Goal: Task Accomplishment & Management: Use online tool/utility

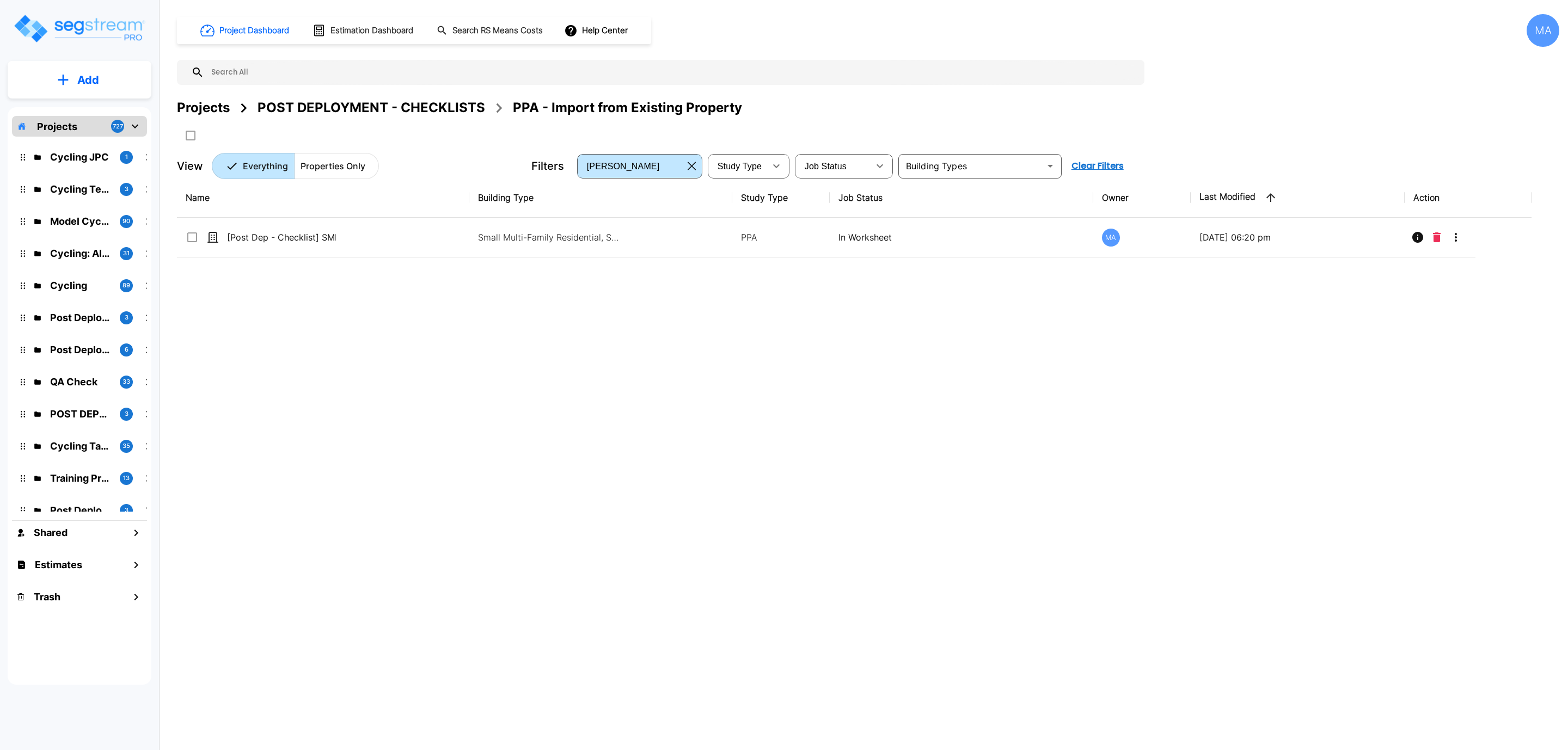
click at [200, 110] on div "Projects" at bounding box center [203, 107] width 53 height 20
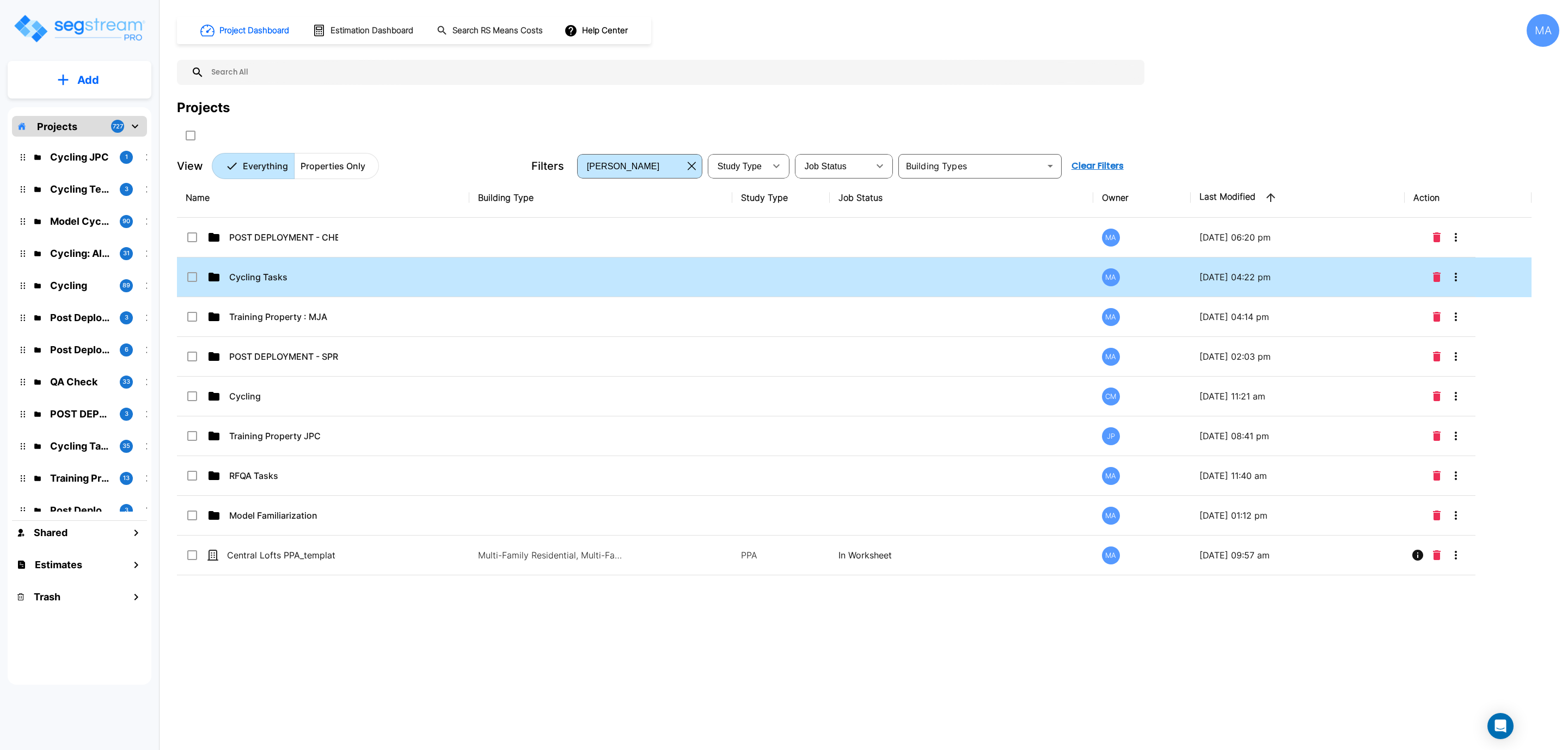
click at [264, 270] on td "Cycling Tasks" at bounding box center [323, 277] width 292 height 40
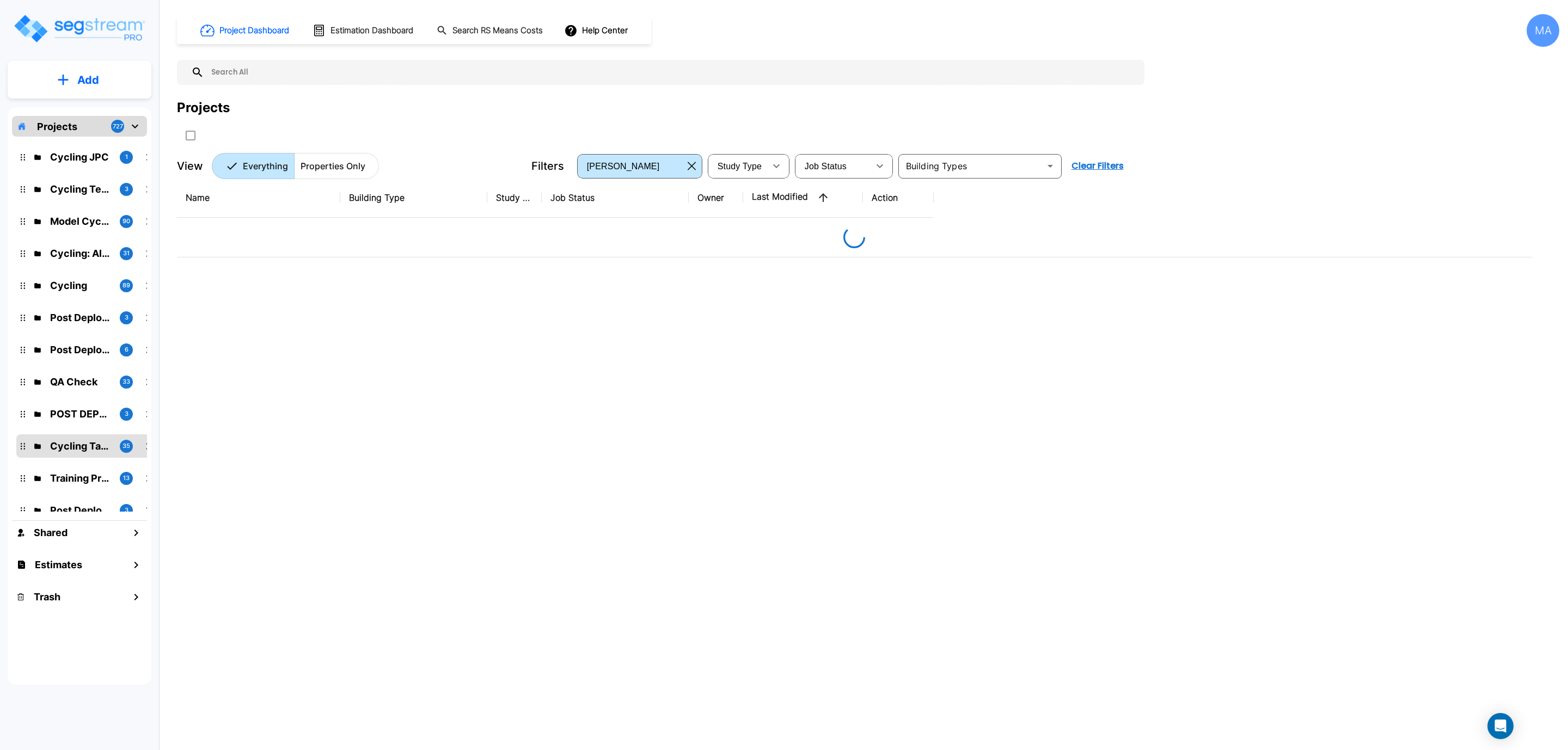
click at [190, 280] on div "Name Building Type Study Type Job Status Owner Last Modified Action" at bounding box center [854, 410] width 1354 height 465
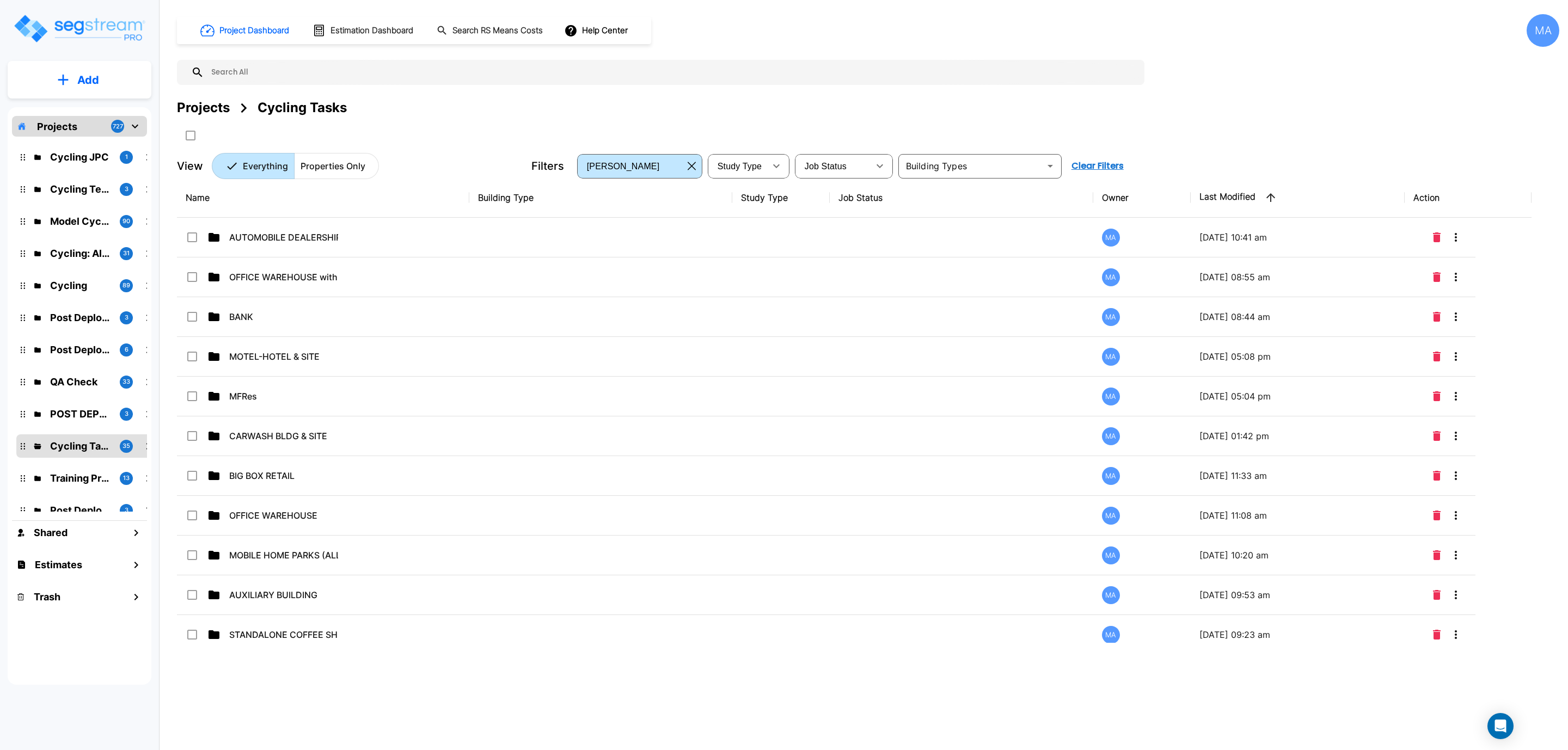
click at [195, 100] on div "Projects" at bounding box center [203, 107] width 53 height 20
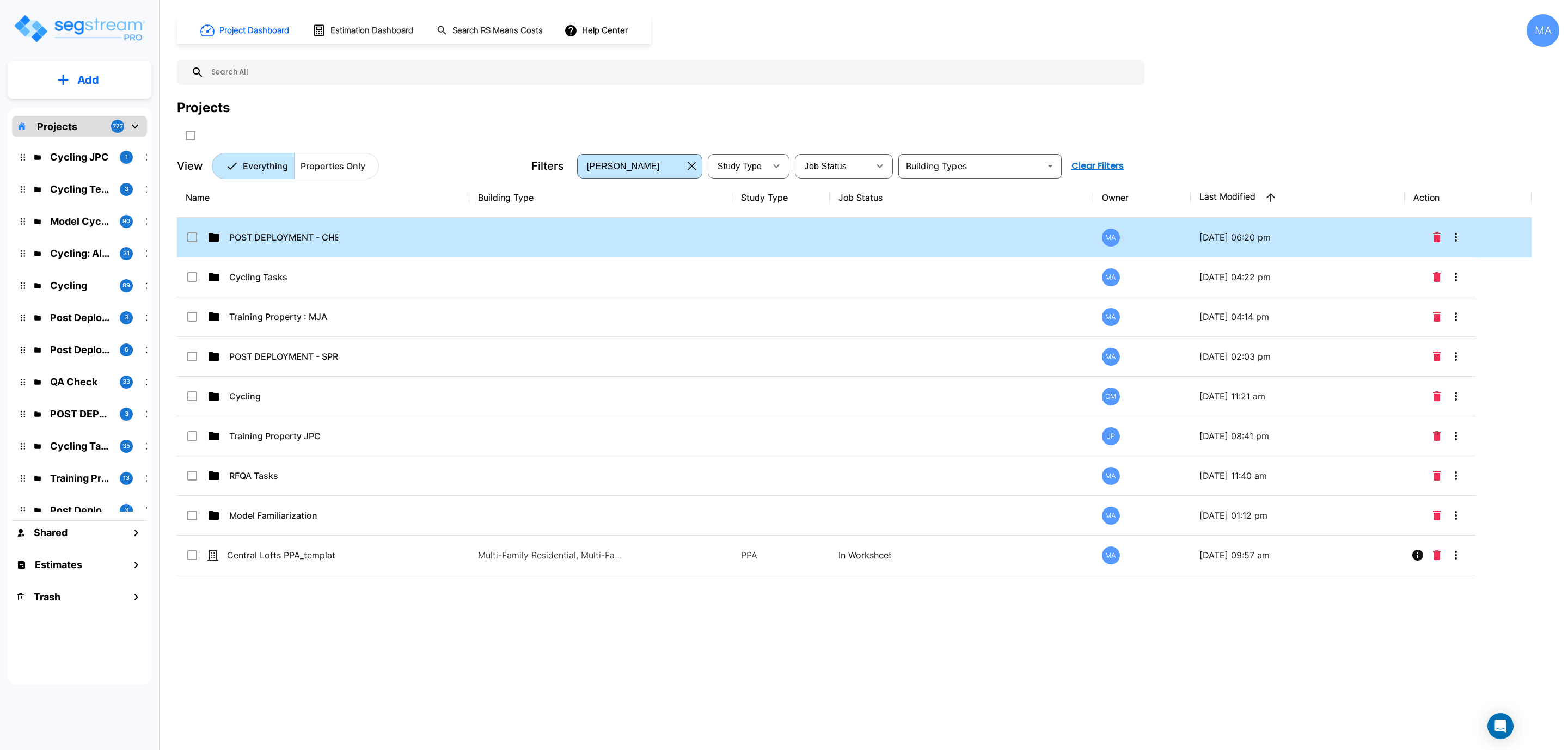
click at [198, 233] on icon at bounding box center [192, 237] width 13 height 13
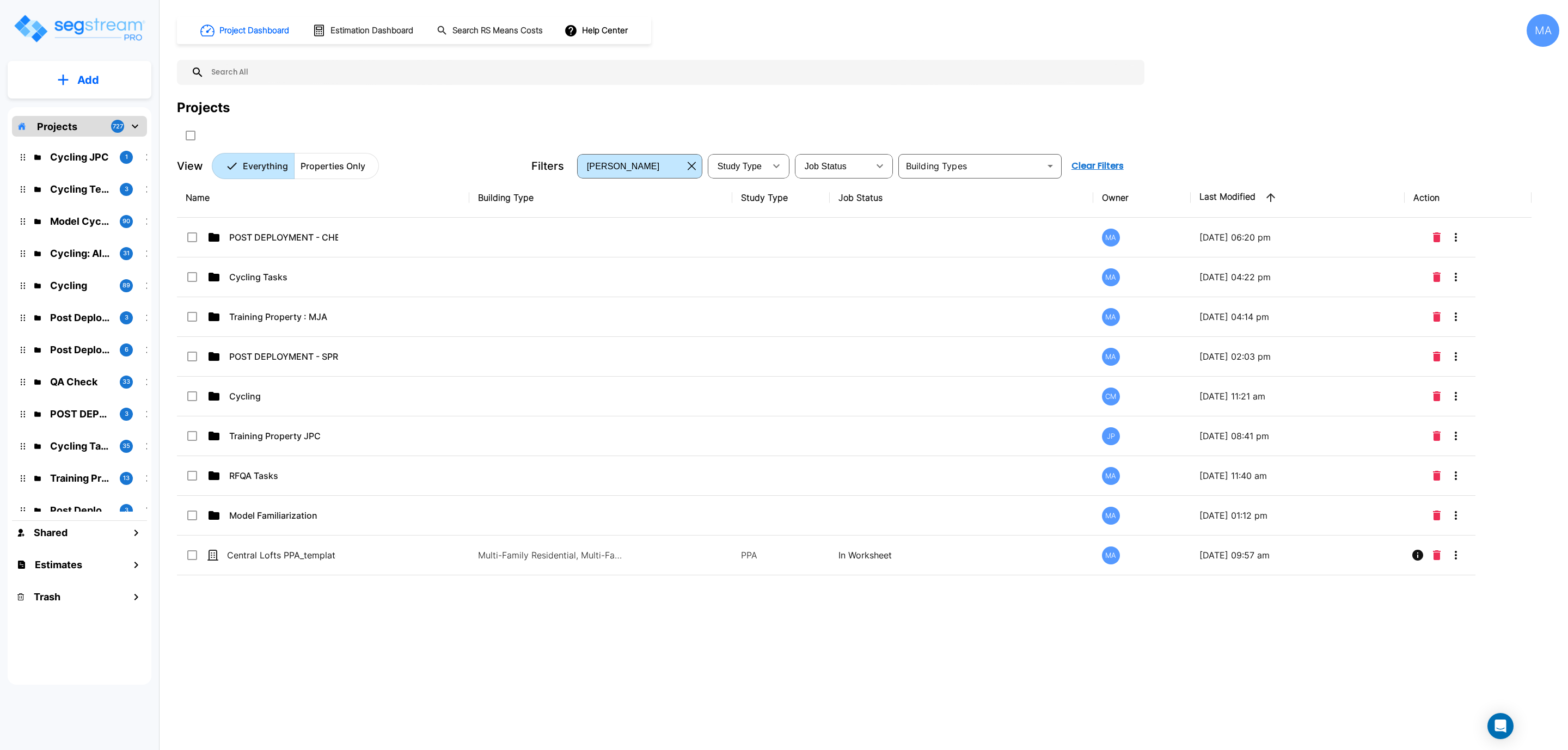
click at [281, 242] on p "POST DEPLOYMENT - CHECKLISTS" at bounding box center [283, 237] width 109 height 13
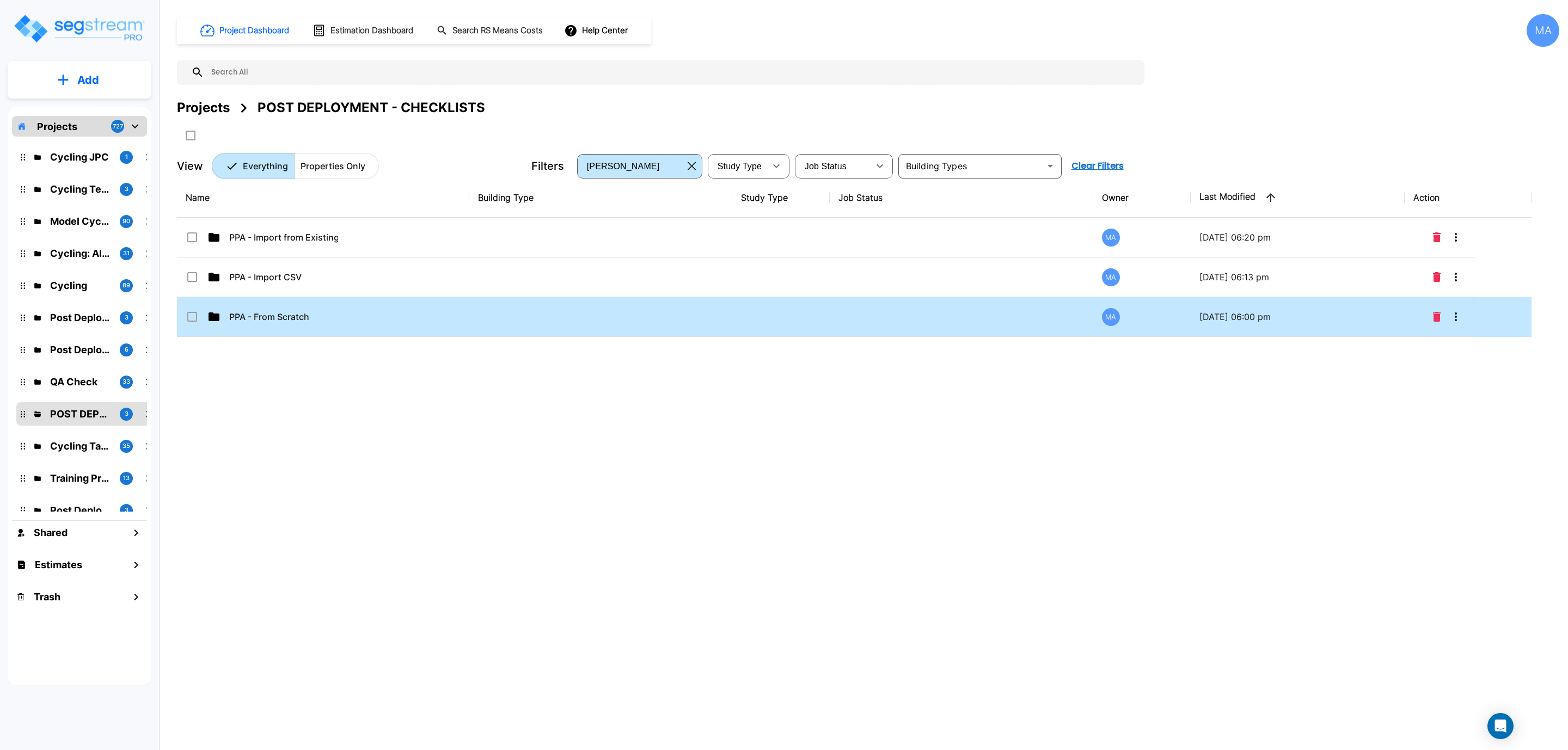
click at [263, 327] on td "PPA - From Scratch" at bounding box center [323, 317] width 292 height 40
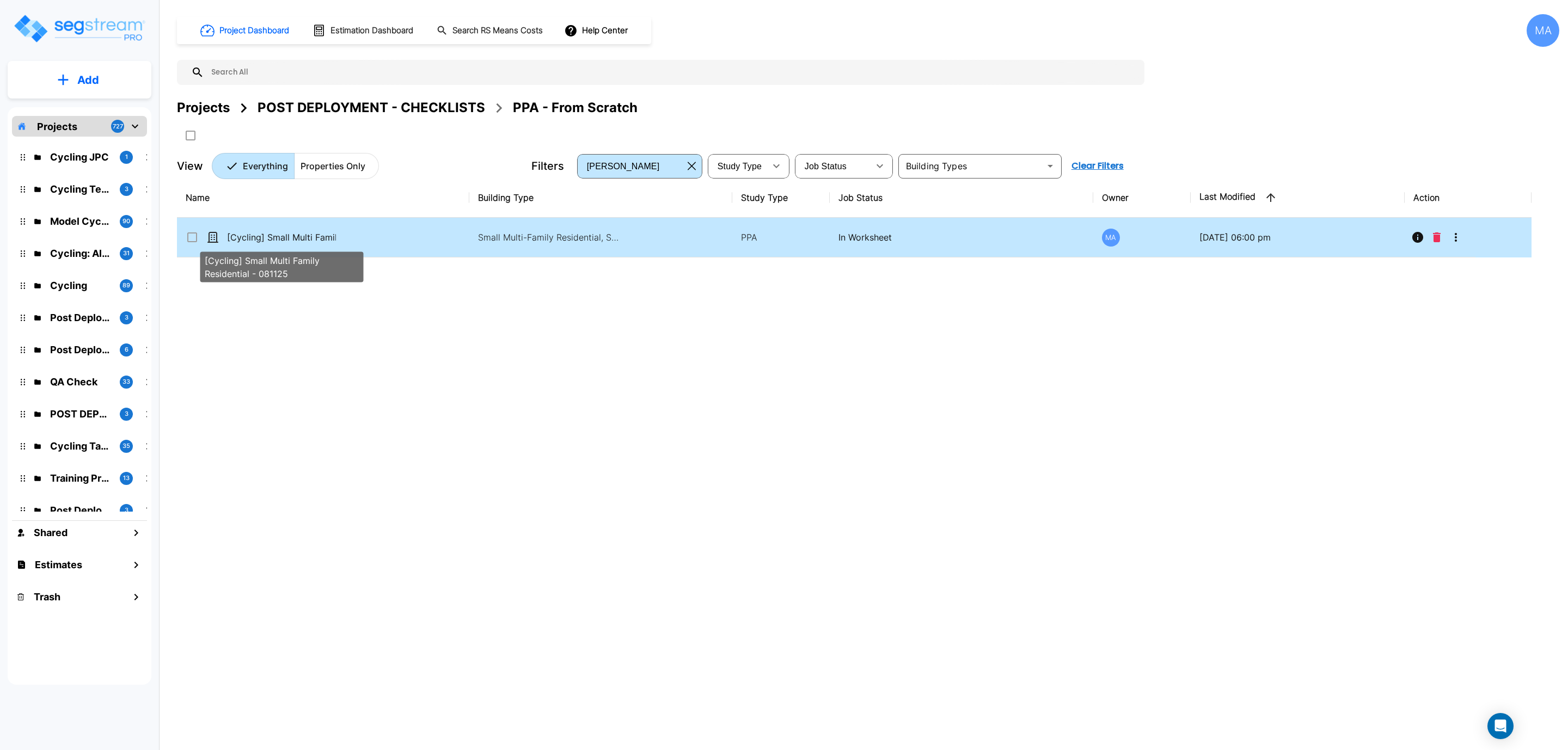
click at [288, 233] on p "[Cycling] Small Multi Family Residential - 081125" at bounding box center [281, 237] width 109 height 13
checkbox 081125"] "true"
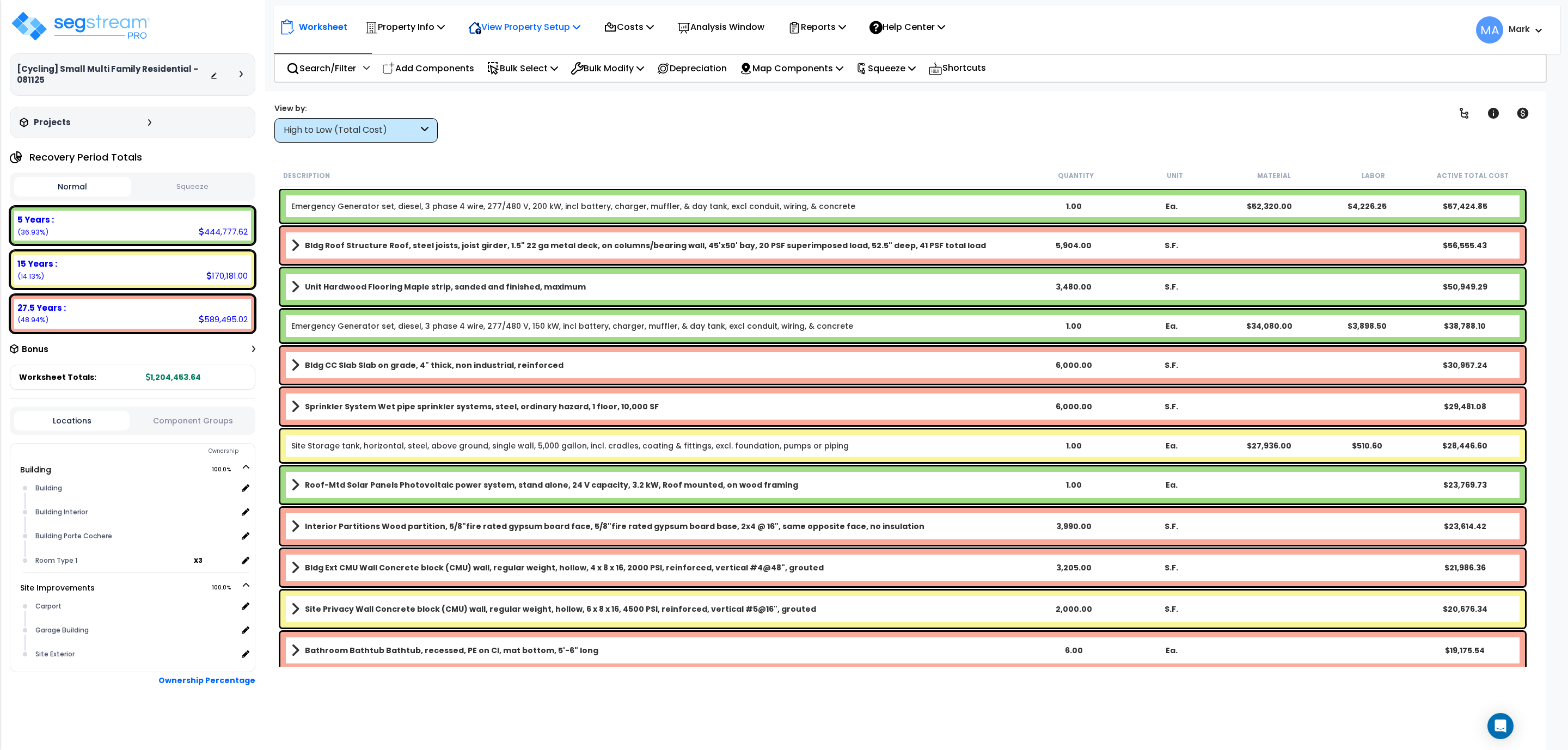
click at [445, 30] on p "View Property Setup" at bounding box center [404, 27] width 80 height 14
click at [531, 76] on link "View Questionnaire" at bounding box center [517, 75] width 108 height 22
click at [392, 129] on div "High to Low (Total Cost)" at bounding box center [350, 130] width 134 height 12
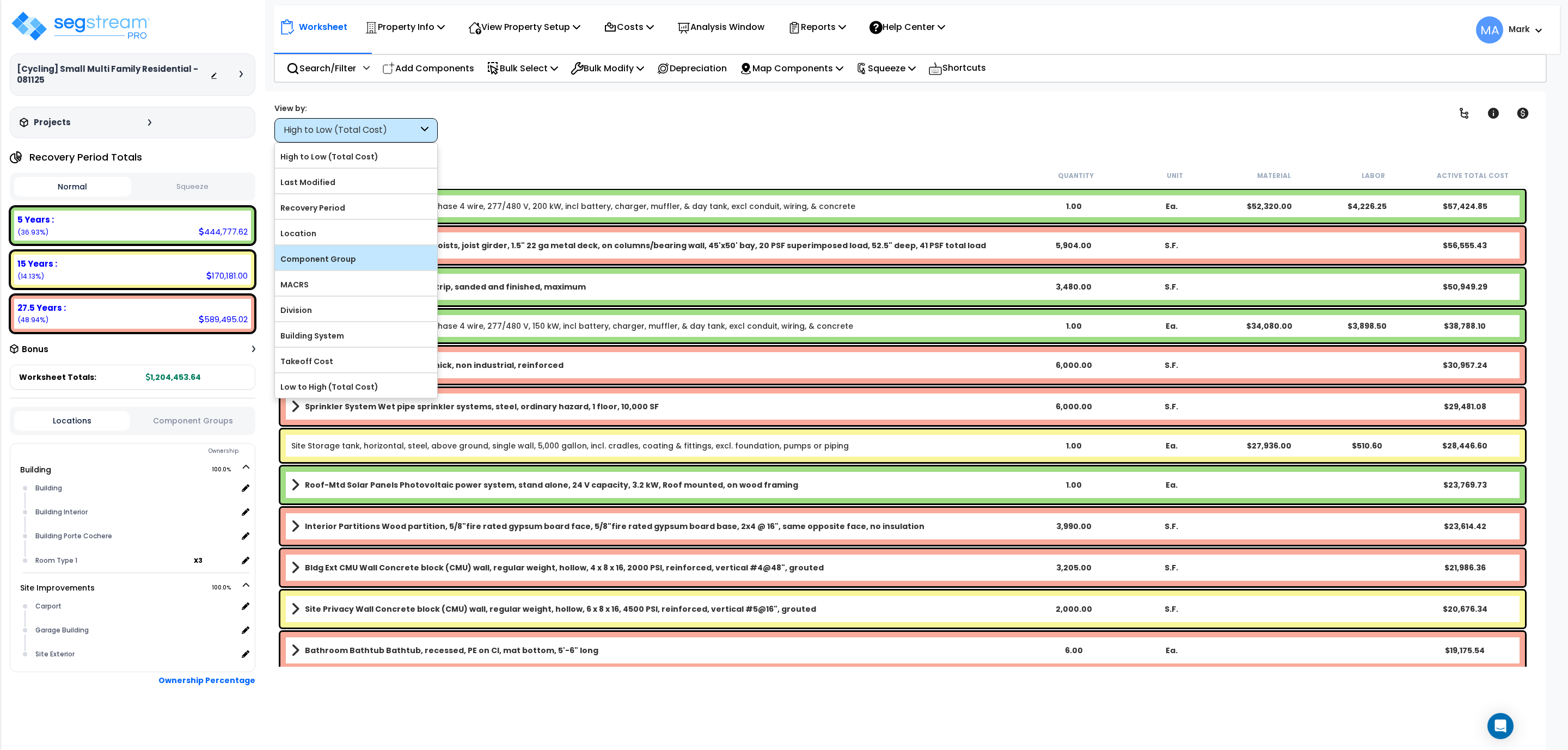
click at [335, 259] on label "Component Group" at bounding box center [356, 259] width 162 height 16
click at [0, 0] on input "Component Group" at bounding box center [0, 0] width 0 height 0
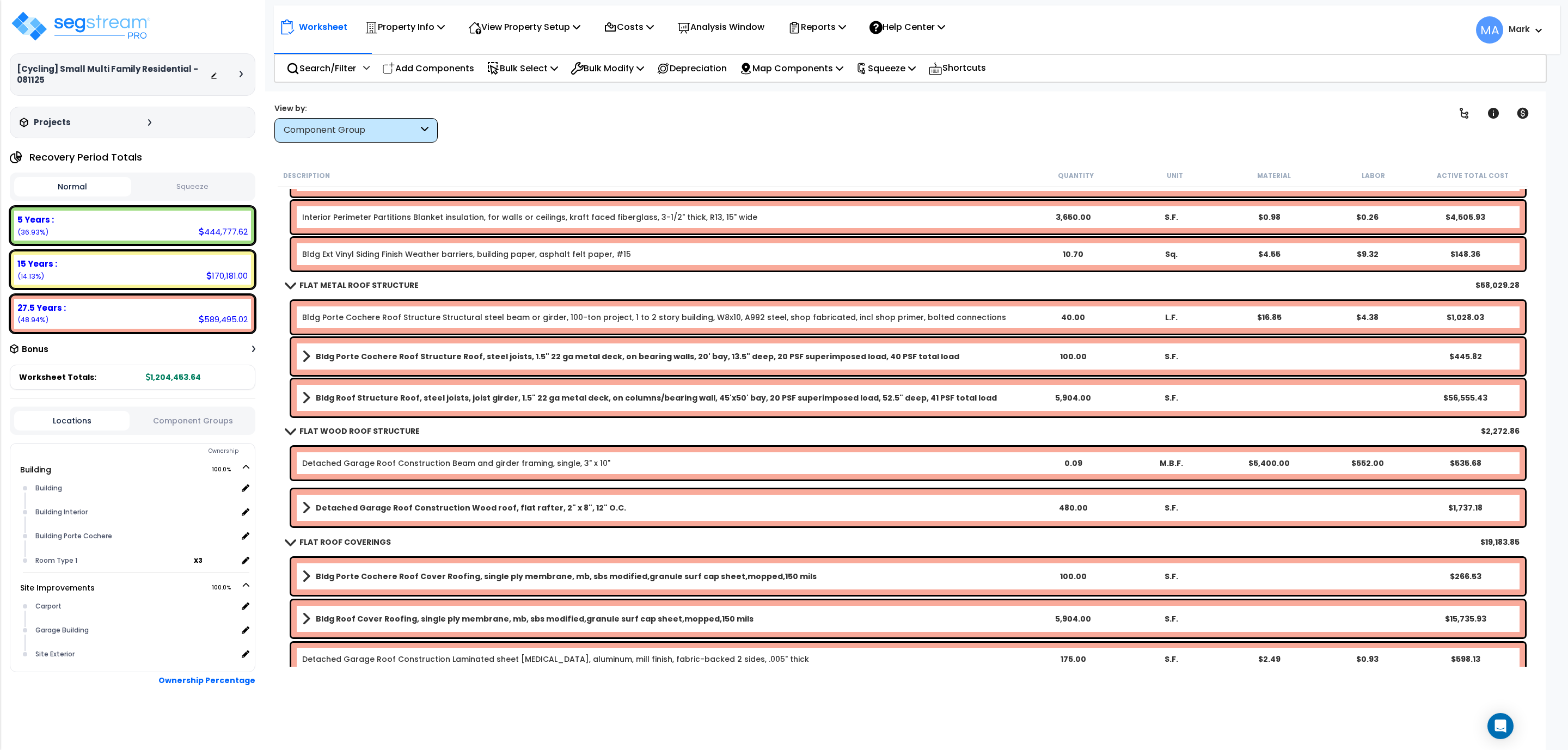
scroll to position [735, 0]
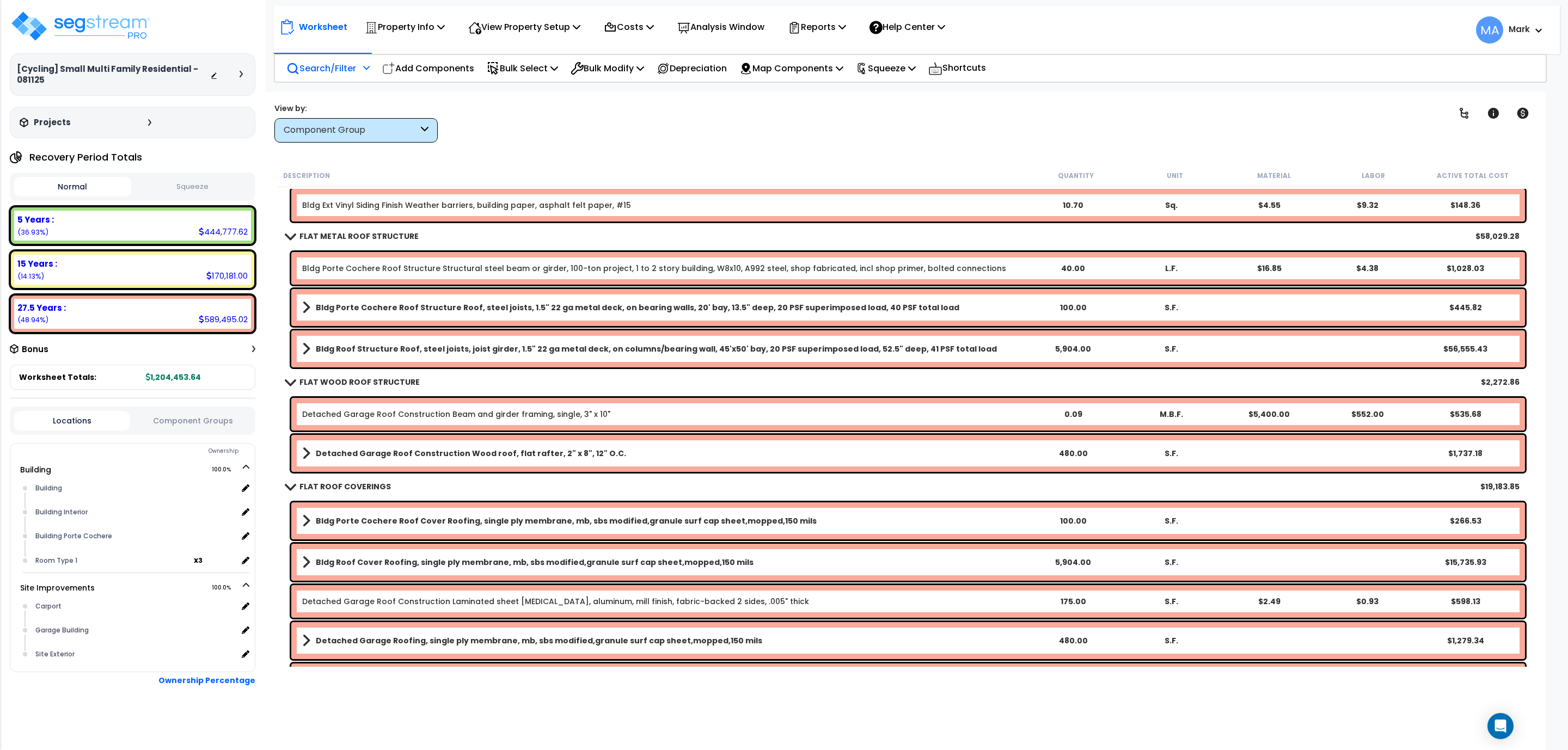
click at [346, 72] on p "Search/Filter" at bounding box center [321, 68] width 70 height 14
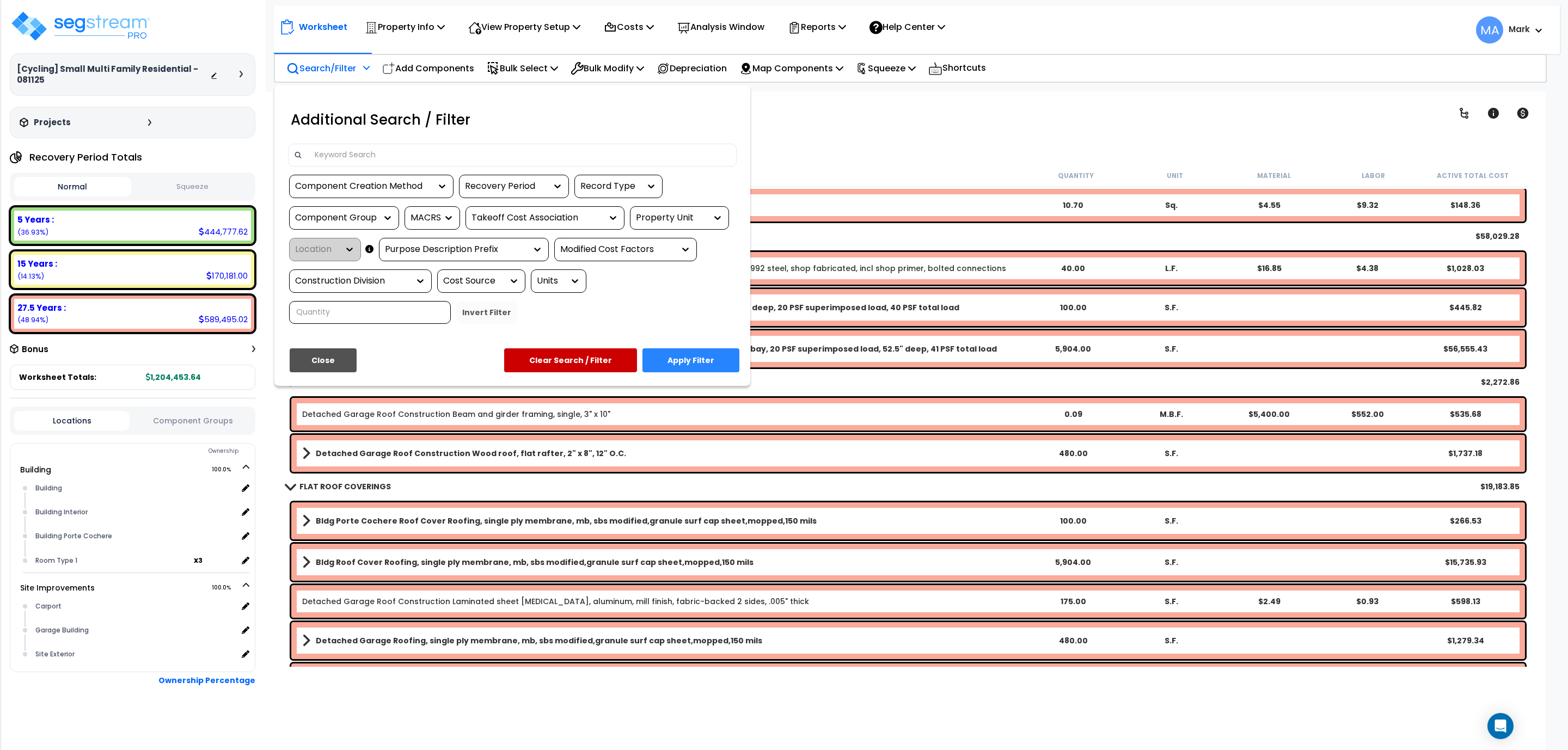
click at [351, 159] on input at bounding box center [519, 155] width 423 height 16
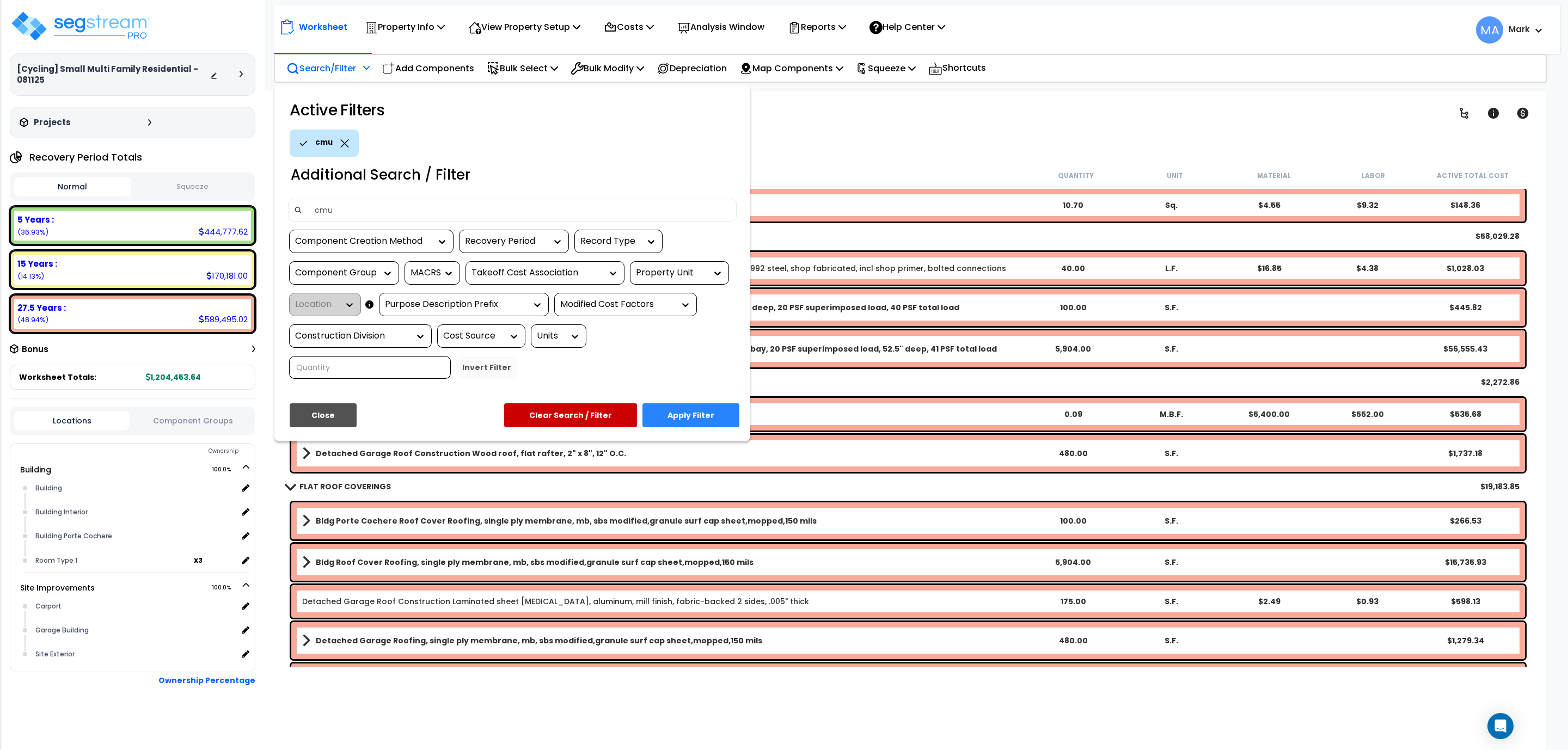
type input "cmu"
click at [702, 417] on button "Apply Filter" at bounding box center [691, 415] width 97 height 24
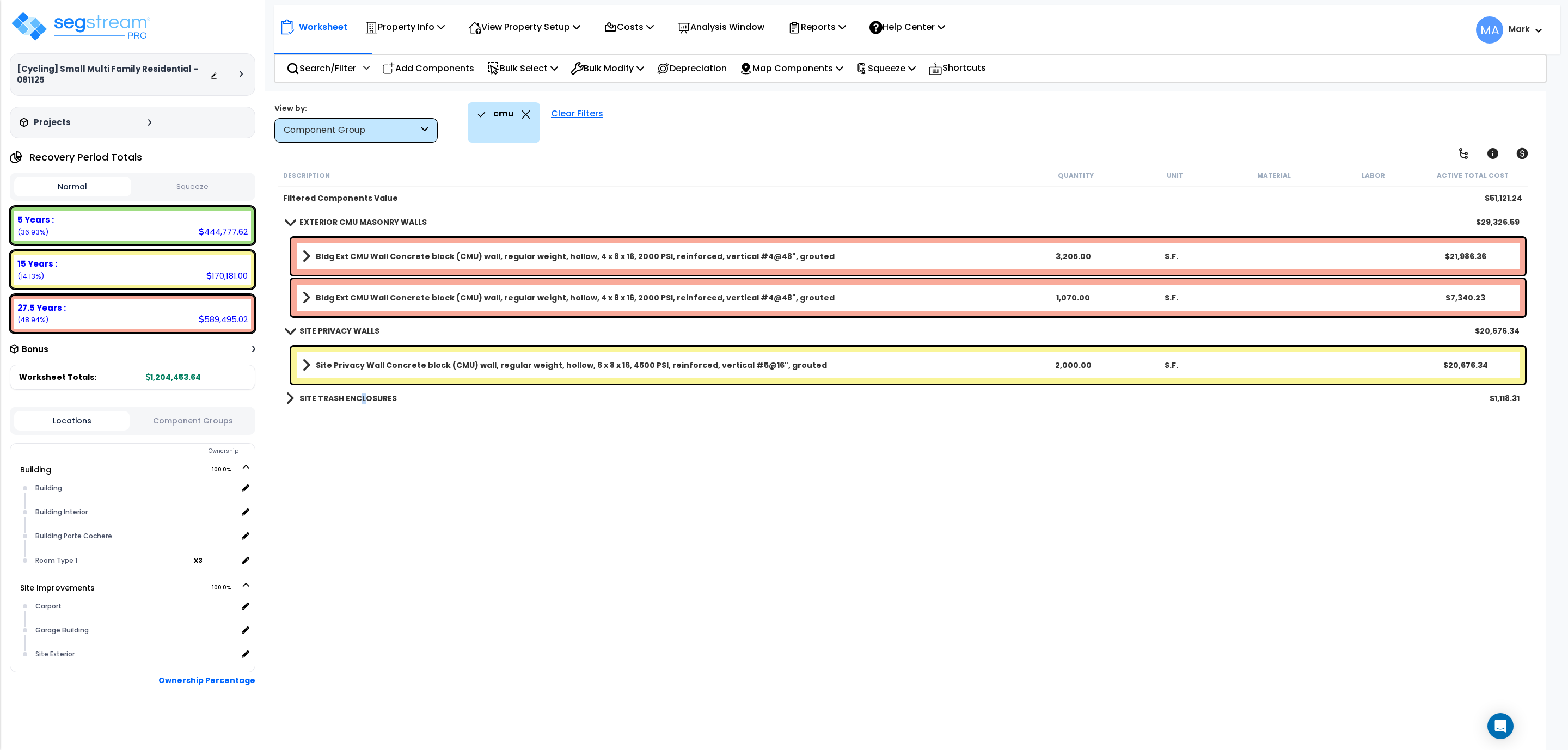
click at [361, 402] on b "SITE TRASH ENCLOSURES" at bounding box center [348, 398] width 97 height 11
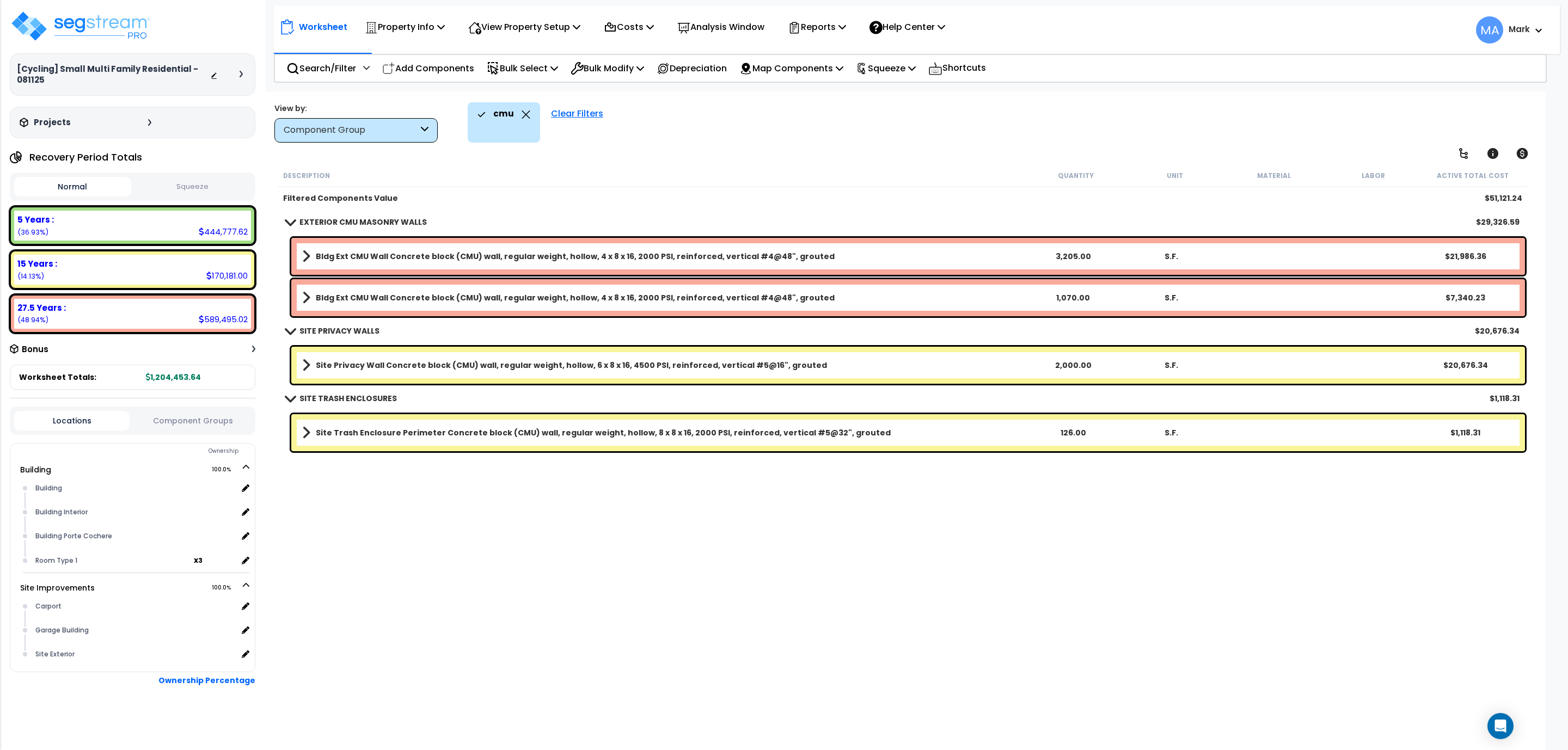
click at [524, 107] on div "cmu" at bounding box center [504, 114] width 53 height 24
click at [523, 115] on icon at bounding box center [526, 114] width 9 height 8
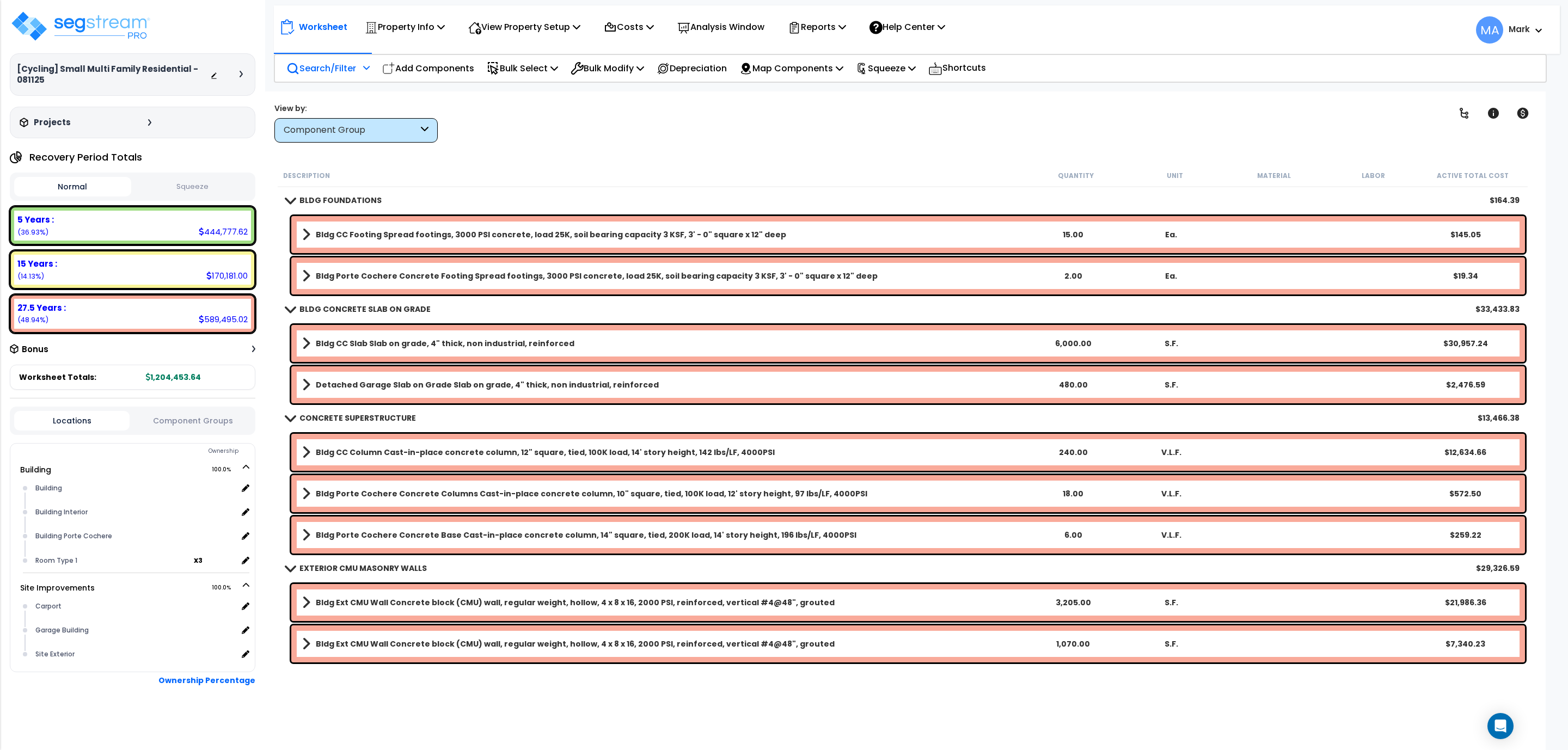
click at [305, 62] on p "Search/Filter" at bounding box center [321, 68] width 70 height 14
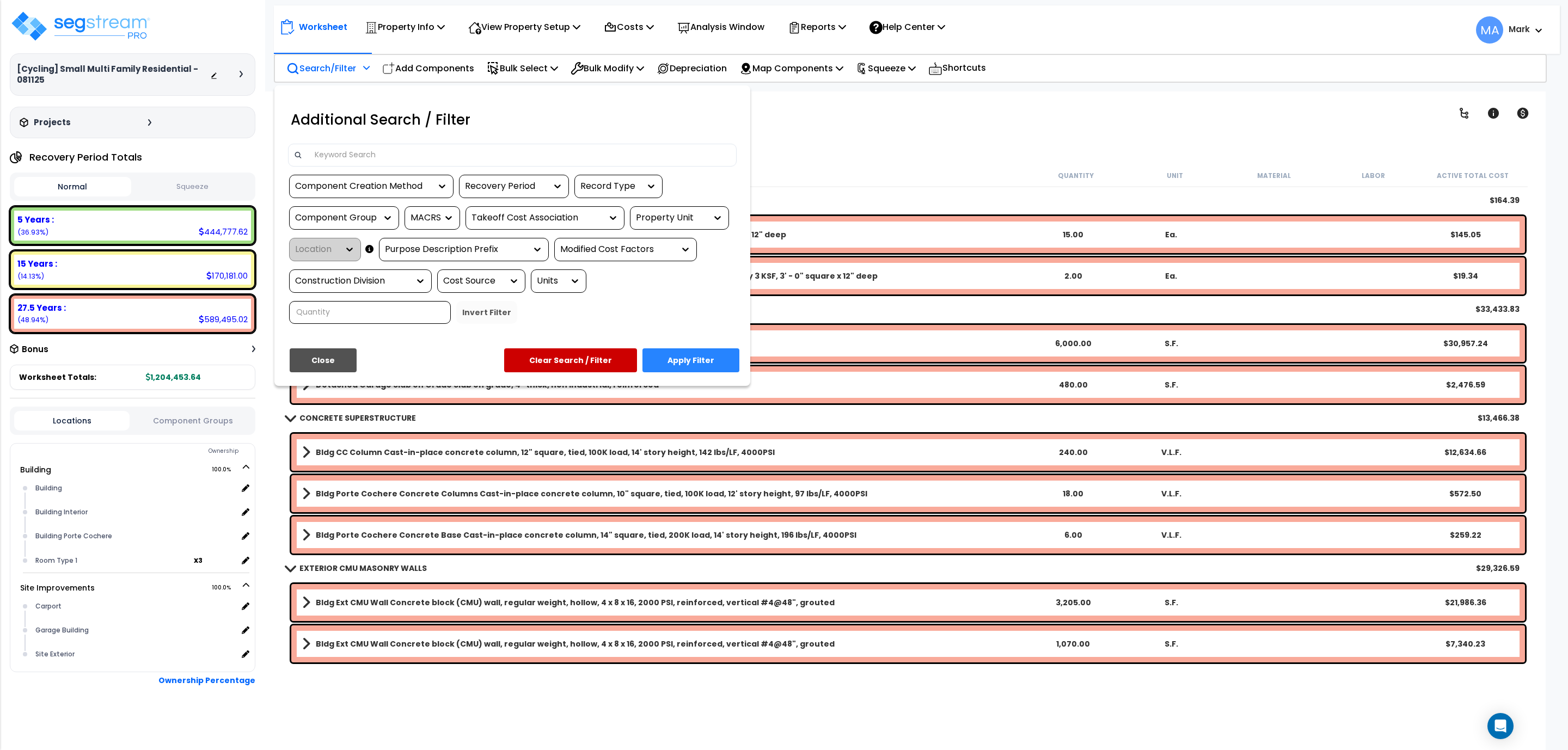
drag, startPoint x: 333, startPoint y: 148, endPoint x: 326, endPoint y: 149, distance: 7.1
click at [333, 149] on input at bounding box center [519, 155] width 423 height 16
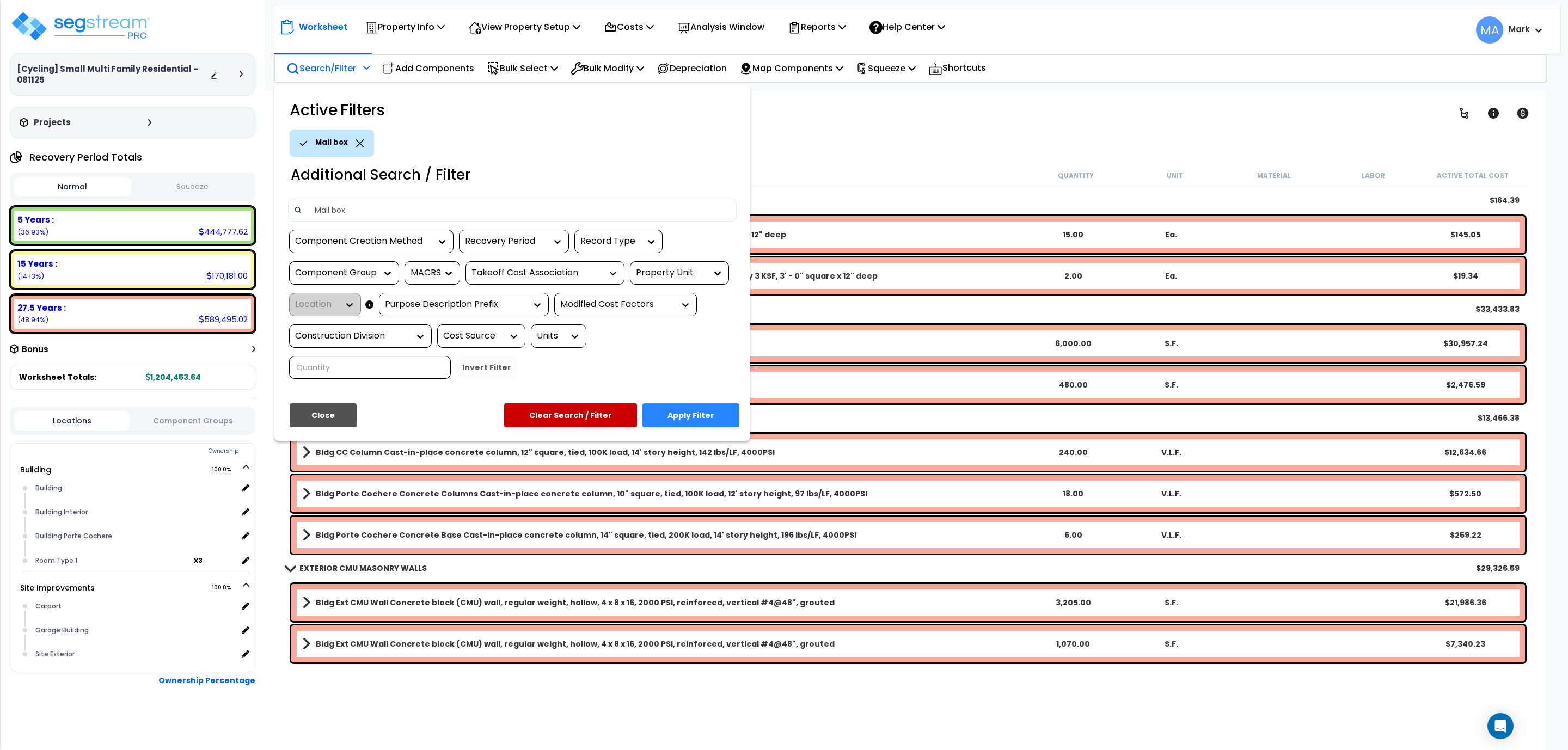
type input "Mail box"
click at [724, 415] on button "Apply Filter" at bounding box center [691, 415] width 97 height 24
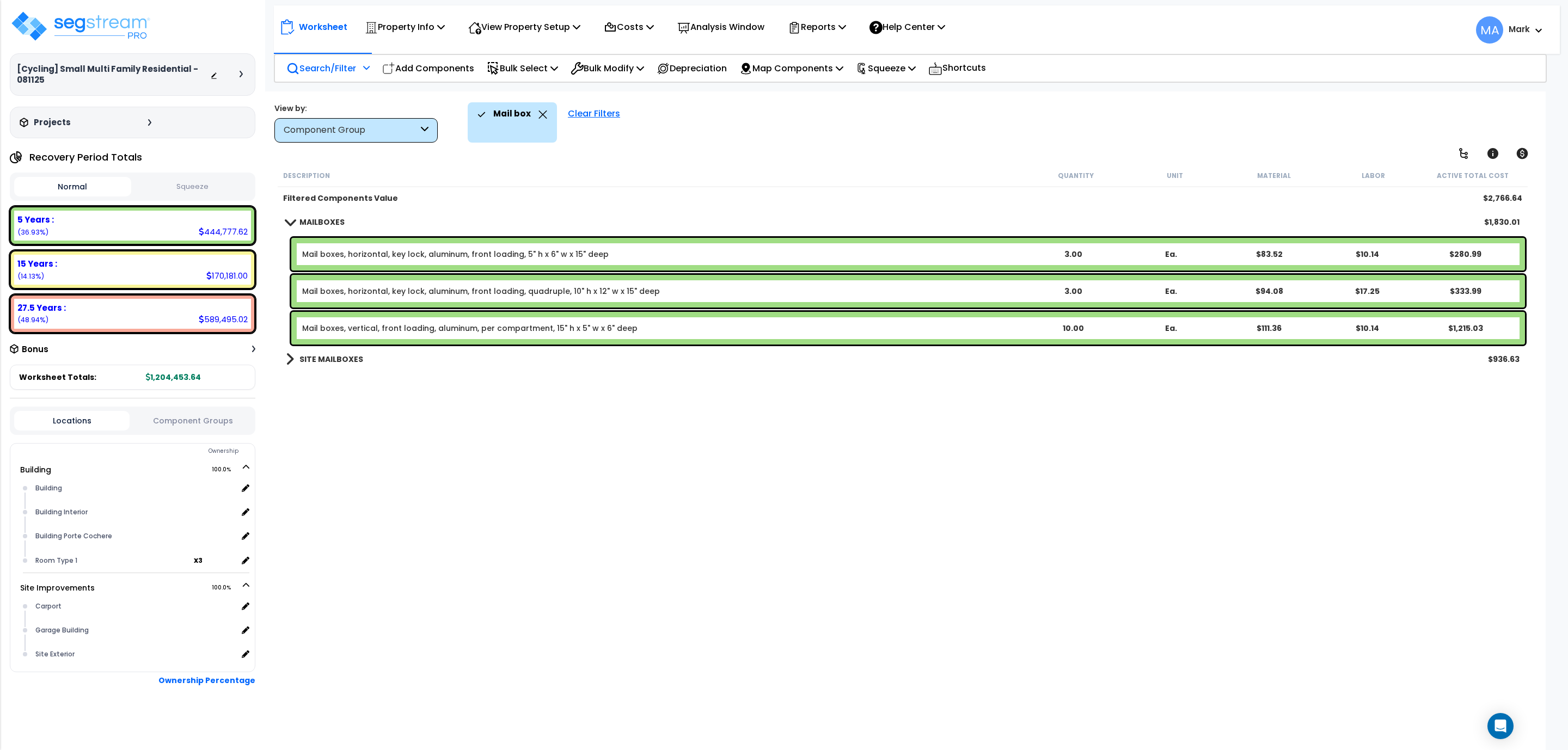
click at [329, 359] on b "SITE MAILBOXES" at bounding box center [331, 359] width 64 height 11
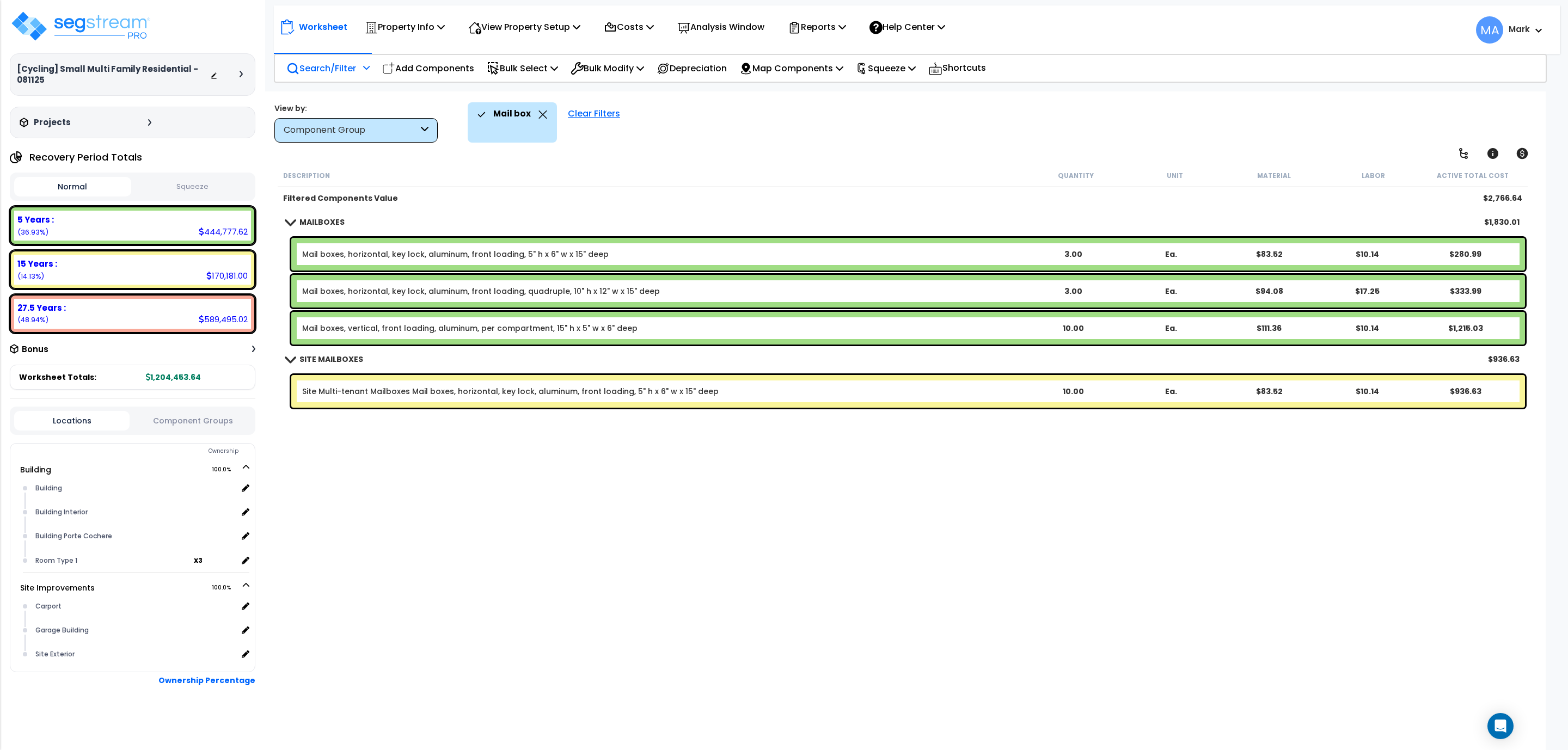
click at [542, 119] on div "Mail box" at bounding box center [513, 114] width 70 height 24
click at [539, 113] on icon at bounding box center [543, 114] width 9 height 8
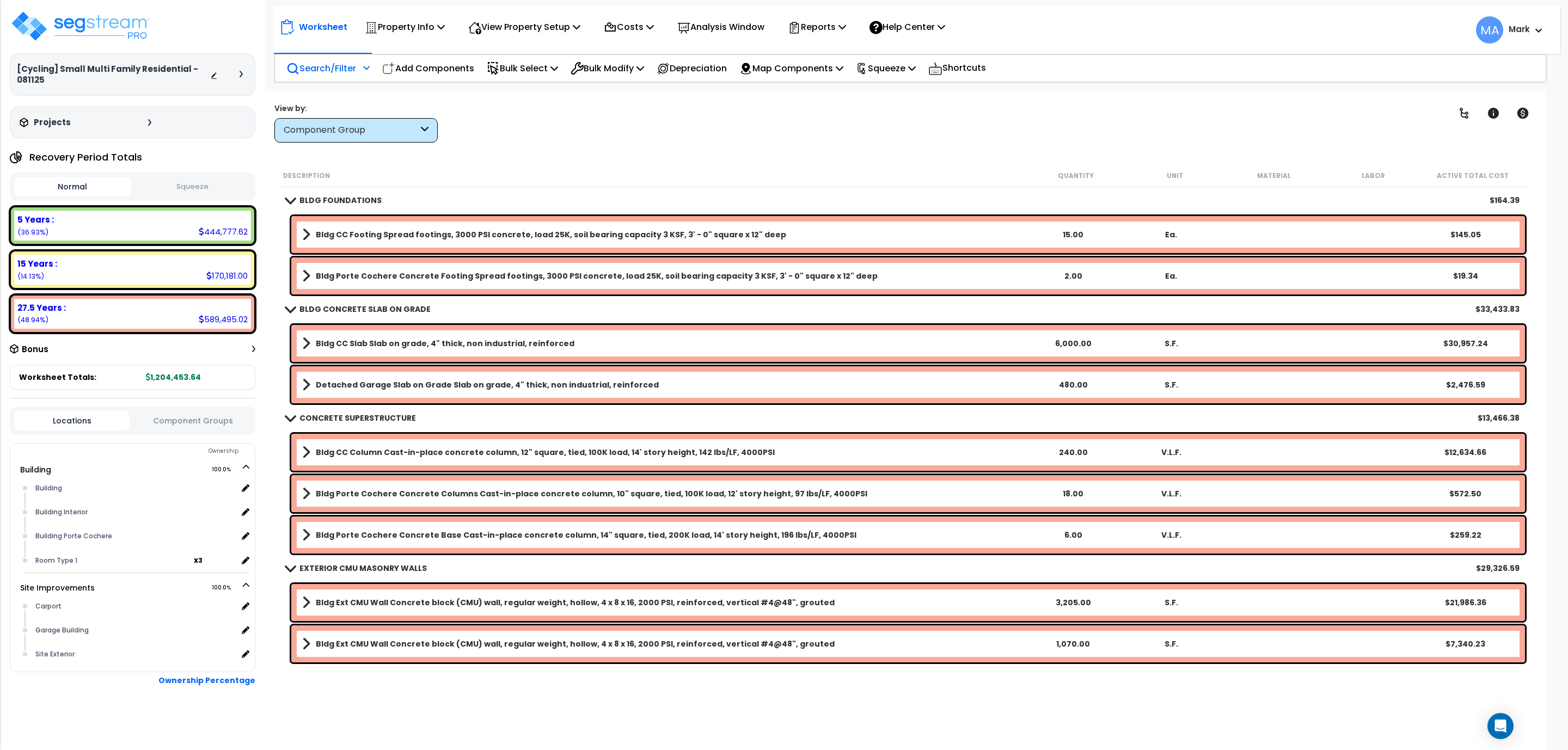
click at [337, 77] on div "Search/Filter Additional Search / Filter" at bounding box center [328, 68] width 83 height 25
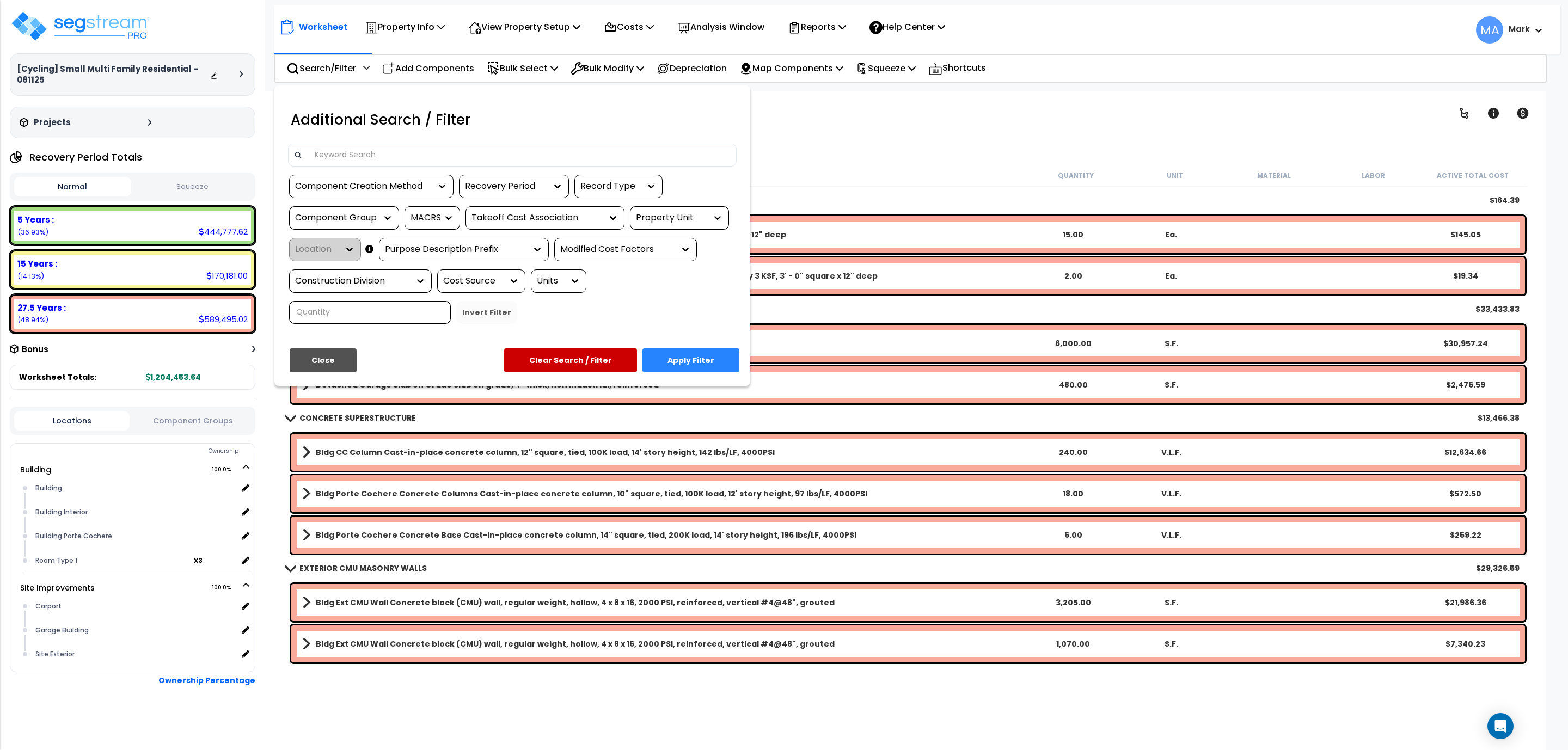
click at [350, 151] on input at bounding box center [519, 155] width 423 height 16
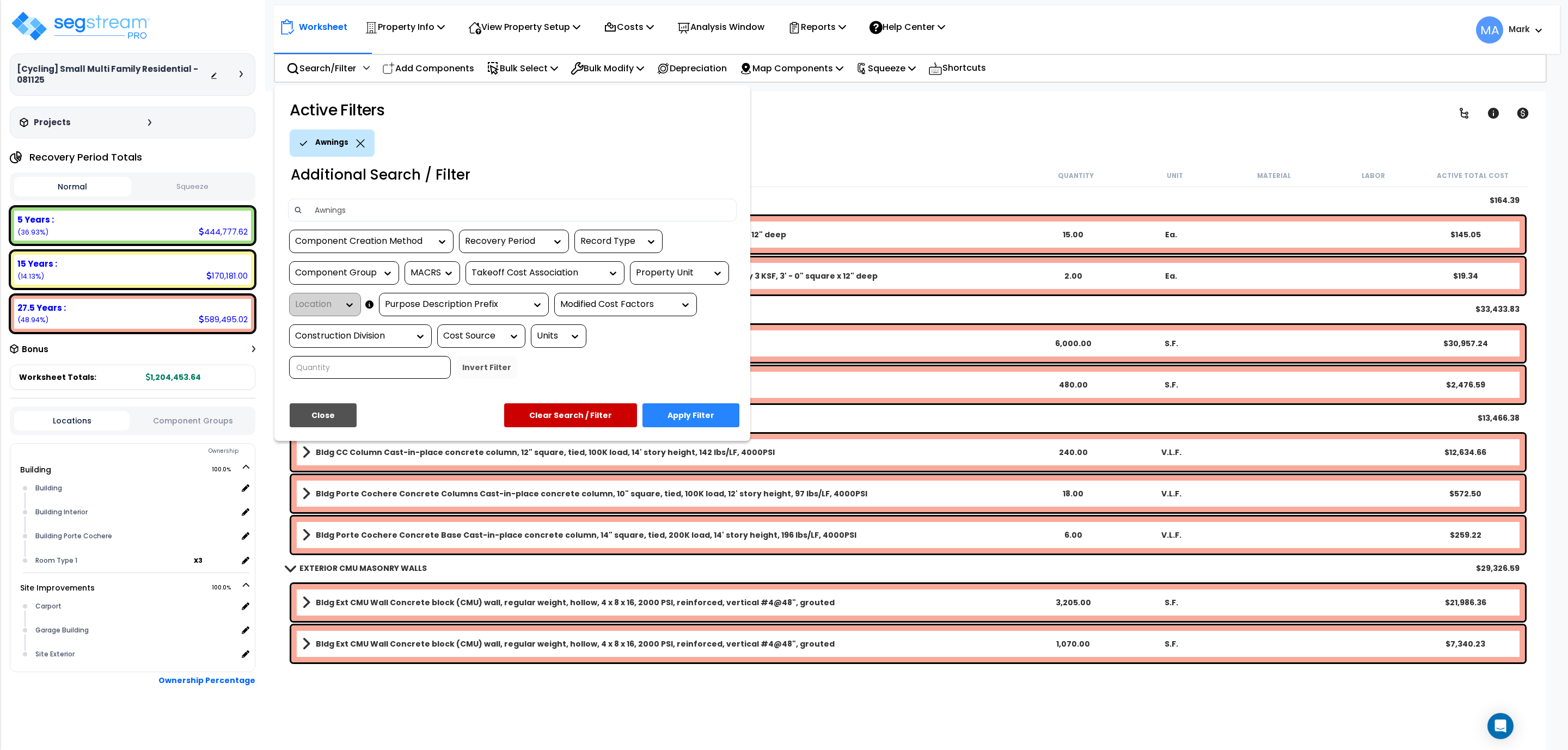
type input "Awnings"
click at [683, 409] on button "Apply Filter" at bounding box center [691, 415] width 97 height 24
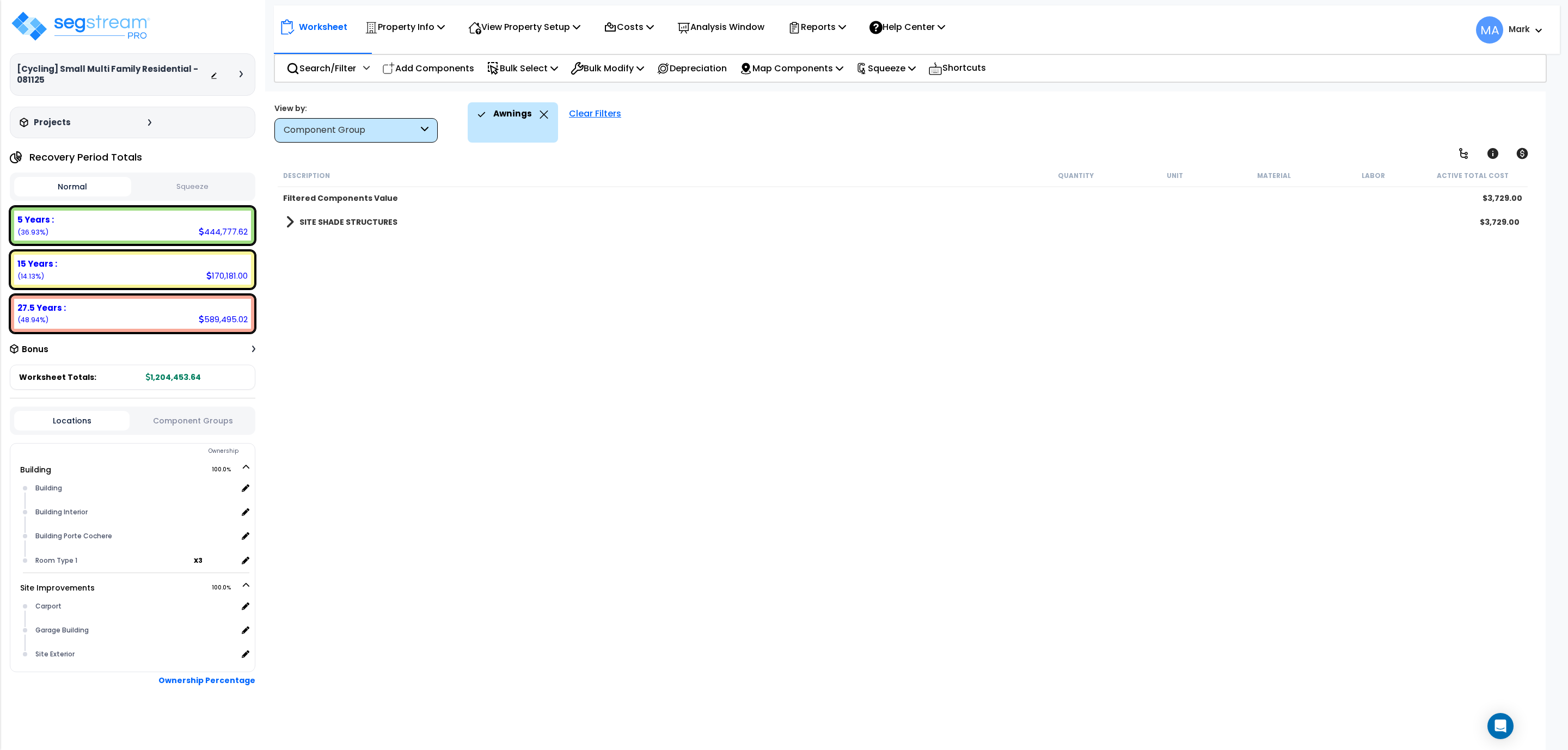
click at [345, 214] on link "SITE SHADE STRUCTURES" at bounding box center [342, 222] width 112 height 15
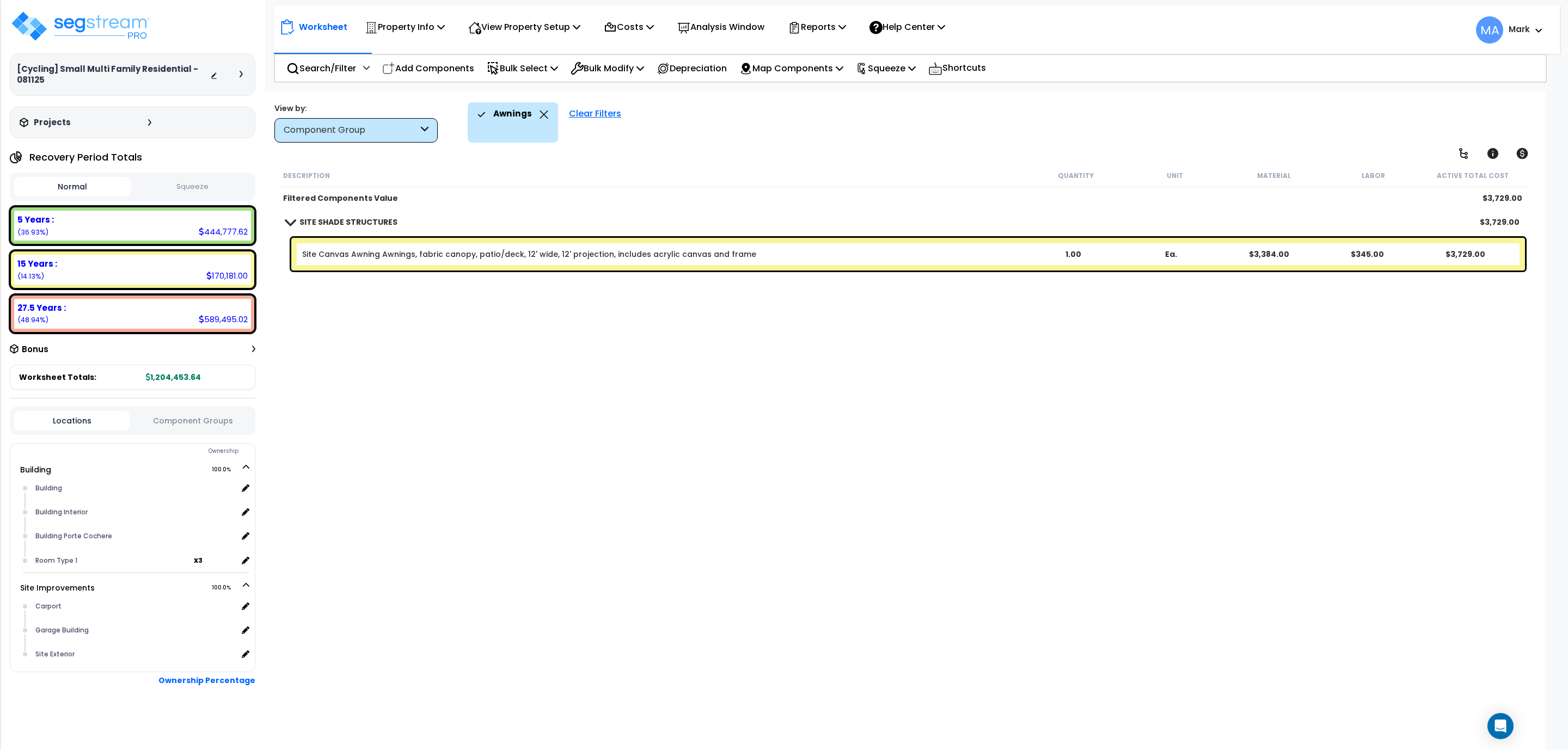
click at [543, 112] on icon at bounding box center [543, 114] width 9 height 8
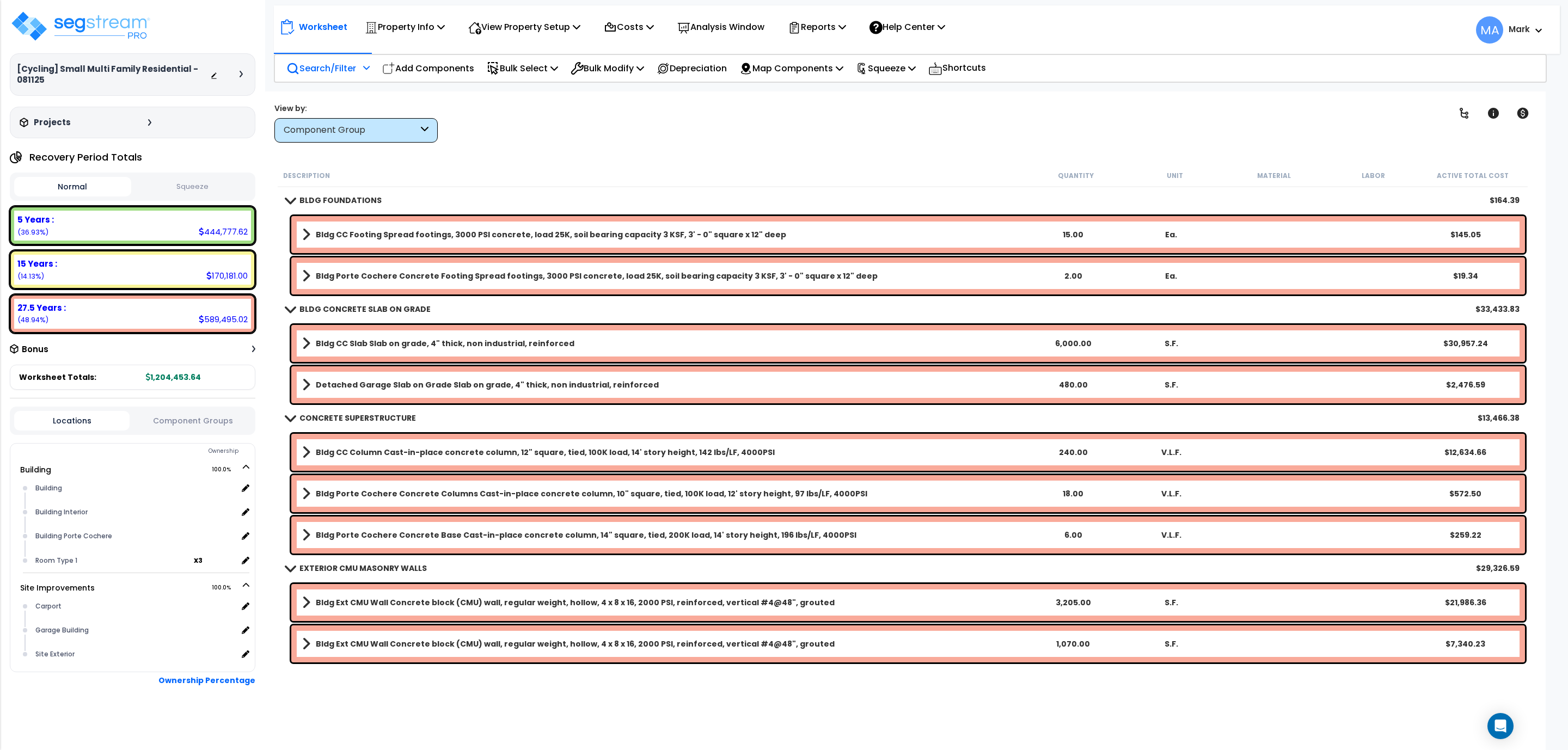
click at [352, 68] on p "Search/Filter" at bounding box center [321, 68] width 70 height 14
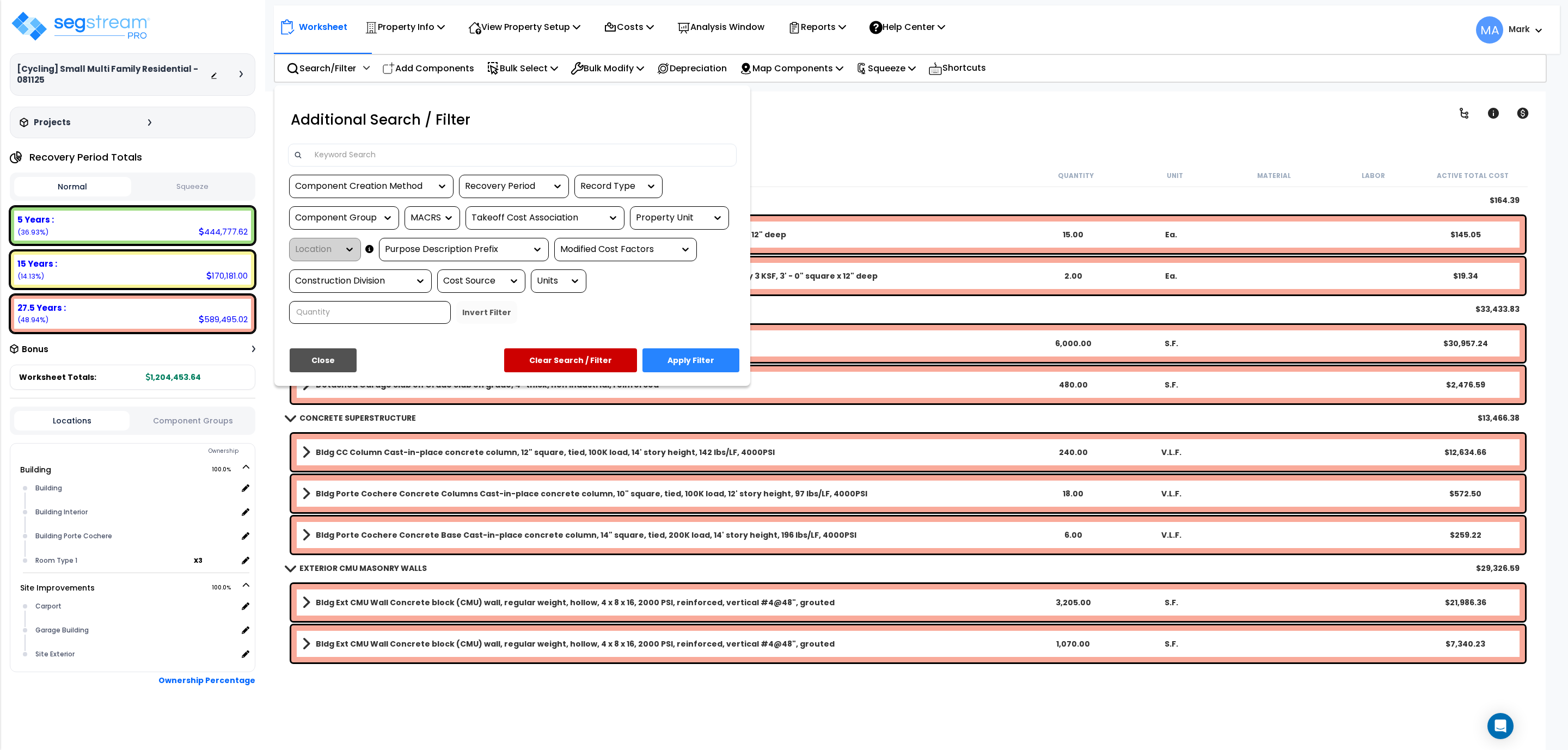
click at [355, 153] on input at bounding box center [519, 155] width 423 height 16
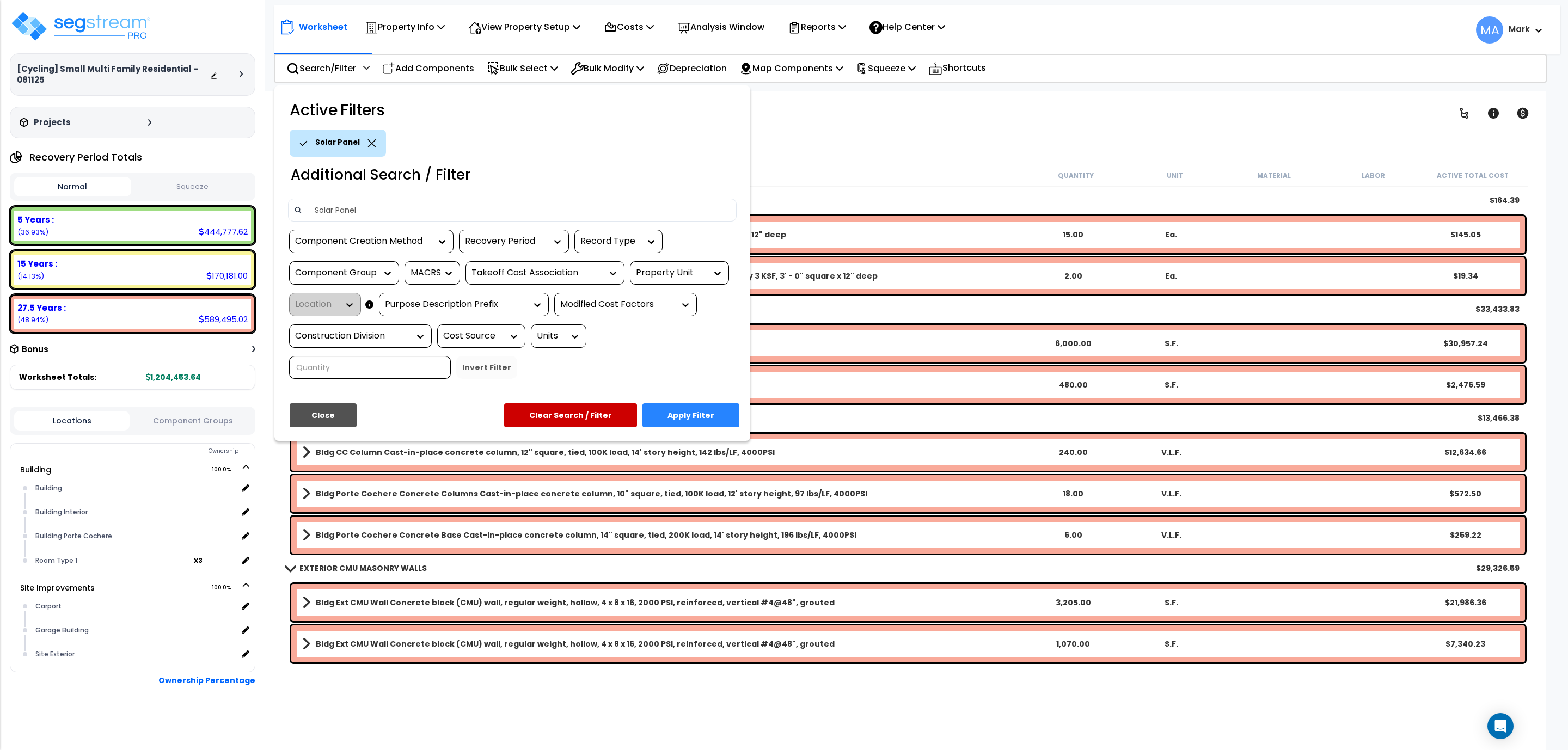
type input "Solar Panel"
click at [728, 403] on button "Apply Filter" at bounding box center [691, 415] width 97 height 24
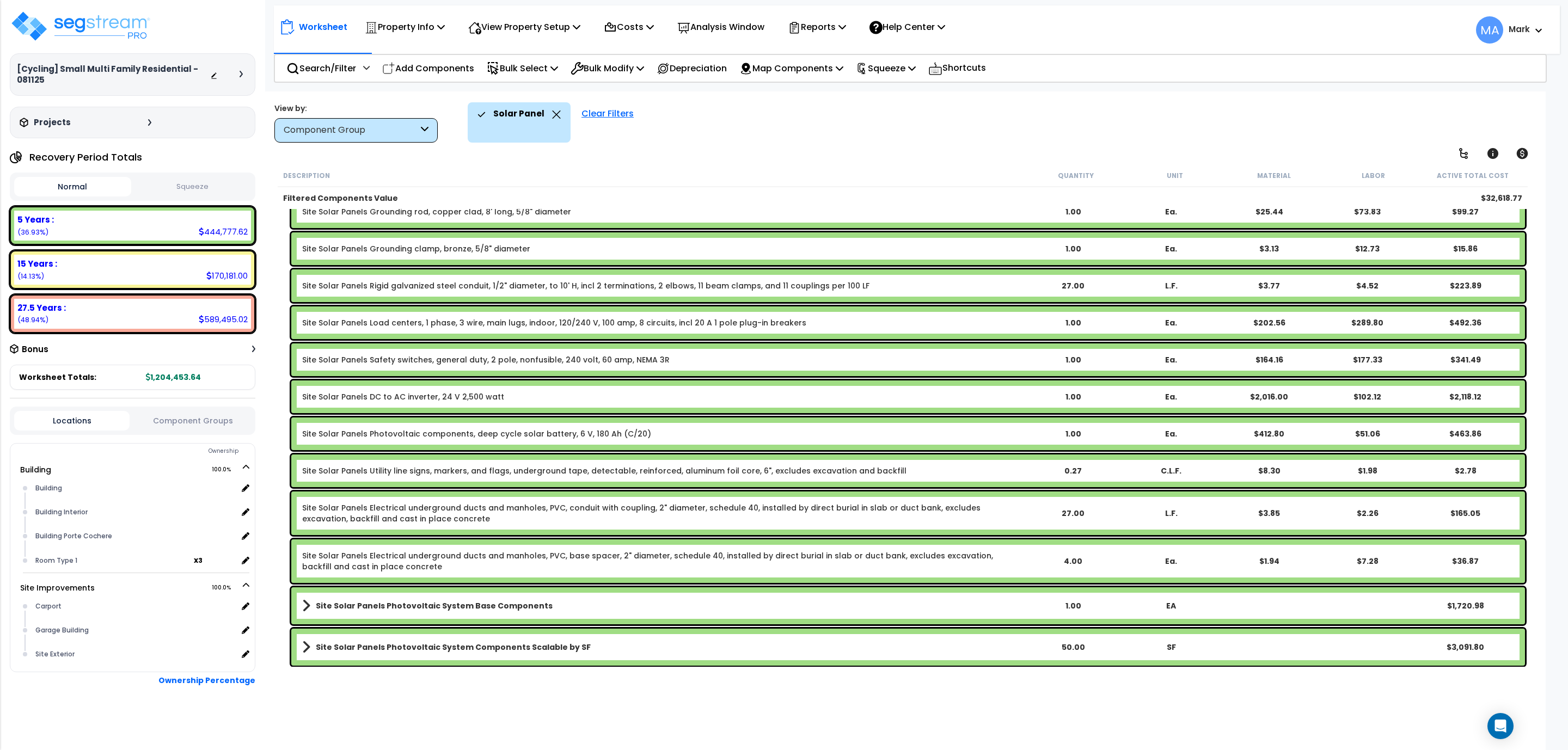
scroll to position [48, 0]
click at [335, 604] on b "Site Solar Panels Photovoltaic System Base Components" at bounding box center [434, 606] width 237 height 11
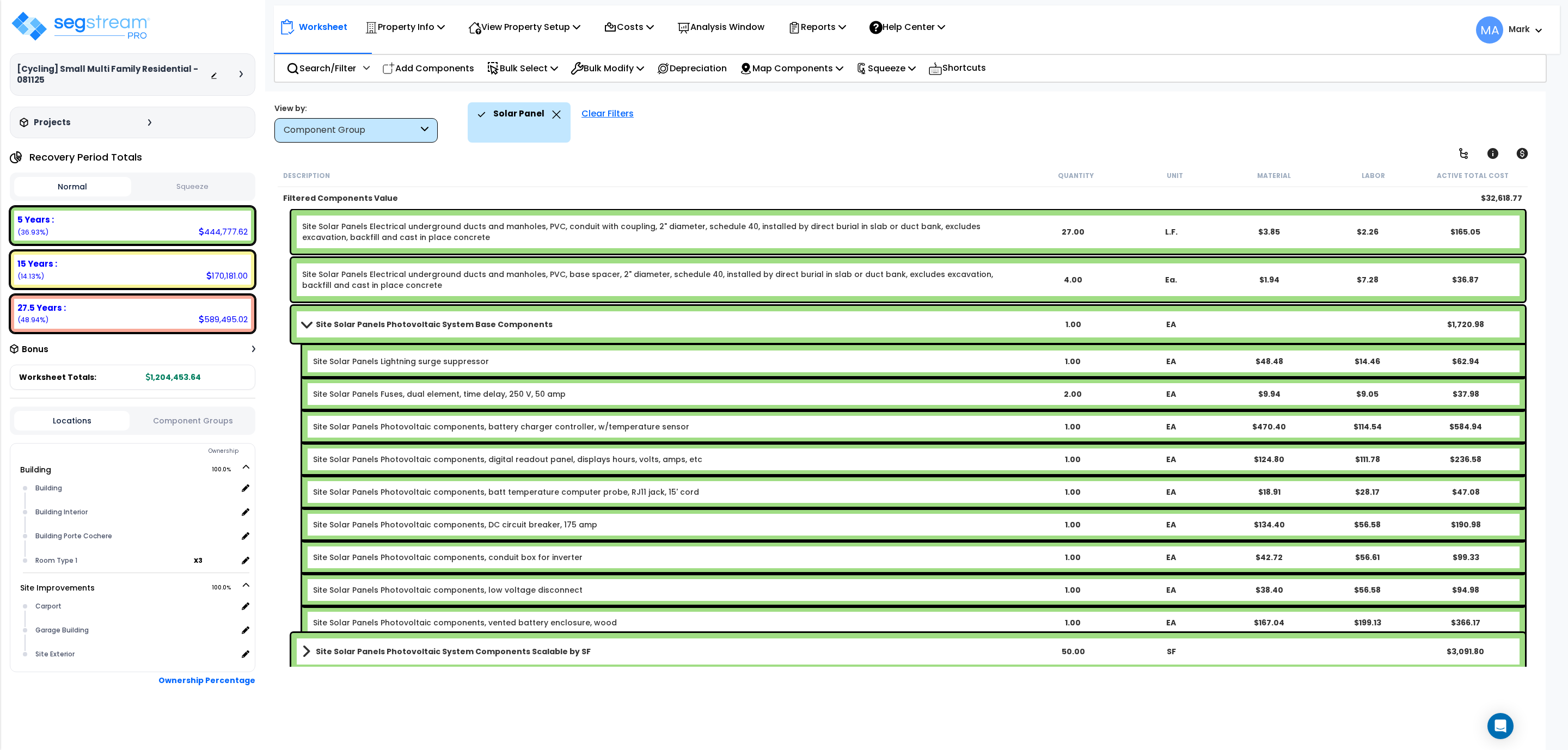
scroll to position [432, 0]
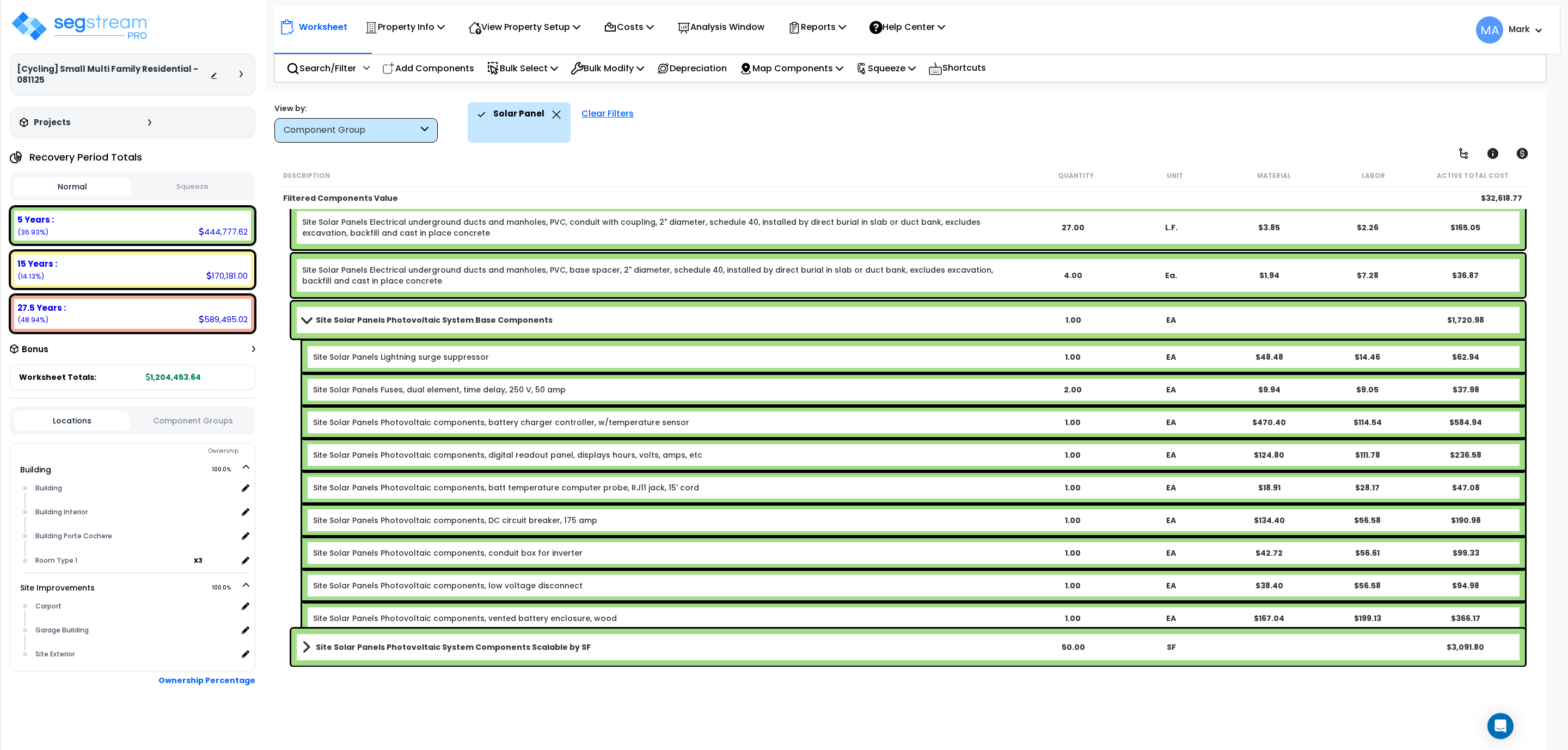
click at [339, 643] on b "Site Solar Panels Photovoltaic System Components Scalable by SF" at bounding box center [453, 647] width 275 height 11
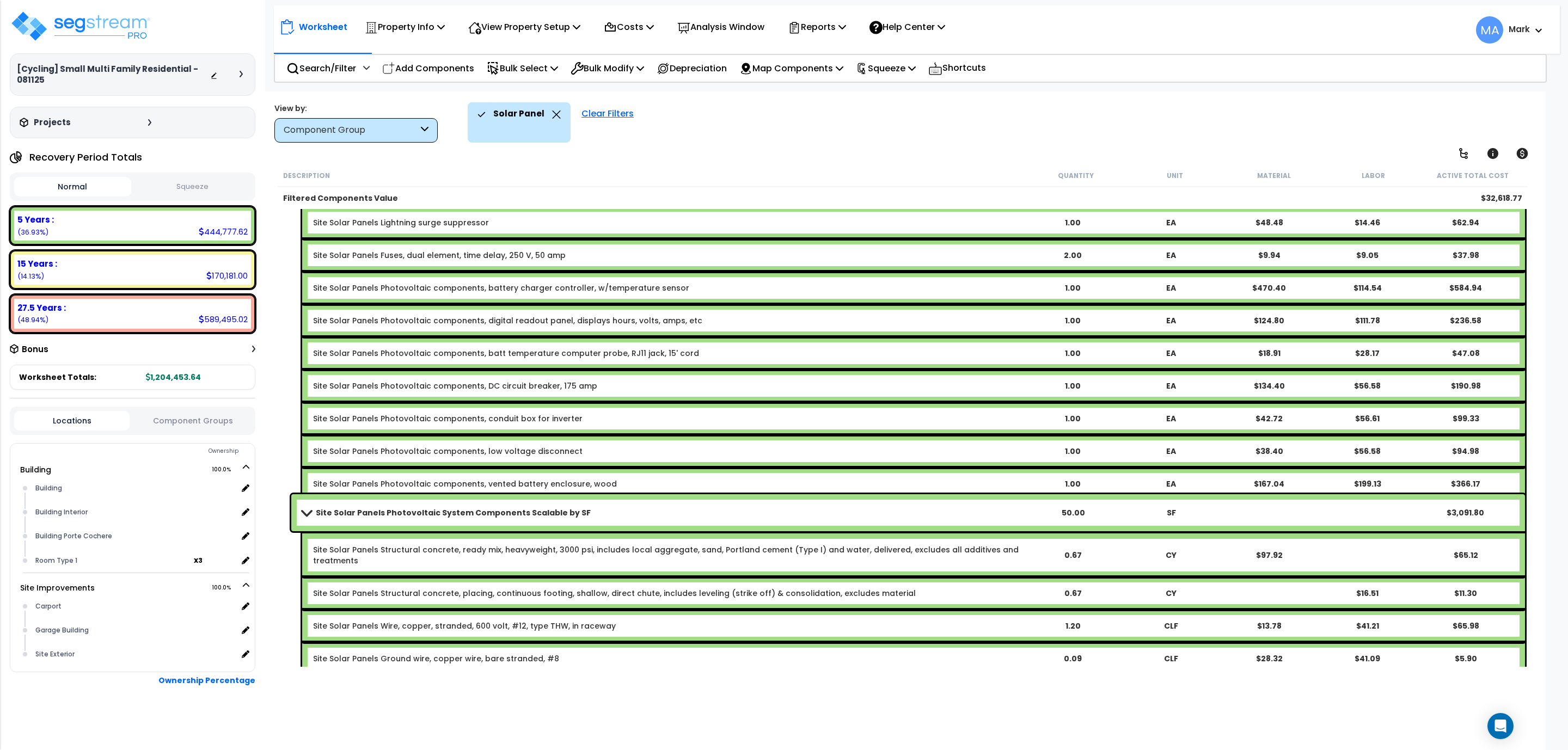
scroll to position [542, 0]
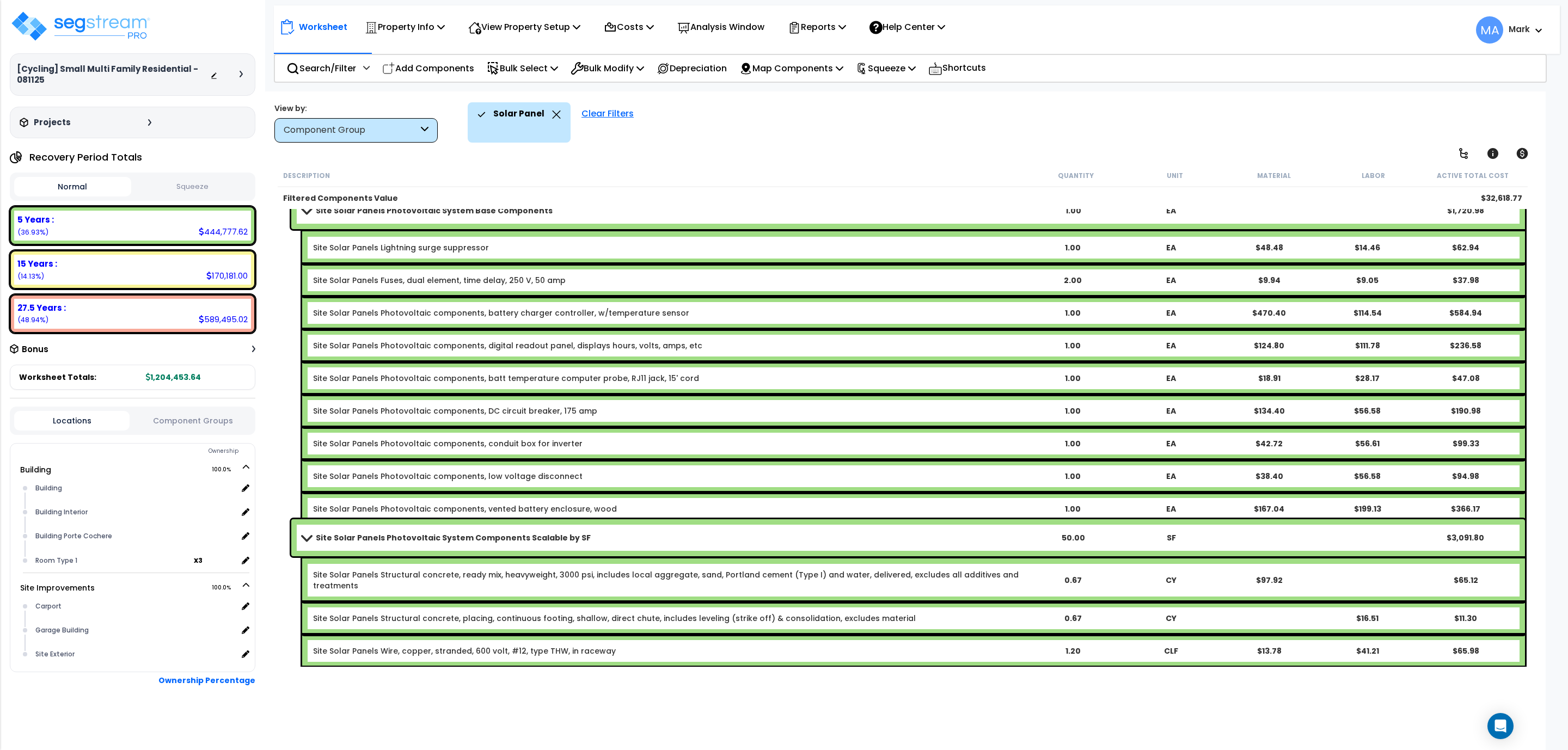
click at [413, 530] on link "Site Solar Panels Photovoltaic System Components Scalable by SF" at bounding box center [663, 538] width 721 height 15
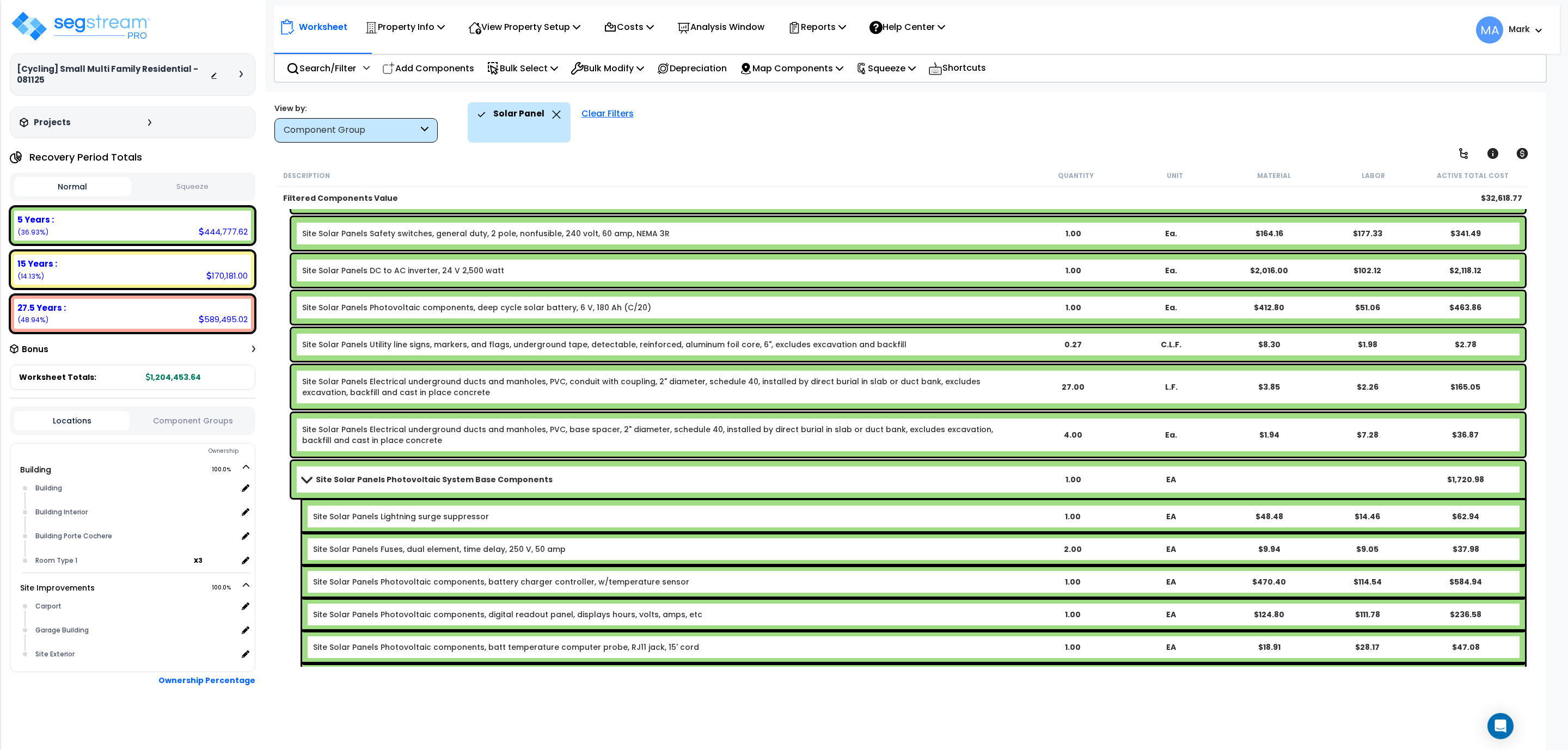
scroll to position [270, 0]
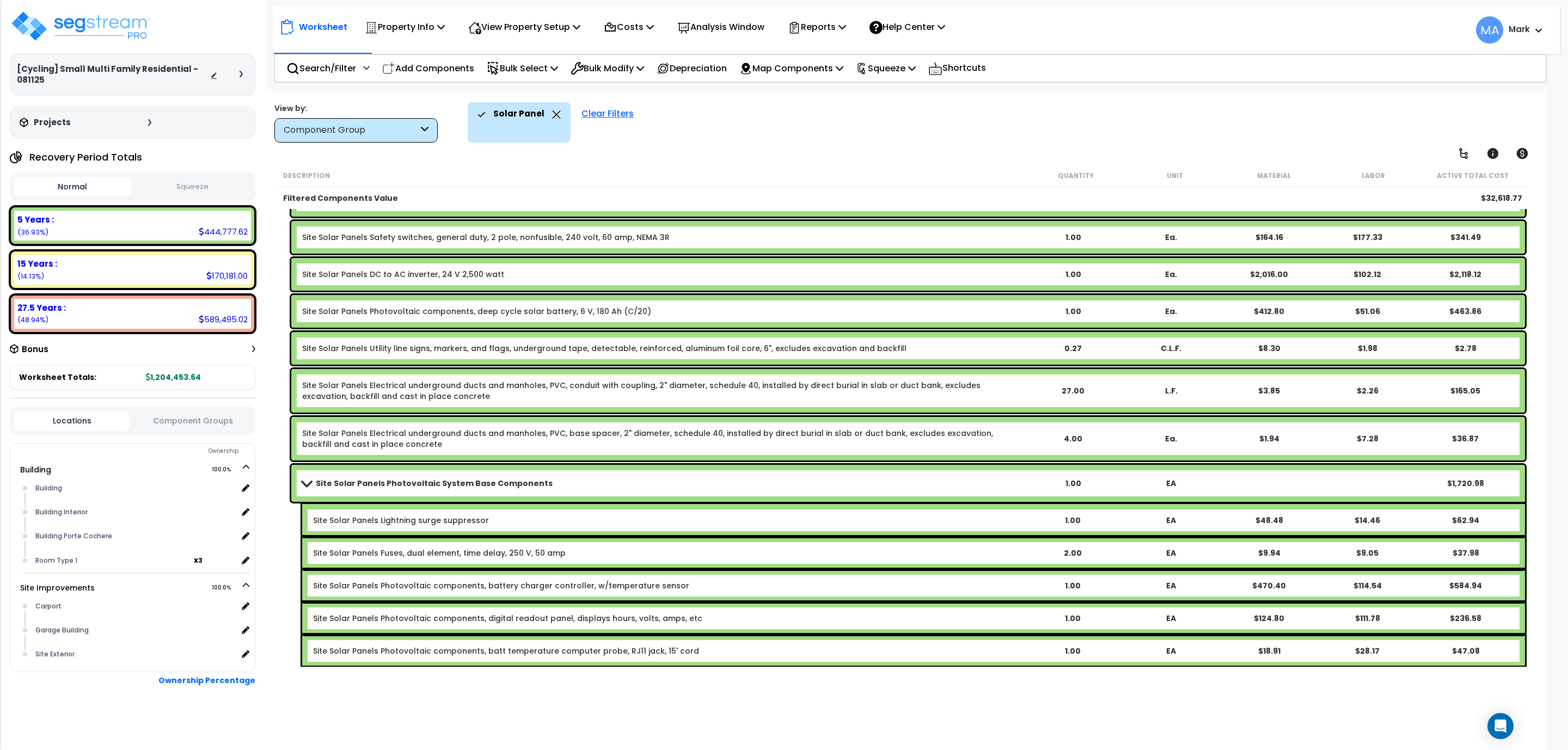
click at [413, 469] on div "Site Solar Panels Photovoltaic System Base Components 1.00 EA $1,720.98" at bounding box center [908, 483] width 1234 height 37
click at [339, 62] on p "Search/Filter" at bounding box center [321, 68] width 70 height 14
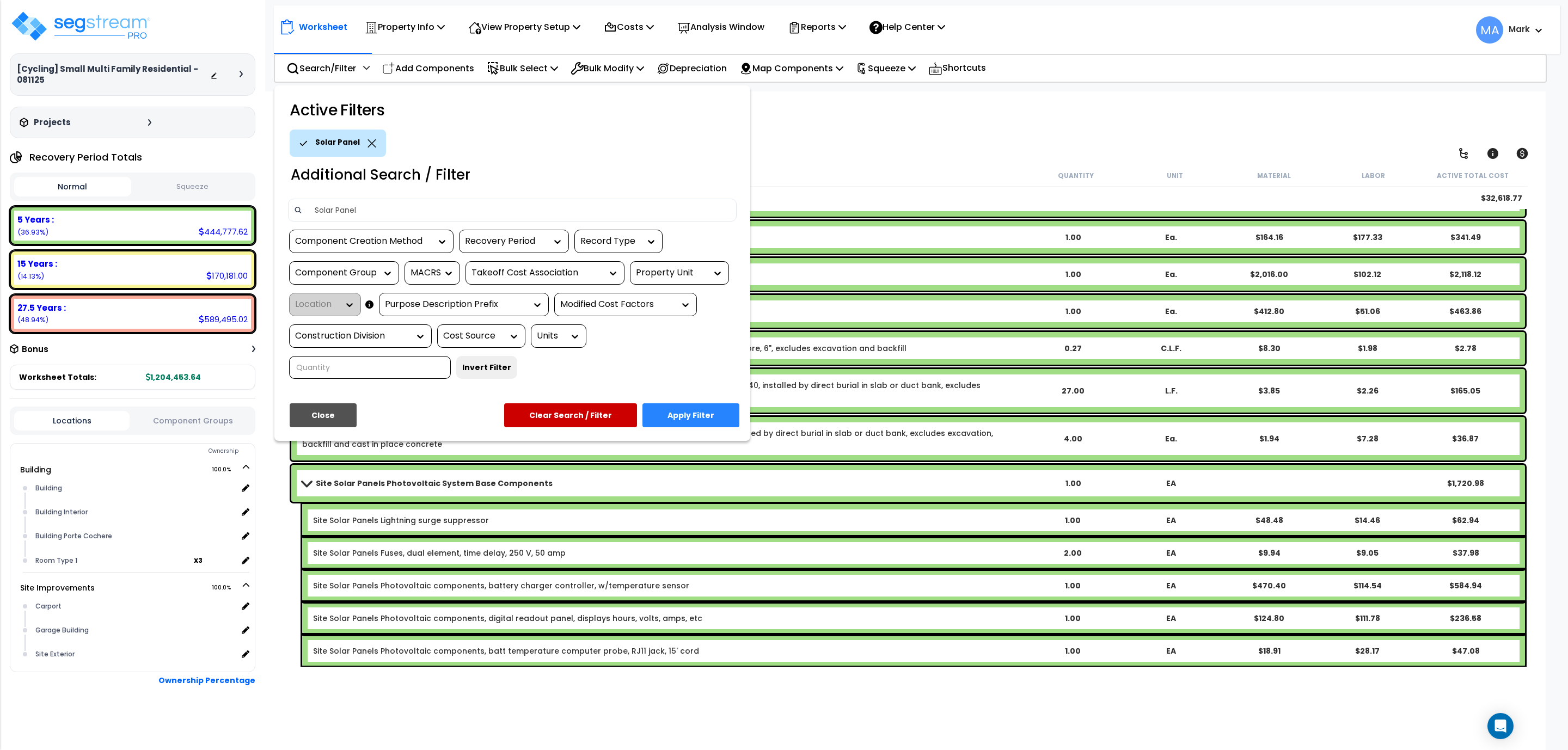
click at [342, 217] on input "Solar Panel" at bounding box center [519, 210] width 423 height 16
type input "S"
type input "Above Ground"
click at [689, 410] on button "Apply Filter" at bounding box center [691, 415] width 97 height 24
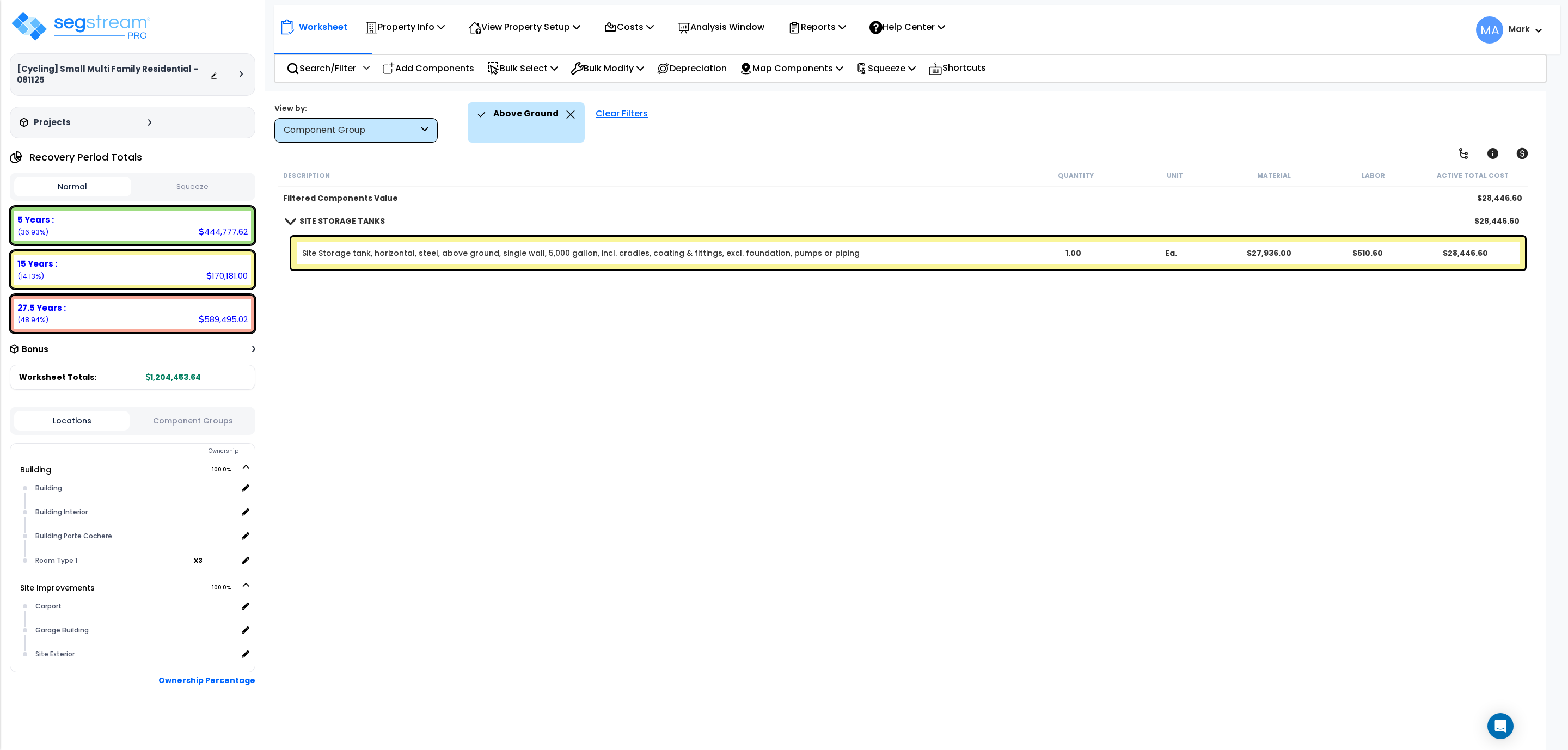
scroll to position [0, 0]
click at [571, 110] on div "Above Ground" at bounding box center [526, 122] width 117 height 40
click at [561, 105] on div "Above Ground" at bounding box center [526, 114] width 97 height 24
click at [566, 113] on icon at bounding box center [570, 114] width 9 height 8
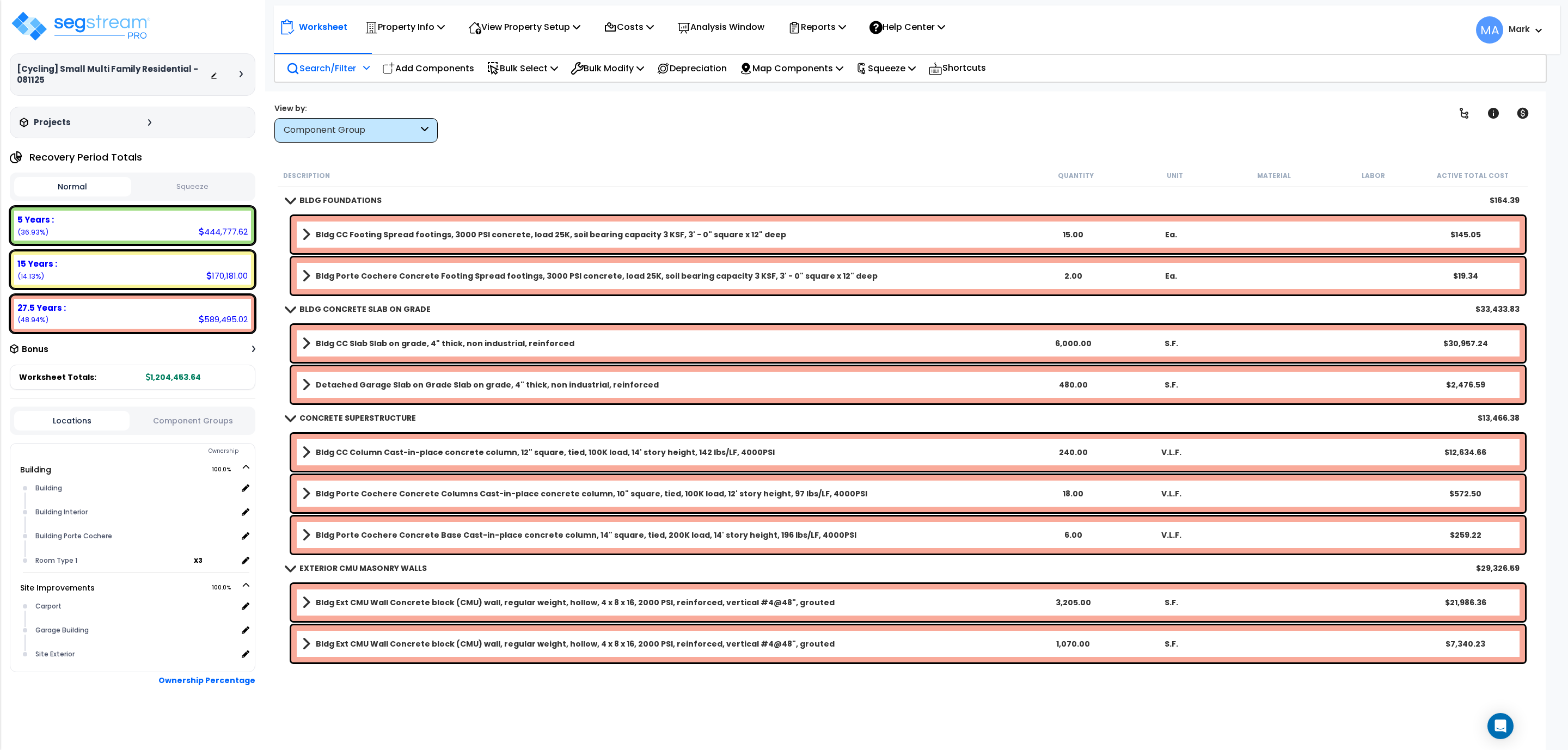
click at [365, 64] on icon at bounding box center [367, 67] width 7 height 8
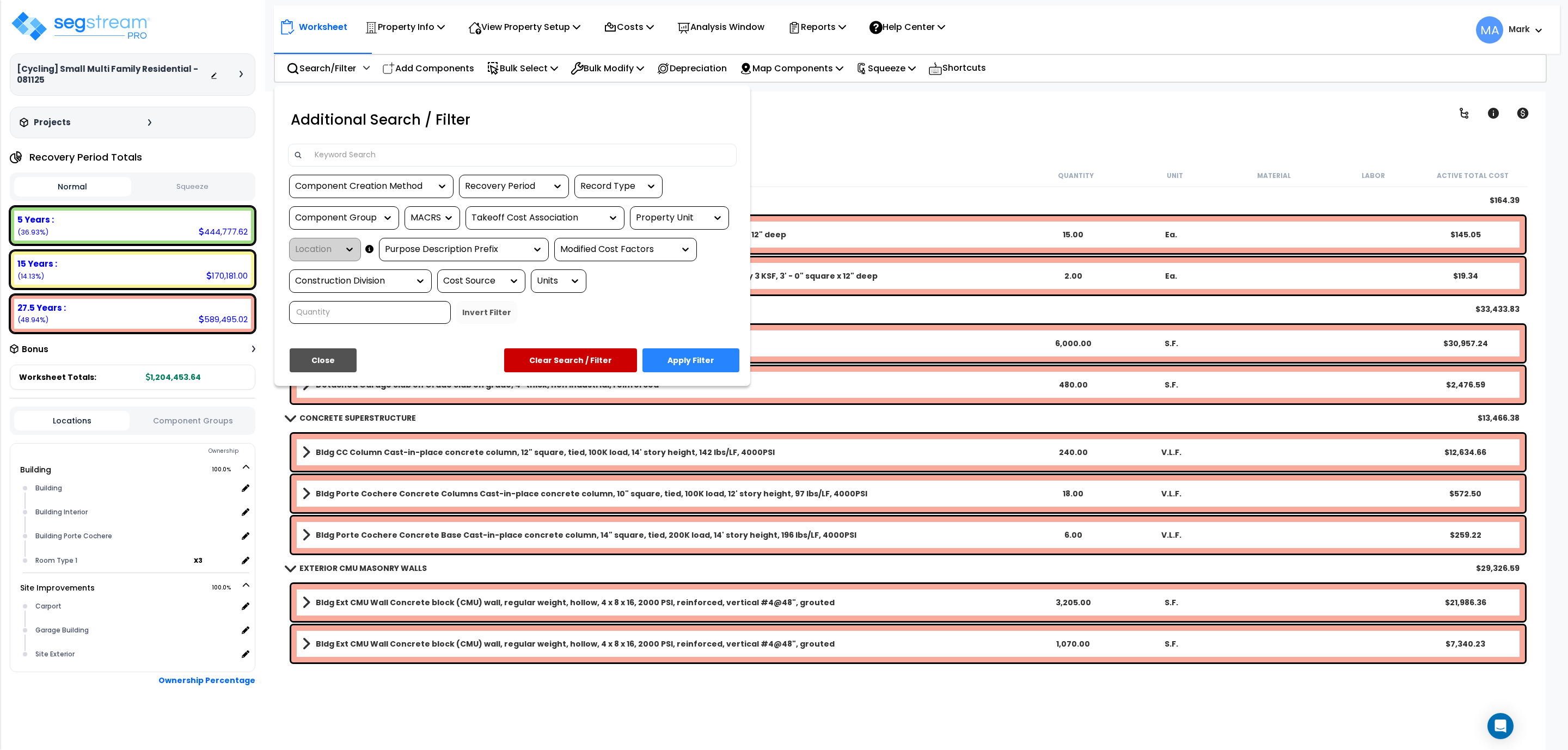
click at [366, 160] on input at bounding box center [519, 155] width 423 height 16
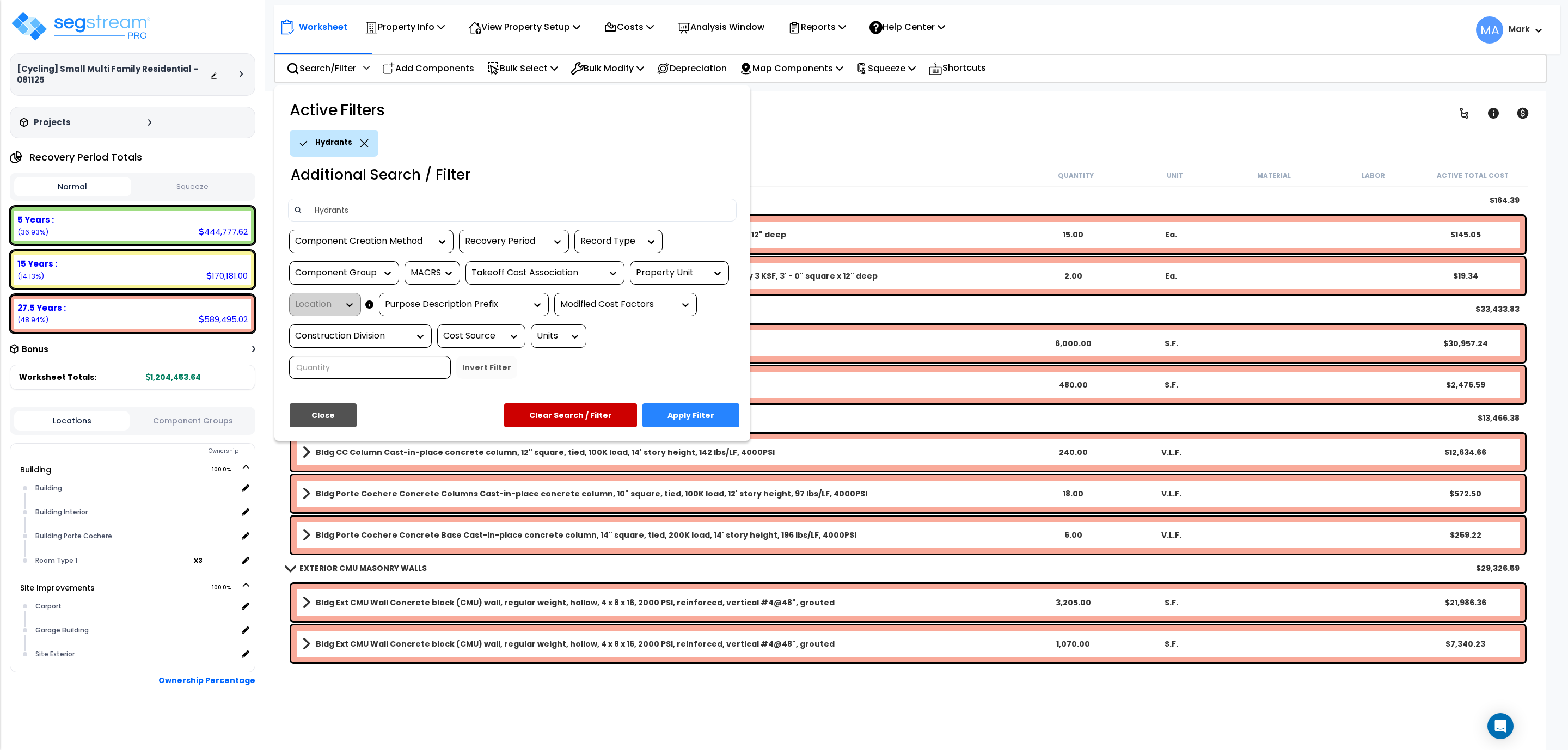
type input "Hydrants"
click at [710, 415] on button "Apply Filter" at bounding box center [691, 415] width 97 height 24
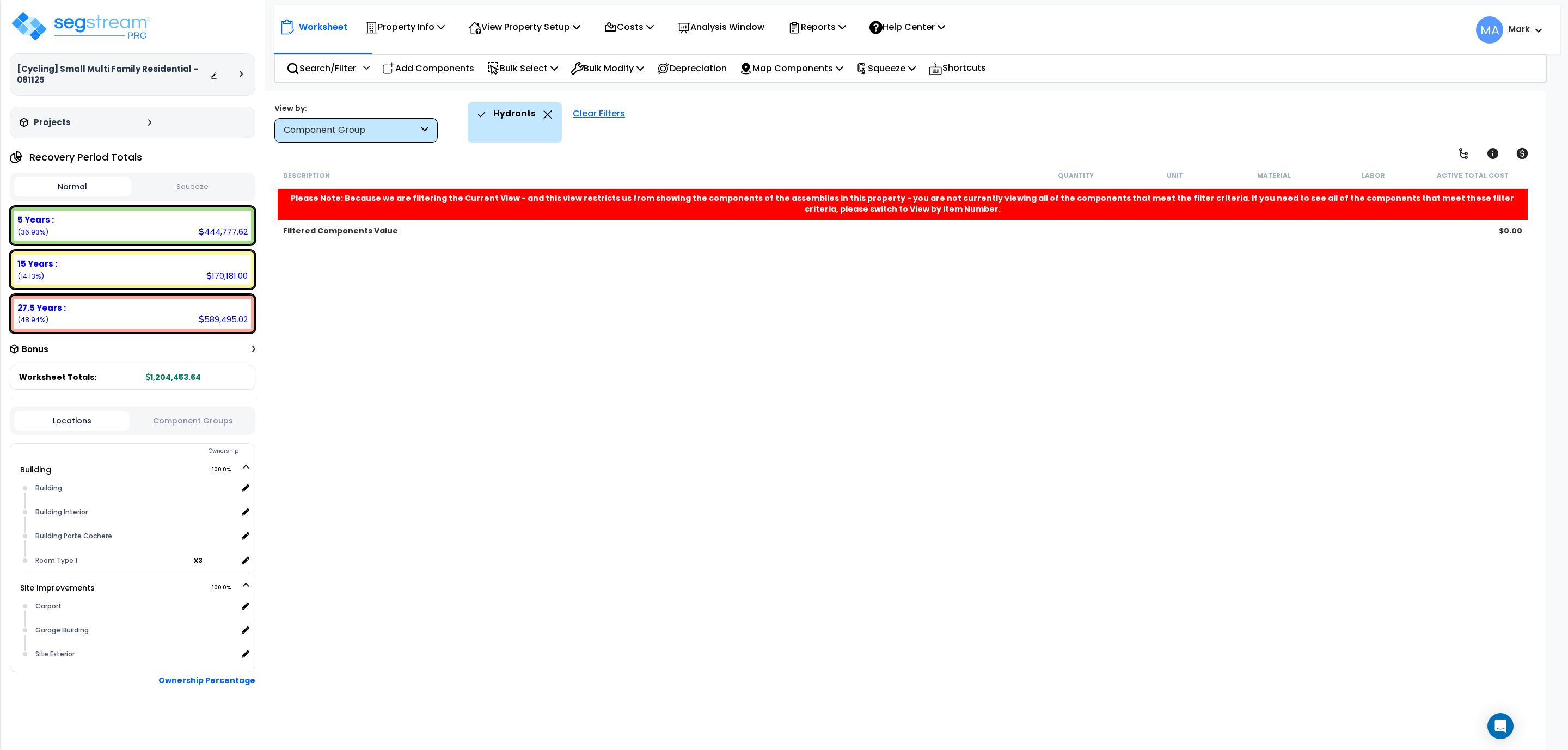
click at [418, 123] on div "Component Group" at bounding box center [356, 131] width 164 height 25
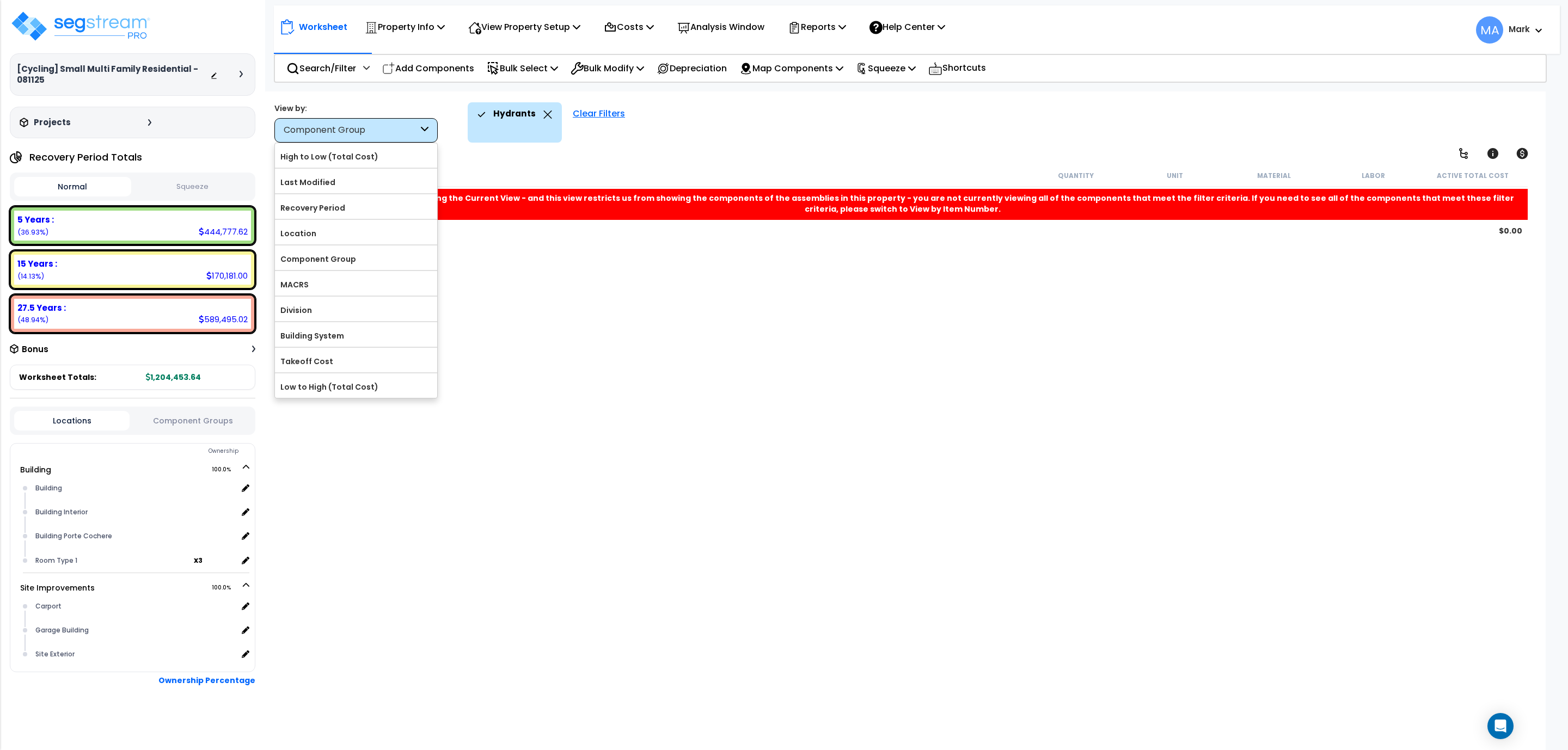
click at [539, 113] on div "Hydrants" at bounding box center [515, 114] width 75 height 24
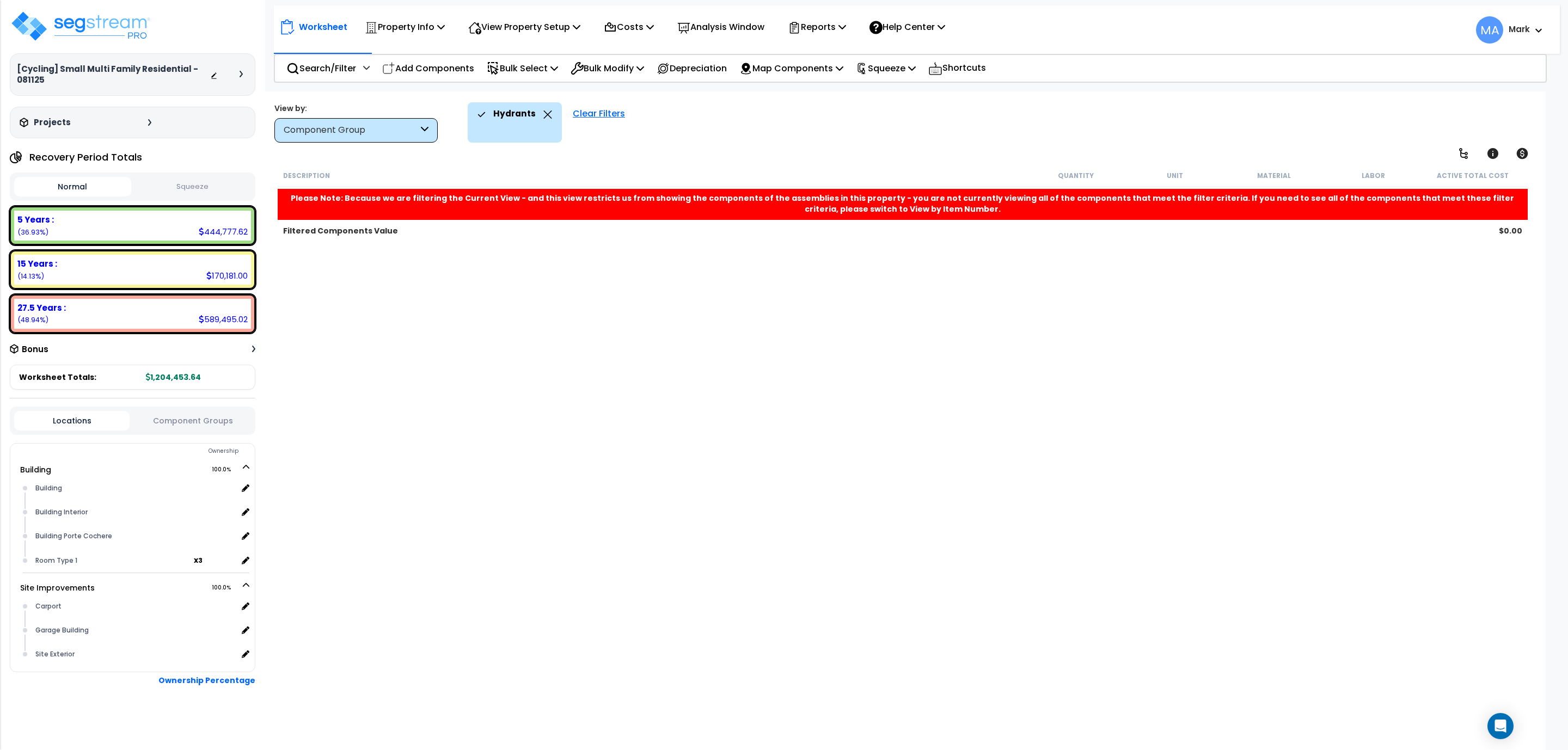
click at [545, 115] on icon at bounding box center [548, 114] width 8 height 8
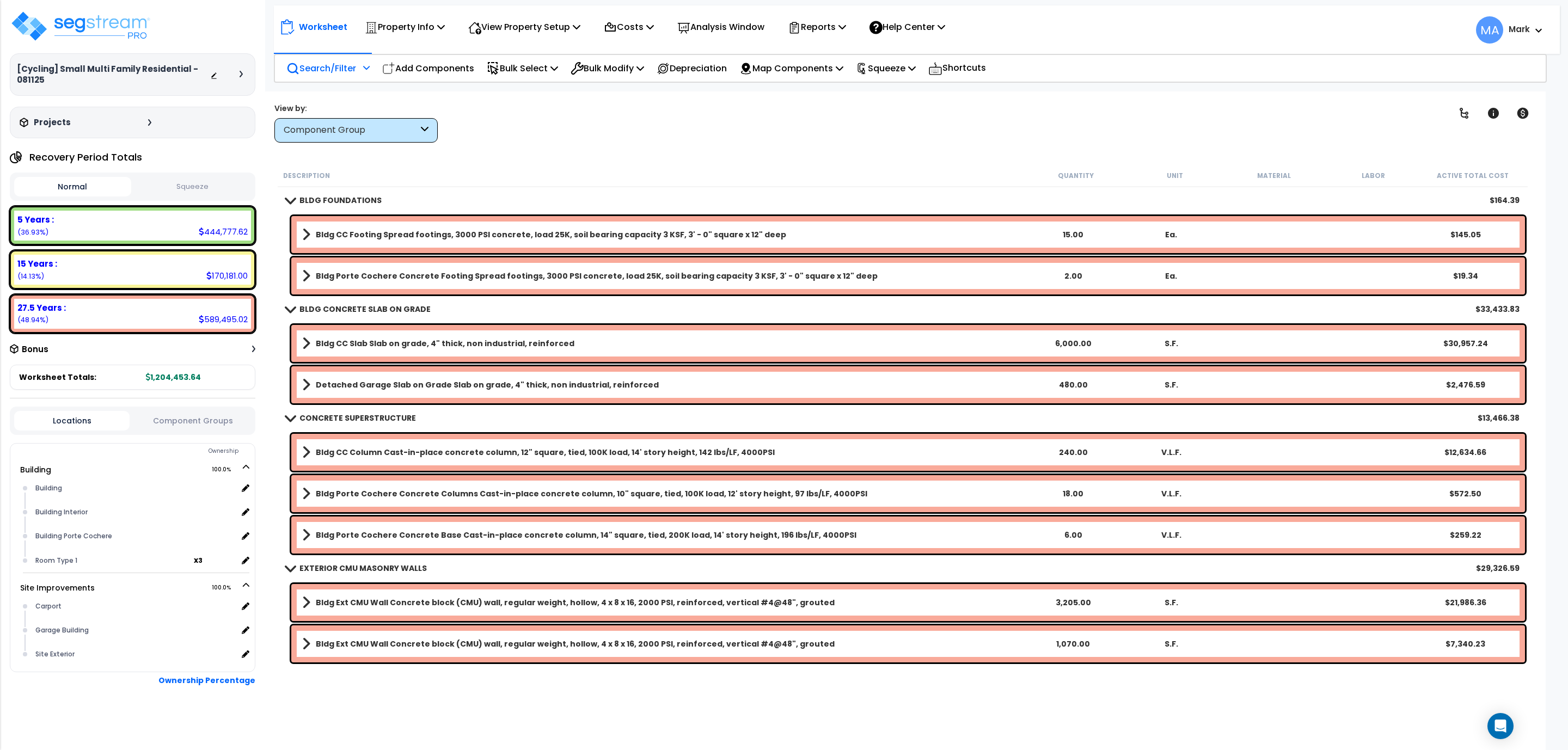
click at [344, 61] on p "Search/Filter" at bounding box center [321, 68] width 70 height 14
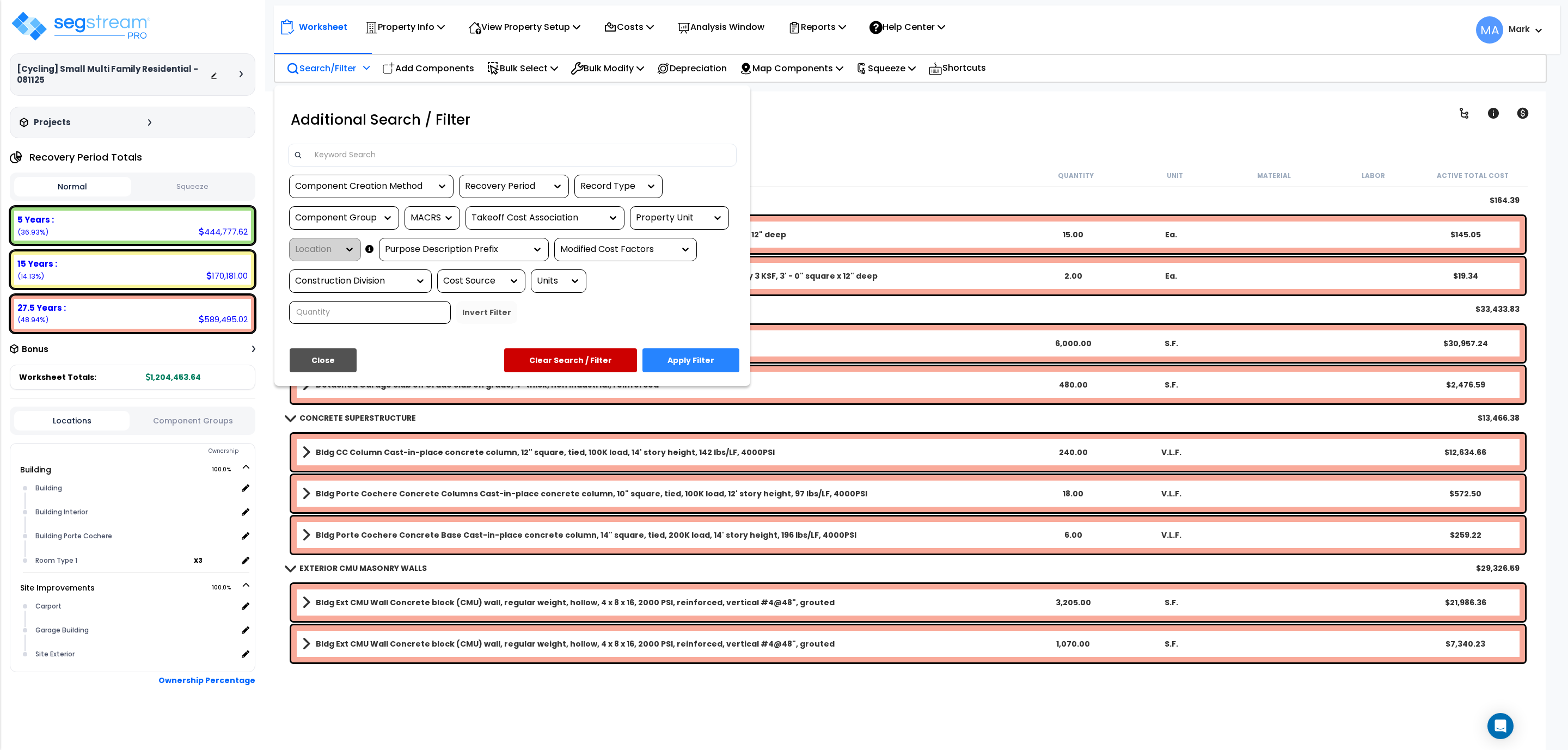
click at [346, 157] on input at bounding box center [519, 155] width 423 height 16
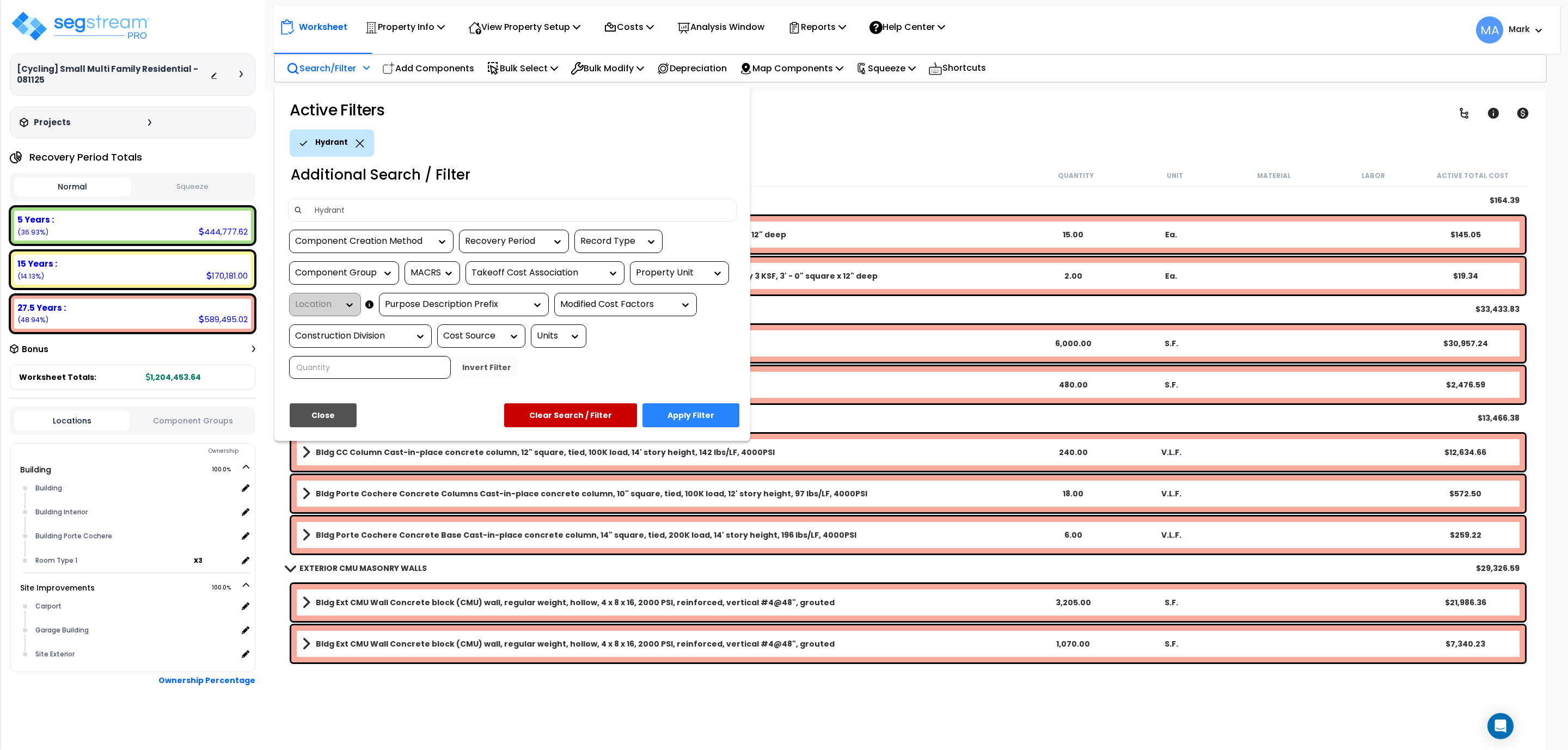
type input "Hydrant"
click at [693, 409] on button "Apply Filter" at bounding box center [691, 415] width 97 height 24
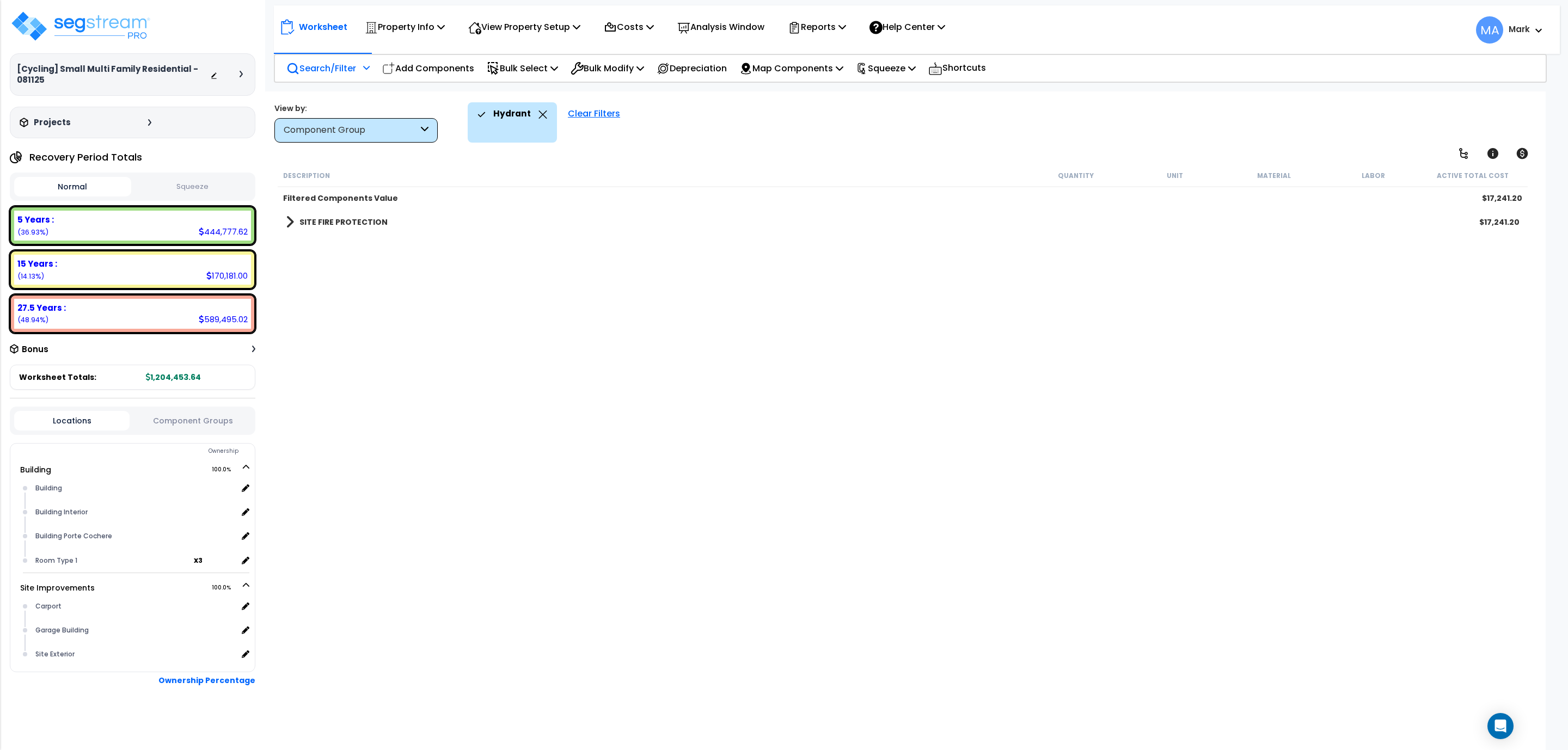
click at [350, 214] on link "SITE FIRE PROTECTION" at bounding box center [337, 222] width 102 height 15
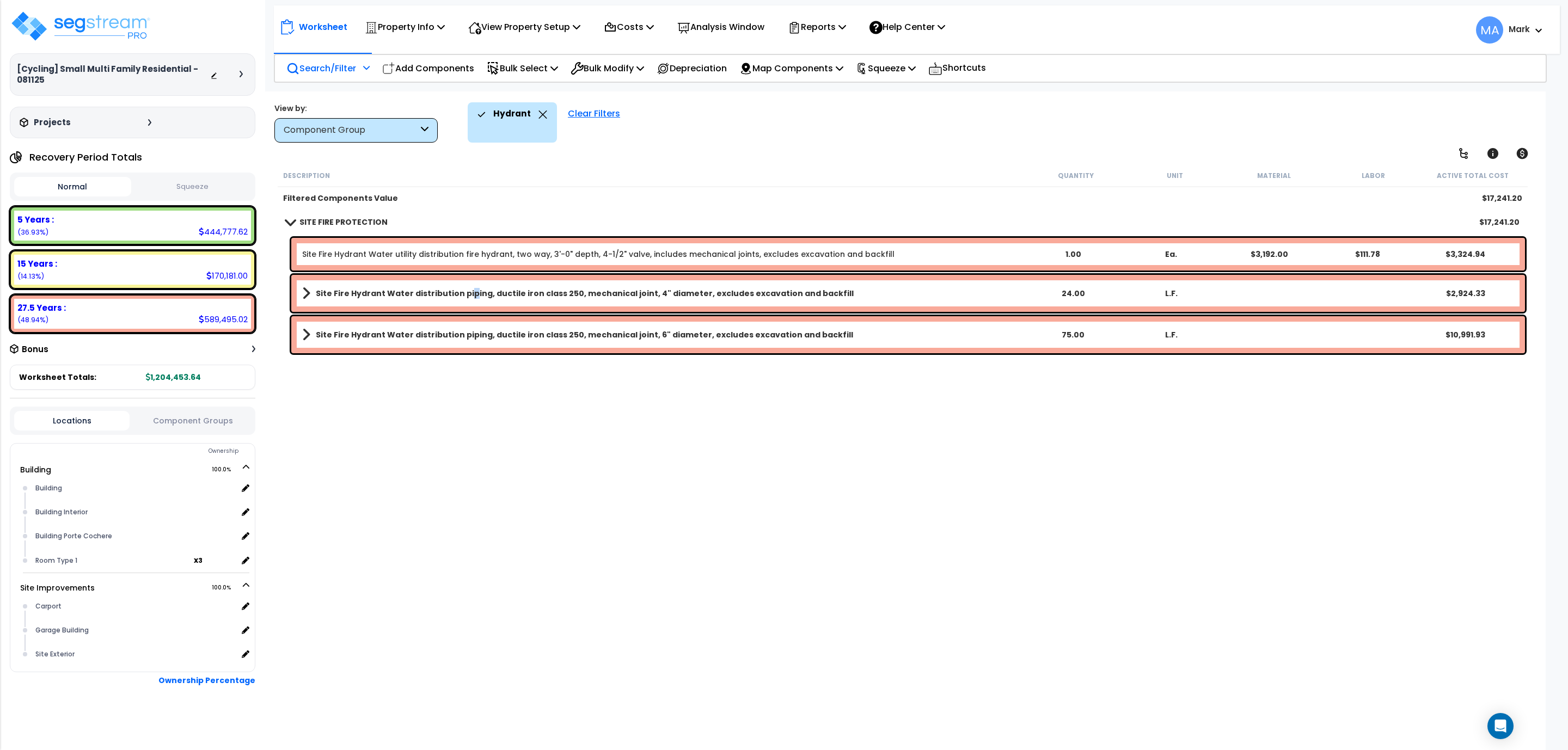
click at [465, 292] on b "Site Fire Hydrant Water distribution piping, ductile iron class 250, mechanical…" at bounding box center [584, 294] width 538 height 11
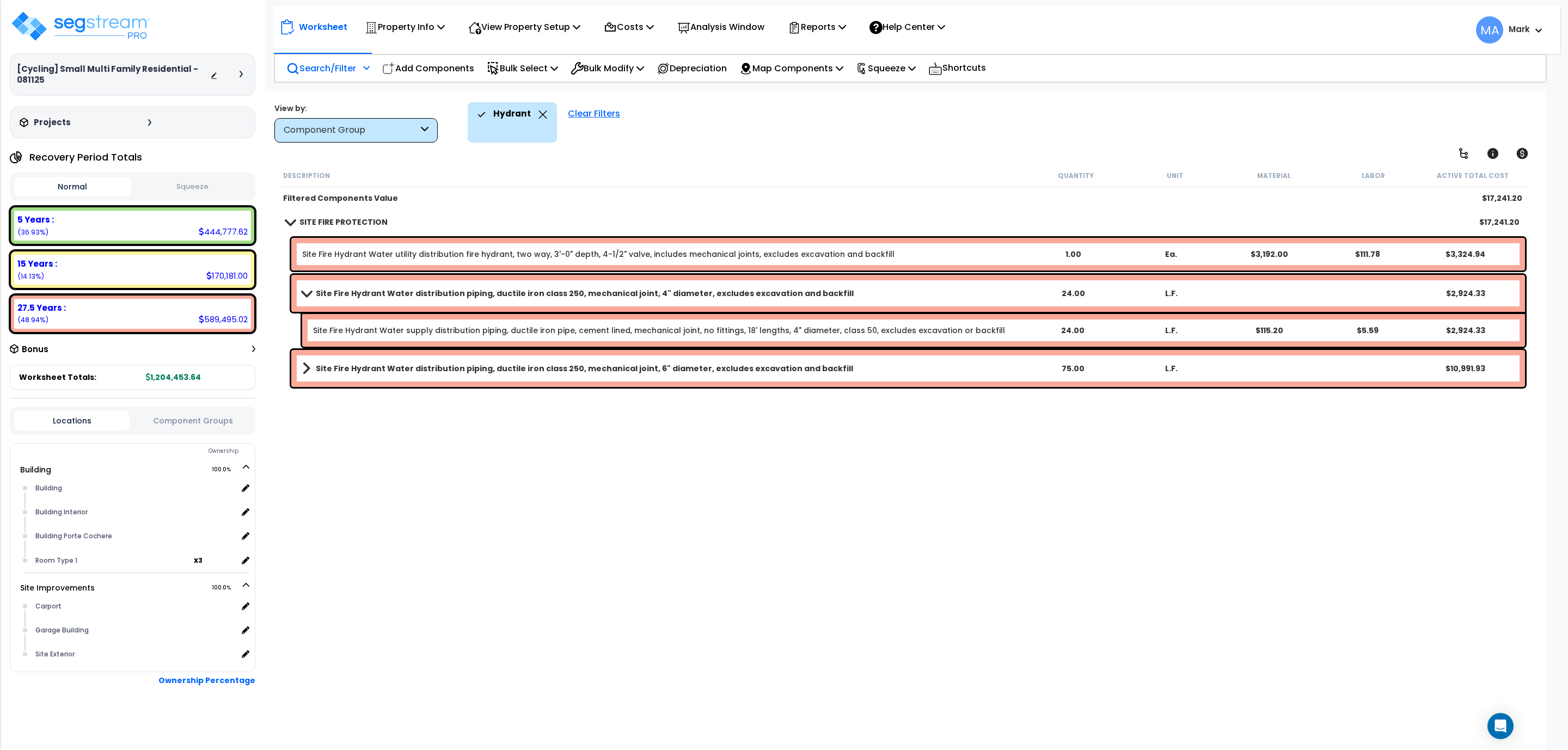
click at [504, 361] on link "Site Fire Hydrant Water distribution piping, ductile iron class 250, mechanical…" at bounding box center [663, 368] width 721 height 15
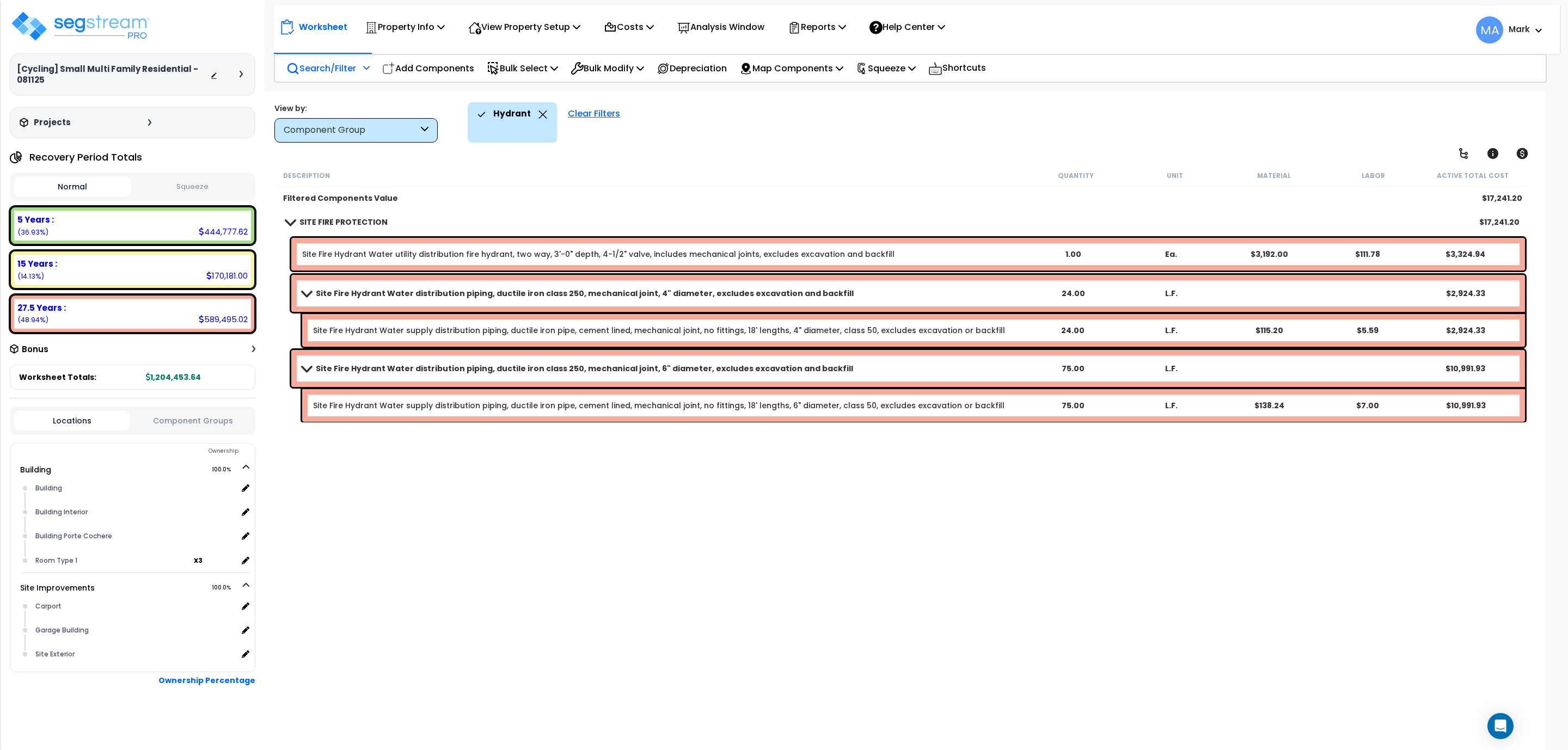
click at [539, 114] on icon at bounding box center [543, 114] width 9 height 8
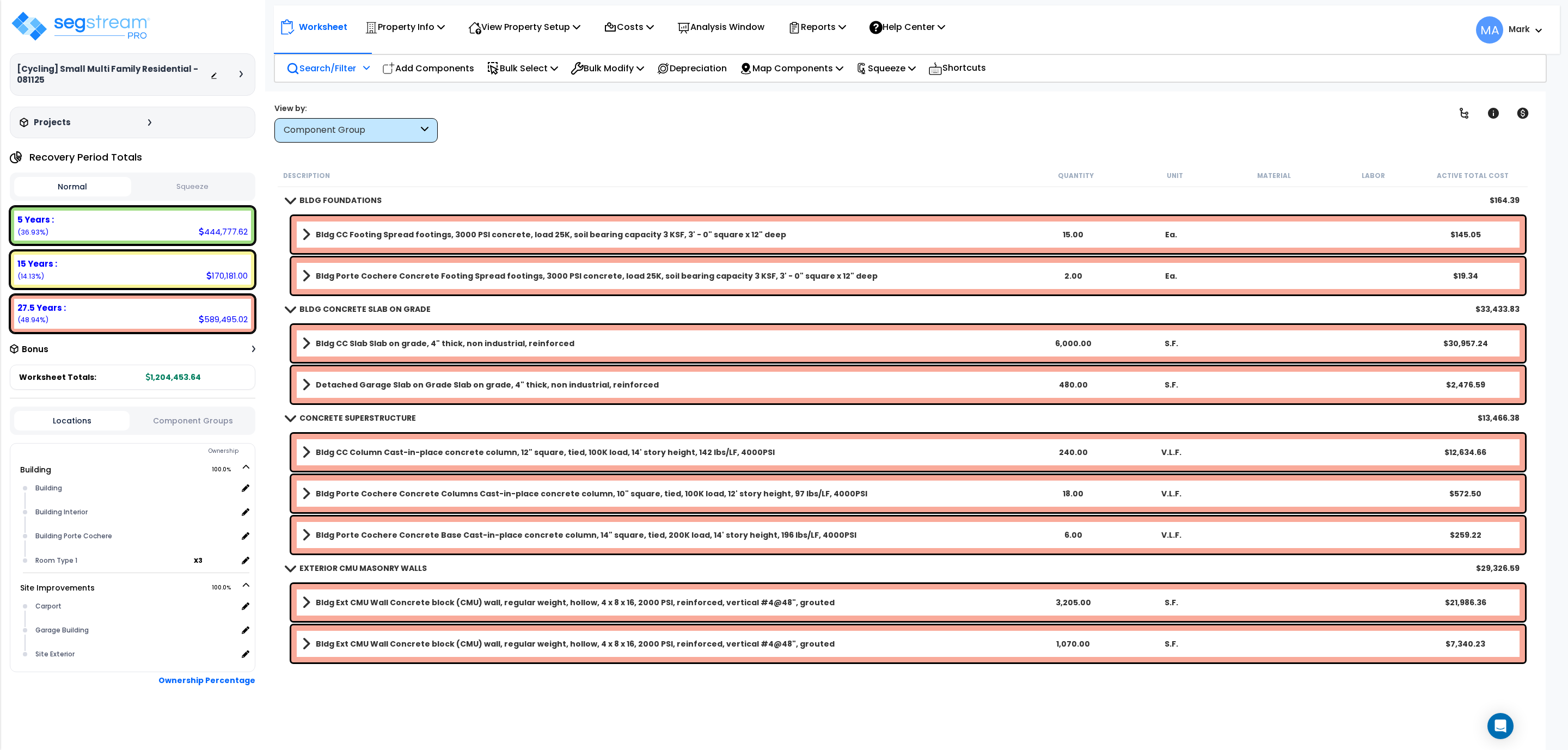
click at [345, 65] on p "Search/Filter" at bounding box center [321, 68] width 70 height 14
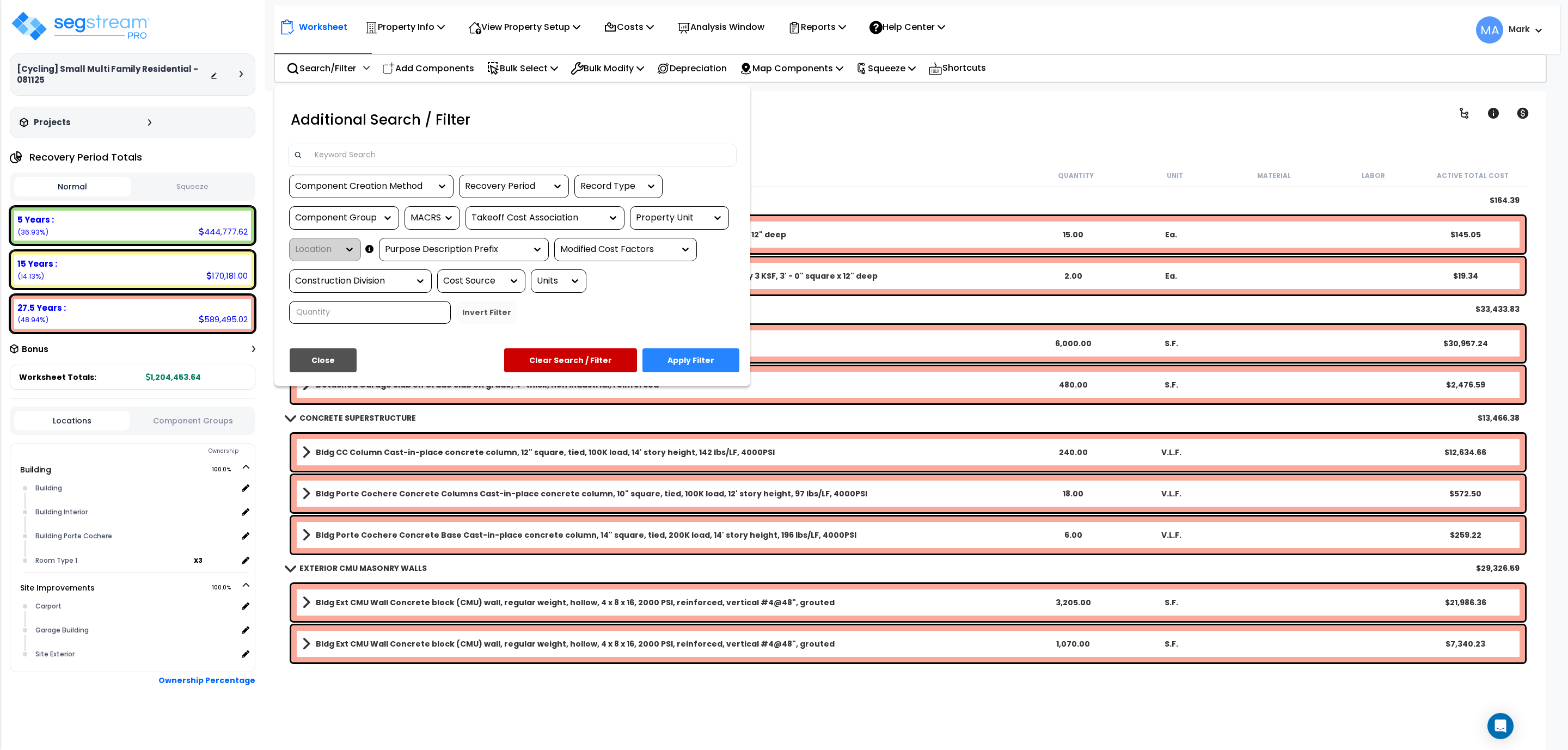
click at [383, 154] on input at bounding box center [519, 155] width 423 height 16
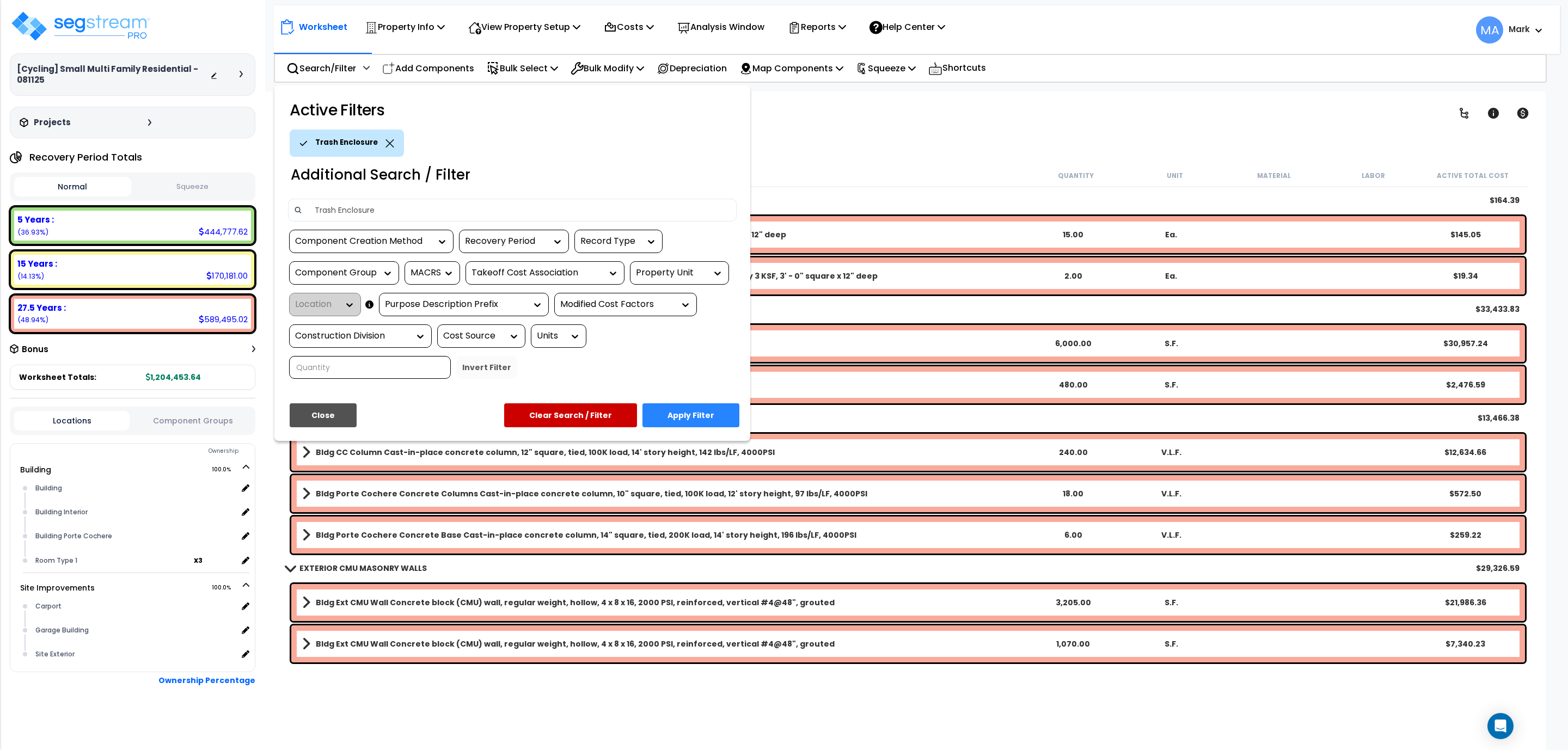
type input "Trash Enclosure"
click at [721, 412] on button "Apply Filter" at bounding box center [691, 415] width 97 height 24
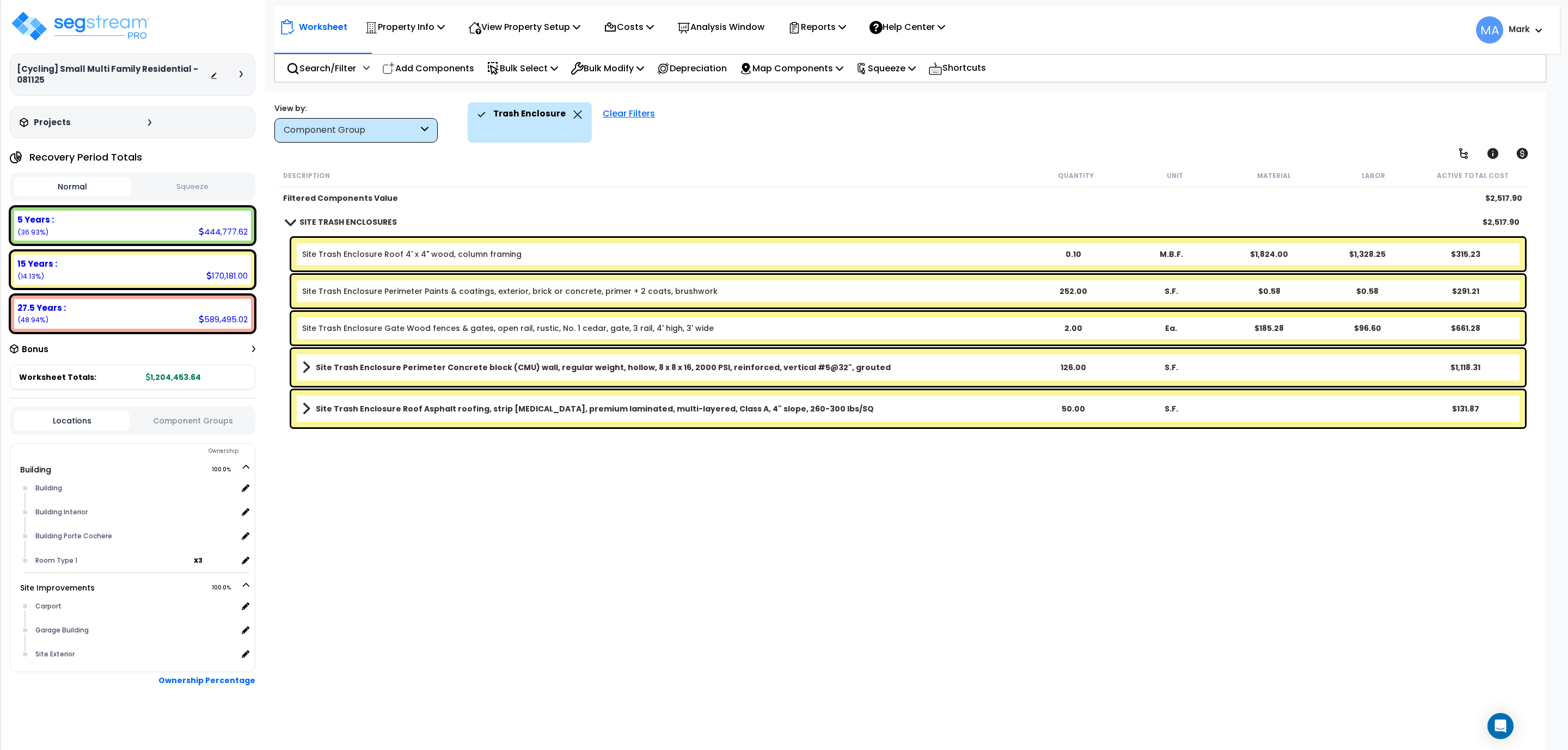
click at [615, 366] on b "Site Trash Enclosure Perimeter Concrete block (CMU) wall, regular weight, hollo…" at bounding box center [603, 367] width 575 height 11
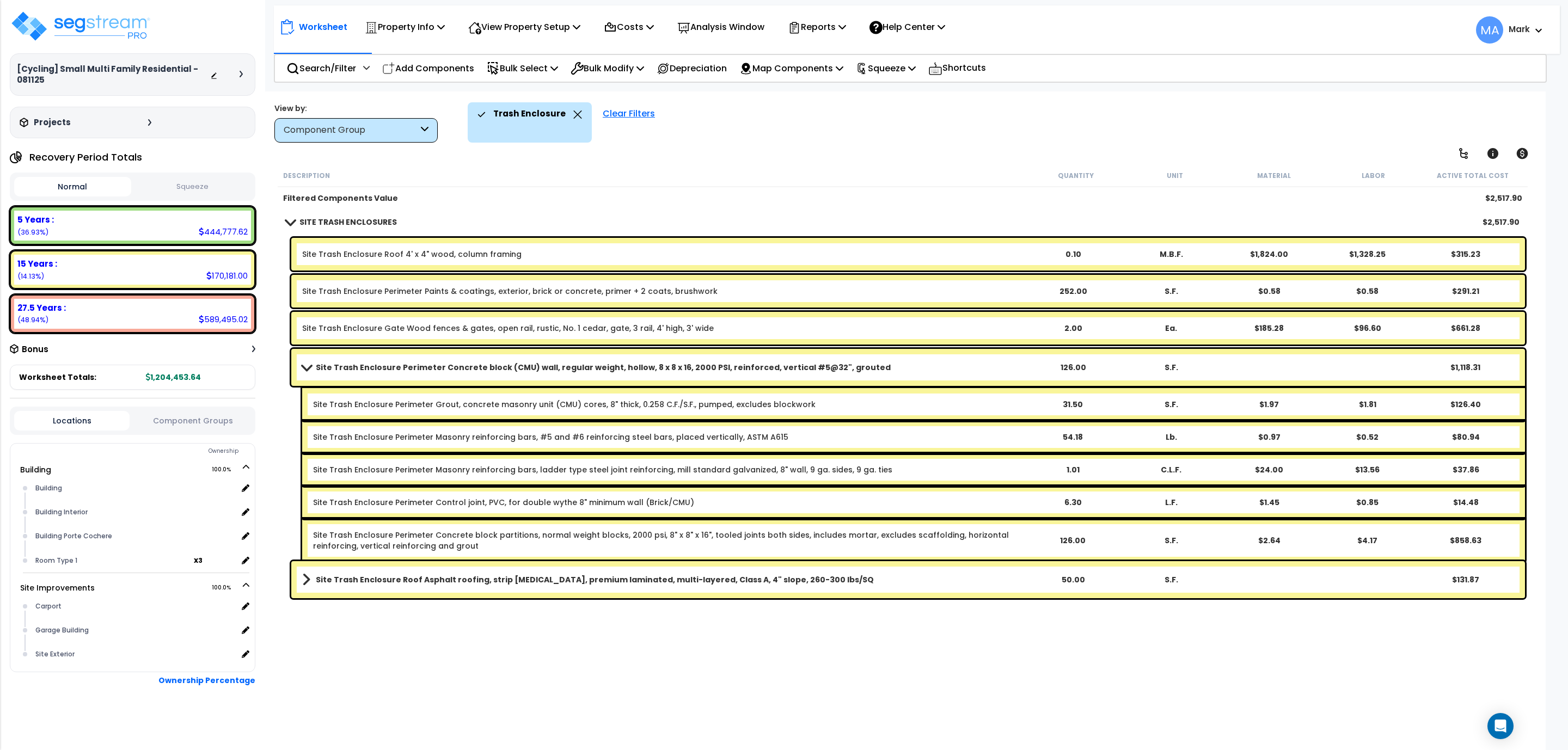
click at [485, 562] on div "Site Trash Enclosure Roof Asphalt roofing, strip shingles, premium laminated, m…" at bounding box center [908, 580] width 1234 height 37
click at [574, 362] on b "Site Trash Enclosure Perimeter Concrete block (CMU) wall, regular weight, hollo…" at bounding box center [603, 367] width 575 height 11
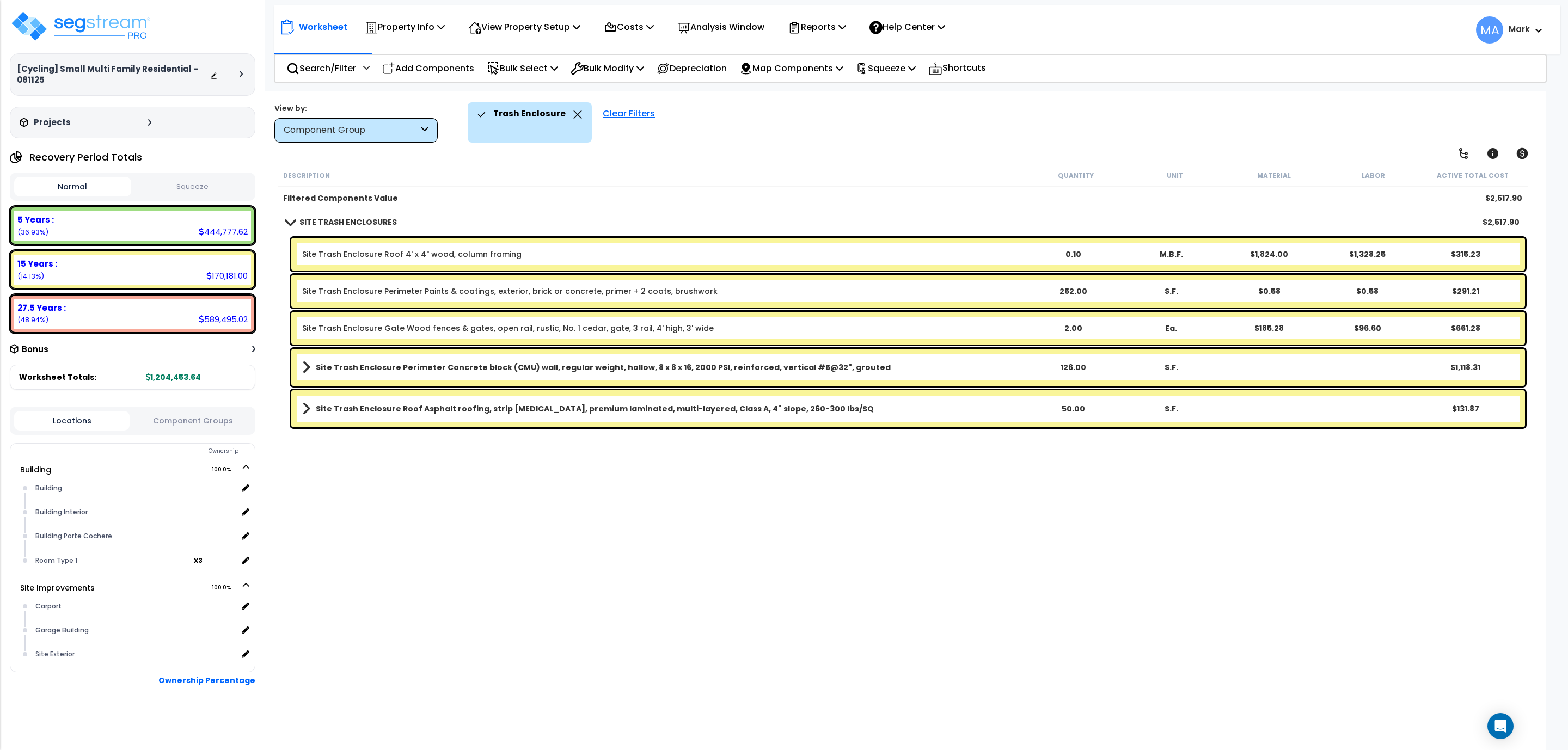
click at [747, 399] on div "Site Trash Enclosure Roof Asphalt roofing, strip shingles, premium laminated, m…" at bounding box center [908, 409] width 1234 height 37
click at [385, 403] on b "Site Trash Enclosure Roof Asphalt roofing, strip shingles, premium laminated, m…" at bounding box center [594, 409] width 558 height 11
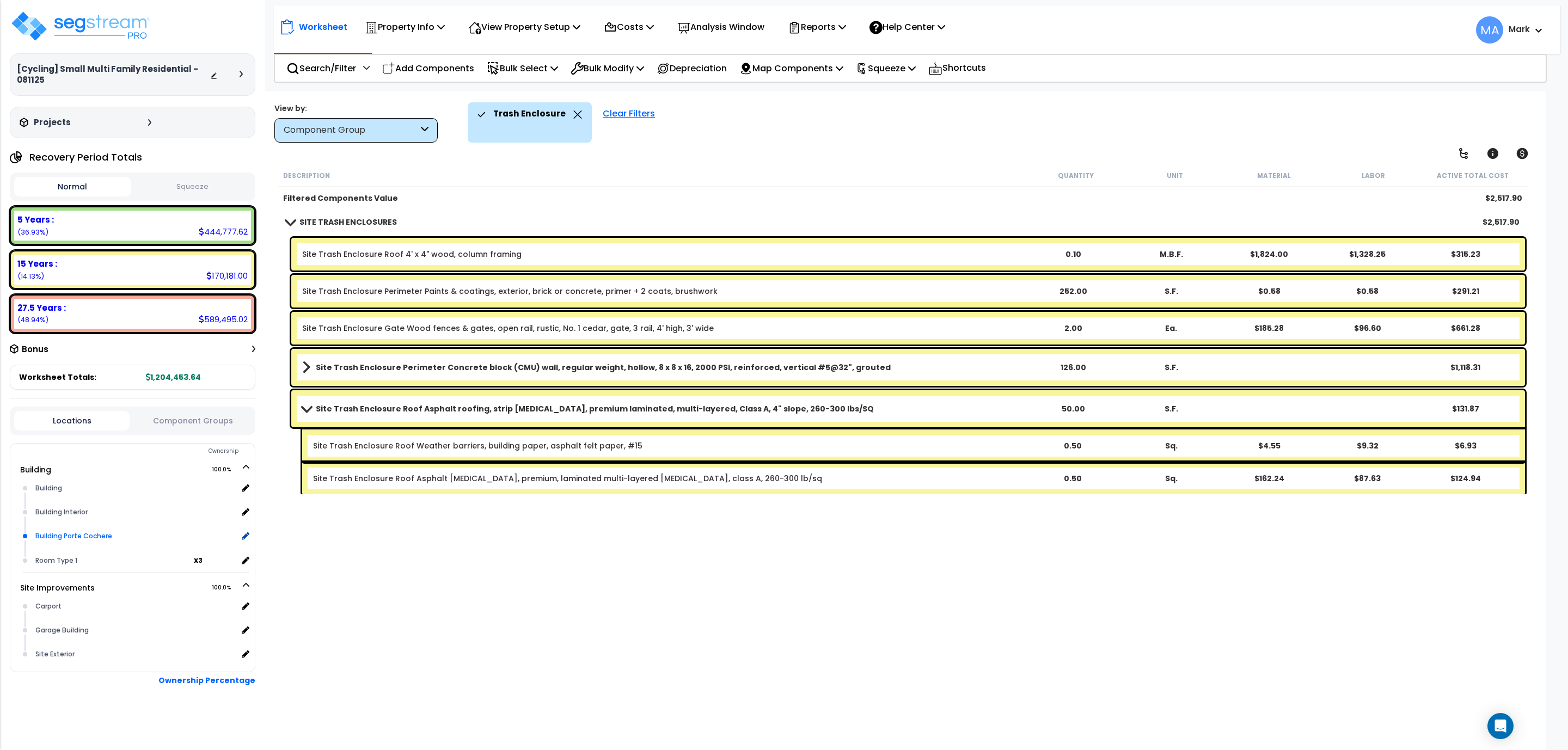
click at [94, 534] on div "Building Porte Cochere" at bounding box center [135, 536] width 205 height 13
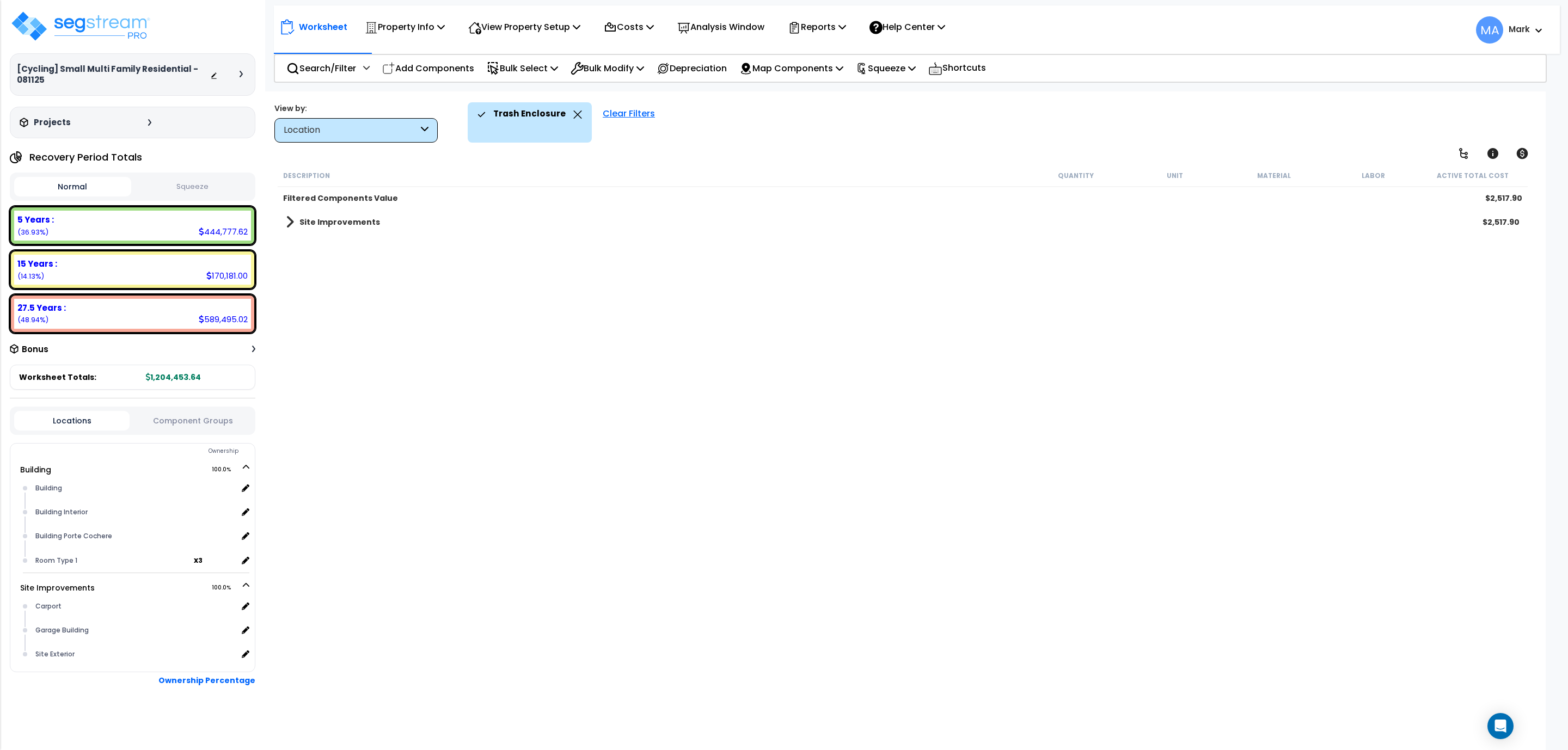
click at [311, 216] on link "Site Improvements" at bounding box center [333, 222] width 94 height 15
click at [574, 113] on icon at bounding box center [578, 114] width 8 height 8
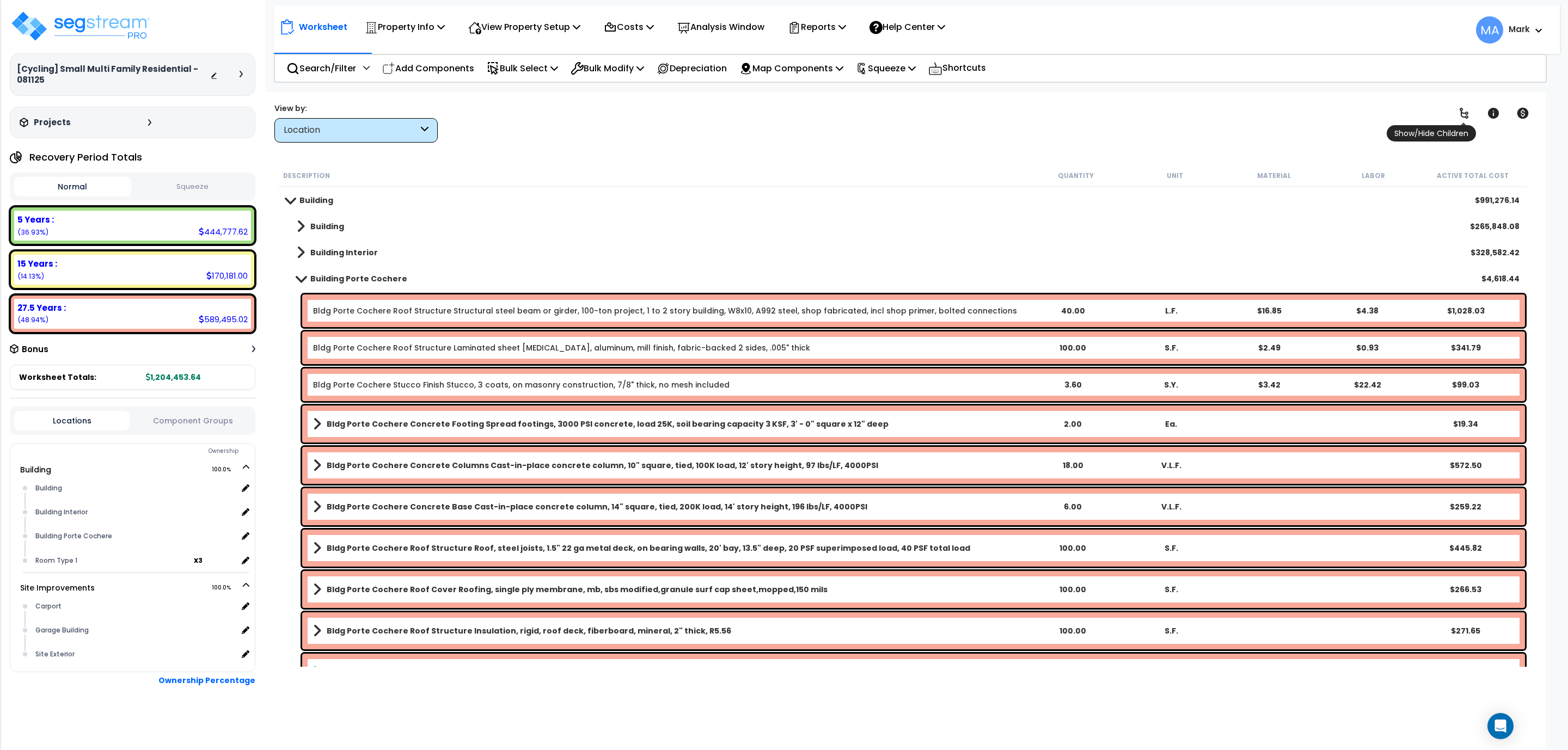
click at [1471, 105] on link at bounding box center [1464, 113] width 24 height 24
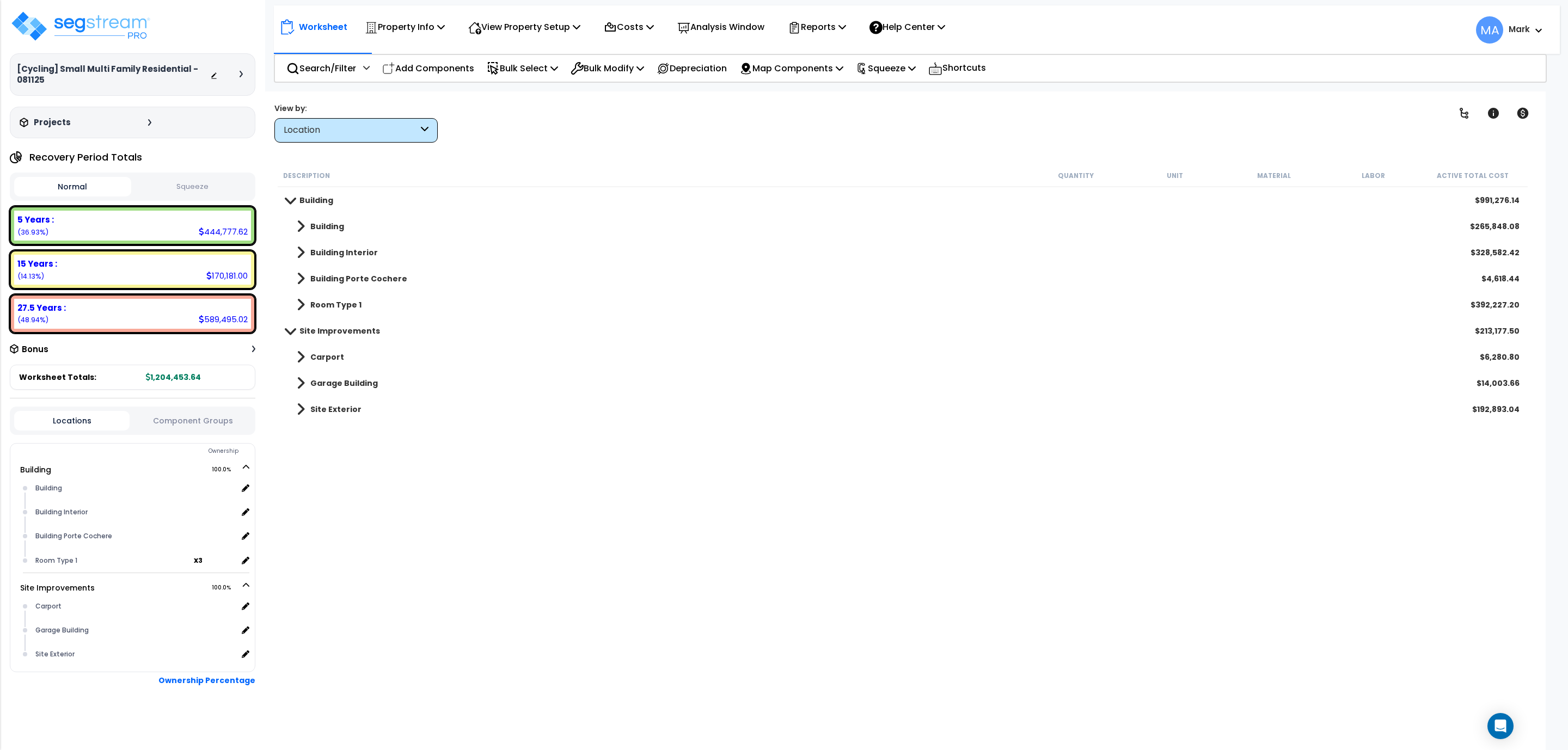
click at [356, 279] on b "Building Porte Cochere" at bounding box center [359, 279] width 97 height 11
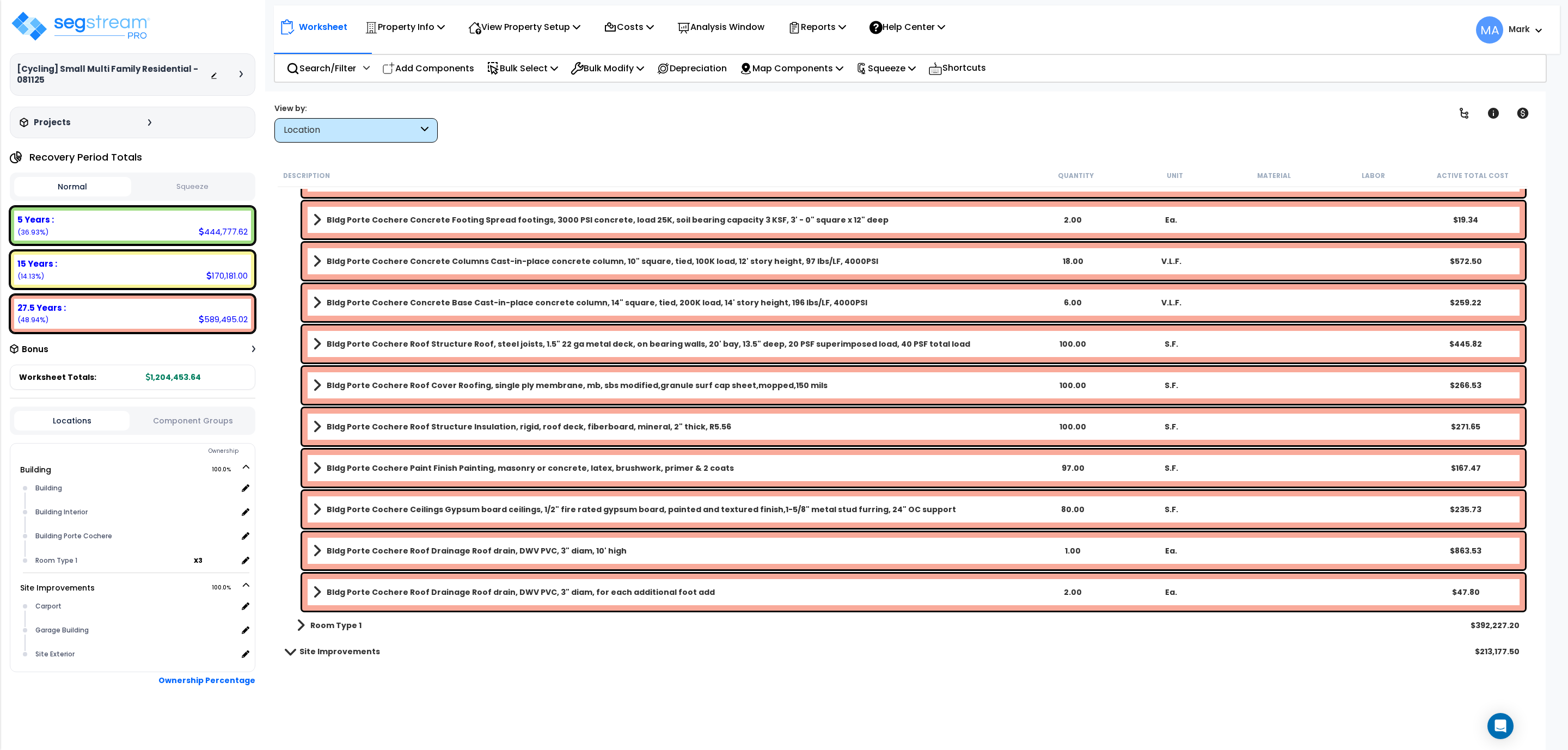
scroll to position [280, 0]
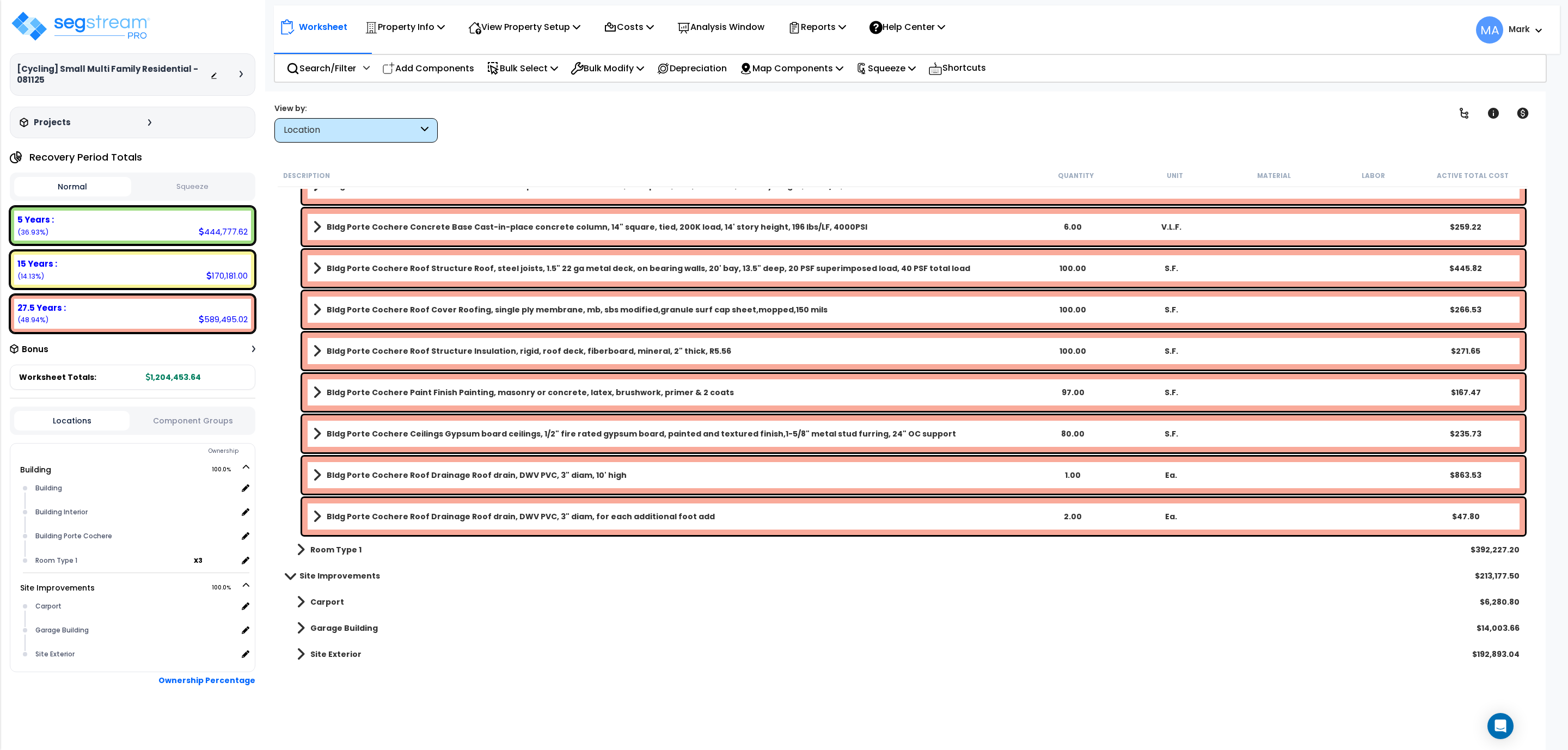
click at [486, 516] on b "Bldg Porte Cochere Roof Drainage Roof drain, DWV PVC, 3" diam, for each additio…" at bounding box center [520, 517] width 388 height 11
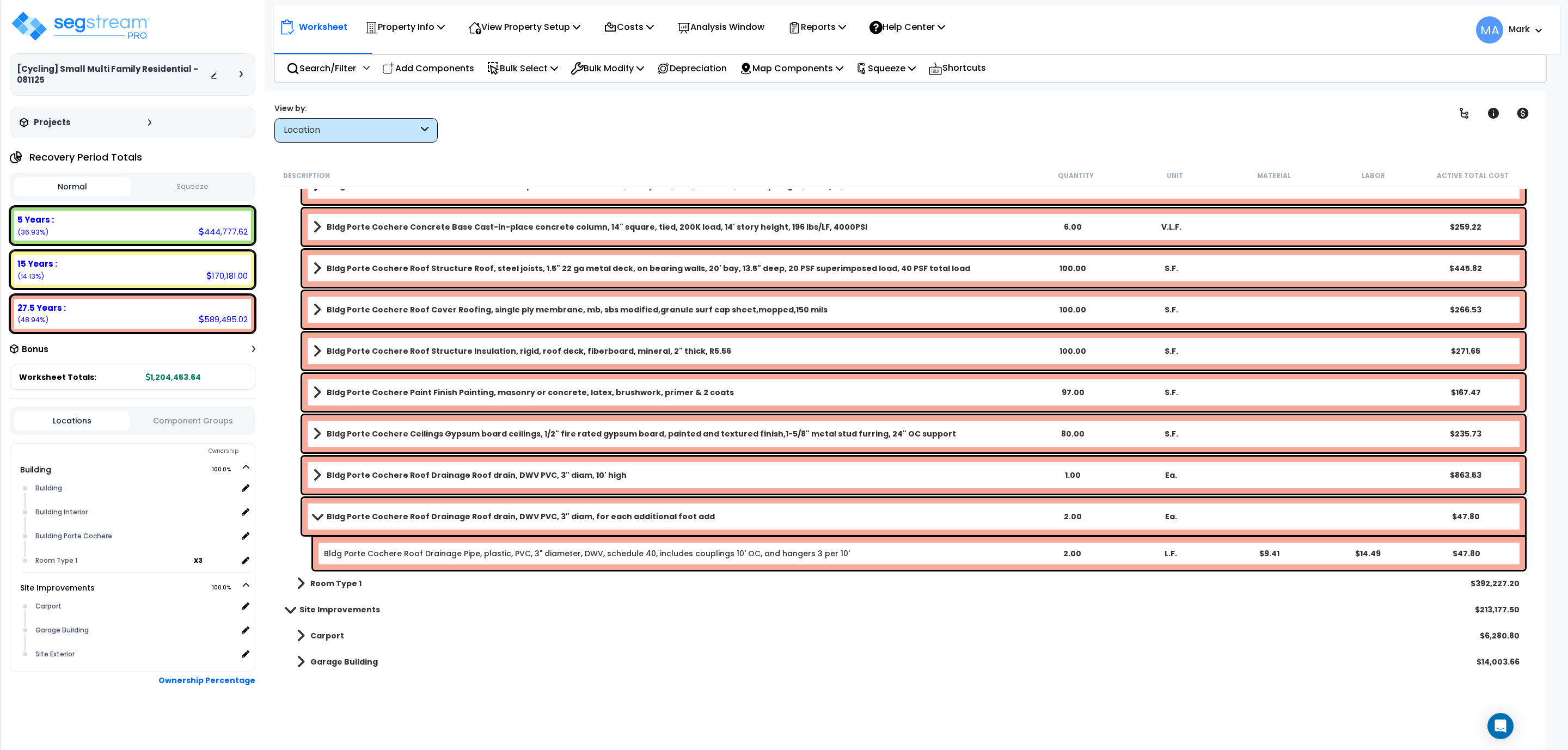
click at [502, 464] on div "Bldg Porte Cochere Roof Drainage Roof drain, DWV PVC, 3" diam, 10' high 1.00 Ea…" at bounding box center [913, 475] width 1223 height 37
click at [503, 470] on b "Bldg Porte Cochere Roof Drainage Roof drain, DWV PVC, 3" diam, 10' high" at bounding box center [476, 476] width 300 height 11
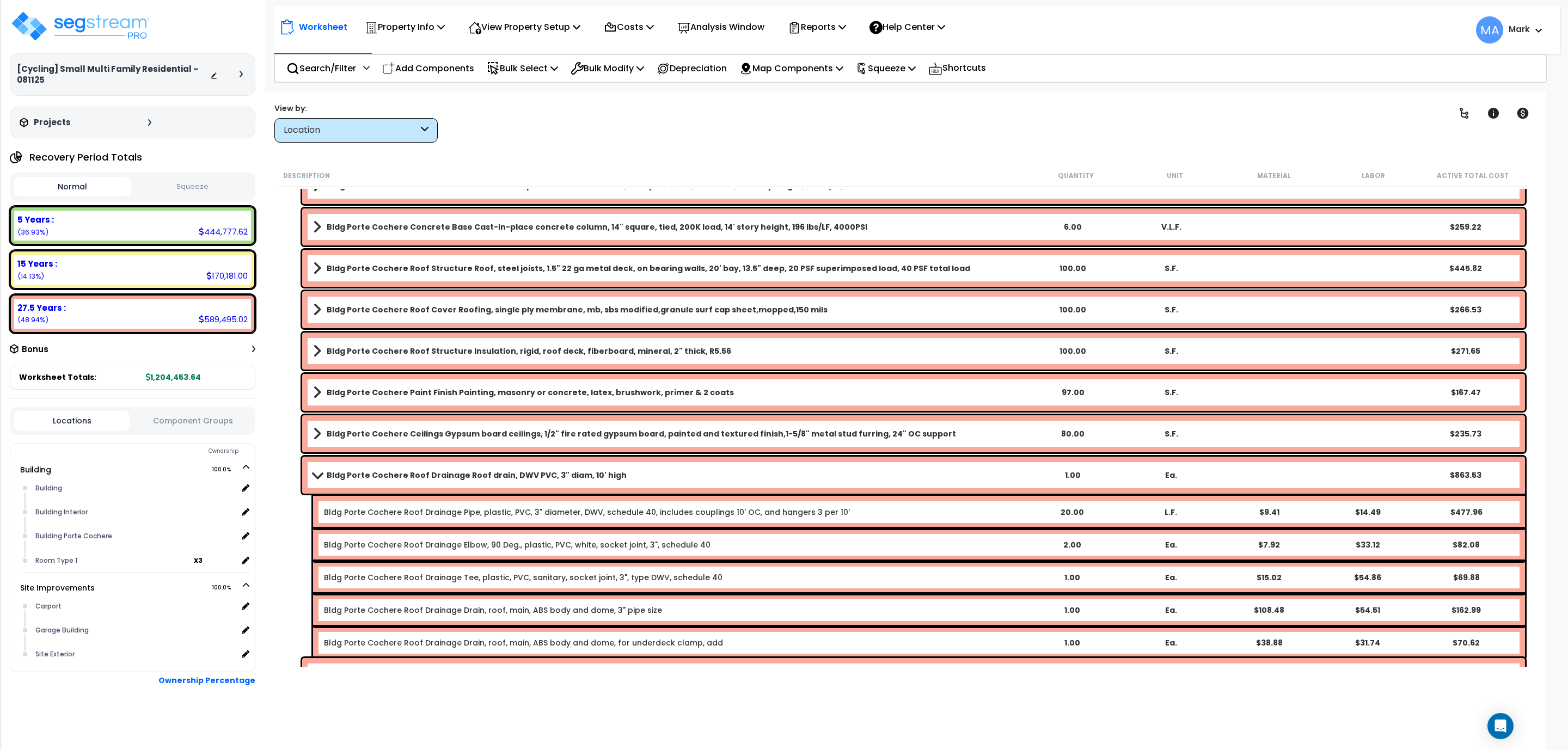
click at [495, 437] on b "Bldg Porte Cochere Ceilings Gypsum board ceilings, 1/2" fire rated gypsum board…" at bounding box center [641, 434] width 630 height 11
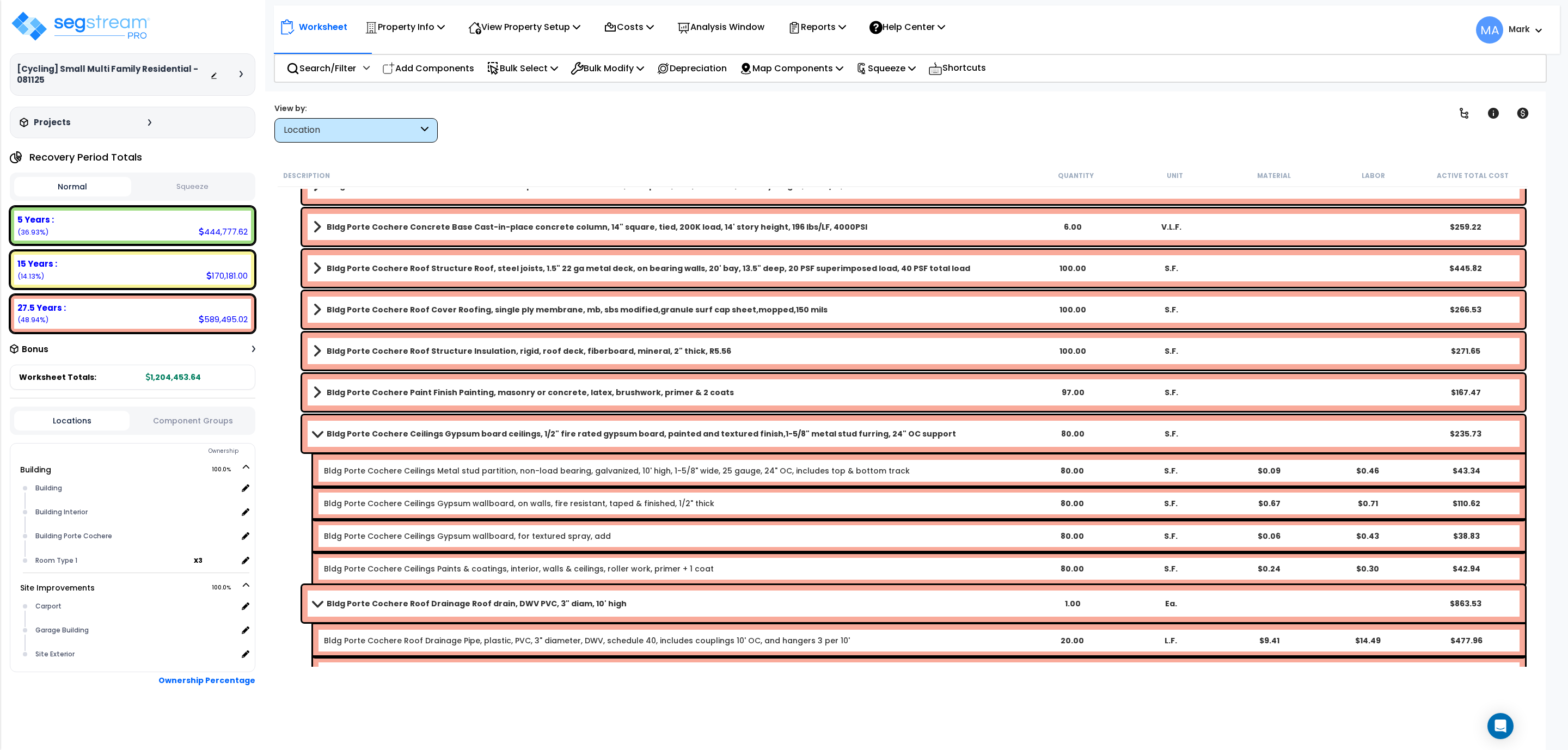
click at [604, 380] on div "Bldg Porte Cochere Paint Finish Painting, masonry or concrete, latex, brushwork…" at bounding box center [913, 393] width 1223 height 37
click at [578, 389] on b "Bldg Porte Cochere Paint Finish Painting, masonry or concrete, latex, brushwork…" at bounding box center [530, 393] width 407 height 11
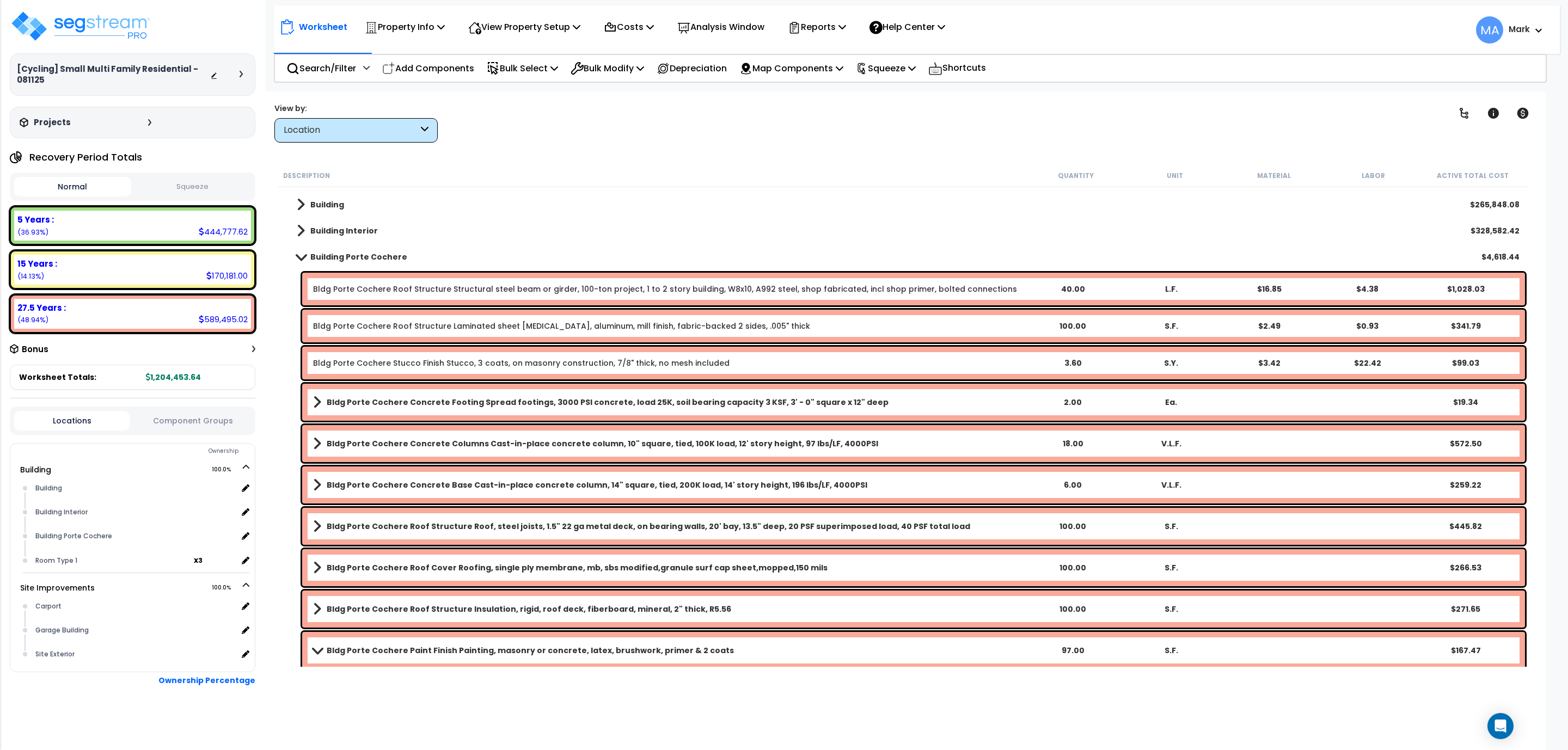
scroll to position [0, 0]
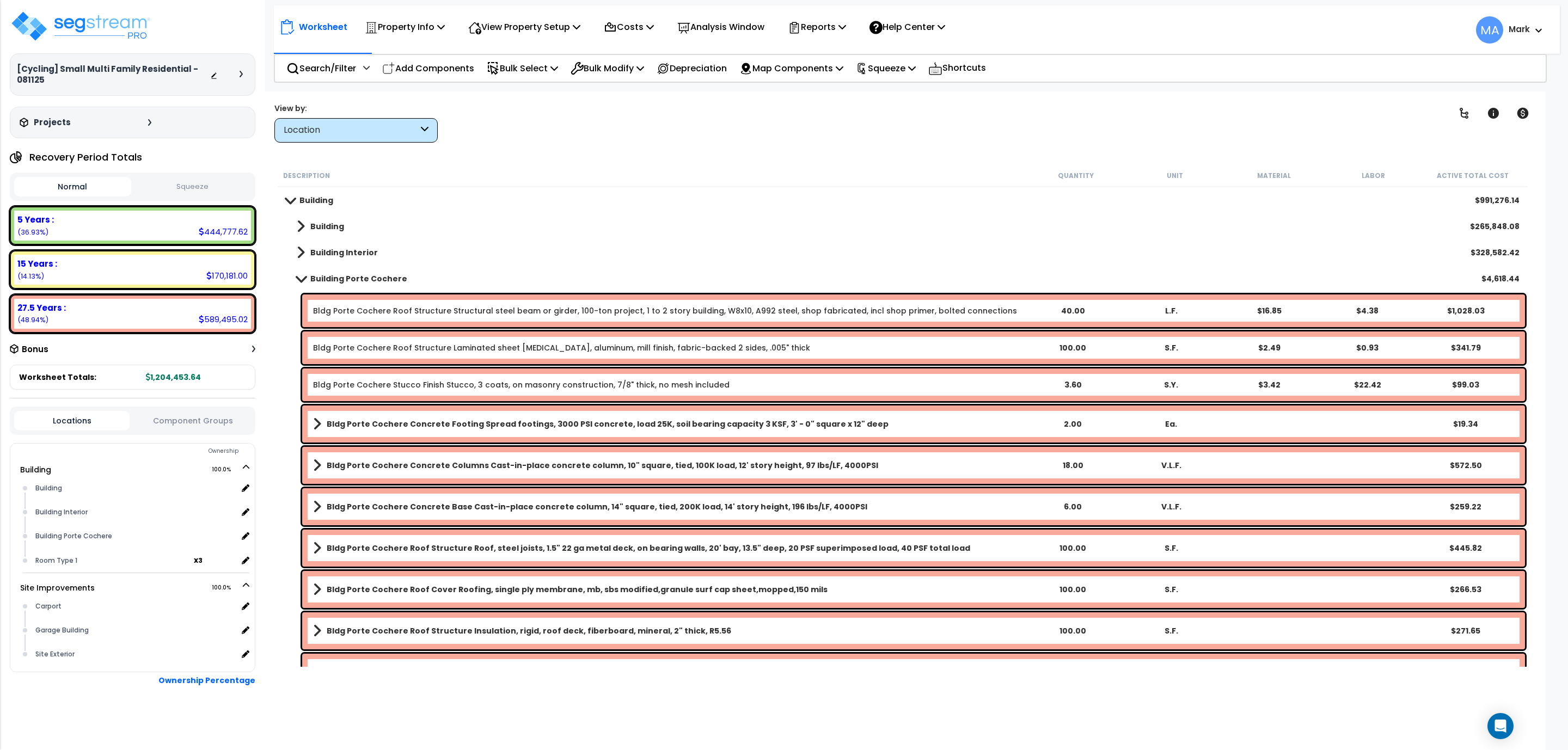
click at [339, 123] on div "Location" at bounding box center [356, 131] width 164 height 25
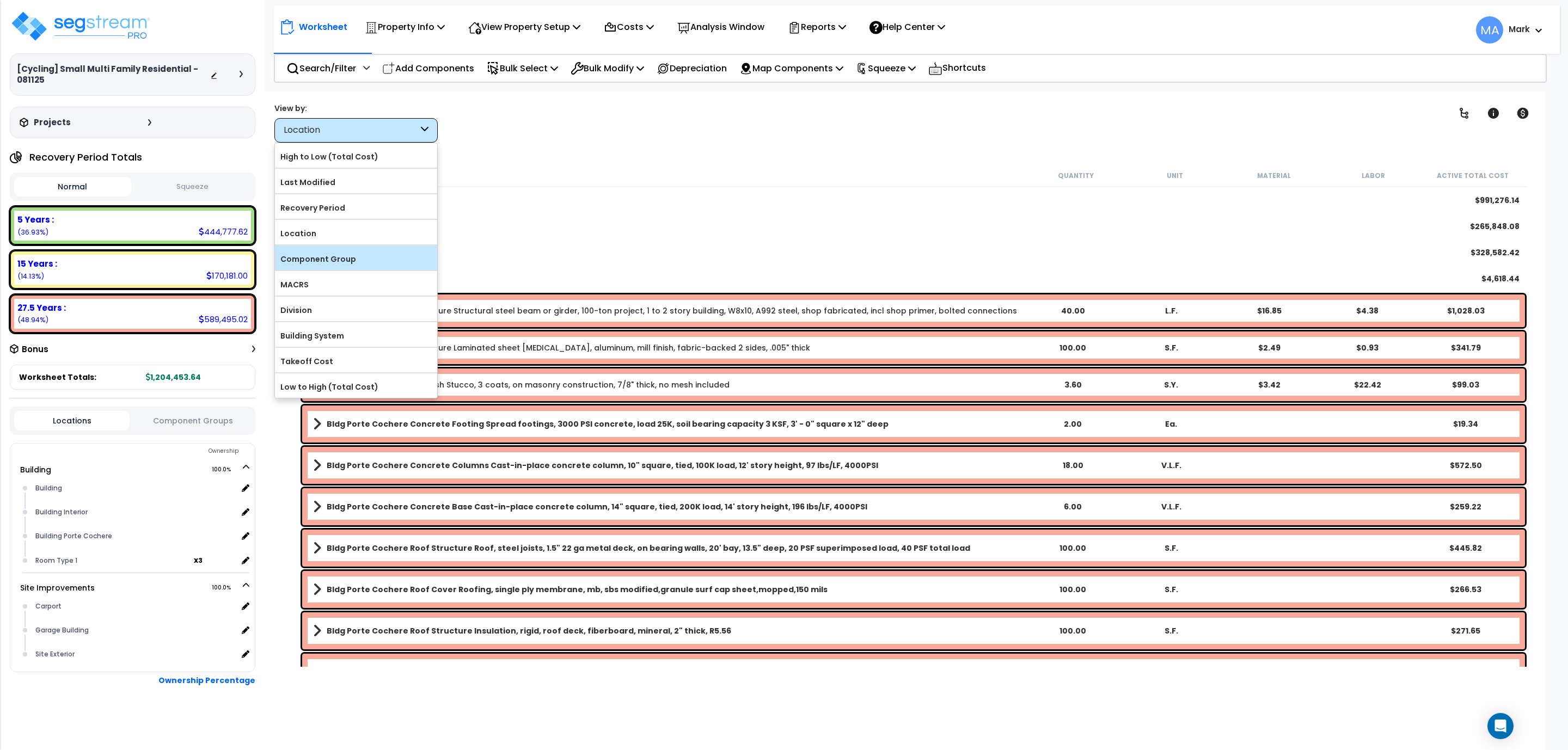
click at [326, 268] on label "Component Group" at bounding box center [356, 259] width 162 height 16
click at [0, 0] on input "Component Group" at bounding box center [0, 0] width 0 height 0
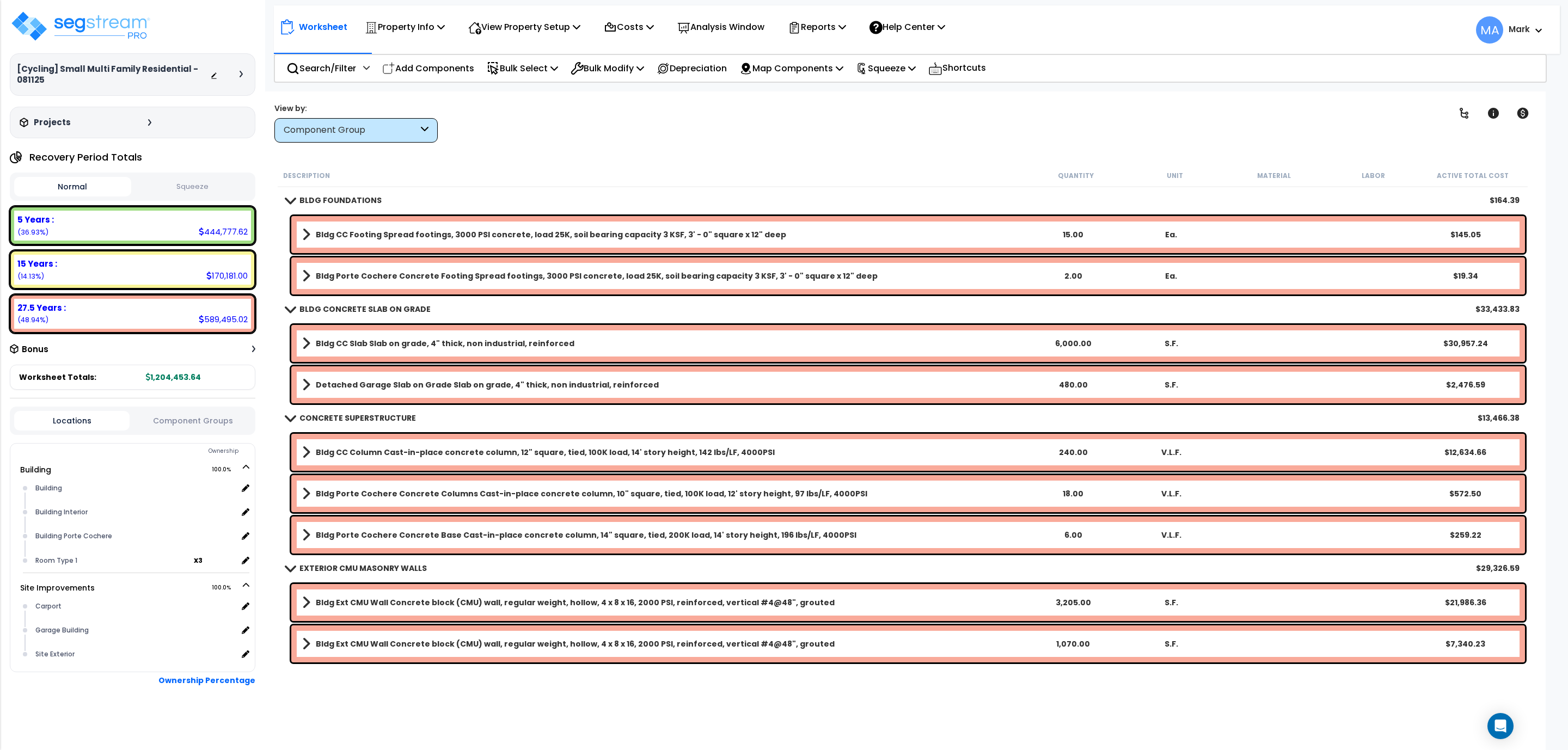
click at [449, 229] on b "Bldg CC Footing Spread footings, 3000 PSI concrete, load 25K, soil bearing capa…" at bounding box center [550, 235] width 470 height 11
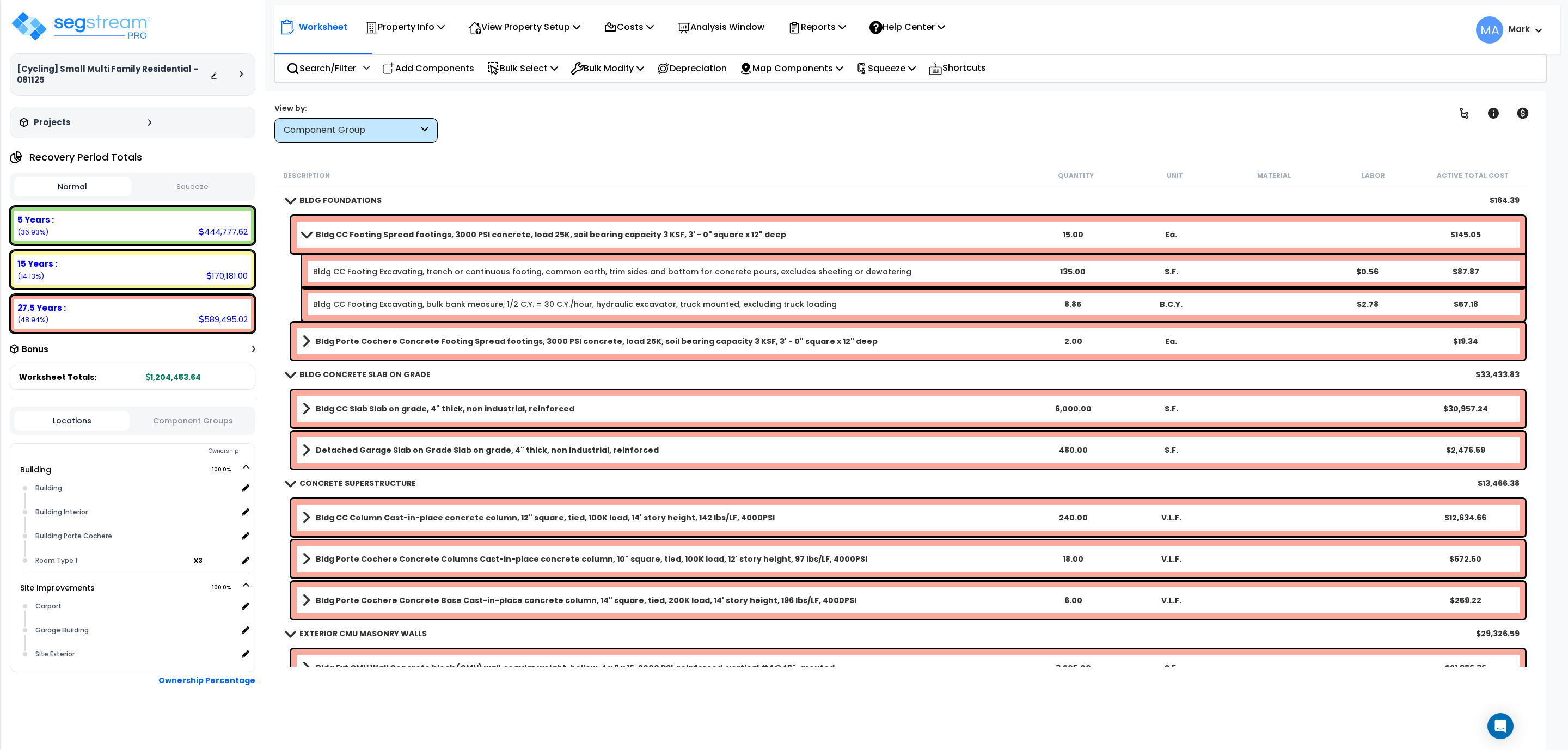
click at [444, 336] on b "Bldg Porte Cochere Concrete Footing Spread footings, 3000 PSI concrete, load 25…" at bounding box center [596, 341] width 562 height 11
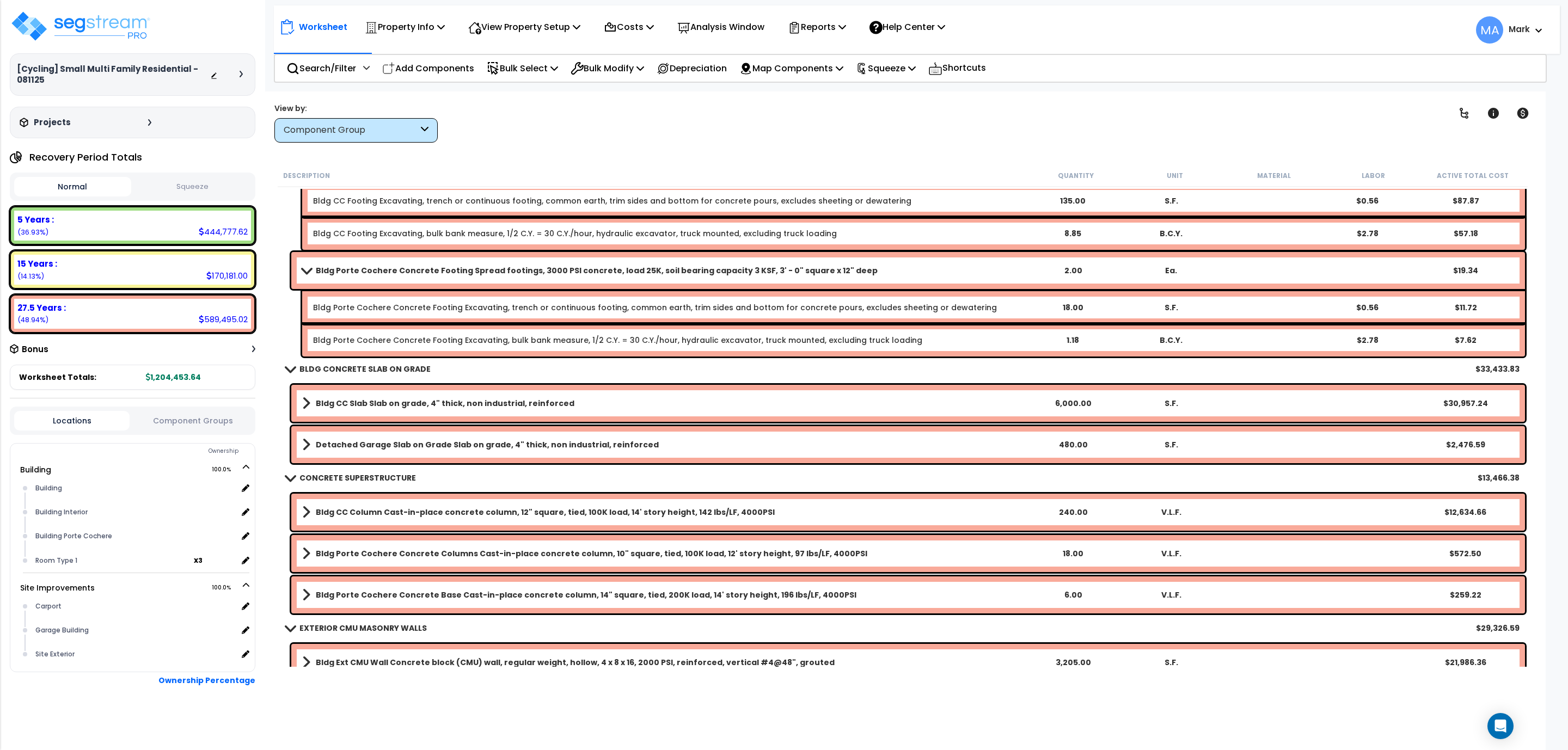
scroll to position [81, 0]
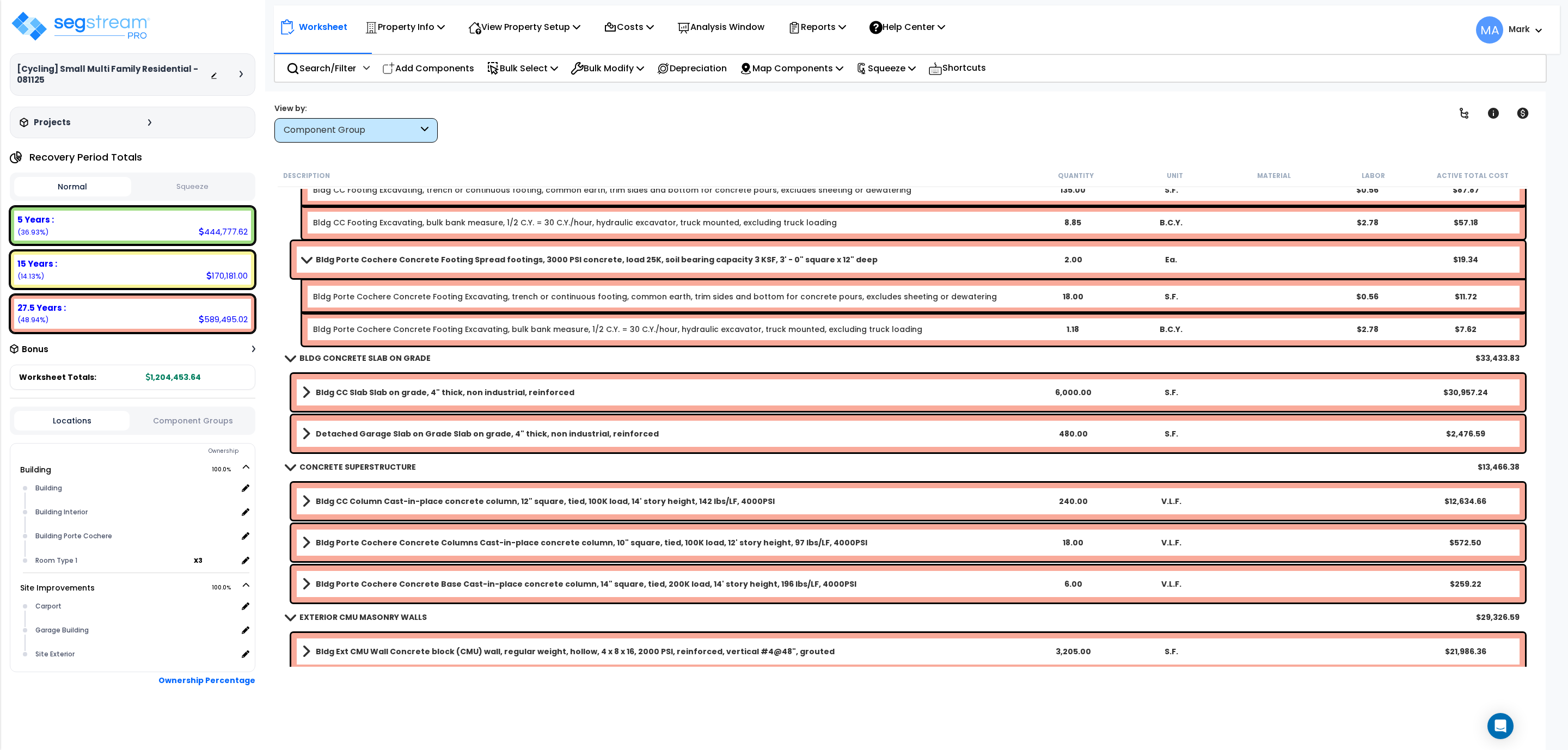
click at [449, 394] on b "Bldg CC Slab Slab on grade, 4" thick, non industrial, reinforced" at bounding box center [445, 393] width 259 height 11
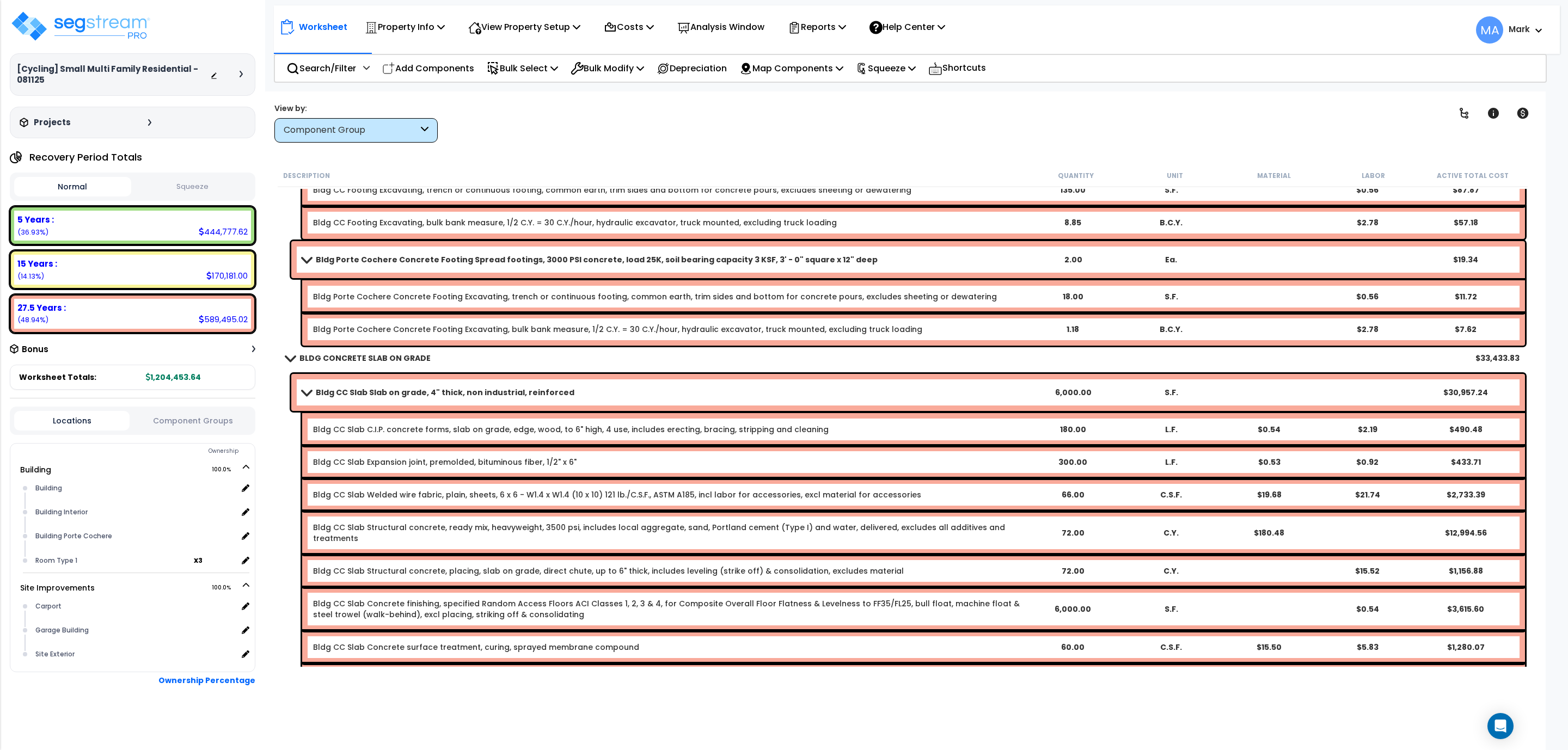
click at [449, 394] on b "Bldg CC Slab Slab on grade, 4" thick, non industrial, reinforced" at bounding box center [445, 393] width 259 height 11
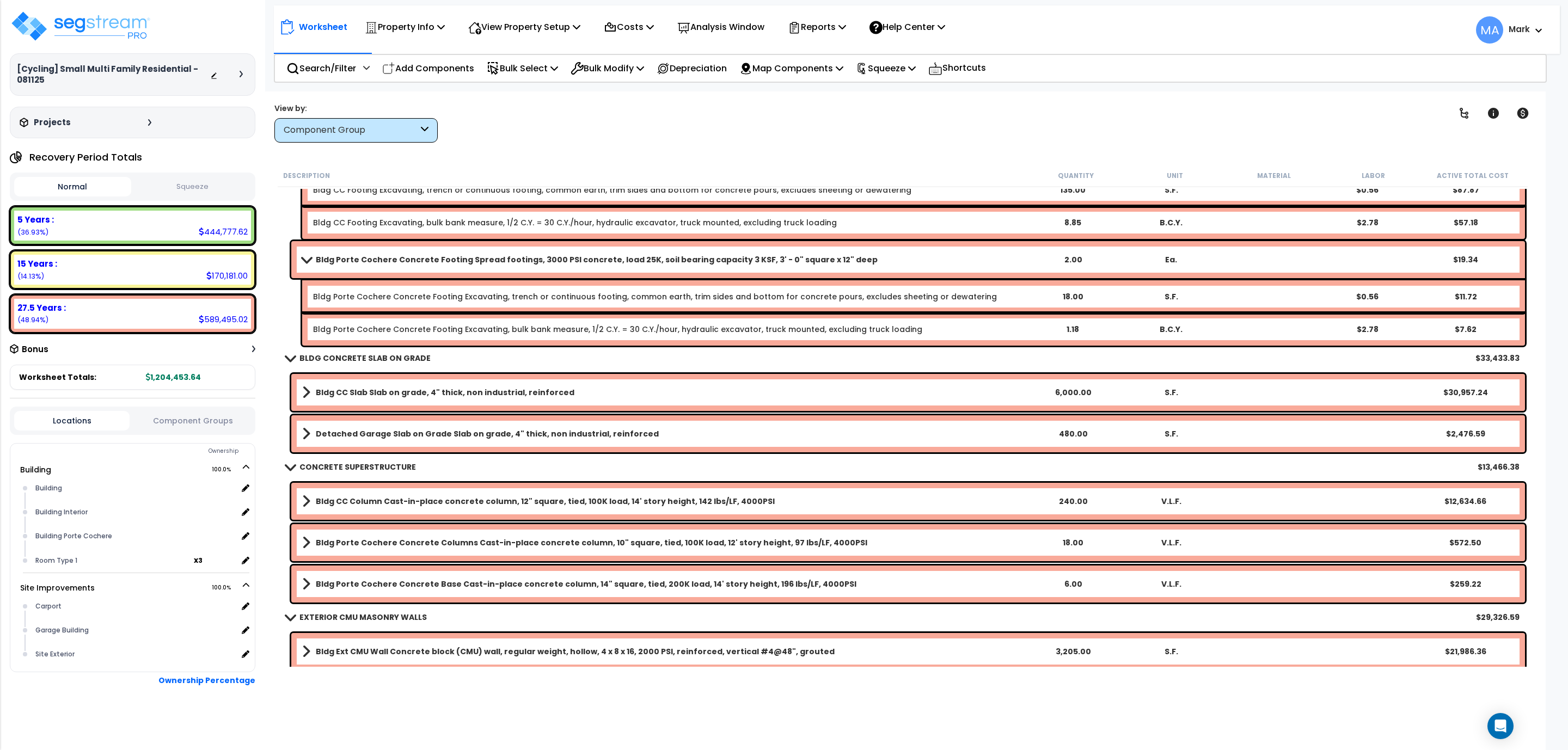
click at [465, 426] on link "Detached Garage Slab on Grade Slab on grade, 4" thick, non industrial, reinforc…" at bounding box center [663, 434] width 721 height 15
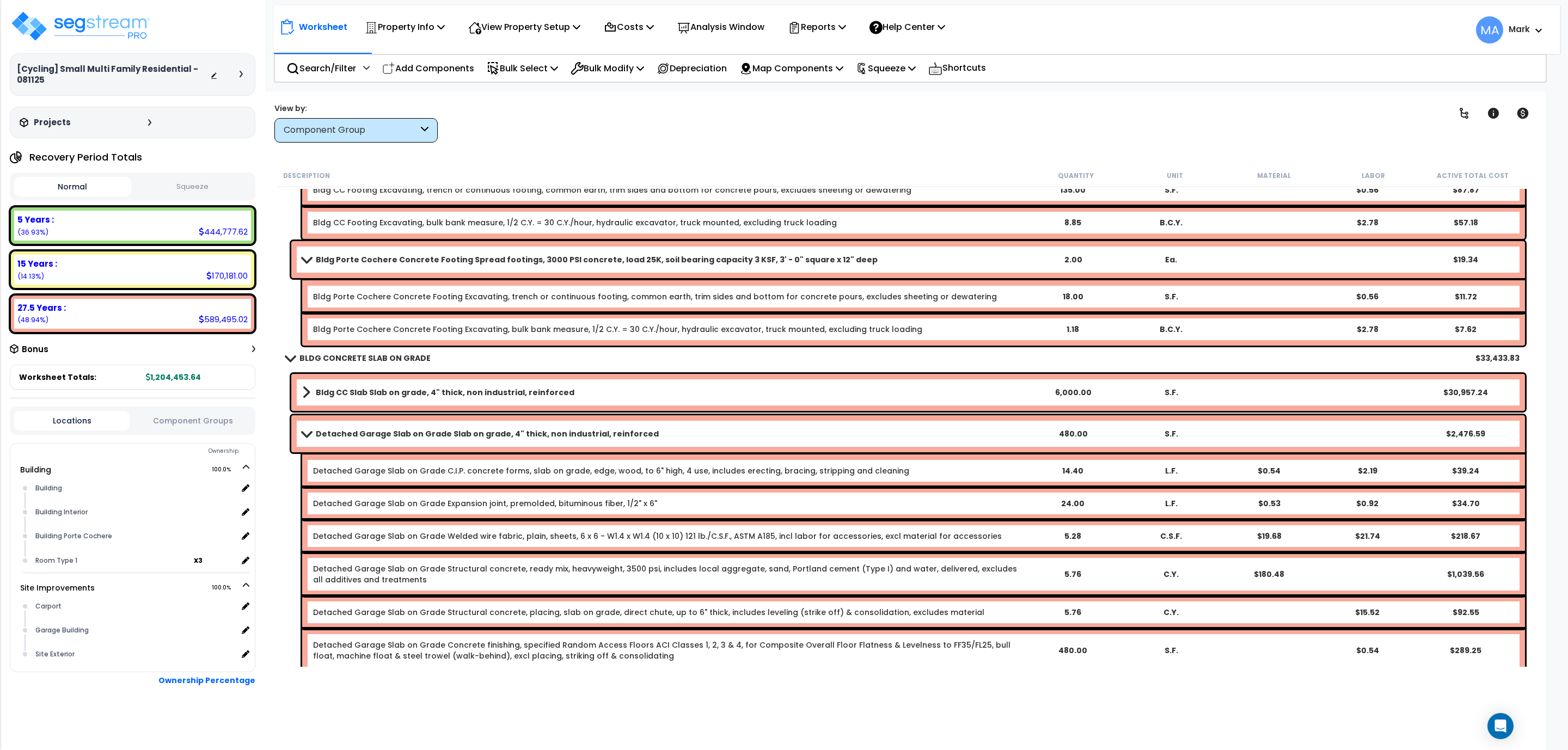
click at [465, 426] on link "Detached Garage Slab on Grade Slab on grade, 4" thick, non industrial, reinforc…" at bounding box center [663, 434] width 721 height 15
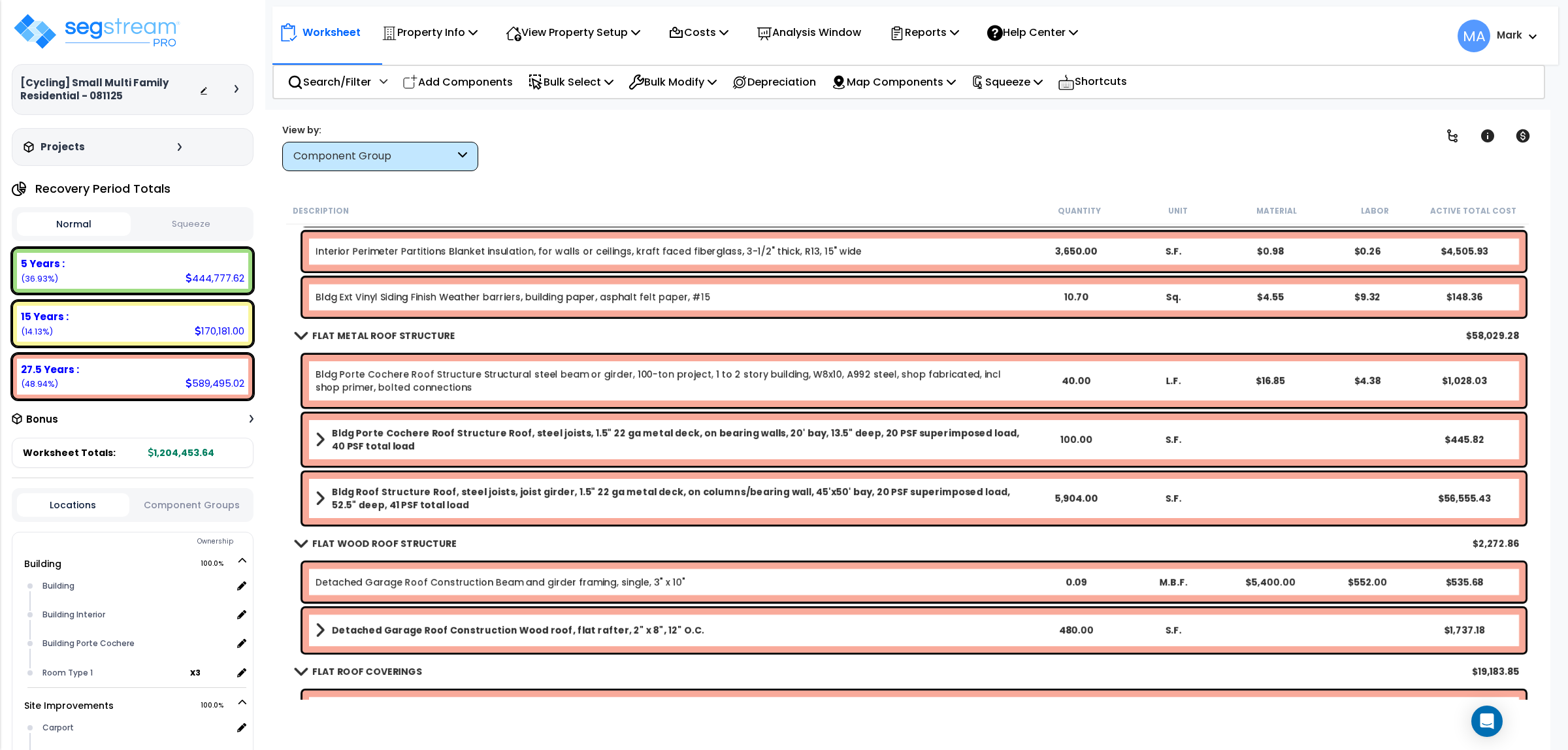
scroll to position [893, 0]
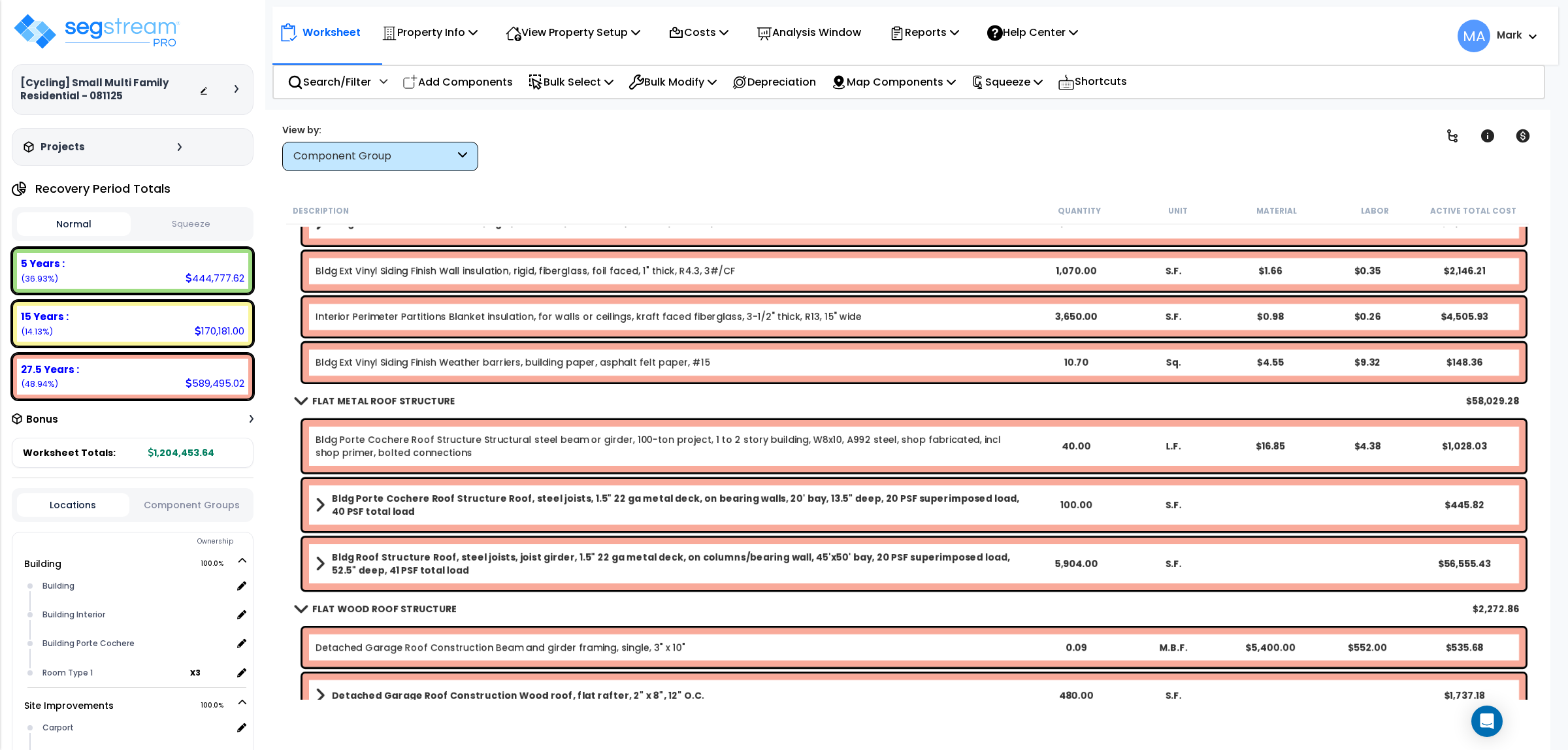
click at [507, 567] on b "Bldg Roof Structure Roof, steel joists, joist girder, 1.5" 22 ga metal deck, on…" at bounding box center [679, 564] width 695 height 26
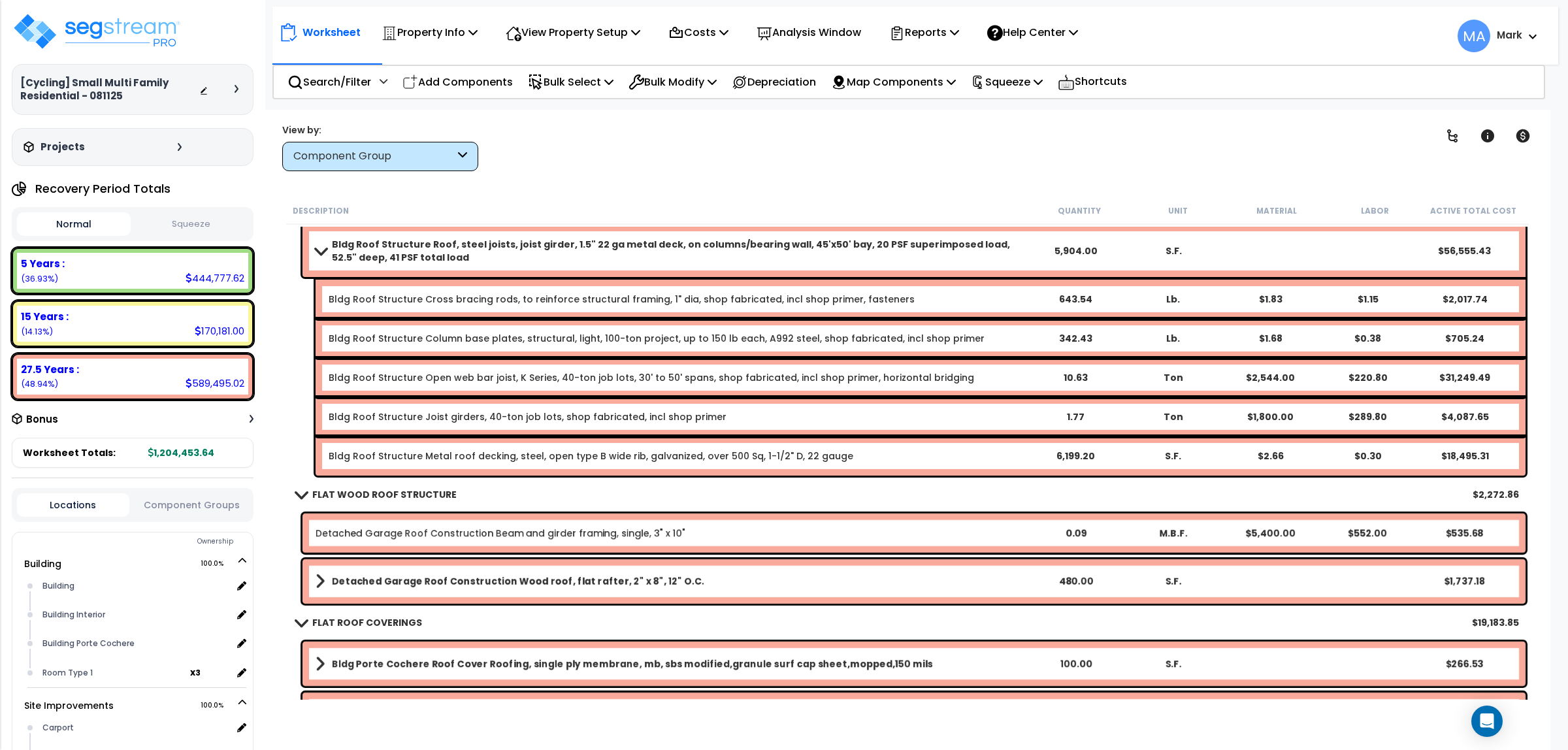
scroll to position [1219, 0]
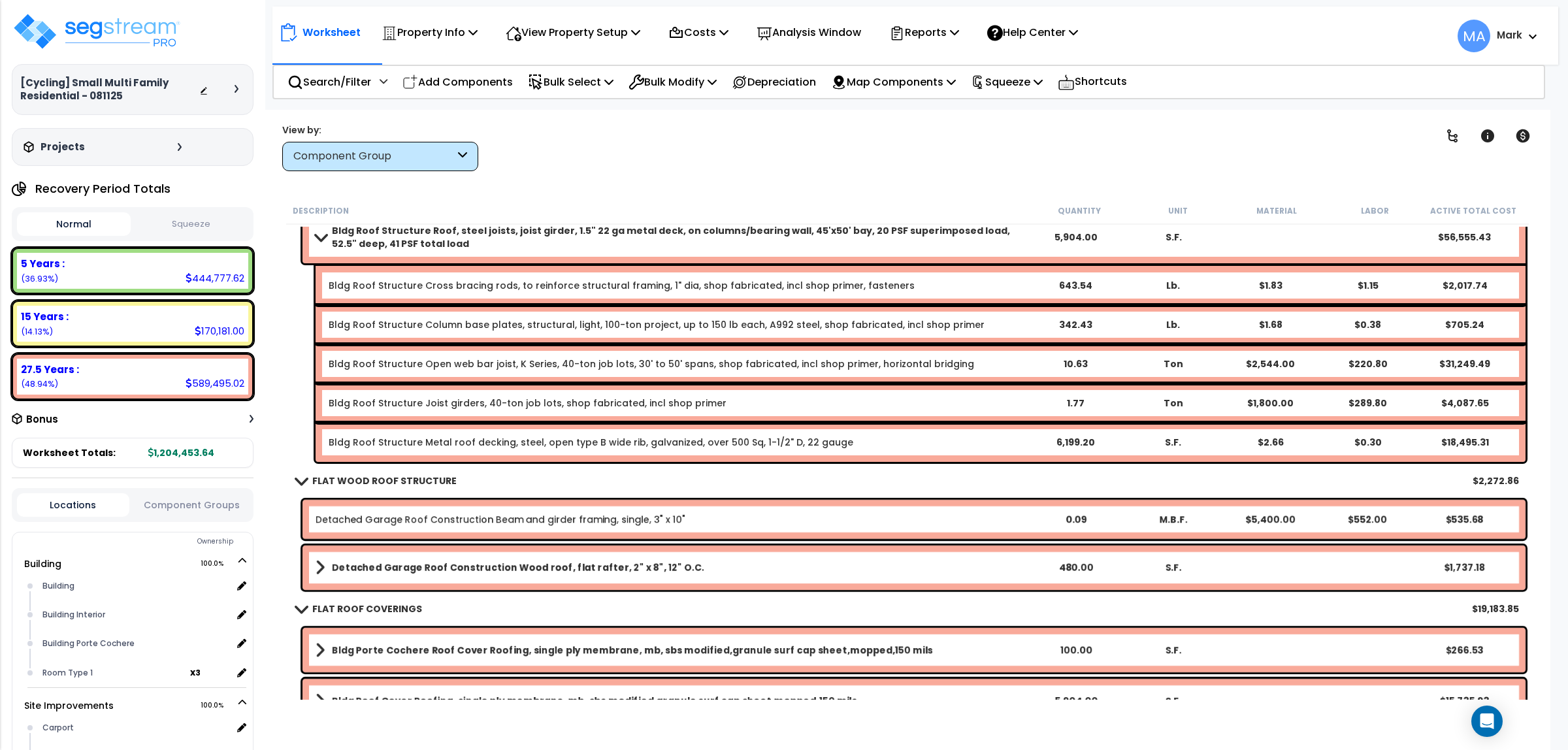
click at [614, 568] on b "Detached Garage Roof Construction Wood roof, flat rafter, 2" x 8", 12" O.C." at bounding box center [517, 568] width 372 height 13
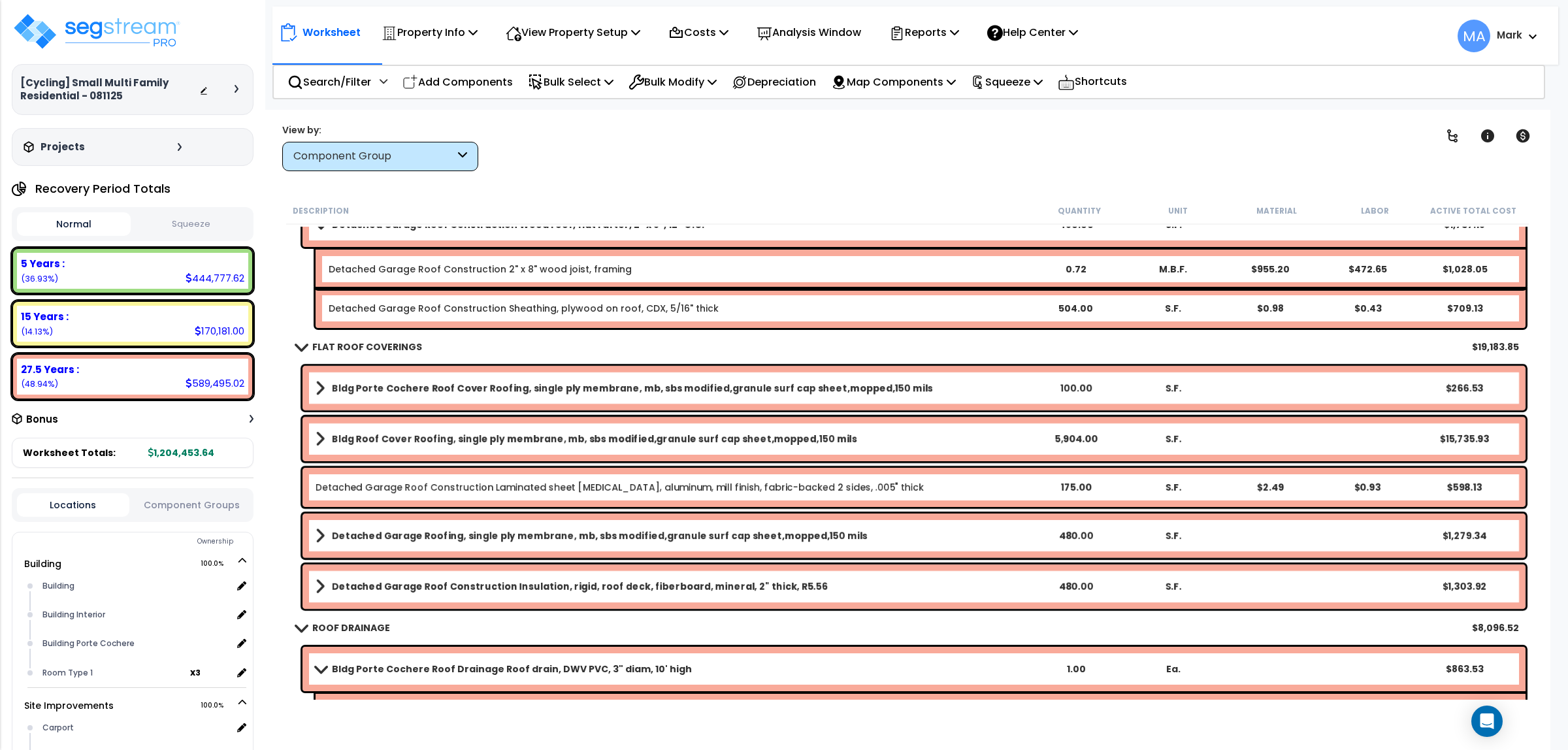
scroll to position [1628, 0]
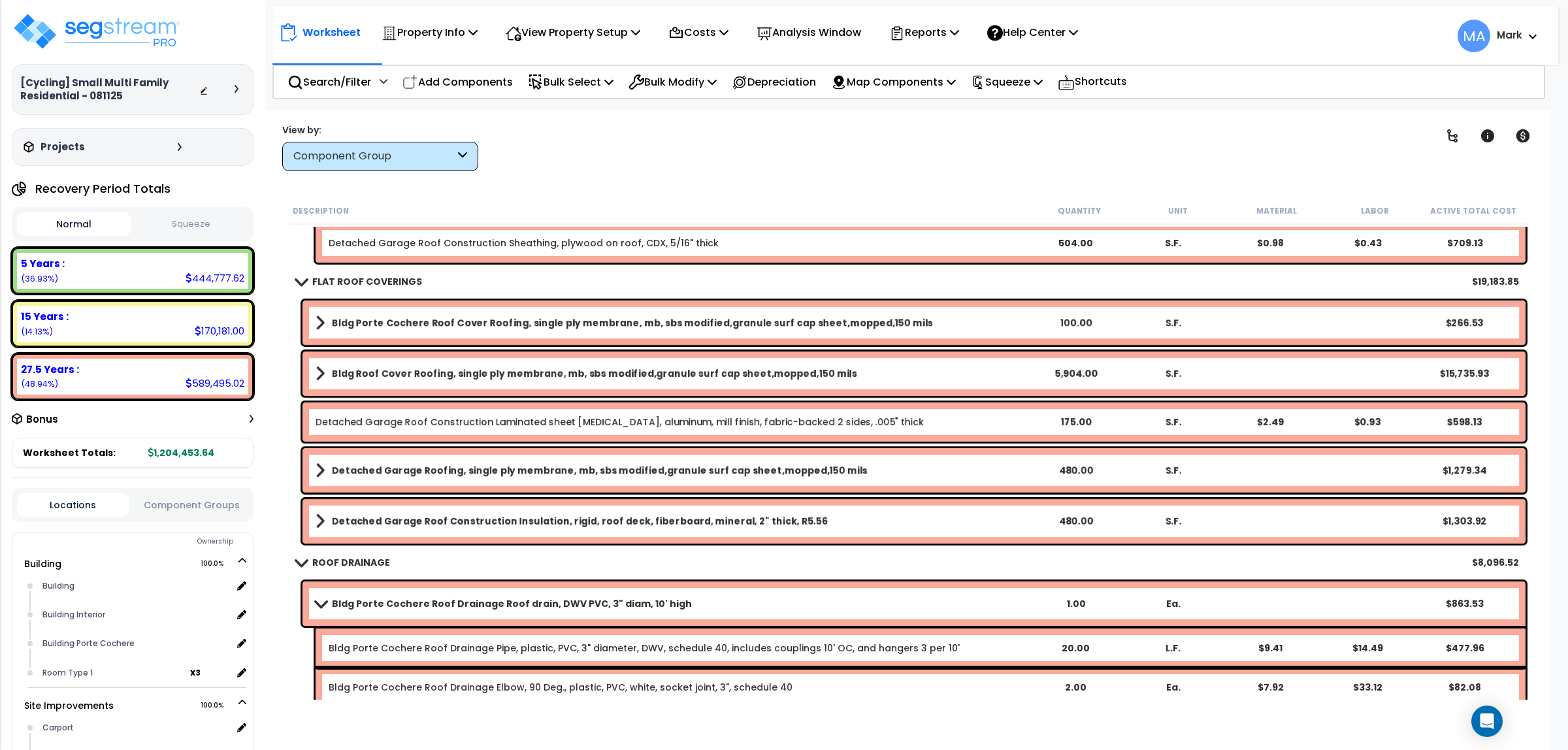
click at [664, 515] on b "Detached Garage Roof Construction Insulation, rigid, roof deck, fiberboard, min…" at bounding box center [580, 522] width 496 height 13
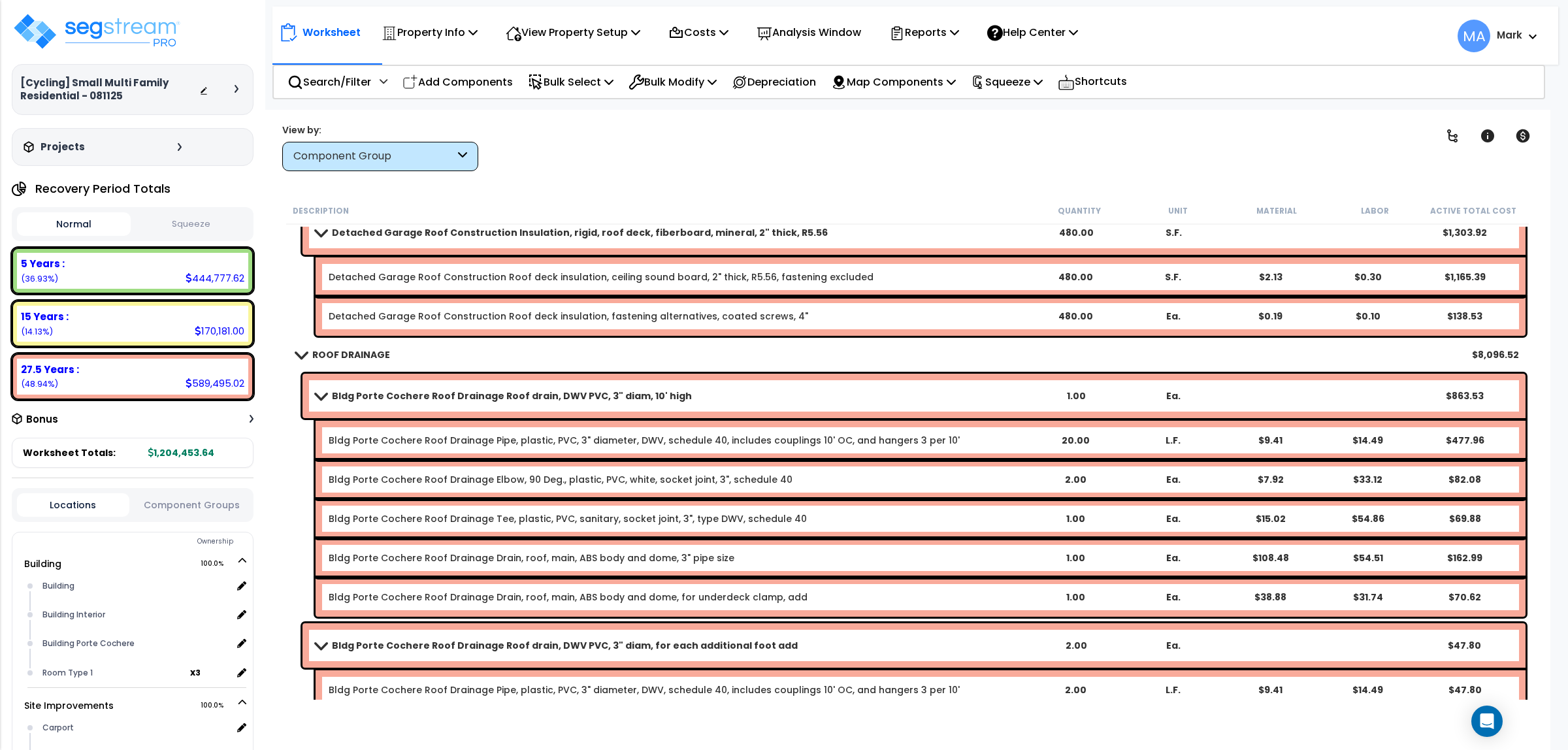
scroll to position [1954, 0]
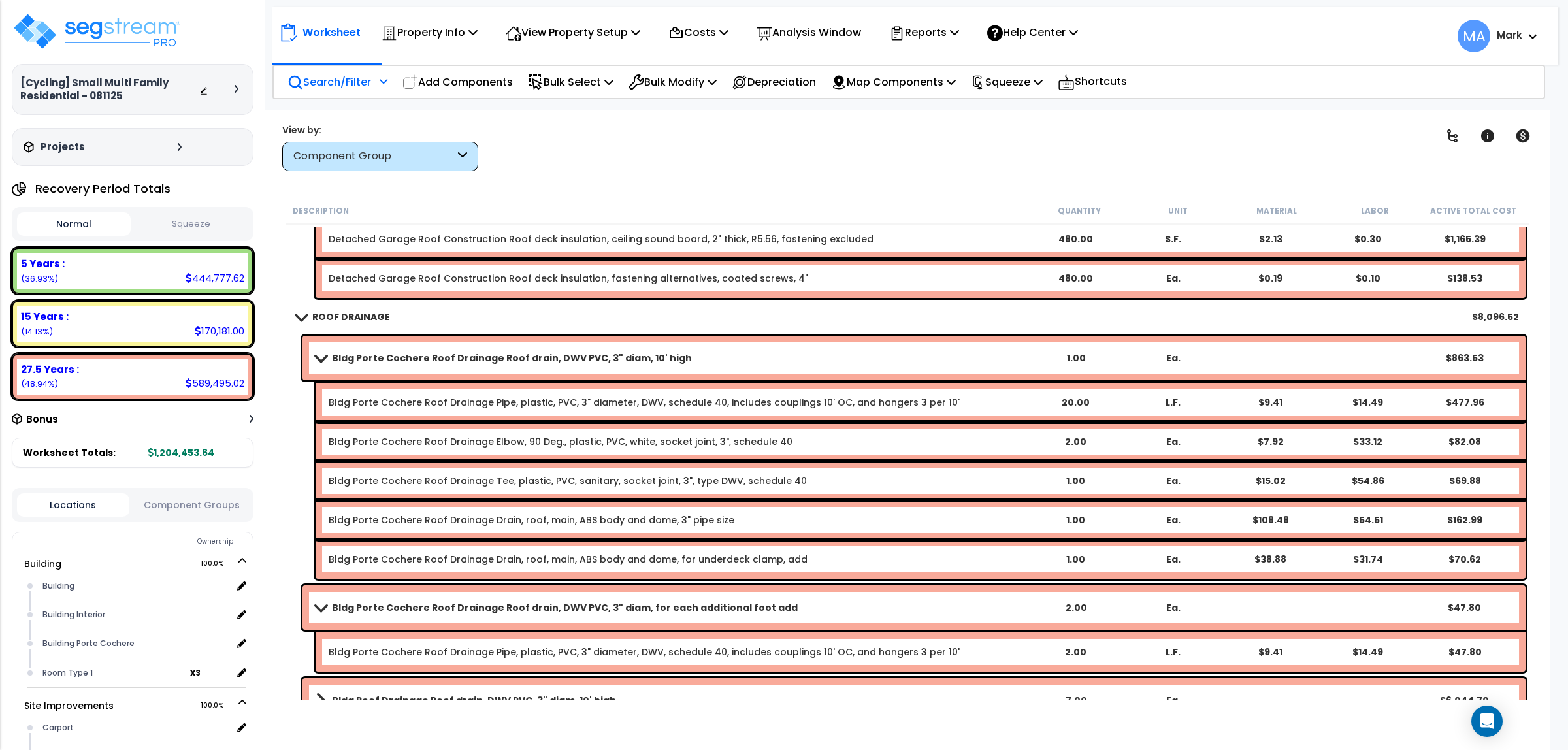
click at [321, 76] on p "Search/Filter" at bounding box center [329, 81] width 84 height 17
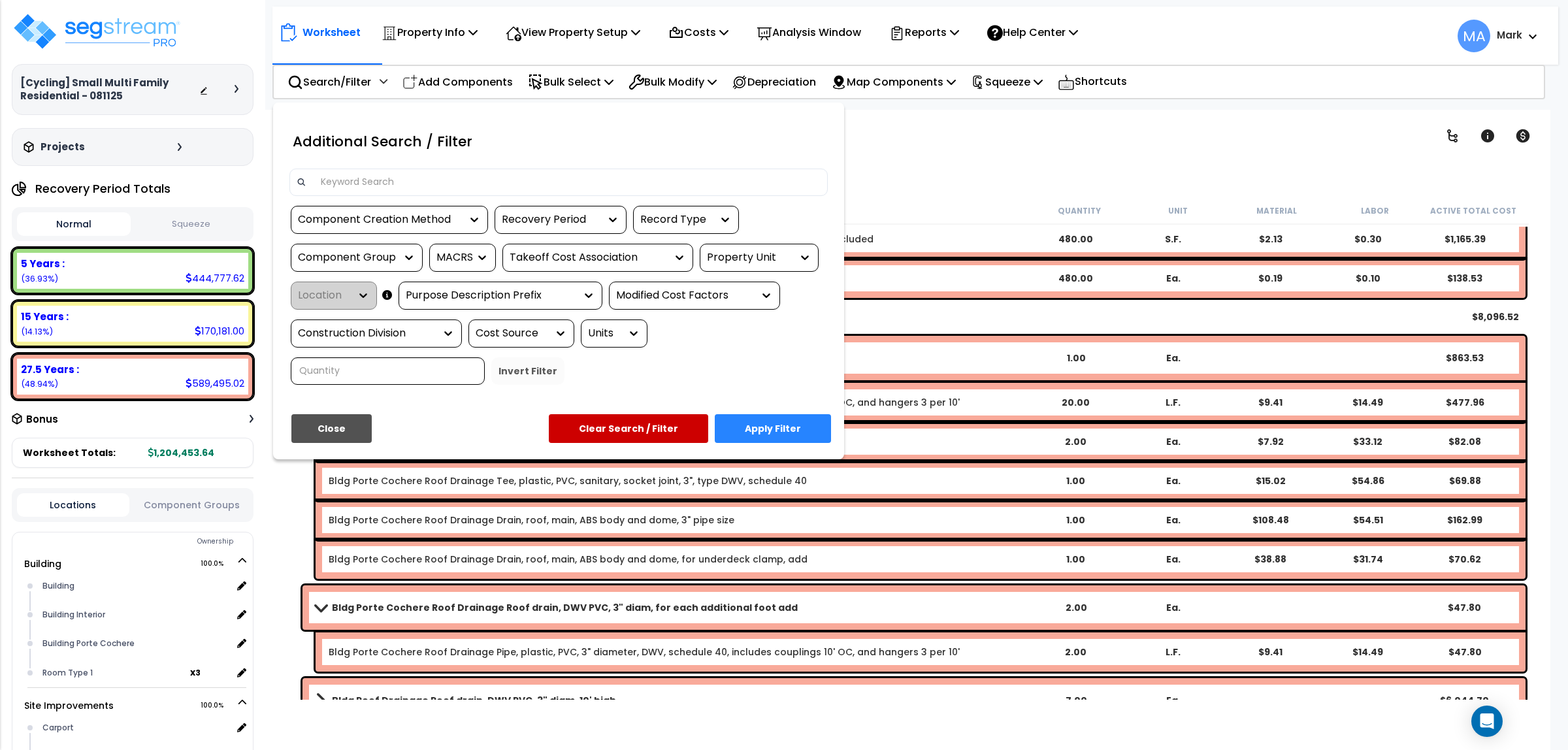
click at [347, 170] on div at bounding box center [558, 182] width 538 height 27
click at [357, 177] on input at bounding box center [567, 182] width 508 height 20
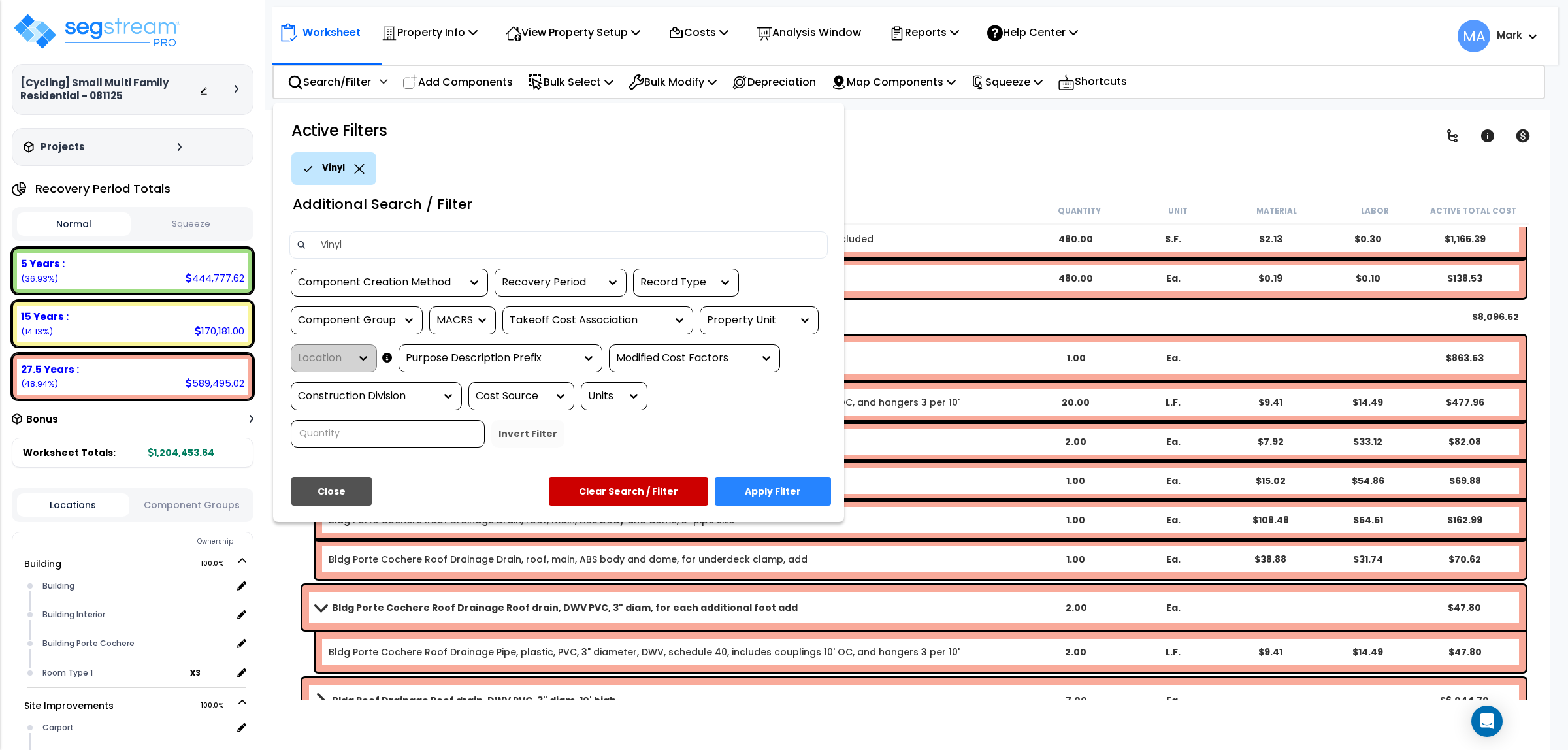
type input "Vinyl"
click at [799, 500] on button "Apply Filter" at bounding box center [773, 491] width 117 height 29
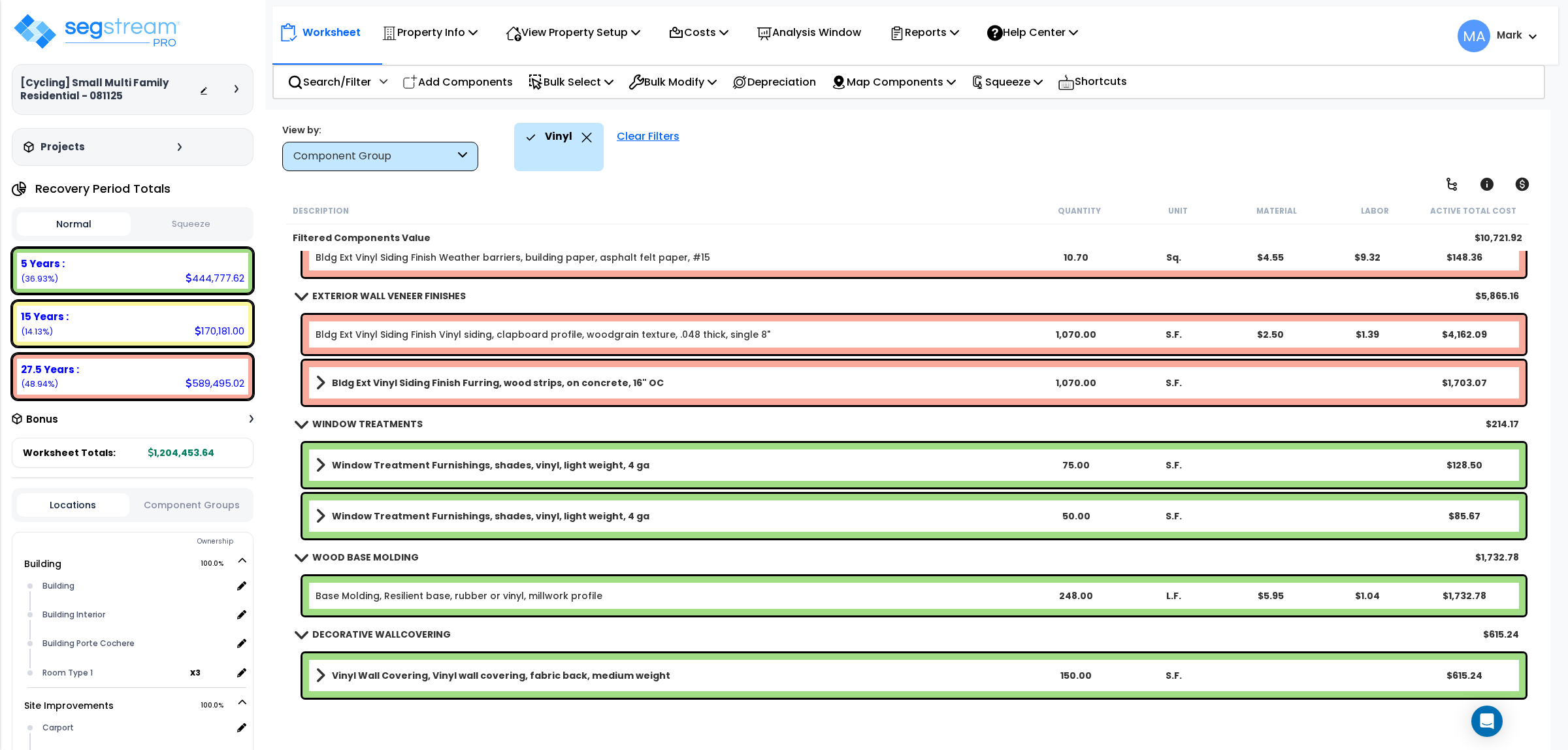
scroll to position [57, 0]
click at [485, 590] on link "Base Molding, Resilient base, rubber or vinyl, millwork profile" at bounding box center [458, 596] width 287 height 13
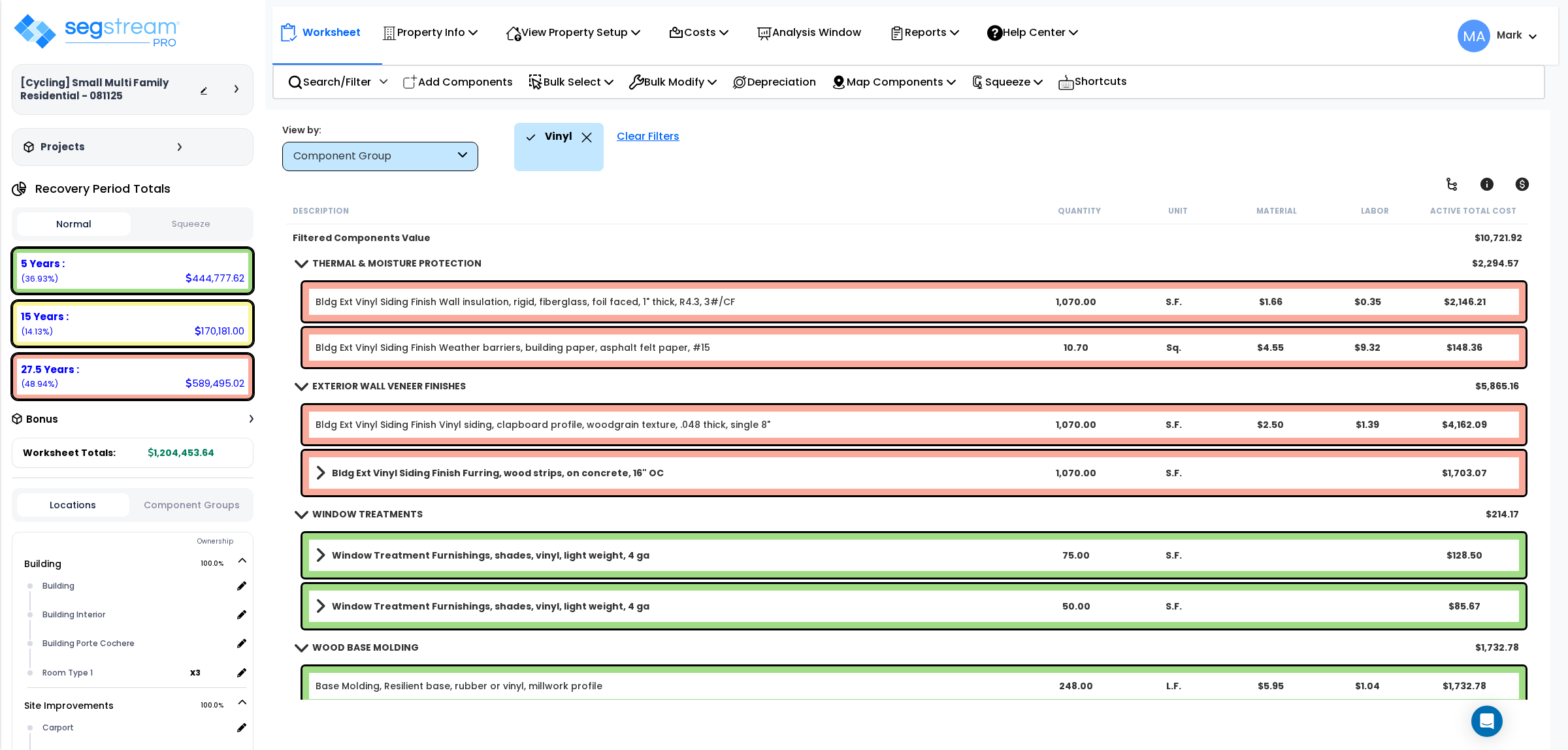
scroll to position [0, 0]
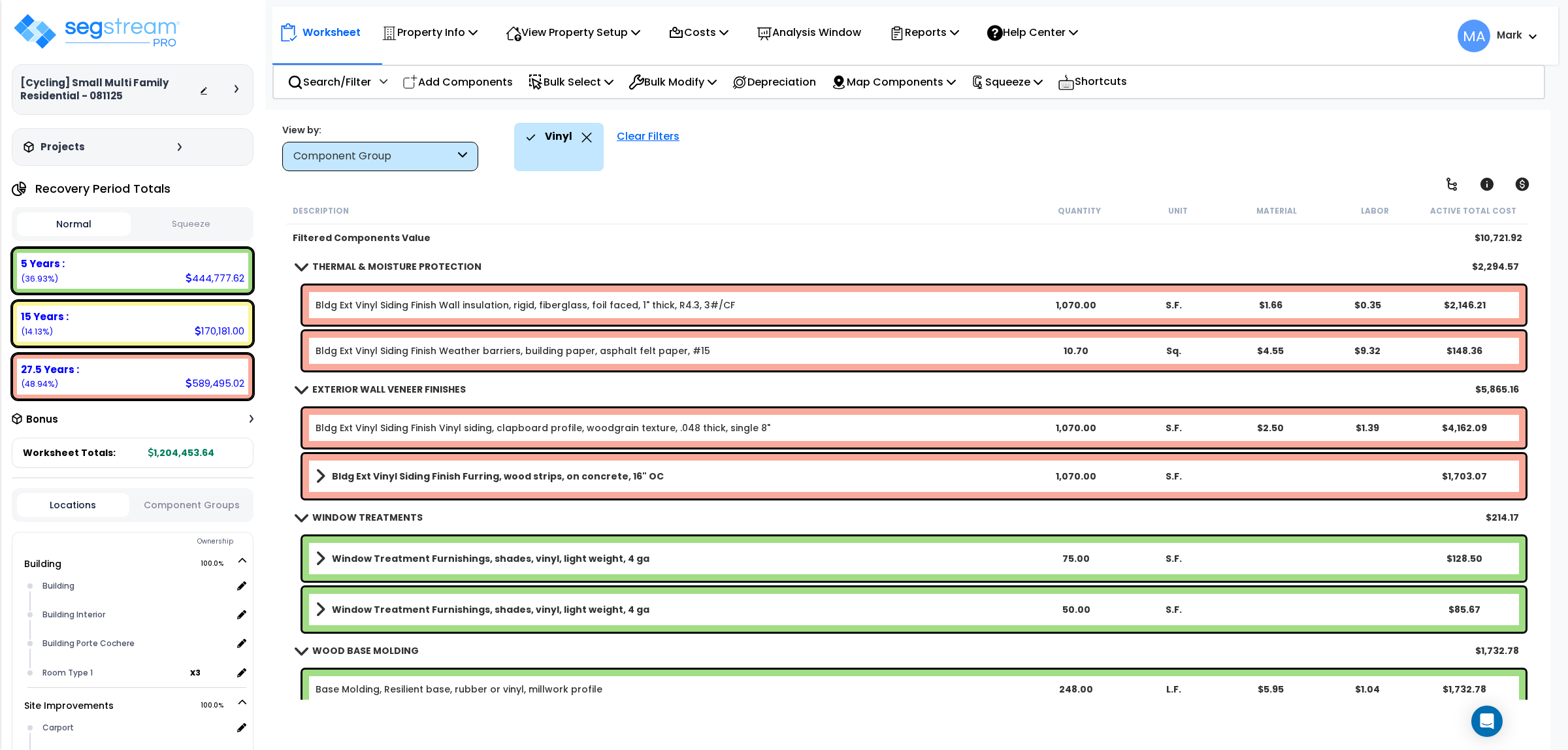
click at [590, 475] on b "Bldg Ext Vinyl Siding Finish Furring, wood strips, on concrete, 16" OC" at bounding box center [498, 476] width 332 height 13
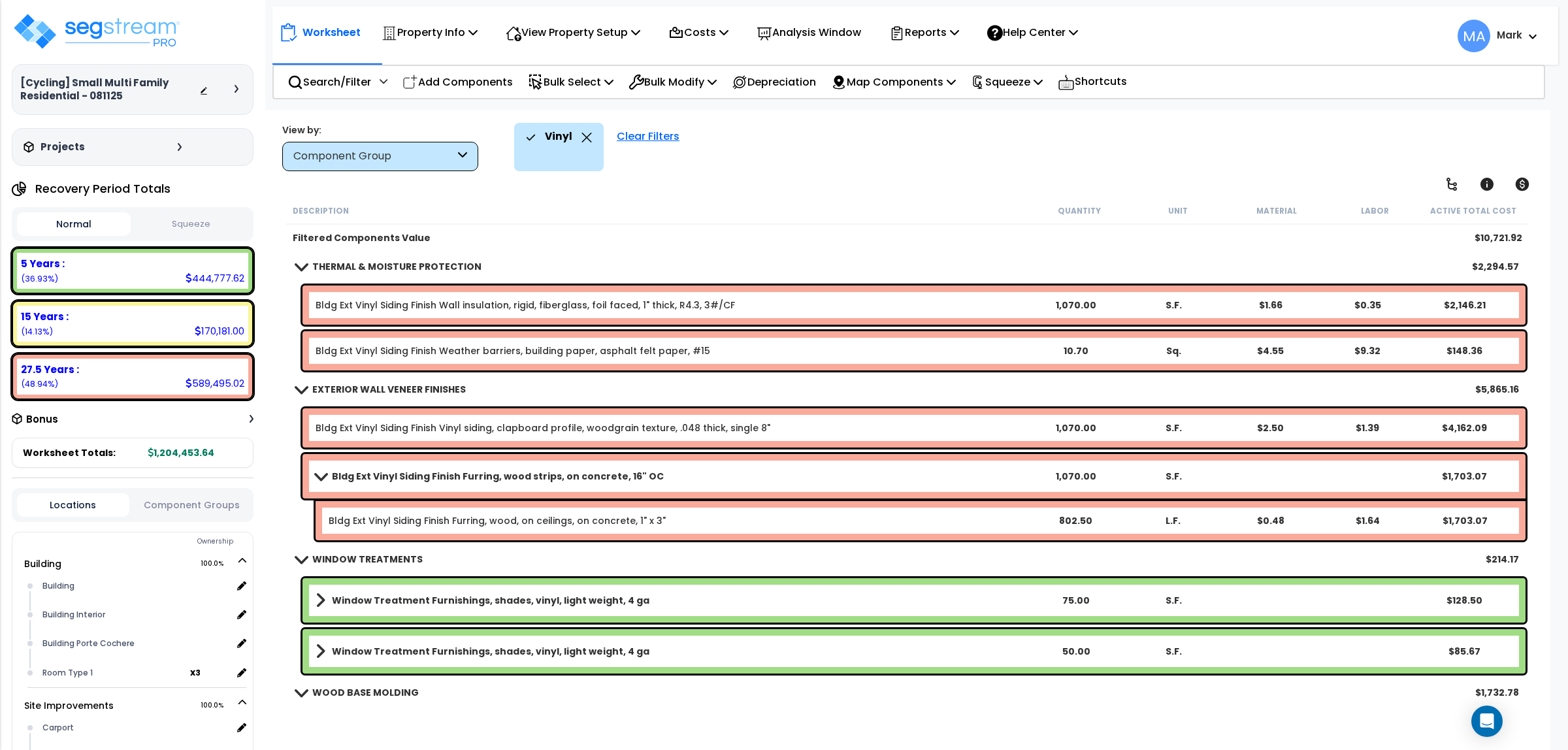
click at [451, 142] on div "Component Group" at bounding box center [380, 157] width 196 height 30
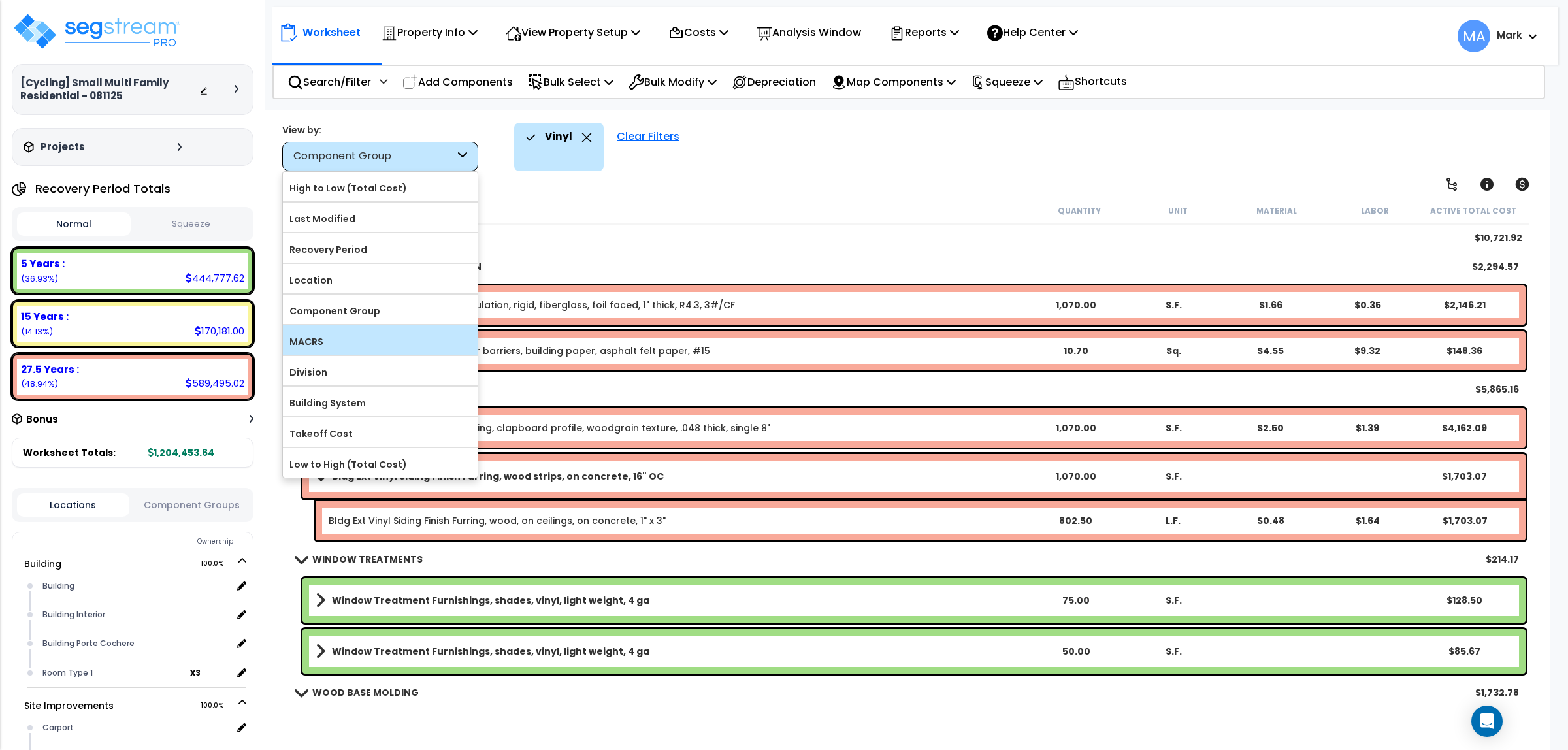
scroll to position [57, 0]
click at [522, 206] on div "Description" at bounding box center [661, 210] width 738 height 13
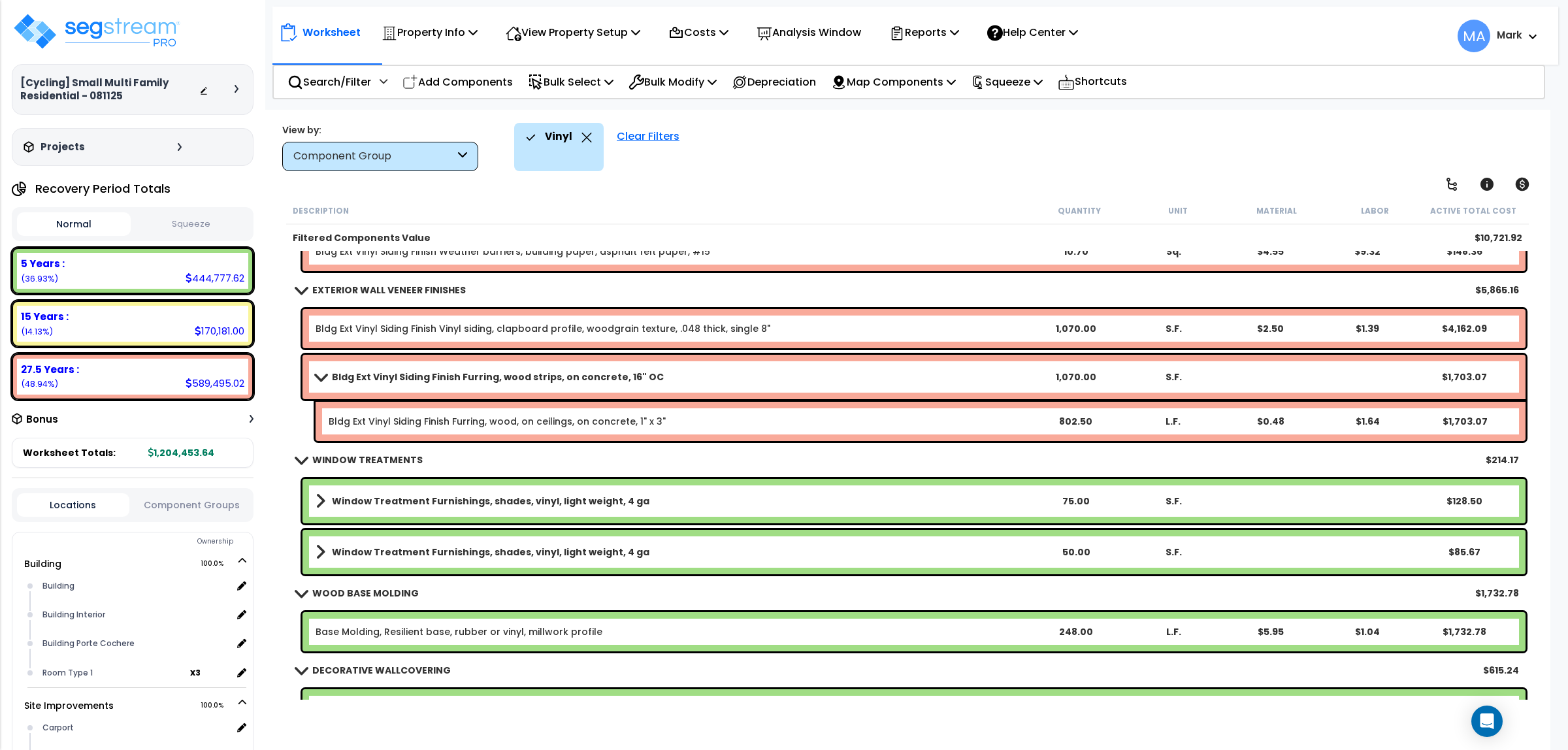
scroll to position [136, 0]
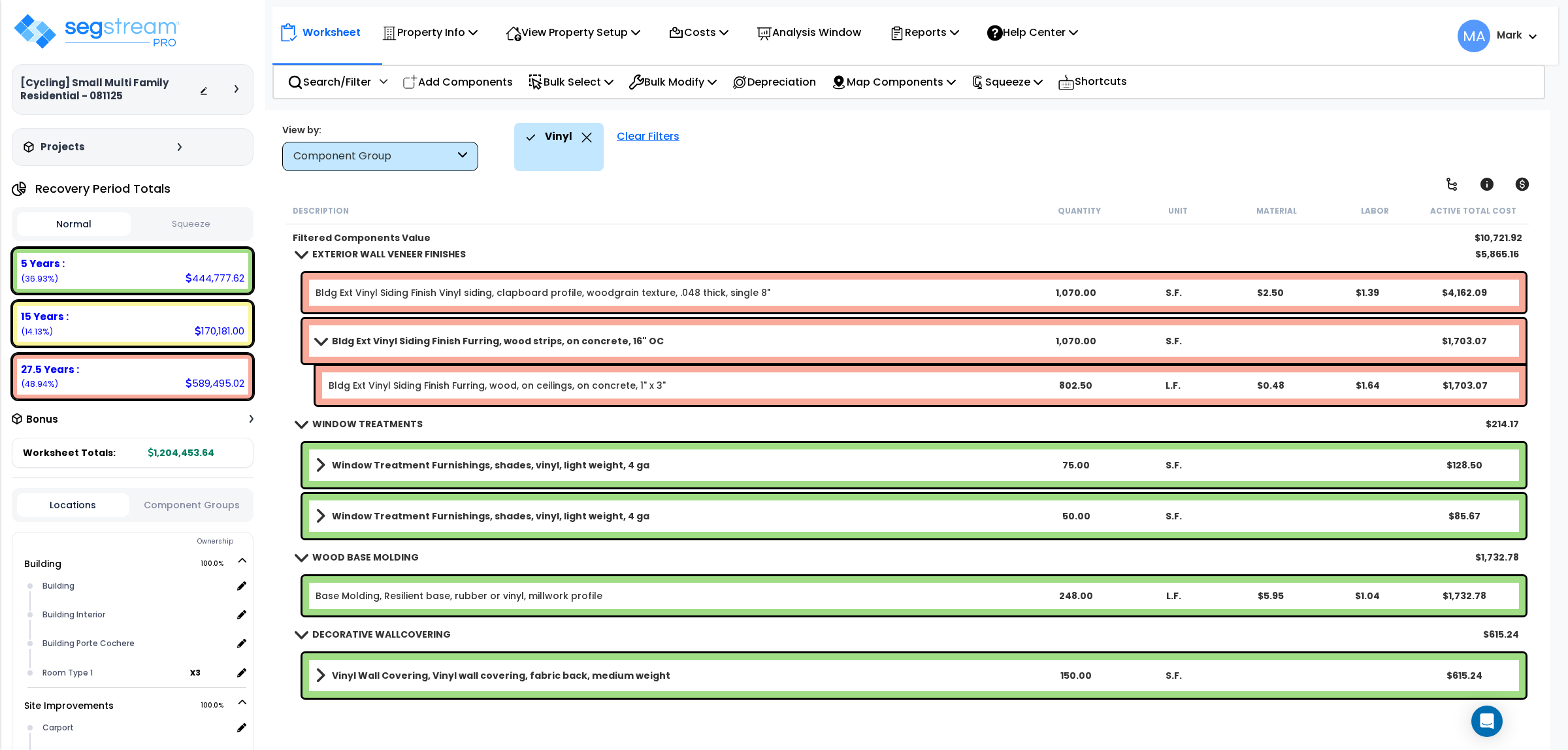
click at [589, 139] on icon at bounding box center [586, 137] width 11 height 10
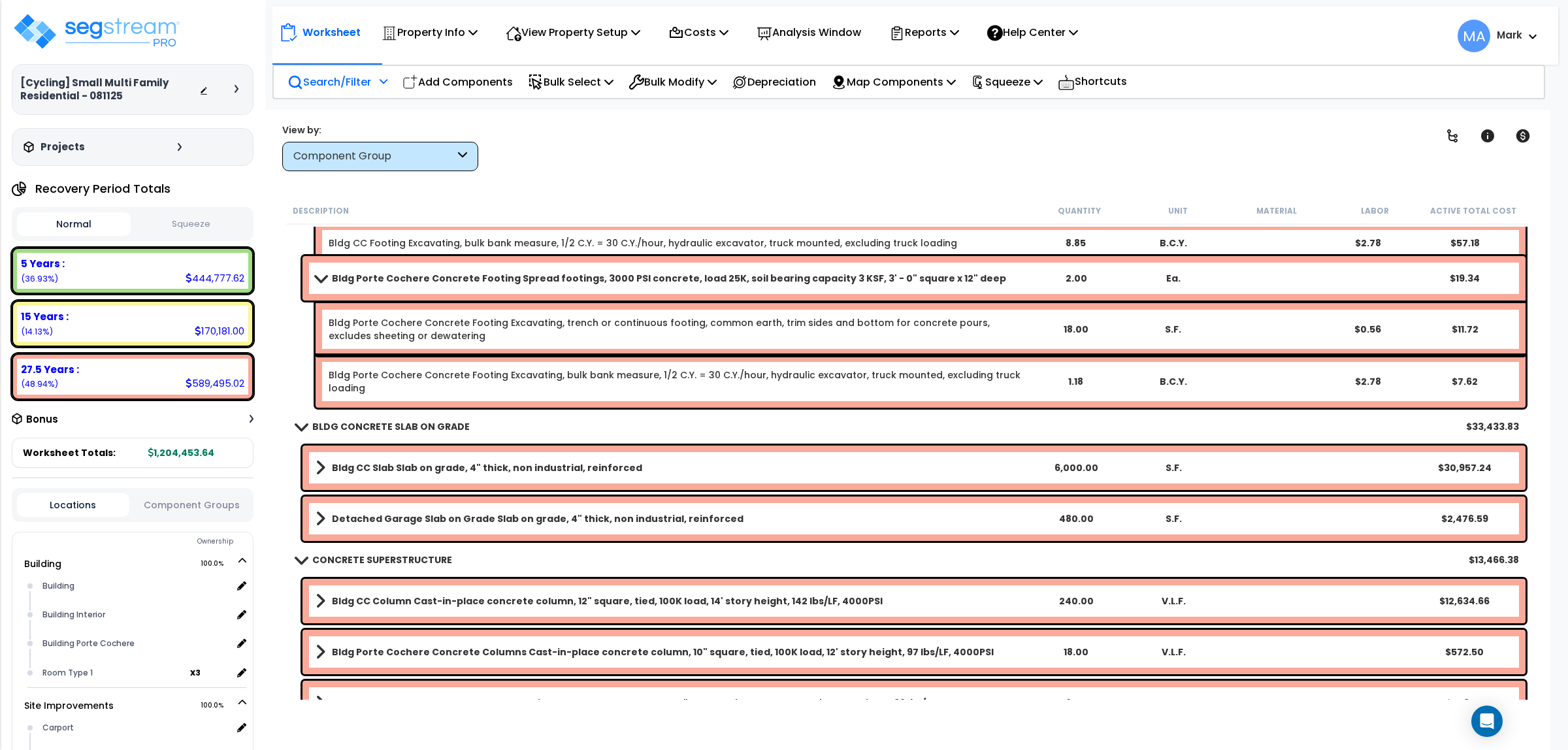
click at [340, 88] on p "Search/Filter" at bounding box center [329, 81] width 84 height 17
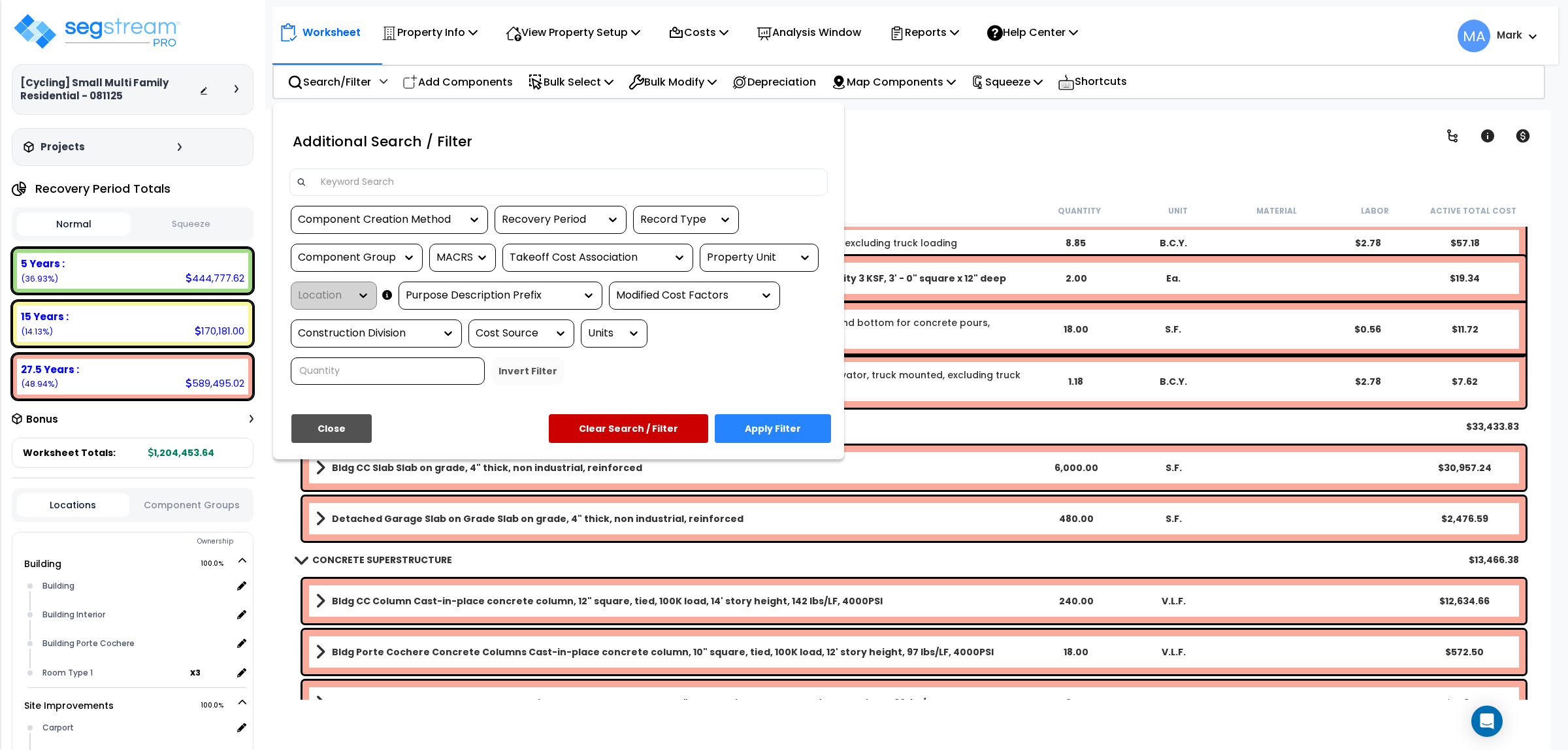
click at [356, 182] on input at bounding box center [567, 182] width 508 height 20
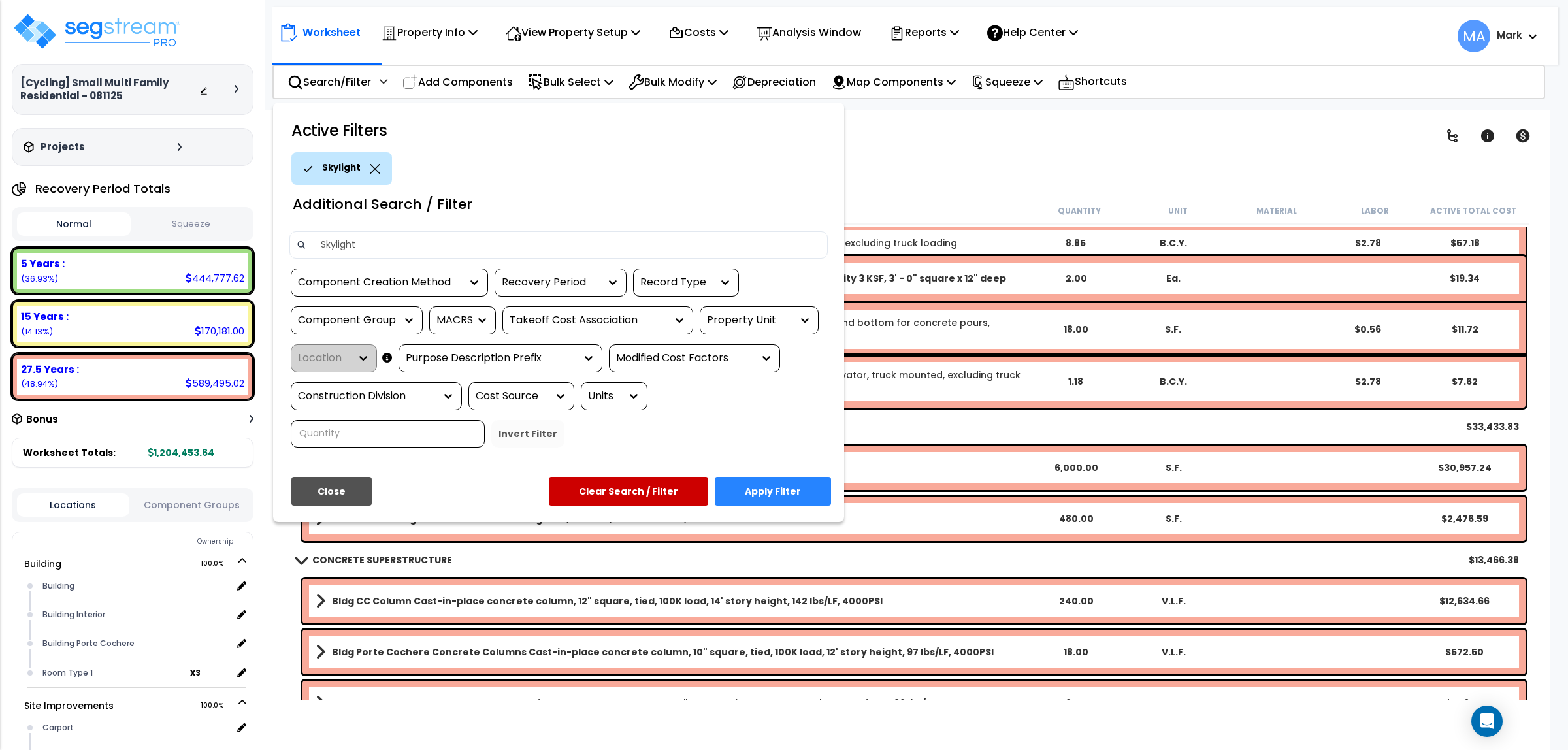
type input "Skylight"
click at [813, 475] on div "Active Filters Skylight Additional Search / Filter Skylight Component Creation …" at bounding box center [559, 312] width 571 height 420
click at [805, 490] on button "Apply Filter" at bounding box center [773, 491] width 117 height 29
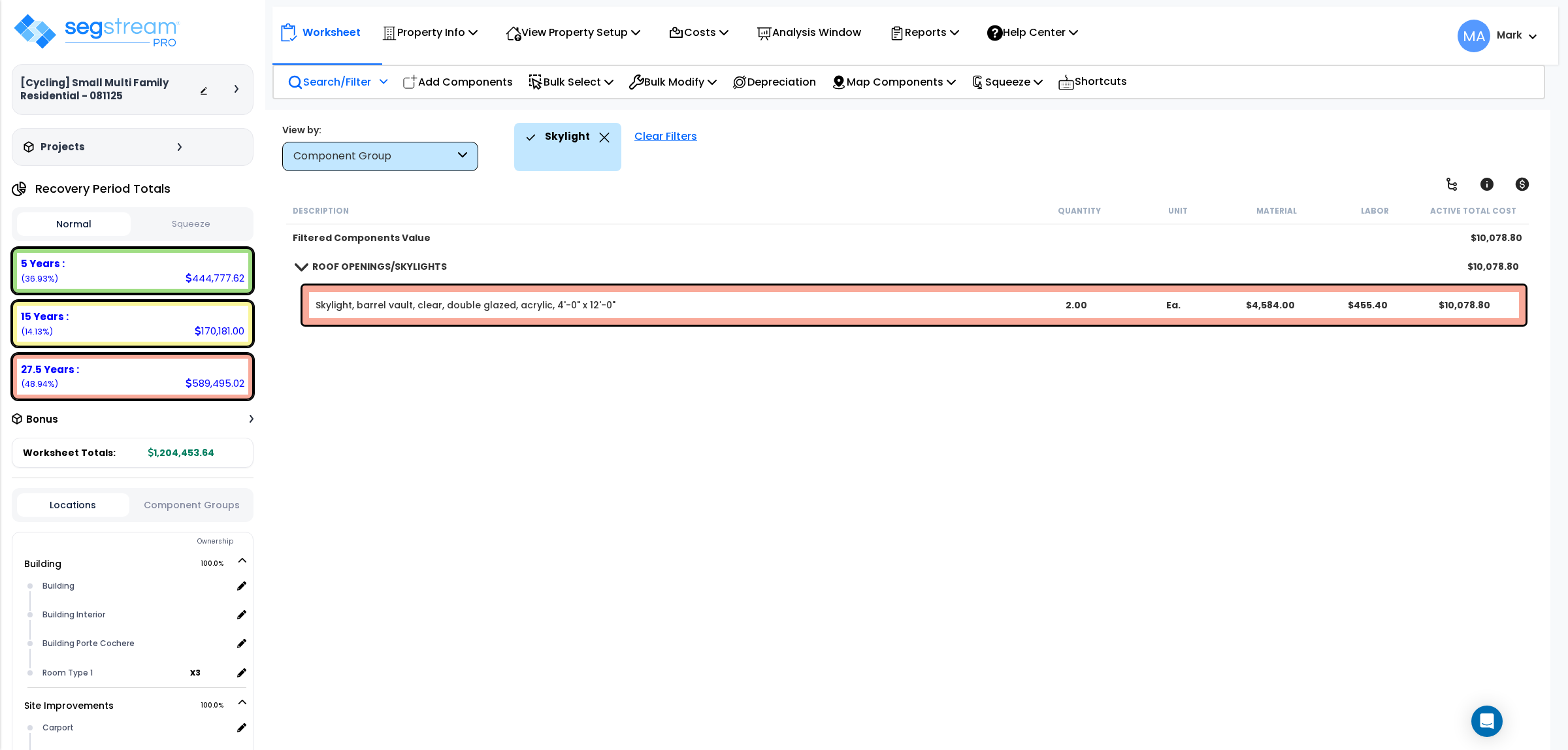
click at [366, 90] on div "Search/Filter Additional Search / Filter" at bounding box center [338, 81] width 100 height 30
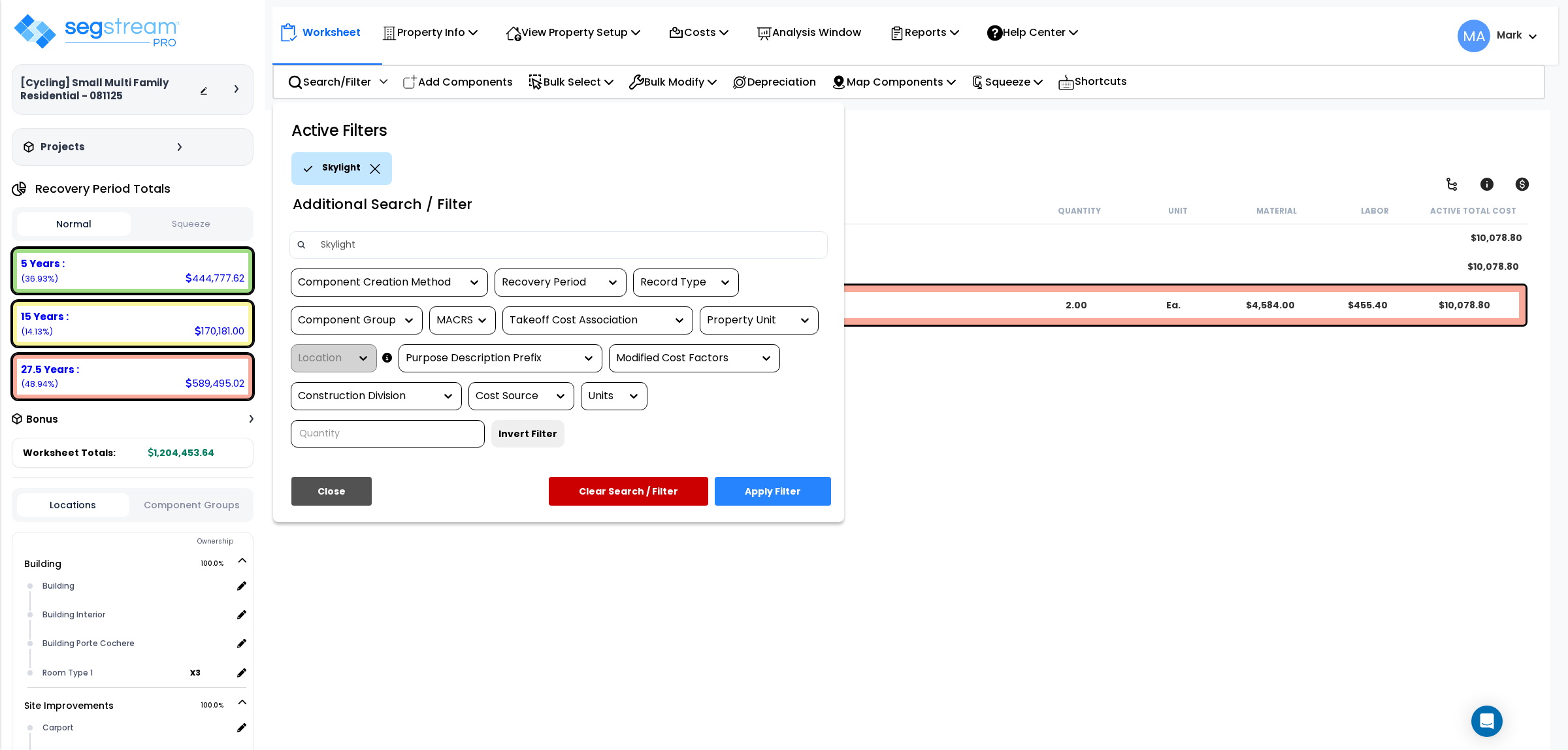
click at [350, 242] on input "Skylight" at bounding box center [567, 245] width 508 height 20
type input "S"
type input "awning"
click at [779, 487] on button "Apply Filter" at bounding box center [773, 491] width 117 height 29
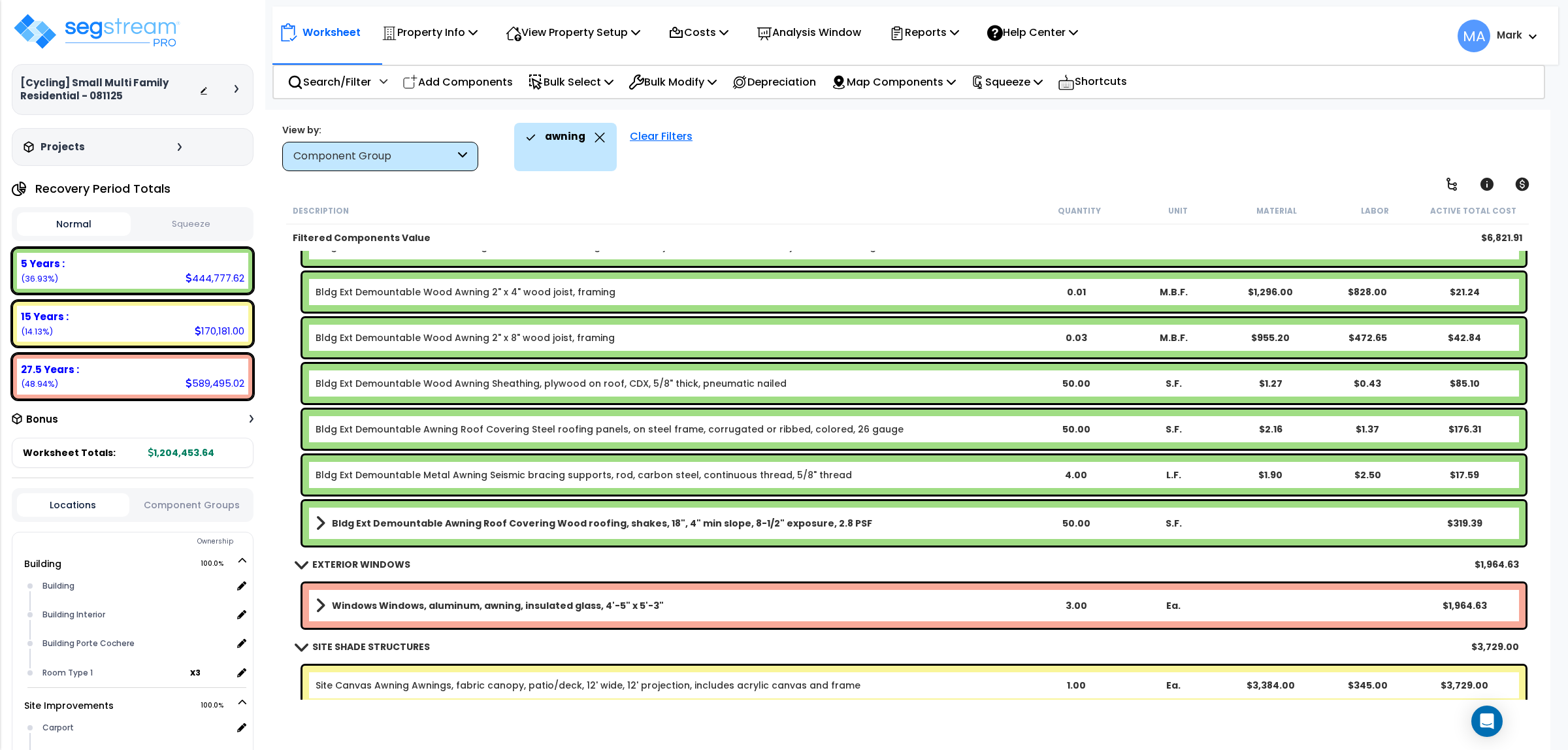
scroll to position [66, 0]
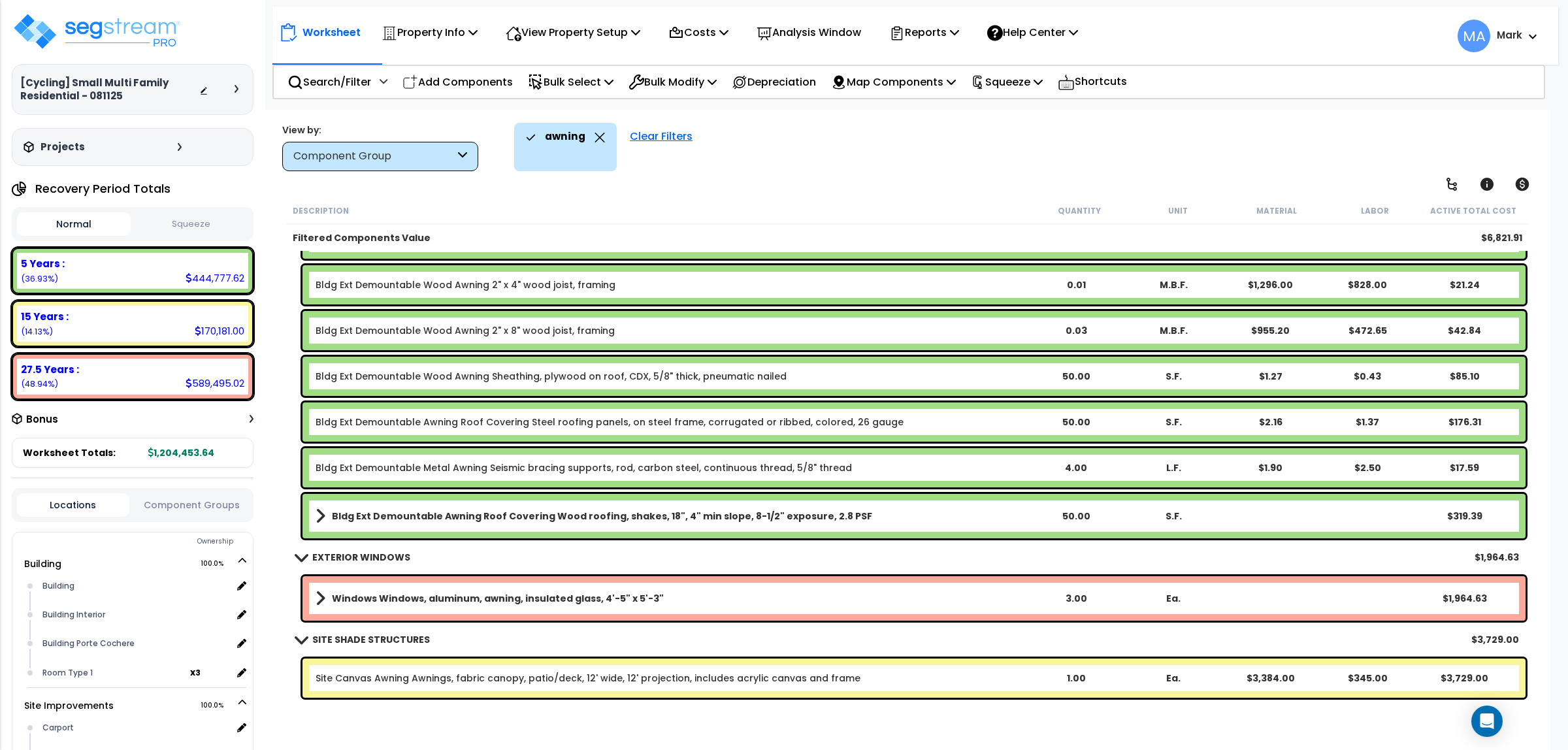
click at [372, 523] on link "Bldg Ext Demountable Awning Roof Covering Wood roofing, shakes, 18", 4" min slo…" at bounding box center [671, 516] width 711 height 18
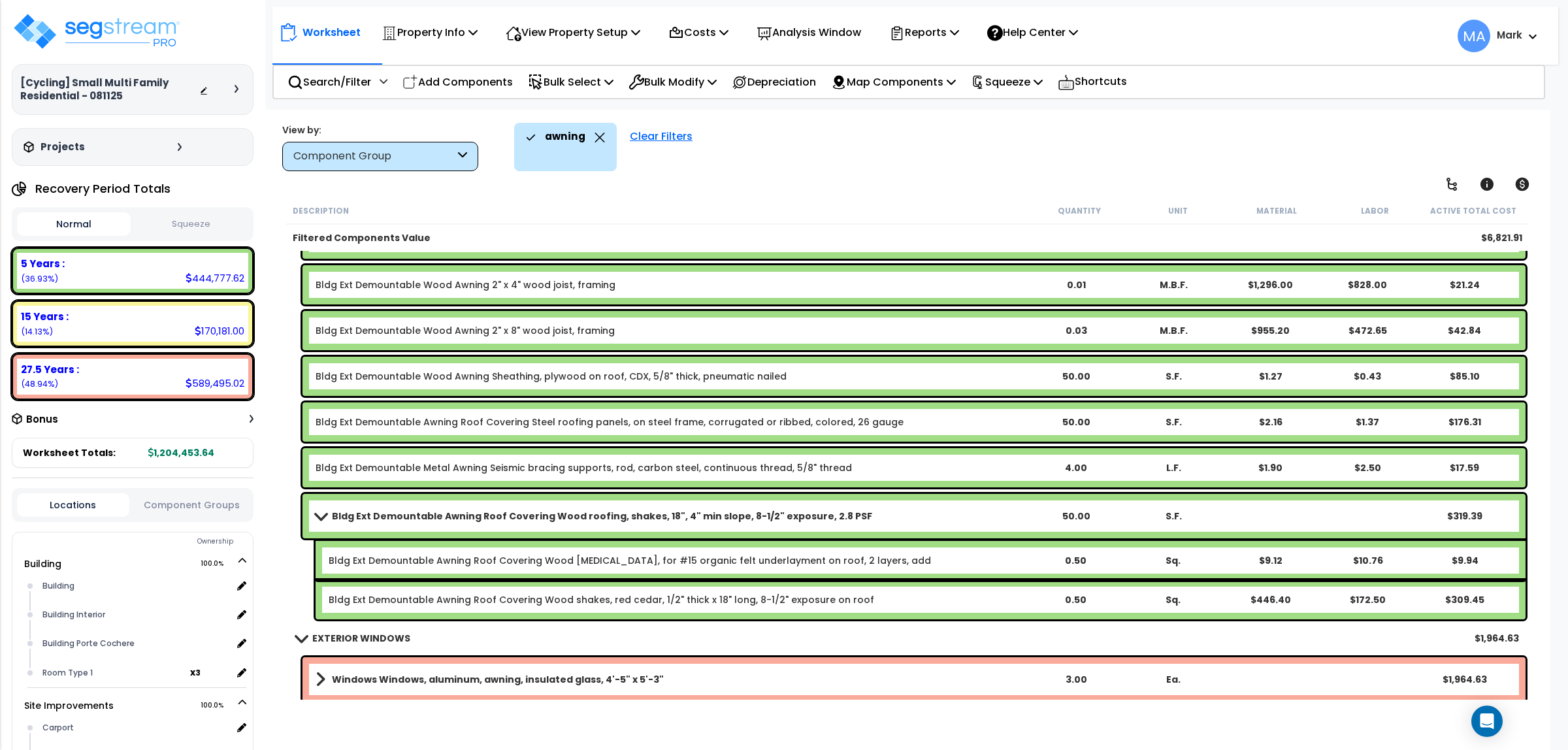
click at [372, 523] on link "Bldg Ext Demountable Awning Roof Covering Wood roofing, shakes, 18", 4" min slo…" at bounding box center [671, 516] width 711 height 18
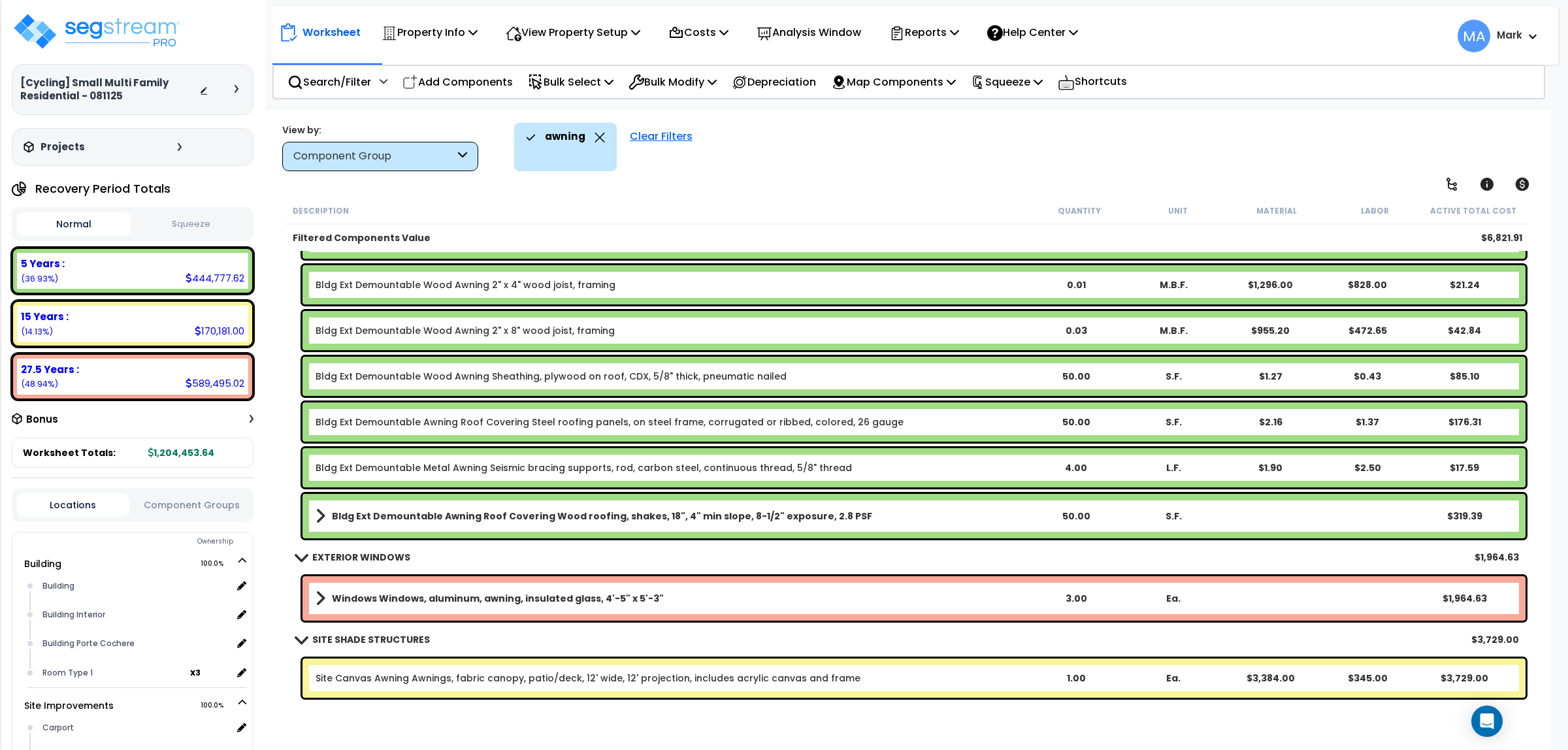
click at [372, 523] on link "Bldg Ext Demountable Awning Roof Covering Wood roofing, shakes, 18", 4" min slo…" at bounding box center [671, 516] width 711 height 18
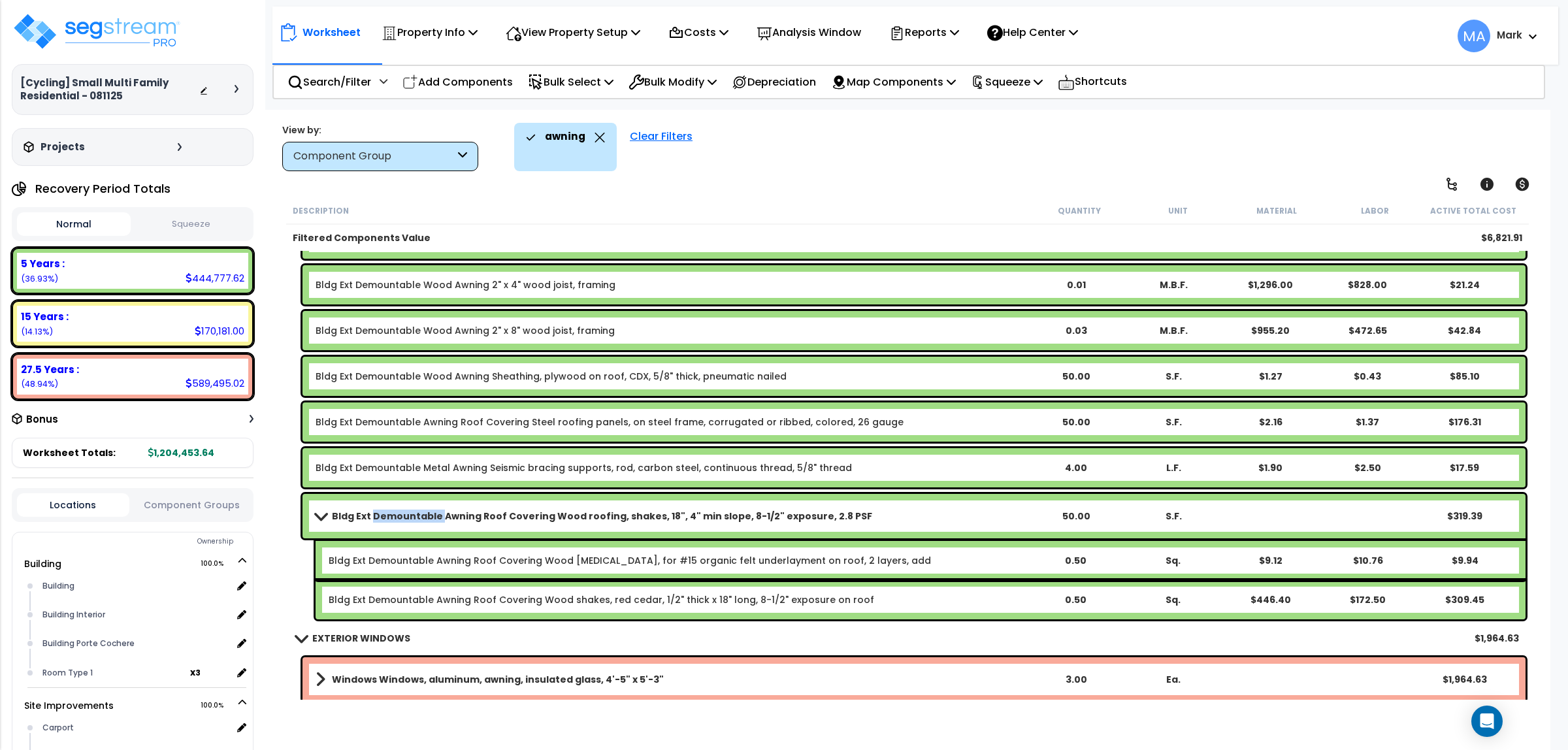
click at [372, 523] on link "Bldg Ext Demountable Awning Roof Covering Wood roofing, shakes, 18", 4" min slo…" at bounding box center [671, 516] width 711 height 18
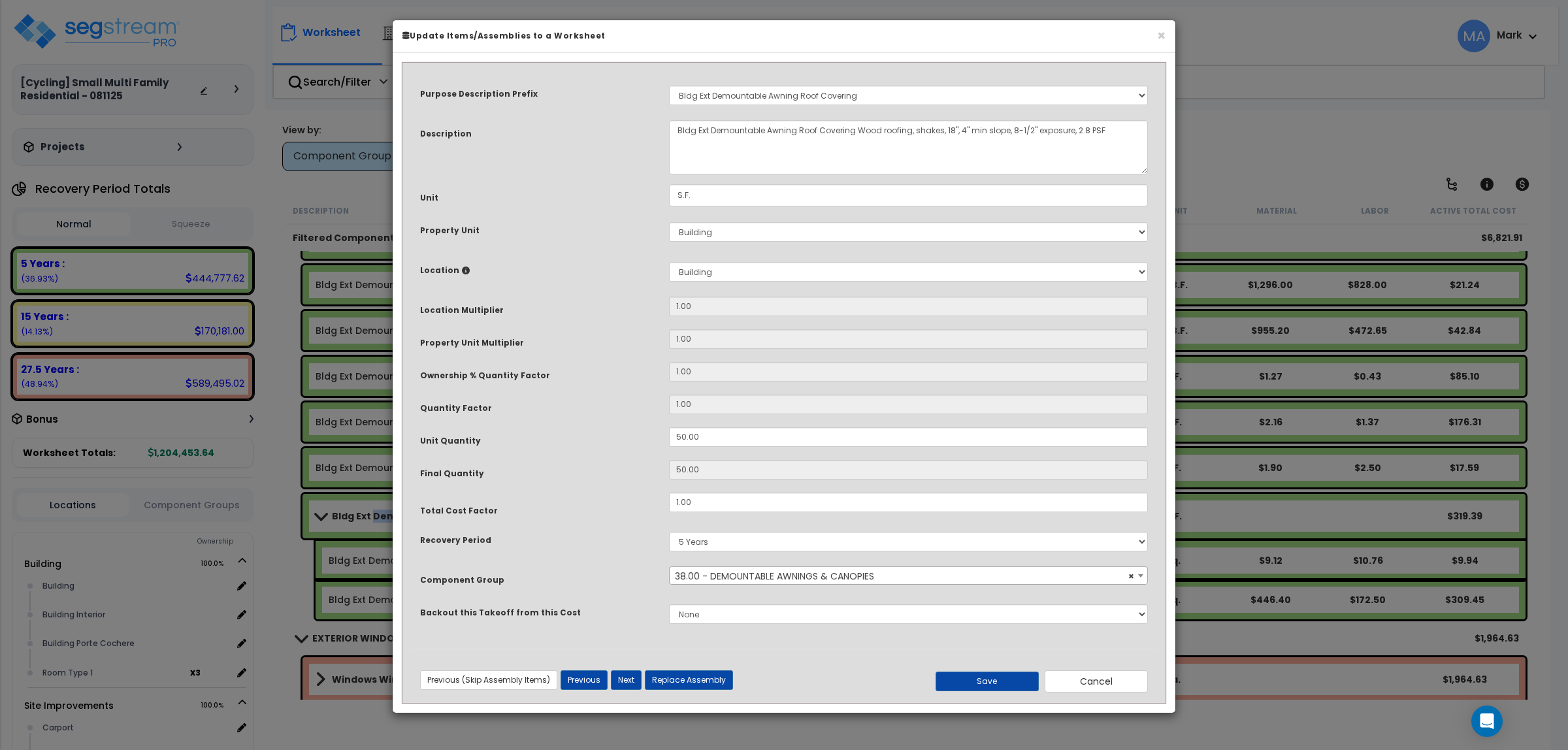
click at [1165, 34] on div "× Update Items/Assemblies to a Worksheet" at bounding box center [784, 37] width 783 height 33
click at [1161, 34] on button "×" at bounding box center [1161, 35] width 8 height 14
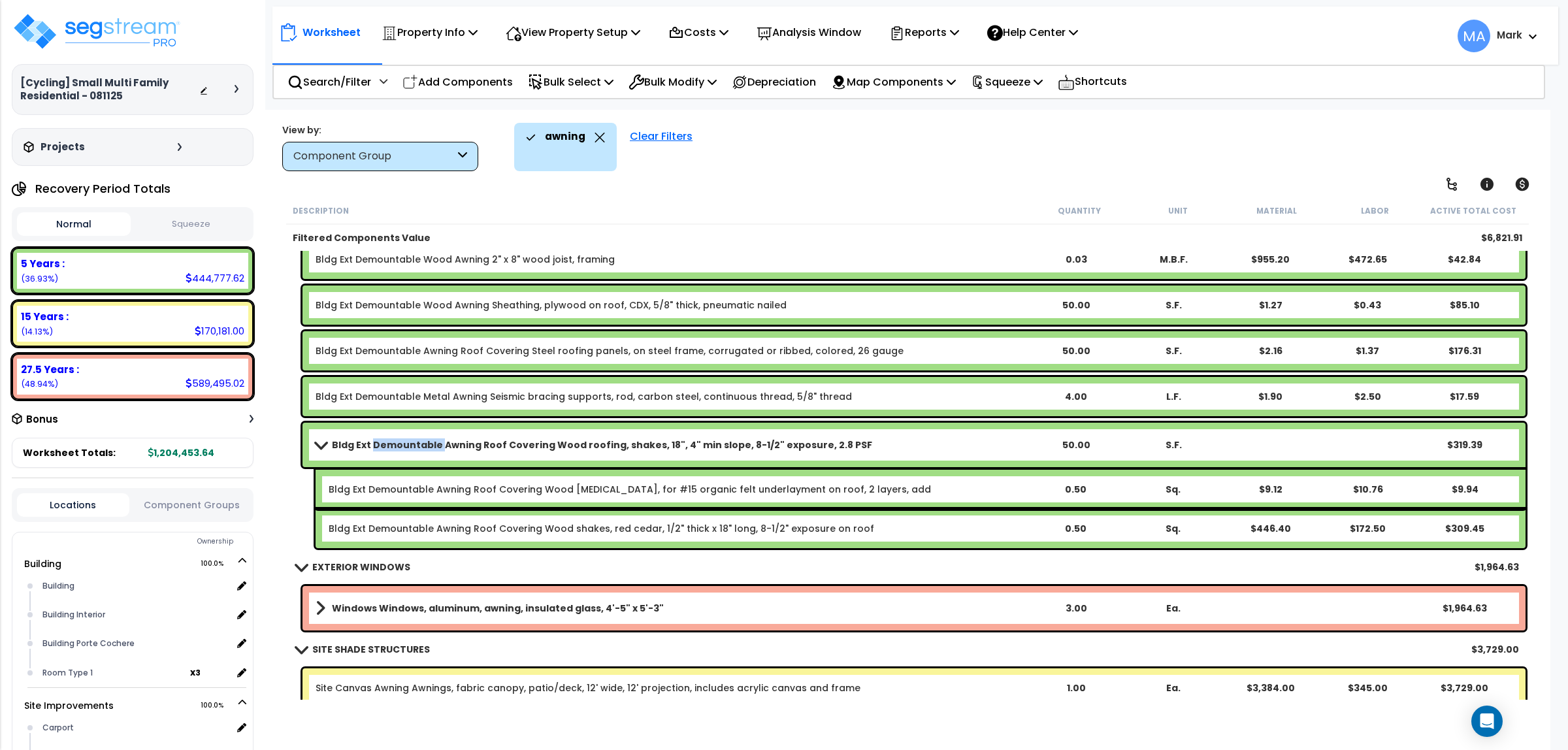
scroll to position [147, 0]
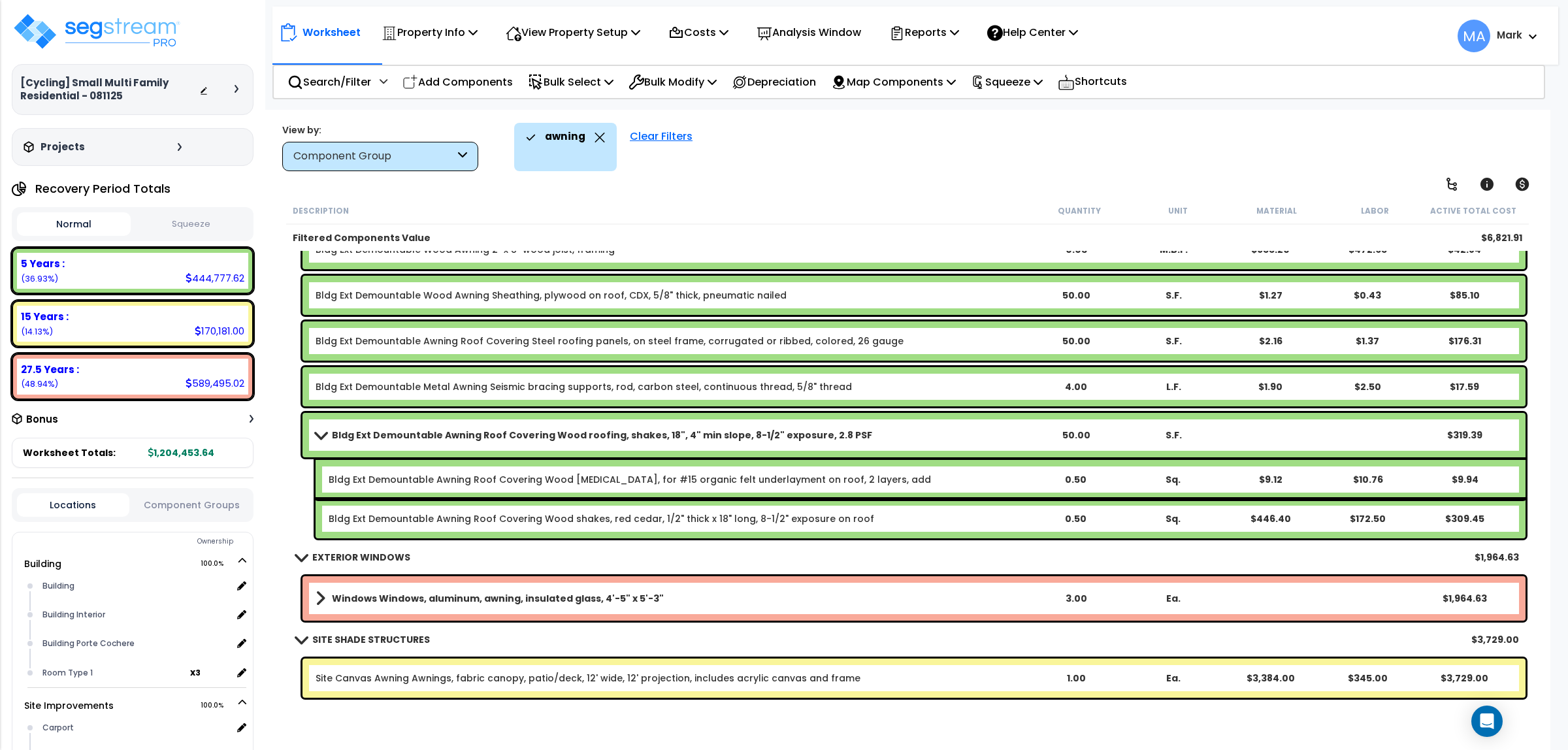
click at [482, 431] on b "Bldg Ext Demountable Awning Roof Covering Wood roofing, shakes, 18", 4" min slo…" at bounding box center [602, 435] width 540 height 13
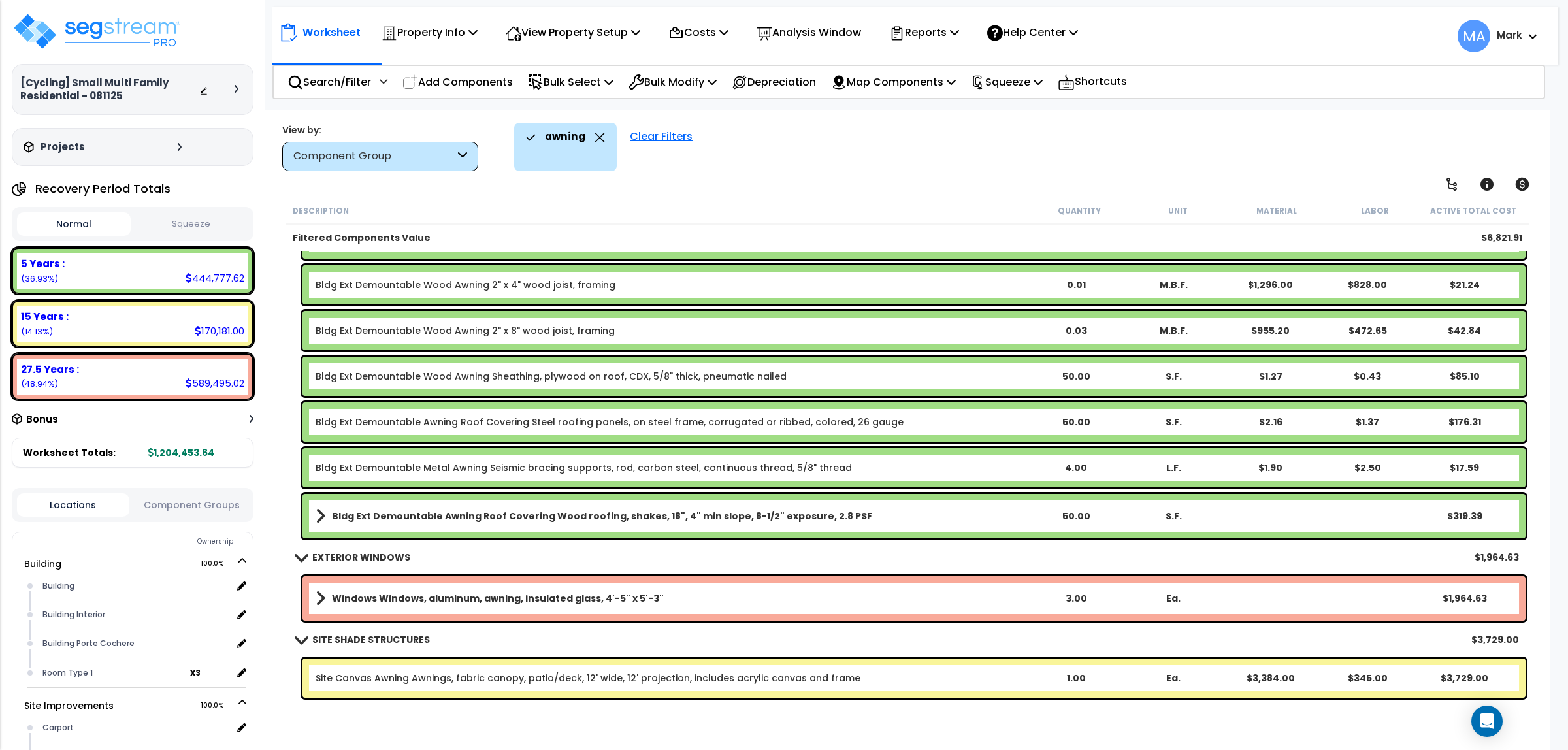
click at [595, 129] on div "awning" at bounding box center [565, 137] width 79 height 29
click at [595, 135] on icon at bounding box center [600, 137] width 11 height 10
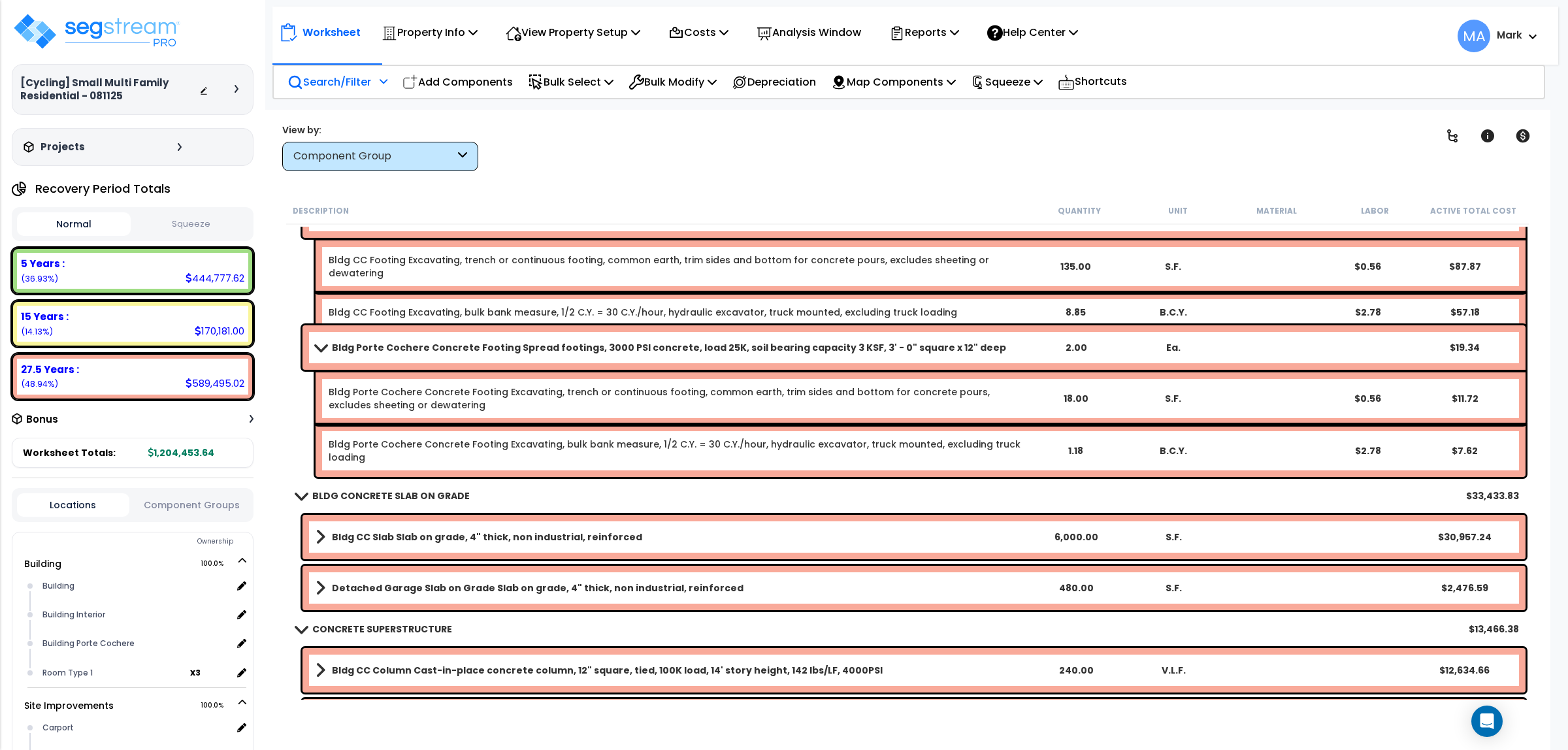
click at [333, 80] on p "Search/Filter" at bounding box center [329, 81] width 84 height 17
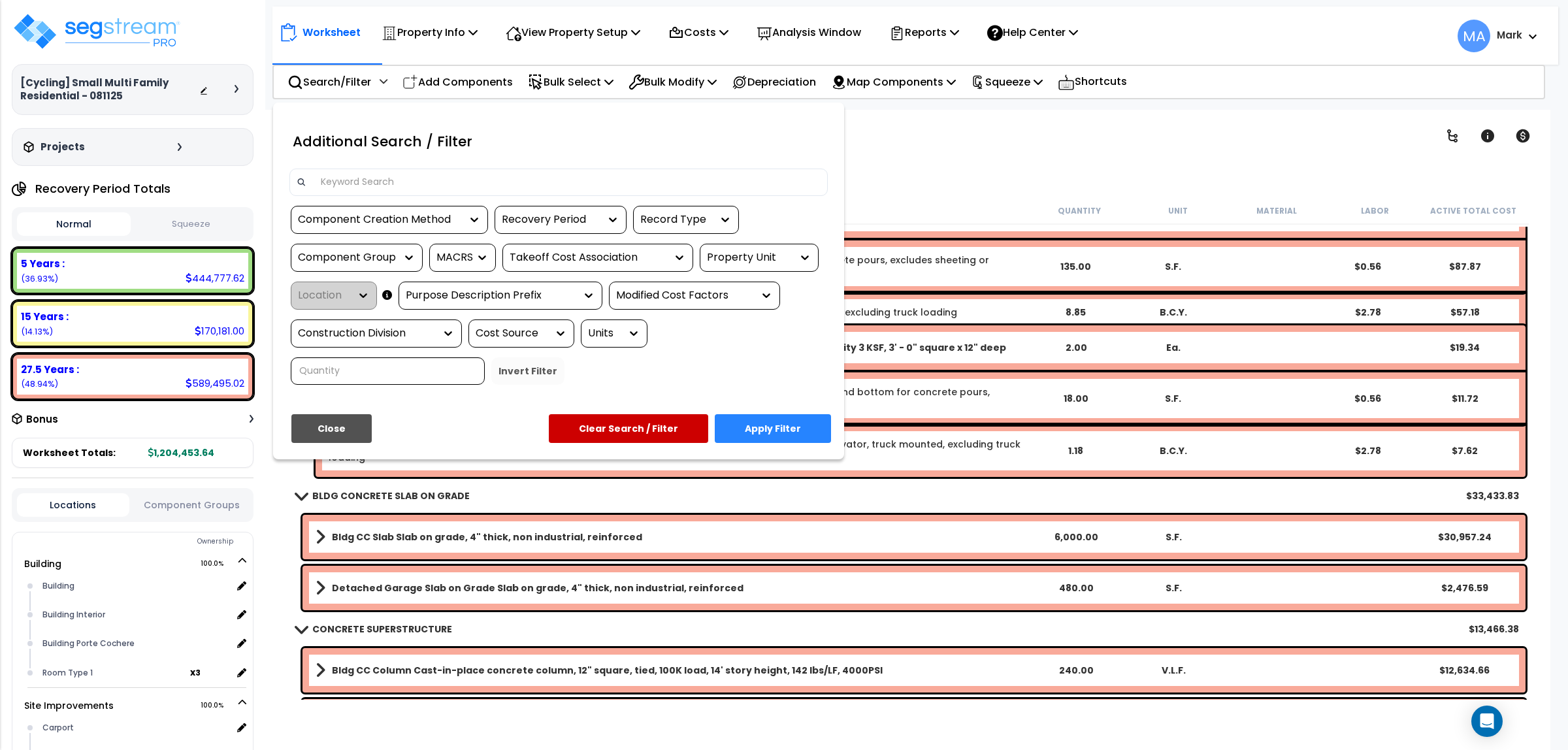
click at [348, 183] on input at bounding box center [567, 182] width 508 height 20
type input "GE"
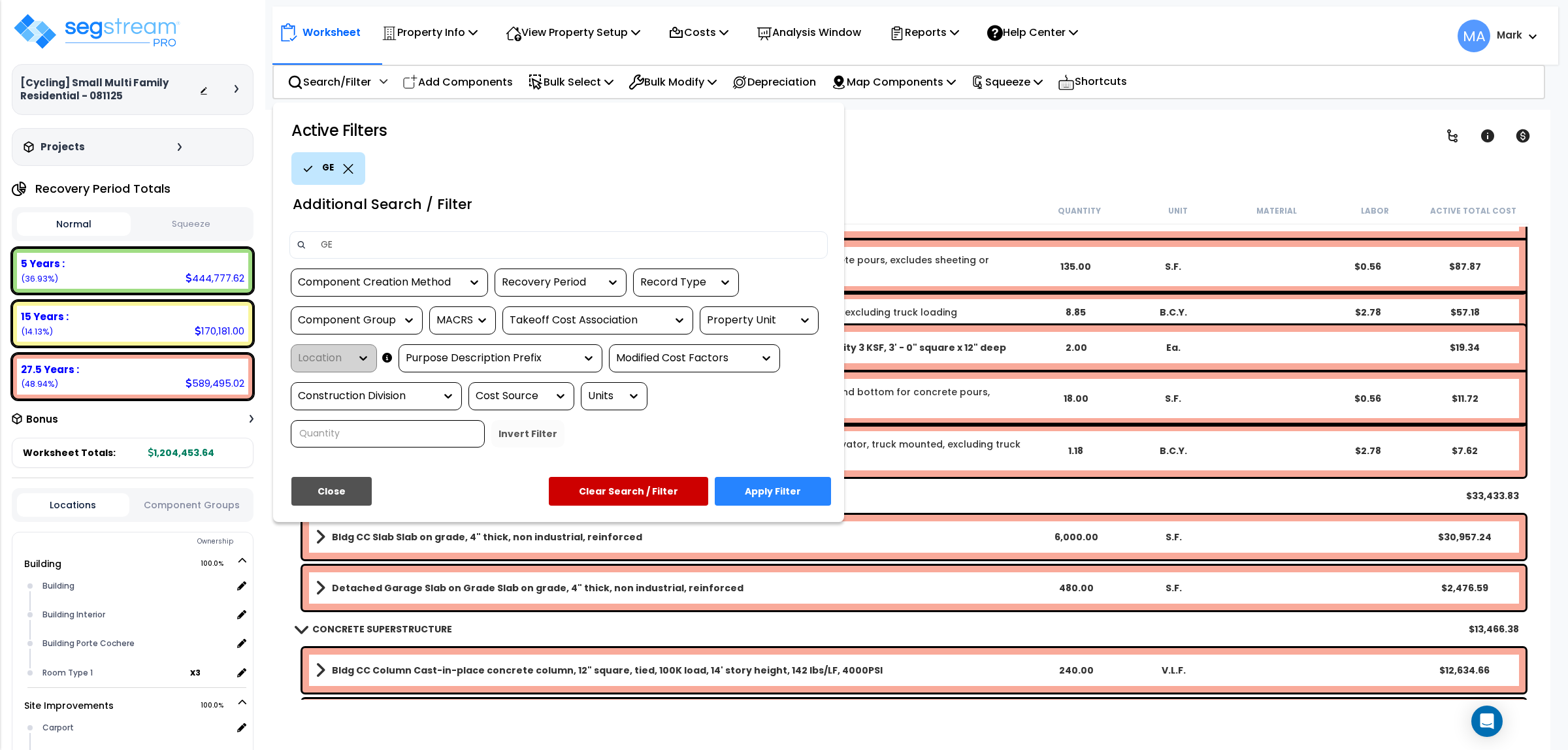
click at [358, 251] on input "GE" at bounding box center [567, 245] width 508 height 20
drag, startPoint x: 354, startPoint y: 246, endPoint x: 311, endPoint y: 237, distance: 43.9
click at [311, 237] on div "GE" at bounding box center [558, 245] width 538 height 27
type input "packs"
click at [816, 490] on button "Apply Filter" at bounding box center [773, 491] width 117 height 29
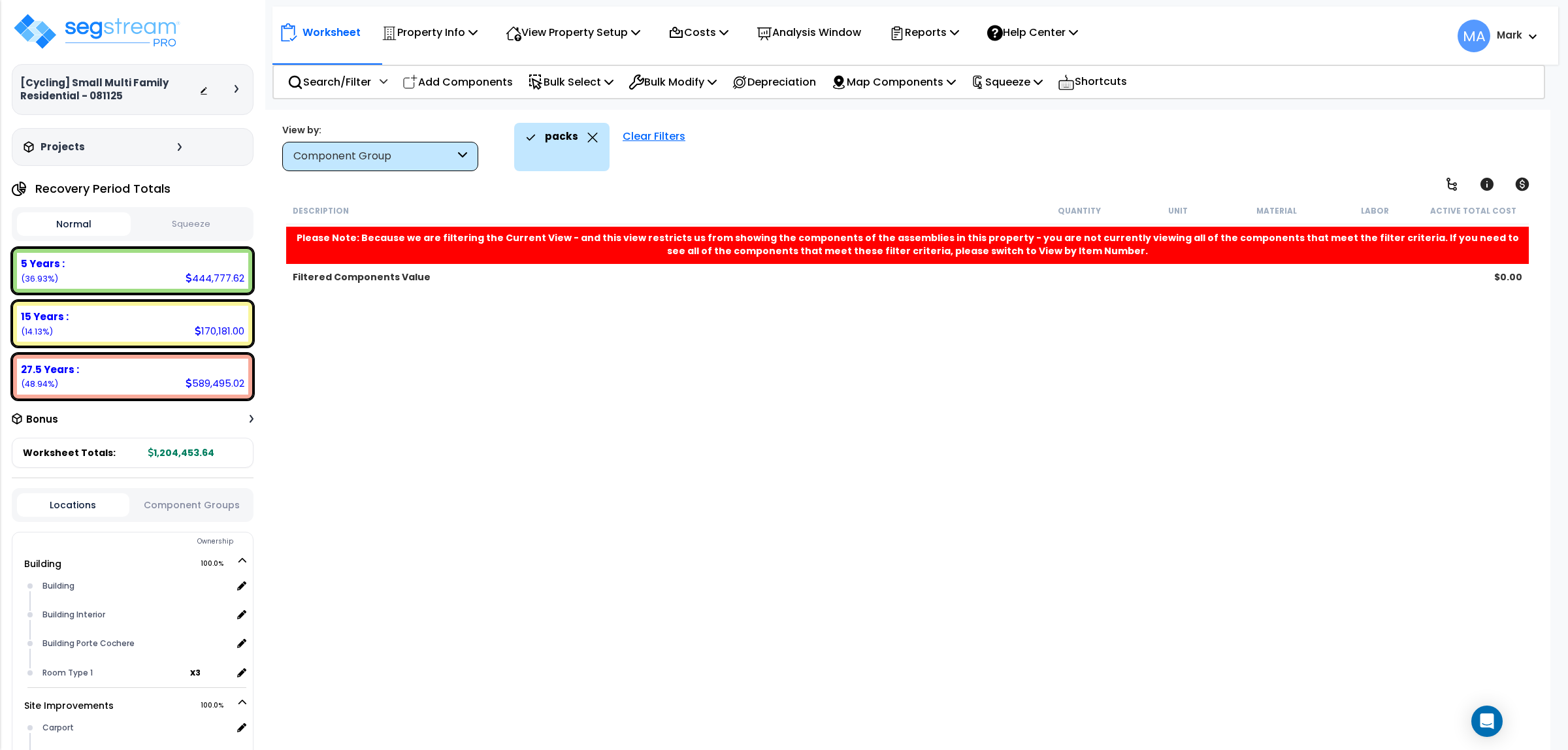
scroll to position [0, 0]
click at [587, 139] on icon at bounding box center [592, 137] width 11 height 10
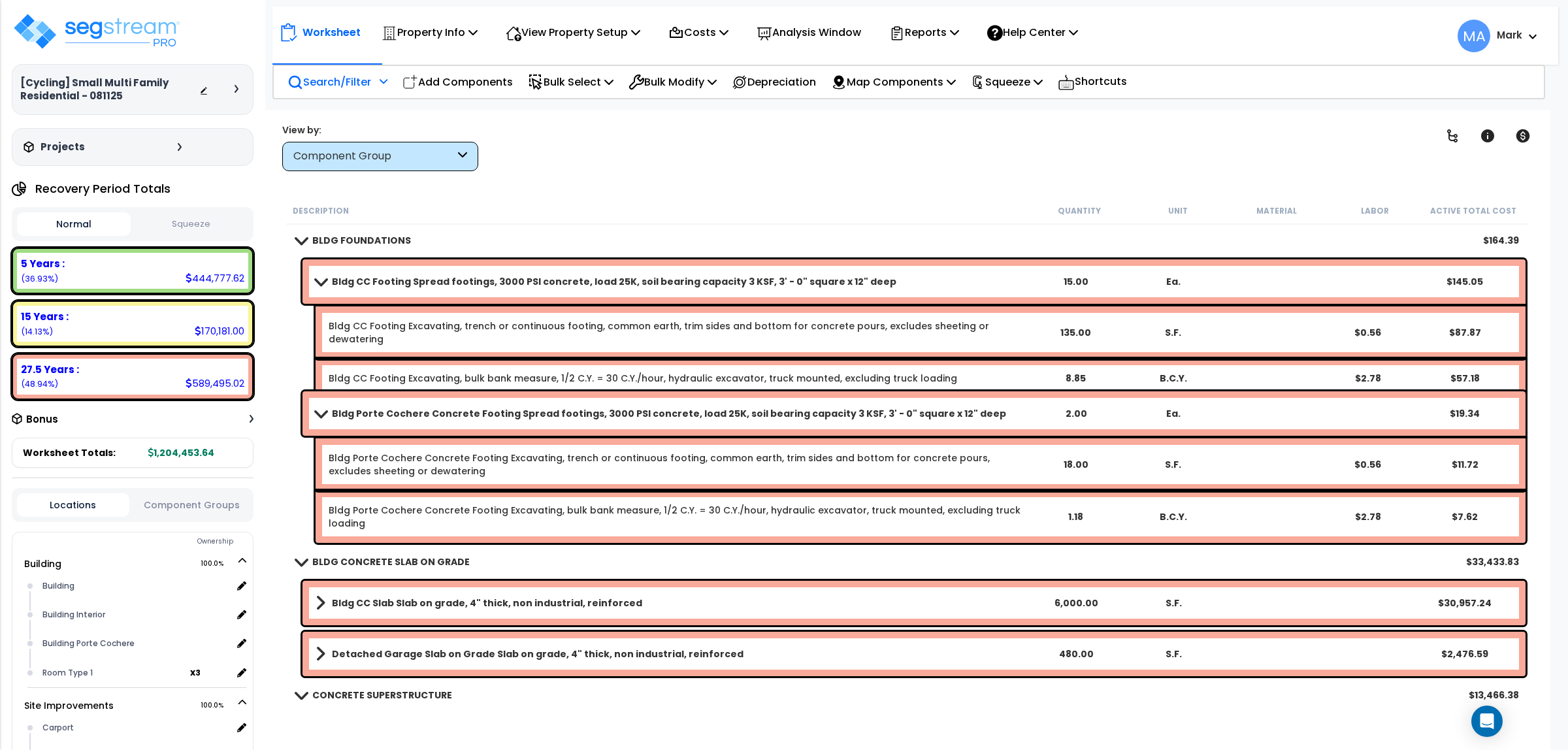
click at [322, 76] on p "Search/Filter" at bounding box center [329, 81] width 84 height 17
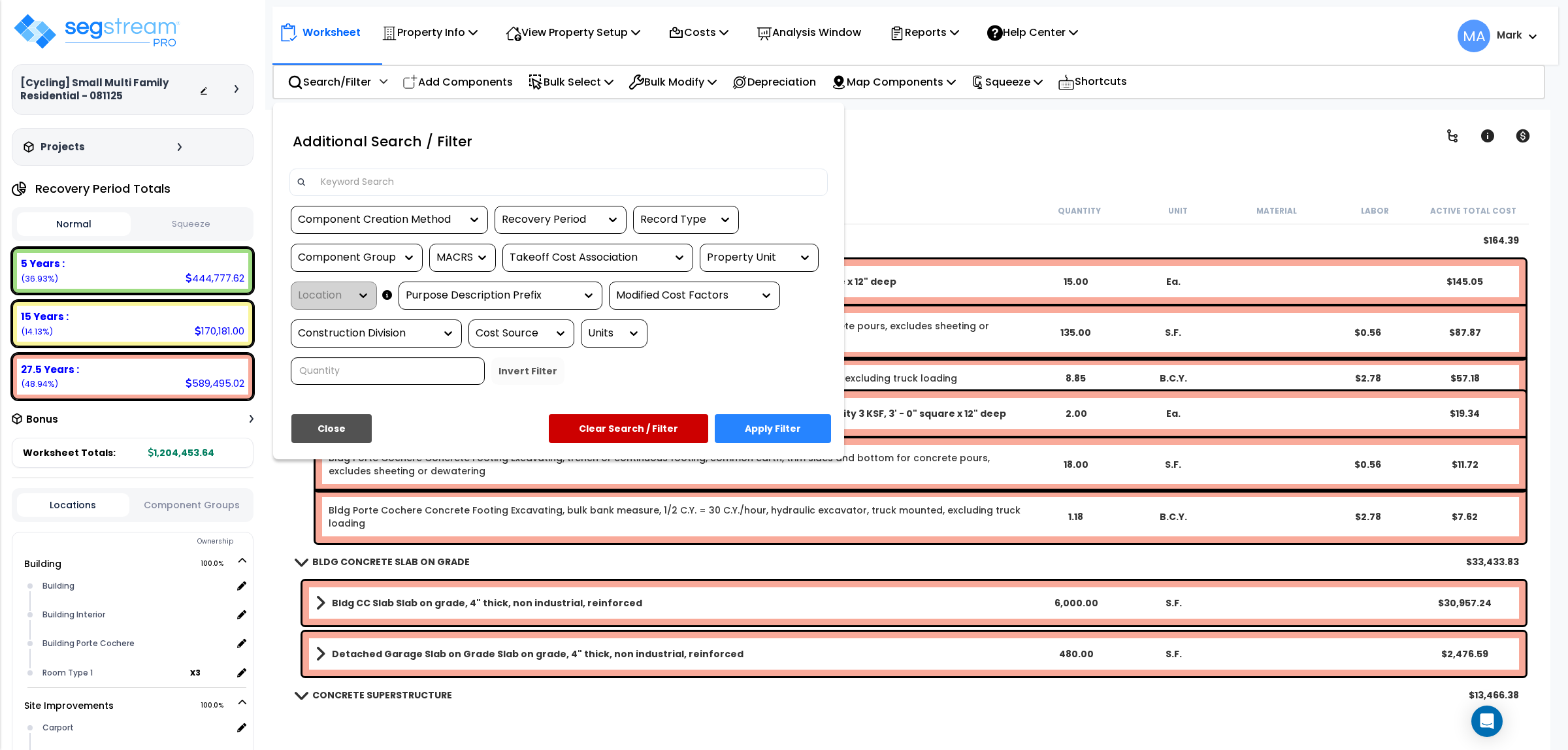
click at [378, 185] on input at bounding box center [567, 182] width 508 height 20
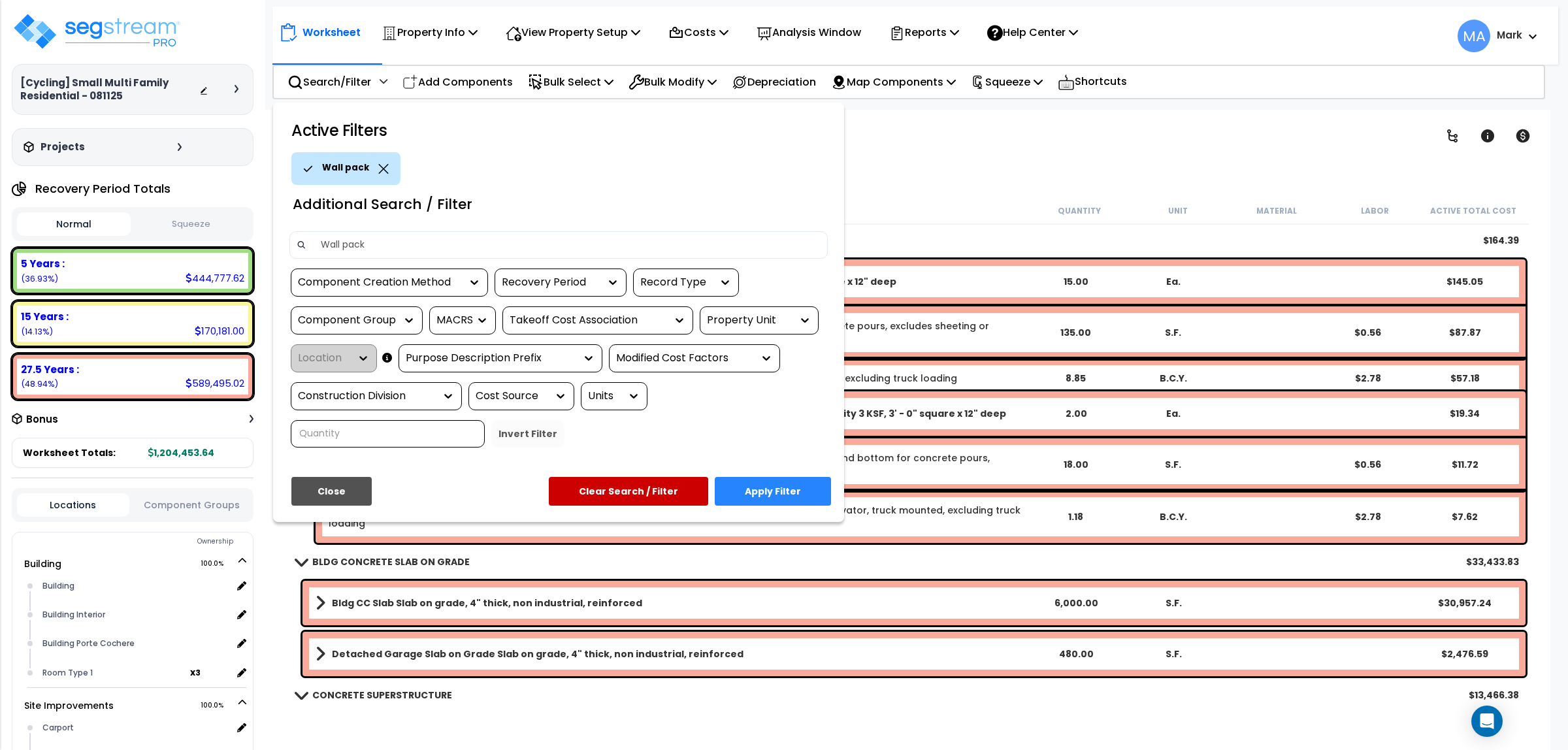
type input "Wall pack"
click at [783, 507] on div "Close Apply Filter Clear Search / Filter" at bounding box center [558, 496] width 558 height 39
click at [771, 488] on button "Apply Filter" at bounding box center [773, 491] width 117 height 29
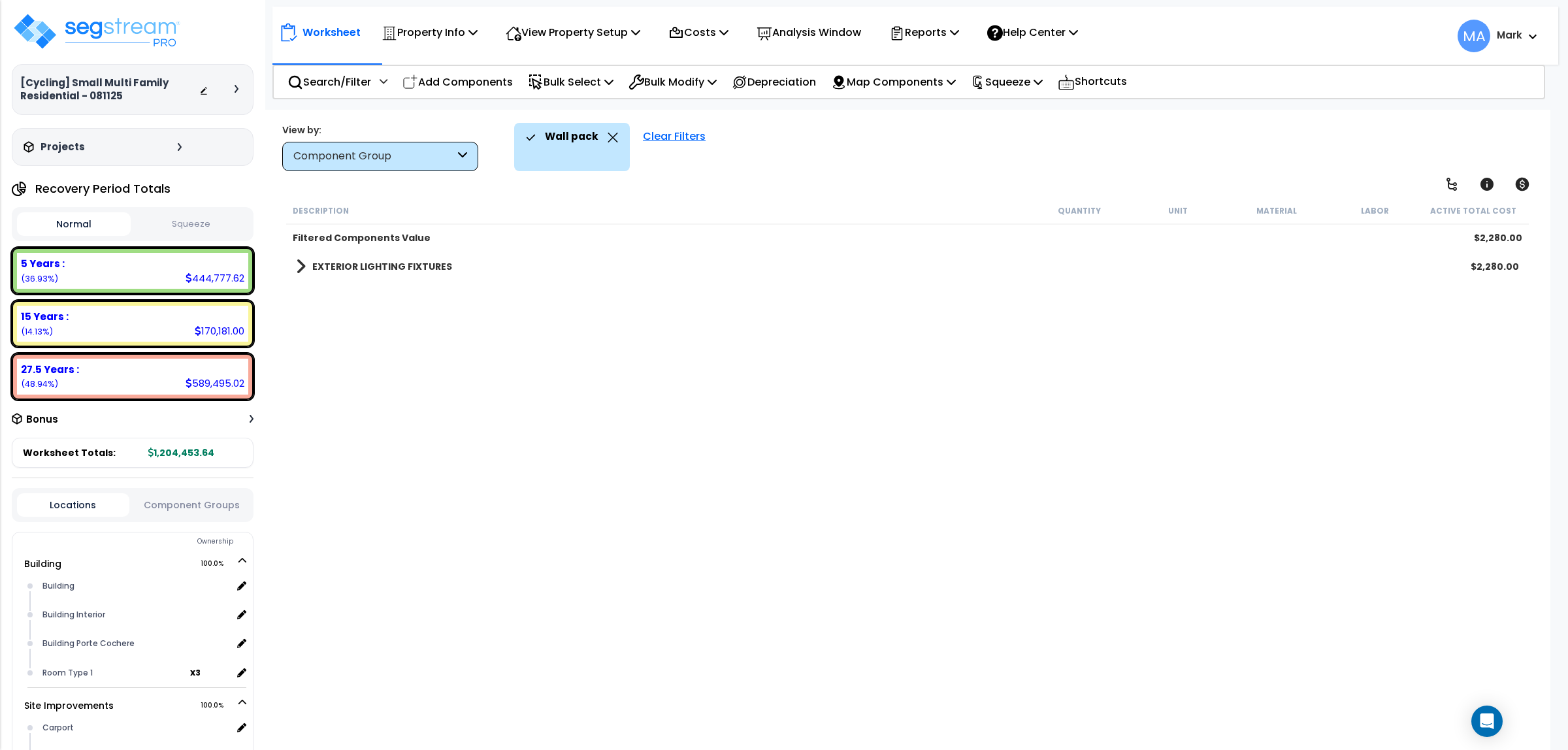
click at [393, 267] on b "EXTERIOR LIGHTING FIXTURES" at bounding box center [382, 267] width 140 height 13
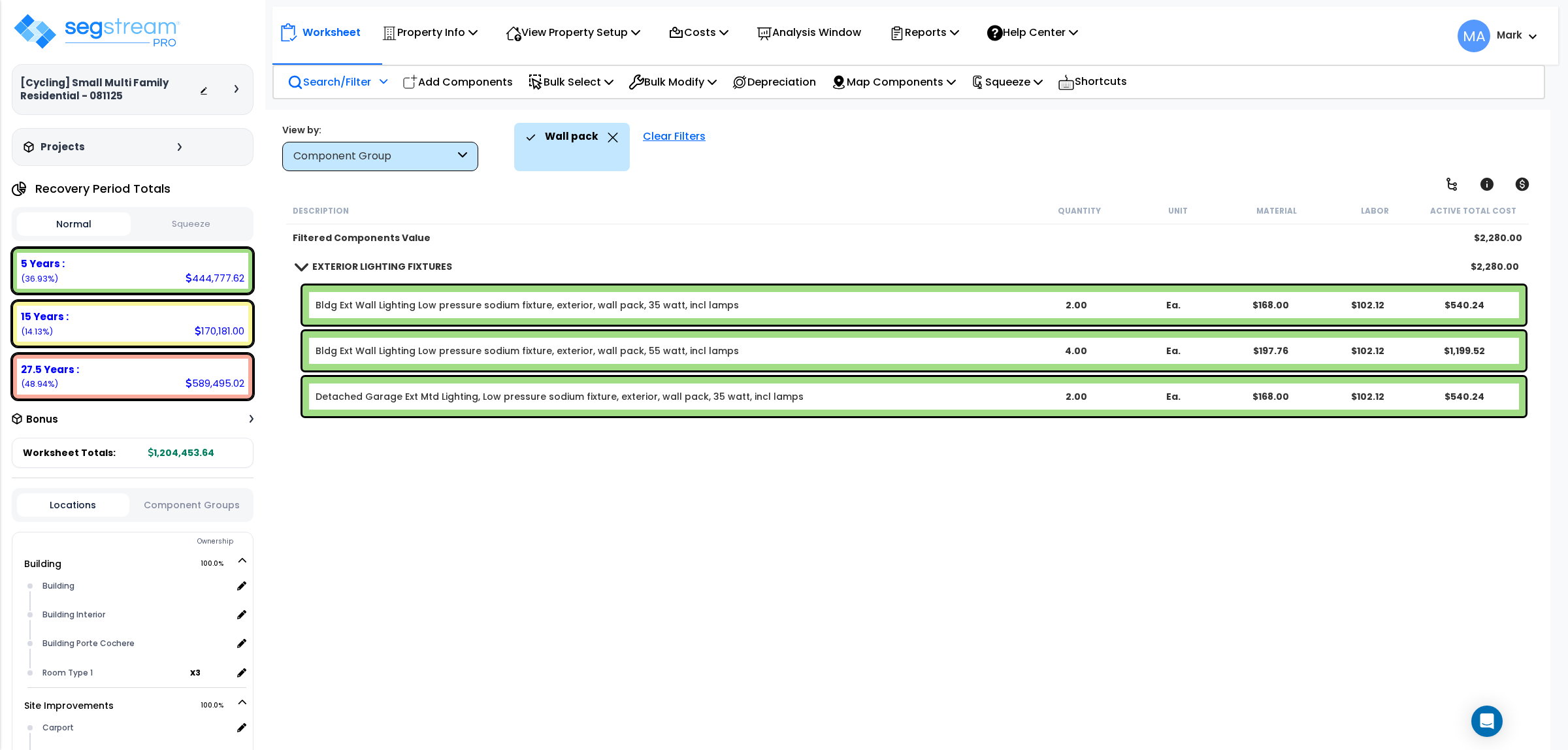
click at [343, 71] on div "Search/Filter Additional Search / Filter" at bounding box center [338, 81] width 100 height 30
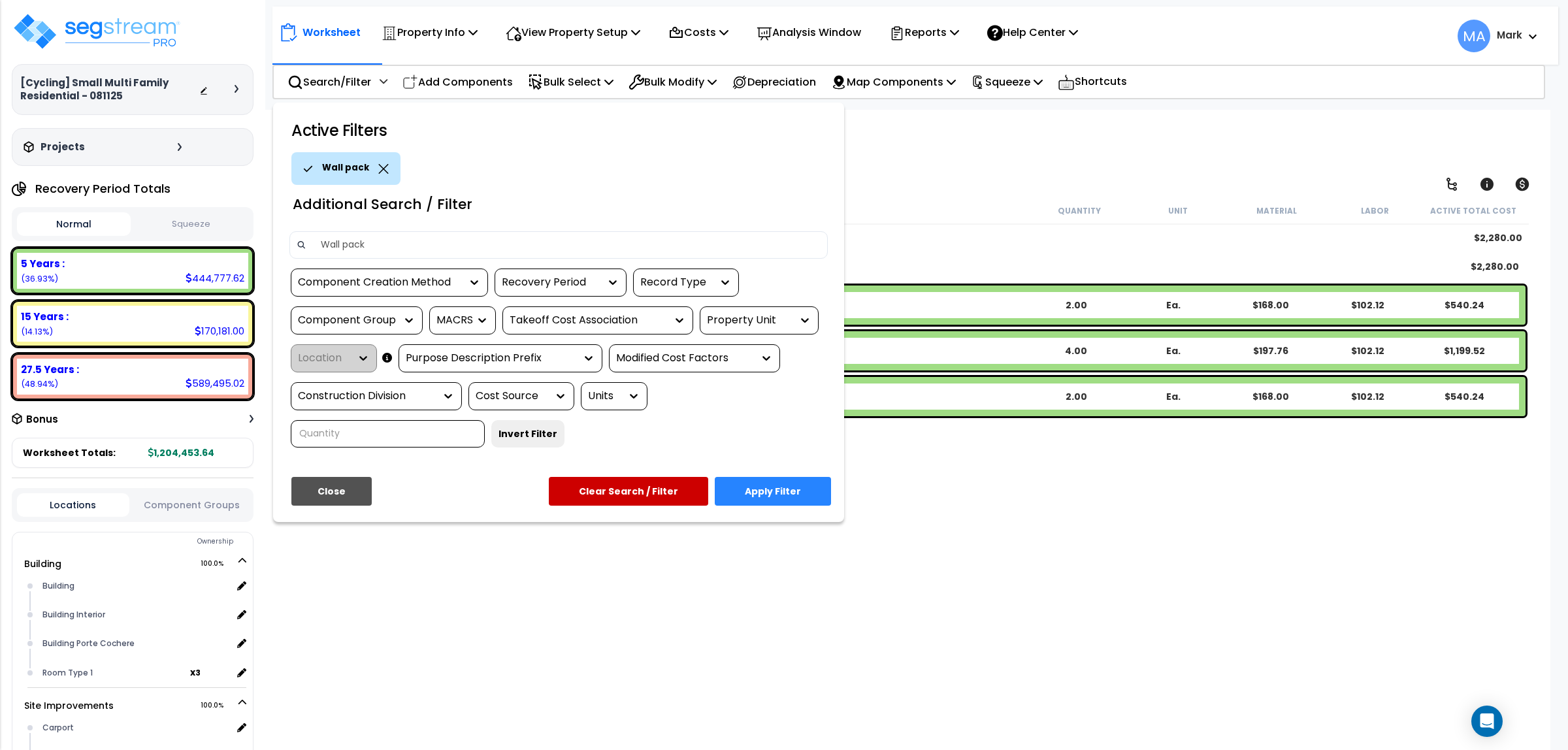
click at [383, 164] on icon at bounding box center [384, 169] width 11 height 10
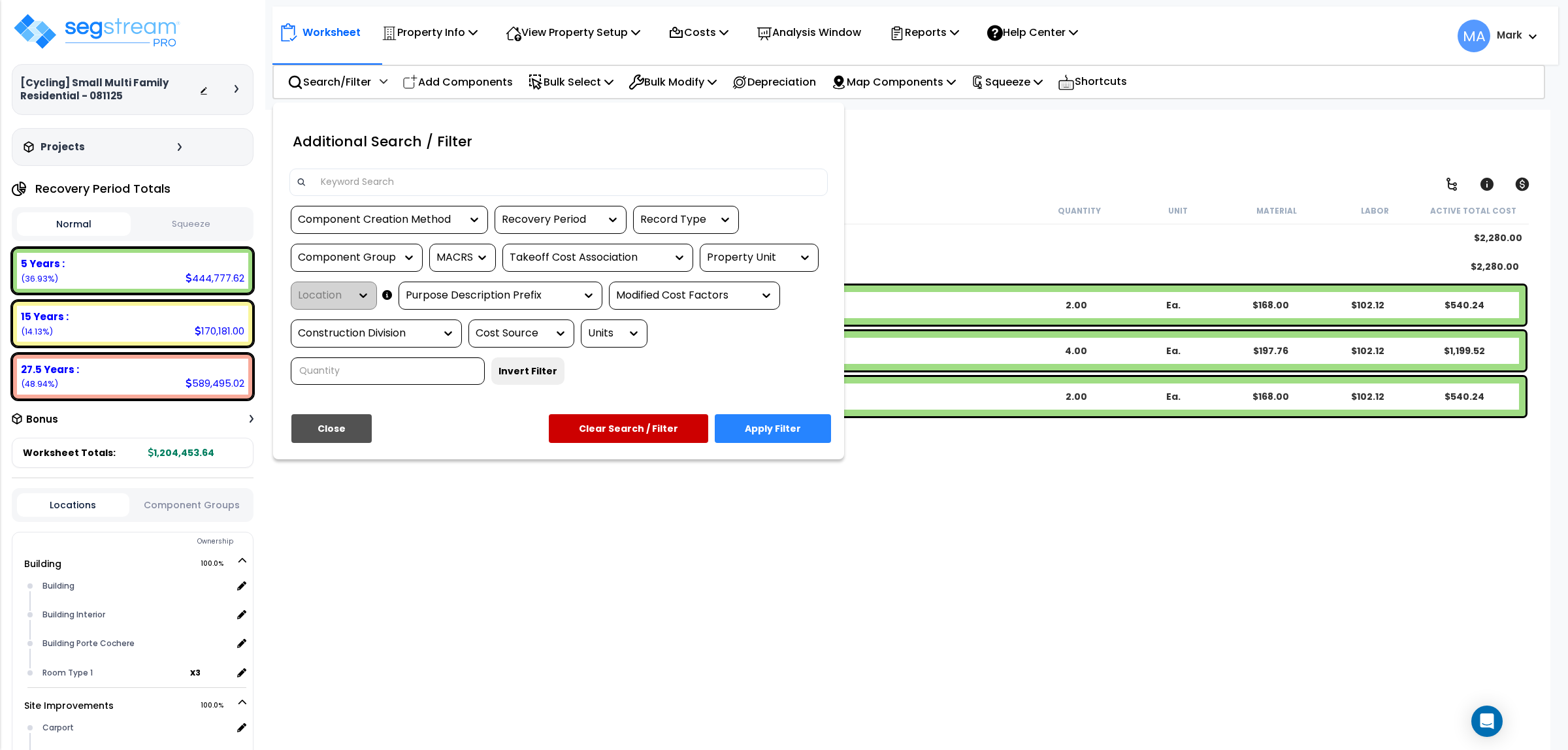
click at [373, 184] on input at bounding box center [567, 182] width 508 height 20
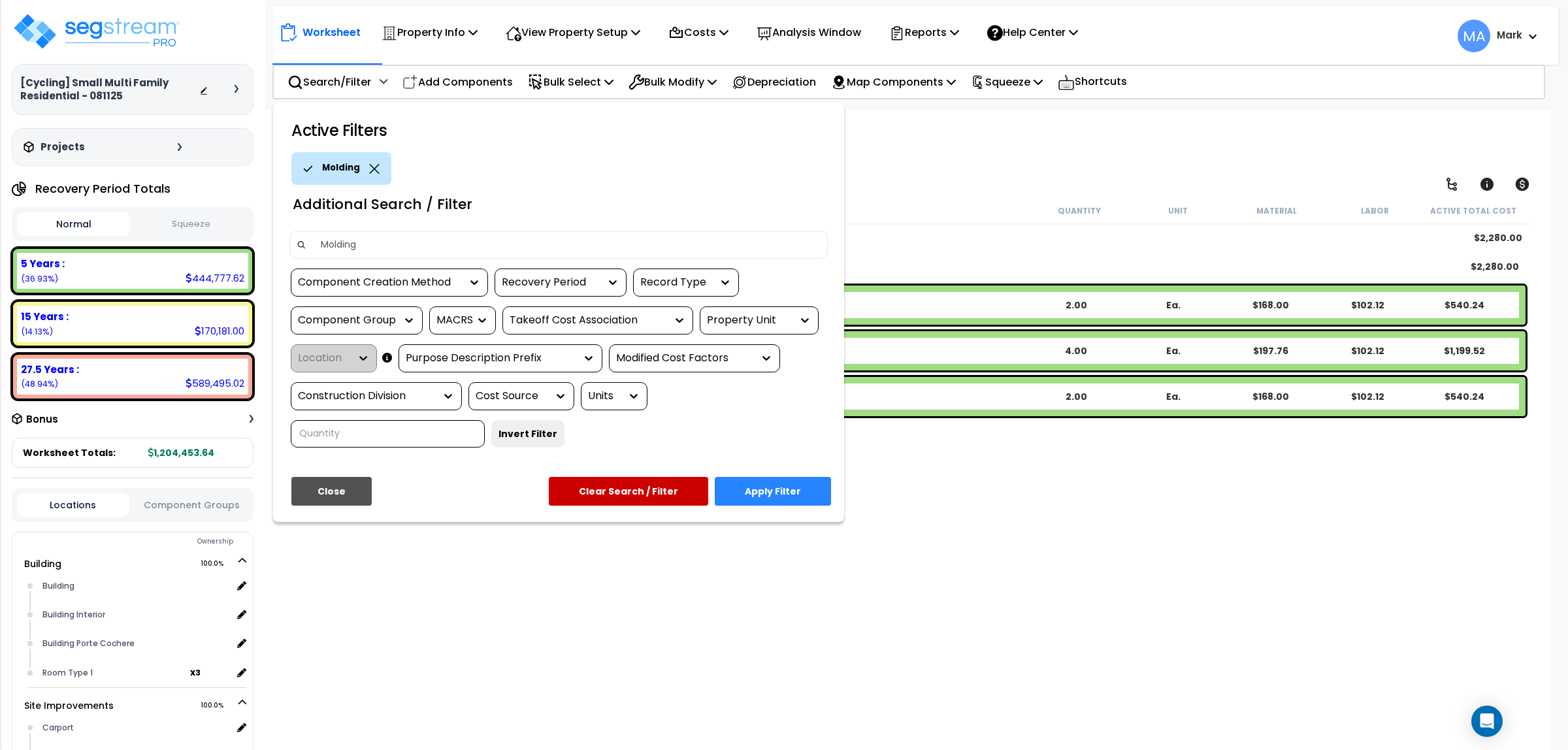
type input "Molding"
click at [779, 484] on button "Apply Filter" at bounding box center [773, 491] width 117 height 29
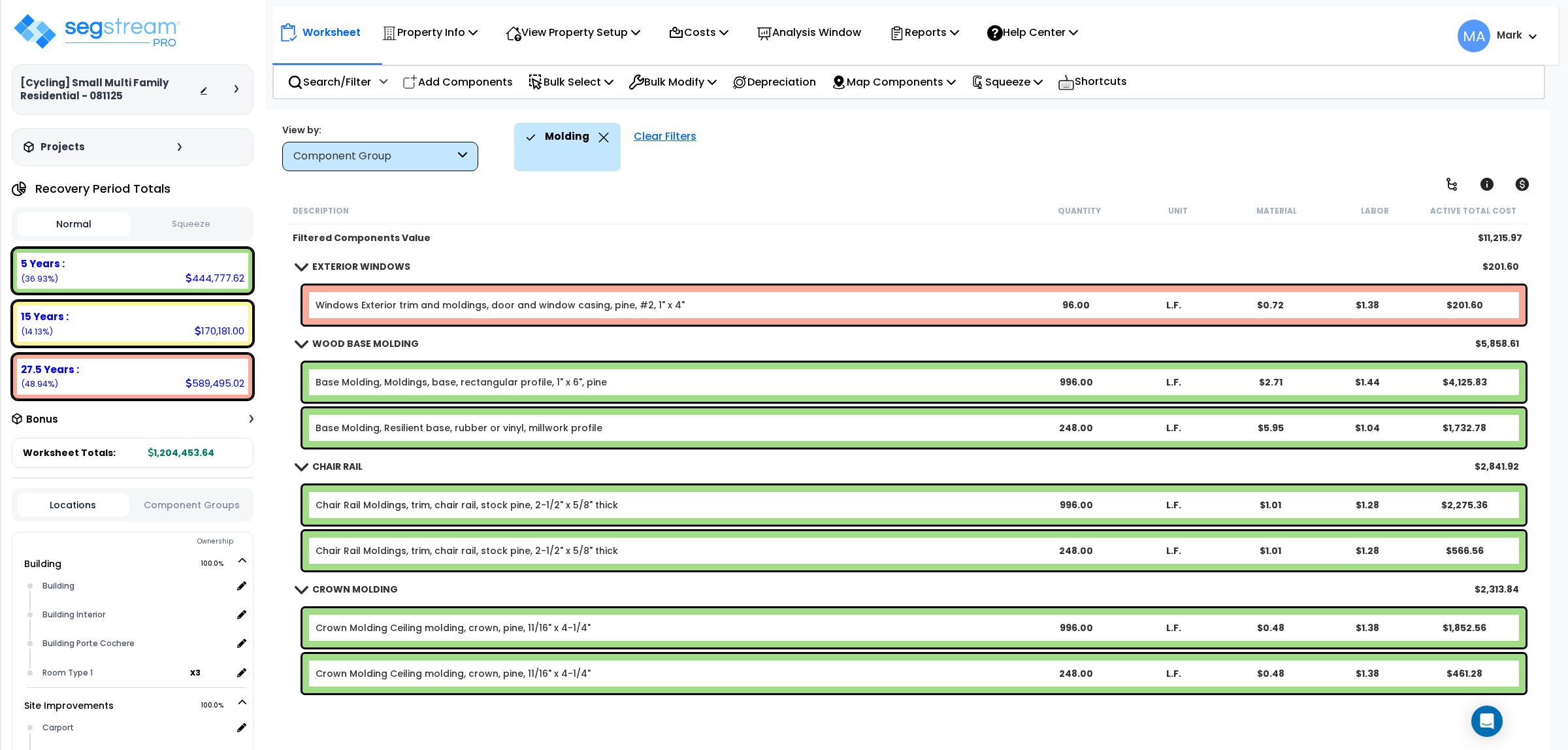
scroll to position [57, 0]
click at [235, 87] on icon at bounding box center [237, 89] width 4 height 8
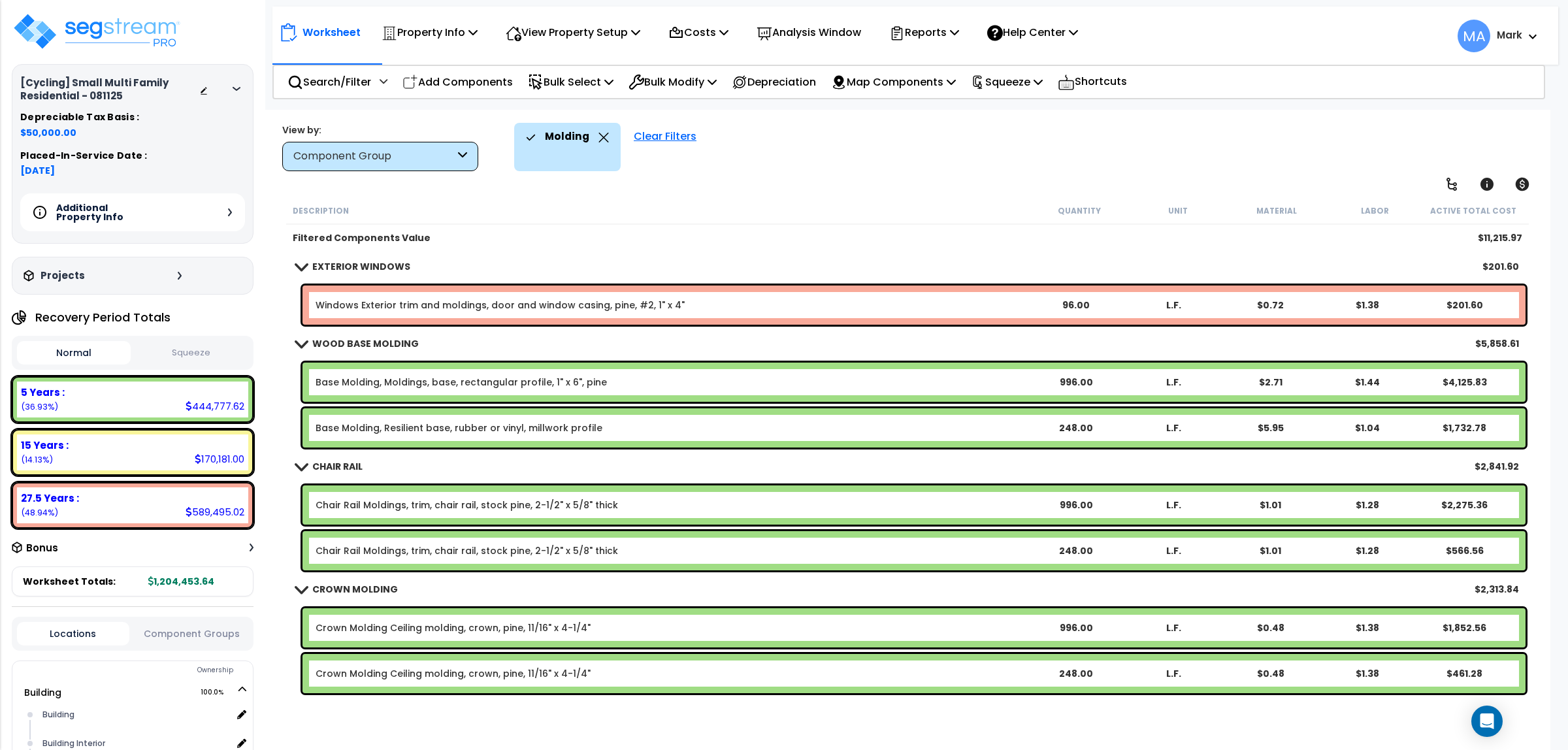
click at [235, 87] on icon at bounding box center [237, 89] width 8 height 4
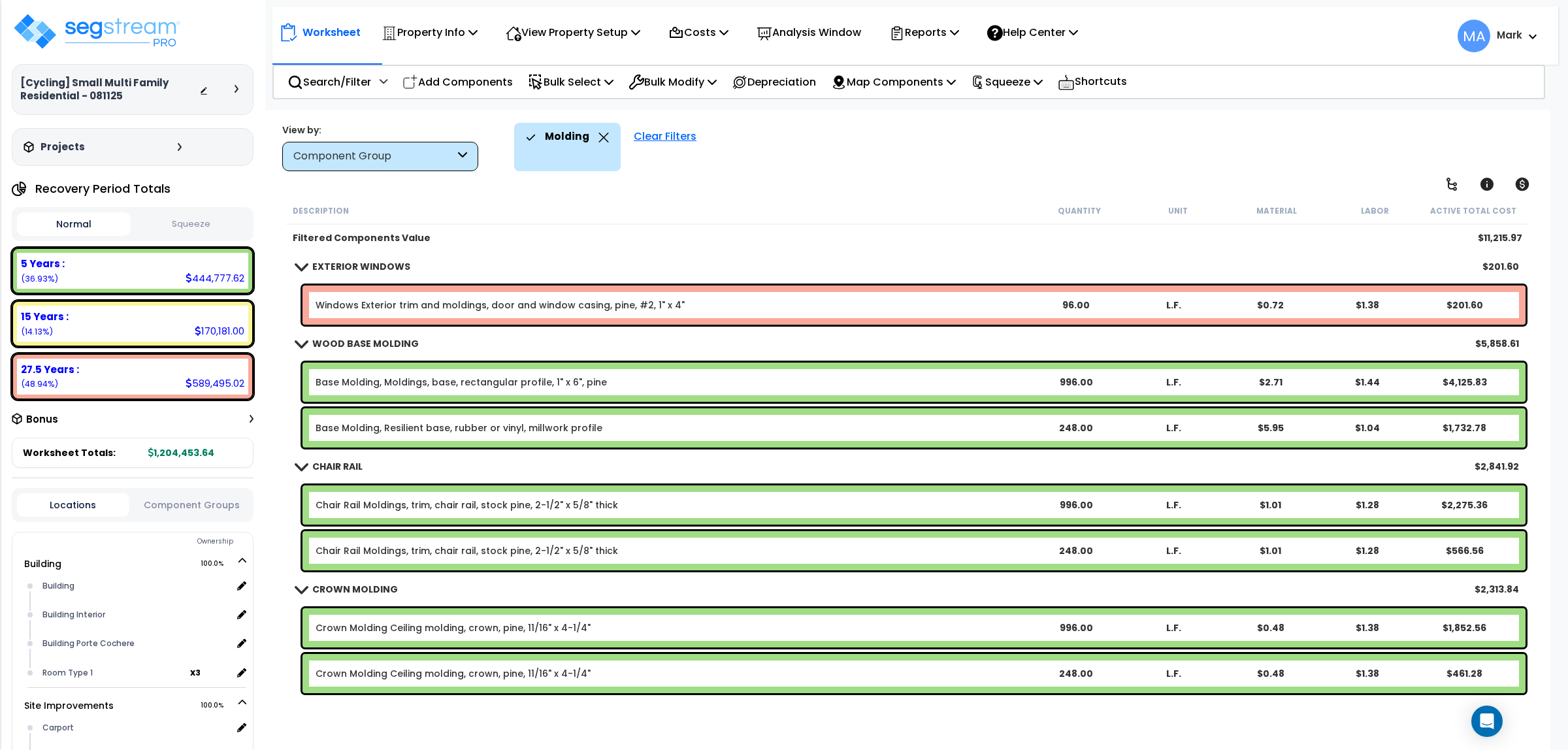
click at [235, 87] on icon at bounding box center [237, 89] width 4 height 8
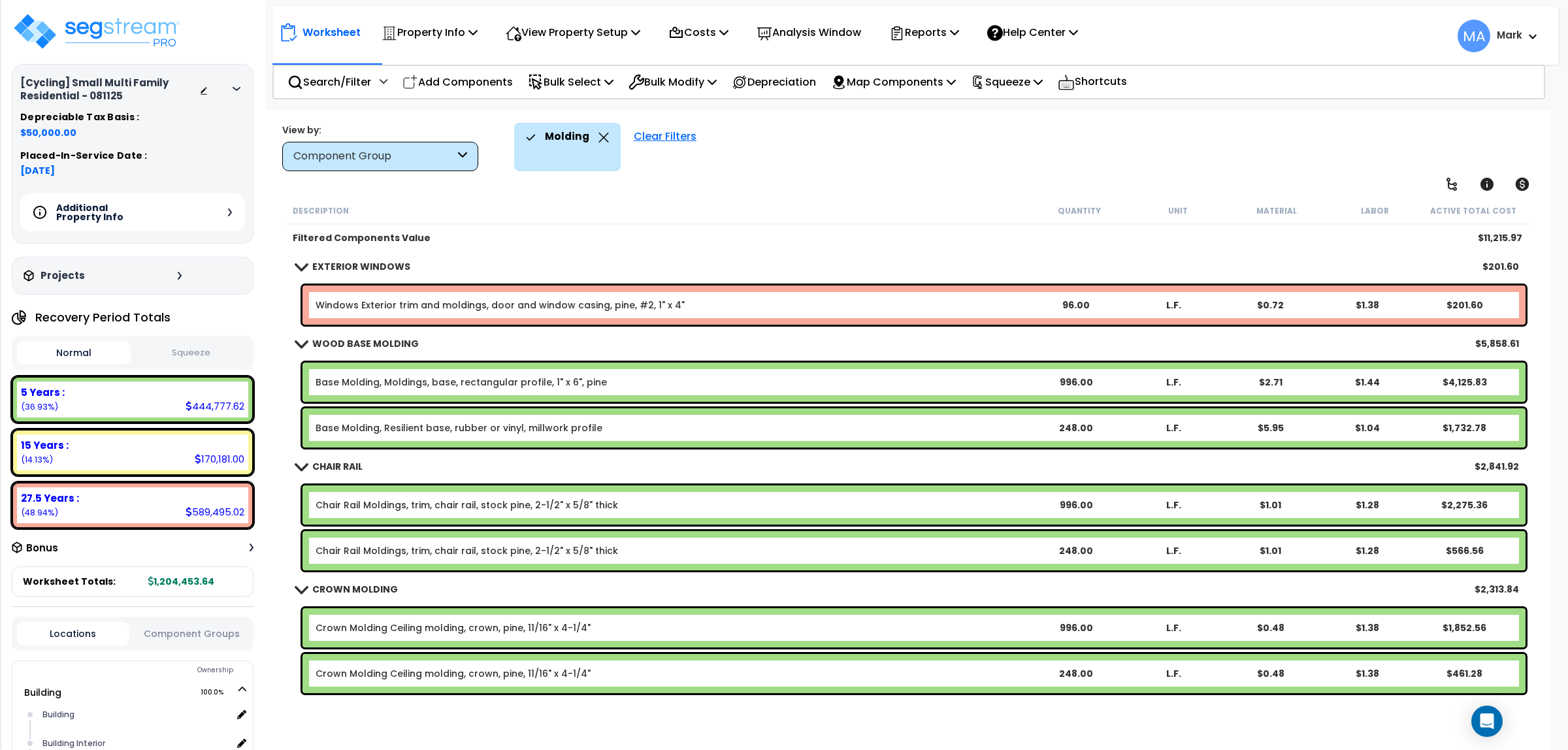
click at [228, 203] on div "Additional Property Info" at bounding box center [133, 212] width 225 height 38
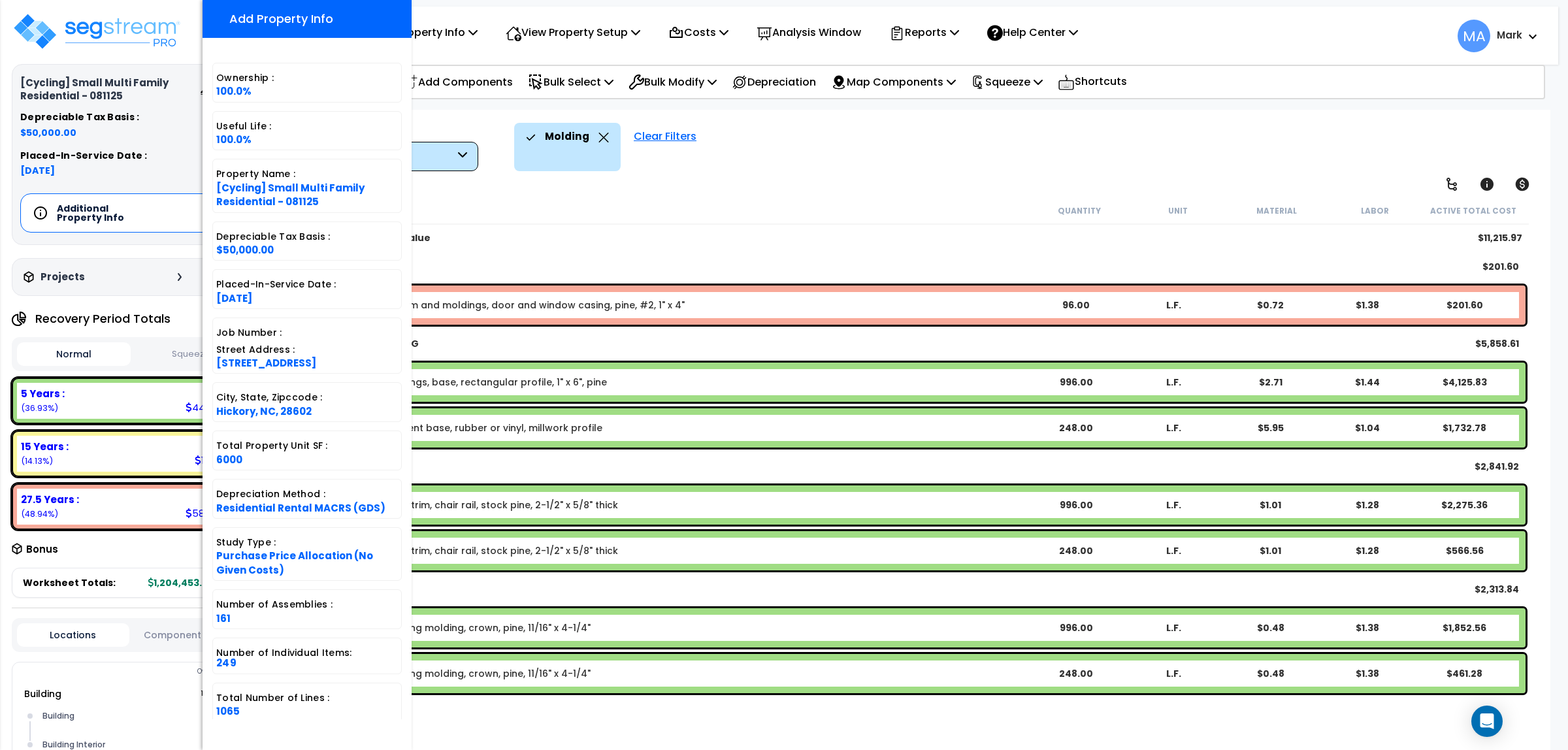
click at [513, 209] on div "Description" at bounding box center [661, 210] width 738 height 13
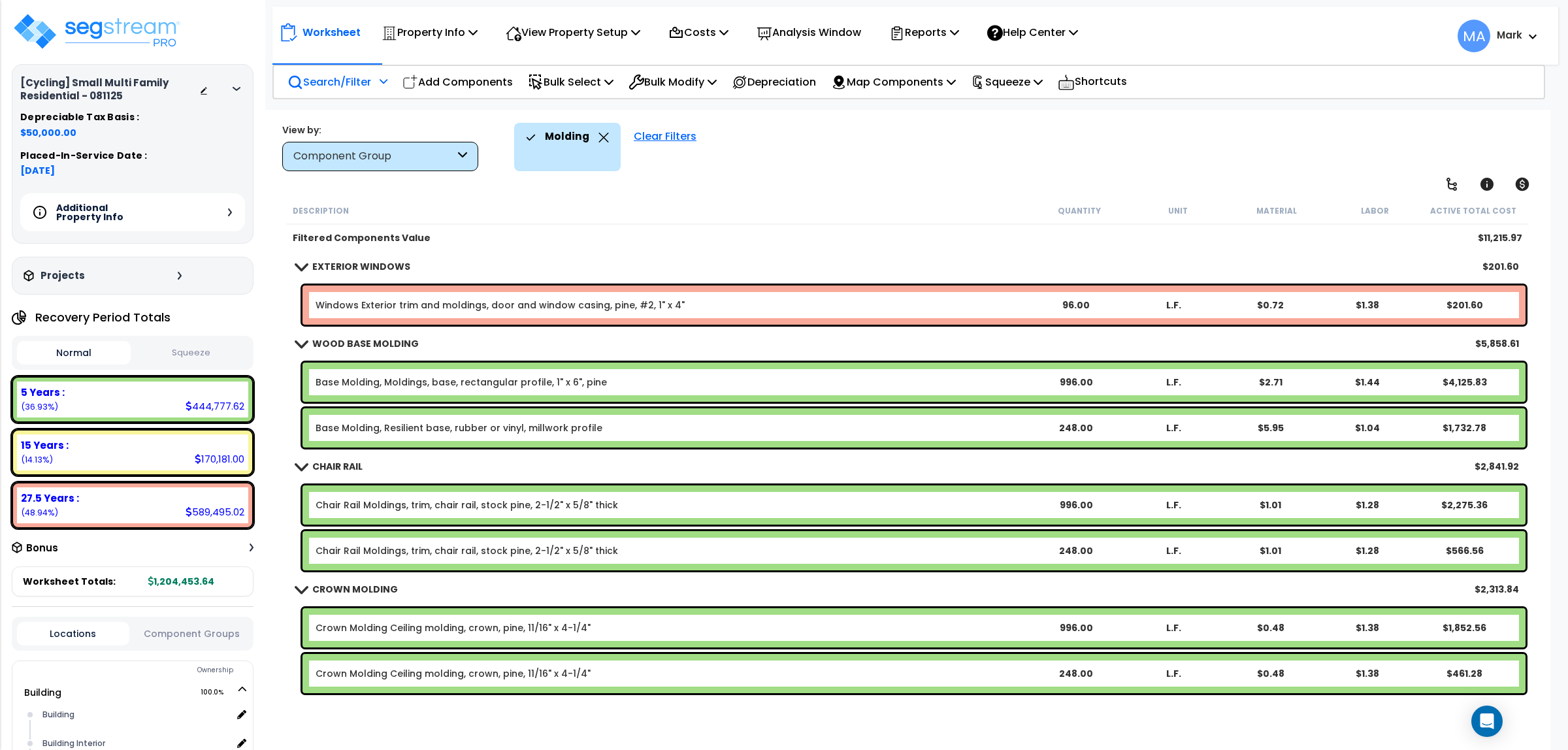
click at [311, 81] on p "Search/Filter" at bounding box center [329, 81] width 84 height 17
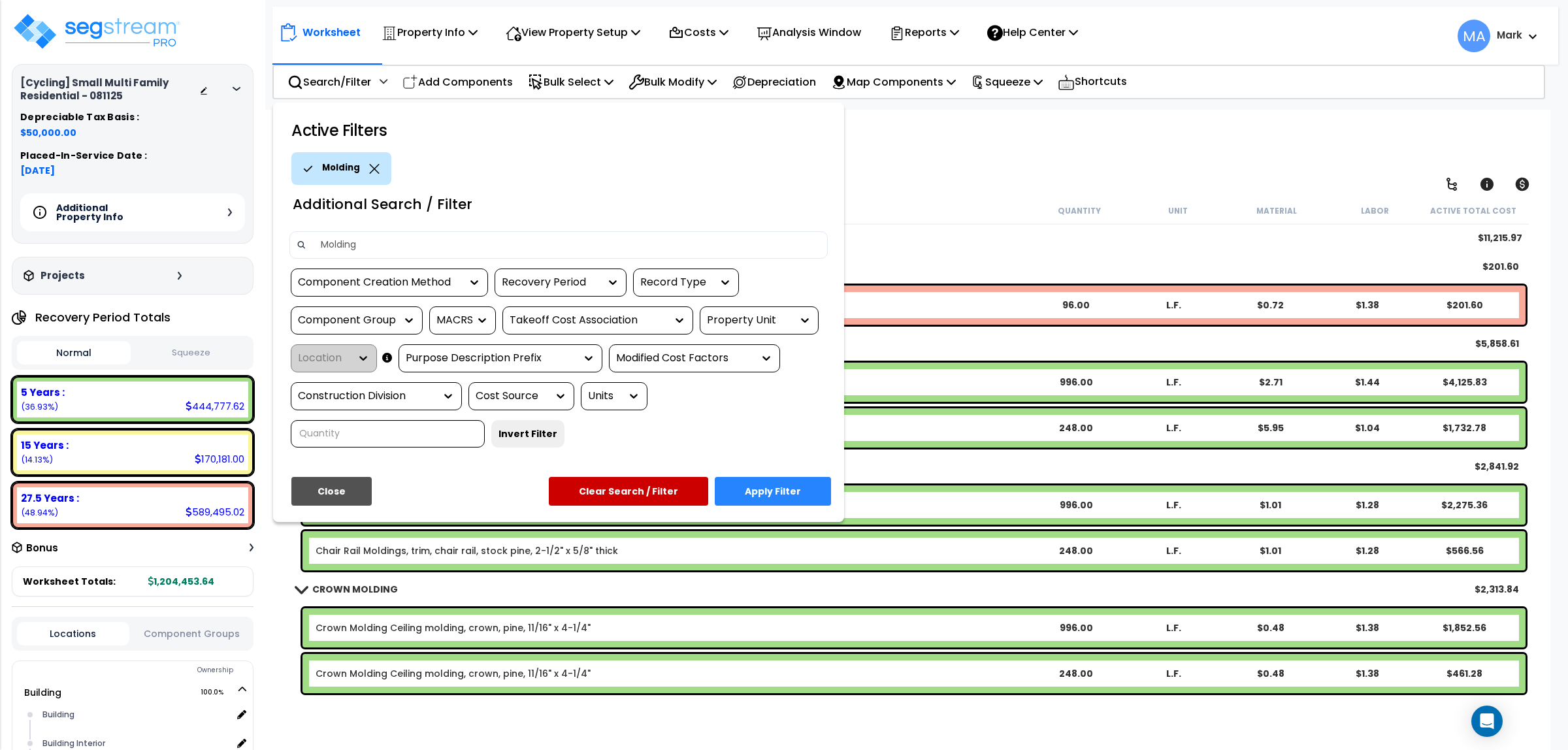
click at [366, 159] on div "Molding" at bounding box center [342, 168] width 100 height 33
click at [370, 164] on icon at bounding box center [374, 169] width 11 height 10
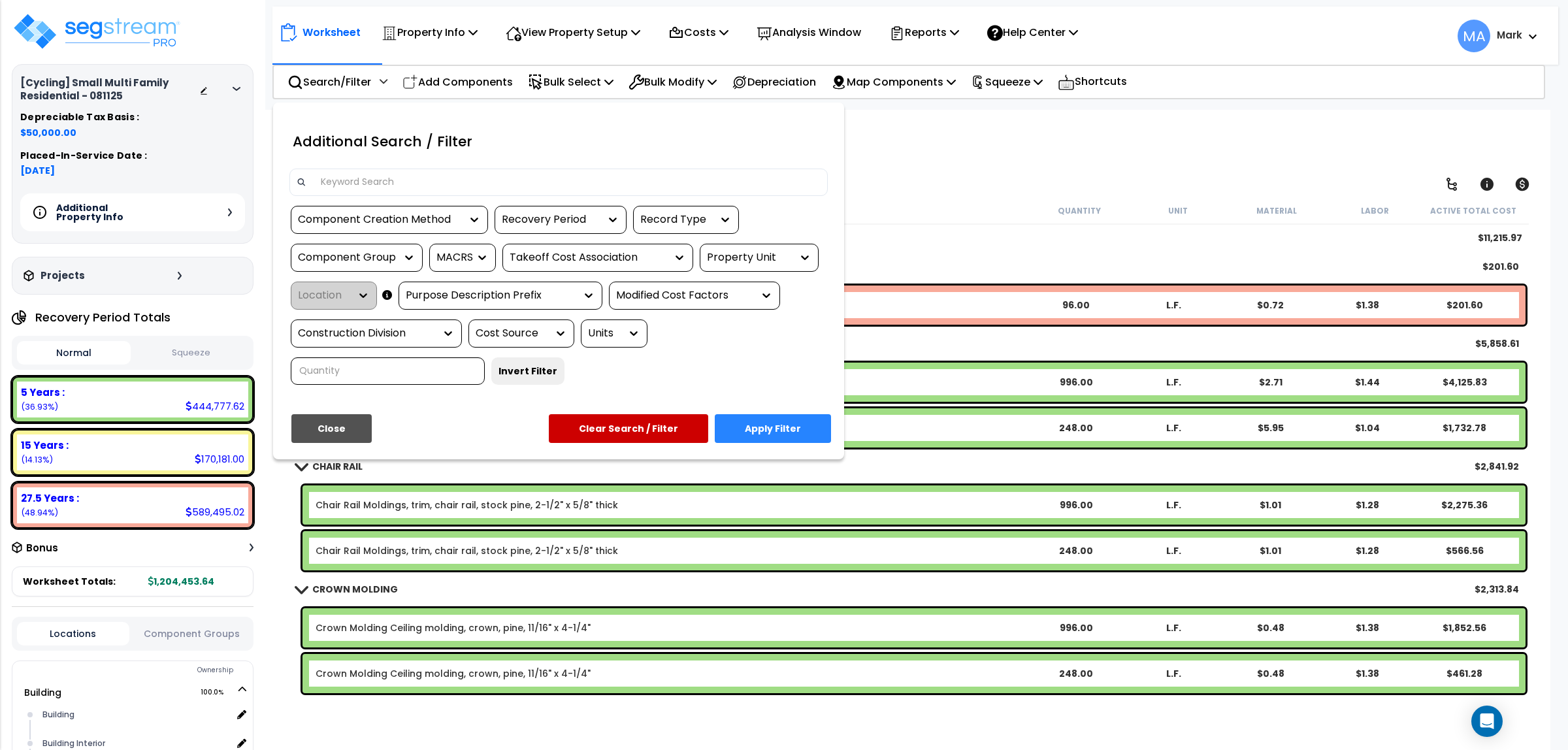
click at [370, 180] on input at bounding box center [567, 182] width 508 height 20
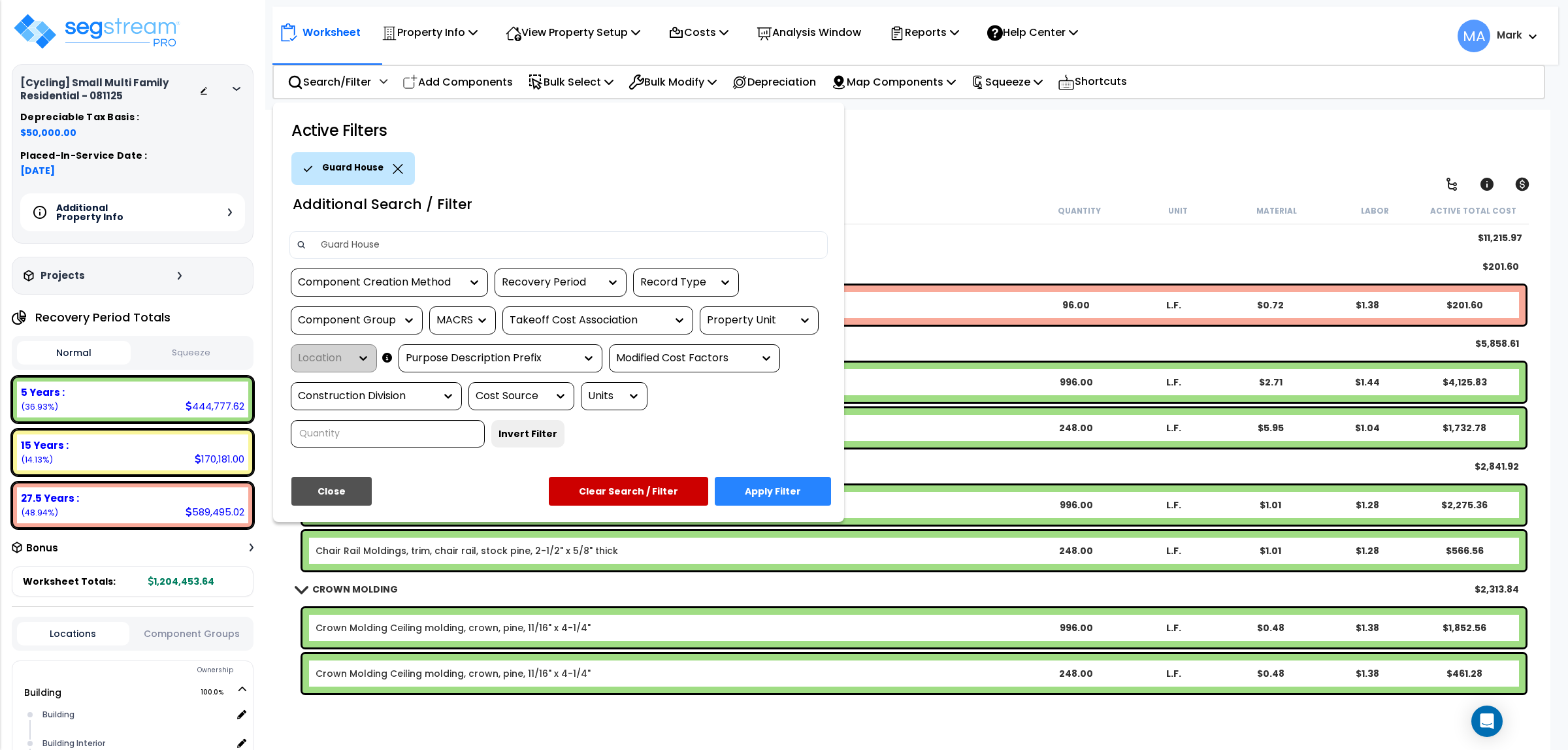
type input "Guard House"
click at [824, 484] on button "Apply Filter" at bounding box center [773, 491] width 117 height 29
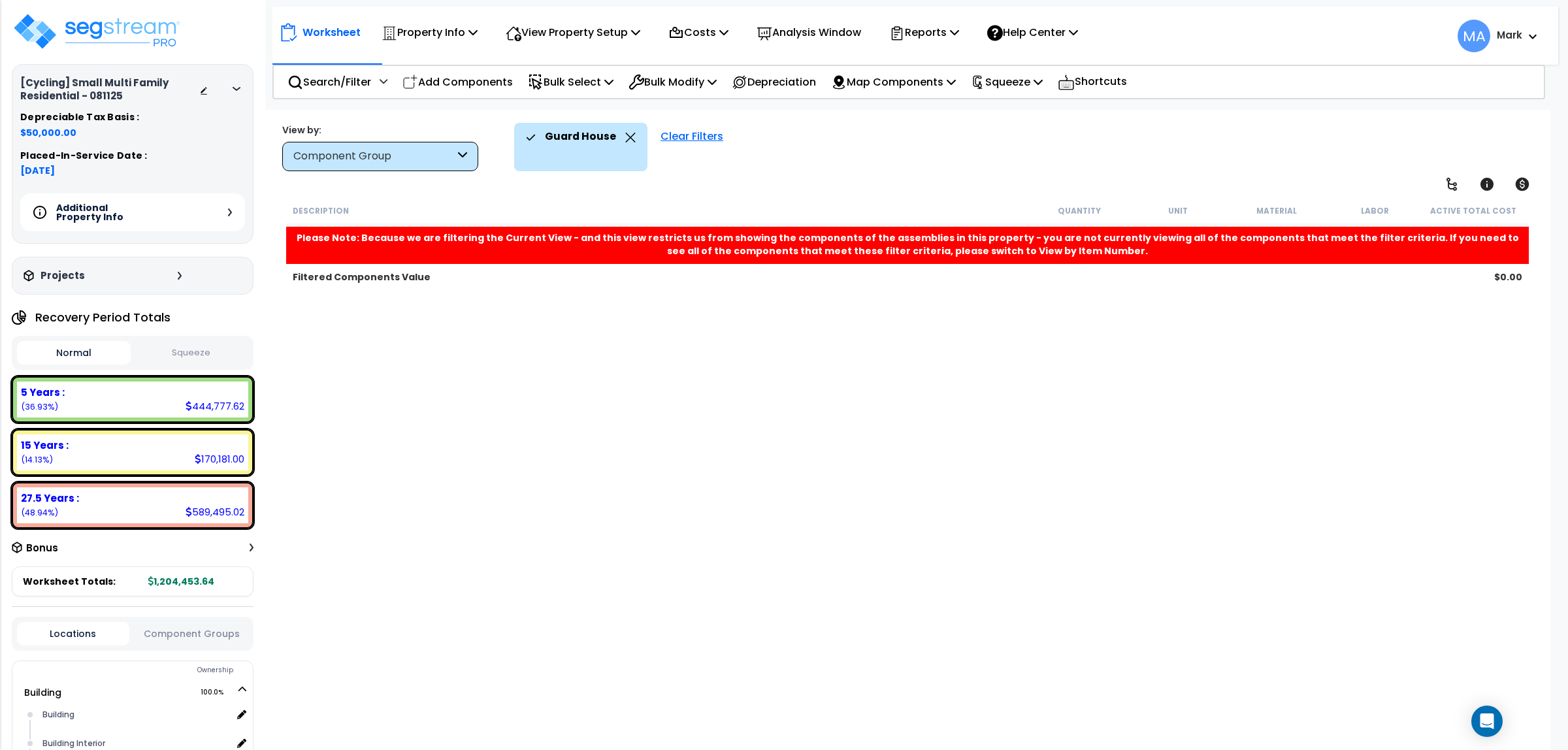
click at [628, 136] on icon at bounding box center [630, 137] width 11 height 10
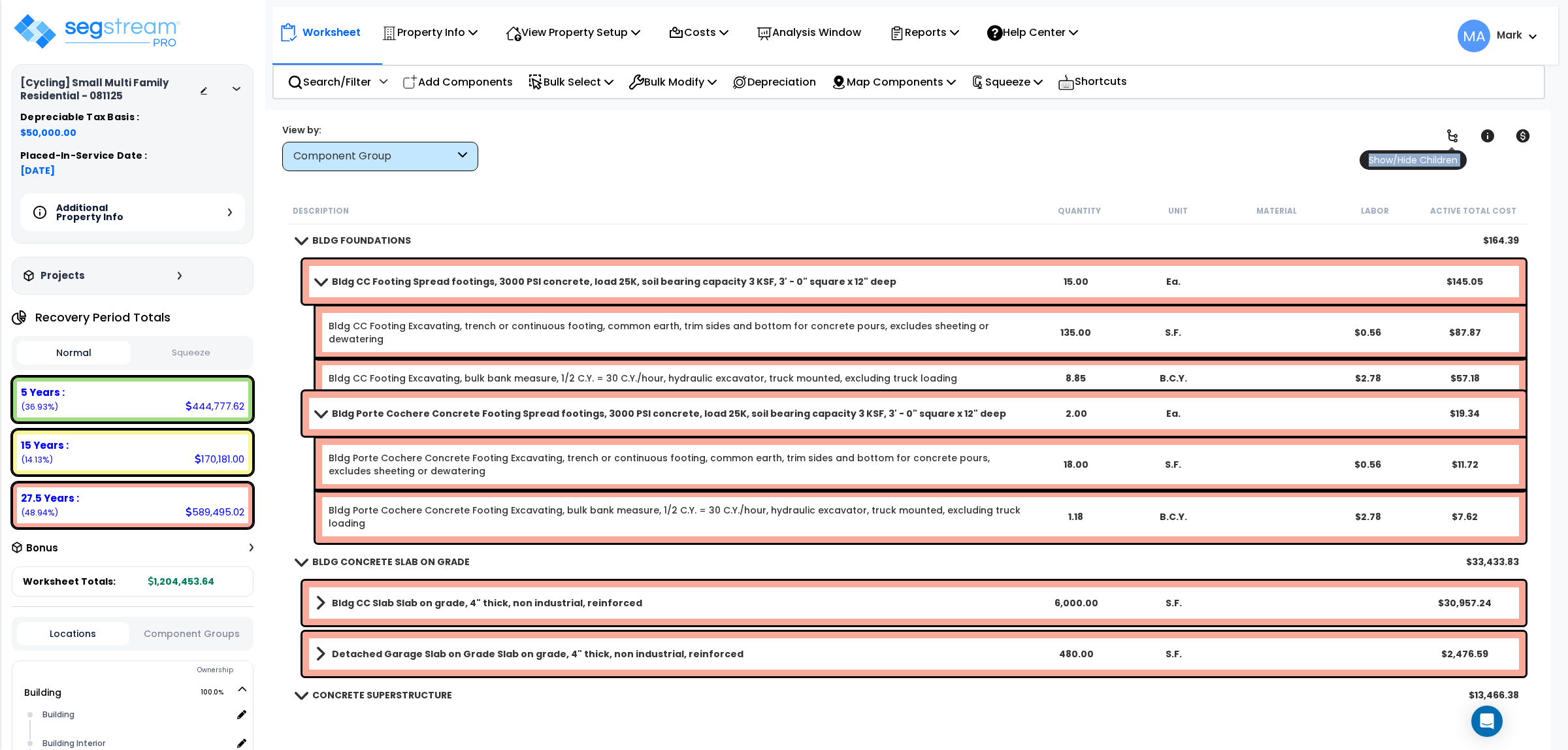
click at [1465, 126] on link at bounding box center [1452, 136] width 29 height 29
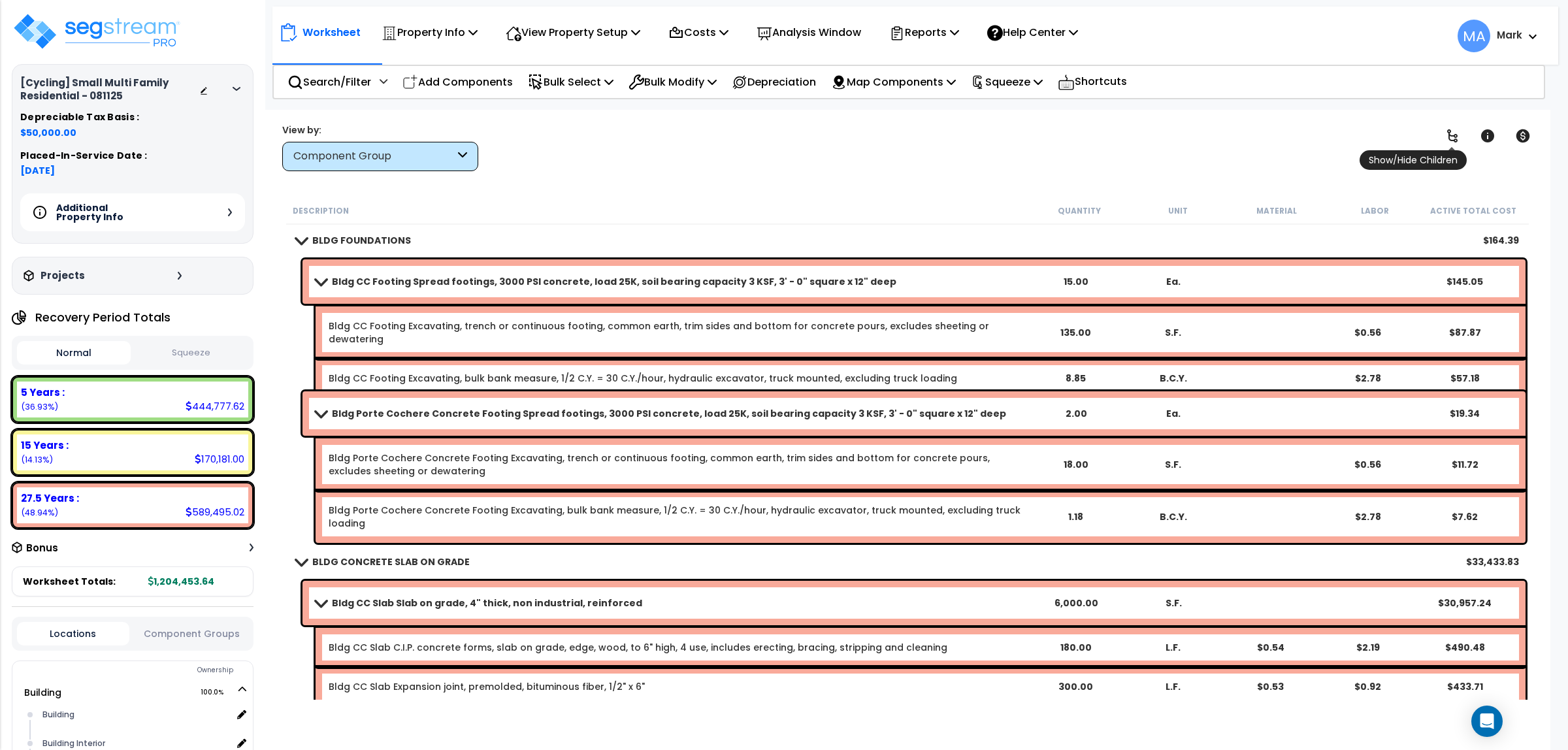
click at [1465, 126] on link at bounding box center [1452, 136] width 29 height 29
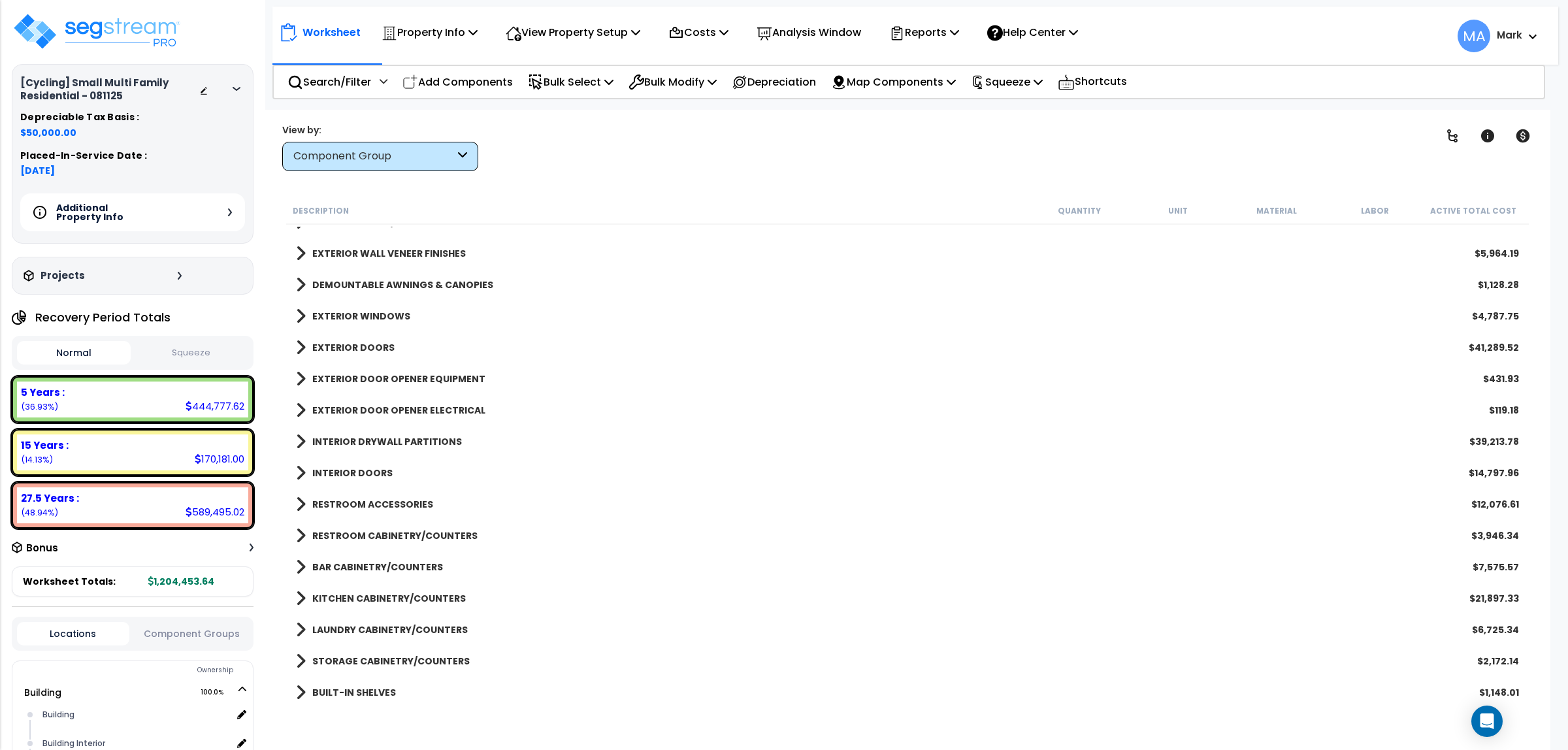
scroll to position [408, 0]
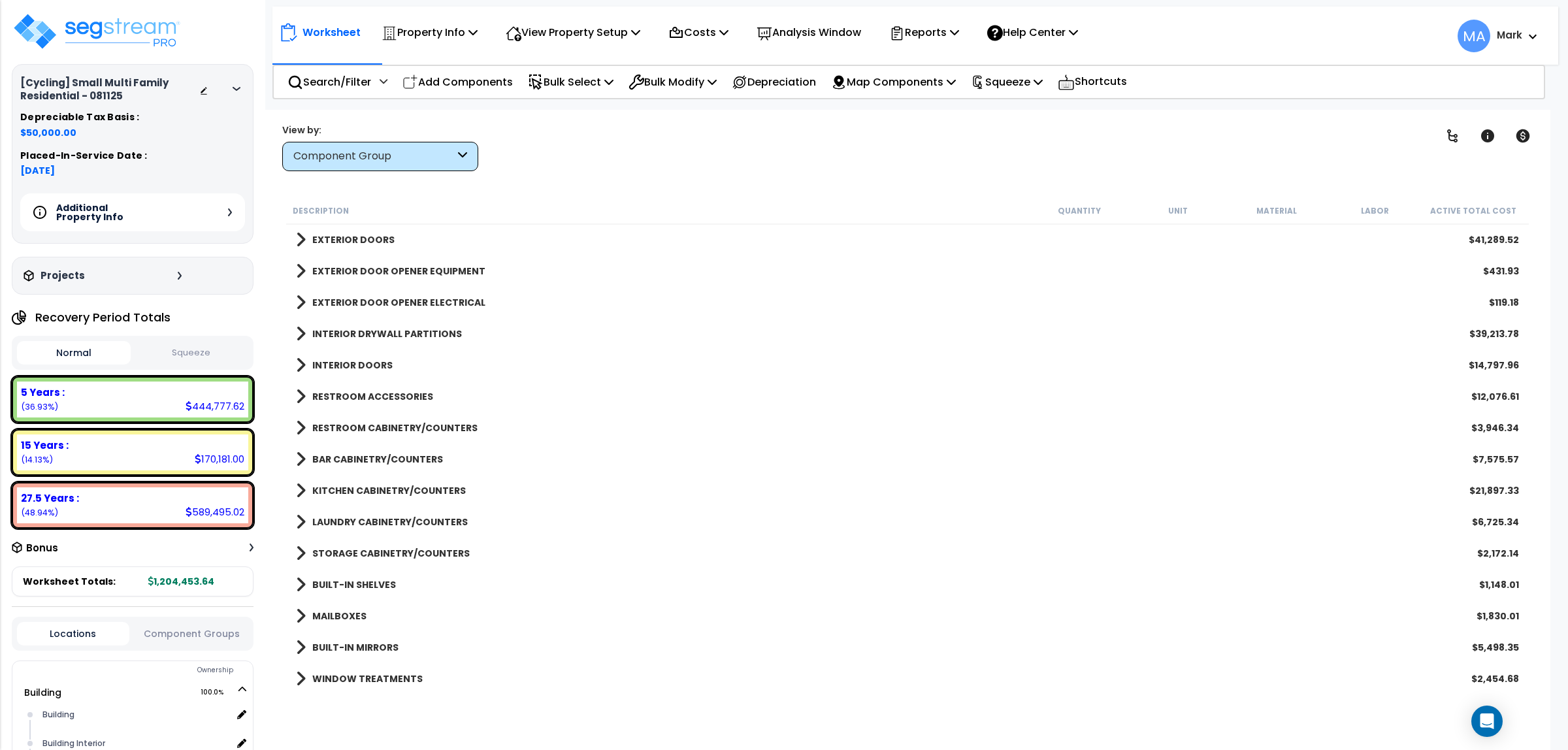
click at [369, 351] on div "INTERIOR DOORS $14,797.96" at bounding box center [907, 366] width 1236 height 31
click at [367, 357] on link "INTERIOR DOORS" at bounding box center [344, 366] width 97 height 18
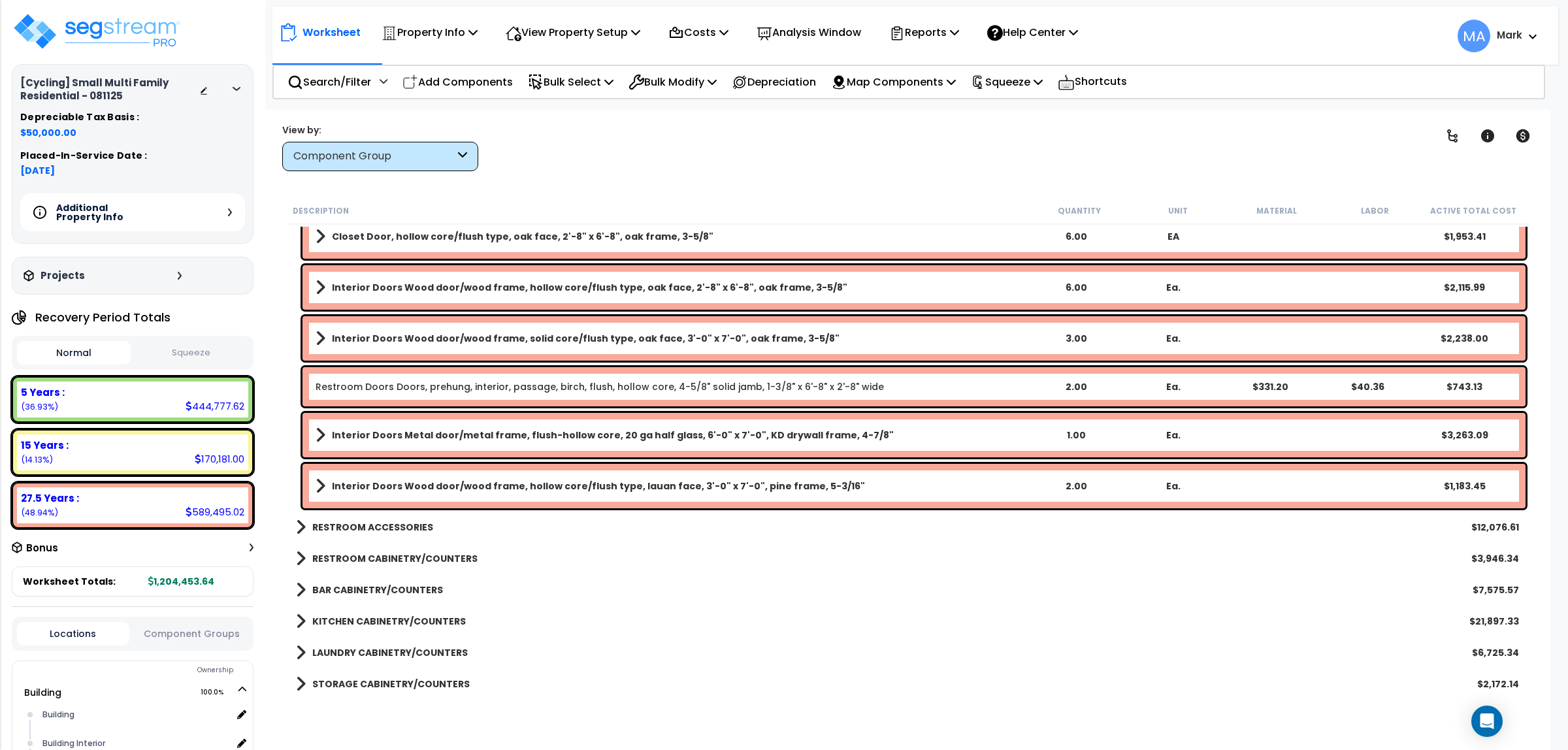
scroll to position [490, 0]
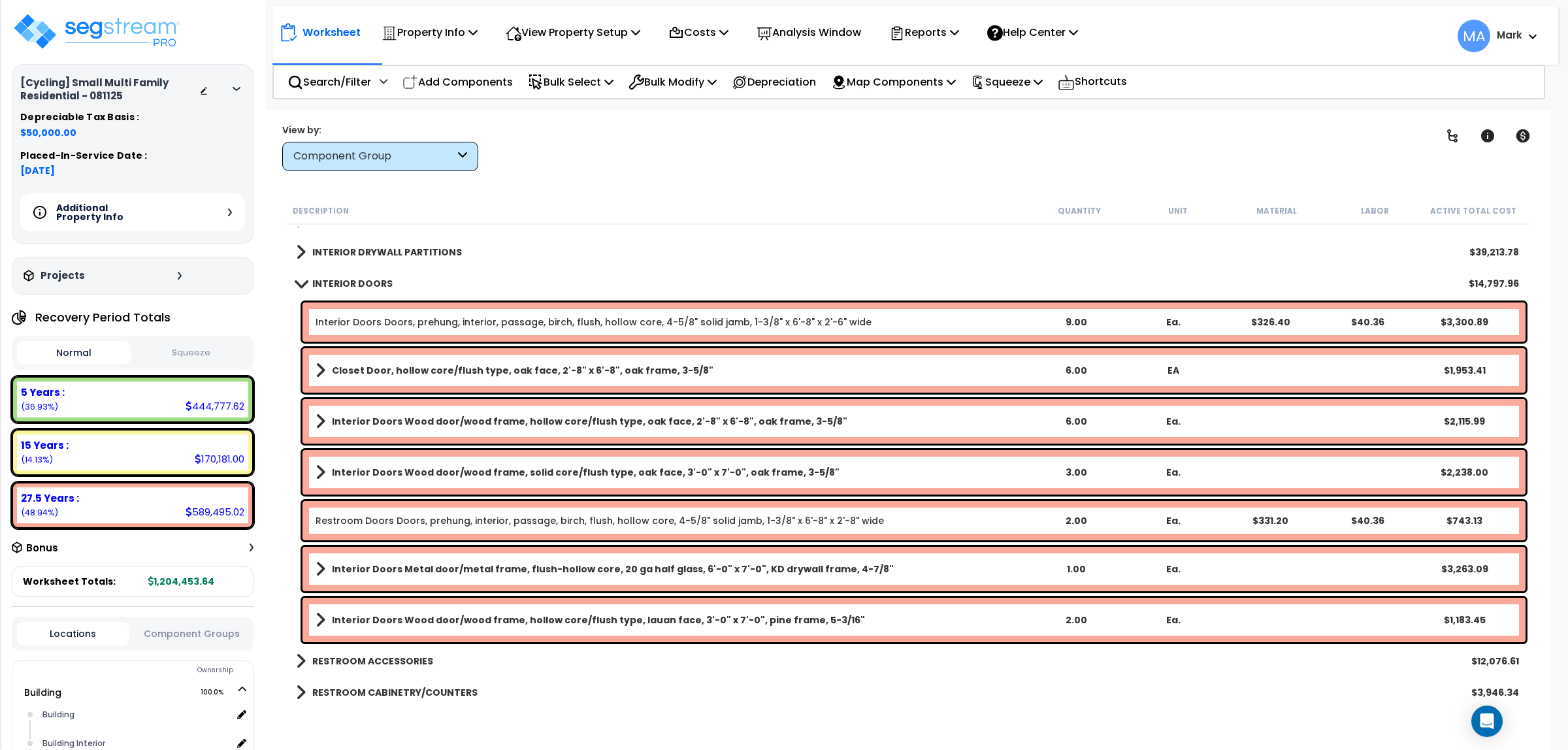
click at [445, 615] on b "Interior Doors Wood door/wood frame, hollow core/flush type, lauan face, 3'-0" …" at bounding box center [598, 620] width 533 height 13
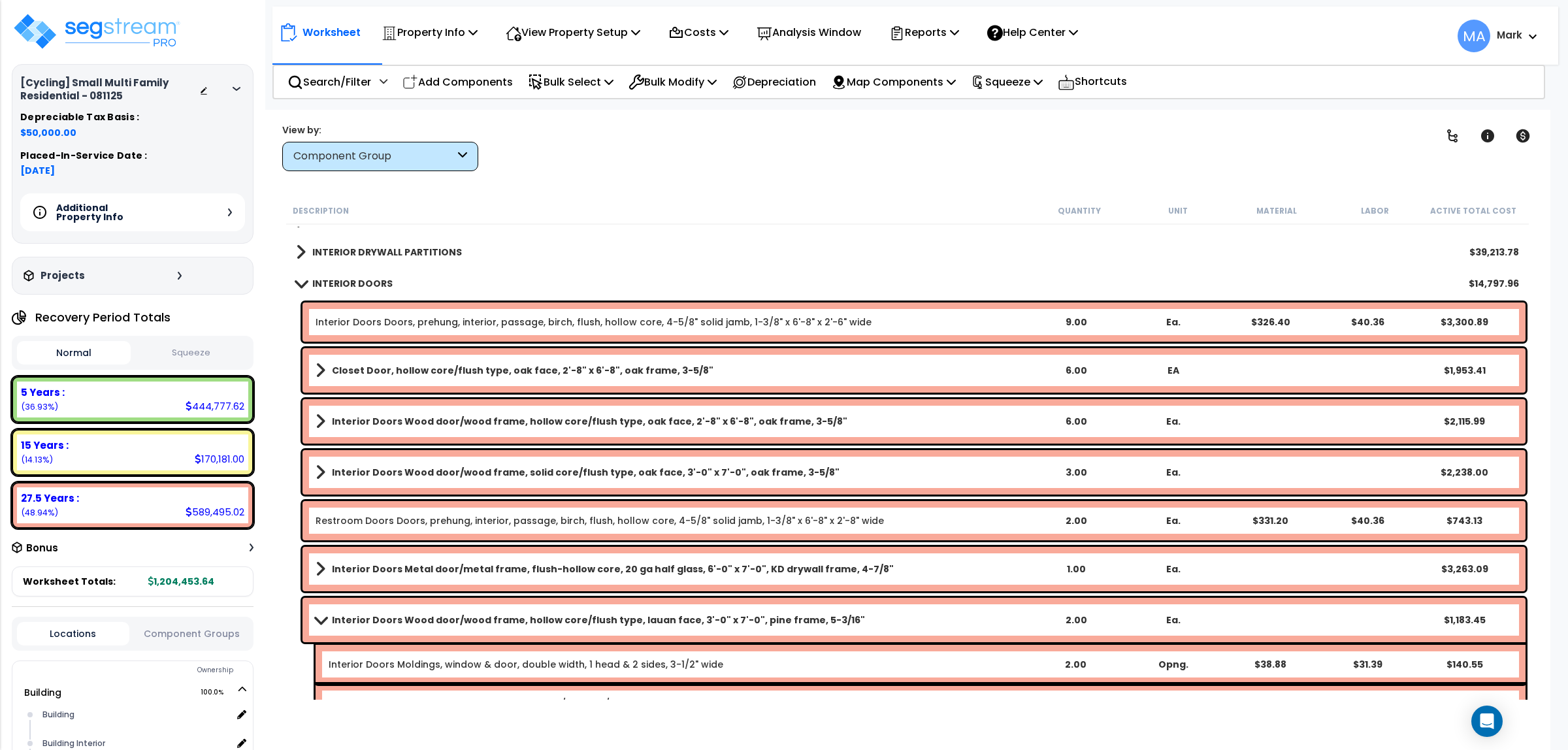
click at [435, 578] on div "Interior Doors Metal door/metal frame, flush-hollow core, 20 ga half glass, 6'-…" at bounding box center [913, 569] width 1223 height 44
click at [435, 560] on link "Interior Doors Metal door/metal frame, flush-hollow core, 20 ga half glass, 6'-…" at bounding box center [671, 569] width 711 height 18
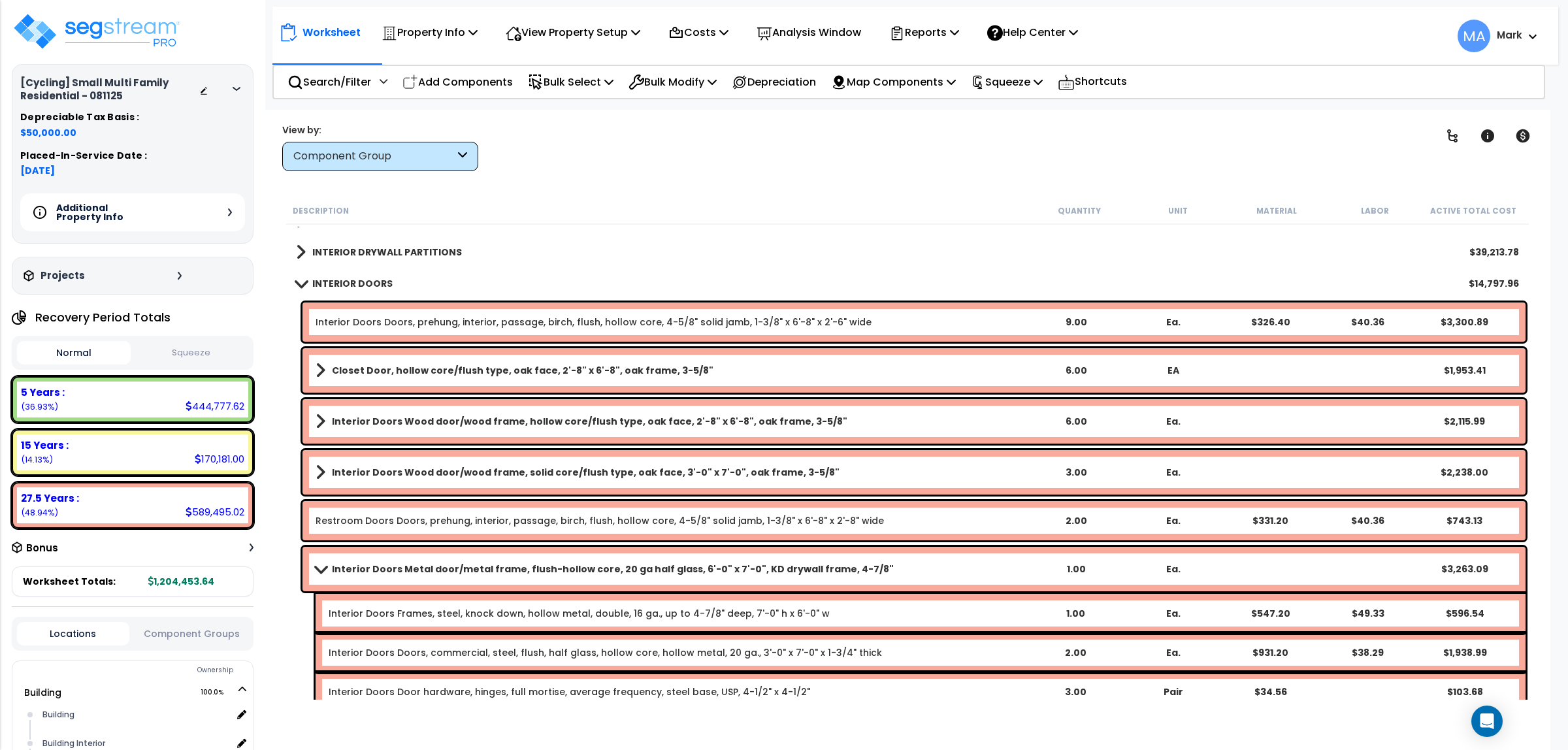
click at [369, 467] on b "Interior Doors Wood door/wood frame, solid core/flush type, oak face, 3'-0" x 7…" at bounding box center [586, 472] width 508 height 13
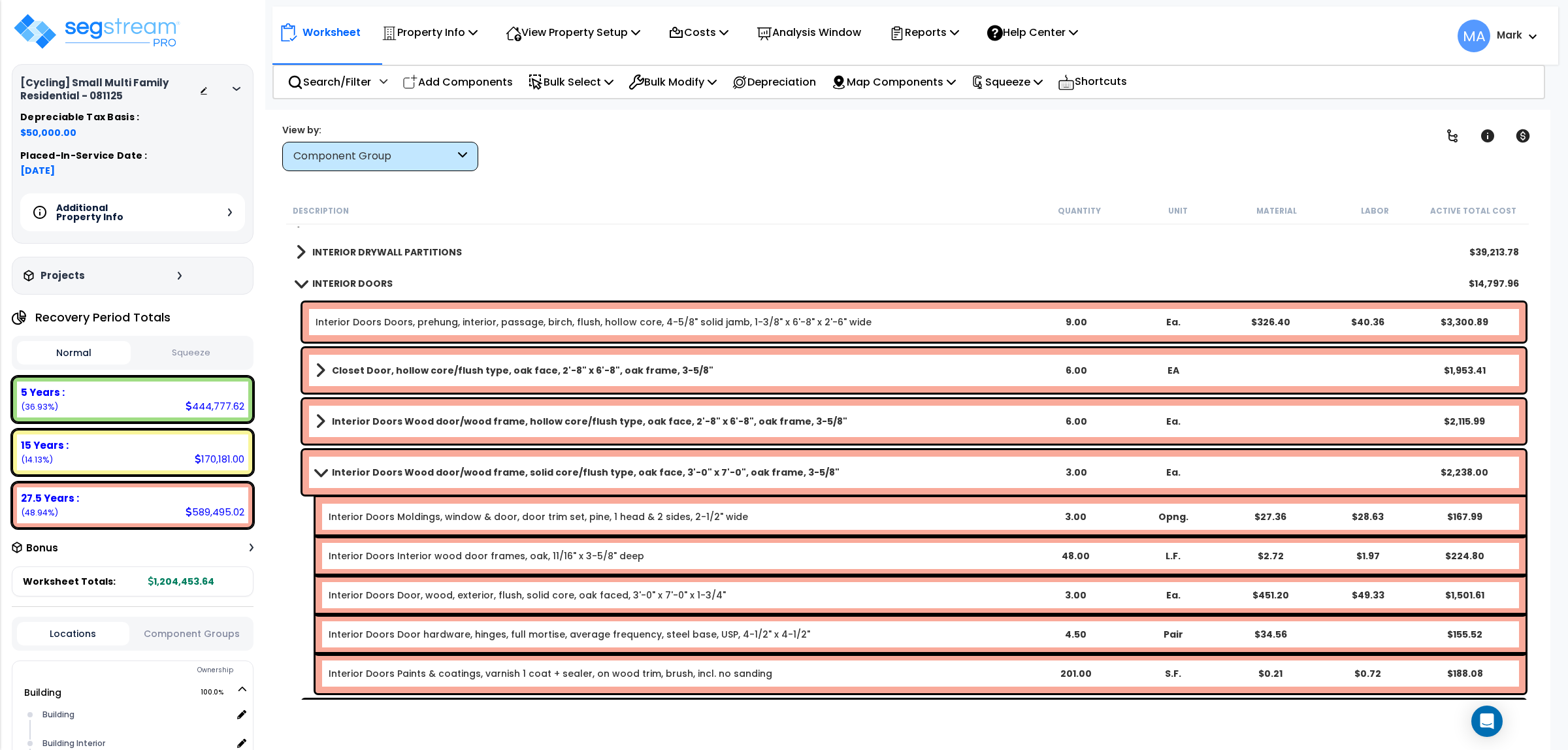
click at [379, 411] on div "Interior Doors Wood door/wood frame, hollow core/flush type, oak face, 2'-8" x …" at bounding box center [913, 421] width 1223 height 44
click at [379, 418] on b "Interior Doors Wood door/wood frame, hollow core/flush type, oak face, 2'-8" x …" at bounding box center [590, 421] width 516 height 13
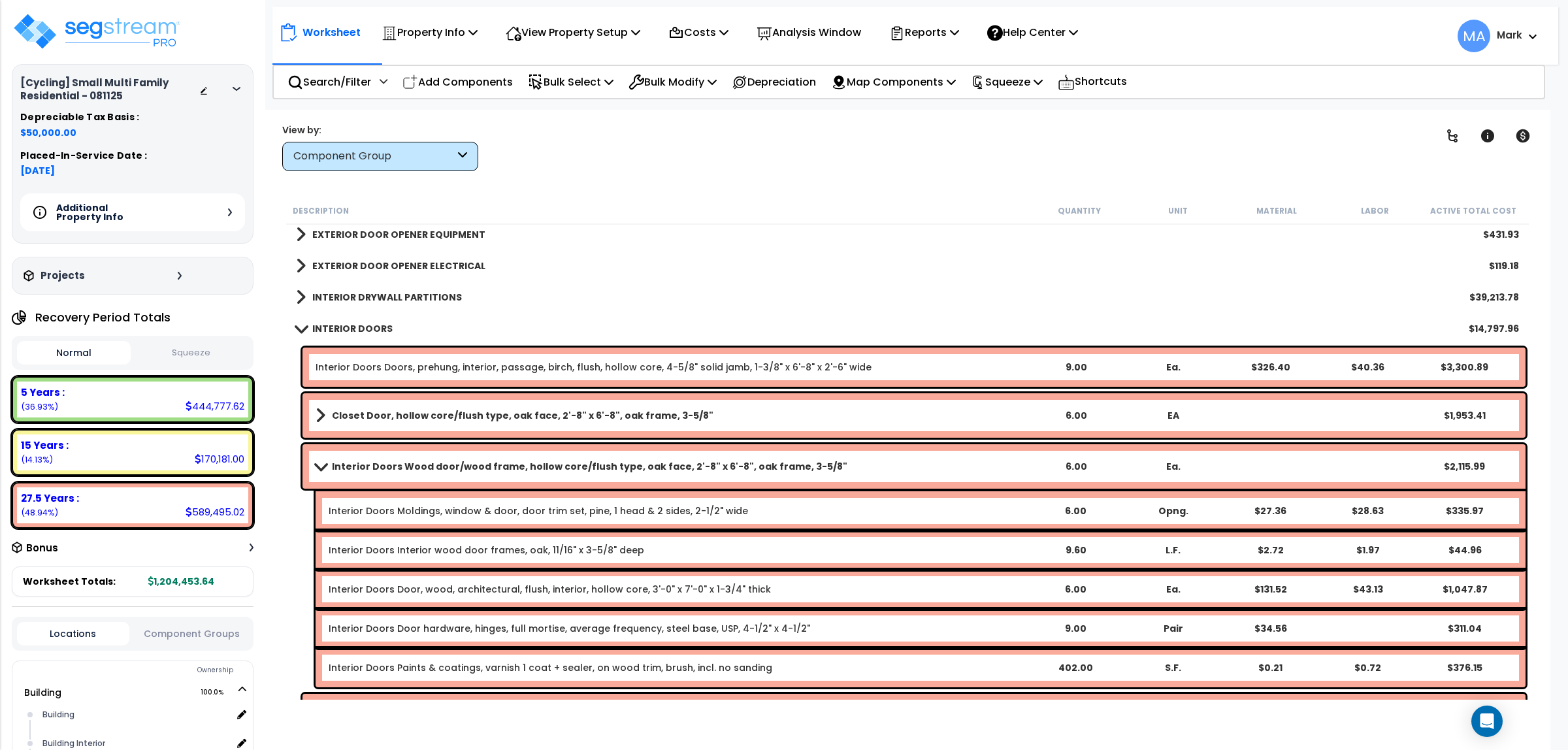
scroll to position [408, 0]
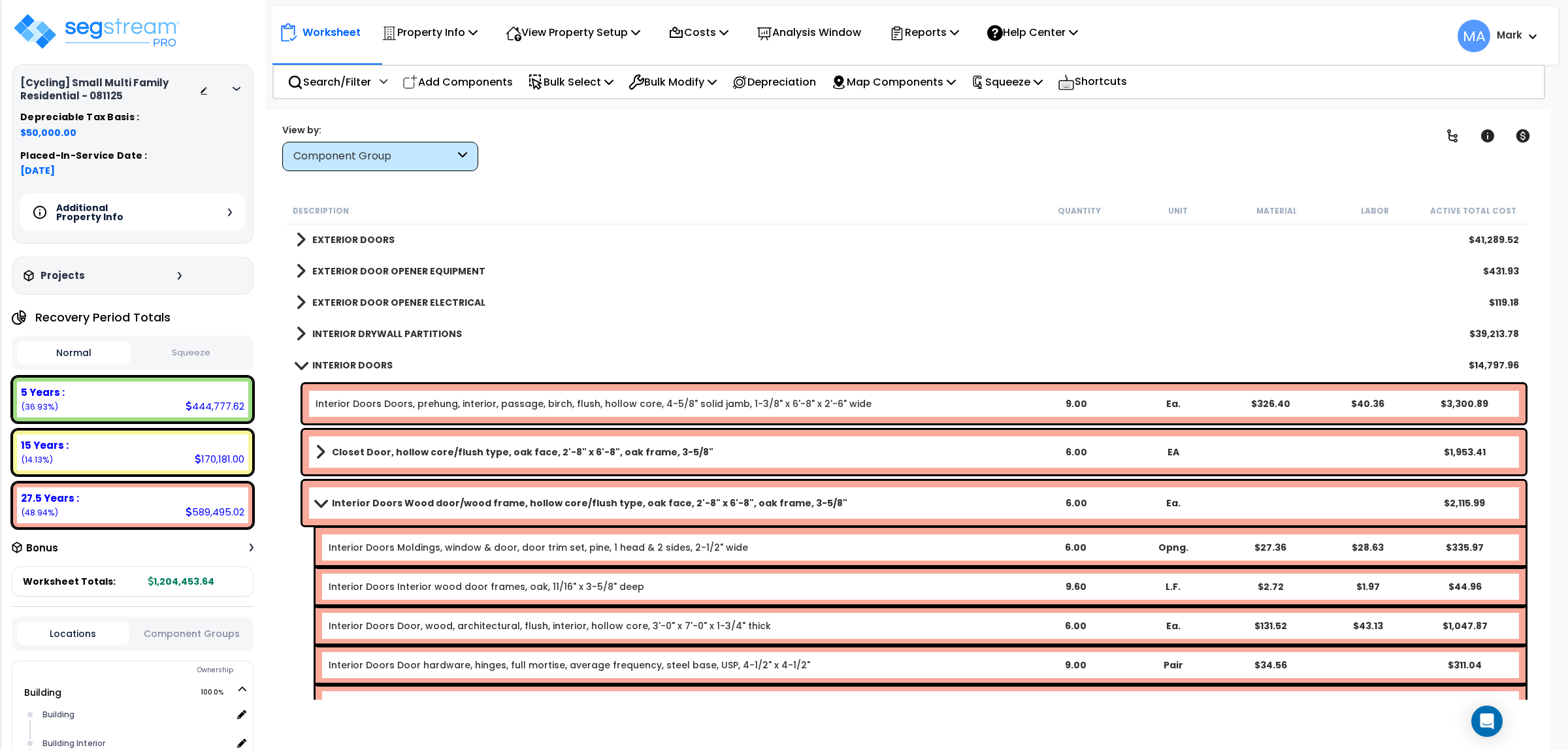
click at [379, 439] on div "Closet Door, hollow core/flush type, oak face, 2'-8" x 6'-8", oak frame, 3-5/8"…" at bounding box center [913, 452] width 1223 height 44
click at [384, 449] on b "Closet Door, hollow core/flush type, oak face, 2'-8" x 6'-8", oak frame, 3-5/8"" at bounding box center [522, 453] width 382 height 13
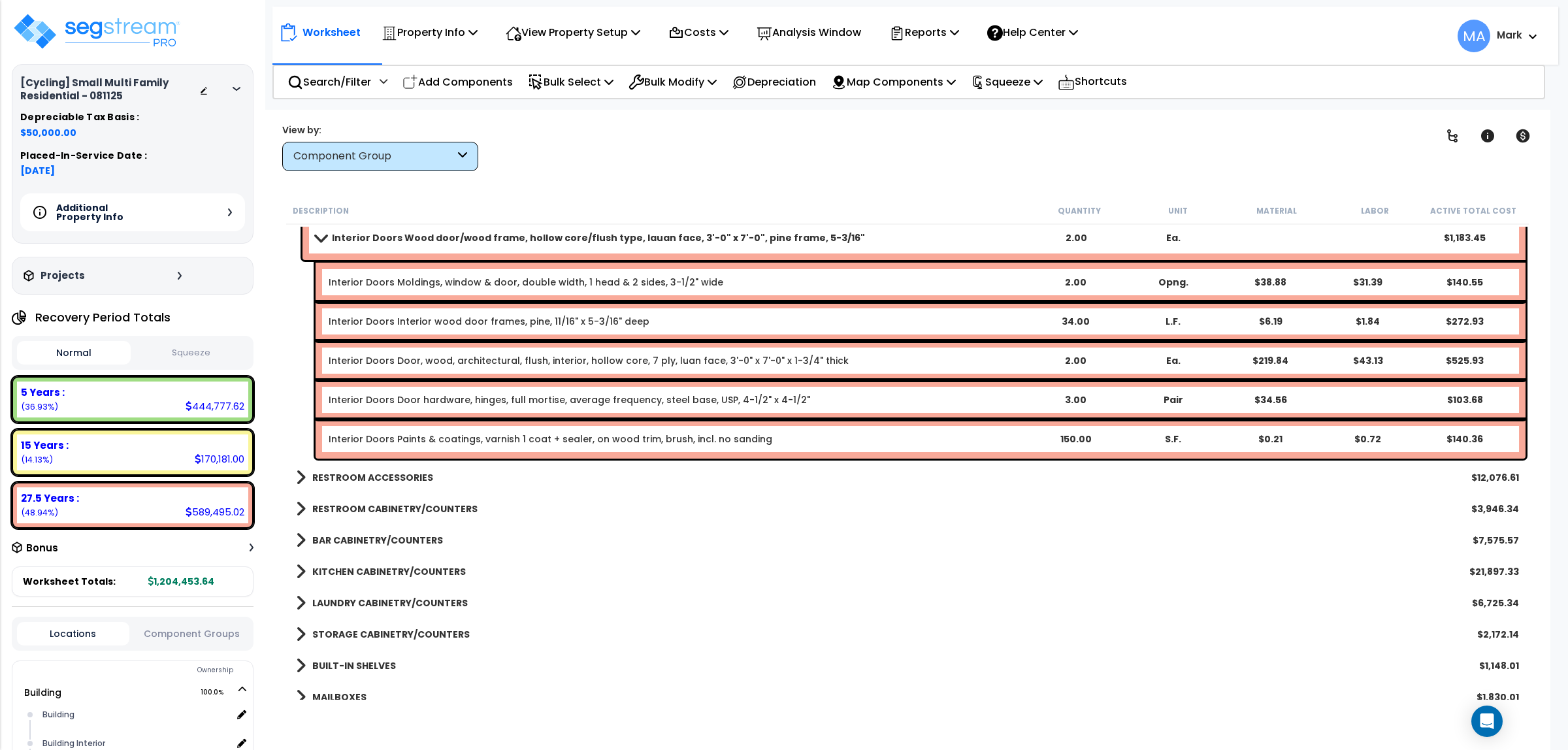
scroll to position [1715, 0]
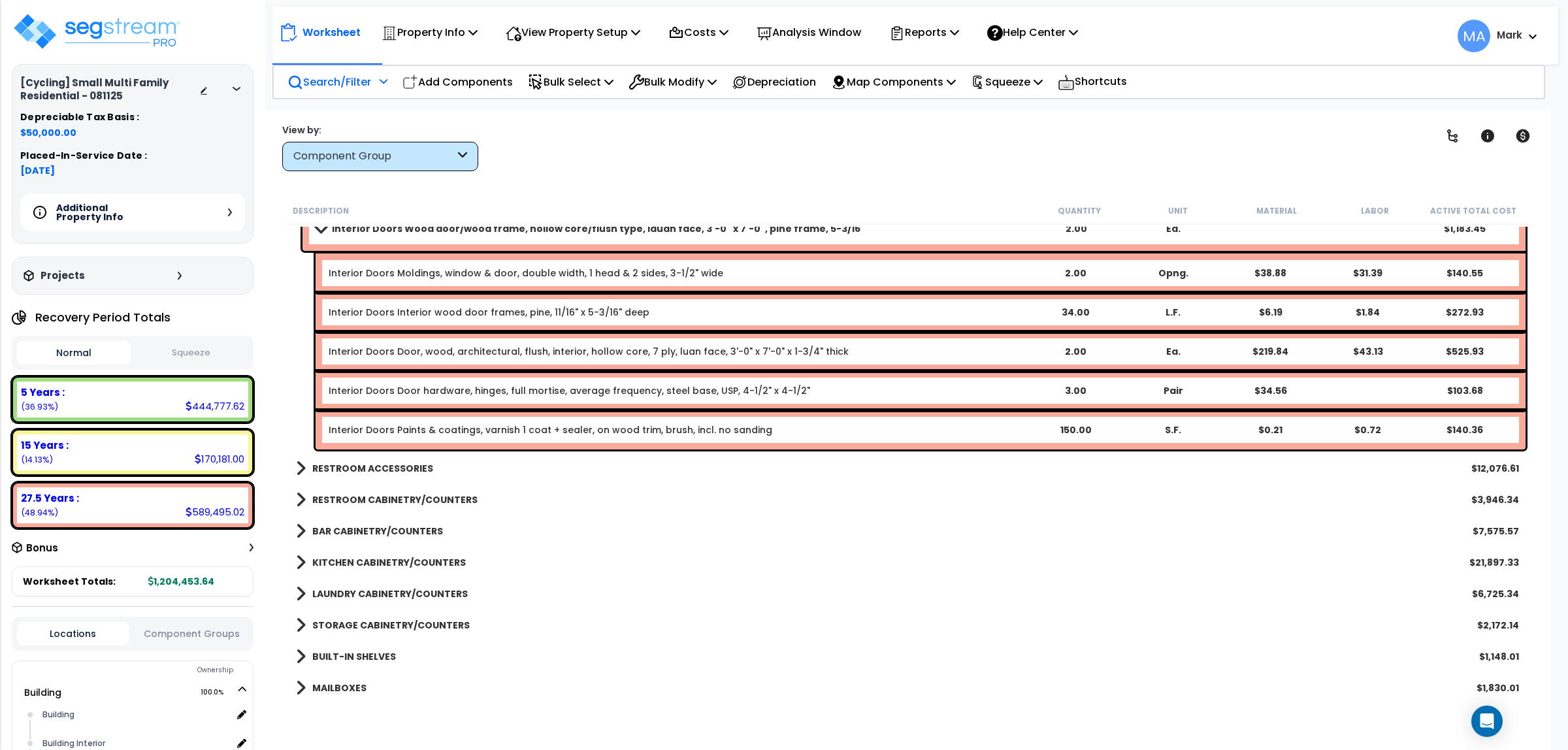
click at [343, 83] on p "Search/Filter" at bounding box center [329, 81] width 84 height 17
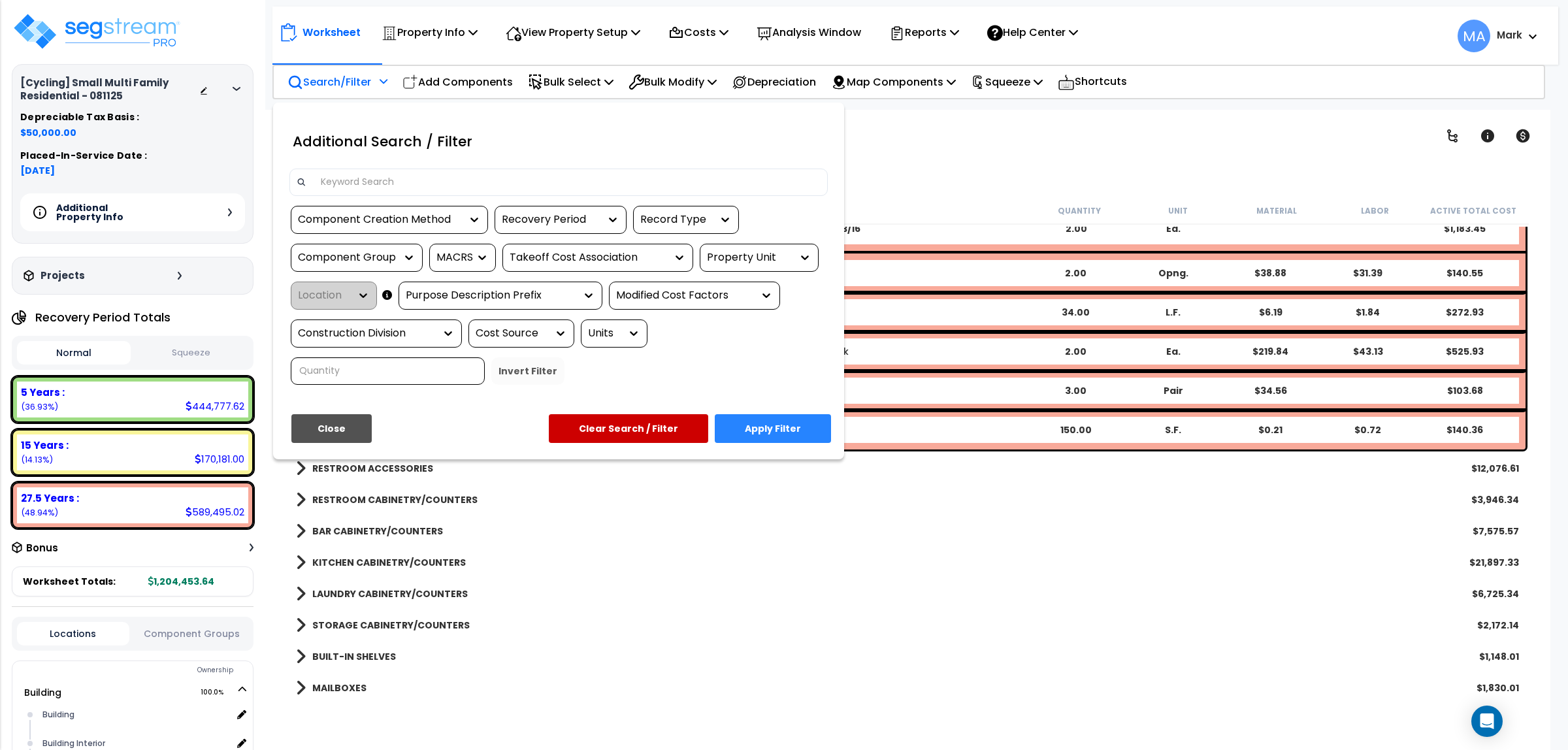
click at [351, 173] on input at bounding box center [567, 182] width 508 height 20
click at [549, 605] on div at bounding box center [784, 375] width 1568 height 750
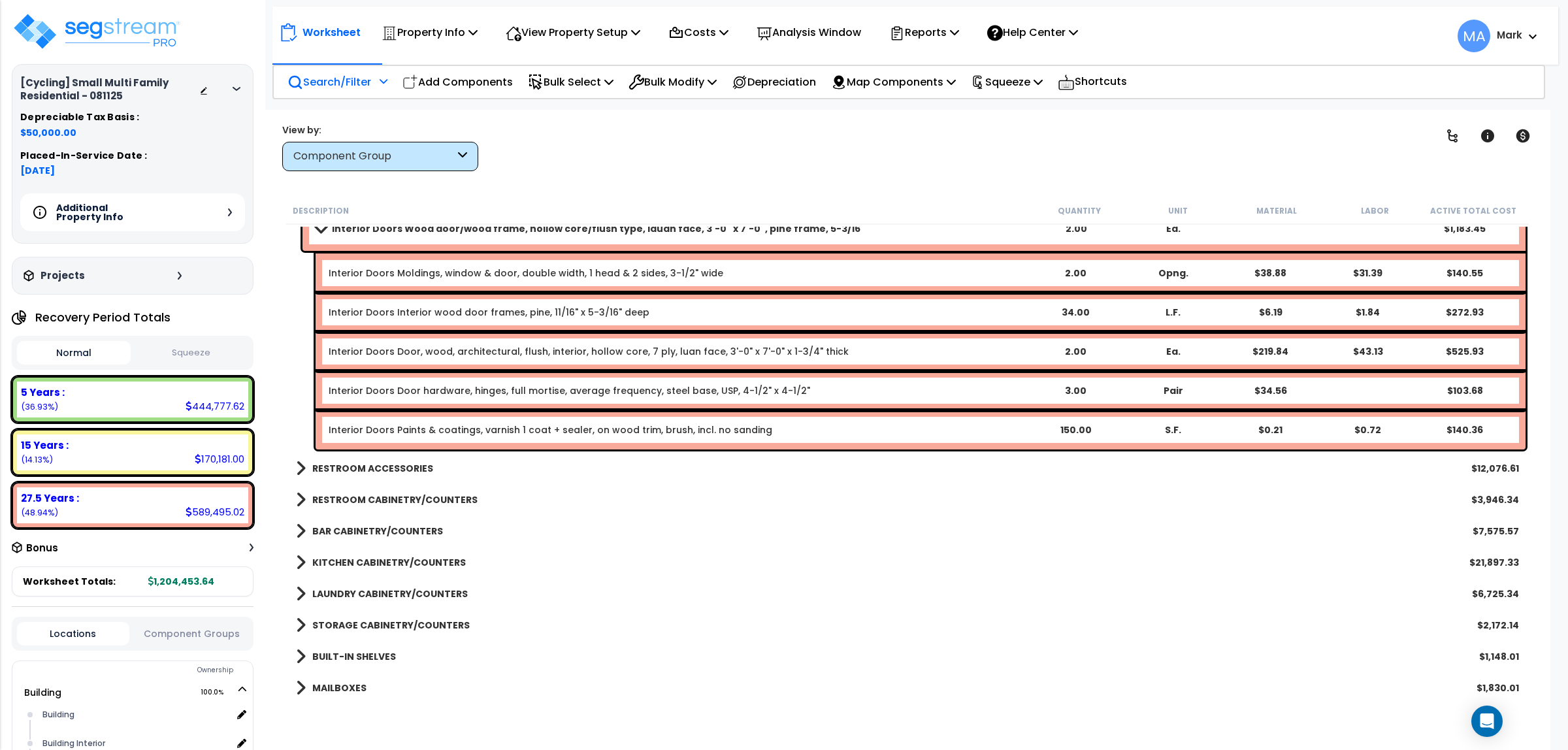
click at [337, 87] on p "Search/Filter" at bounding box center [329, 81] width 84 height 17
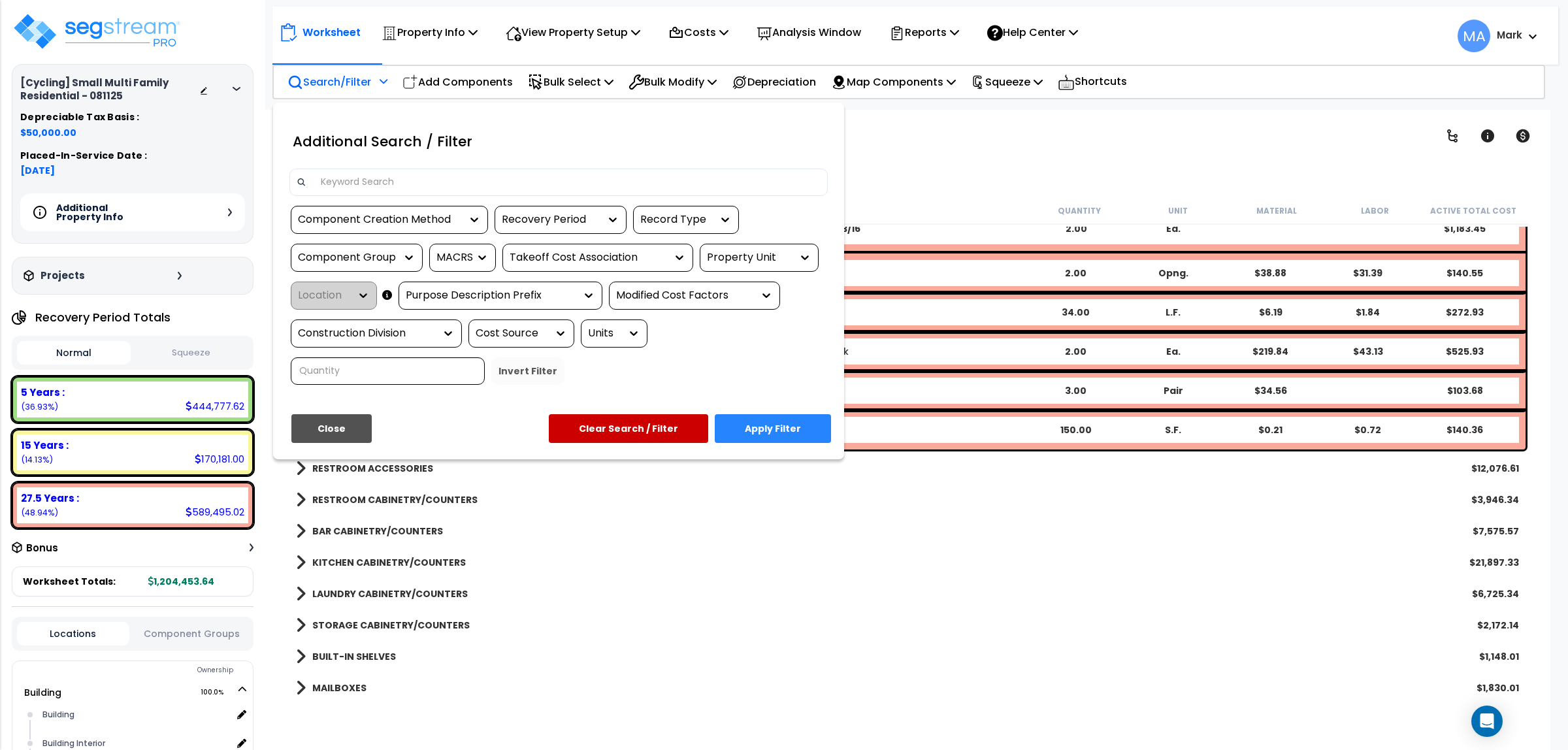
click at [348, 173] on input at bounding box center [567, 182] width 508 height 20
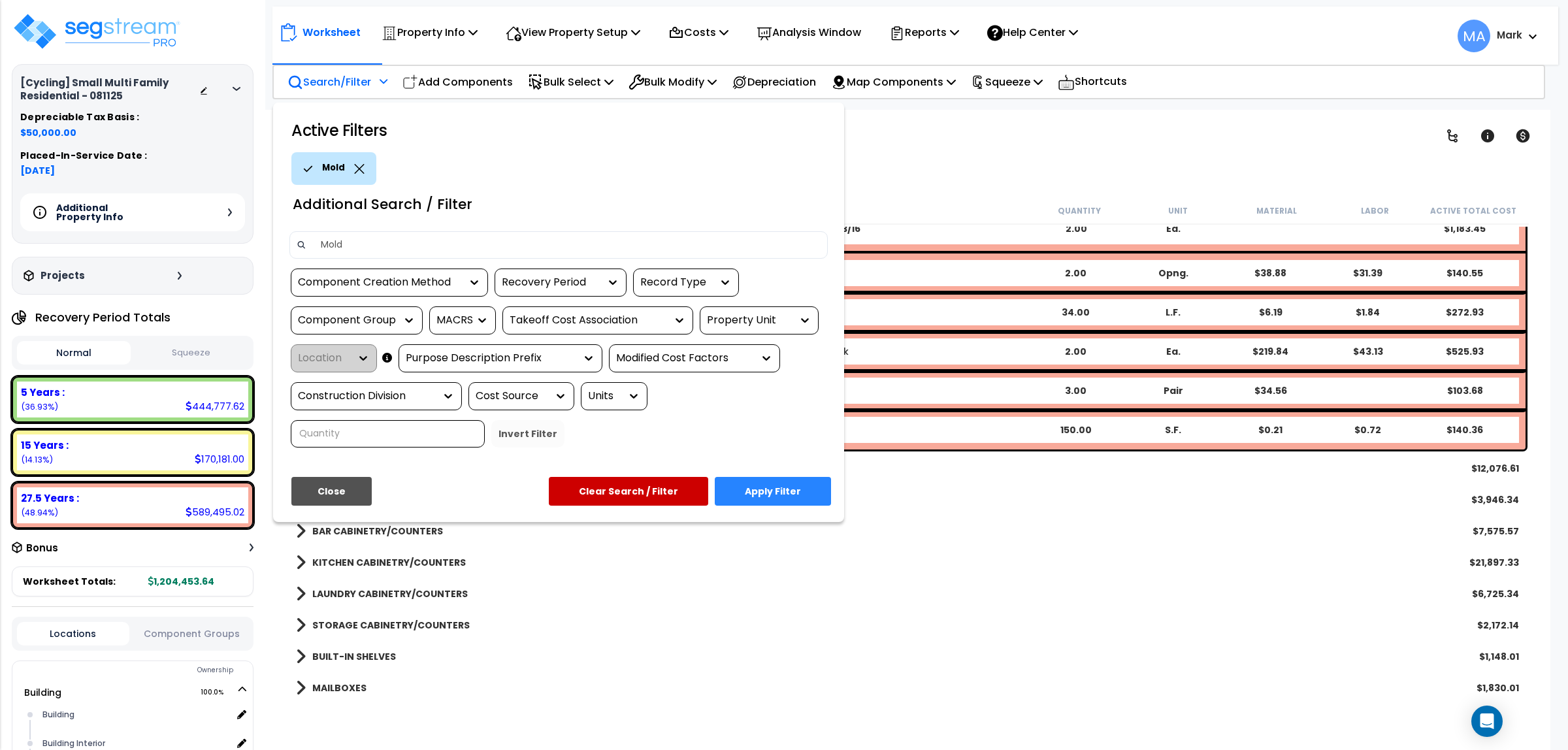
type input "Molding"
click at [783, 485] on button "Apply Filter" at bounding box center [773, 491] width 117 height 29
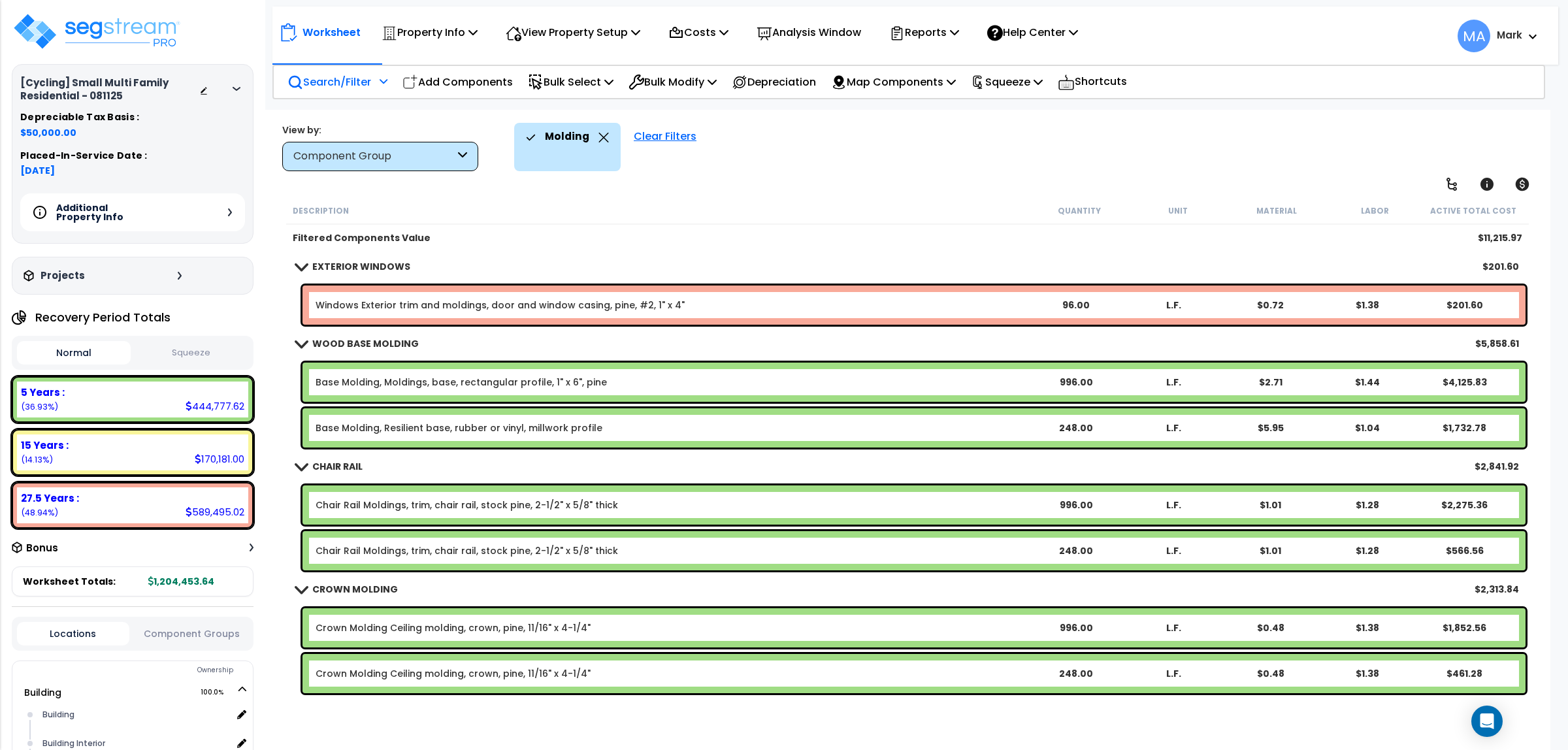
click at [324, 91] on div "Search/Filter Additional Search / Filter" at bounding box center [338, 81] width 100 height 30
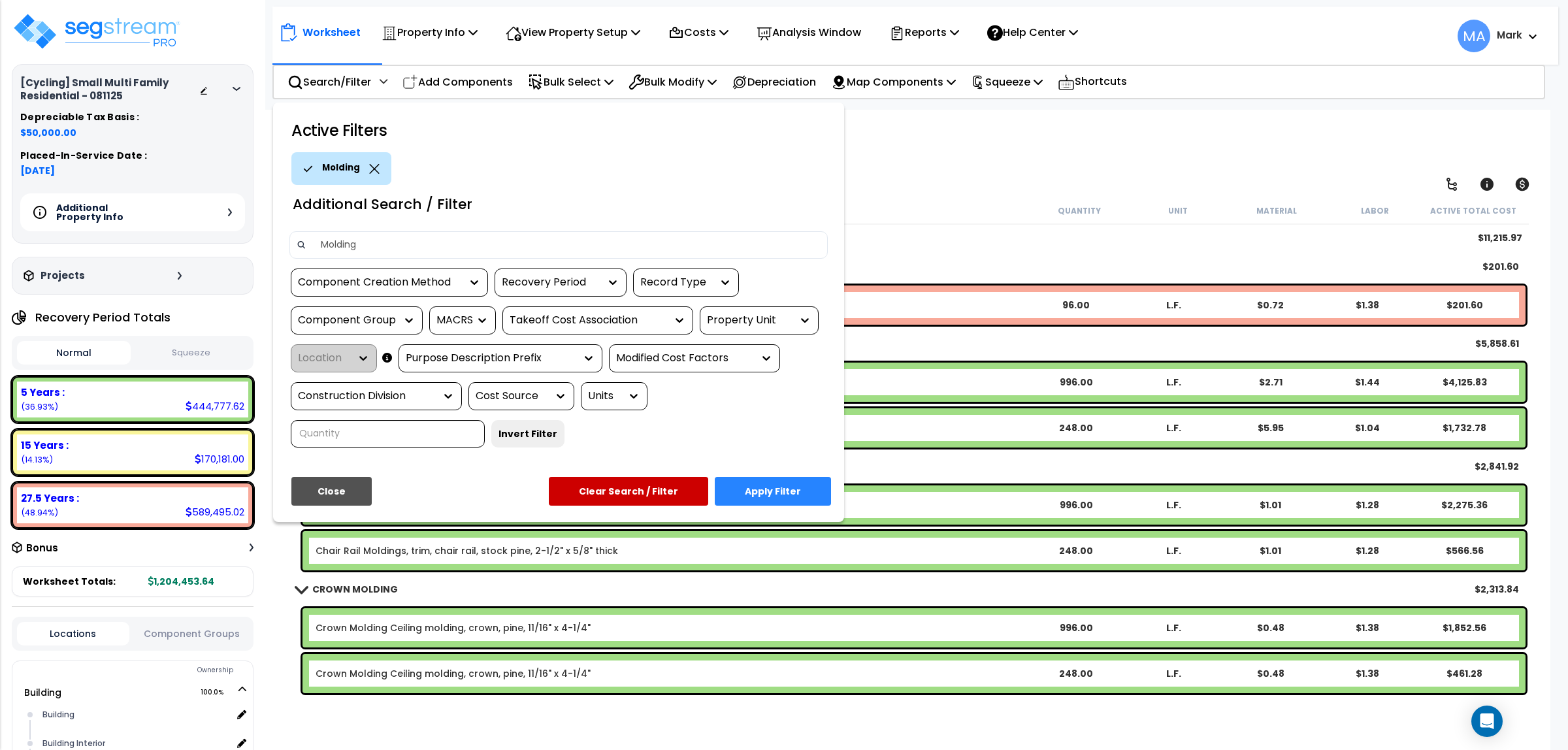
click at [358, 241] on input "Molding" at bounding box center [567, 245] width 508 height 20
drag, startPoint x: 360, startPoint y: 242, endPoint x: 321, endPoint y: 261, distance: 43.4
click at [299, 244] on div "Molding" at bounding box center [558, 245] width 538 height 27
type input "Decorative"
click at [782, 477] on button "Apply Filter" at bounding box center [773, 491] width 117 height 29
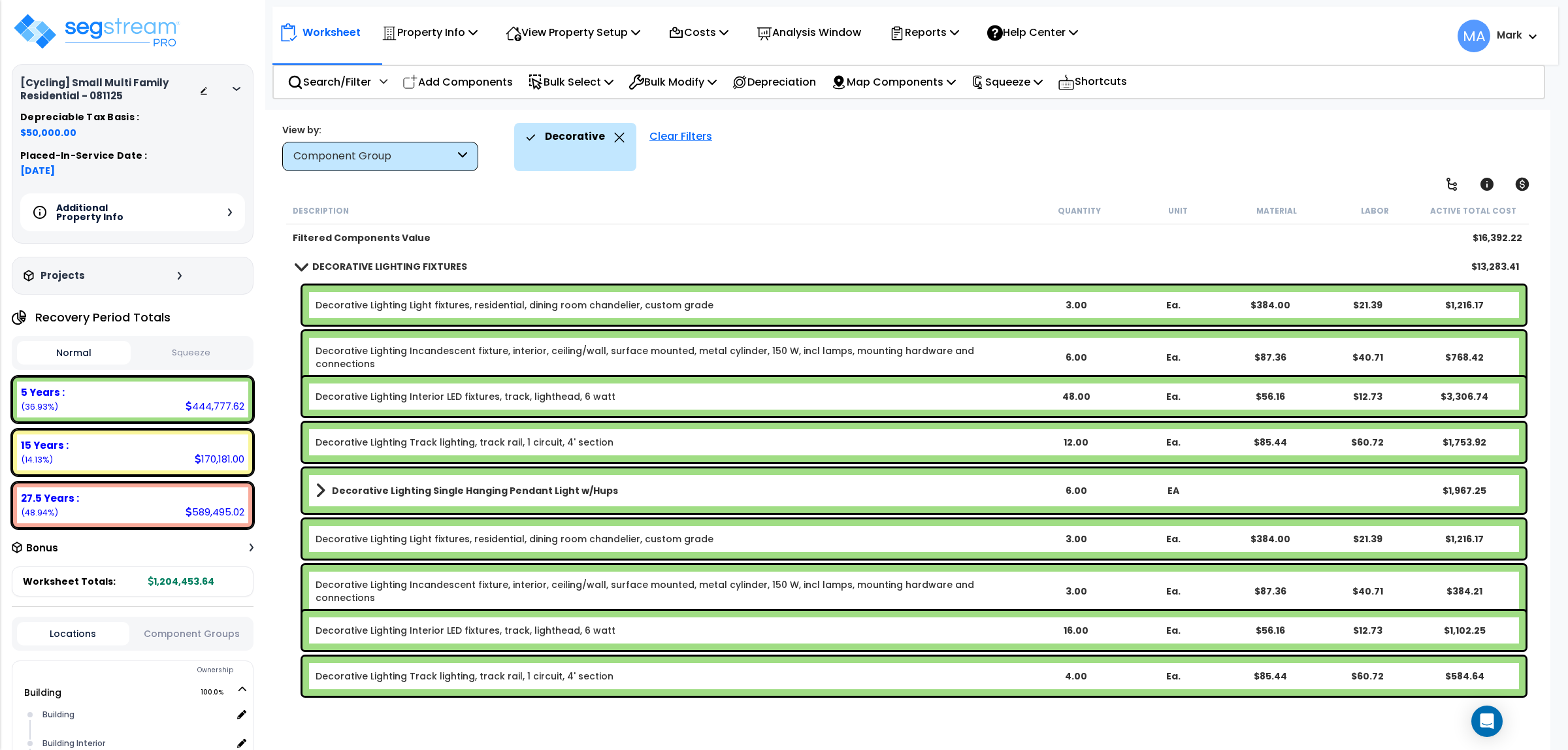
click at [609, 144] on div "Decorative" at bounding box center [575, 137] width 99 height 29
click at [618, 138] on icon at bounding box center [619, 137] width 11 height 10
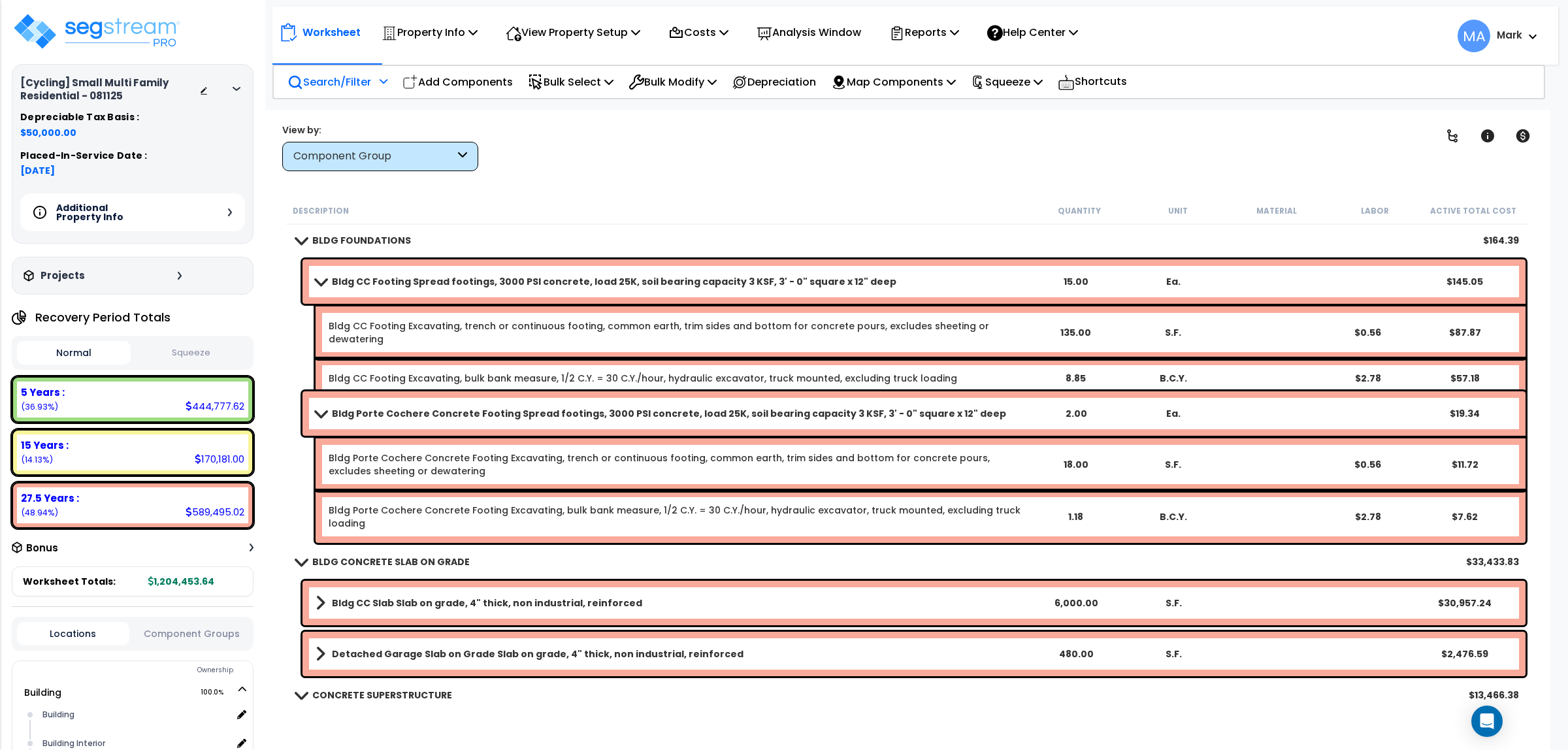
click at [354, 79] on p "Search/Filter" at bounding box center [329, 81] width 84 height 17
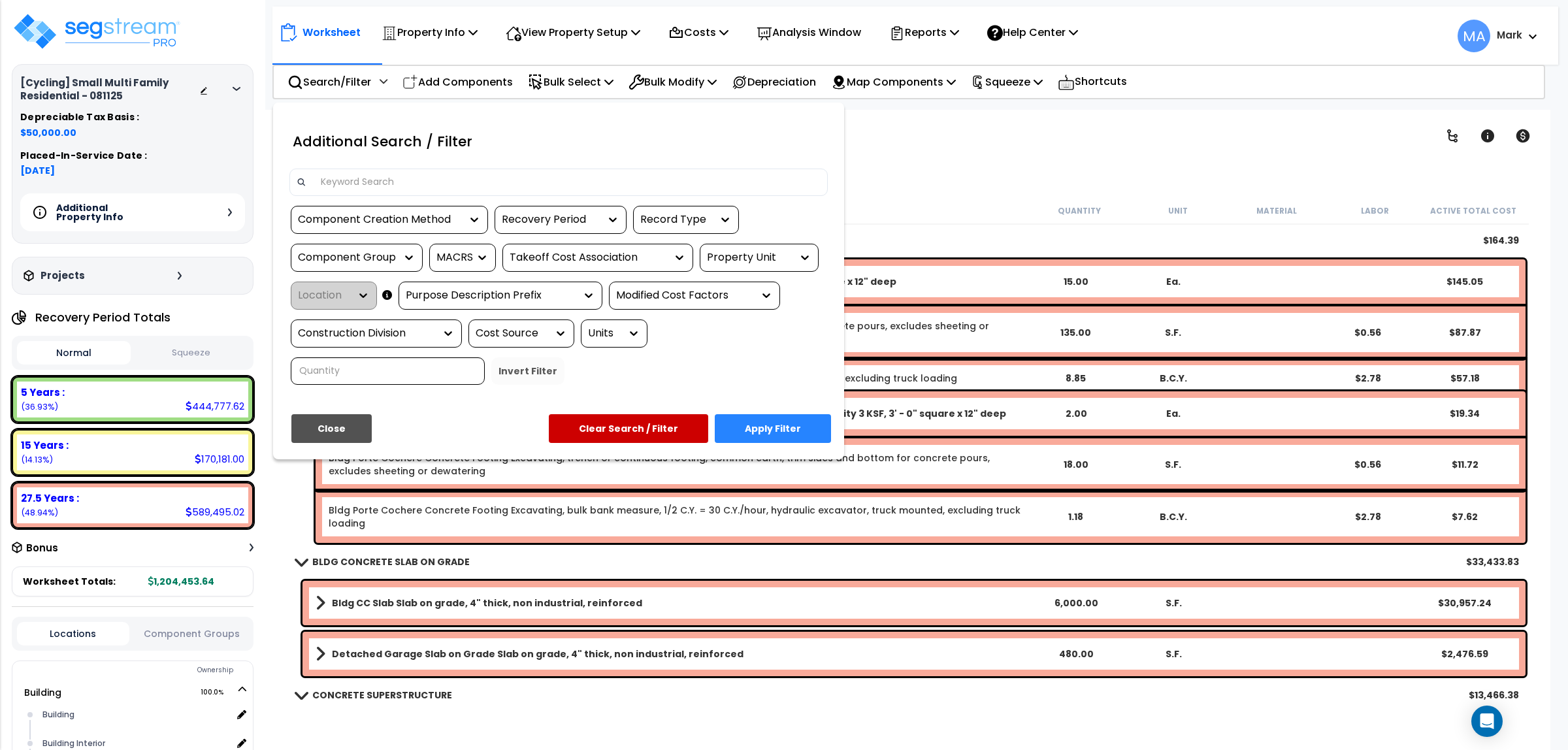
click at [351, 181] on input at bounding box center [567, 182] width 508 height 20
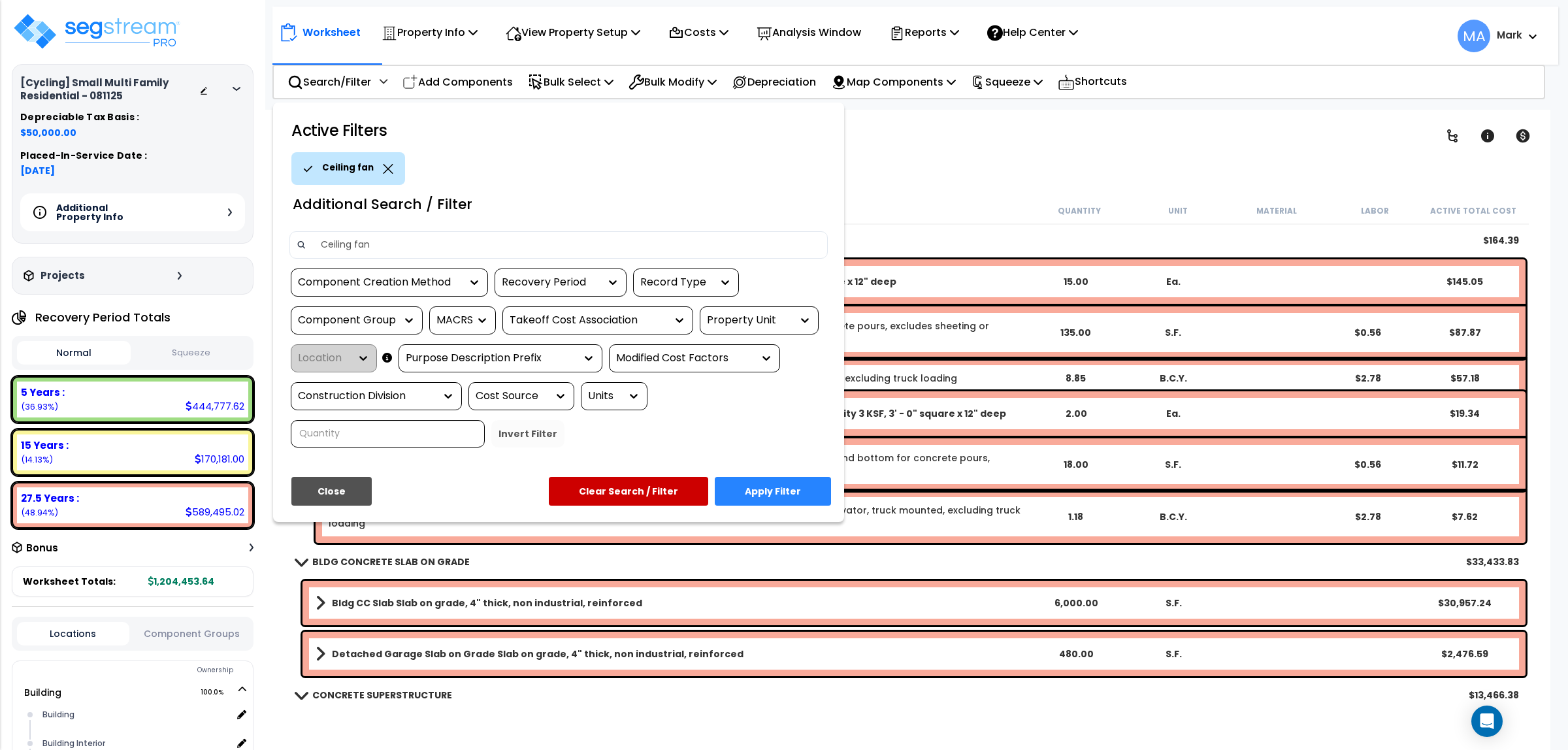
type input "Ceiling fan"
click at [779, 481] on button "Apply Filter" at bounding box center [773, 491] width 117 height 29
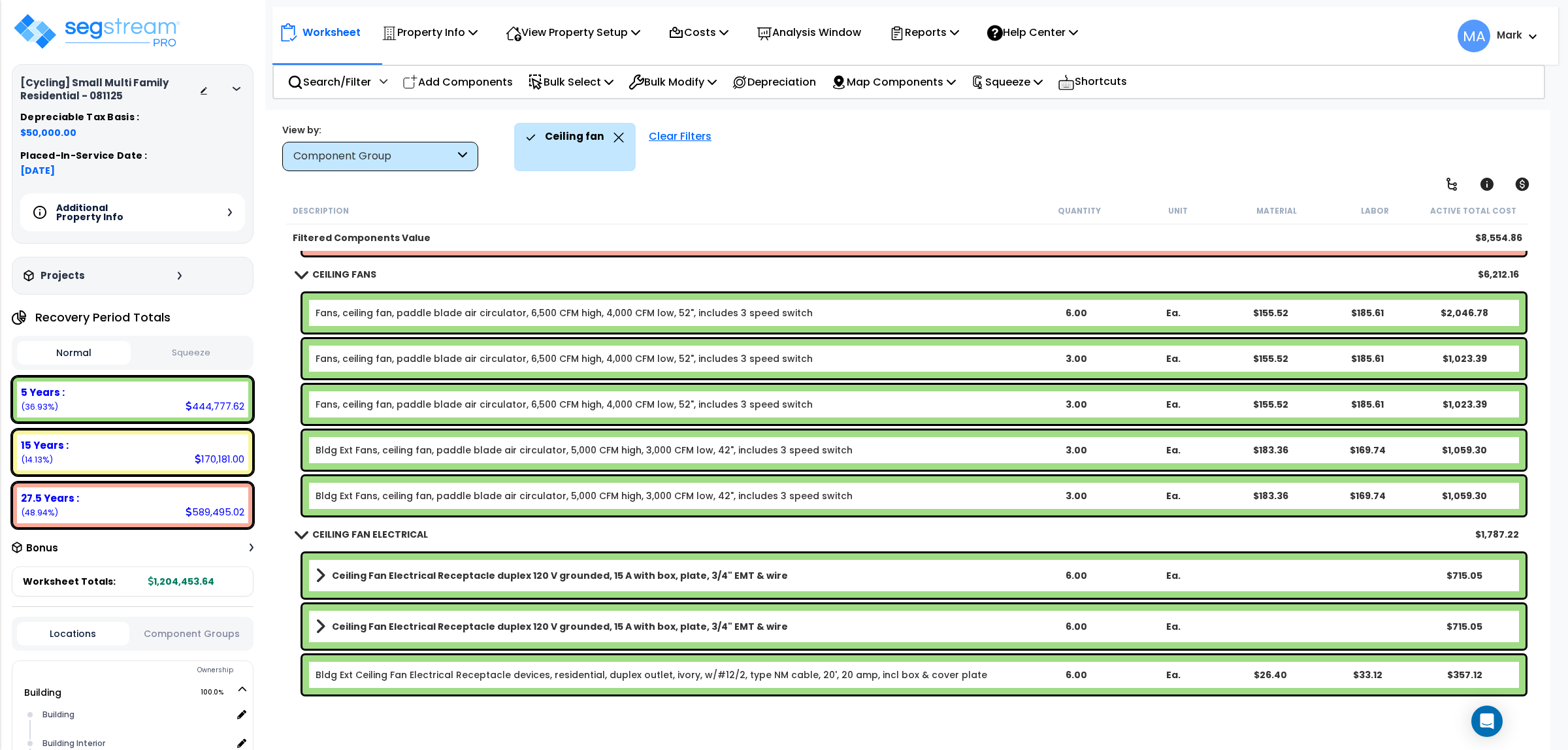
scroll to position [107, 0]
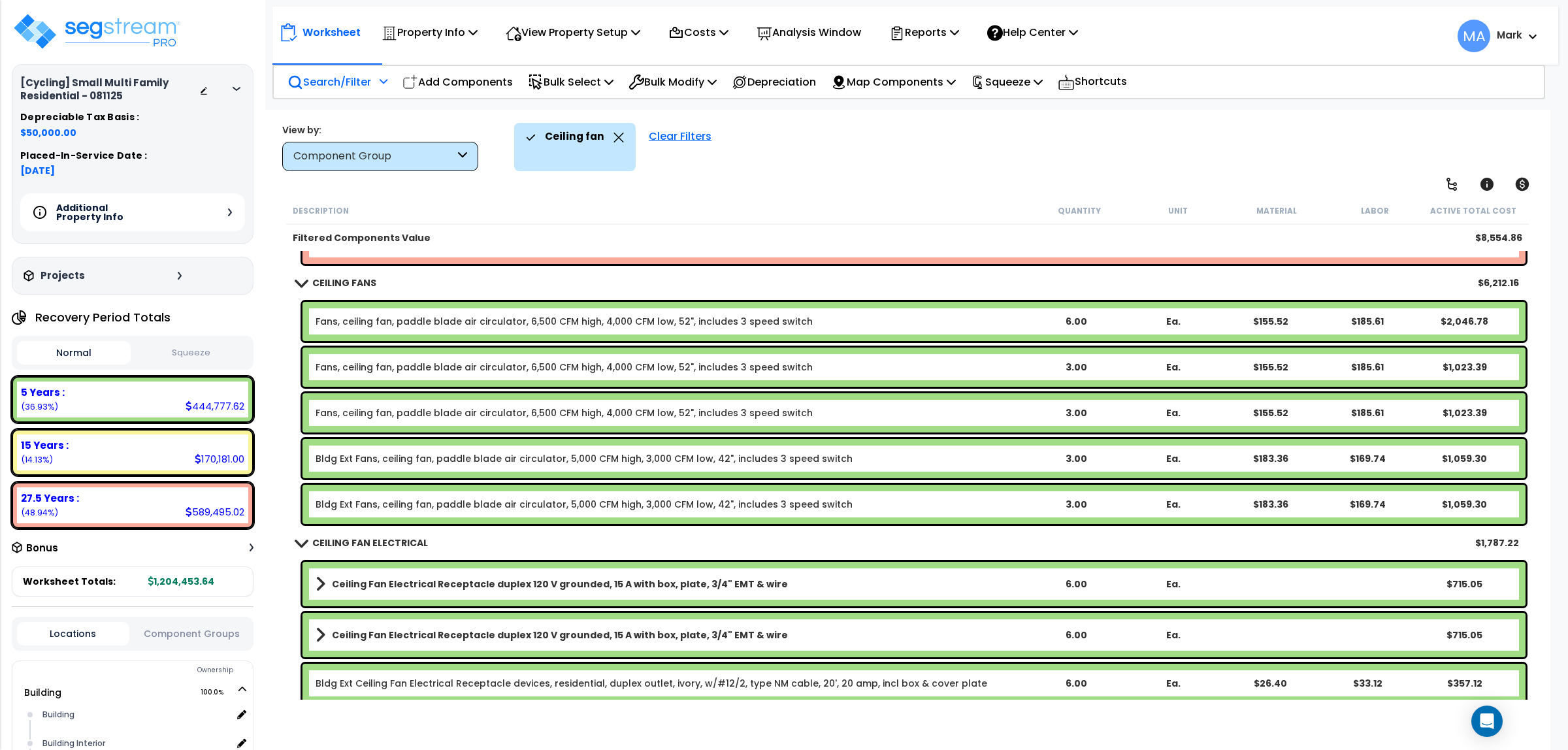
click at [343, 79] on p "Search/Filter" at bounding box center [329, 81] width 84 height 17
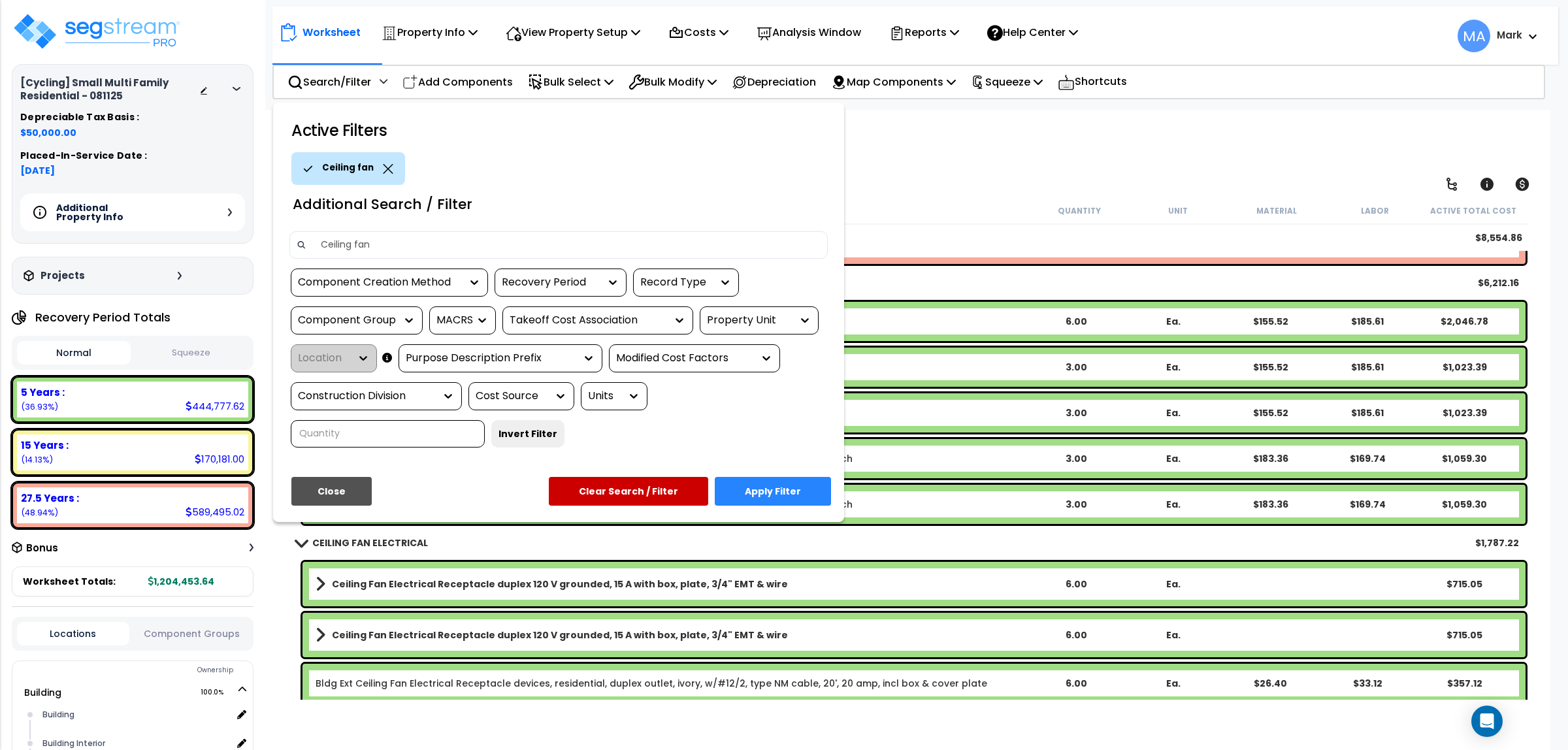
drag, startPoint x: 381, startPoint y: 247, endPoint x: 1003, endPoint y: 154, distance: 628.9
click at [325, 246] on input "Ceiling fan" at bounding box center [567, 245] width 508 height 20
click at [393, 247] on input "Ceiling fan" at bounding box center [567, 245] width 508 height 20
drag, startPoint x: 414, startPoint y: 232, endPoint x: 378, endPoint y: 235, distance: 36.1
click at [375, 228] on div "Additional Search / Filter Ceiling fan Component Creation Method Recovery Perio…" at bounding box center [558, 321] width 558 height 273
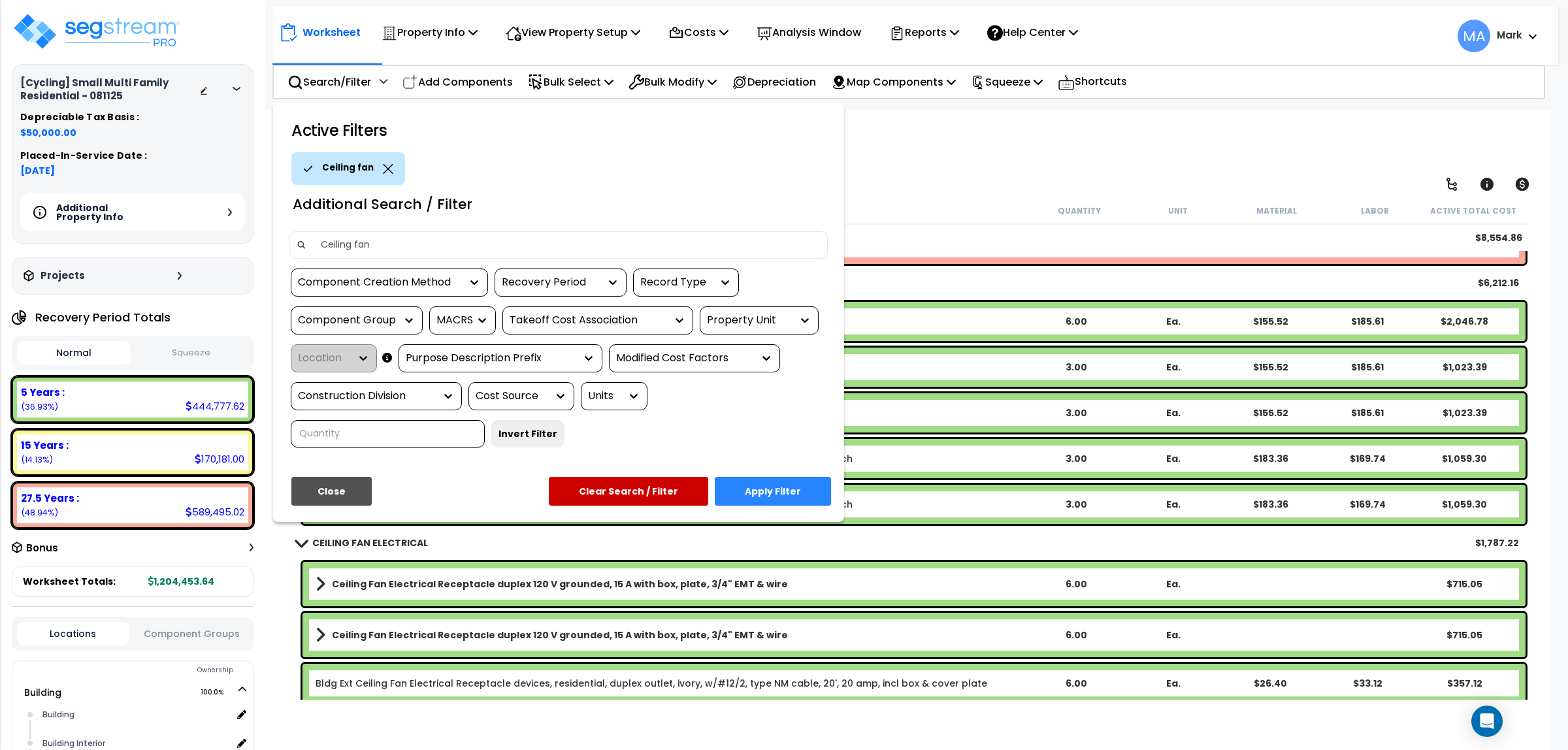
drag, startPoint x: 381, startPoint y: 235, endPoint x: 305, endPoint y: 230, distance: 76.2
click at [305, 232] on div "Ceiling fan" at bounding box center [558, 245] width 538 height 27
type input "Window"
click at [769, 488] on button "Apply Filter" at bounding box center [773, 491] width 117 height 29
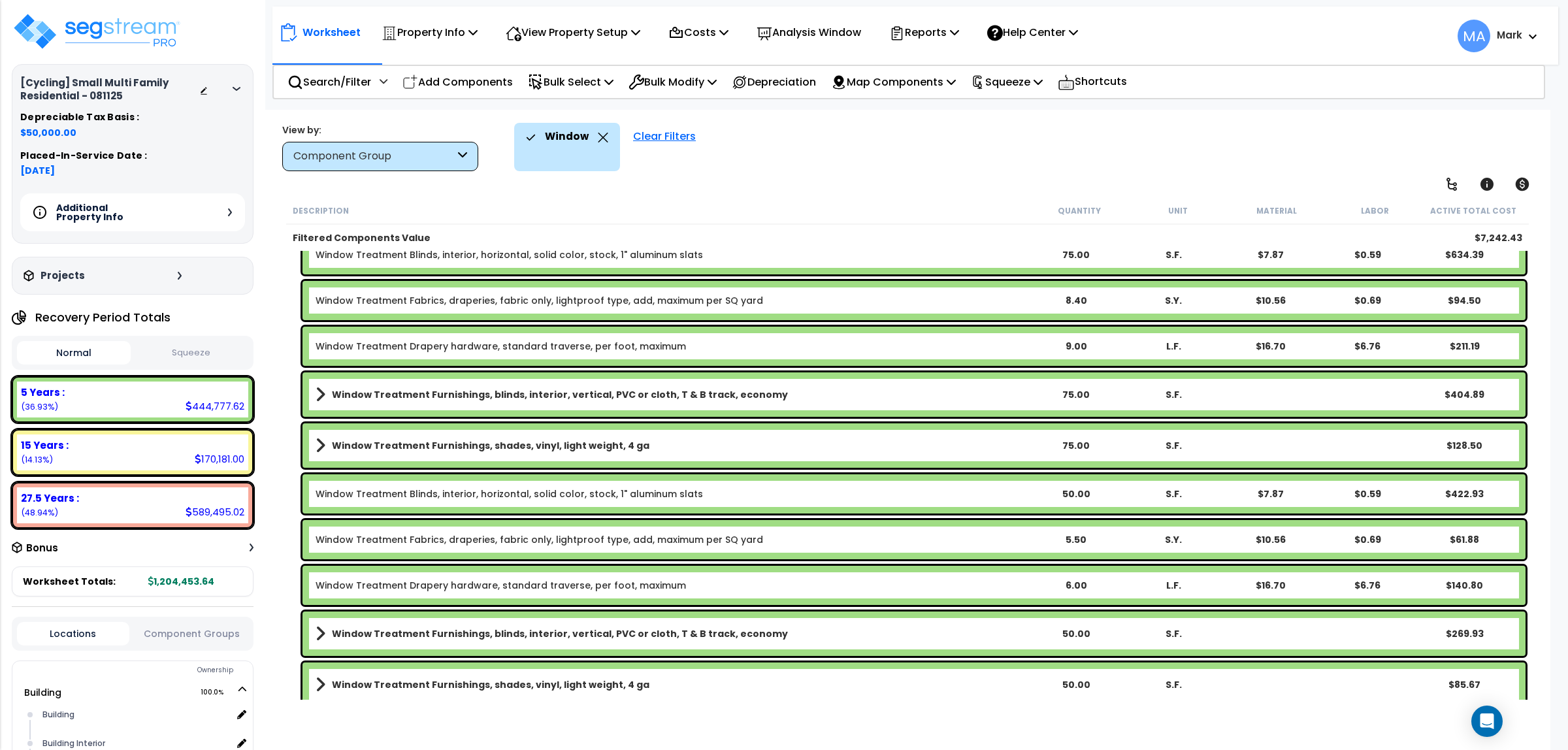
scroll to position [284, 0]
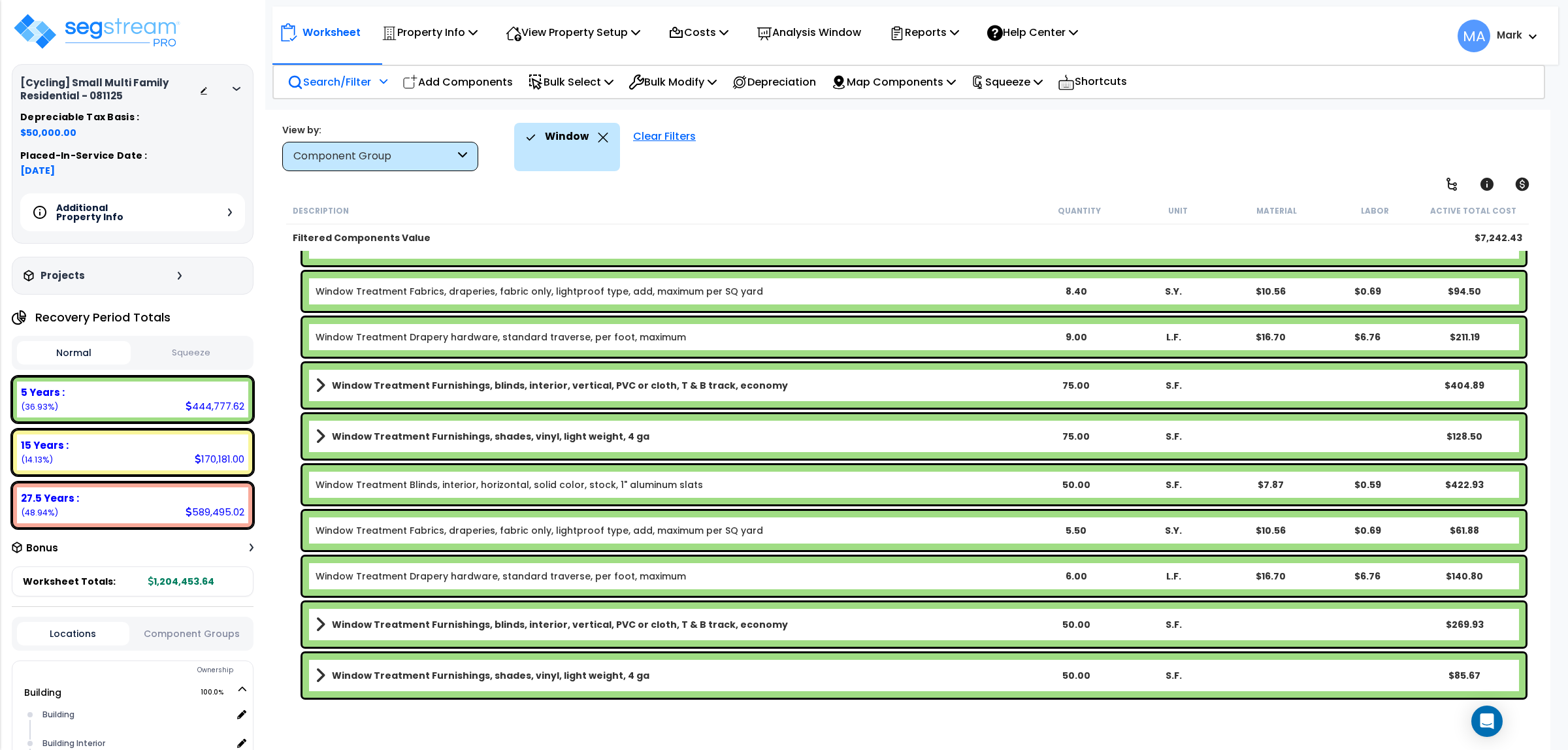
click at [309, 94] on div "Search/Filter Additional Search / Filter" at bounding box center [338, 81] width 100 height 30
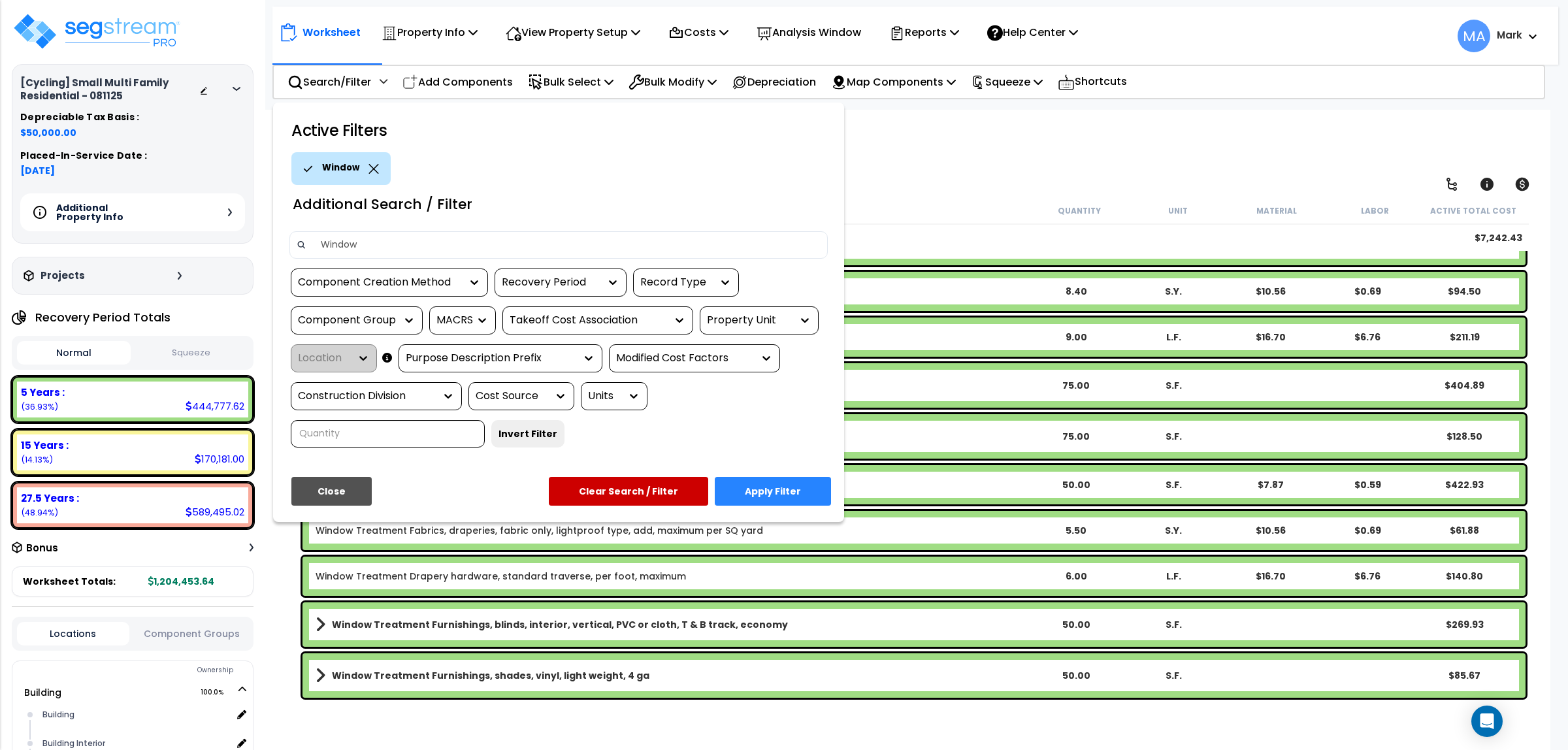
click at [356, 243] on input "Window" at bounding box center [567, 245] width 508 height 20
drag, startPoint x: 370, startPoint y: 248, endPoint x: 232, endPoint y: 254, distance: 138.1
click at [232, 53] on div "Property Name DB Costs Setup Indirect Costs Direct Costs Costs Setup Rapid Take…" at bounding box center [784, 27] width 1568 height 53
click at [344, 249] on input "Rest room" at bounding box center [567, 245] width 508 height 20
type input "Restroom"
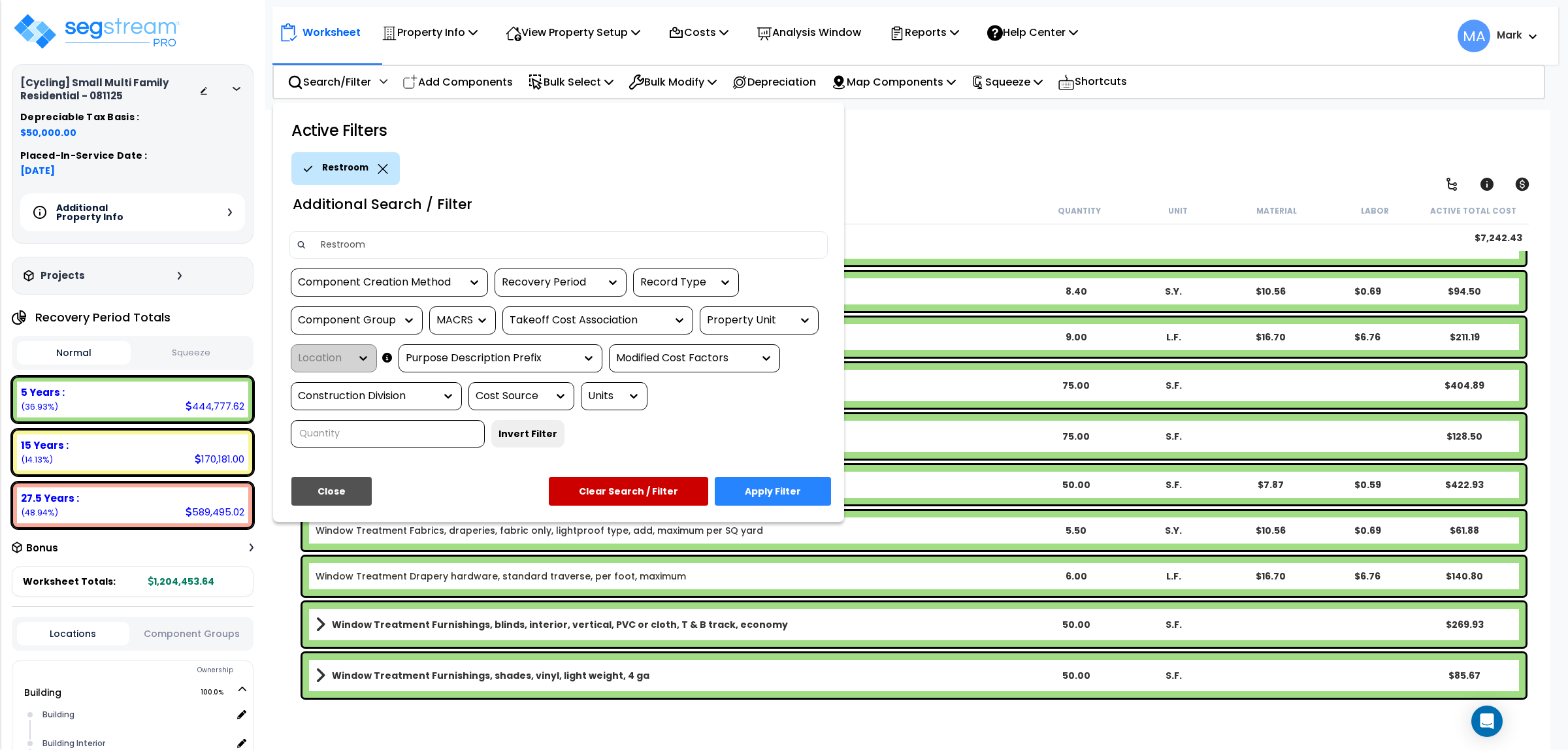
click at [798, 497] on button "Apply Filter" at bounding box center [773, 491] width 117 height 29
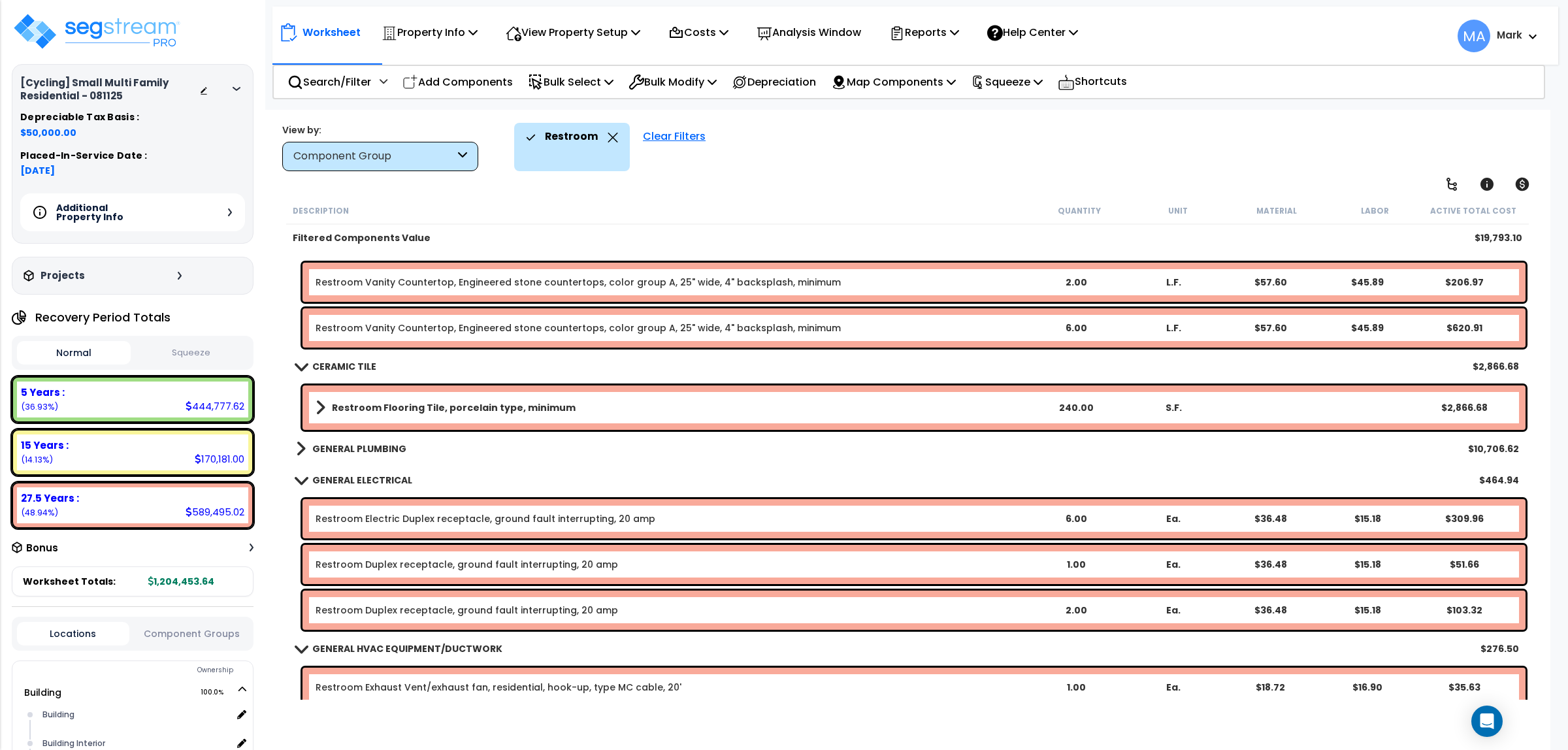
click at [370, 443] on b "GENERAL PLUMBING" at bounding box center [359, 449] width 94 height 13
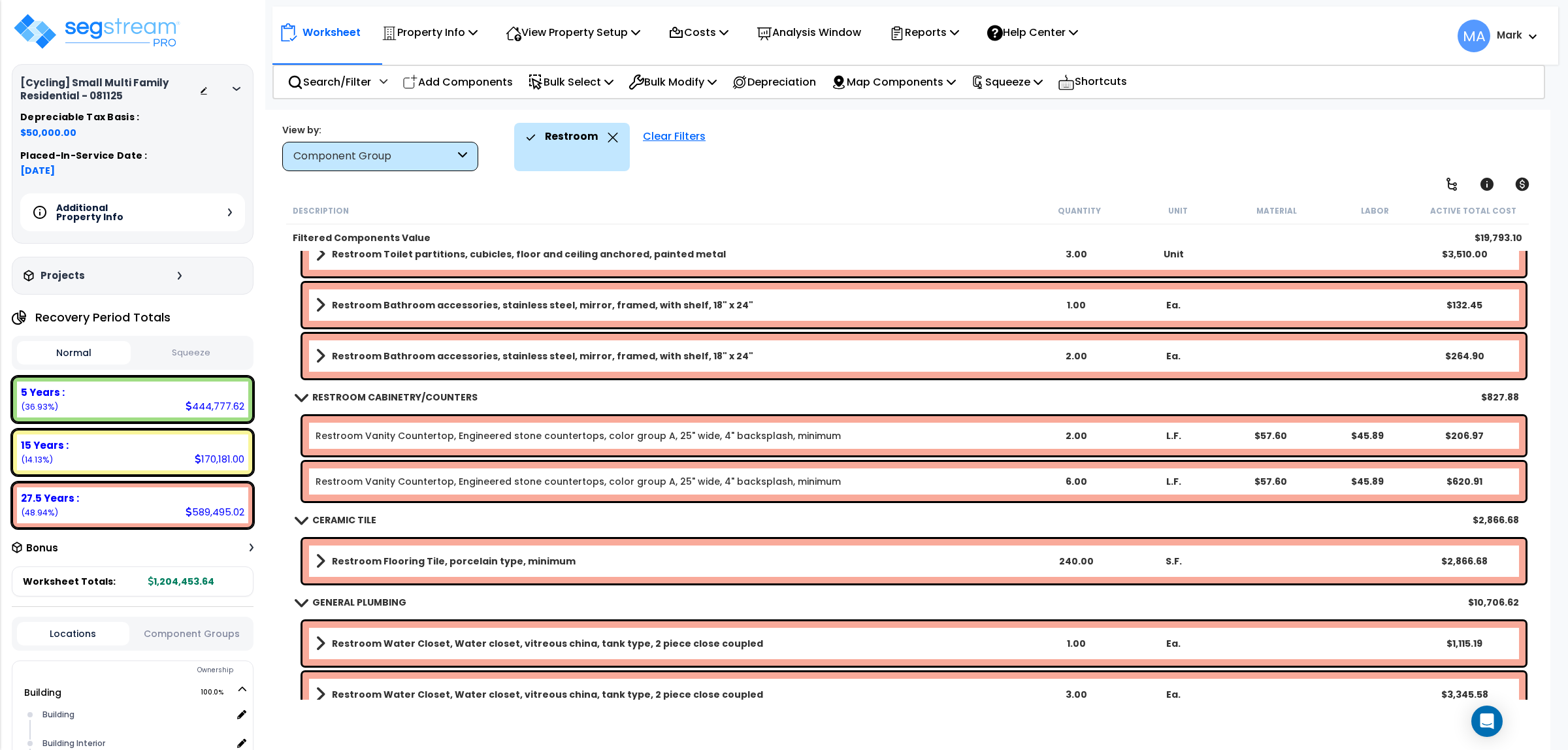
scroll to position [121, 0]
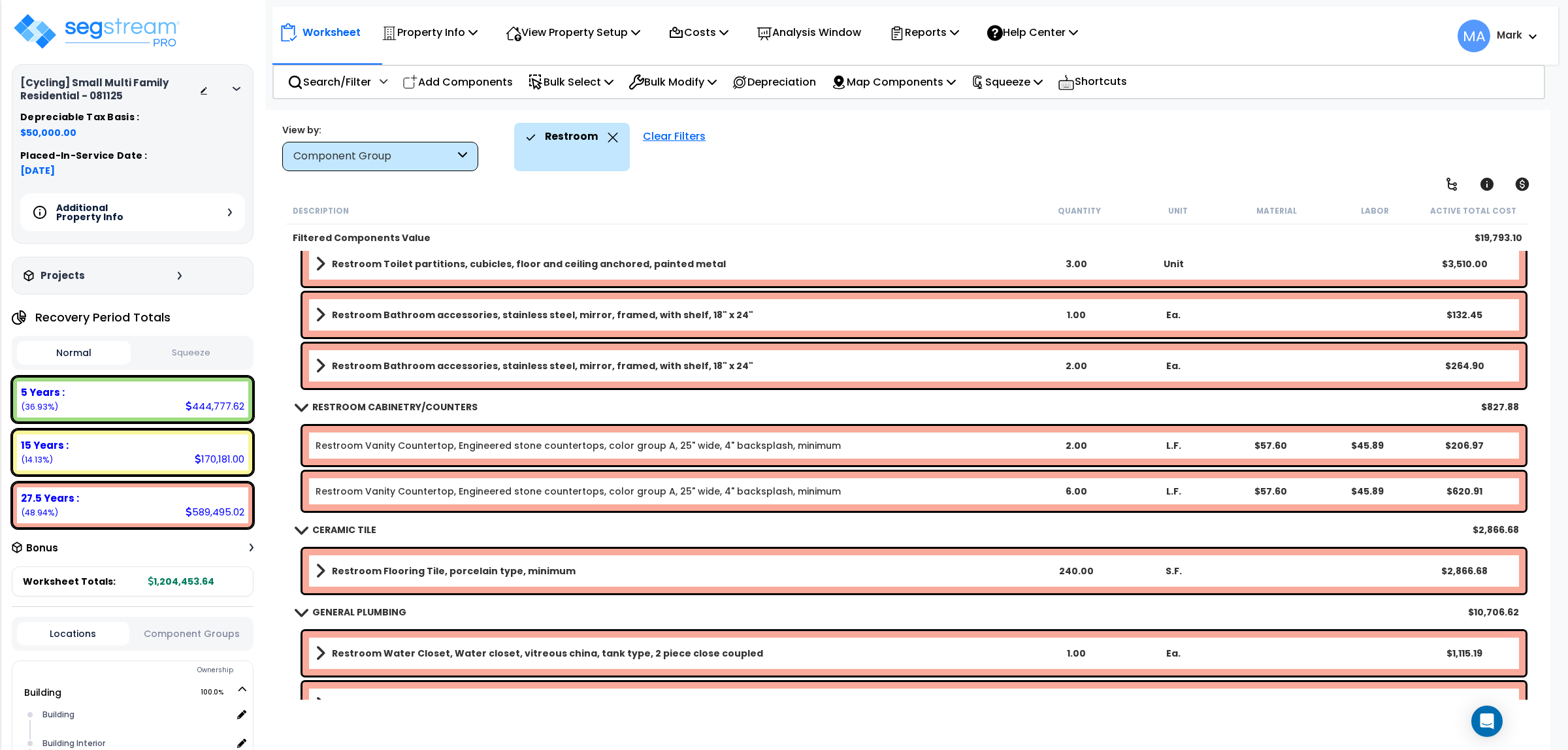
click at [600, 132] on div "Restroom" at bounding box center [572, 137] width 92 height 29
click at [602, 137] on div "Restroom" at bounding box center [572, 137] width 92 height 29
click at [609, 132] on icon at bounding box center [613, 137] width 11 height 10
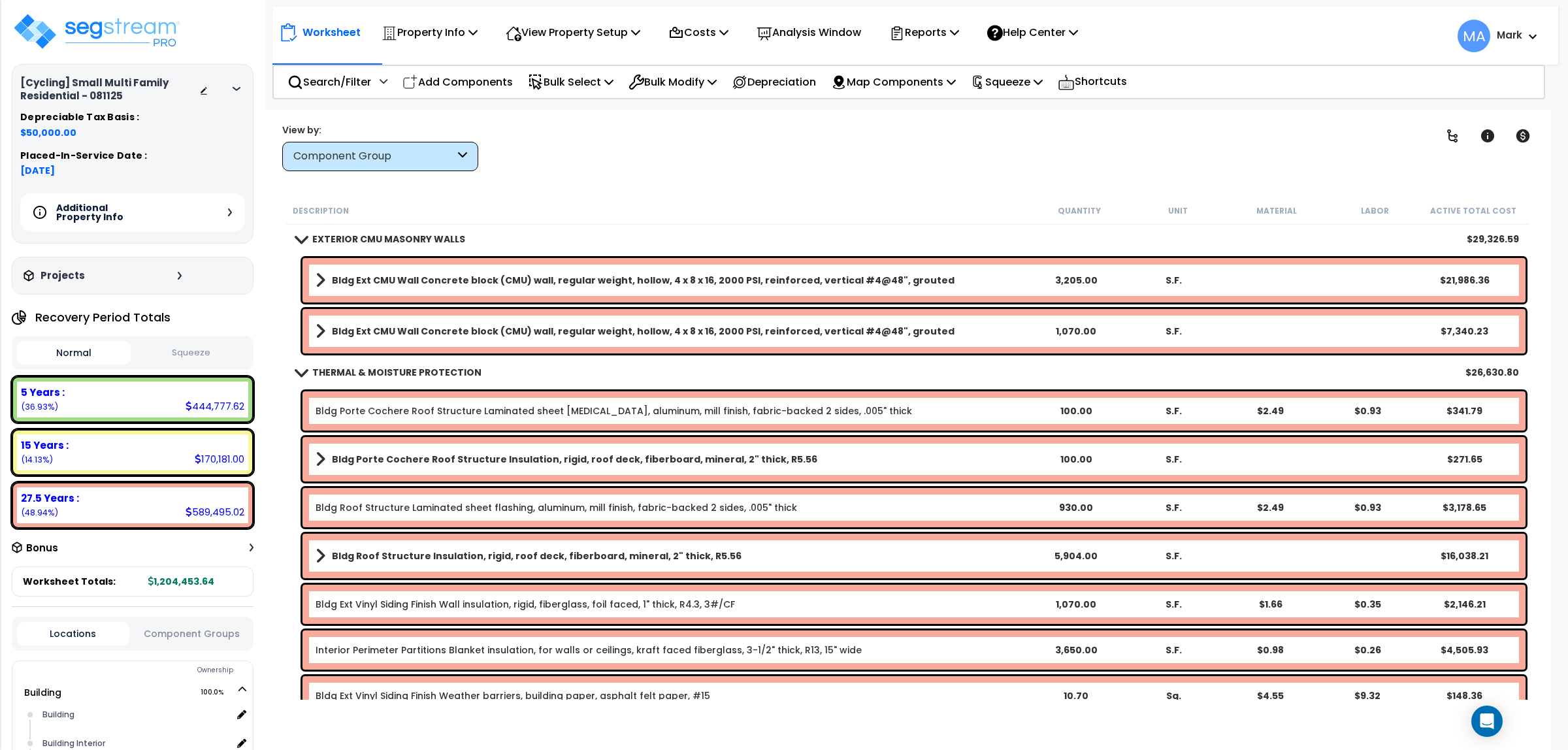
scroll to position [775, 0]
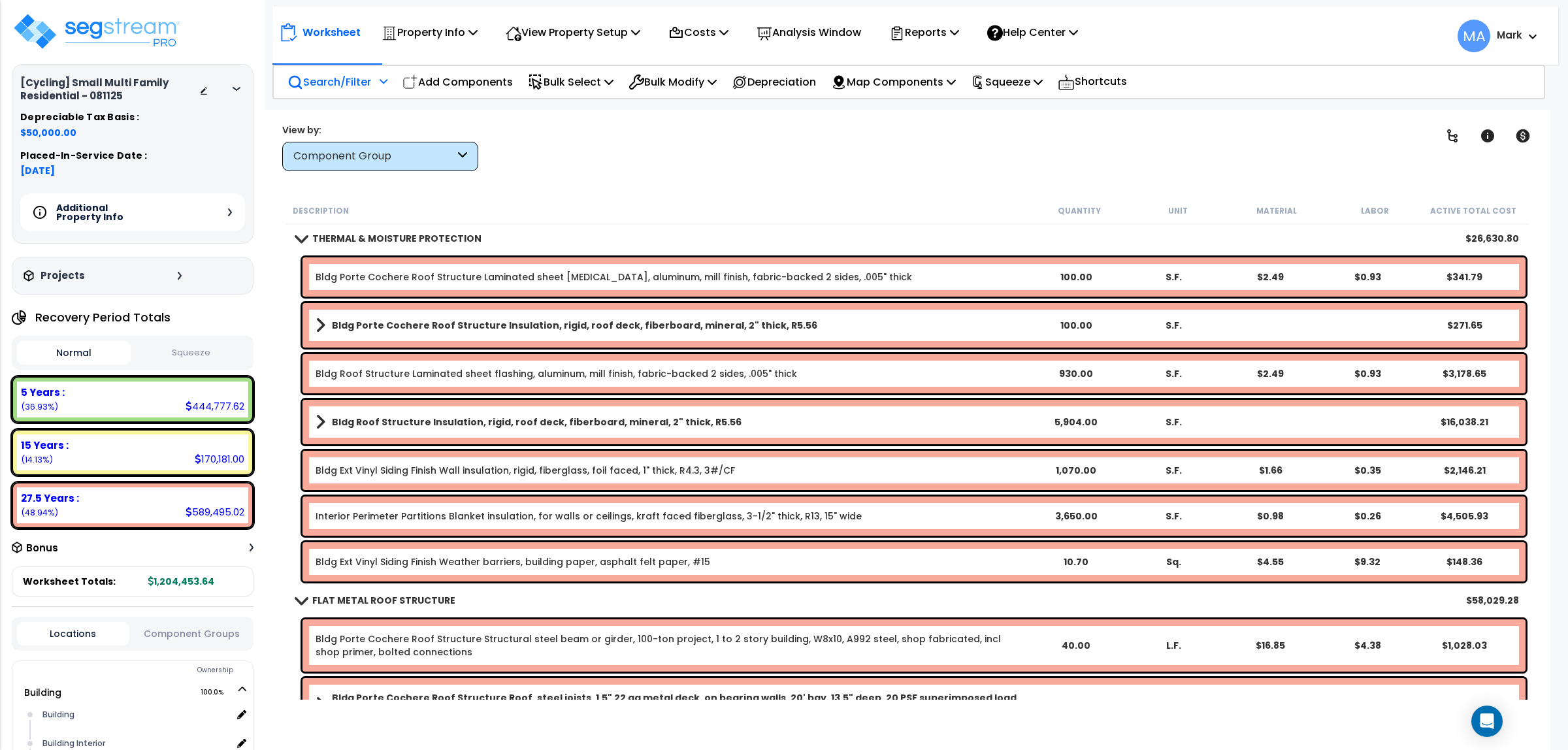
click at [360, 75] on p "Search/Filter" at bounding box center [329, 81] width 84 height 17
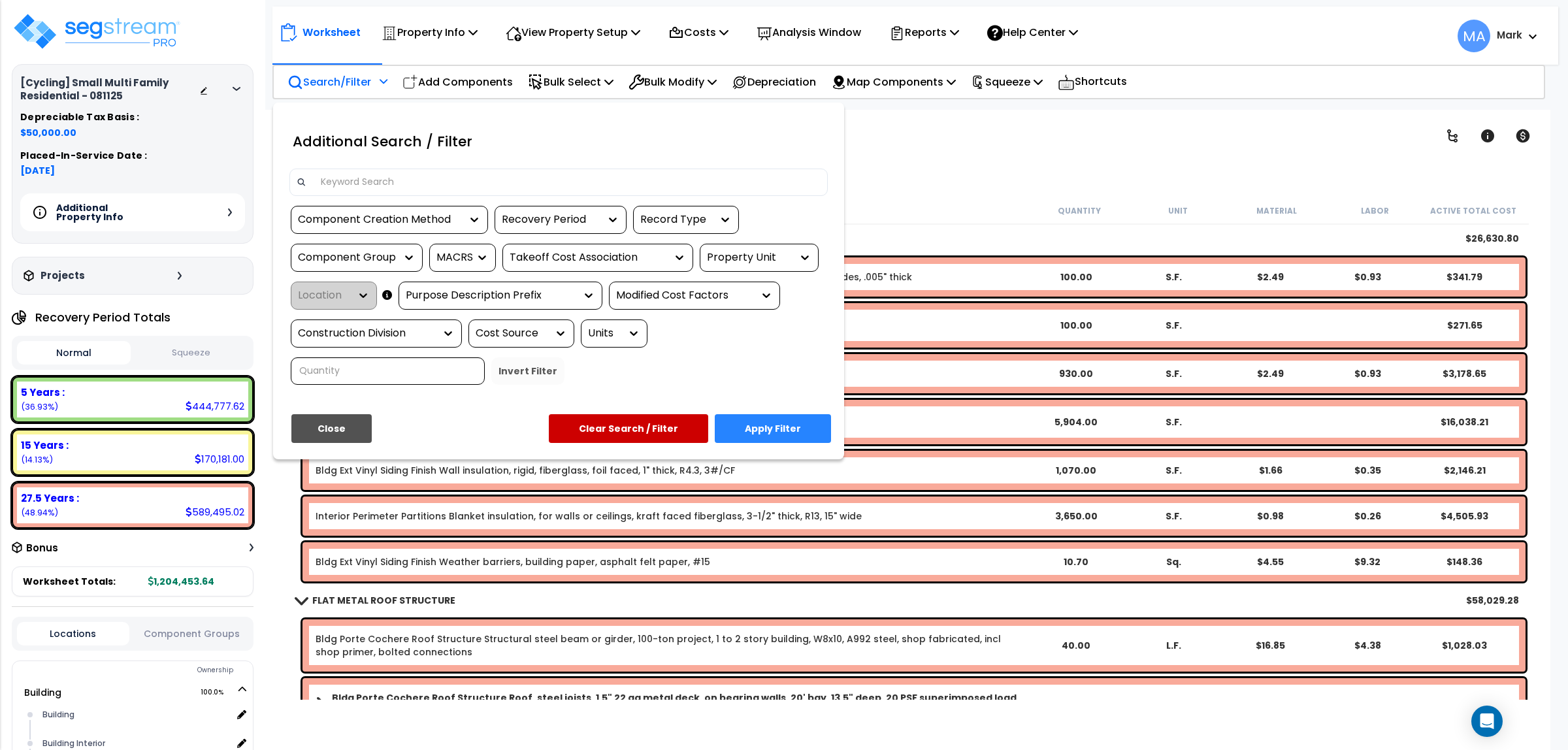
click at [347, 173] on input at bounding box center [567, 182] width 508 height 20
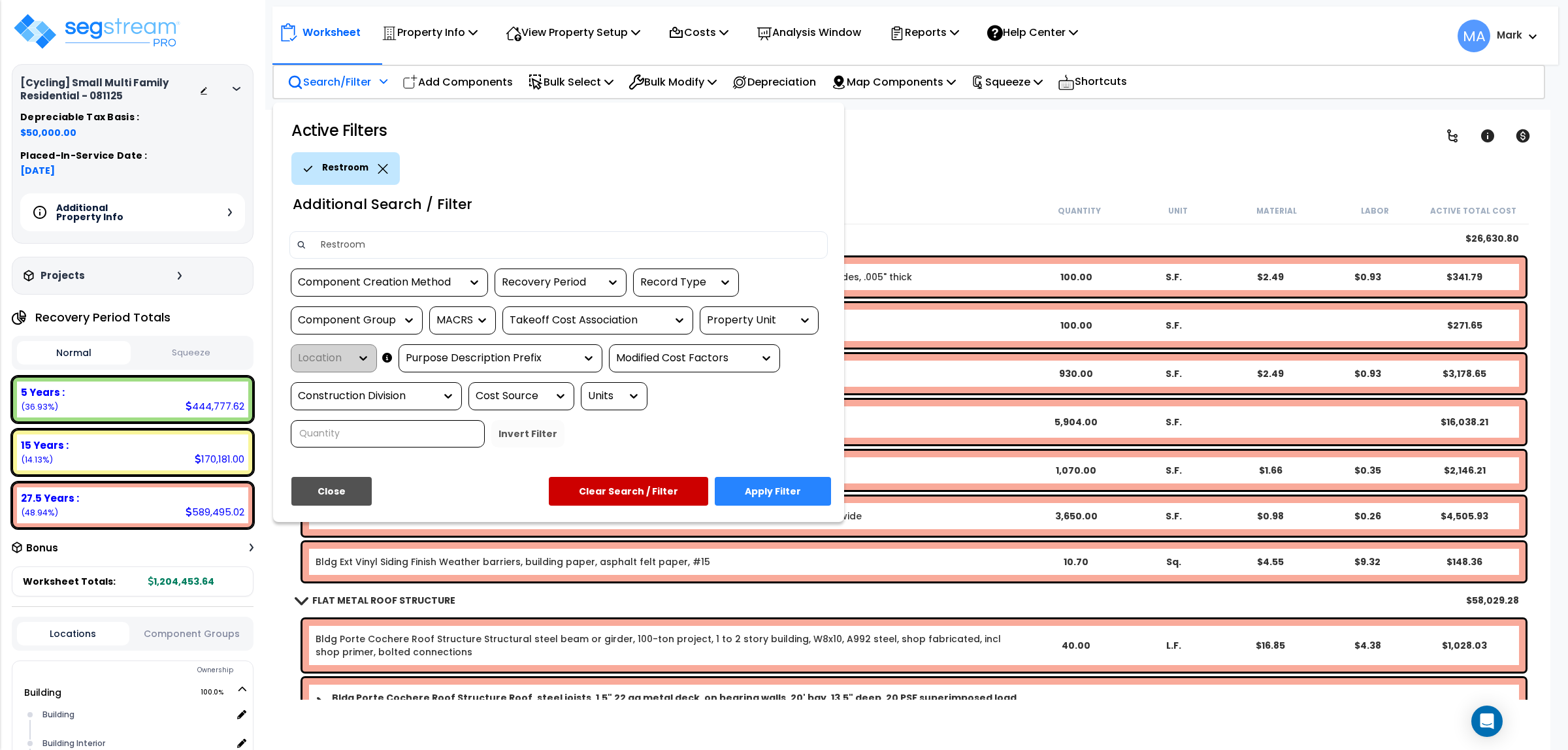
type input "Restroom"
click at [796, 481] on button "Apply Filter" at bounding box center [773, 491] width 117 height 29
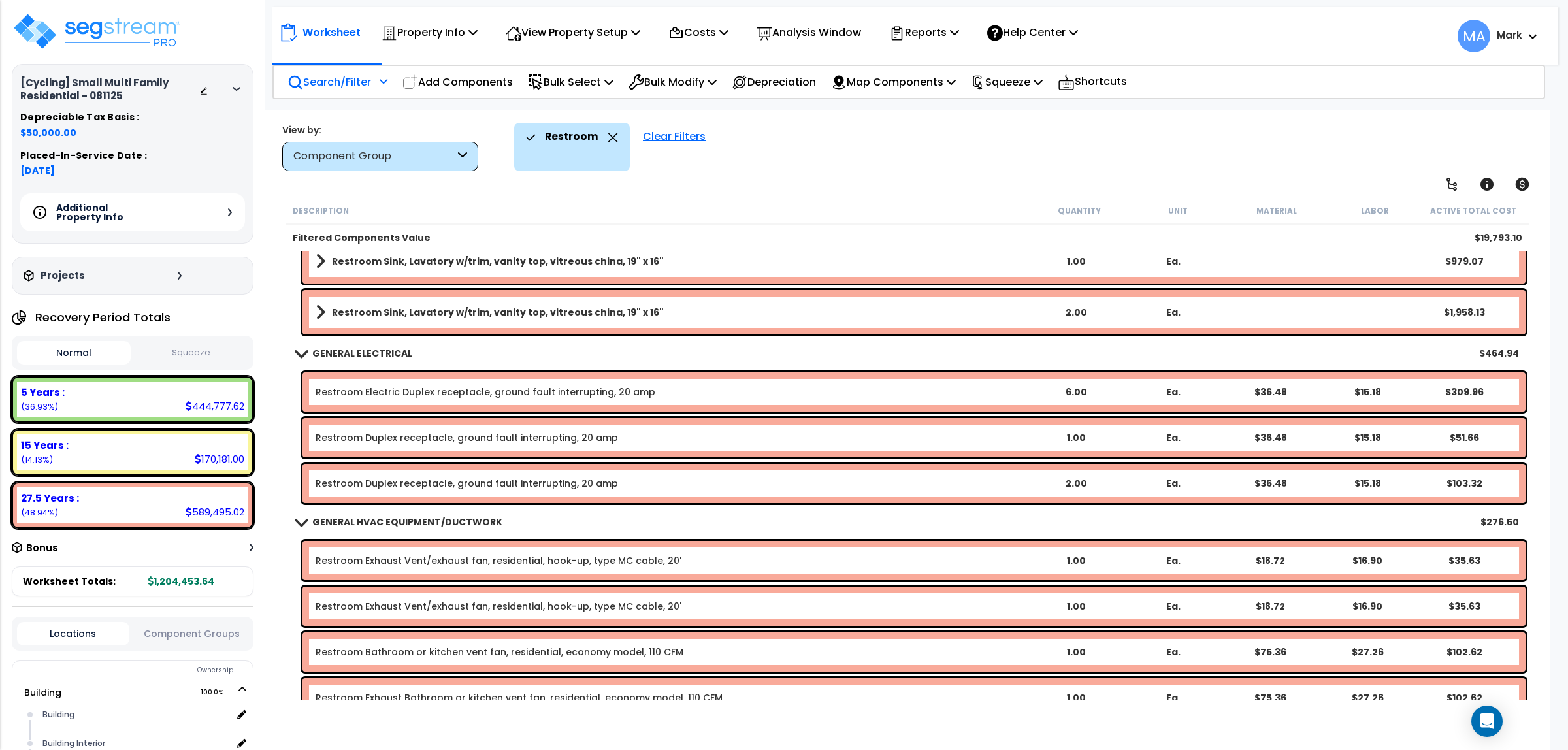
scroll to position [930, 0]
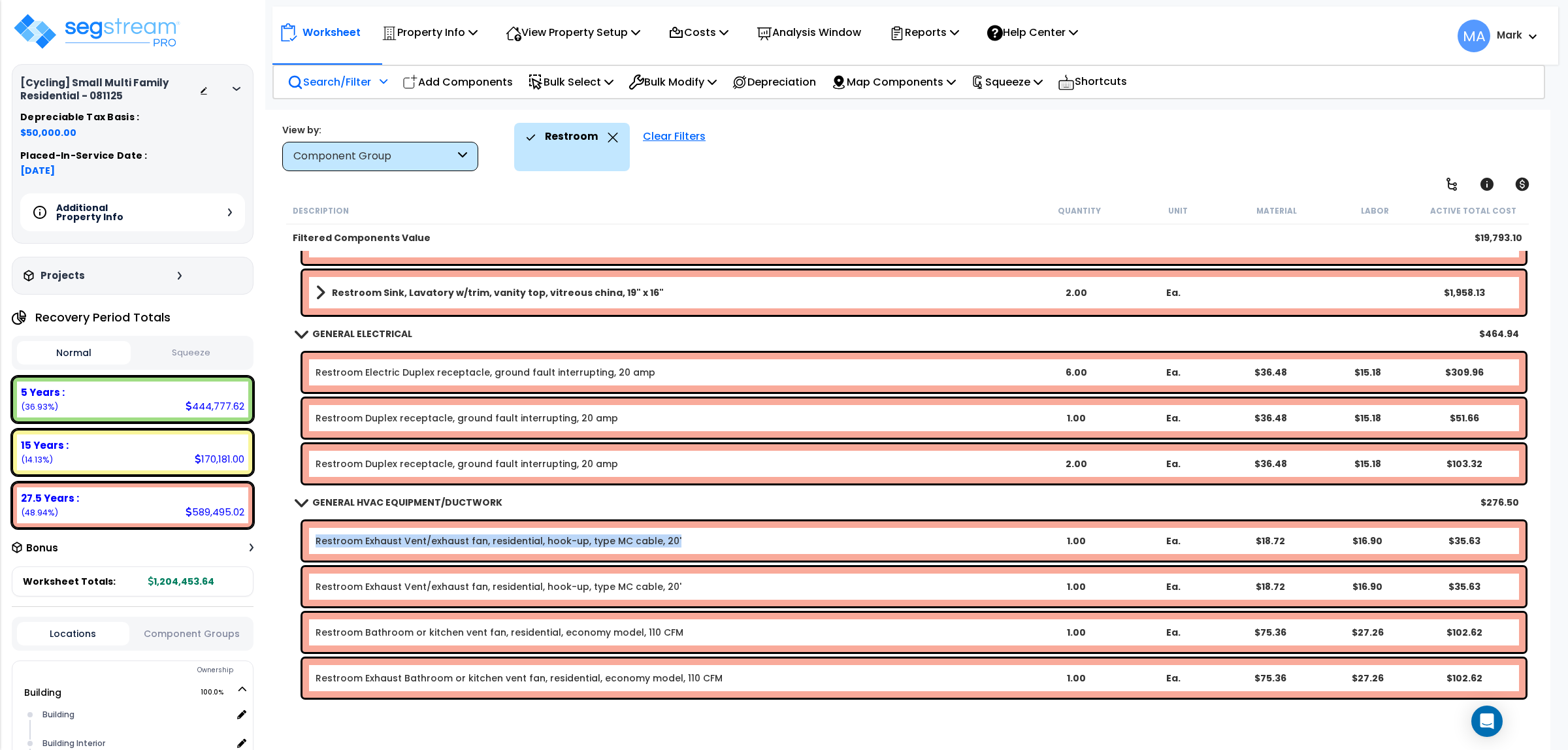
drag, startPoint x: 678, startPoint y: 535, endPoint x: 311, endPoint y: 549, distance: 367.3
click at [311, 549] on div "Restroom Exhaust Vent/exhaust fan, residential, hook-up, type MC cable, 20' 1.0…" at bounding box center [913, 541] width 1223 height 39
copy link "Restroom Exhaust Vent/exhaust fan, residential, hook-up, type MC cable, 20'"
click at [619, 487] on div "GENERAL HVAC EQUIPMENT/DUCTWORK $276.50" at bounding box center [907, 503] width 1236 height 31
click at [430, 629] on link "Restroom Bathroom or kitchen vent fan, residential, economy model, 110 CFM" at bounding box center [499, 633] width 368 height 13
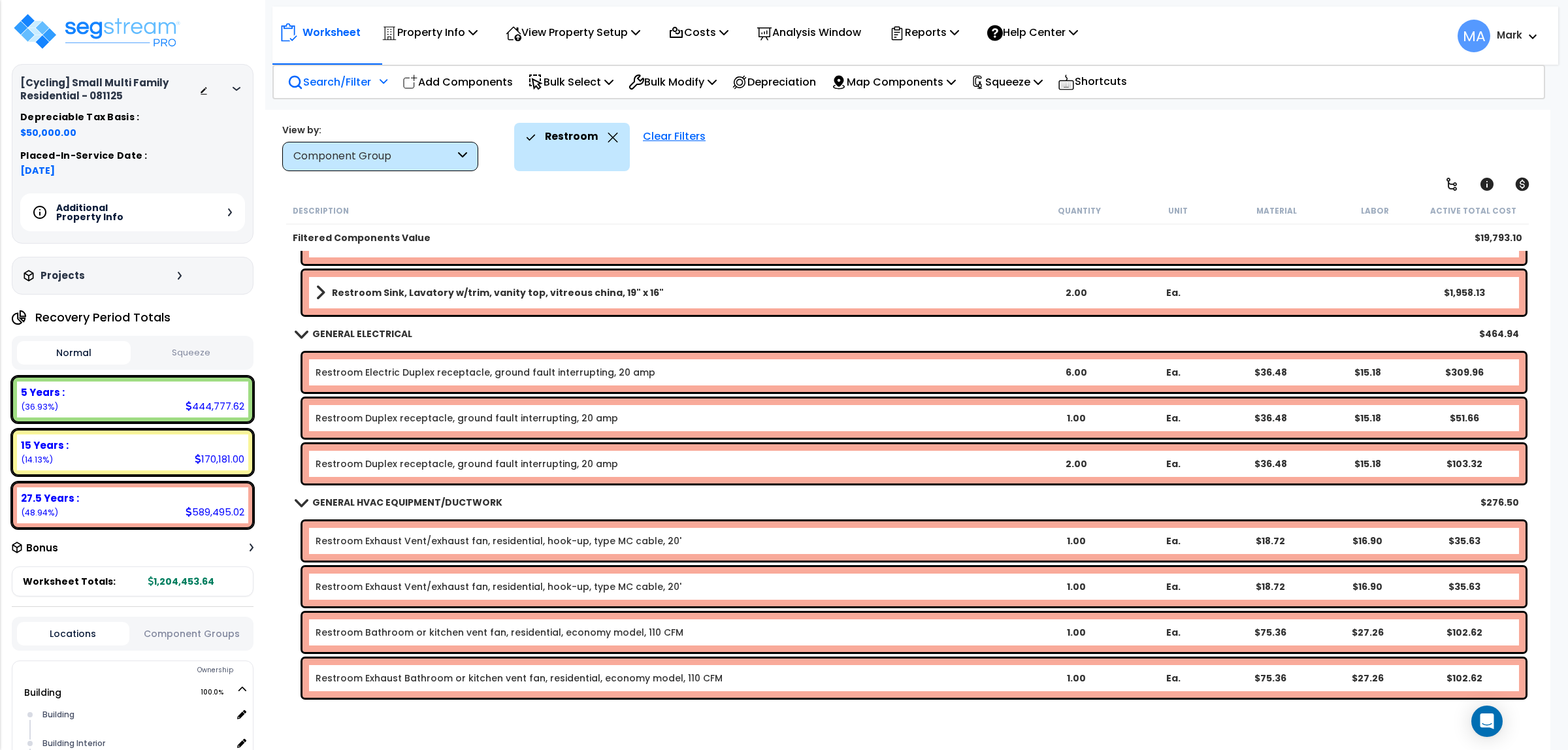
click at [786, 623] on div "Restroom Bathroom or kitchen vent fan, residential, economy model, 110 CFM 1.00…" at bounding box center [913, 633] width 1223 height 39
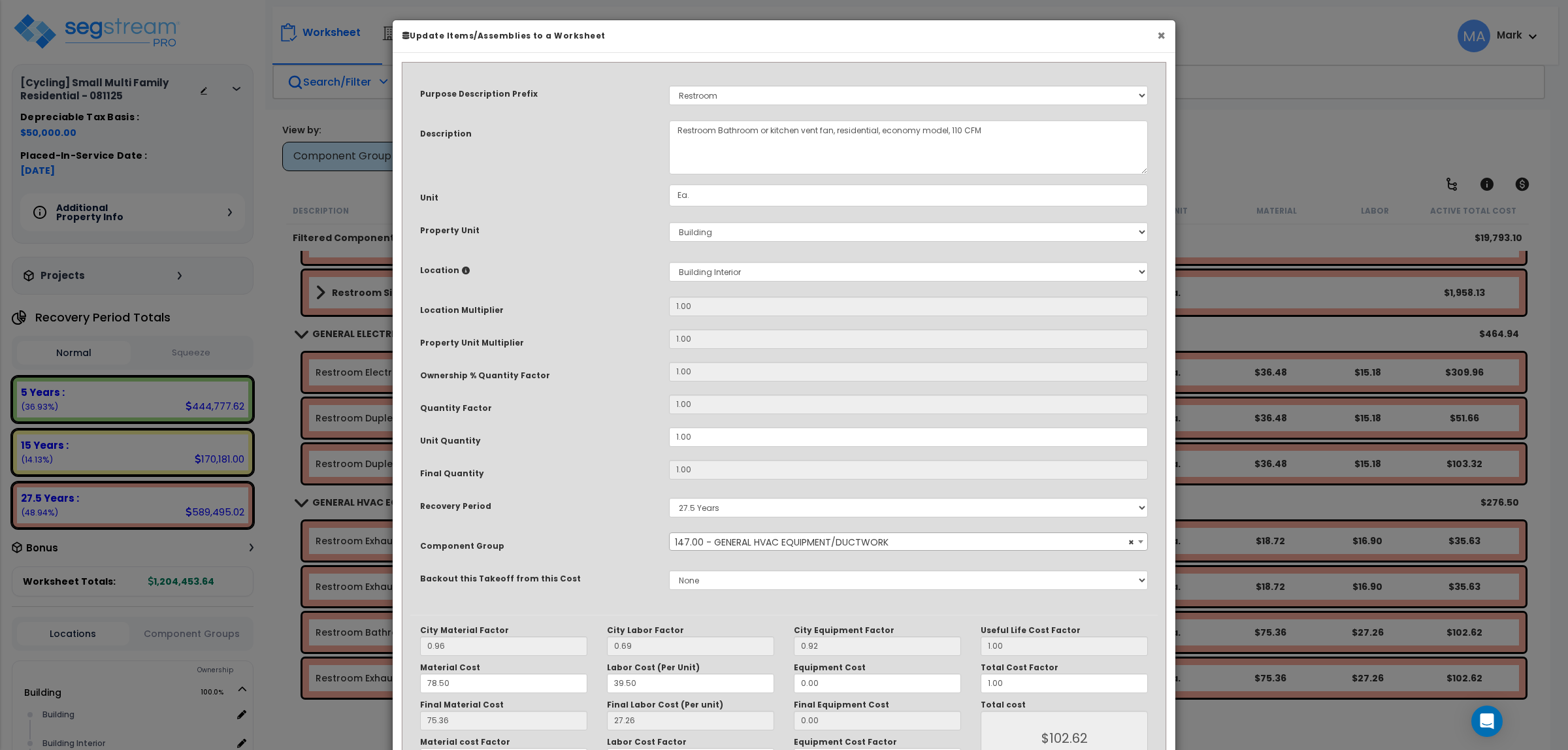
click at [1160, 39] on button "×" at bounding box center [1161, 35] width 8 height 14
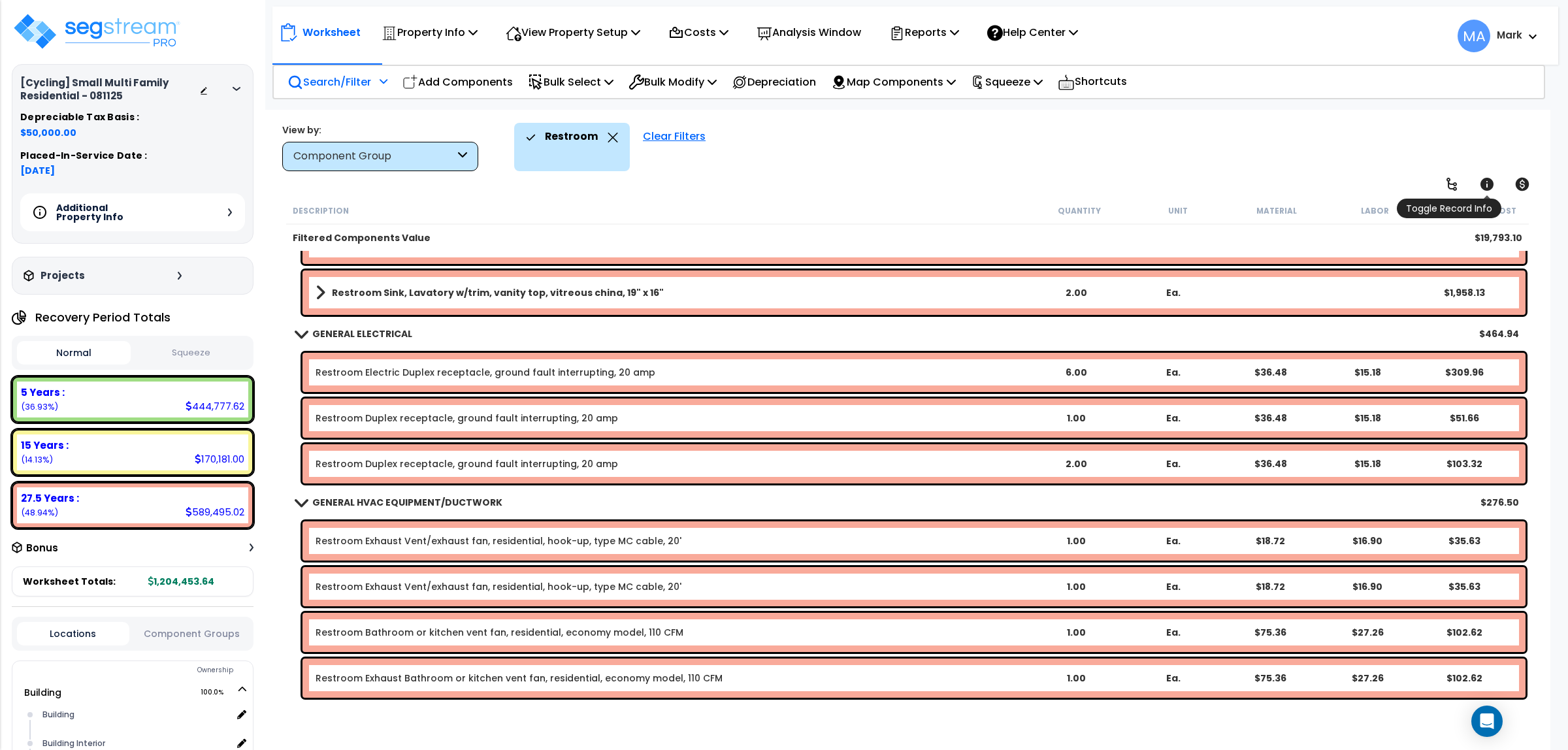
click at [1494, 183] on icon at bounding box center [1487, 184] width 16 height 16
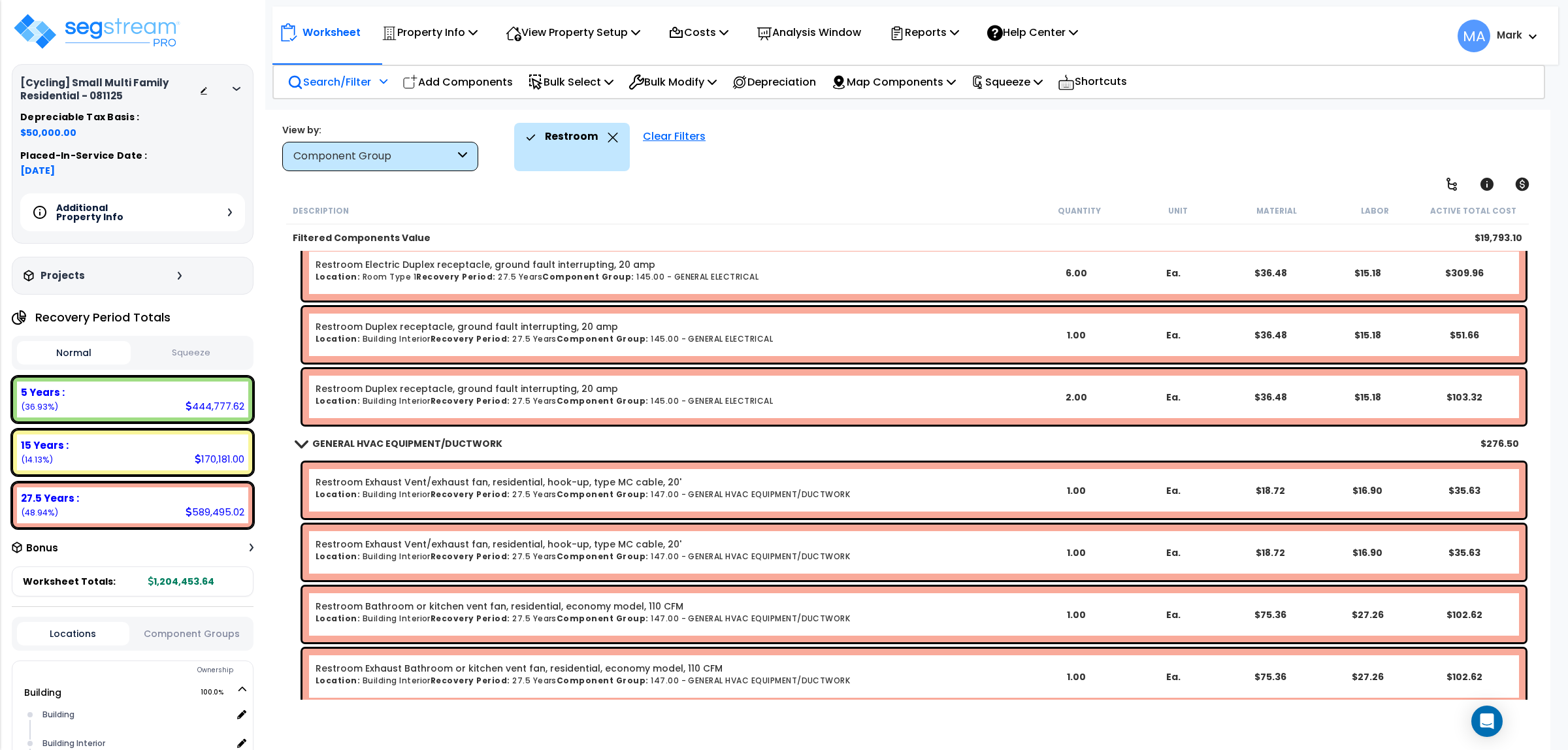
scroll to position [1158, 0]
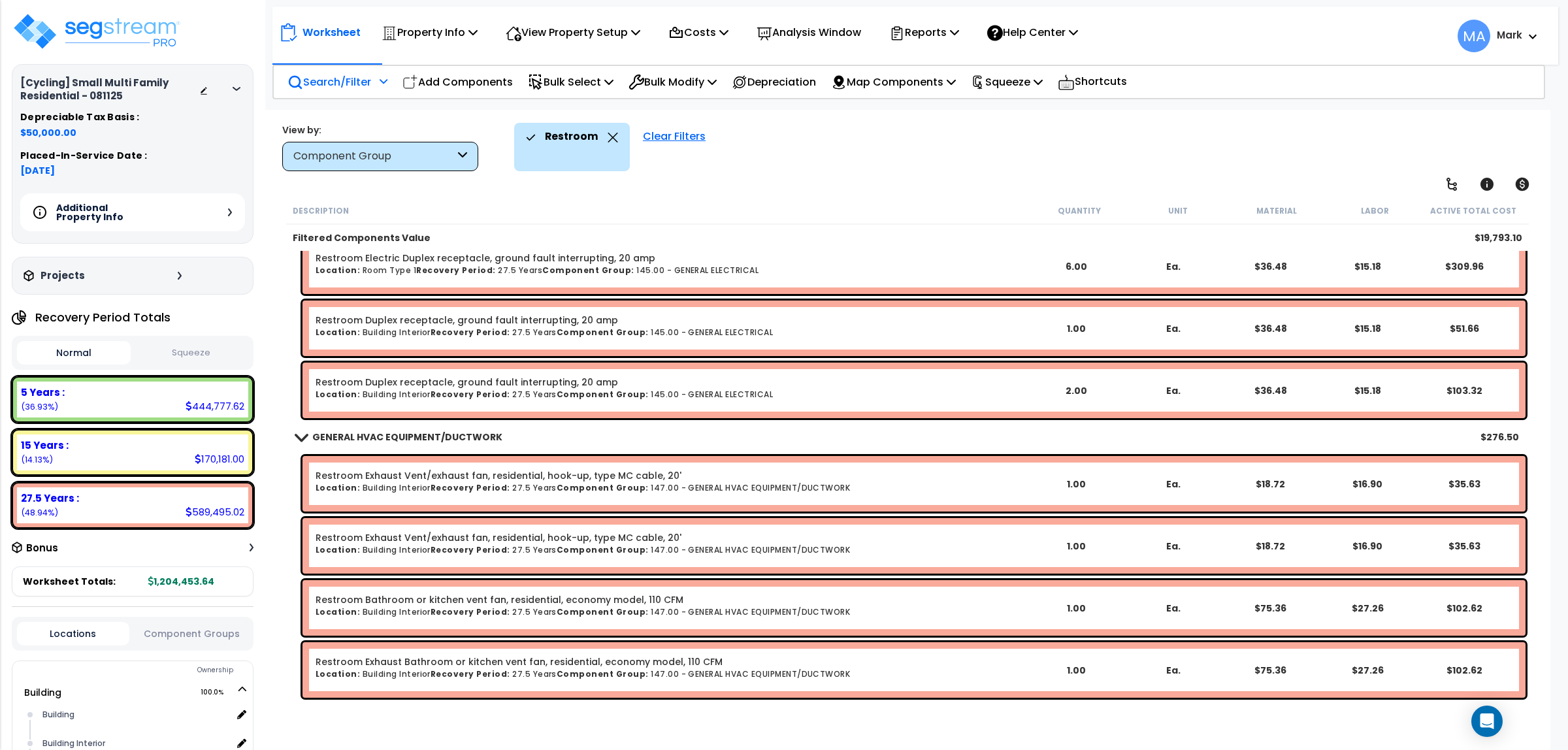
click at [611, 139] on icon at bounding box center [613, 137] width 11 height 10
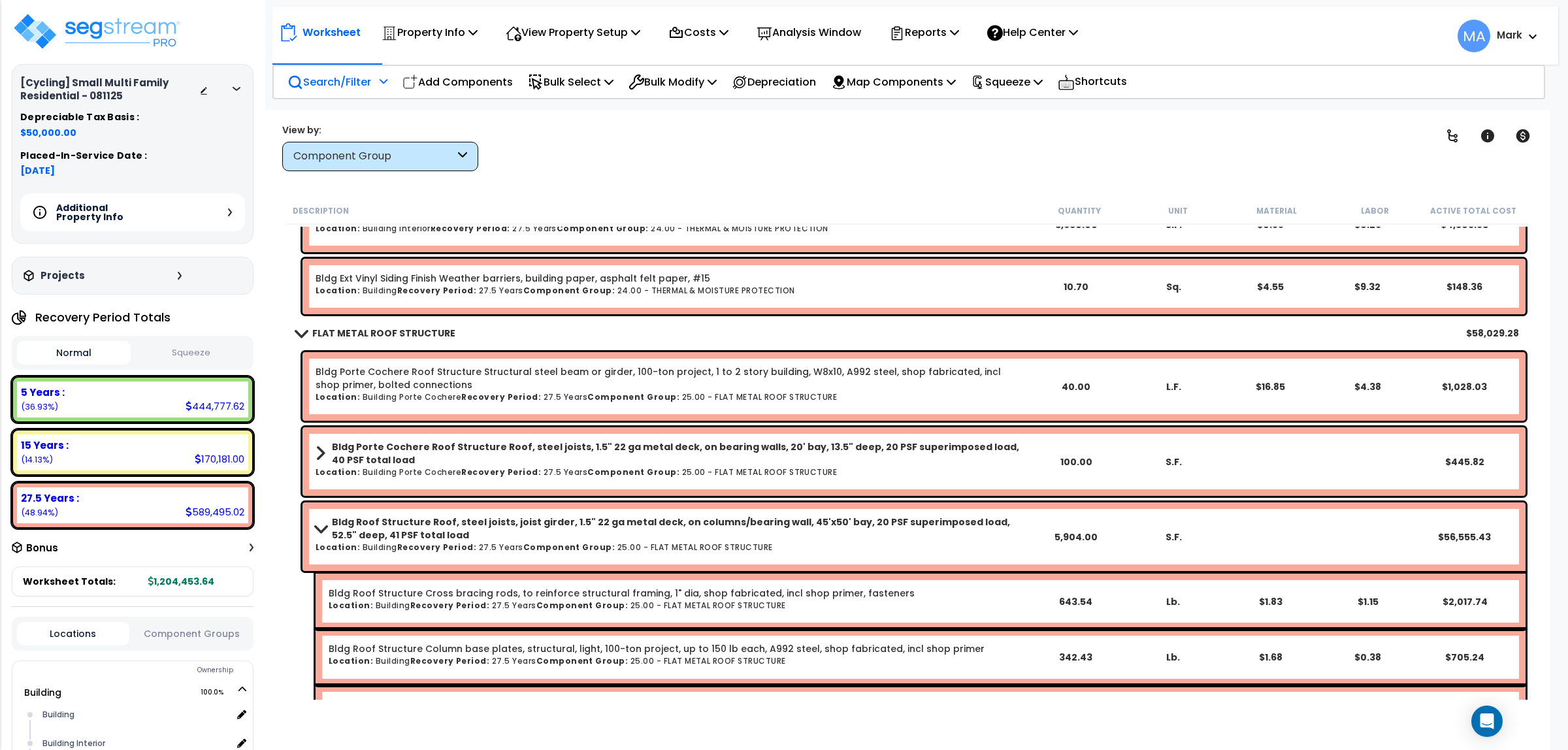
click at [333, 69] on div "Search/Filter Additional Search / Filter" at bounding box center [338, 81] width 100 height 30
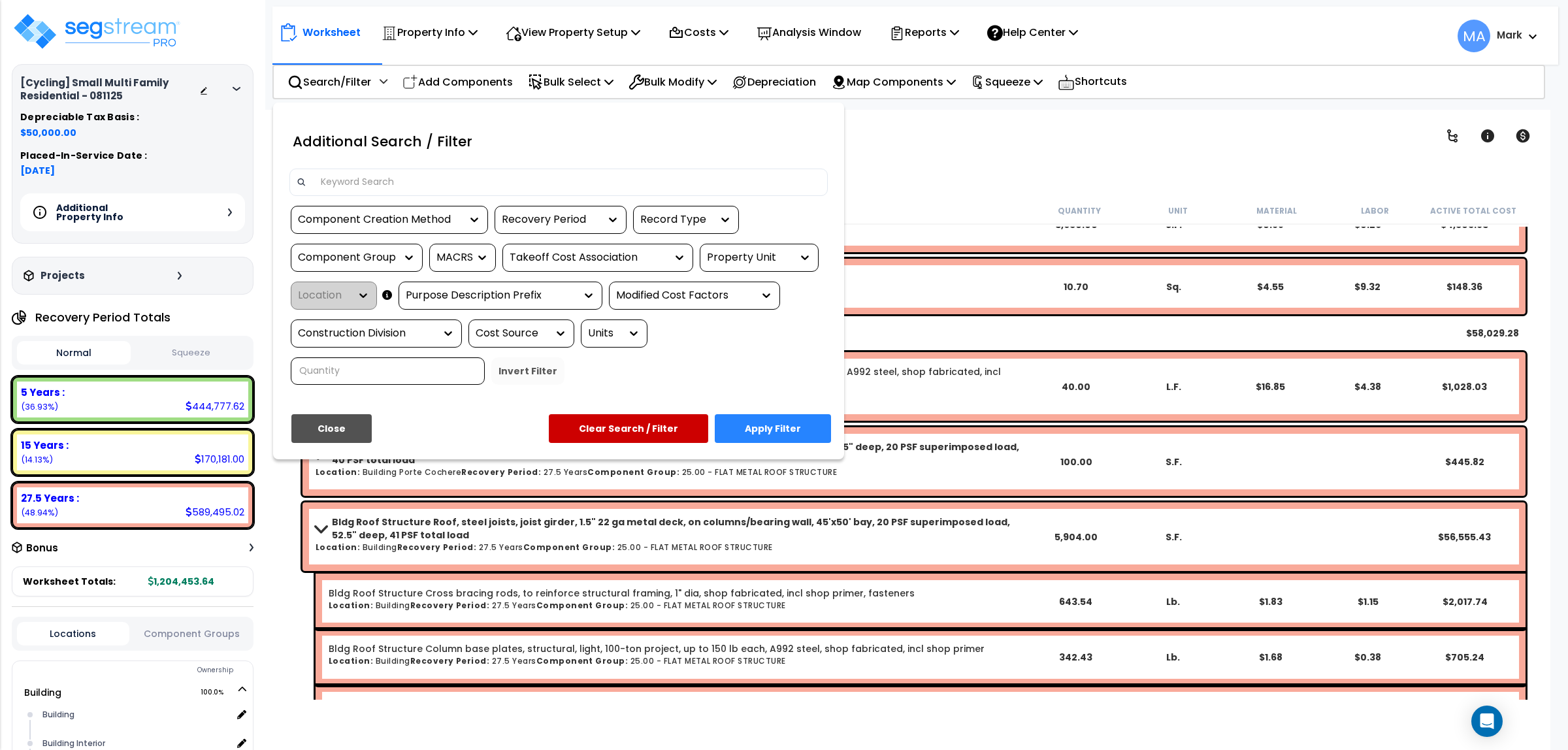
click at [388, 174] on input at bounding box center [567, 182] width 508 height 20
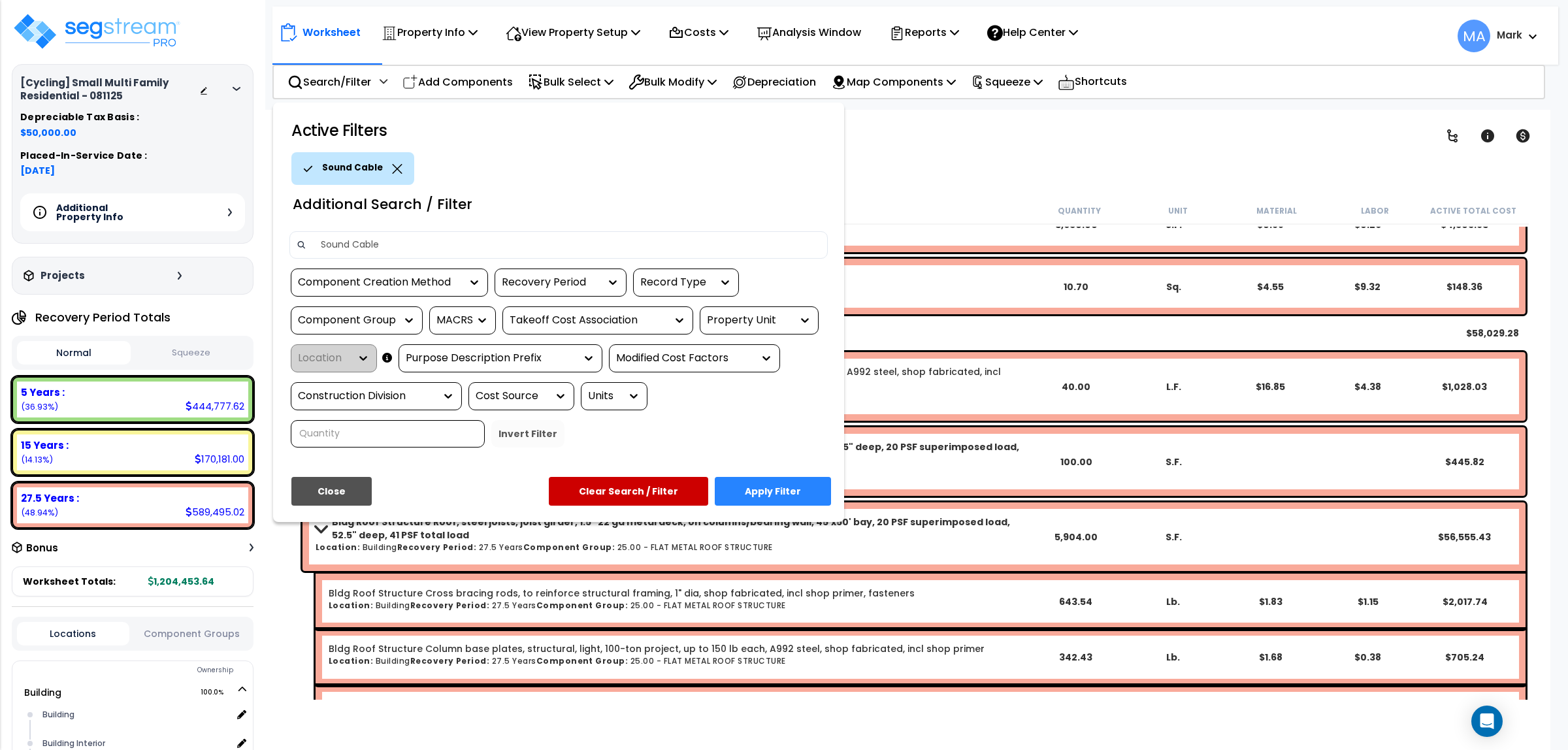
type input "Sound Cable"
click at [811, 494] on button "Apply Filter" at bounding box center [773, 491] width 117 height 29
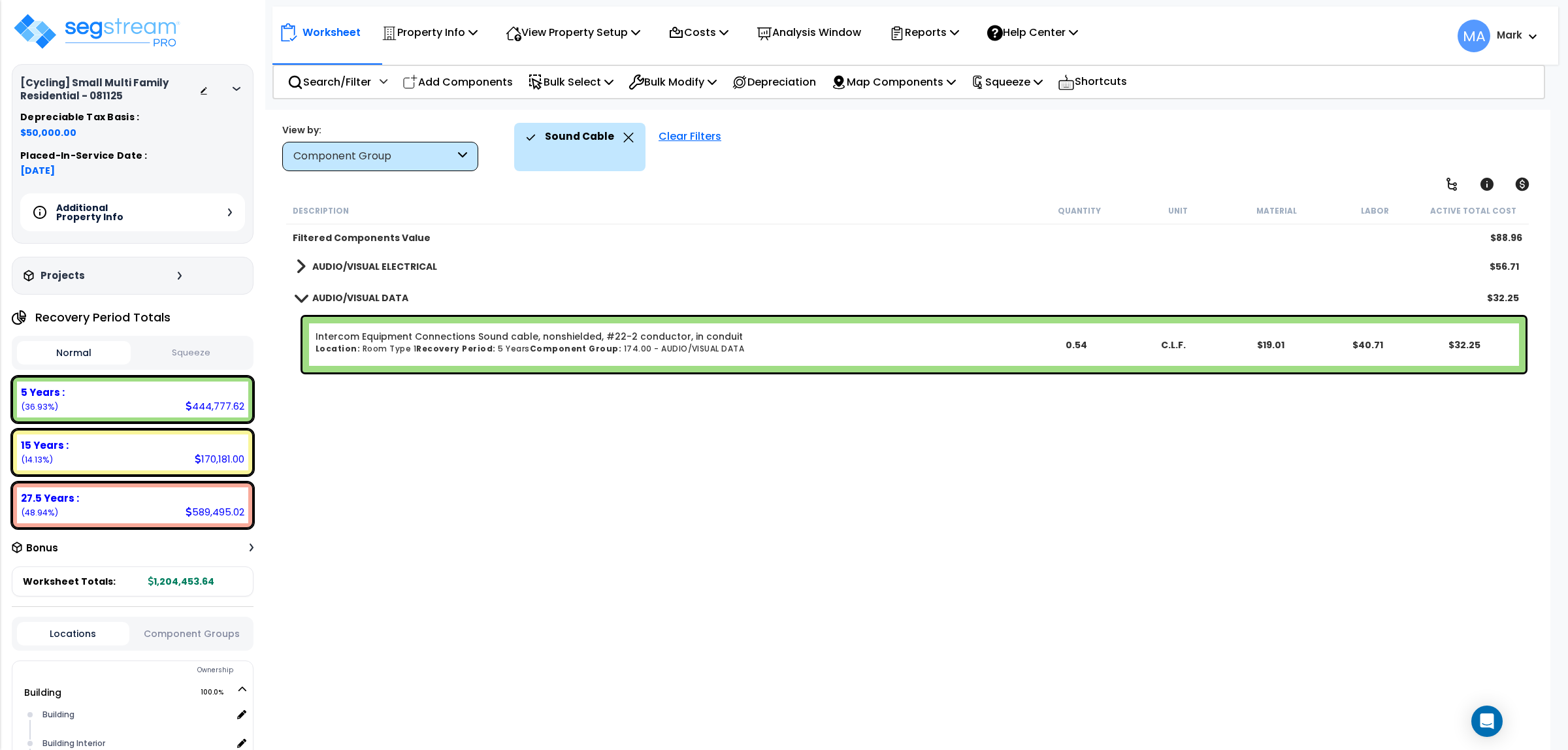
click at [388, 263] on b "AUDIO/VISUAL ELECTRICAL" at bounding box center [375, 267] width 125 height 13
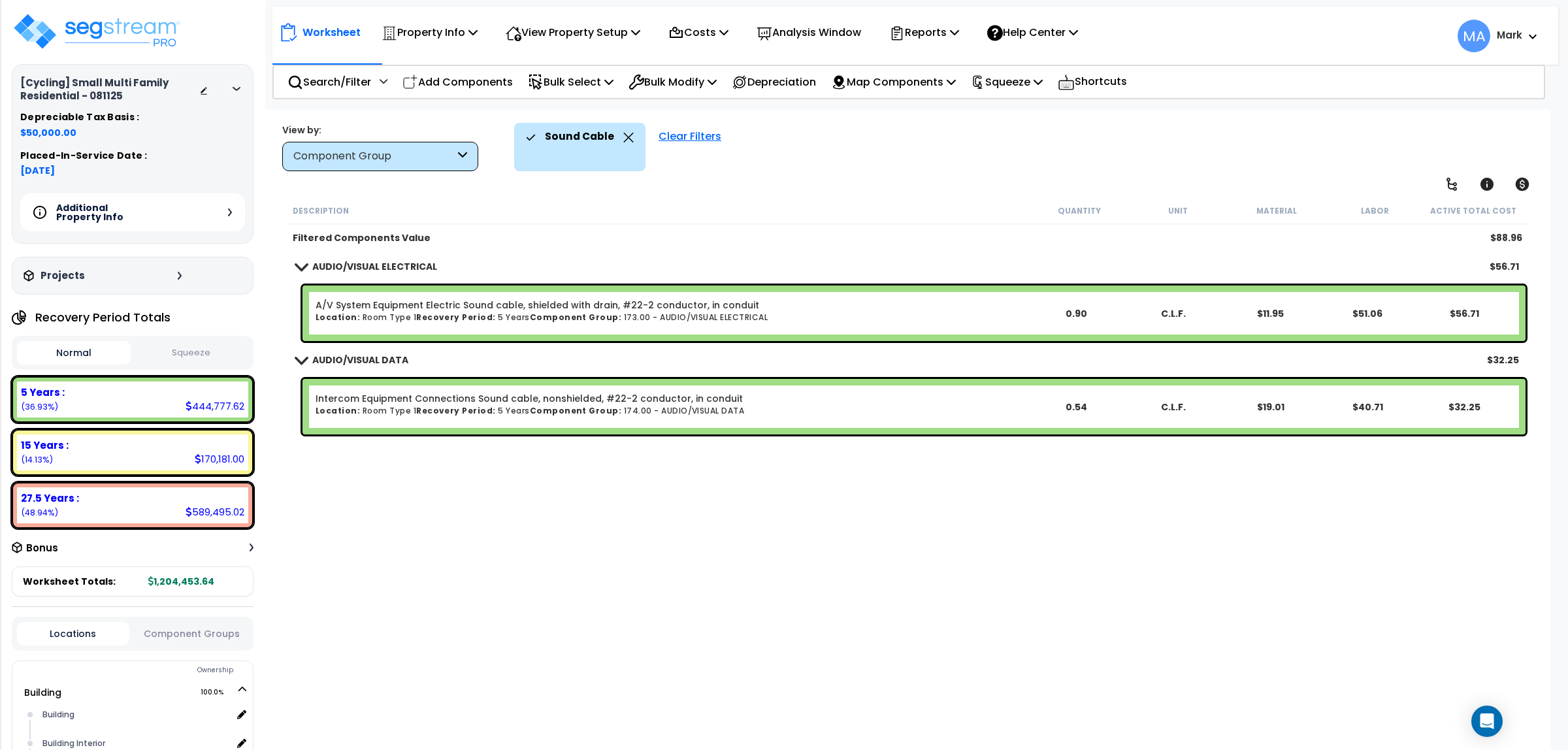
click at [624, 136] on icon at bounding box center [628, 137] width 11 height 10
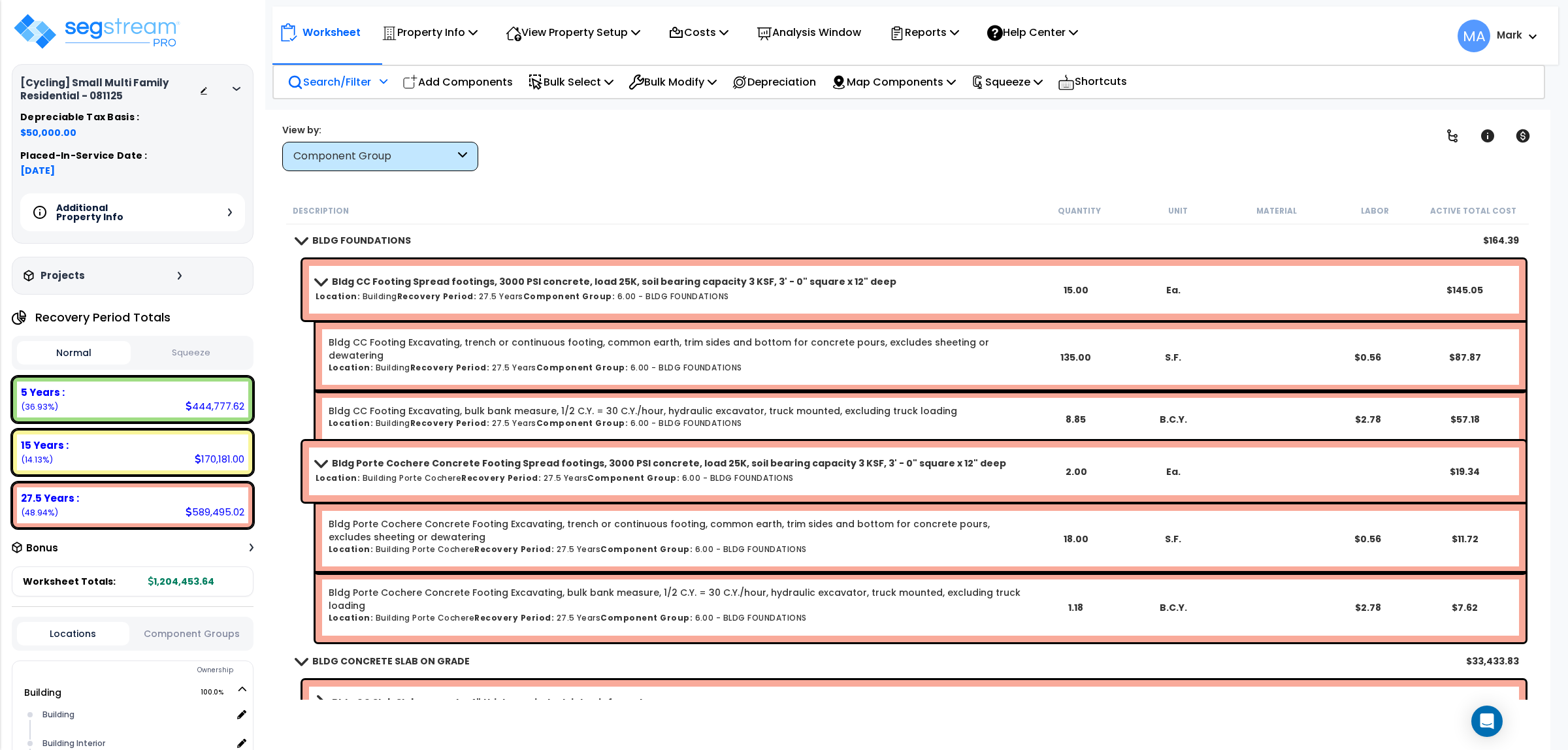
click at [363, 86] on p "Search/Filter" at bounding box center [329, 81] width 84 height 17
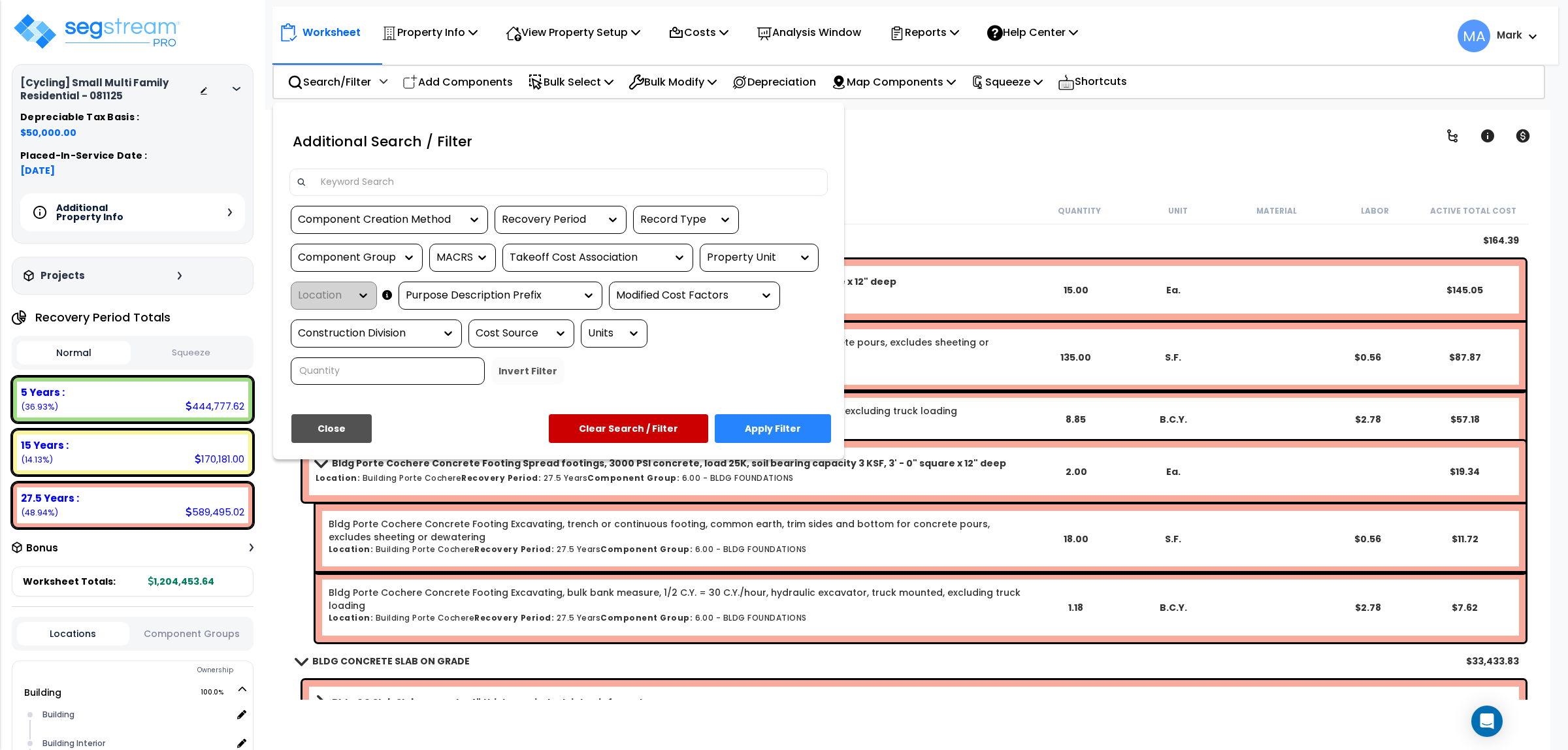
click at [374, 187] on input at bounding box center [567, 182] width 508 height 20
click at [931, 145] on div at bounding box center [784, 375] width 1568 height 750
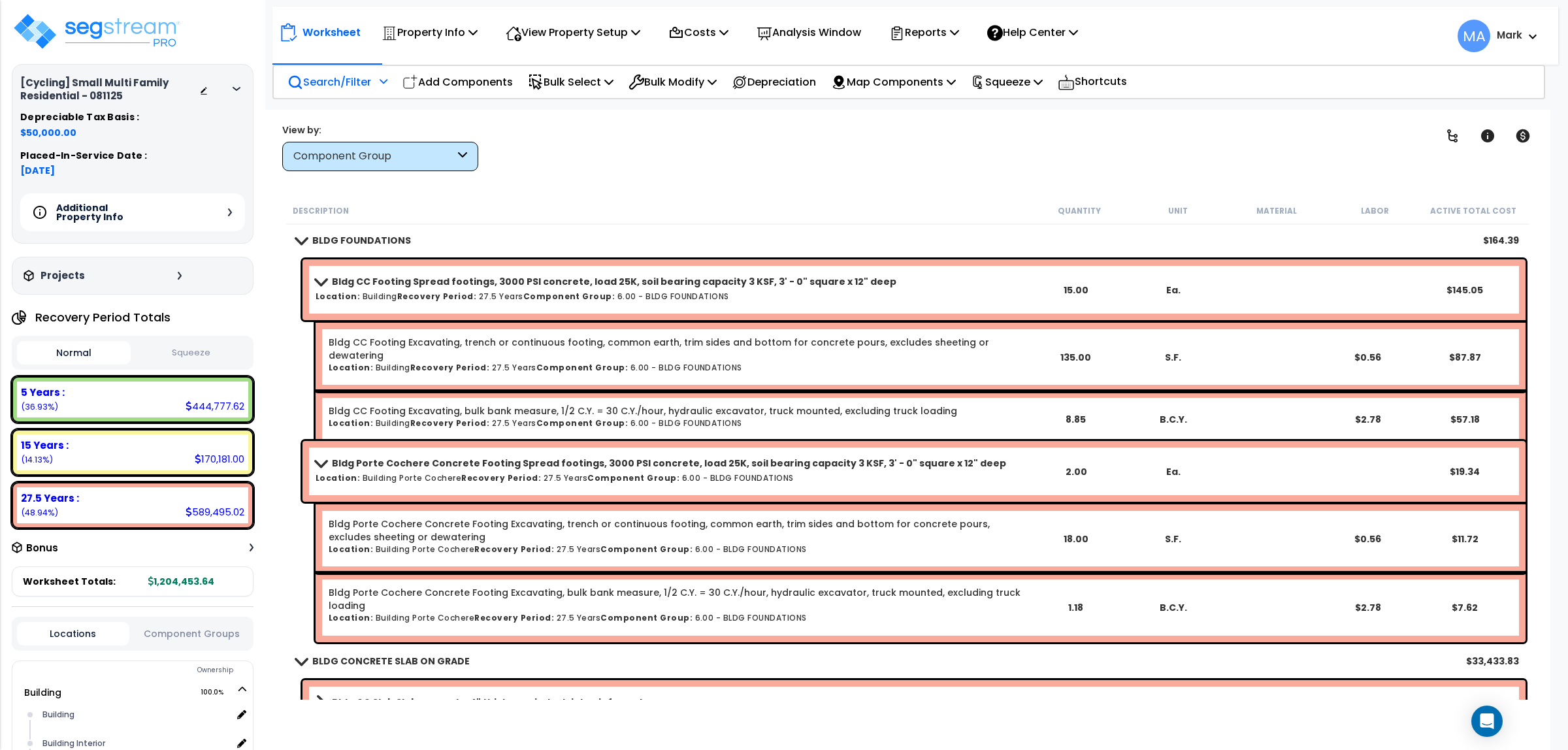
click at [347, 69] on div "Search/Filter Additional Search / Filter" at bounding box center [338, 81] width 100 height 30
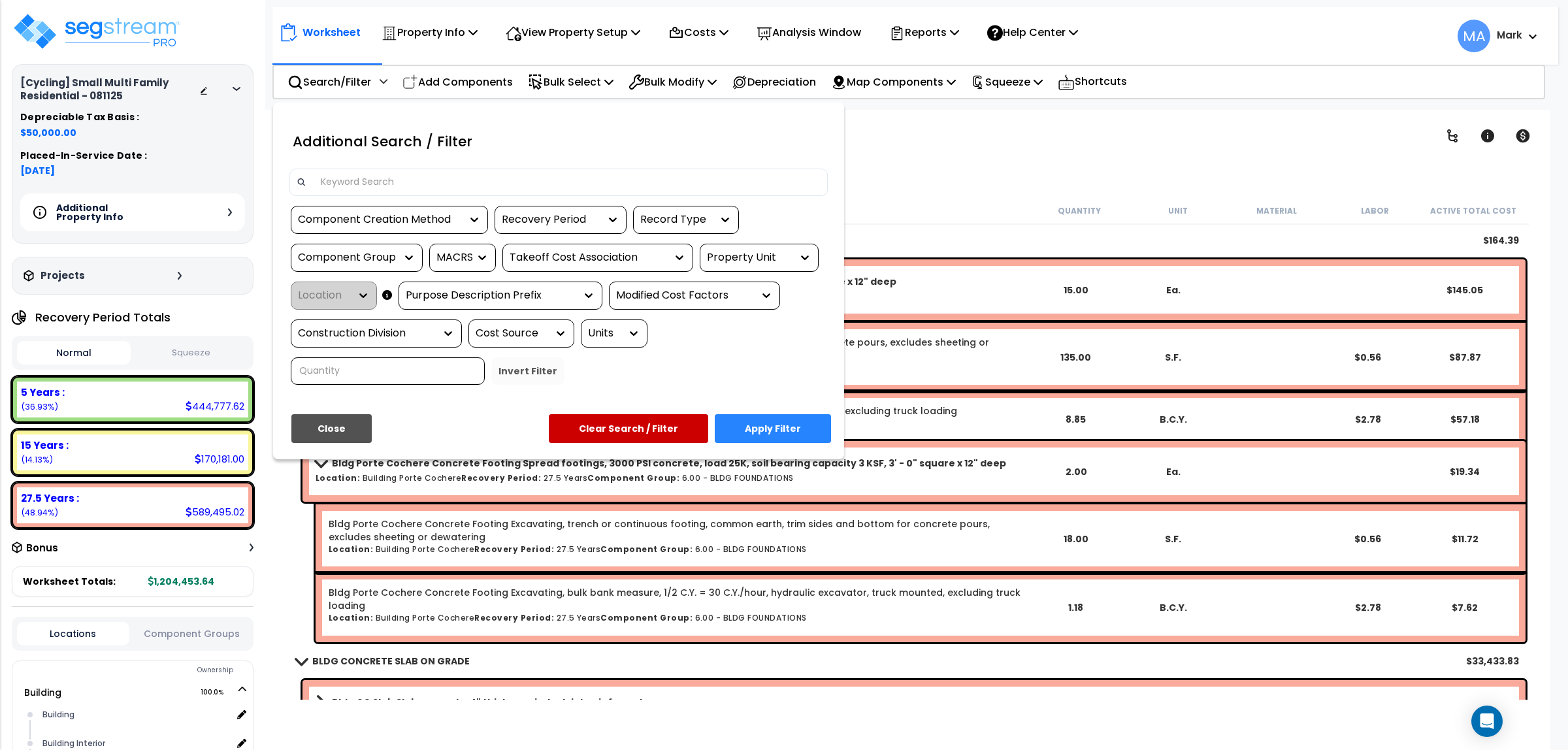
click at [361, 186] on input at bounding box center [567, 182] width 508 height 20
drag, startPoint x: 1001, startPoint y: 130, endPoint x: 1078, endPoint y: 139, distance: 77.5
click at [1003, 130] on div at bounding box center [784, 375] width 1568 height 750
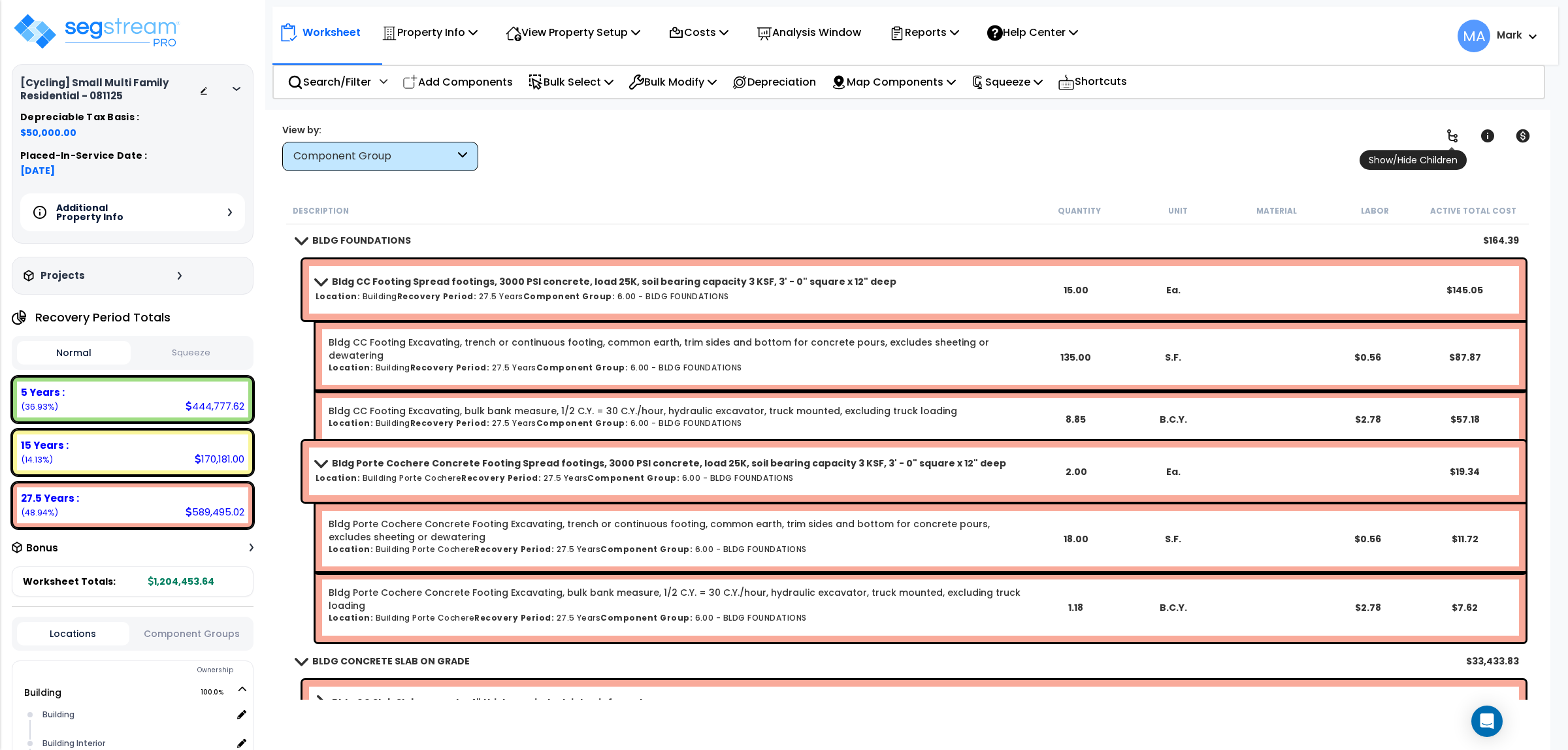
click at [1449, 134] on icon at bounding box center [1452, 136] width 16 height 16
click at [1449, 134] on icon at bounding box center [1452, 136] width 11 height 13
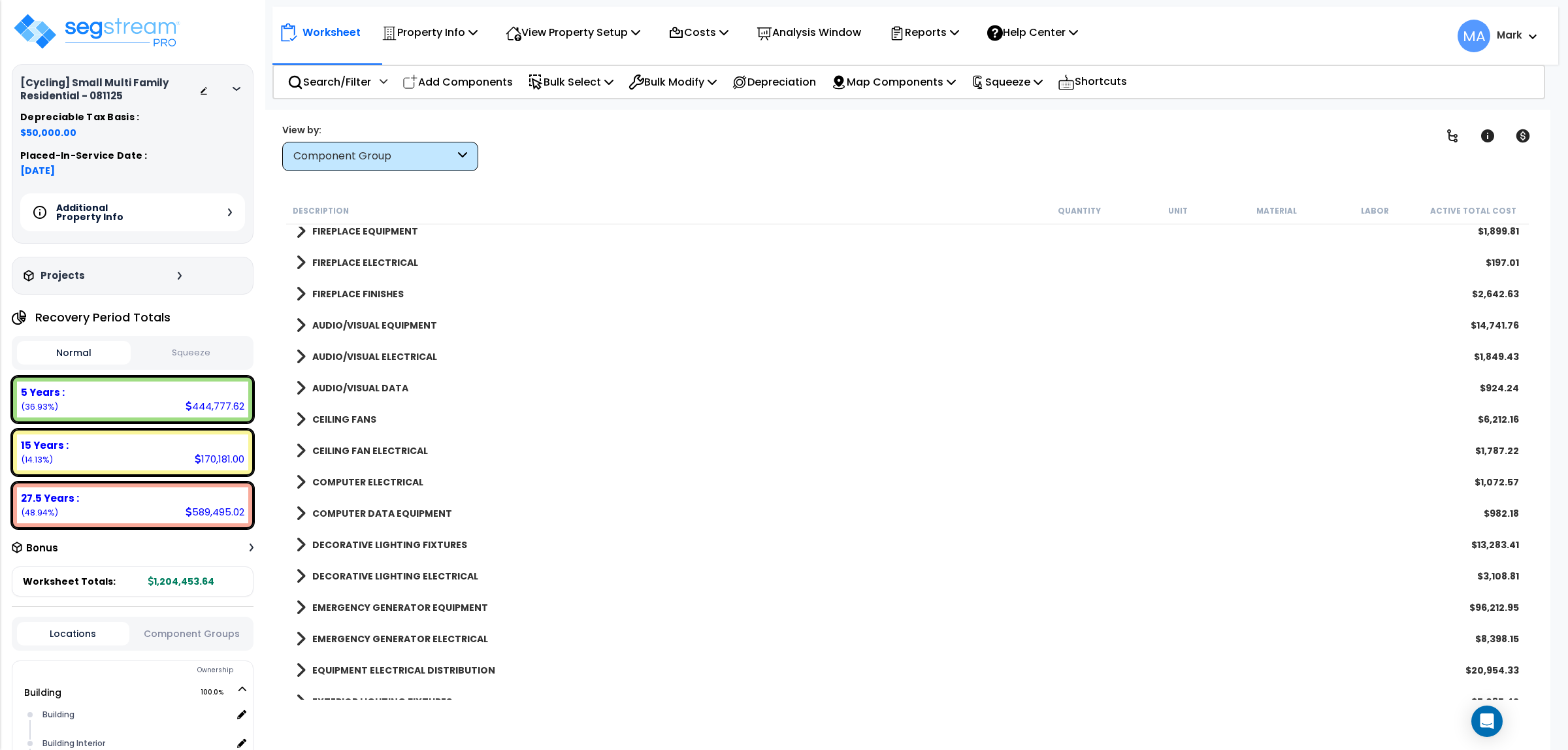
scroll to position [1634, 0]
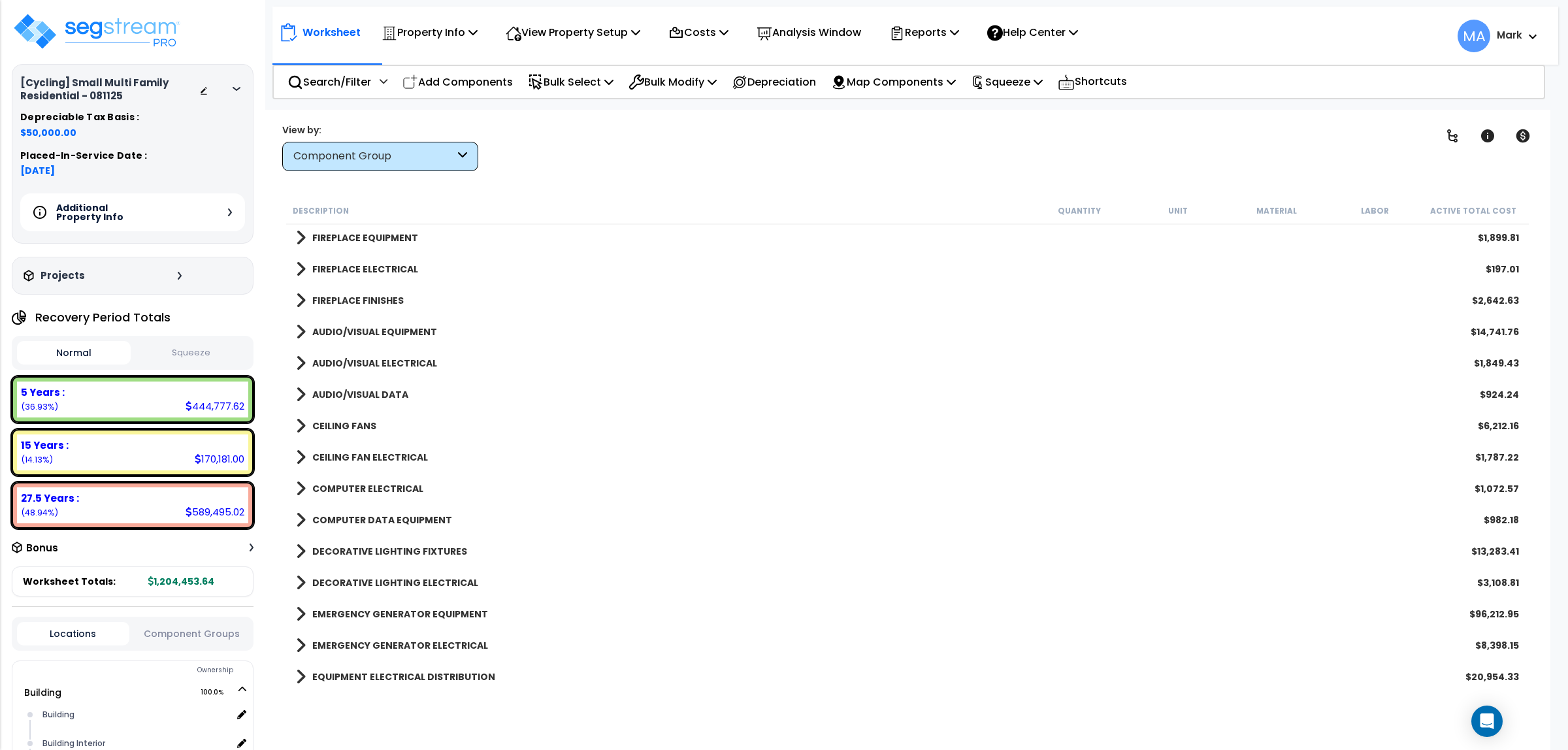
click at [398, 360] on b "AUDIO/VISUAL ELECTRICAL" at bounding box center [375, 363] width 125 height 13
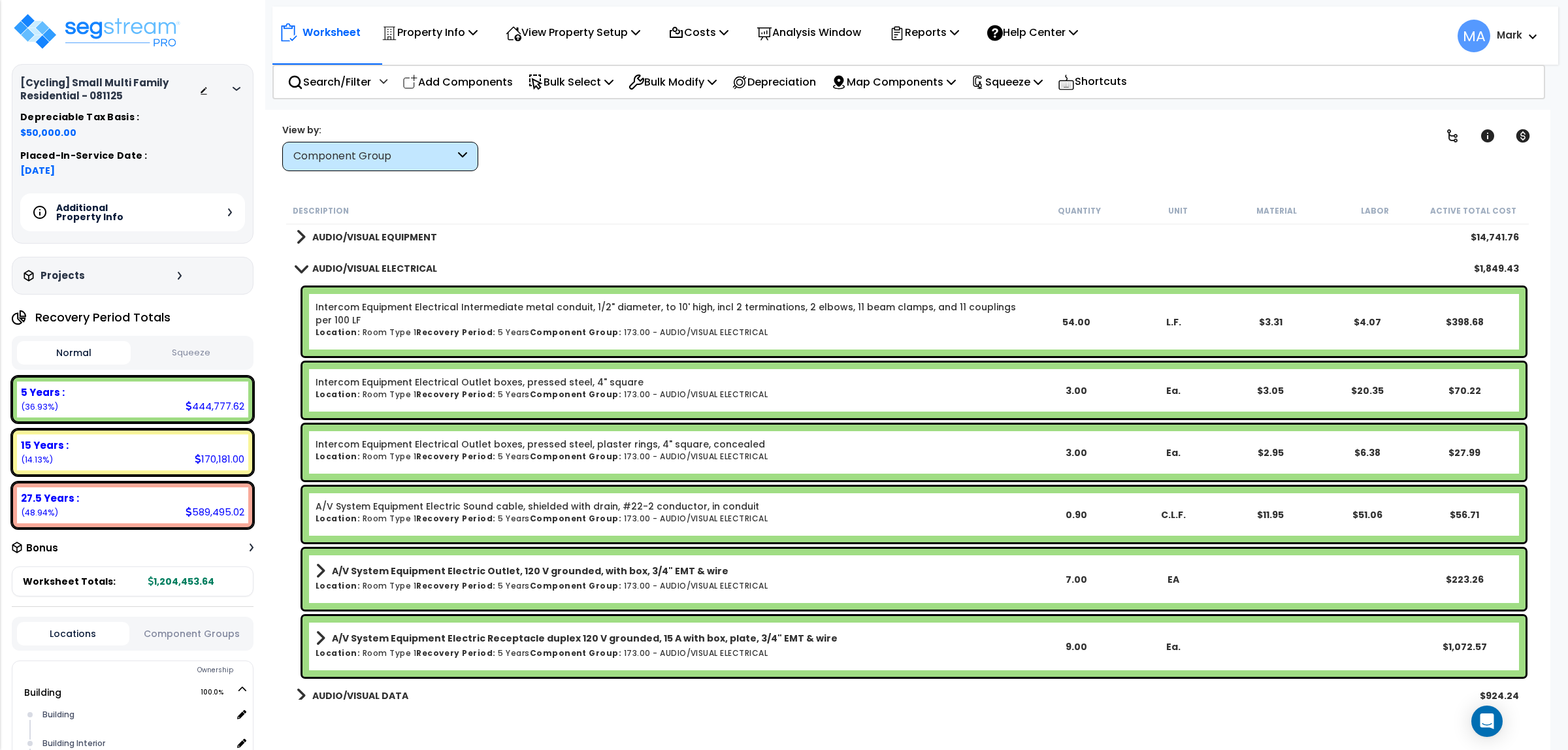
scroll to position [1715, 0]
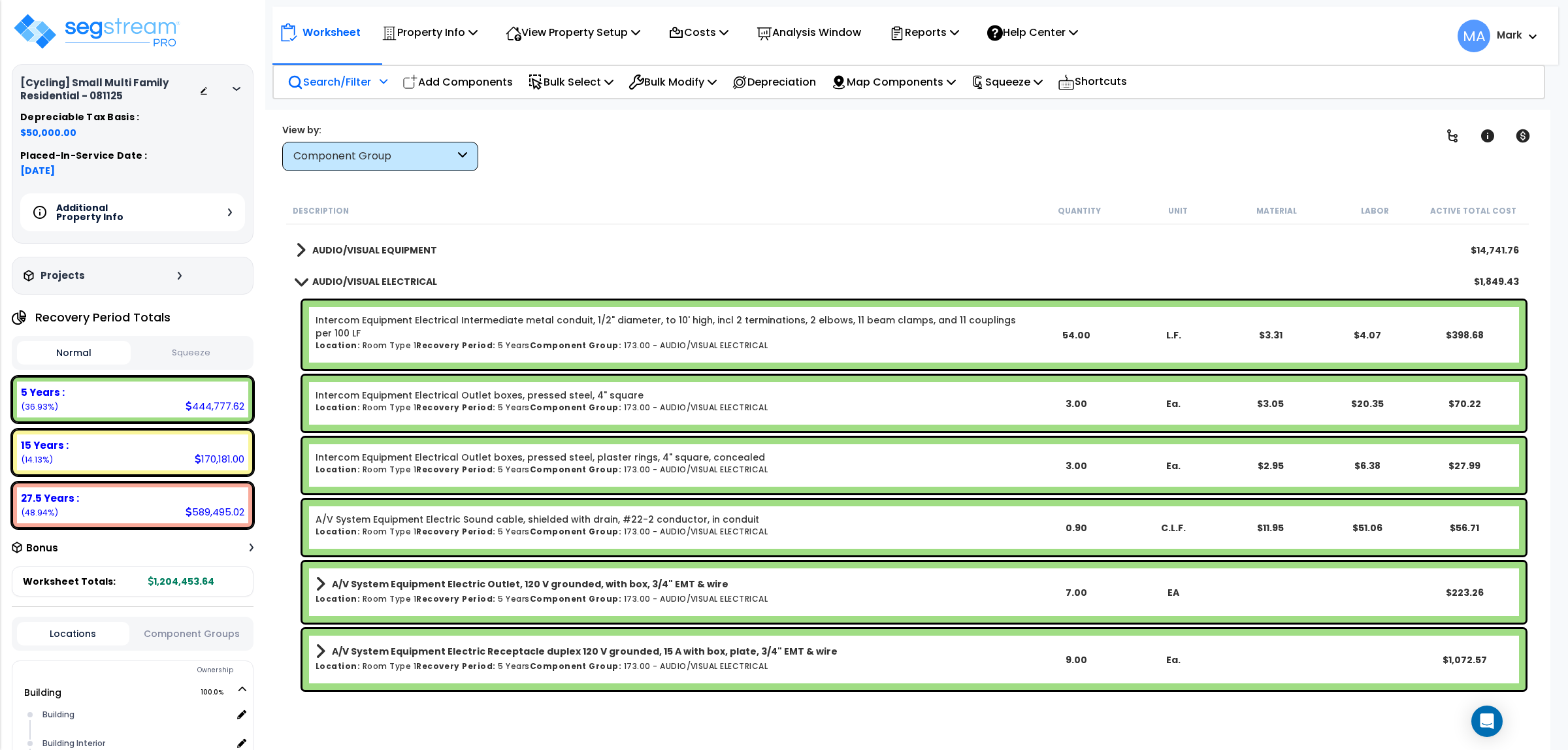
click at [379, 87] on div at bounding box center [382, 86] width 11 height 23
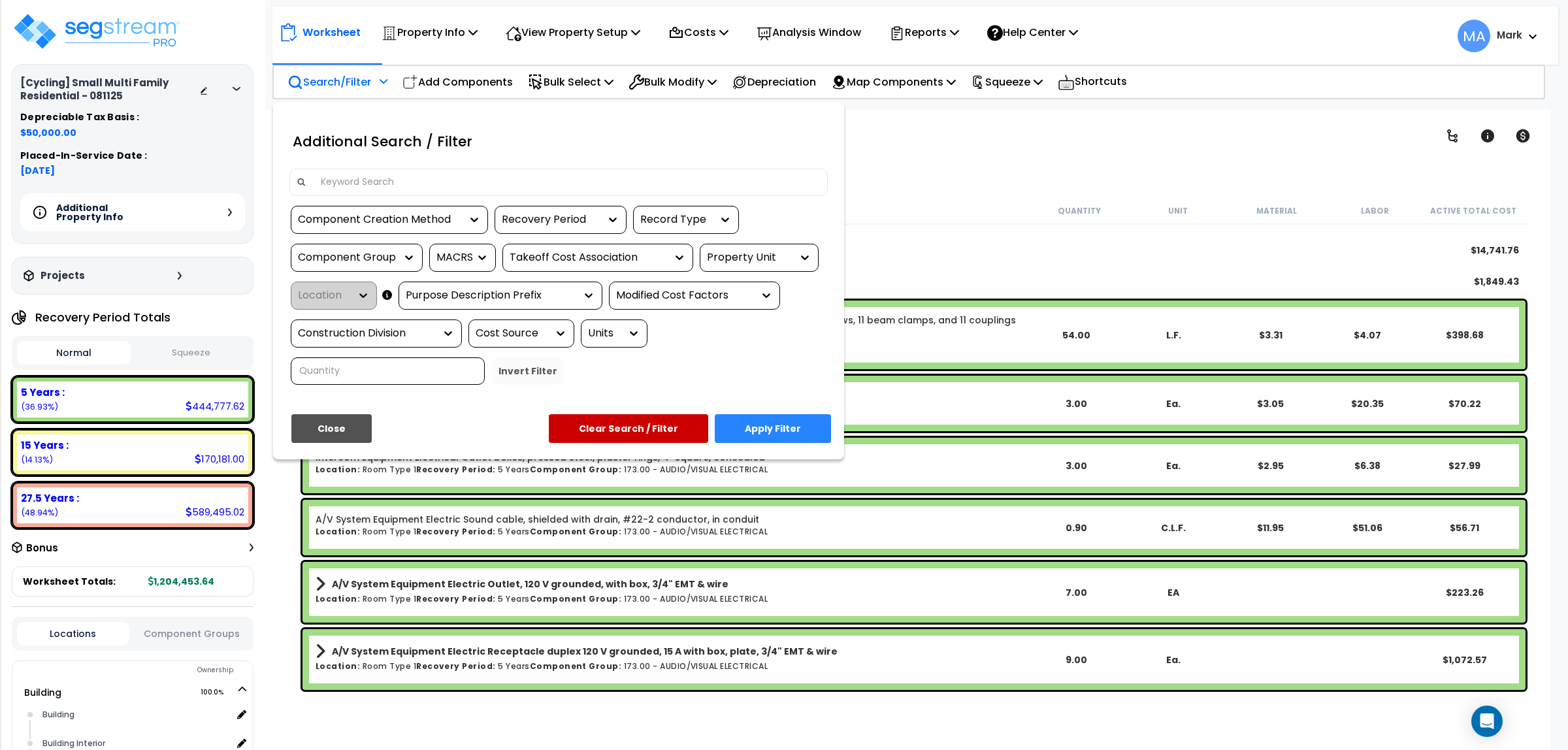
click at [348, 177] on input at bounding box center [567, 182] width 508 height 20
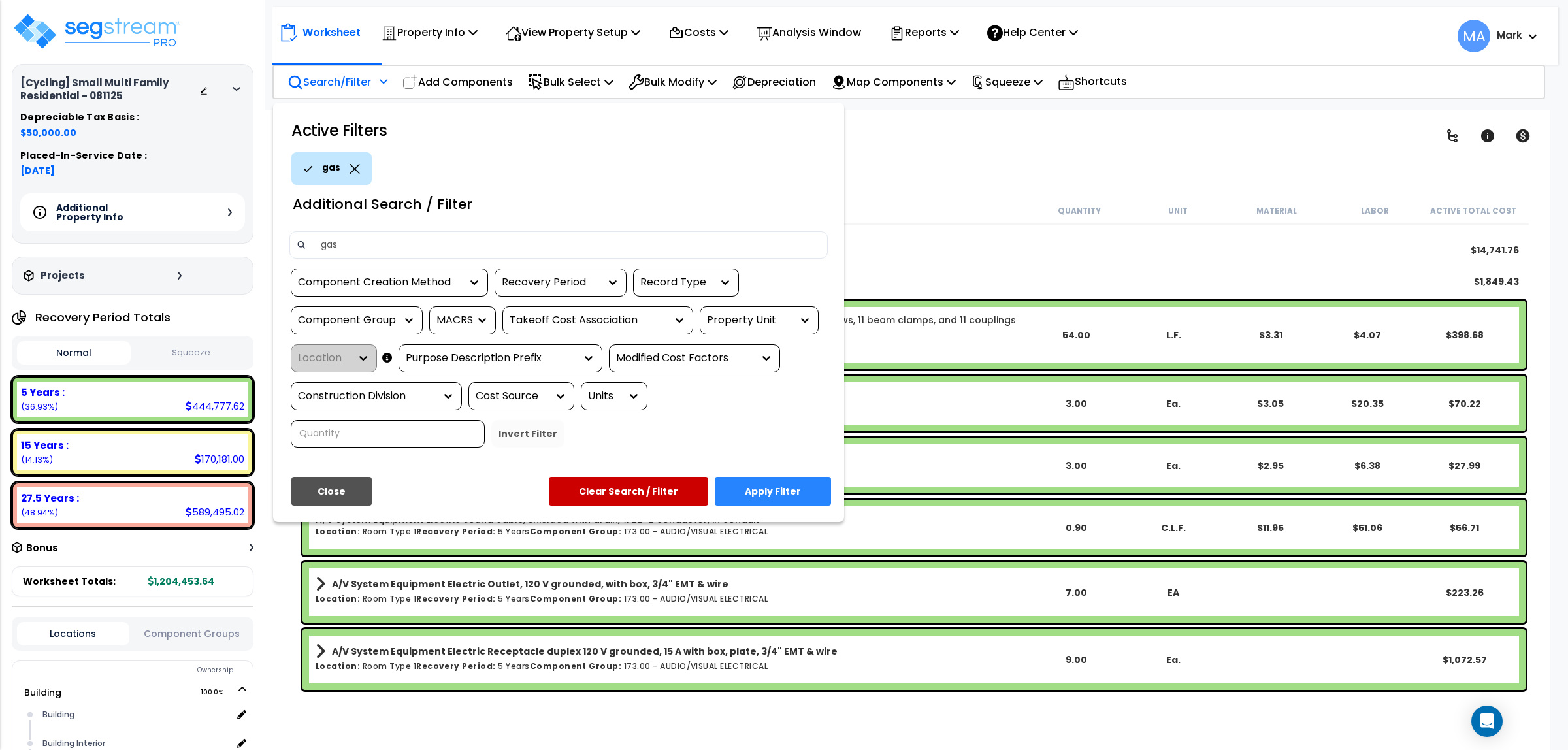
type input "gas"
click at [769, 465] on div "Active Filters gas Additional Search / Filter gas Component Creation Method Rec…" at bounding box center [559, 312] width 571 height 420
click at [762, 481] on button "Apply Filter" at bounding box center [773, 491] width 117 height 29
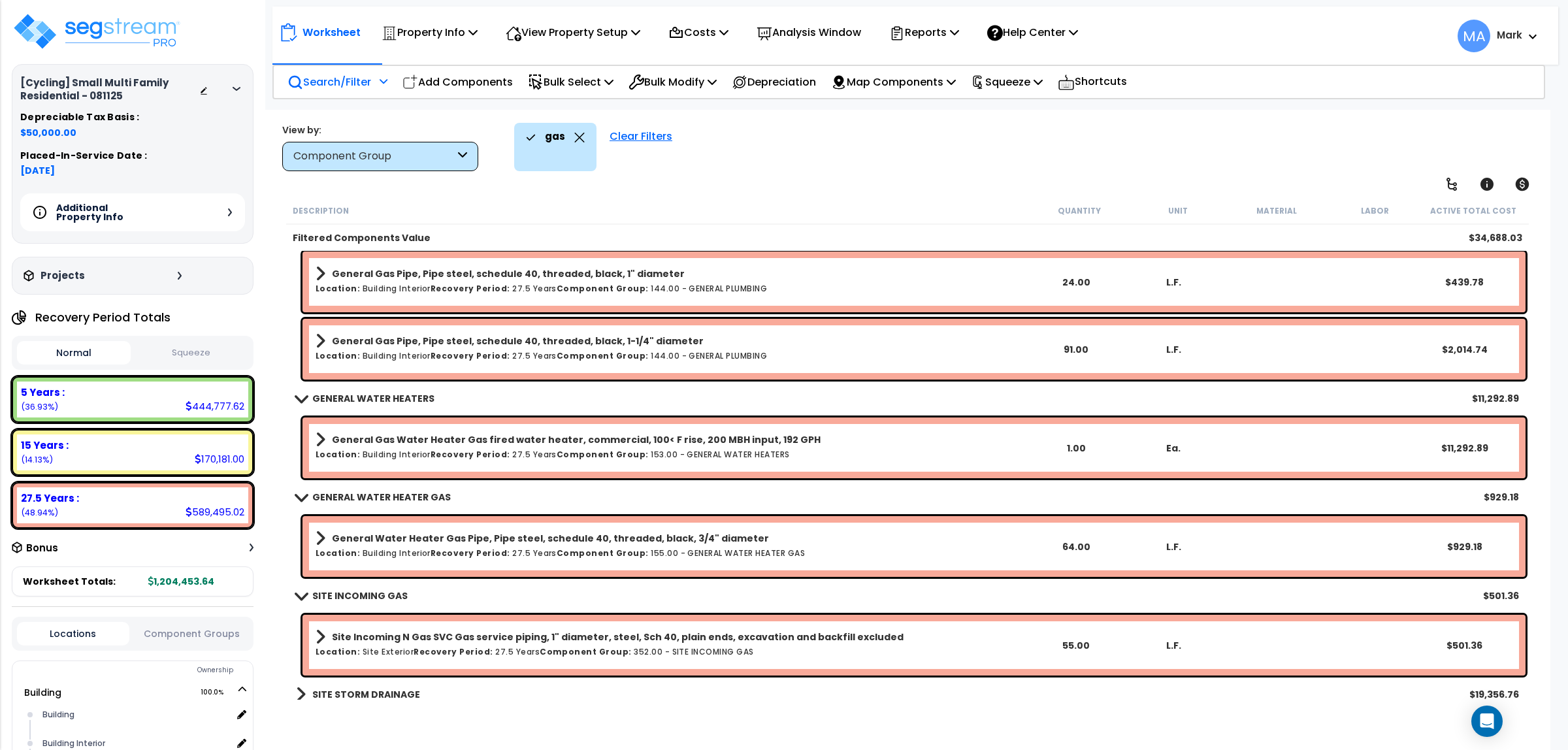
scroll to position [74, 0]
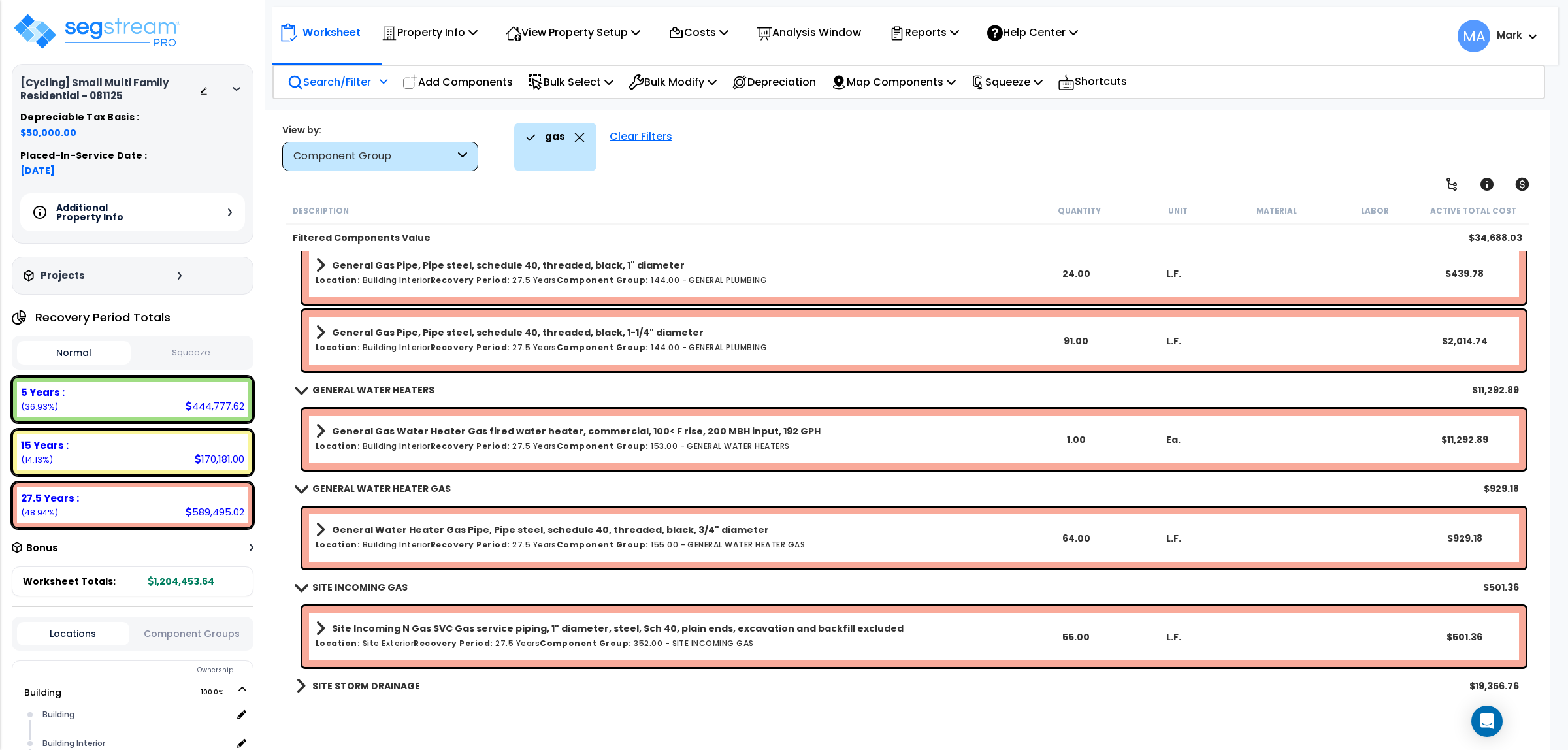
click at [384, 680] on b "SITE STORM DRAINAGE" at bounding box center [366, 686] width 108 height 13
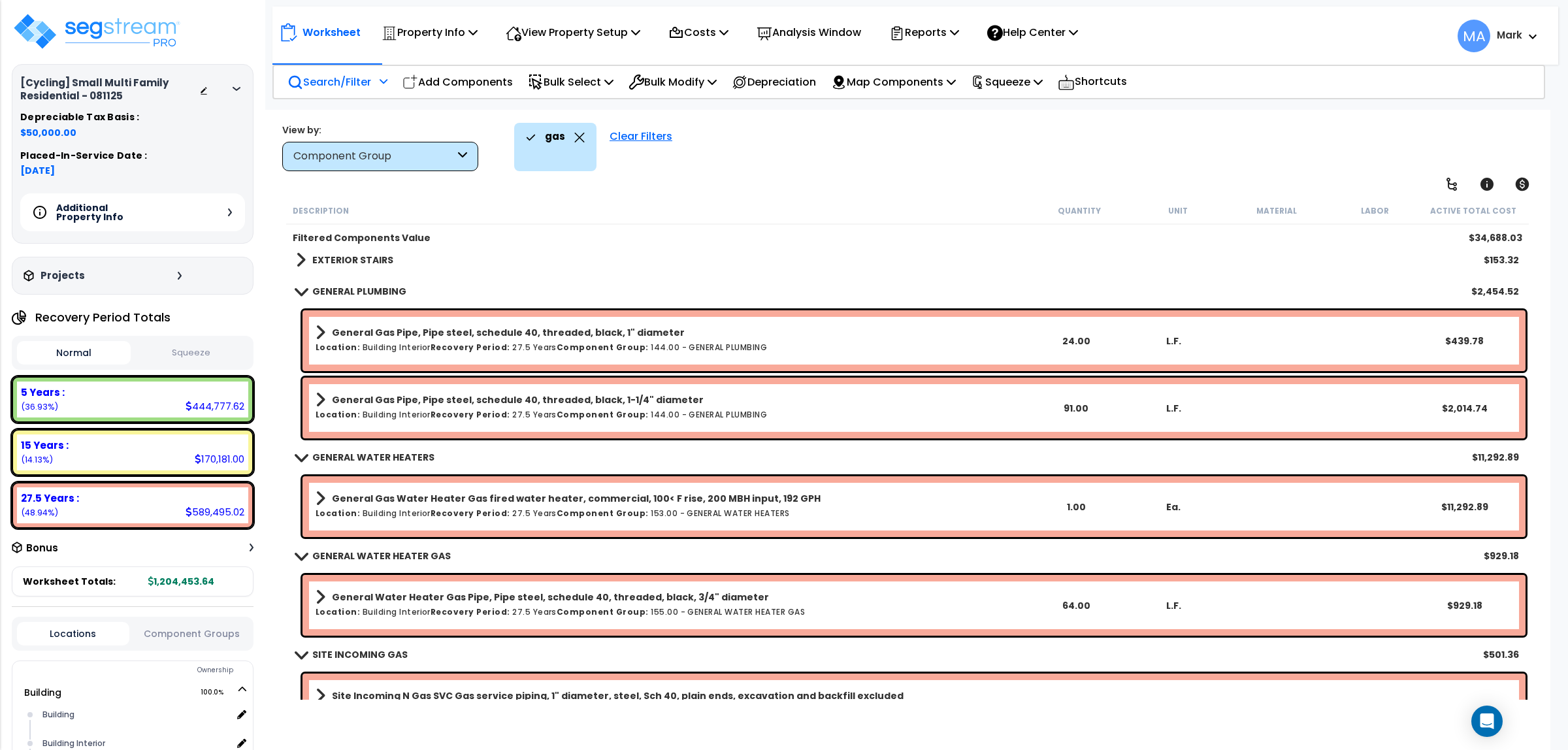
scroll to position [0, 0]
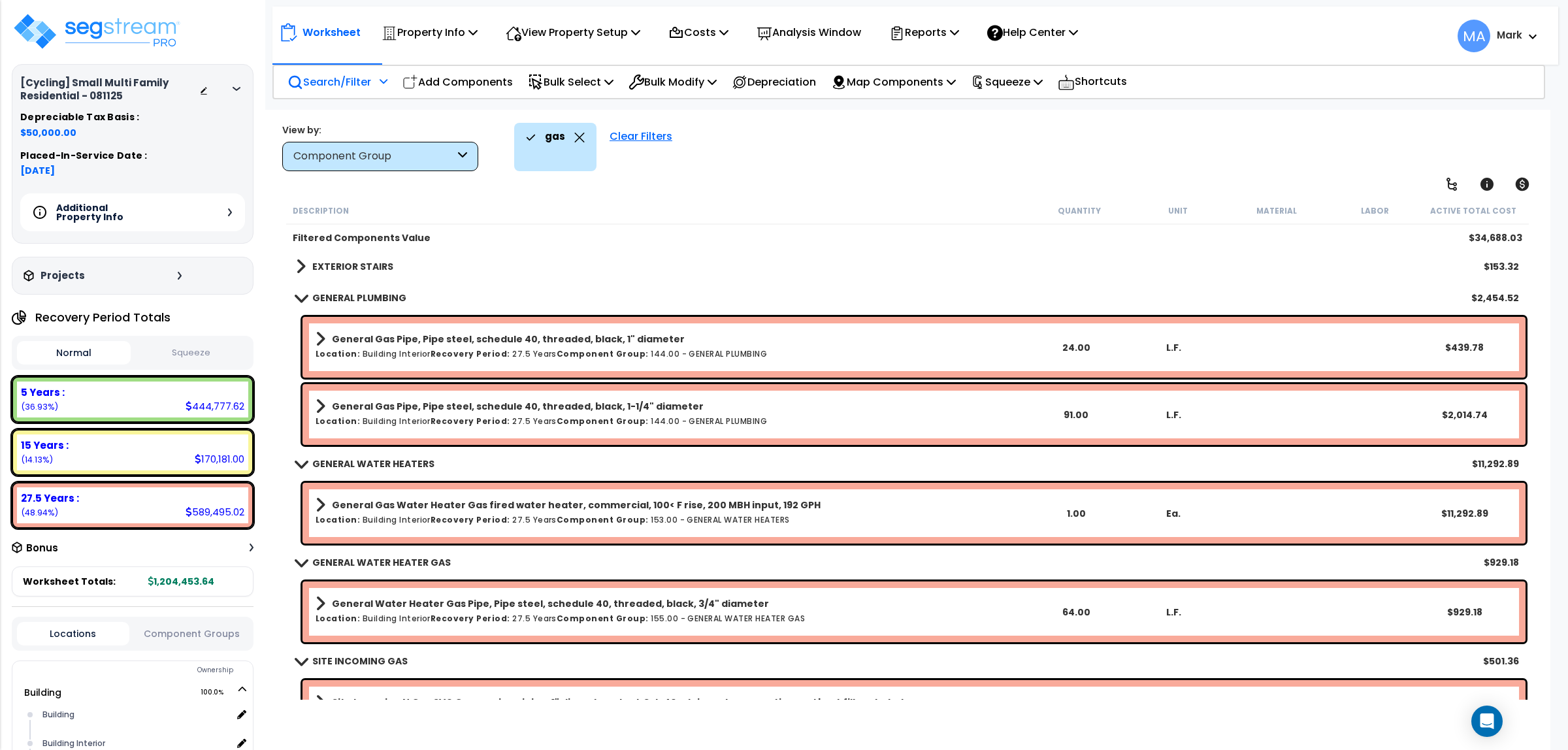
click at [576, 131] on div "gas" at bounding box center [555, 137] width 59 height 29
click at [580, 131] on div "gas" at bounding box center [555, 137] width 59 height 29
click at [580, 132] on icon at bounding box center [579, 137] width 11 height 10
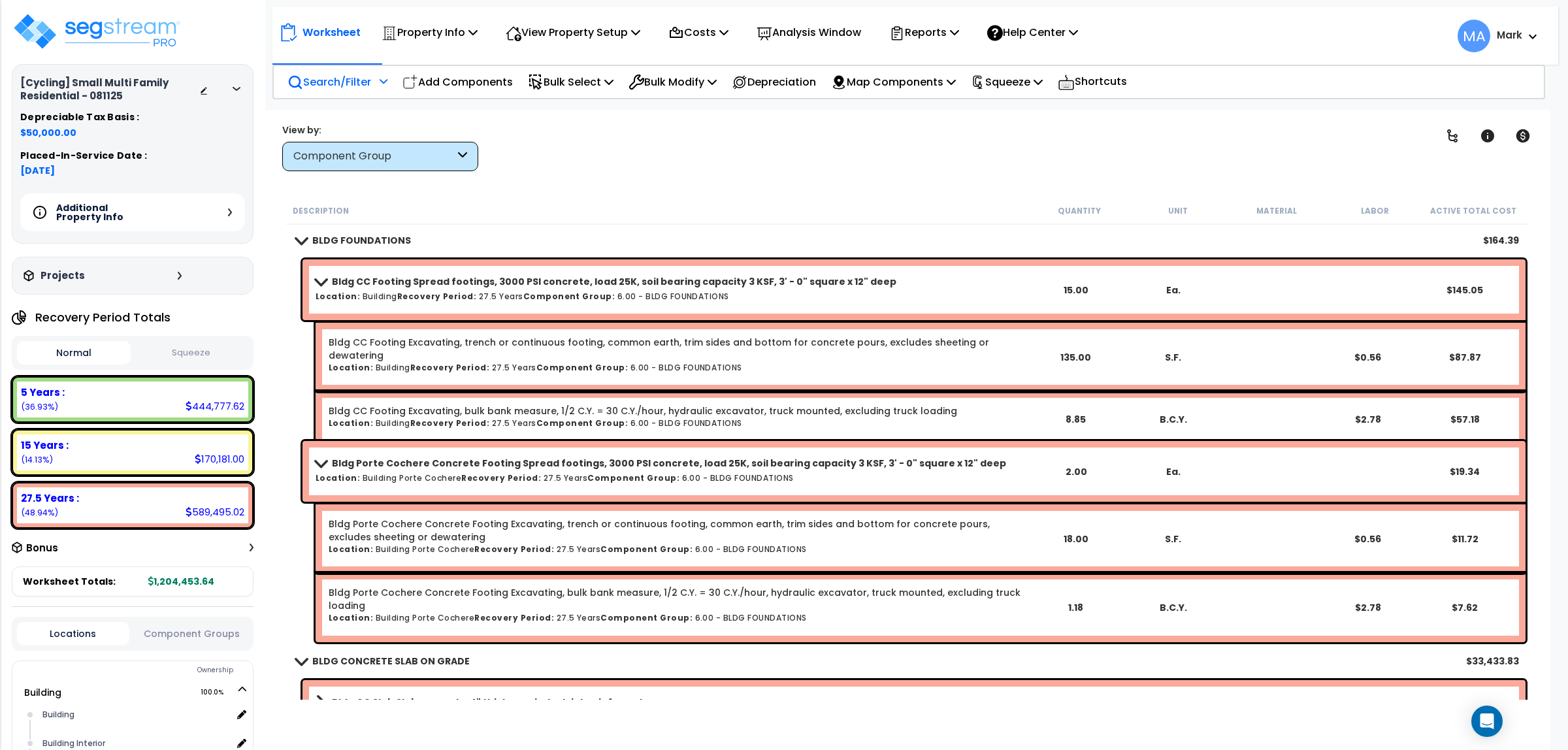
click at [383, 83] on icon at bounding box center [384, 81] width 8 height 9
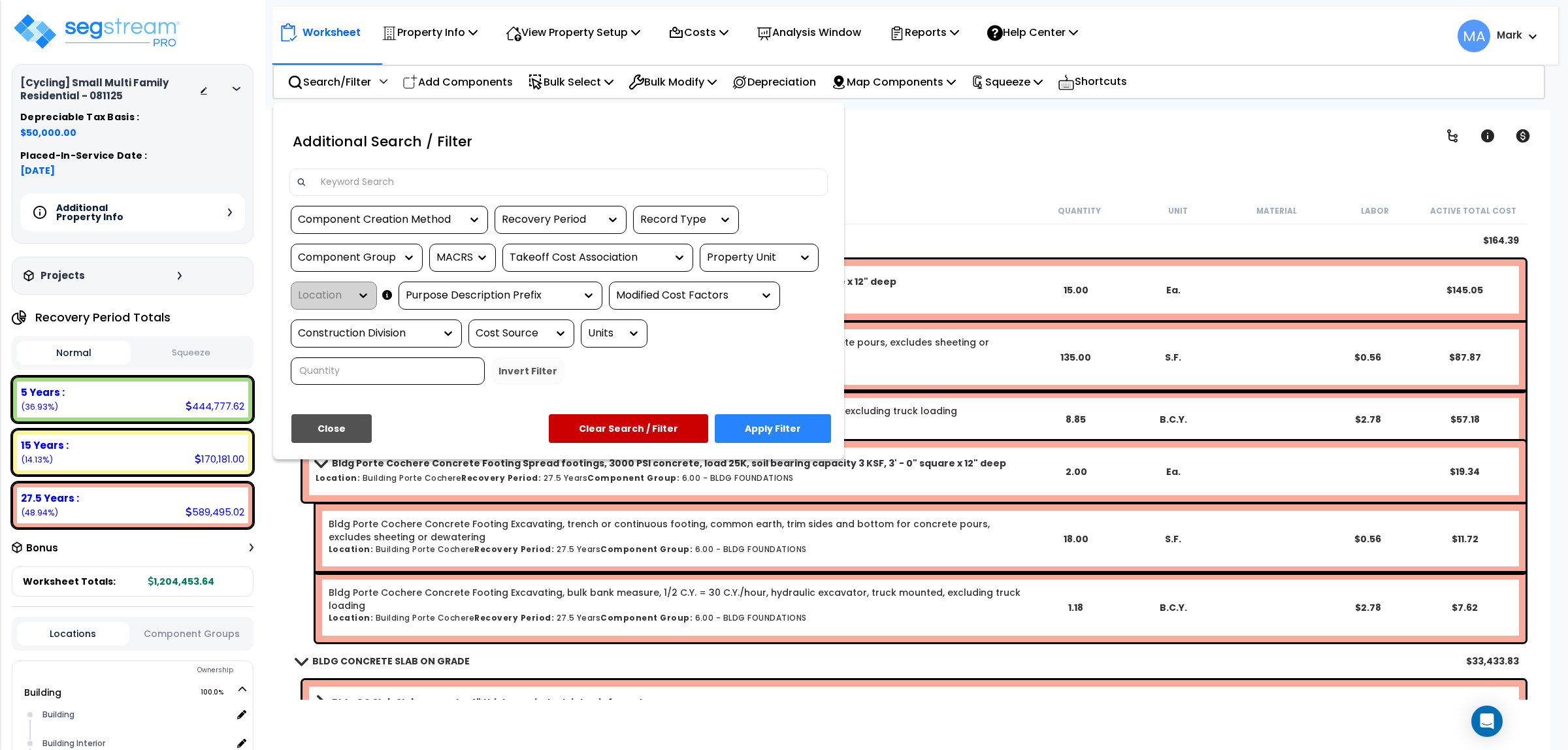
click at [384, 185] on input at bounding box center [567, 182] width 508 height 20
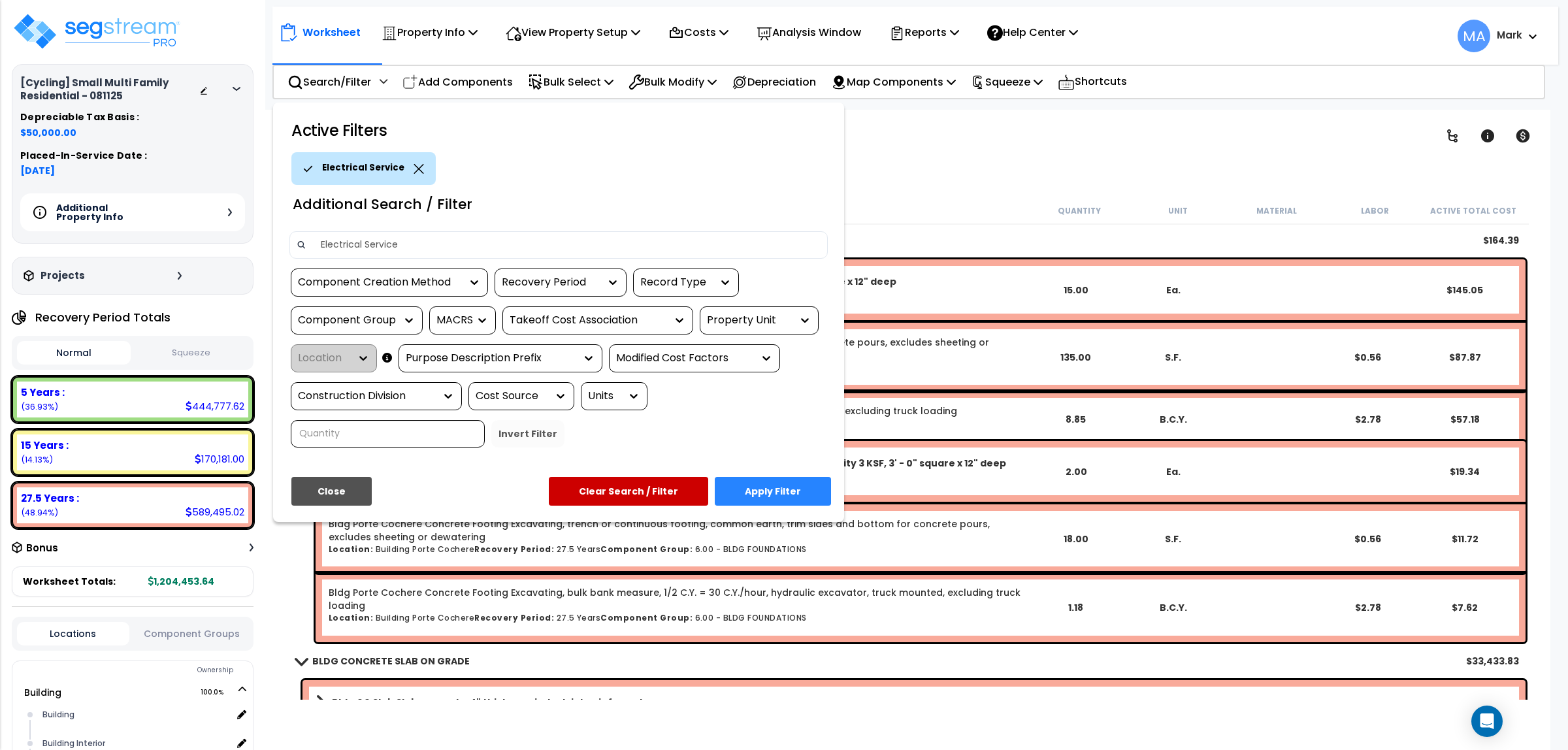
type input "Electrical Service"
click at [818, 482] on button "Apply Filter" at bounding box center [773, 491] width 117 height 29
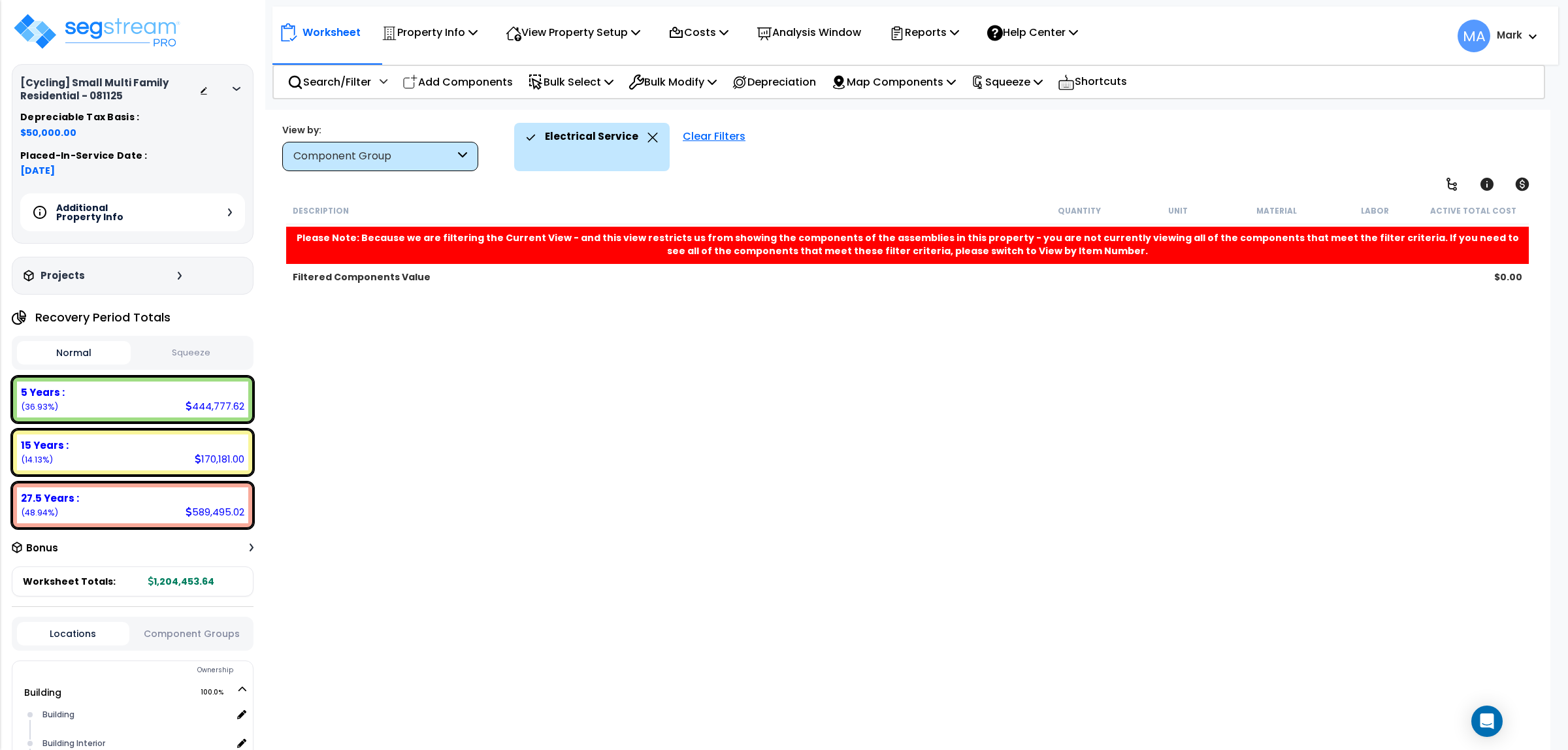
click at [649, 128] on div "Electrical Service" at bounding box center [591, 137] width 132 height 29
click at [647, 135] on icon at bounding box center [652, 137] width 11 height 10
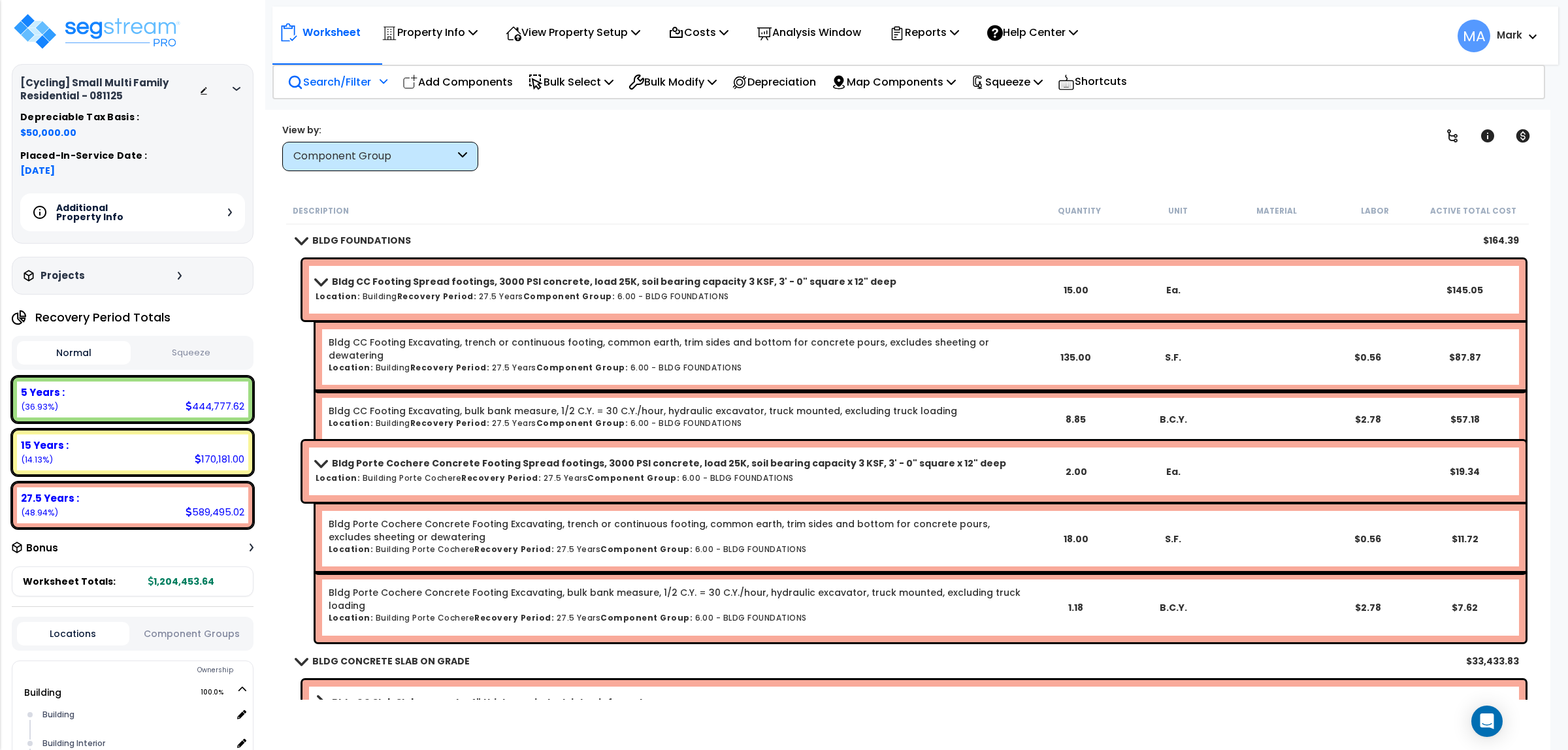
click at [347, 73] on p "Search/Filter" at bounding box center [329, 81] width 84 height 17
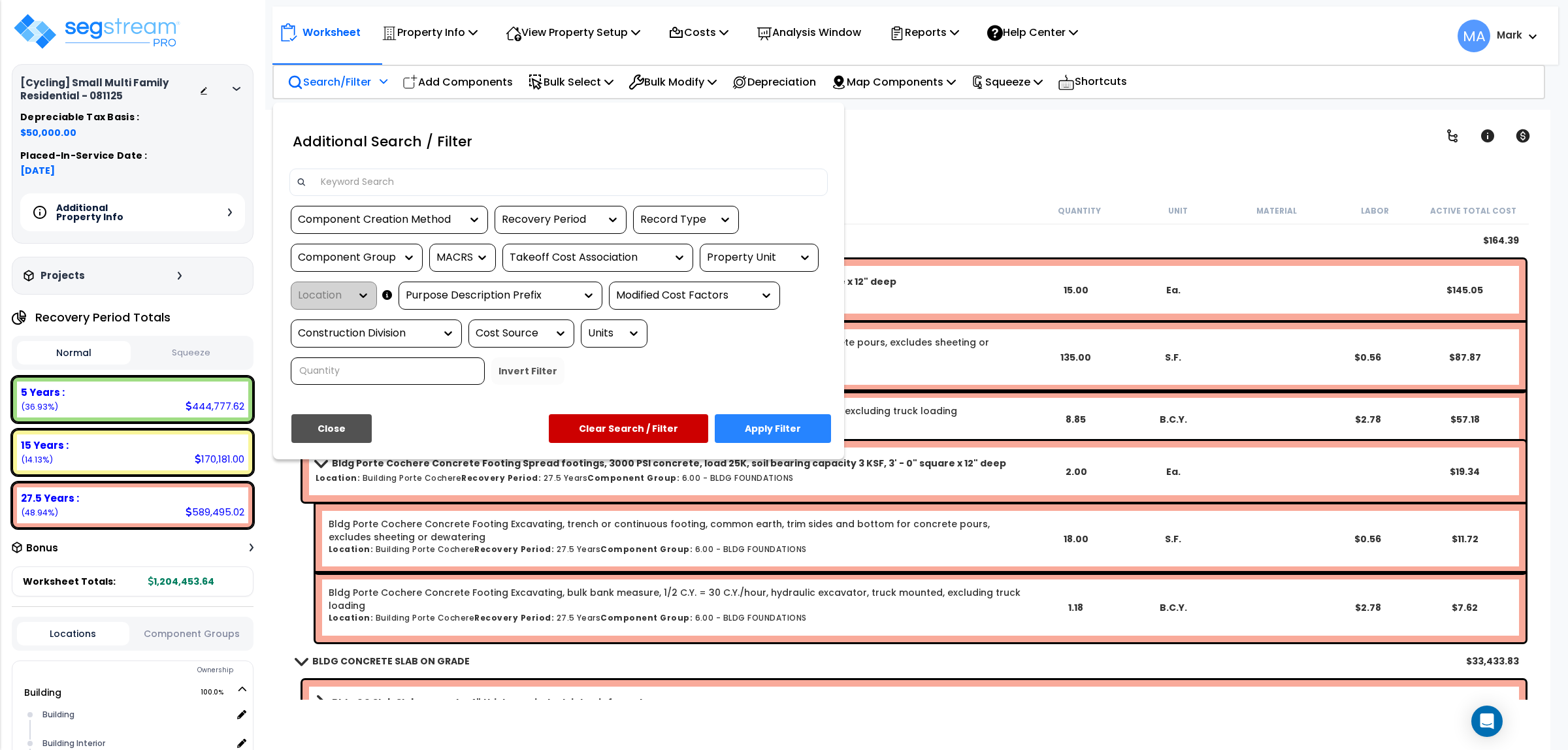
click at [354, 177] on input at bounding box center [567, 182] width 508 height 20
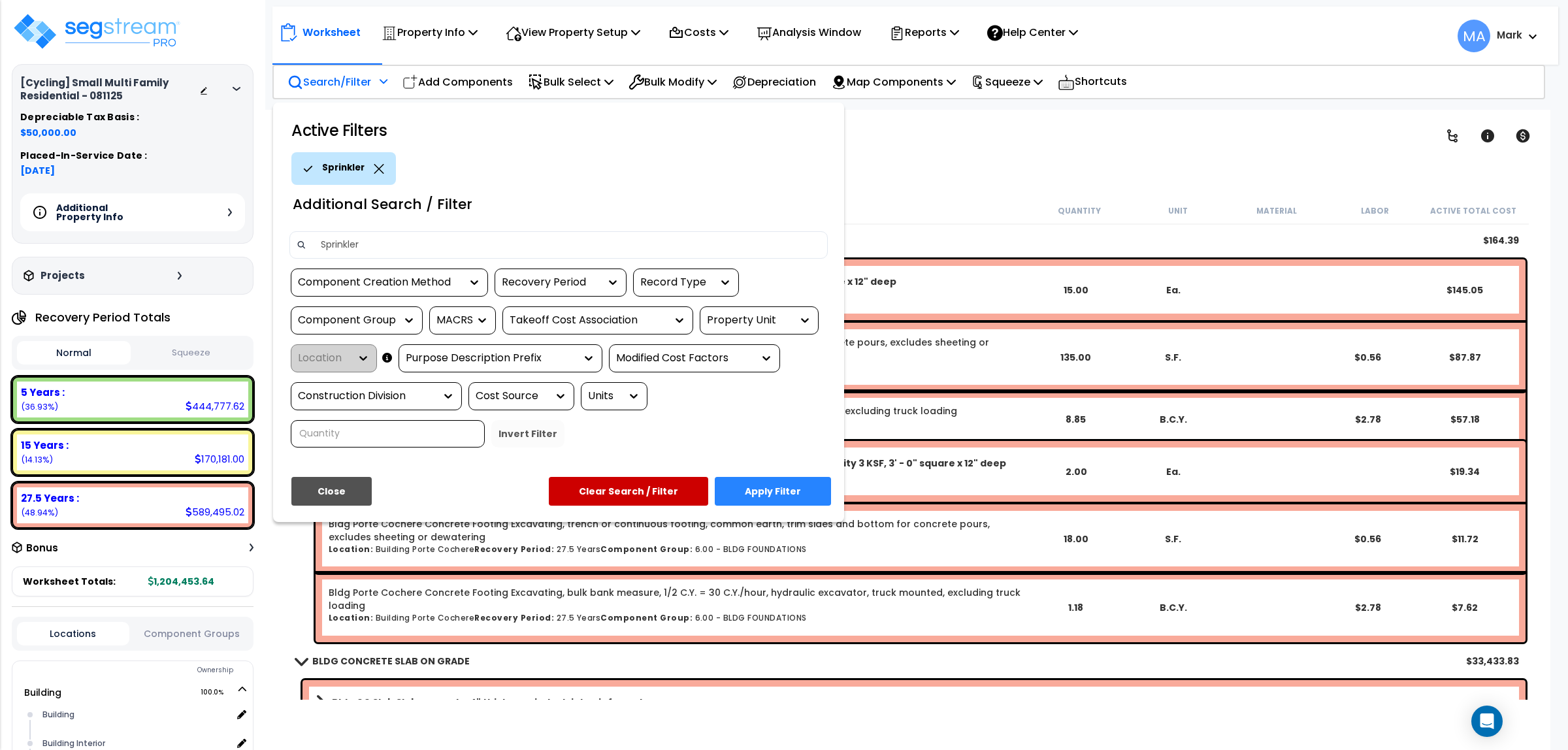
type input "Sprinkler"
click at [752, 501] on button "Apply Filter" at bounding box center [773, 491] width 117 height 29
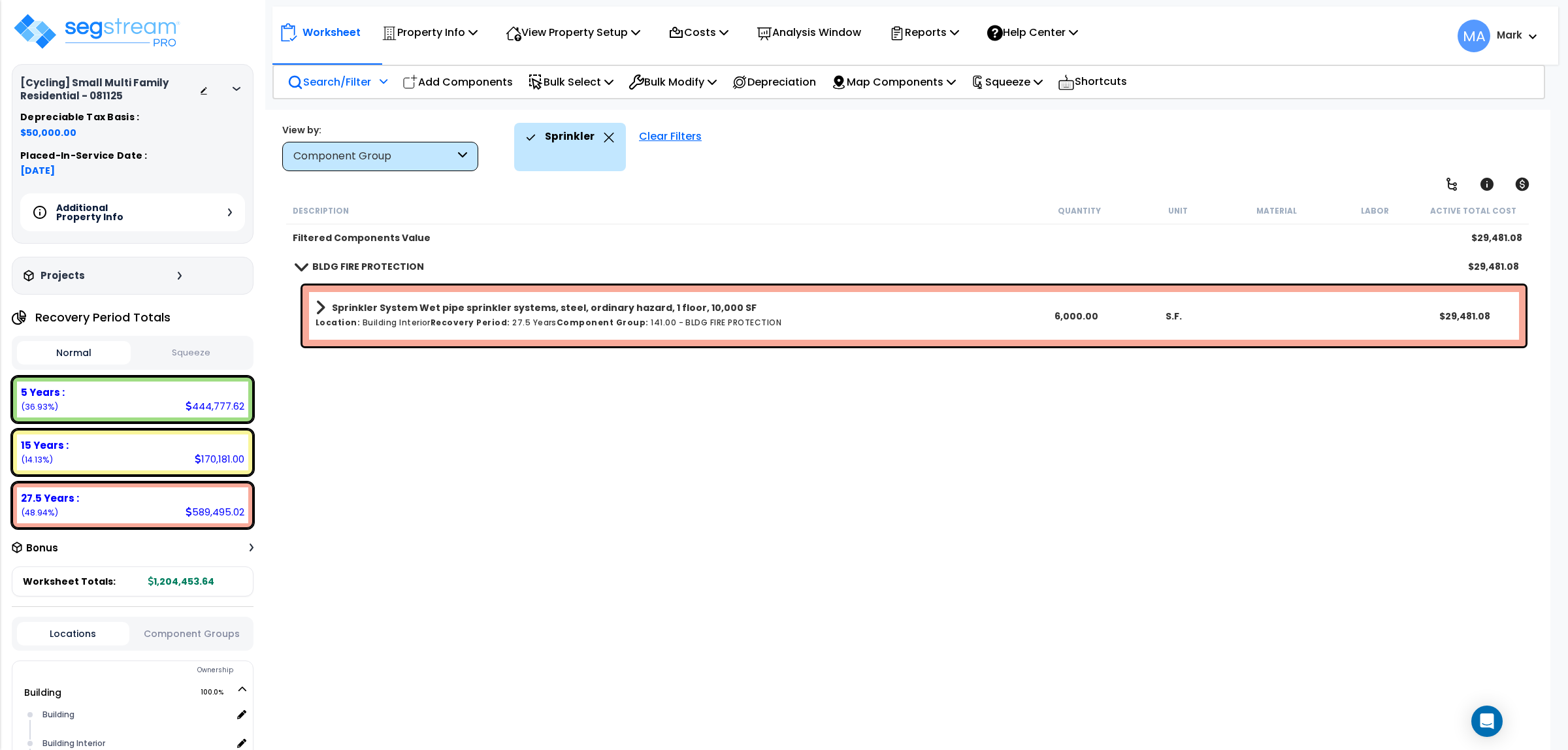
click at [351, 90] on div "Search/Filter Additional Search / Filter" at bounding box center [338, 81] width 100 height 30
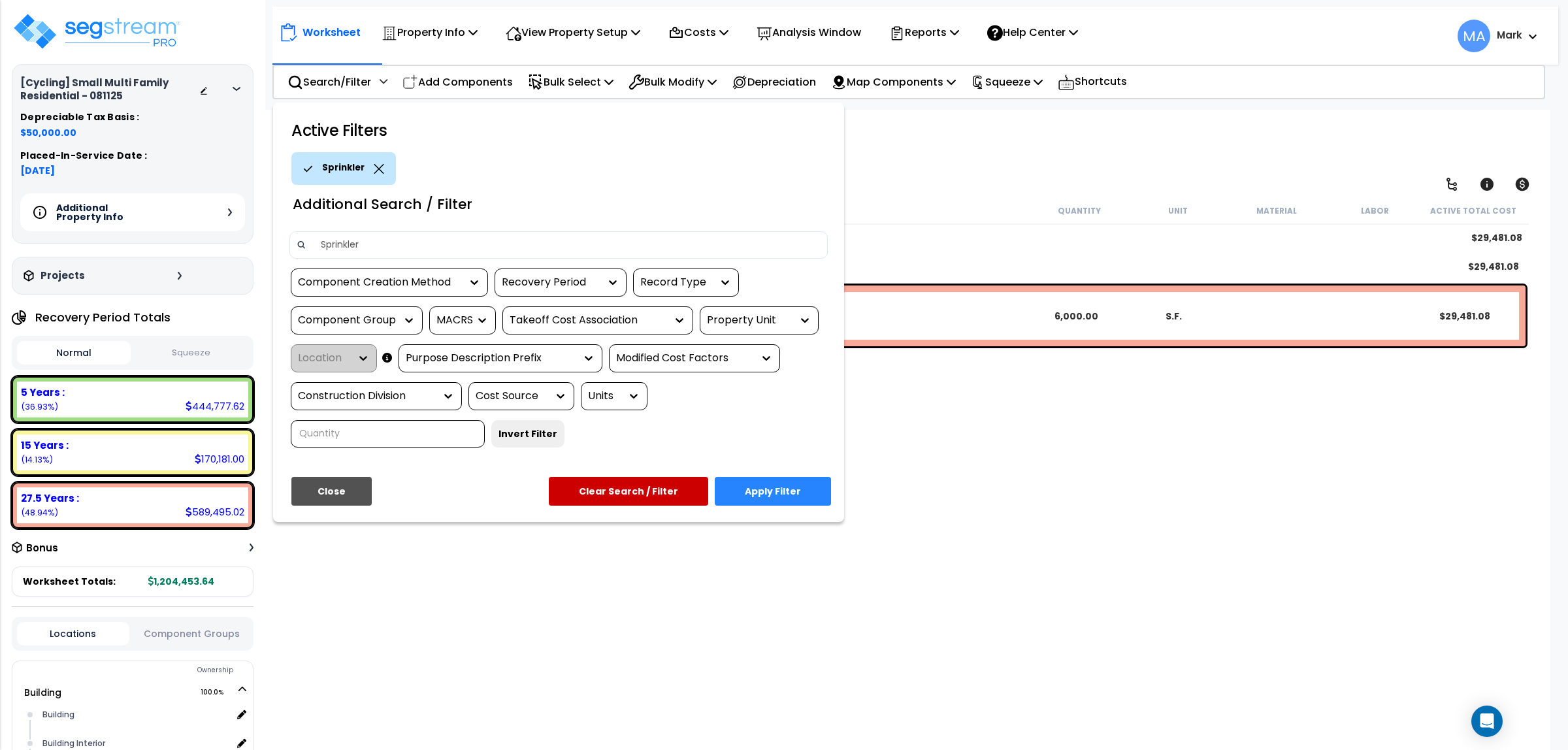
click at [1124, 446] on div at bounding box center [784, 375] width 1568 height 750
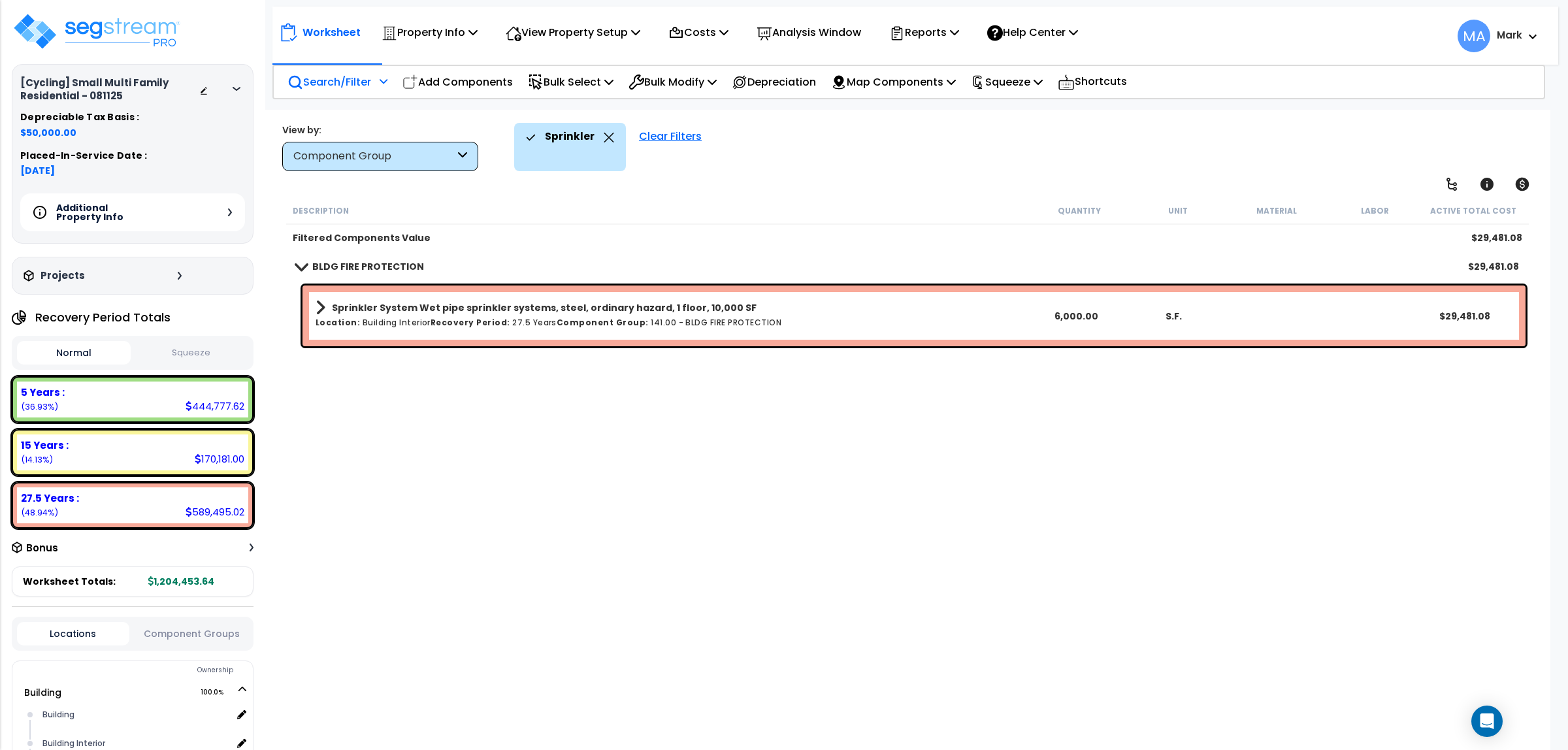
click at [360, 69] on div "Search/Filter Additional Search / Filter" at bounding box center [338, 81] width 100 height 30
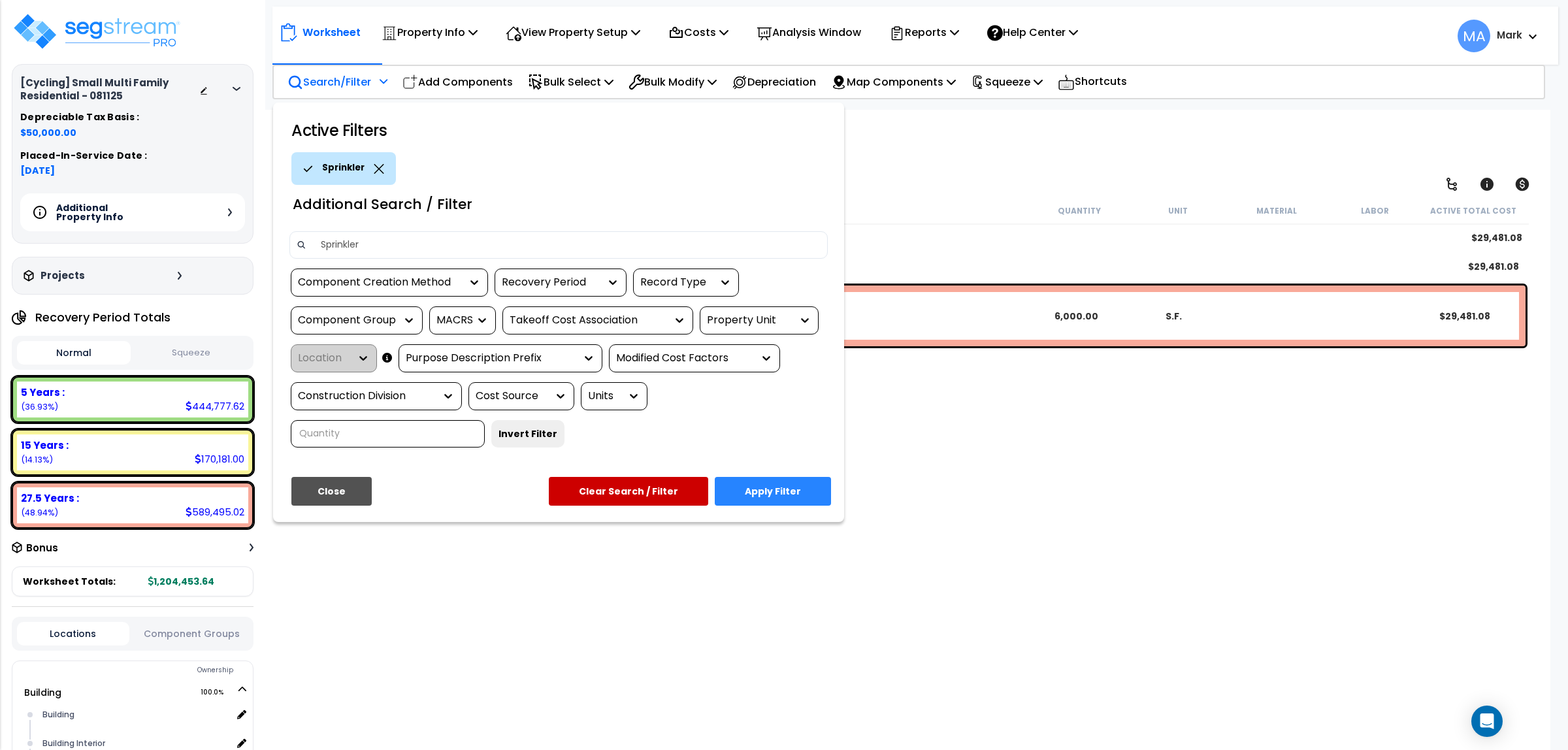
click at [364, 243] on input "Sprinkler" at bounding box center [567, 245] width 508 height 20
type input "S"
type input "Wall Heater"
click at [821, 484] on button "Apply Filter" at bounding box center [773, 491] width 117 height 29
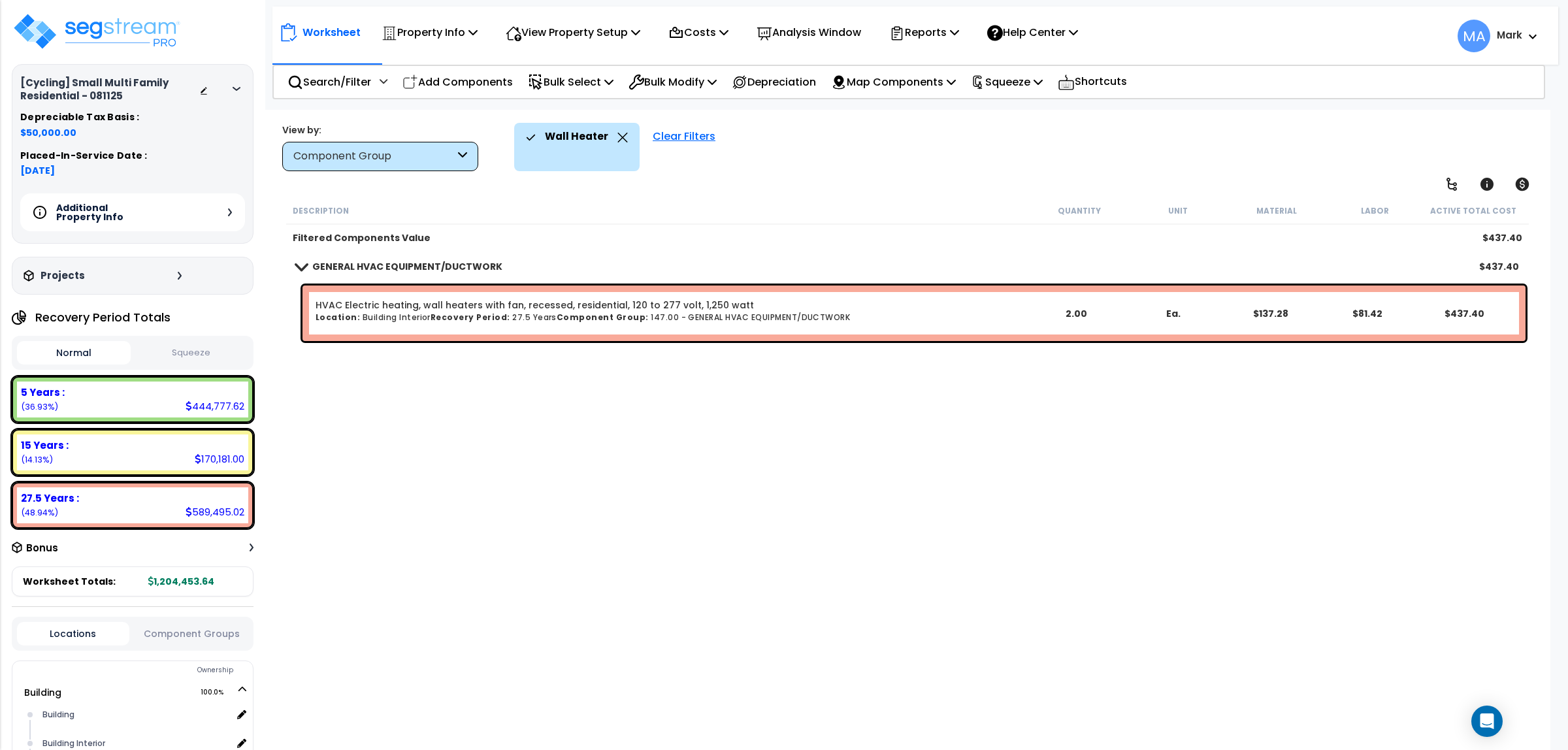
click at [609, 150] on div "Wall Heater" at bounding box center [577, 137] width 102 height 29
click at [360, 75] on p "Search/Filter" at bounding box center [329, 81] width 84 height 17
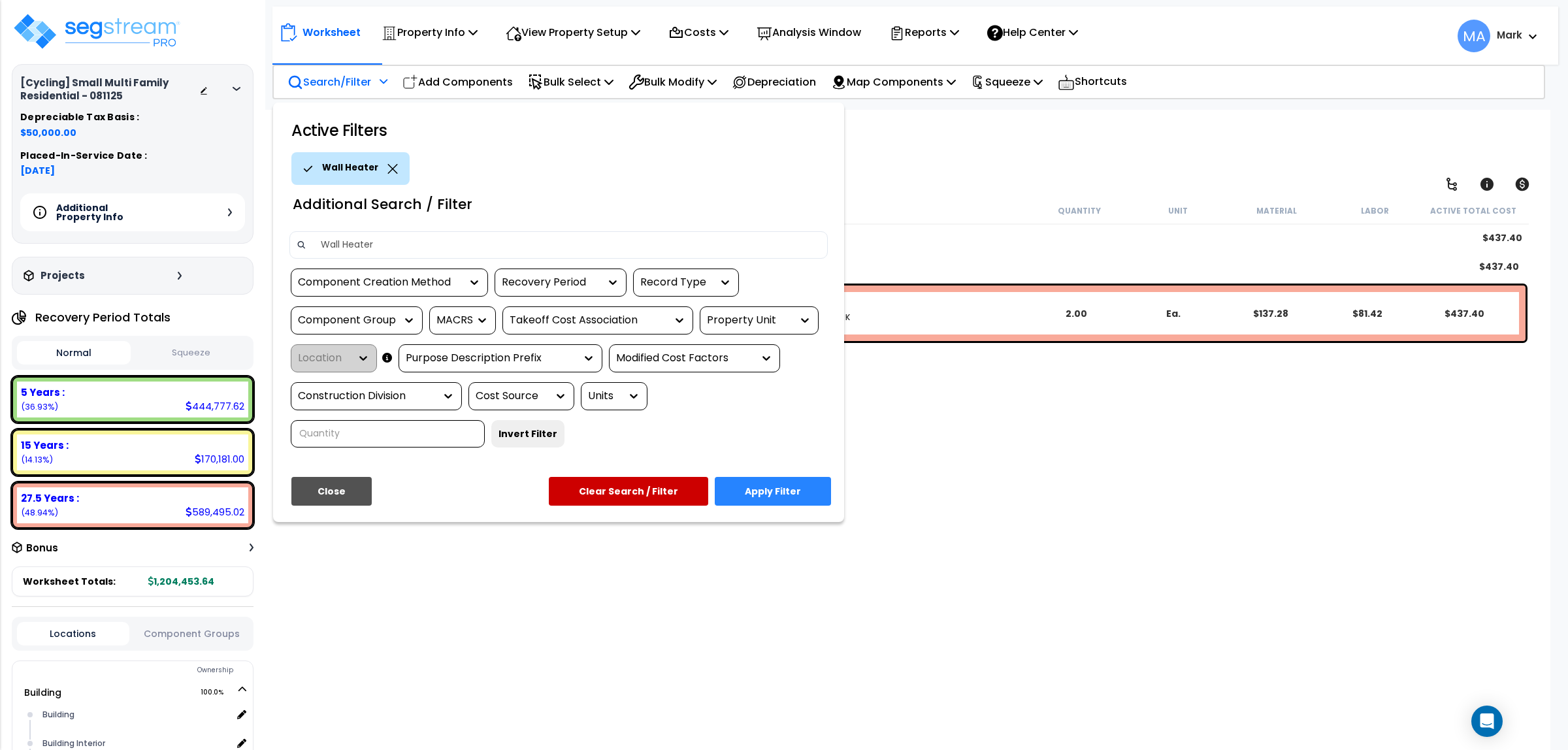
click at [393, 171] on icon at bounding box center [393, 169] width 11 height 10
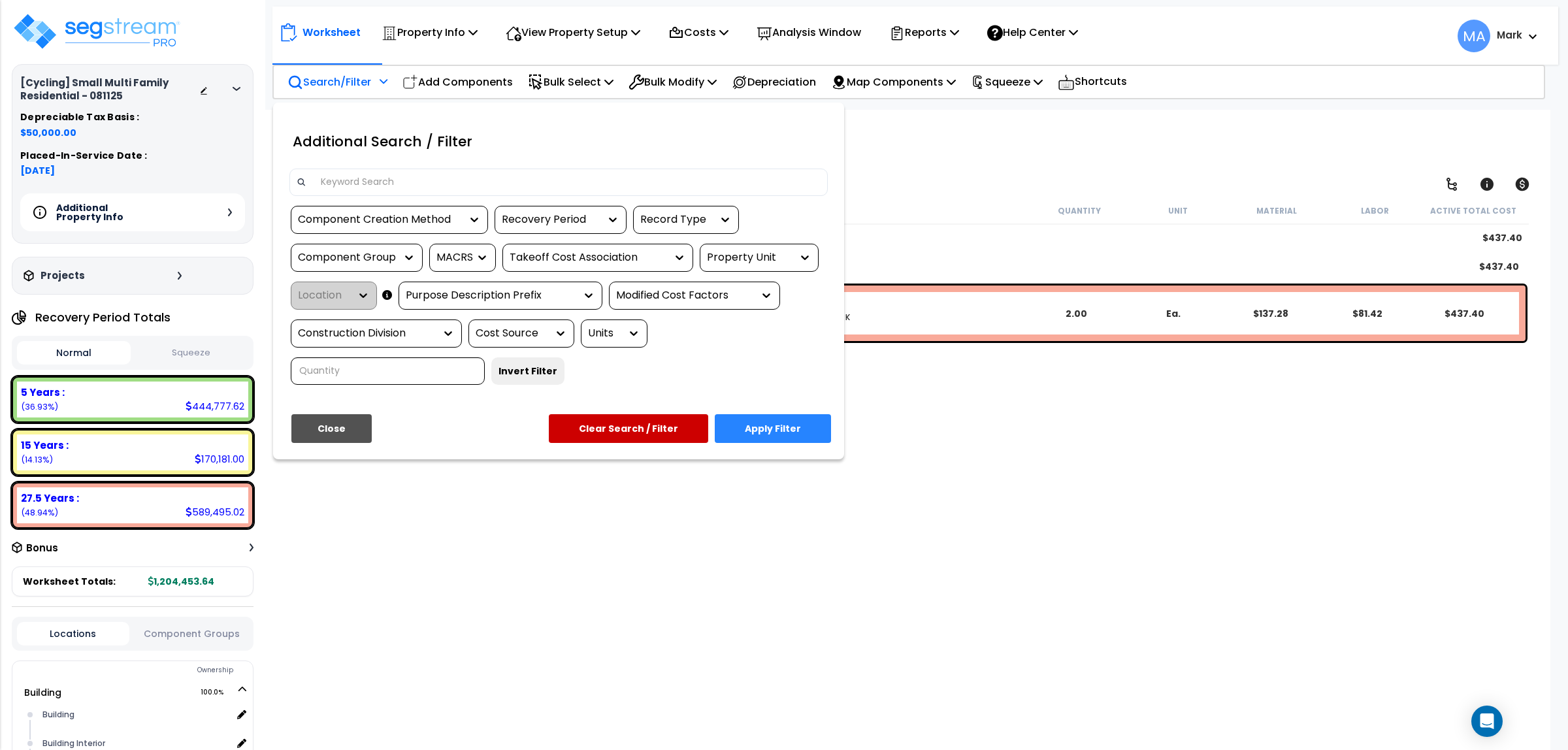
click at [379, 184] on input at bounding box center [567, 182] width 508 height 20
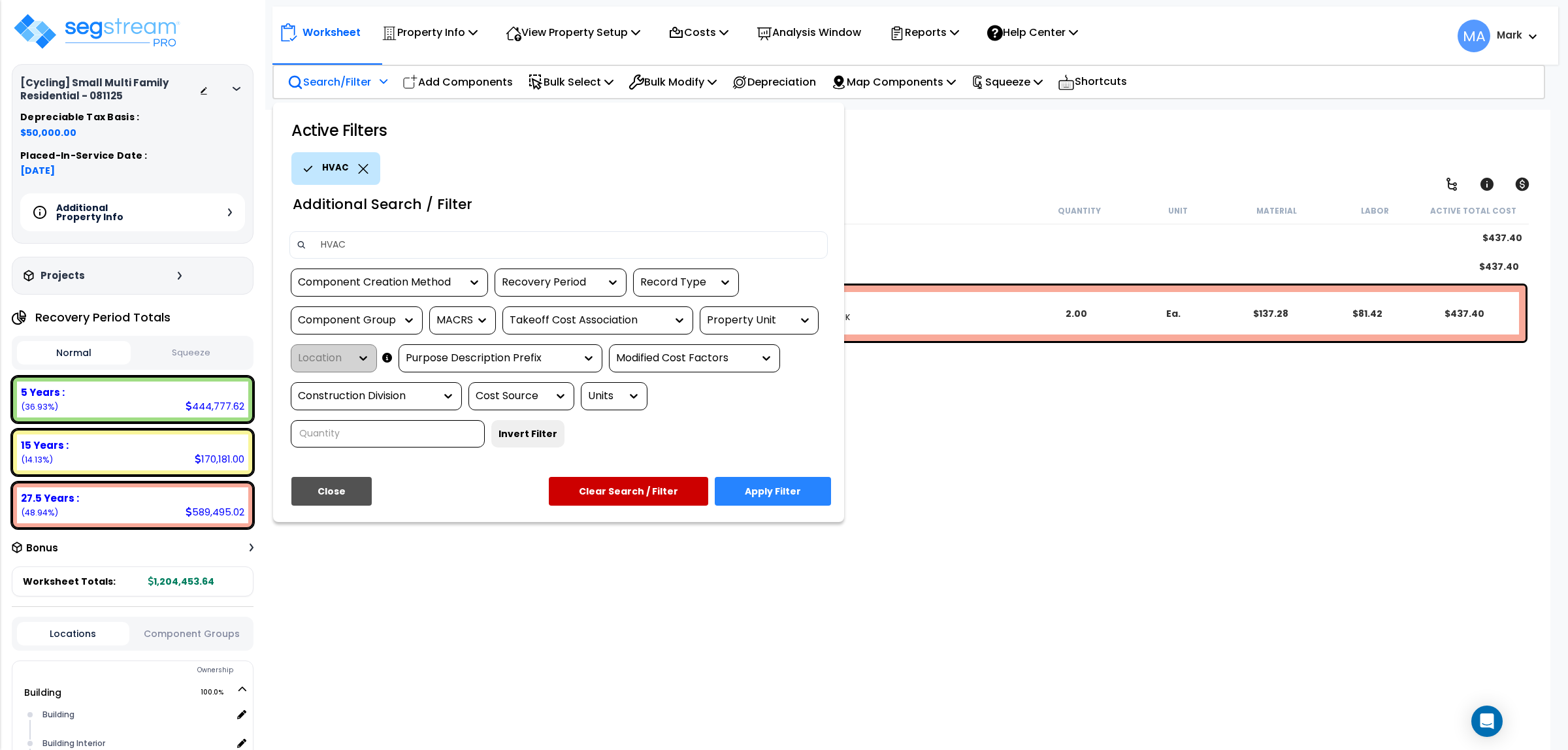
type input "HVAC"
click at [823, 485] on button "Apply Filter" at bounding box center [773, 491] width 117 height 29
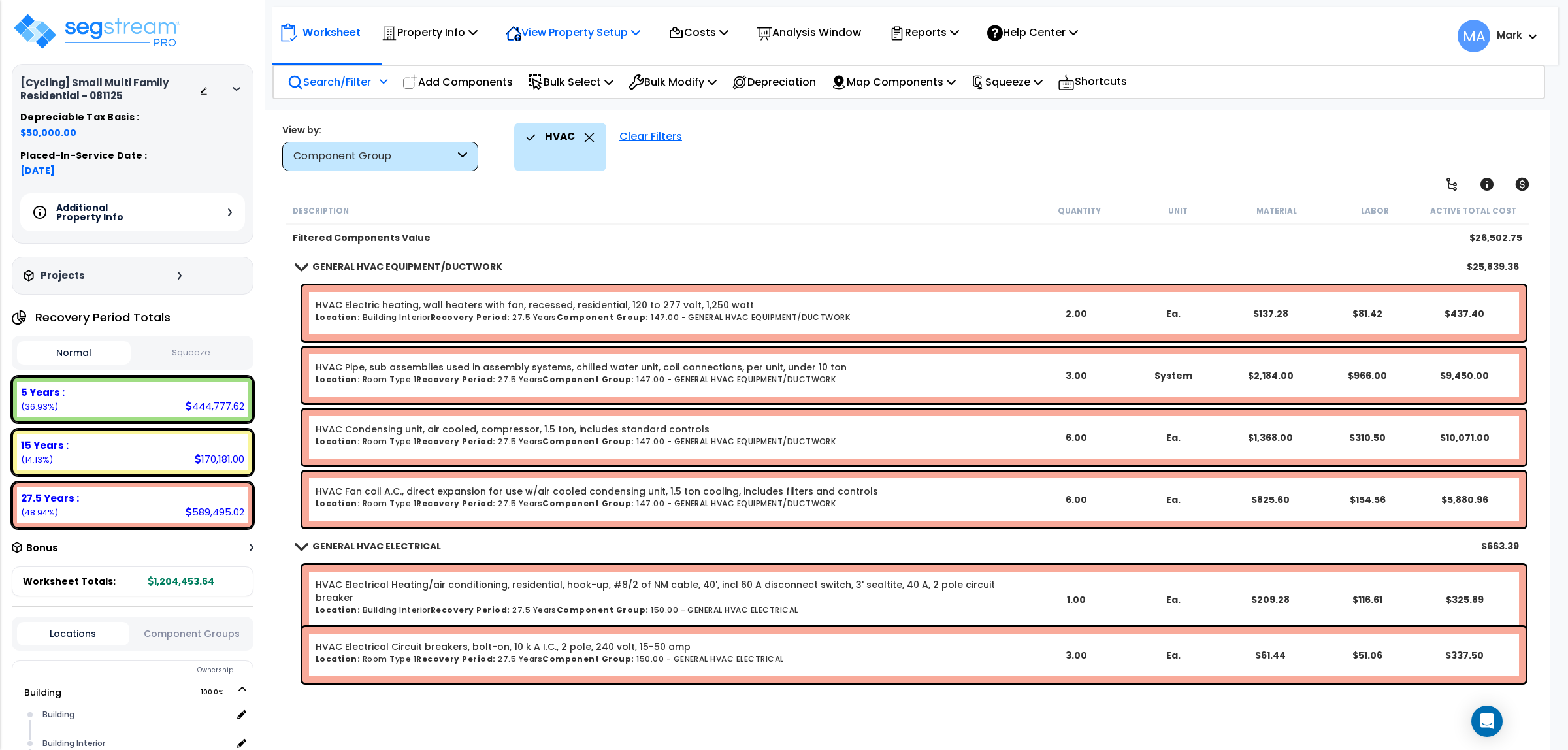
click at [478, 40] on p "View Property Setup" at bounding box center [430, 32] width 96 height 17
click at [446, 30] on p "Property Info" at bounding box center [430, 32] width 96 height 17
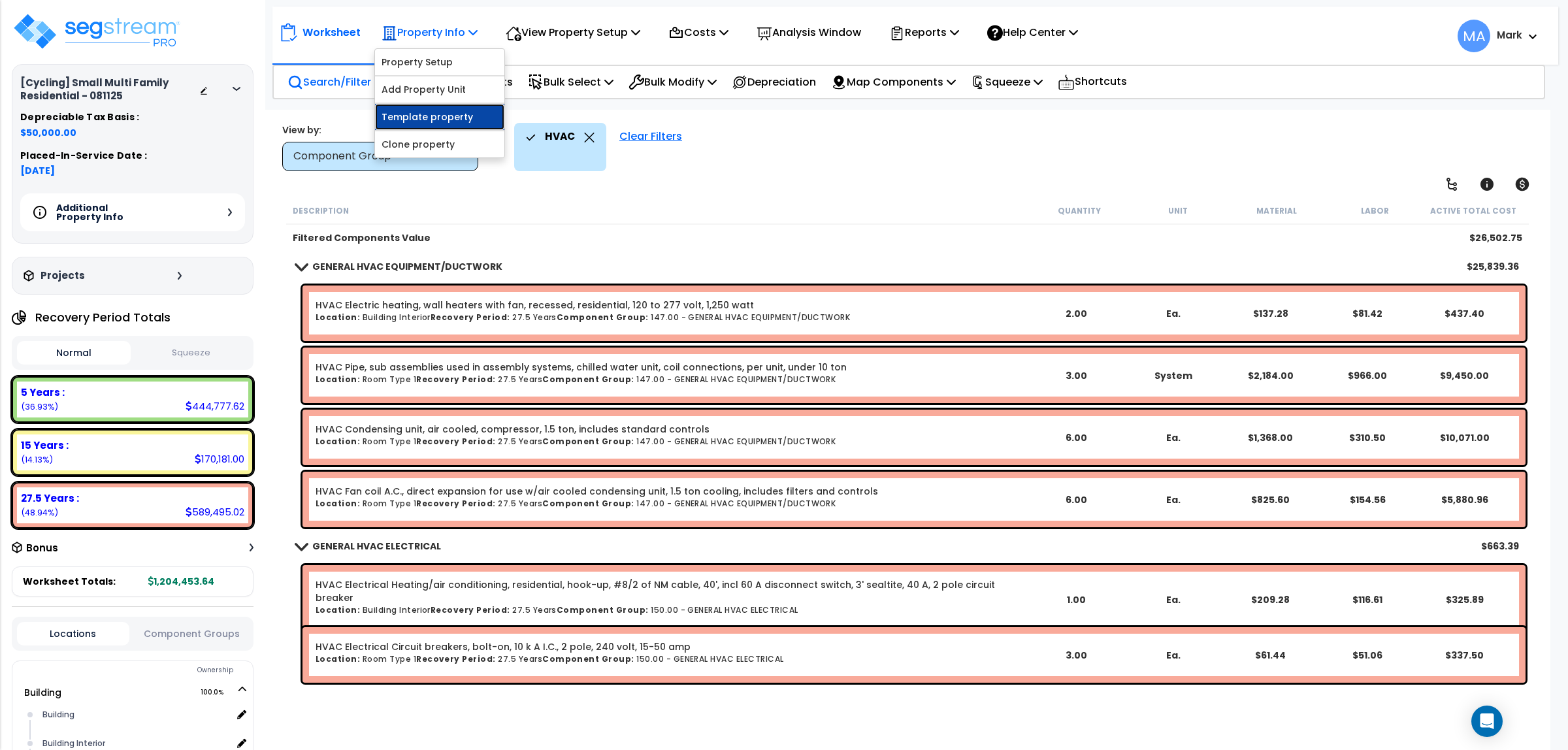
click at [456, 113] on link "Template property" at bounding box center [440, 117] width 130 height 26
click at [588, 130] on div "HVAC" at bounding box center [560, 137] width 69 height 29
click at [590, 132] on icon at bounding box center [589, 137] width 11 height 10
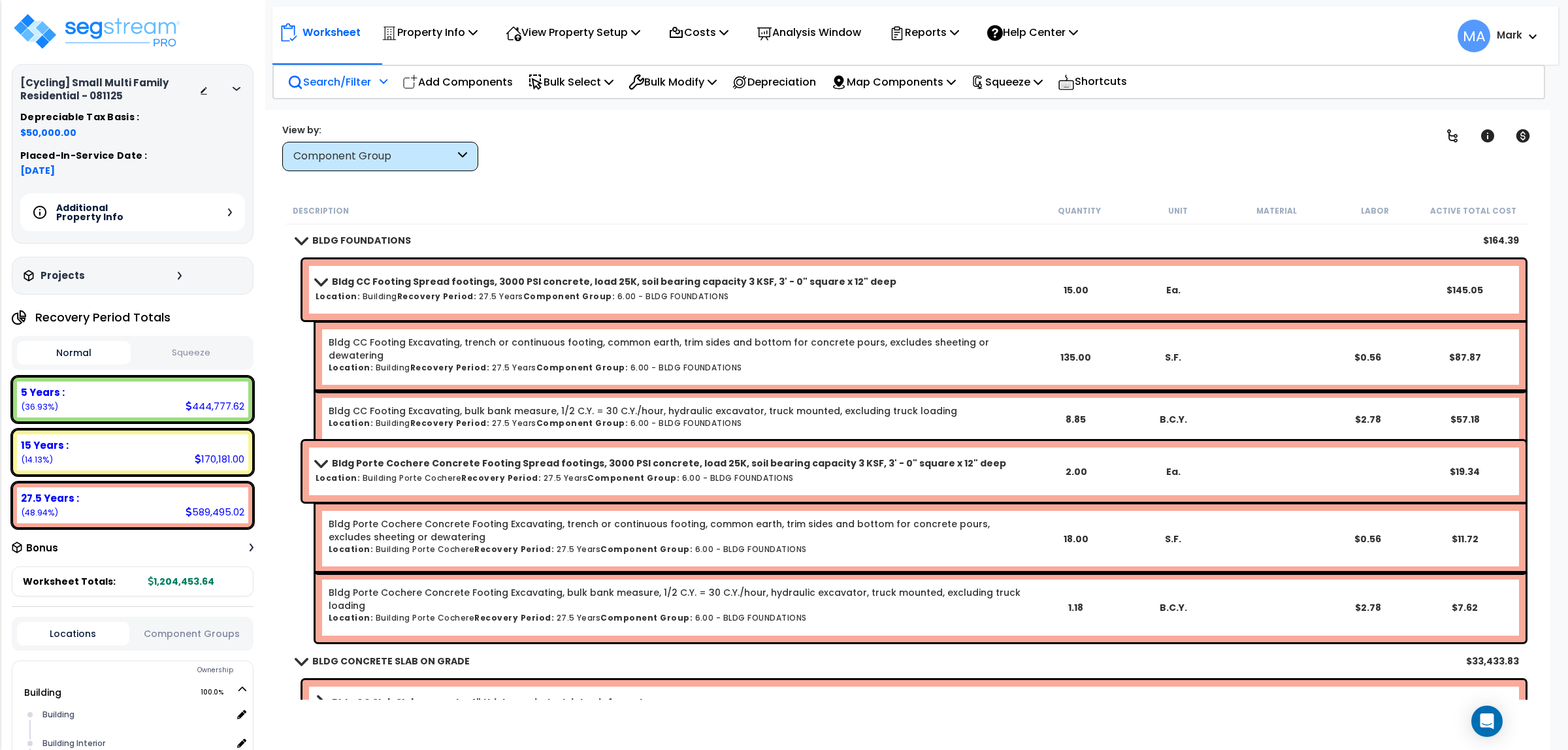
click at [352, 81] on p "Search/Filter" at bounding box center [329, 81] width 84 height 17
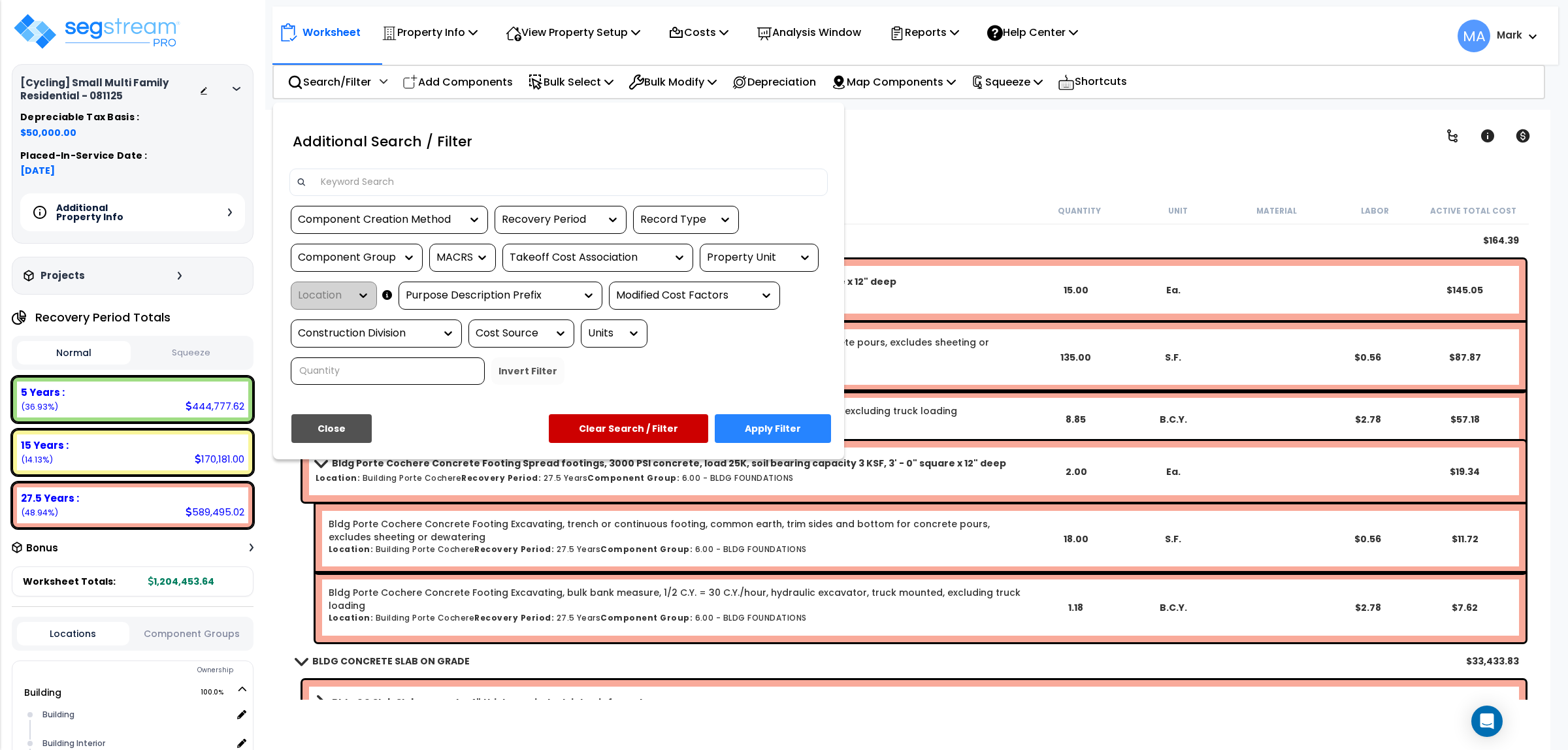
click at [378, 173] on input at bounding box center [567, 182] width 508 height 20
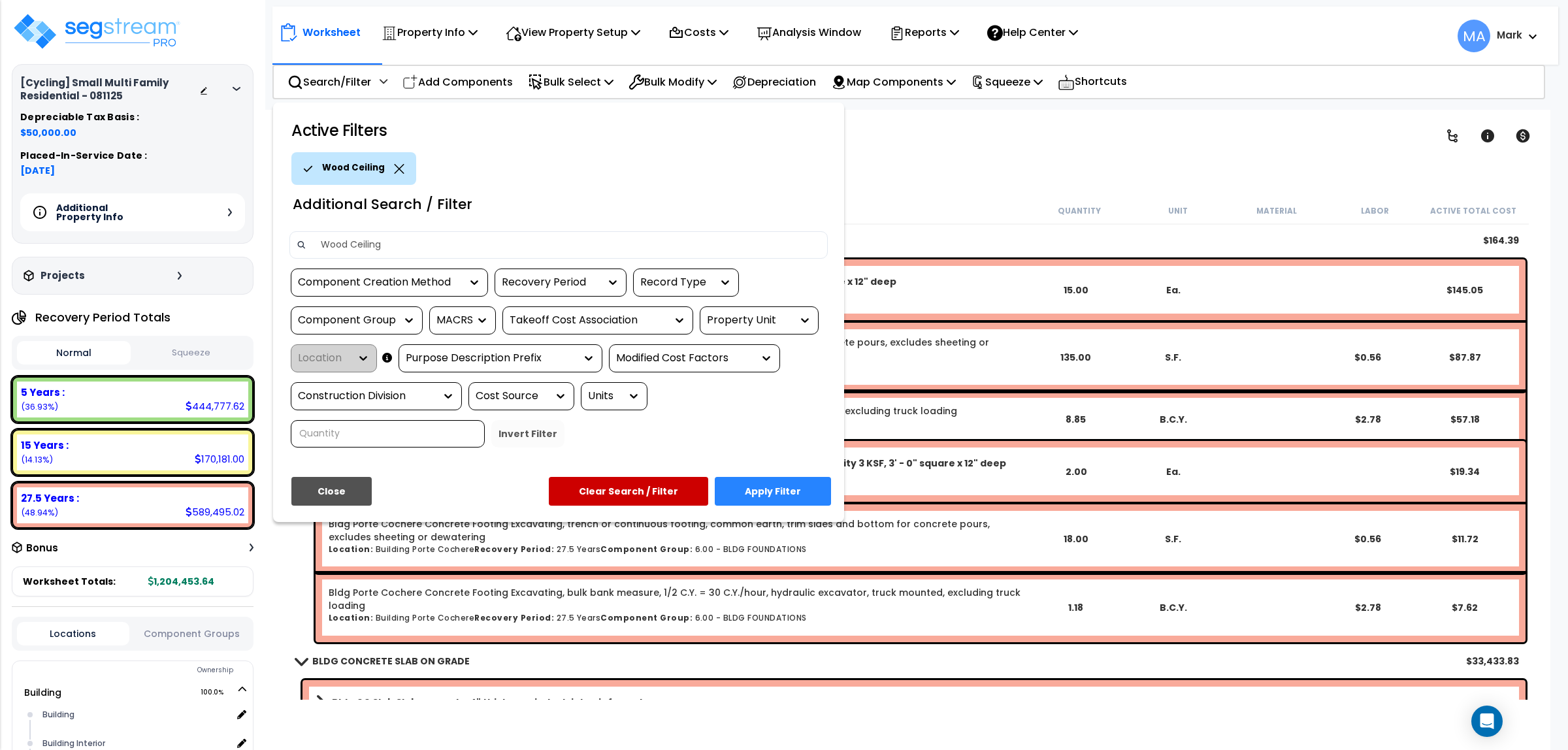
type input "Wood Ceiling"
click at [795, 491] on button "Apply Filter" at bounding box center [773, 491] width 117 height 29
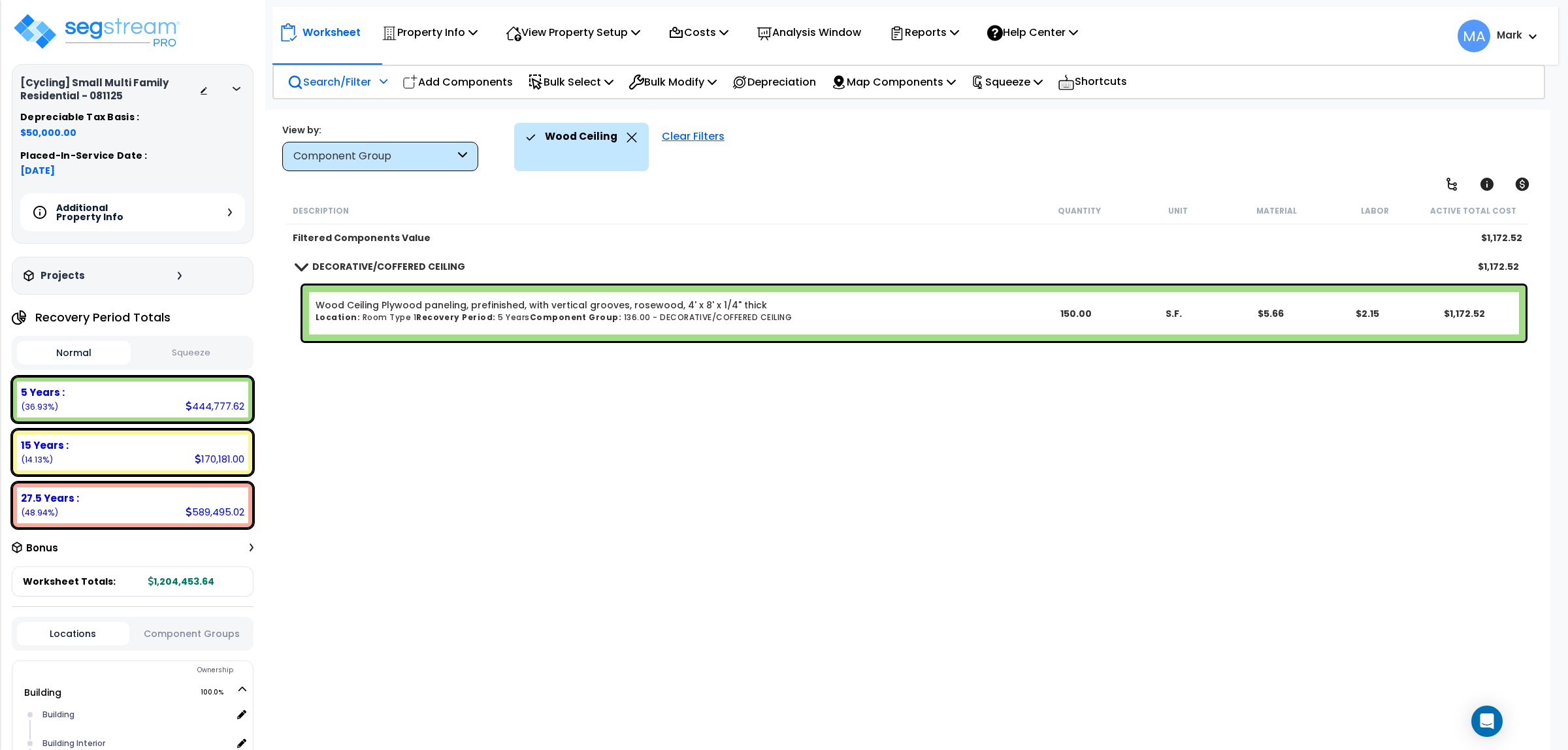
click at [332, 82] on p "Search/Filter" at bounding box center [329, 81] width 84 height 17
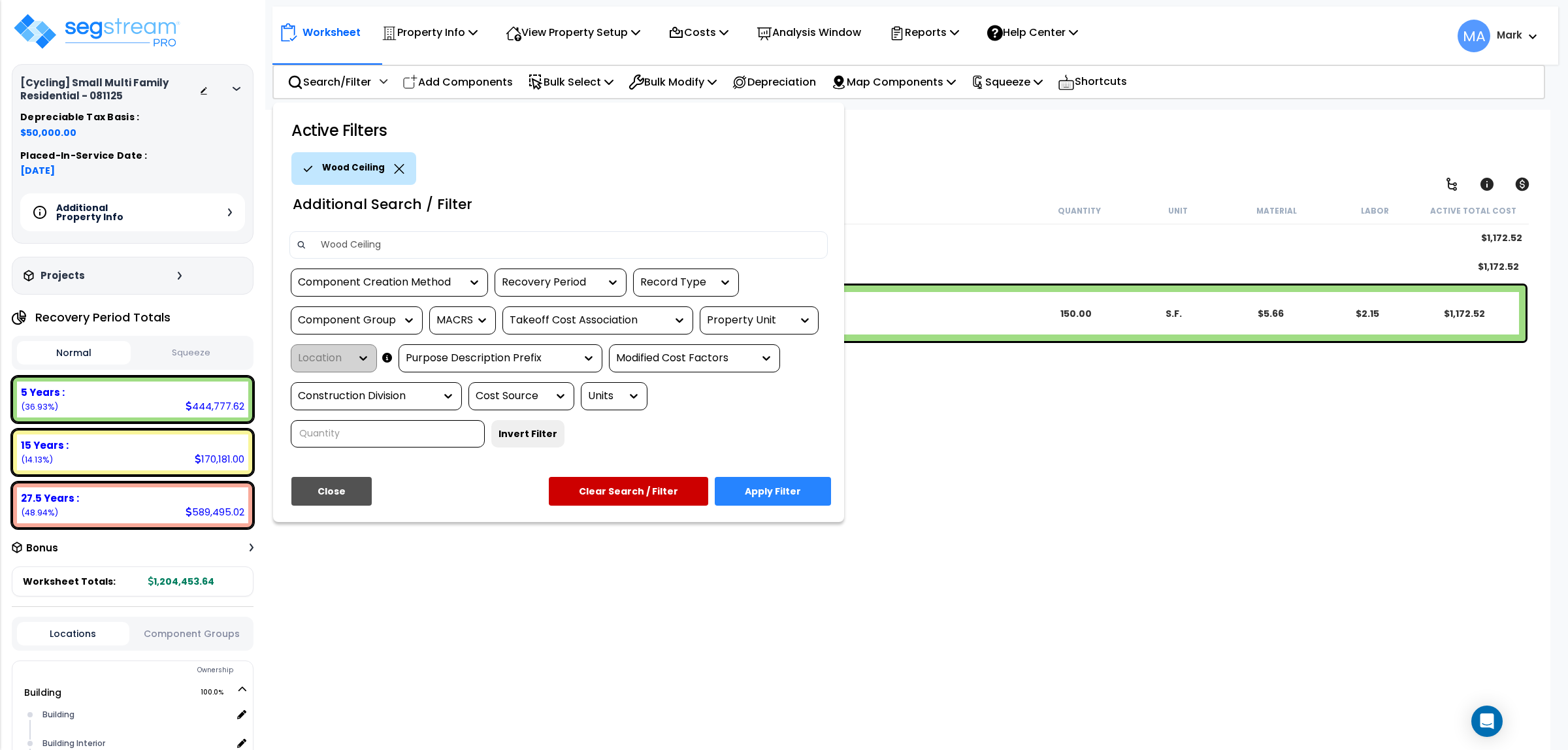
click at [394, 165] on icon at bounding box center [399, 169] width 11 height 10
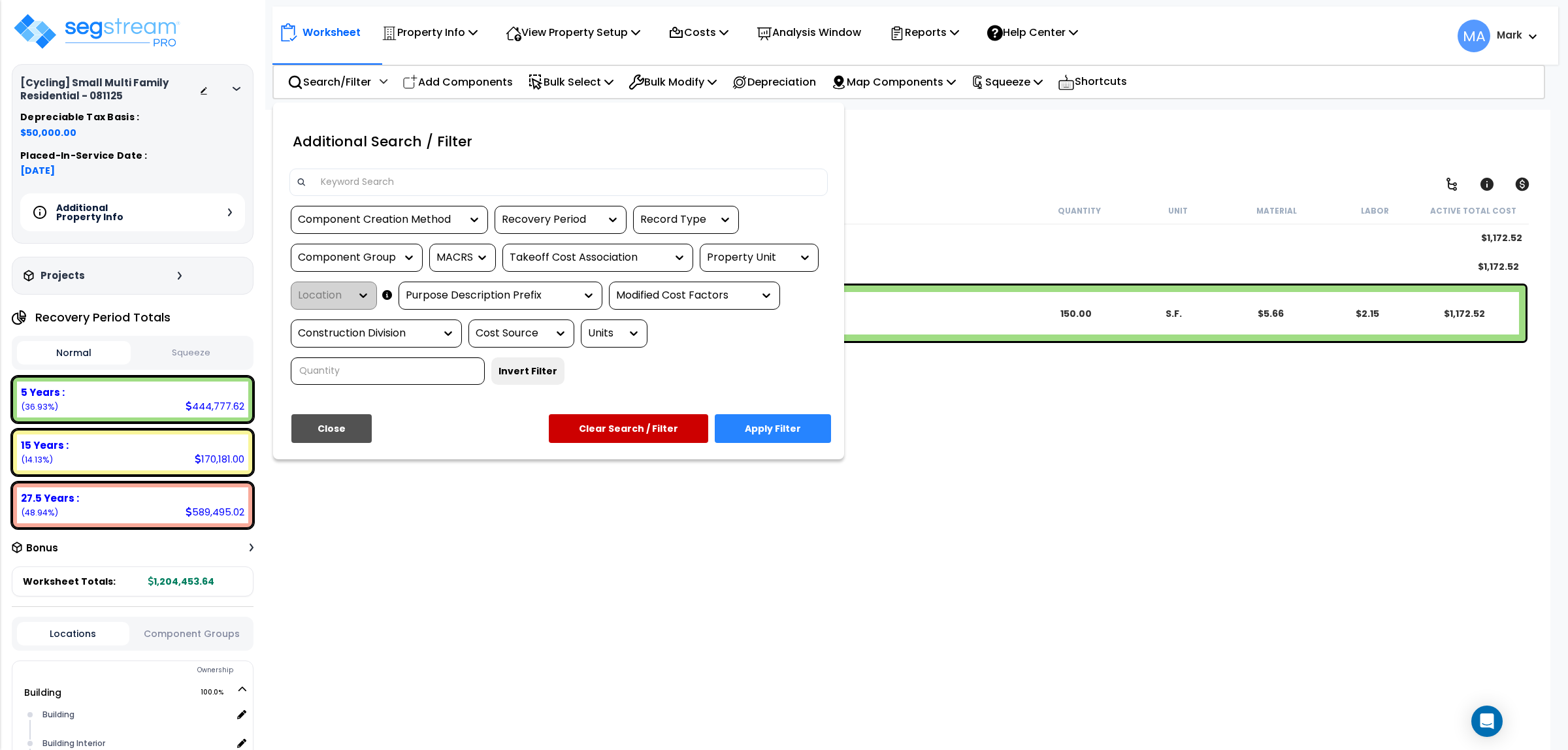
click at [392, 168] on div at bounding box center [558, 182] width 538 height 27
click at [394, 170] on div at bounding box center [558, 182] width 538 height 27
click at [408, 182] on input at bounding box center [567, 182] width 508 height 20
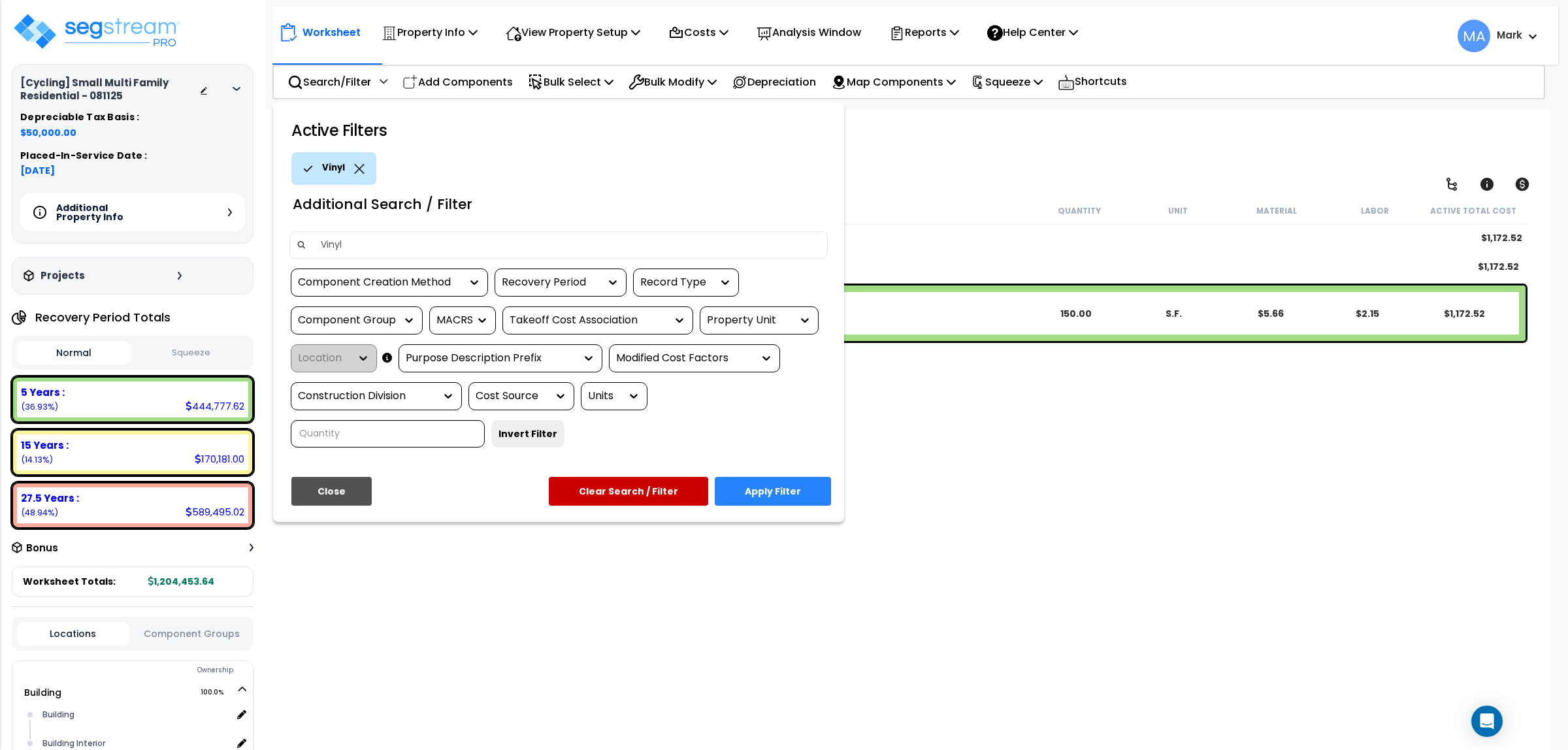
type input "Vinyl"
click at [781, 490] on button "Apply Filter" at bounding box center [773, 491] width 117 height 29
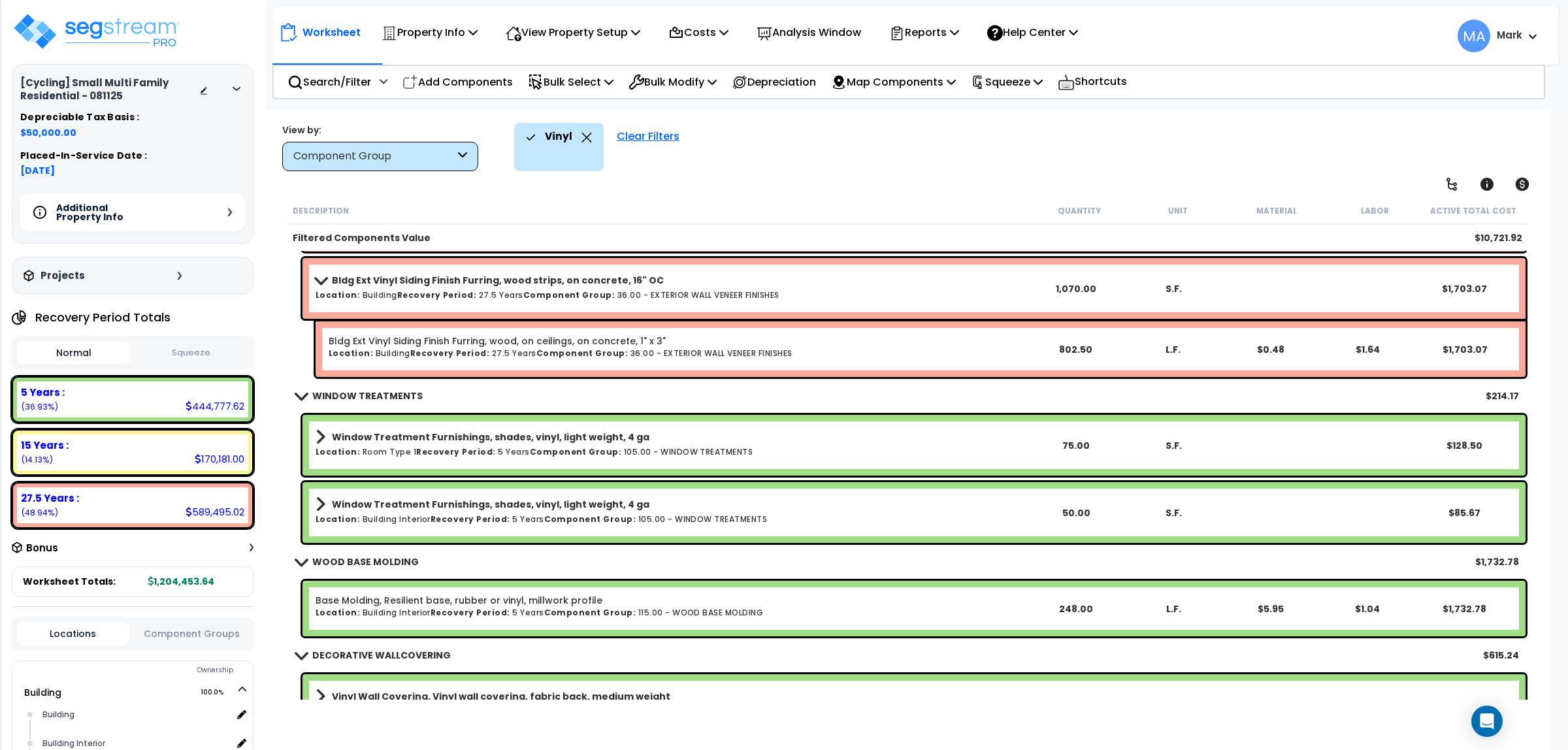
scroll to position [283, 0]
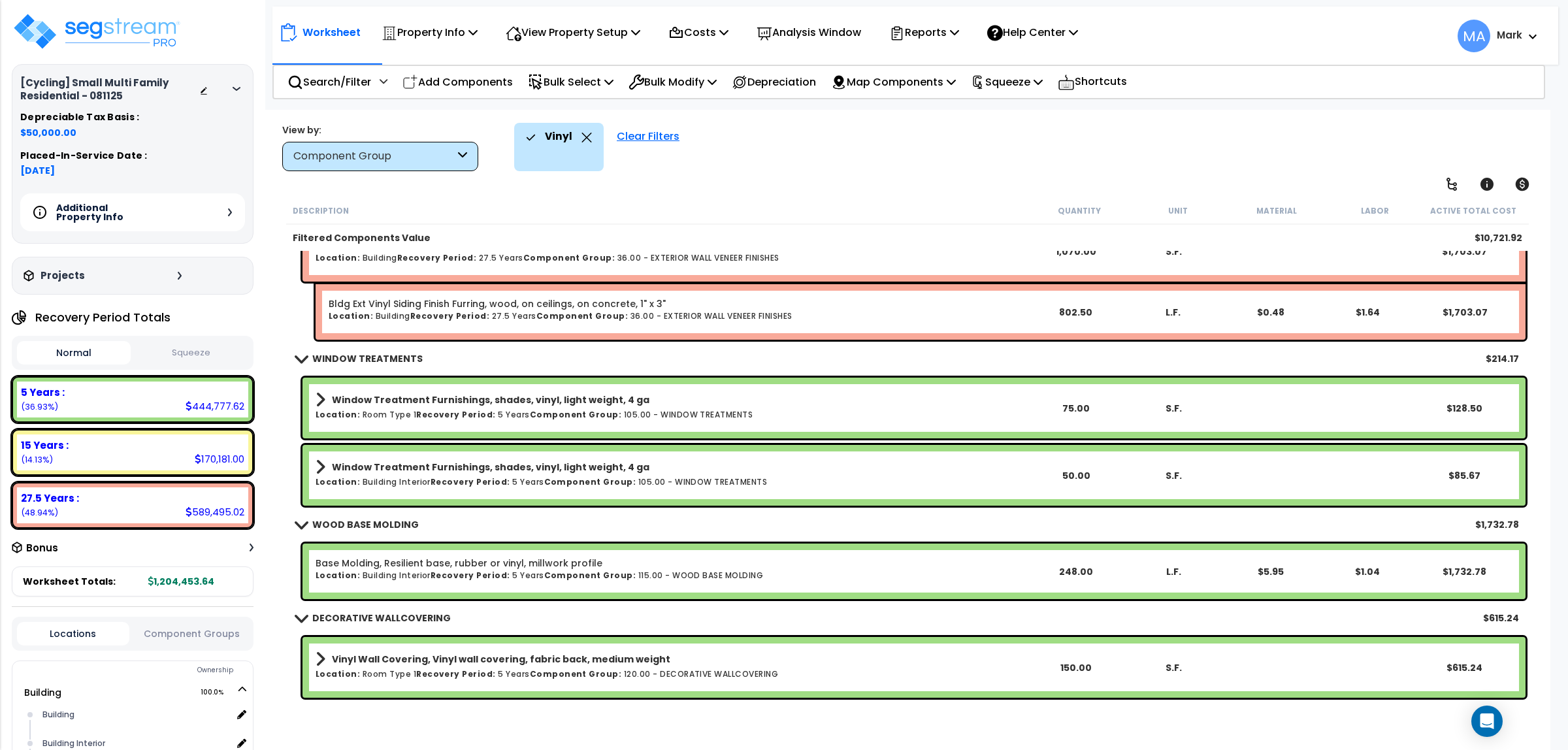
click at [347, 615] on b "DECORATIVE WALLCOVERING" at bounding box center [381, 619] width 139 height 13
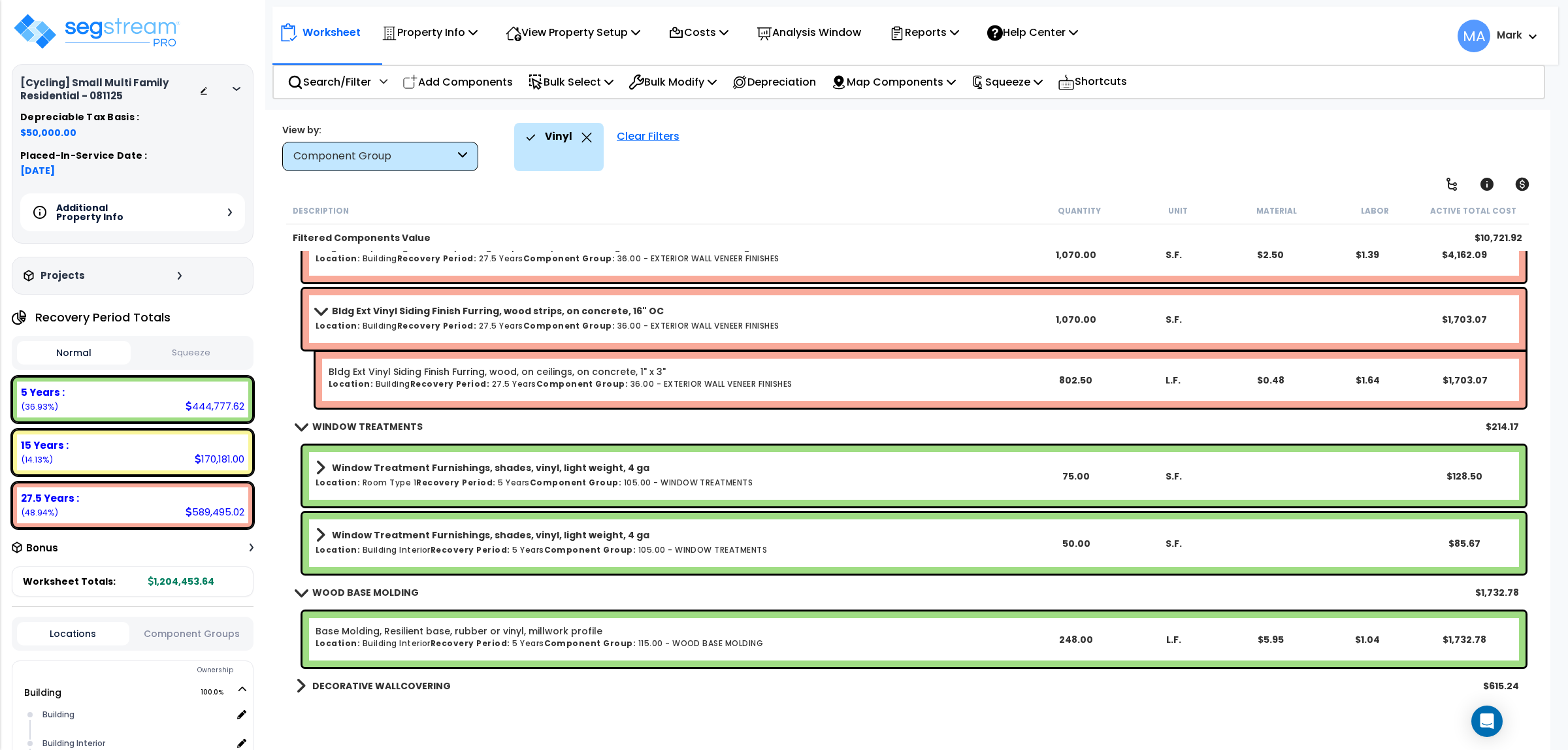
click at [353, 696] on div "DECORATIVE WALLCOVERING $615.24" at bounding box center [907, 686] width 1236 height 31
click at [641, 142] on div "Clear Filters" at bounding box center [648, 147] width 76 height 48
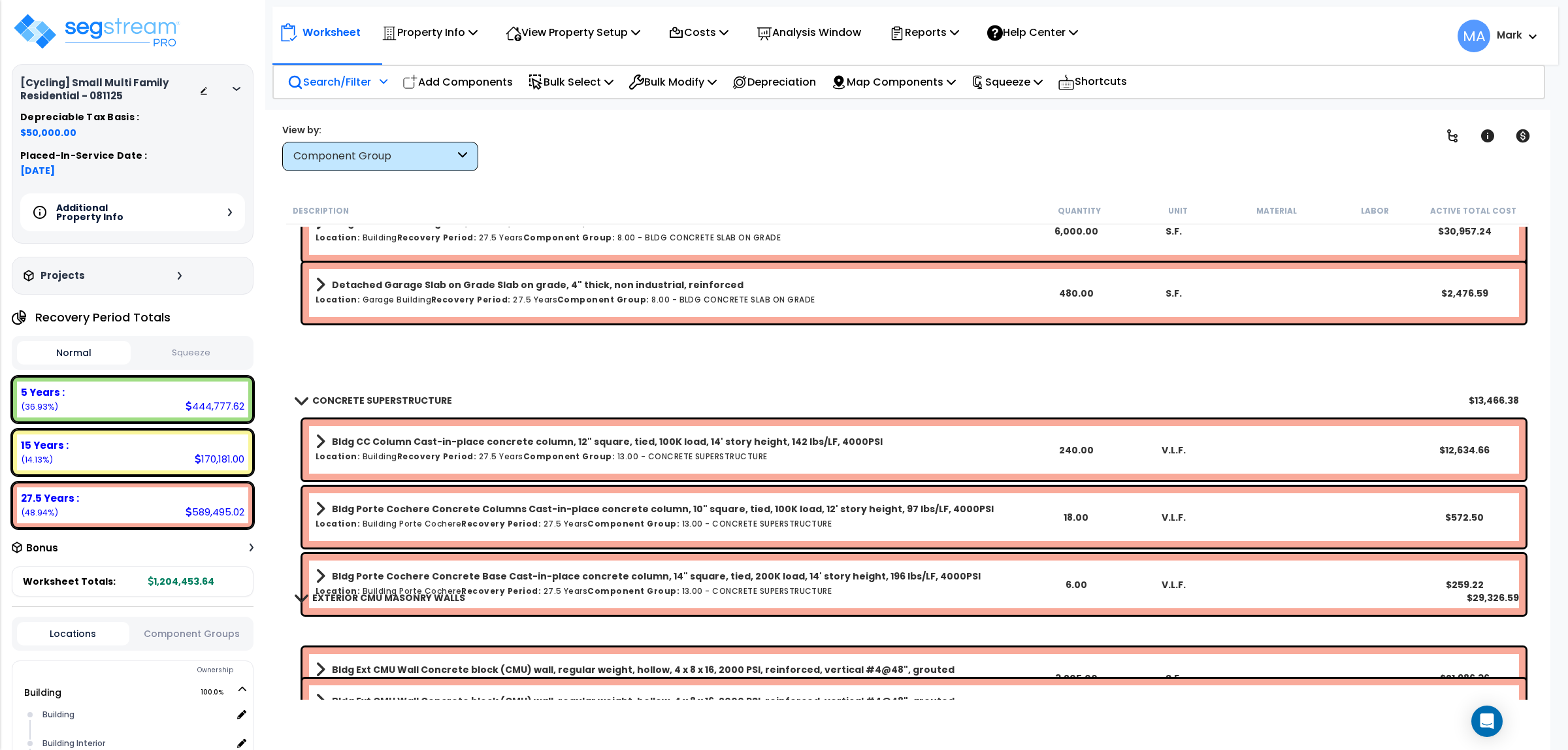
click at [350, 90] on div "Search/Filter Additional Search / Filter" at bounding box center [338, 81] width 100 height 30
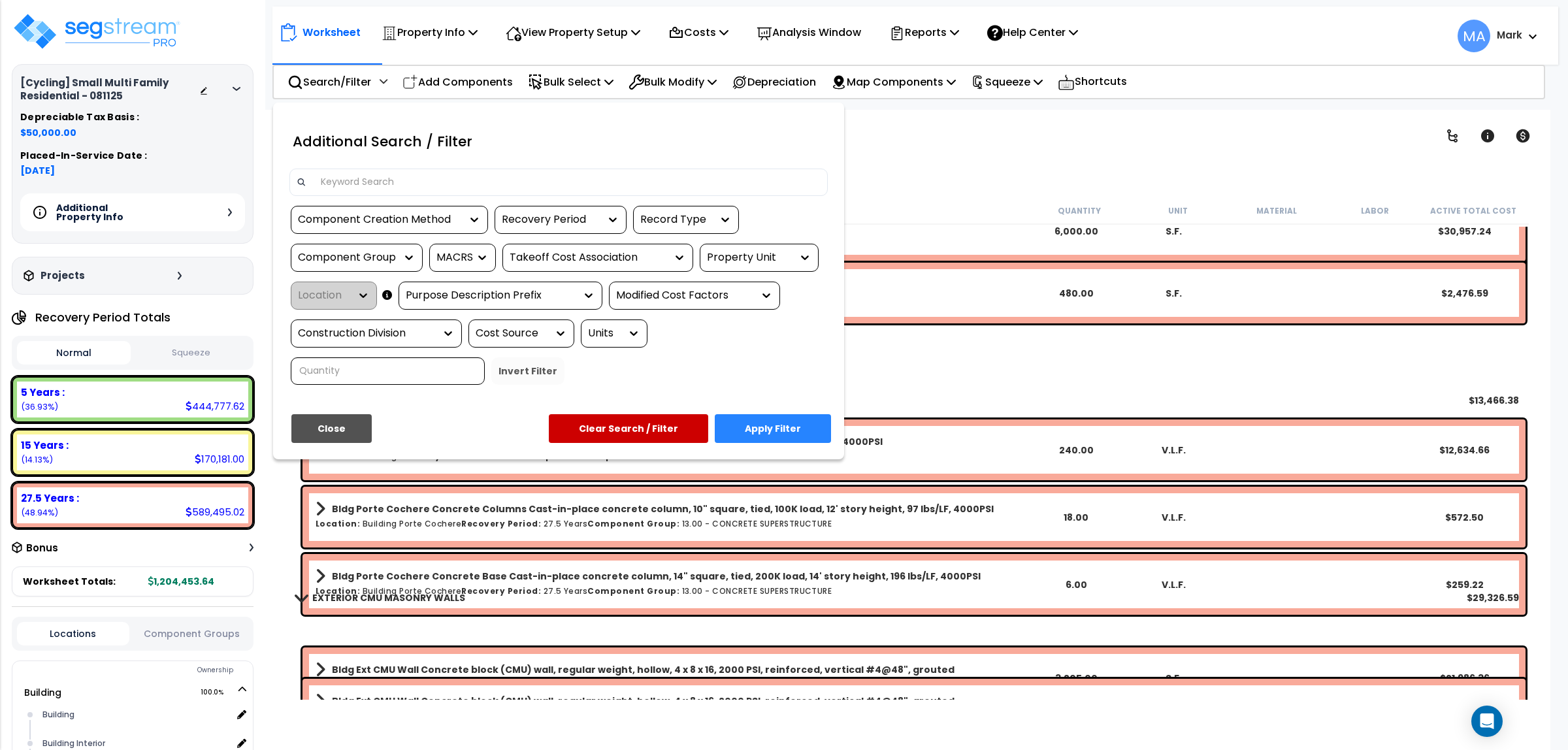
click at [356, 181] on input at bounding box center [567, 182] width 508 height 20
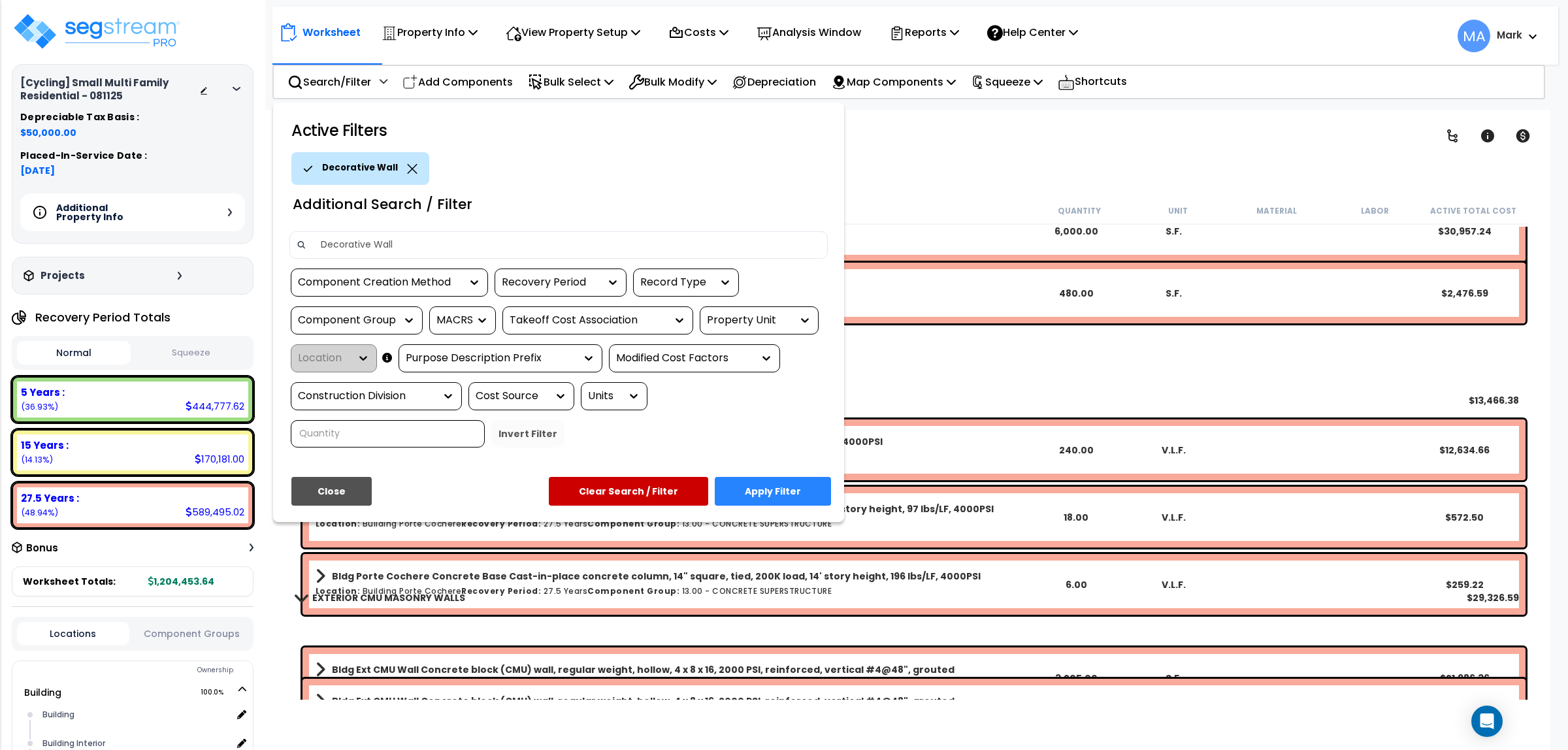
type input "Decorative Wall"
click at [830, 489] on button "Apply Filter" at bounding box center [773, 491] width 117 height 29
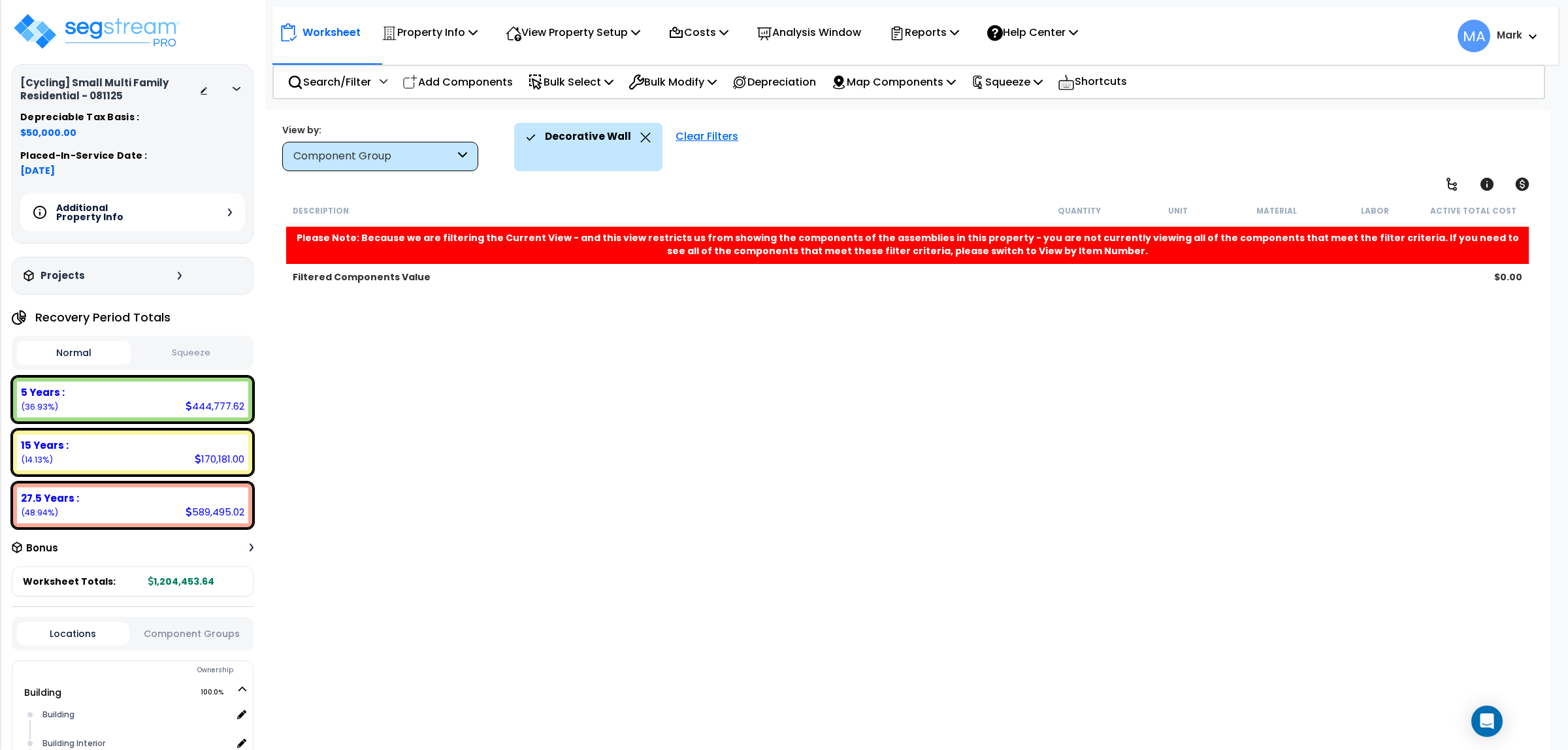
scroll to position [0, 0]
click at [641, 138] on icon at bounding box center [646, 137] width 11 height 10
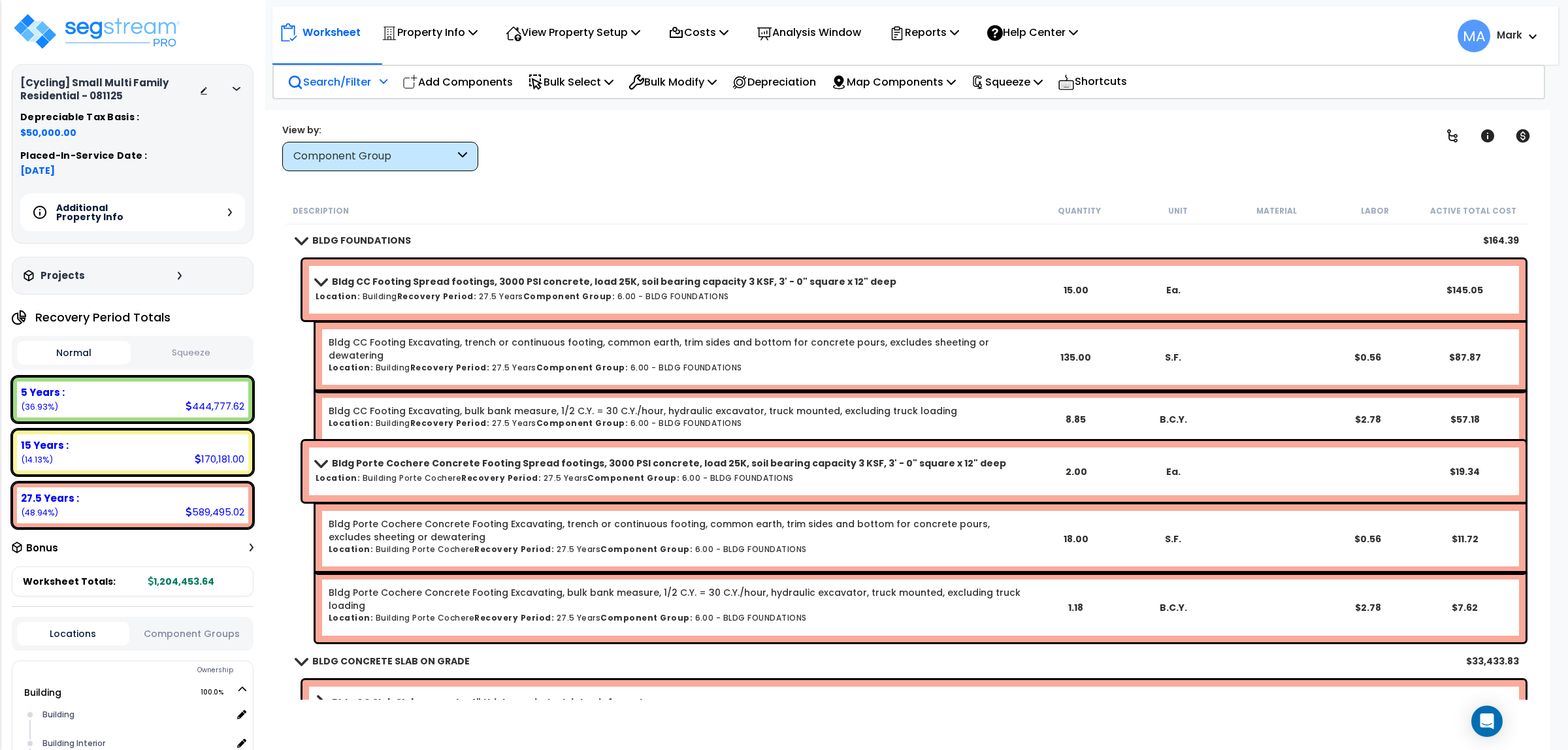
click at [353, 94] on div "Search/Filter Additional Search / Filter" at bounding box center [338, 81] width 100 height 30
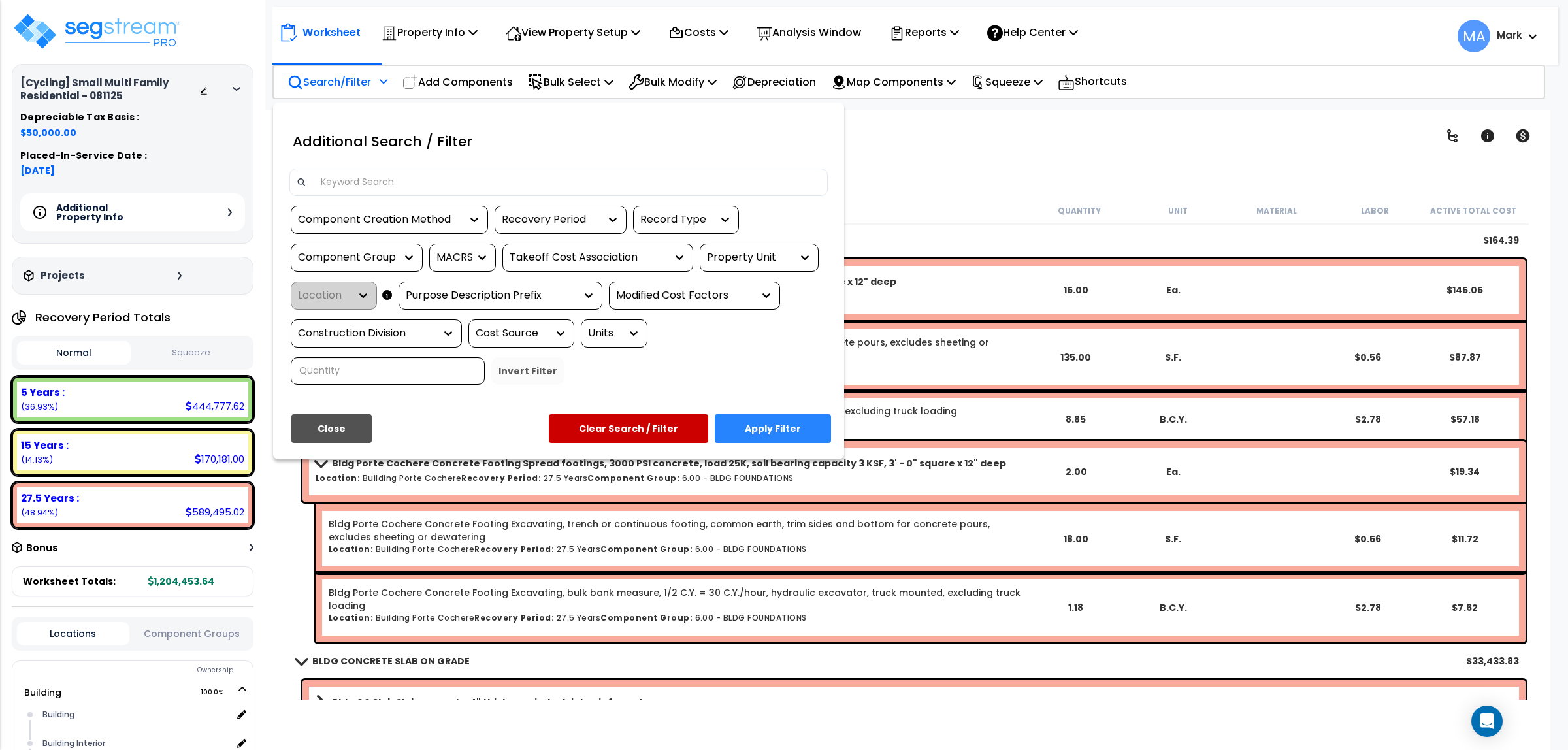
click at [378, 185] on input at bounding box center [567, 182] width 508 height 20
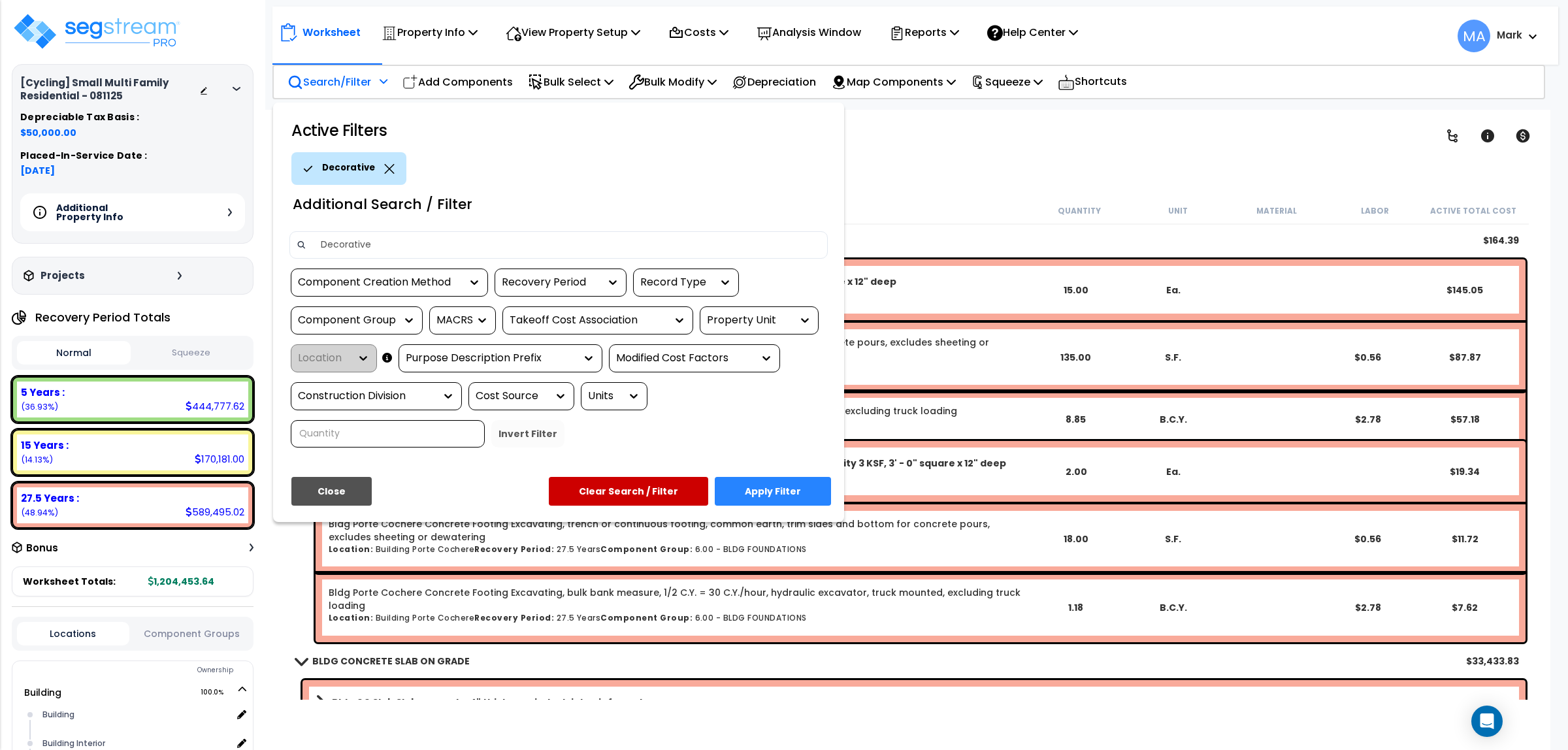
type input "Decorative"
click at [795, 500] on button "Apply Filter" at bounding box center [773, 491] width 117 height 29
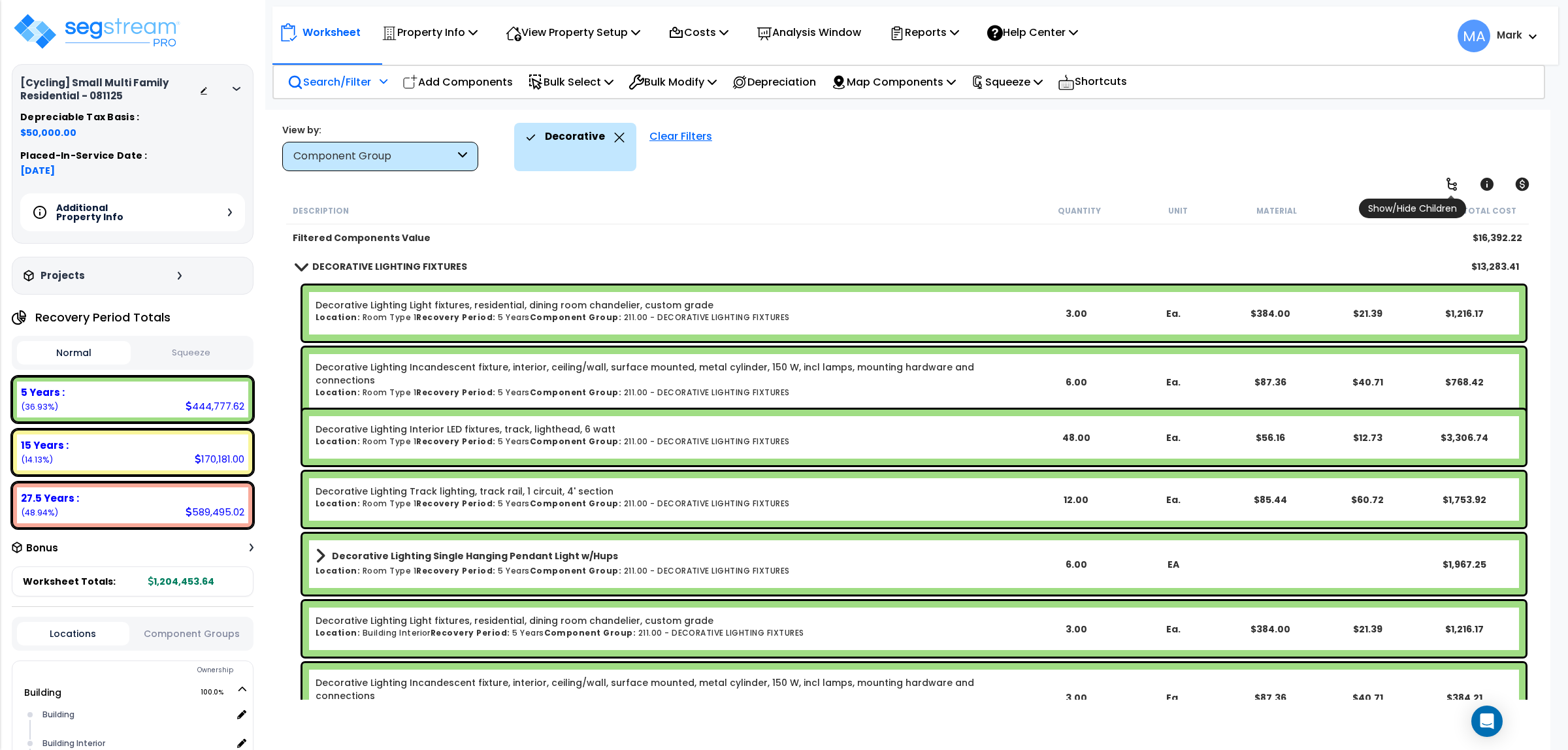
click at [1449, 187] on icon at bounding box center [1451, 184] width 11 height 13
click at [1451, 187] on icon at bounding box center [1451, 184] width 16 height 16
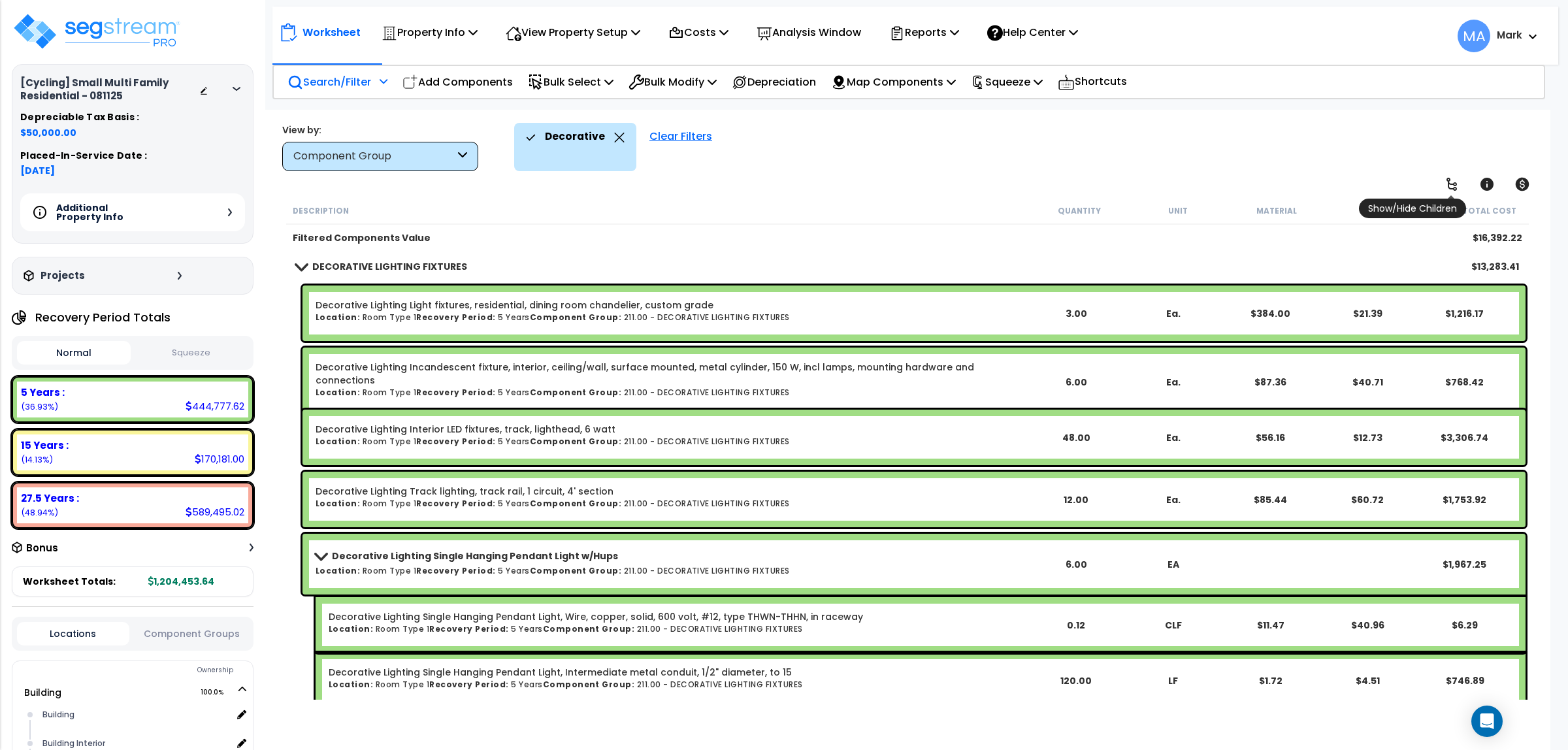
click at [1451, 187] on icon at bounding box center [1451, 184] width 16 height 16
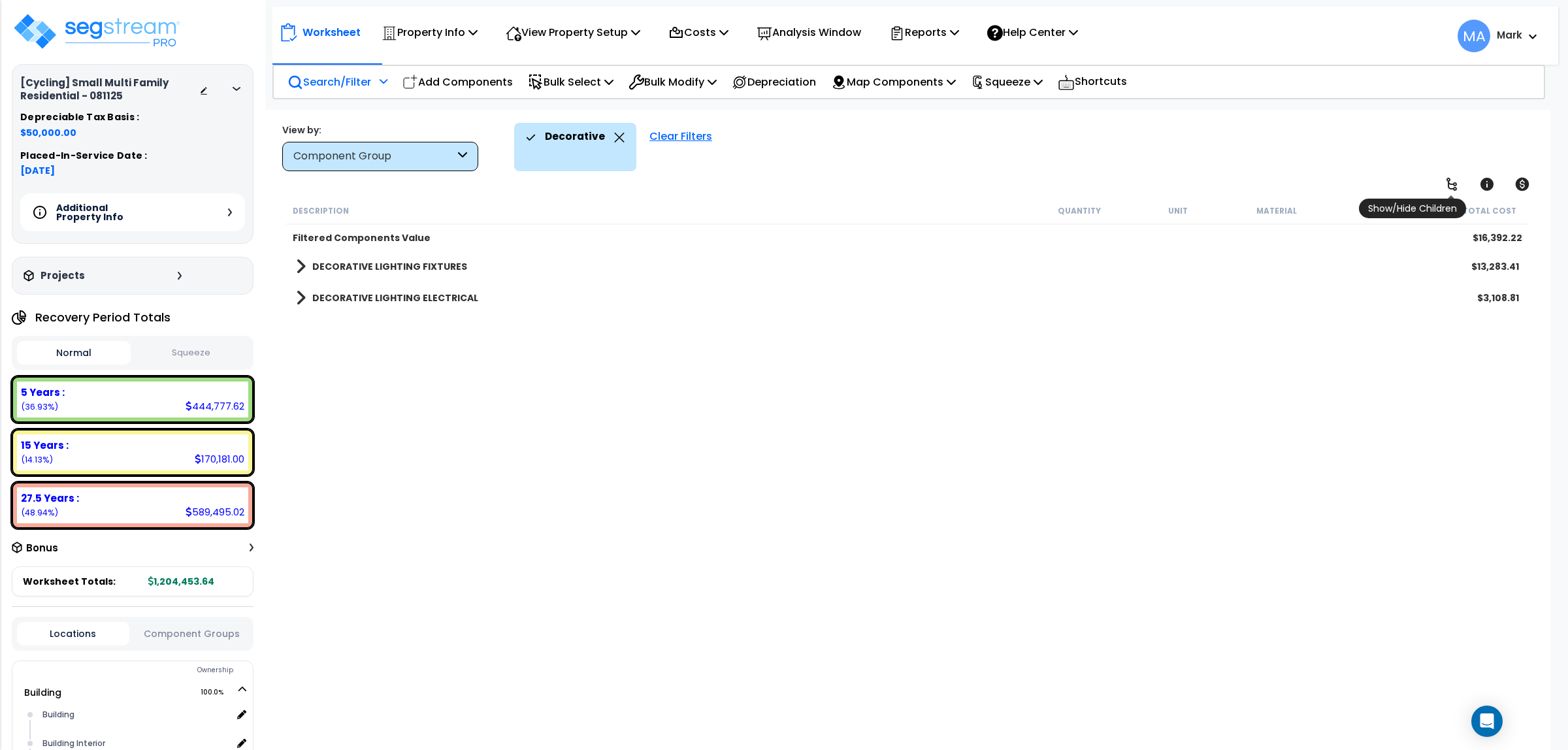
click at [1451, 187] on icon at bounding box center [1451, 184] width 16 height 16
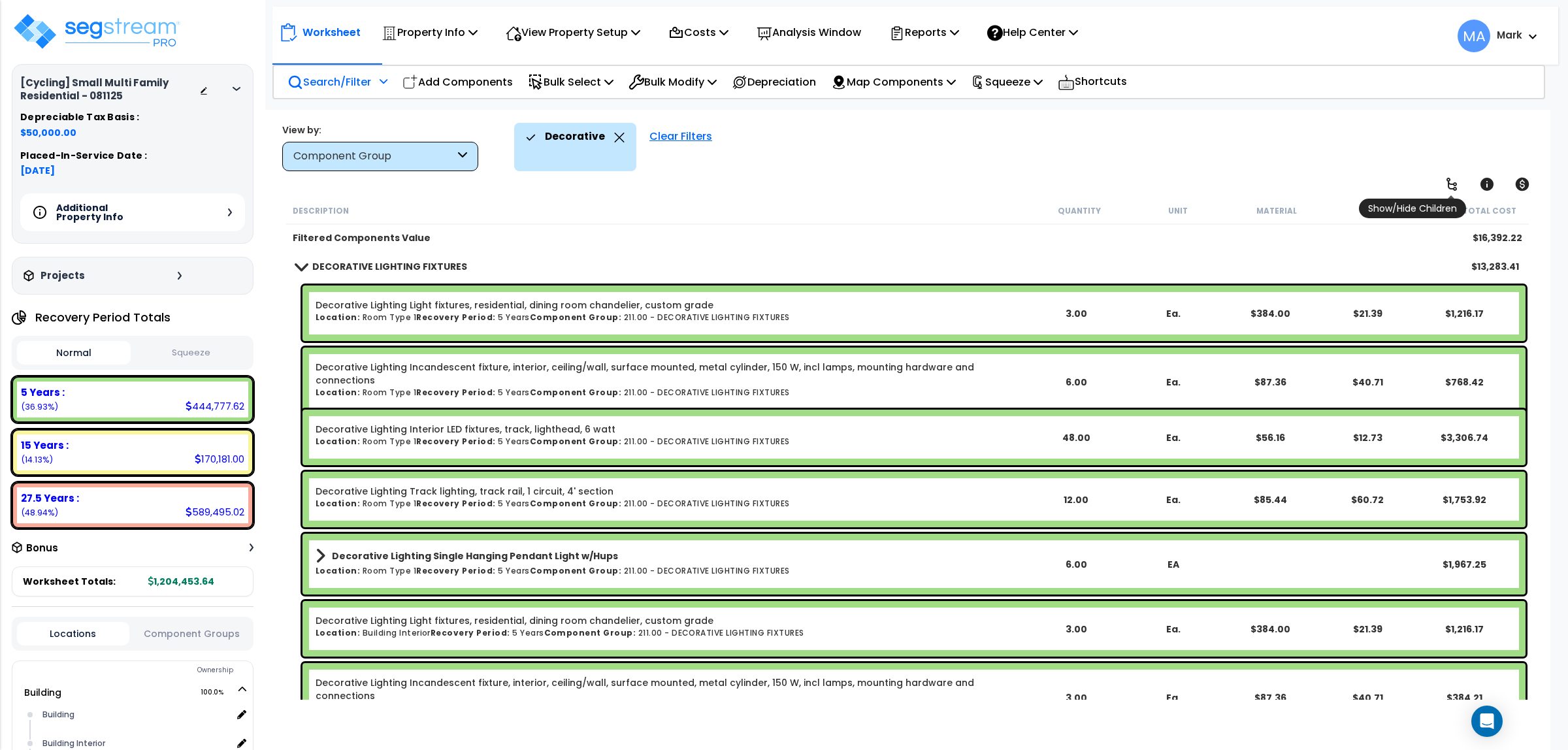
click at [1452, 188] on icon at bounding box center [1451, 184] width 11 height 13
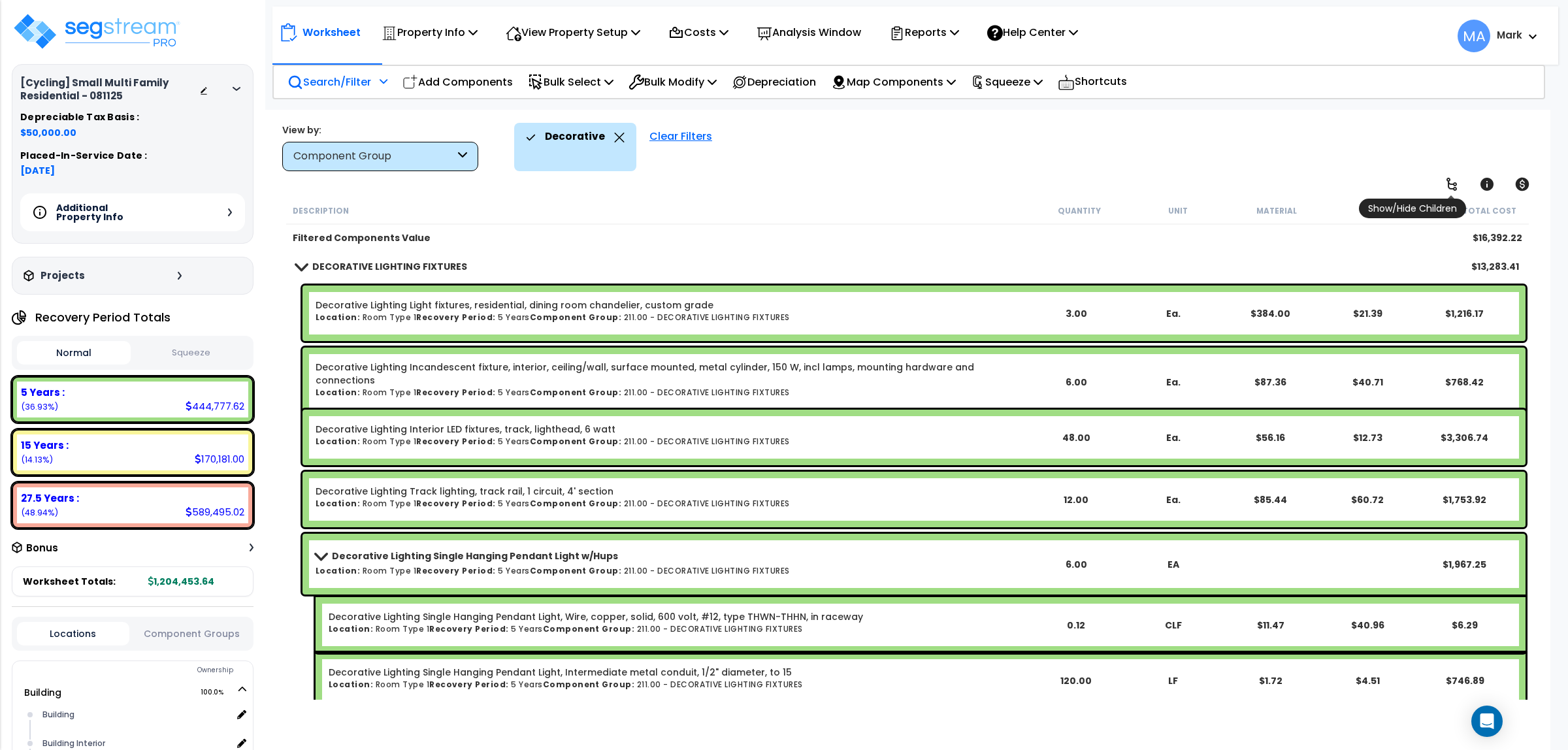
click at [1452, 188] on icon at bounding box center [1451, 184] width 11 height 13
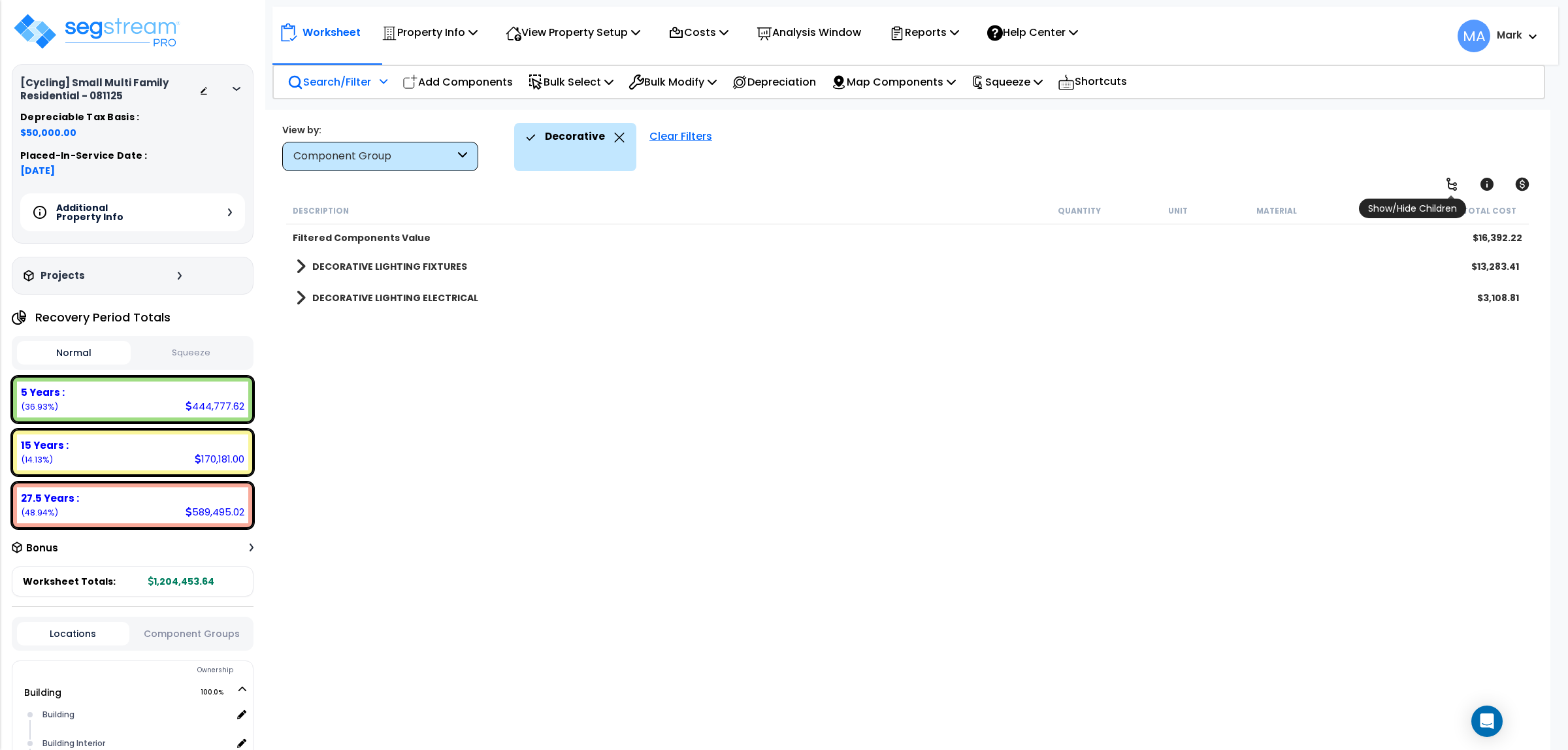
click at [1452, 188] on icon at bounding box center [1451, 184] width 11 height 13
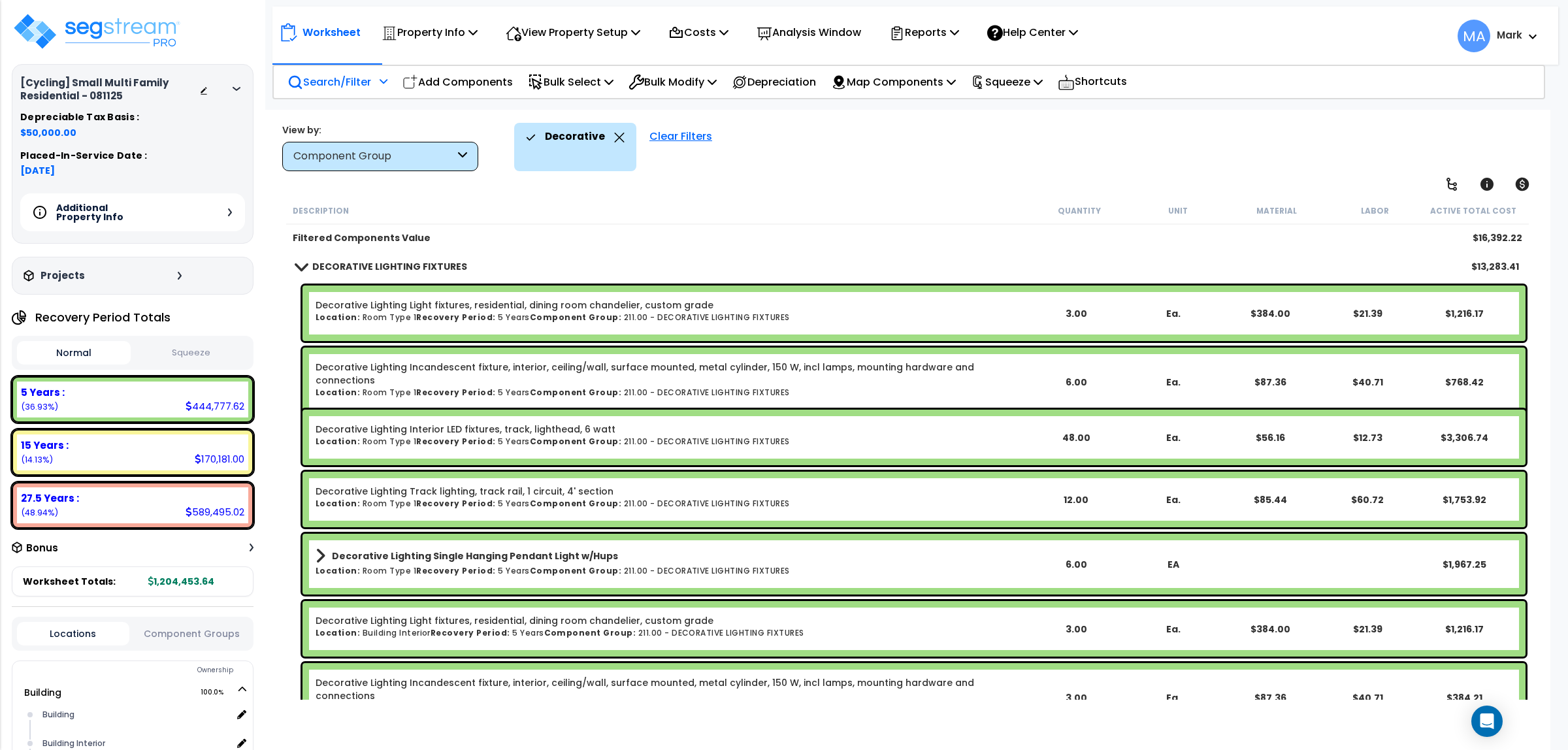
click at [619, 137] on icon at bounding box center [619, 137] width 11 height 10
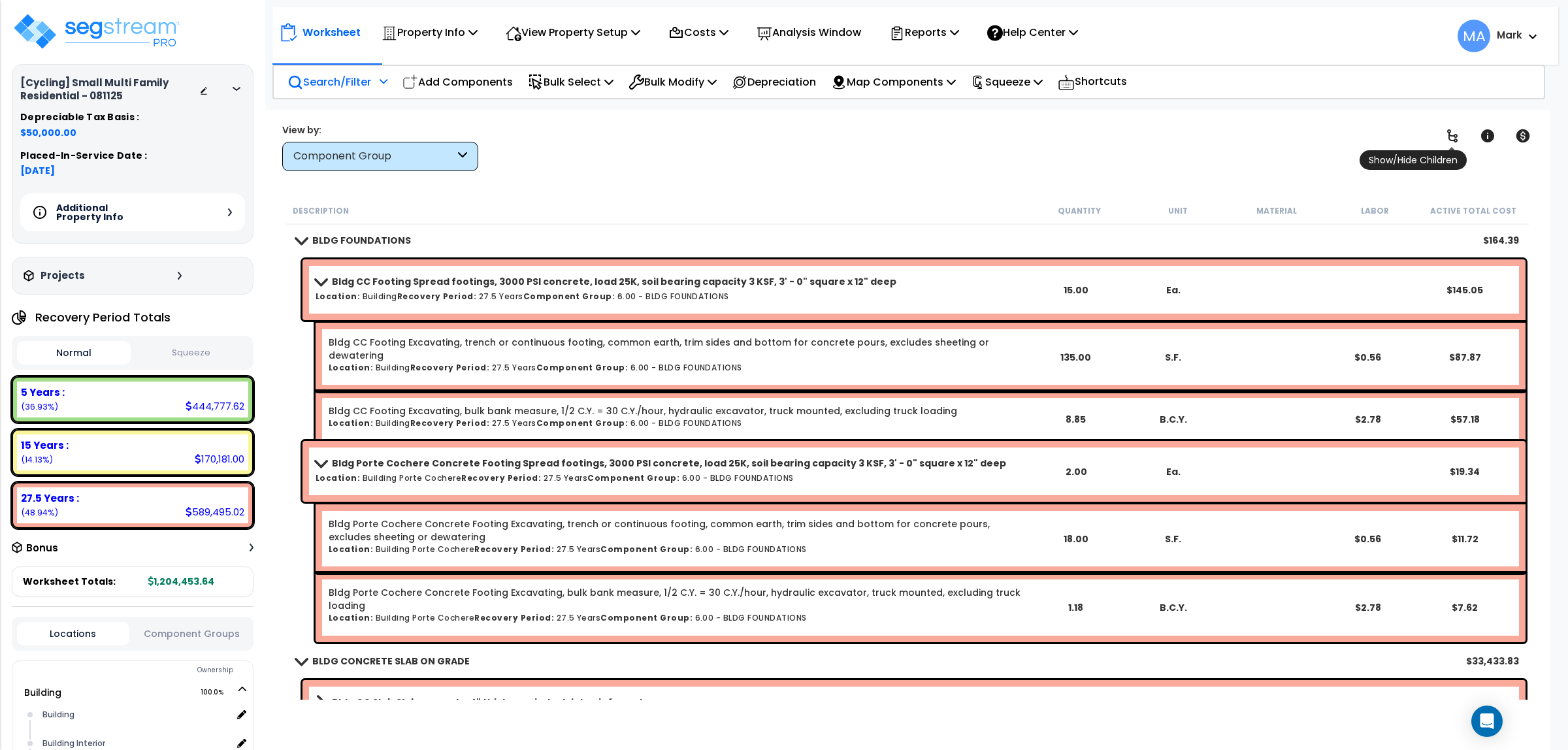
click at [1451, 140] on icon at bounding box center [1452, 136] width 11 height 13
click at [1451, 139] on icon at bounding box center [1452, 136] width 11 height 13
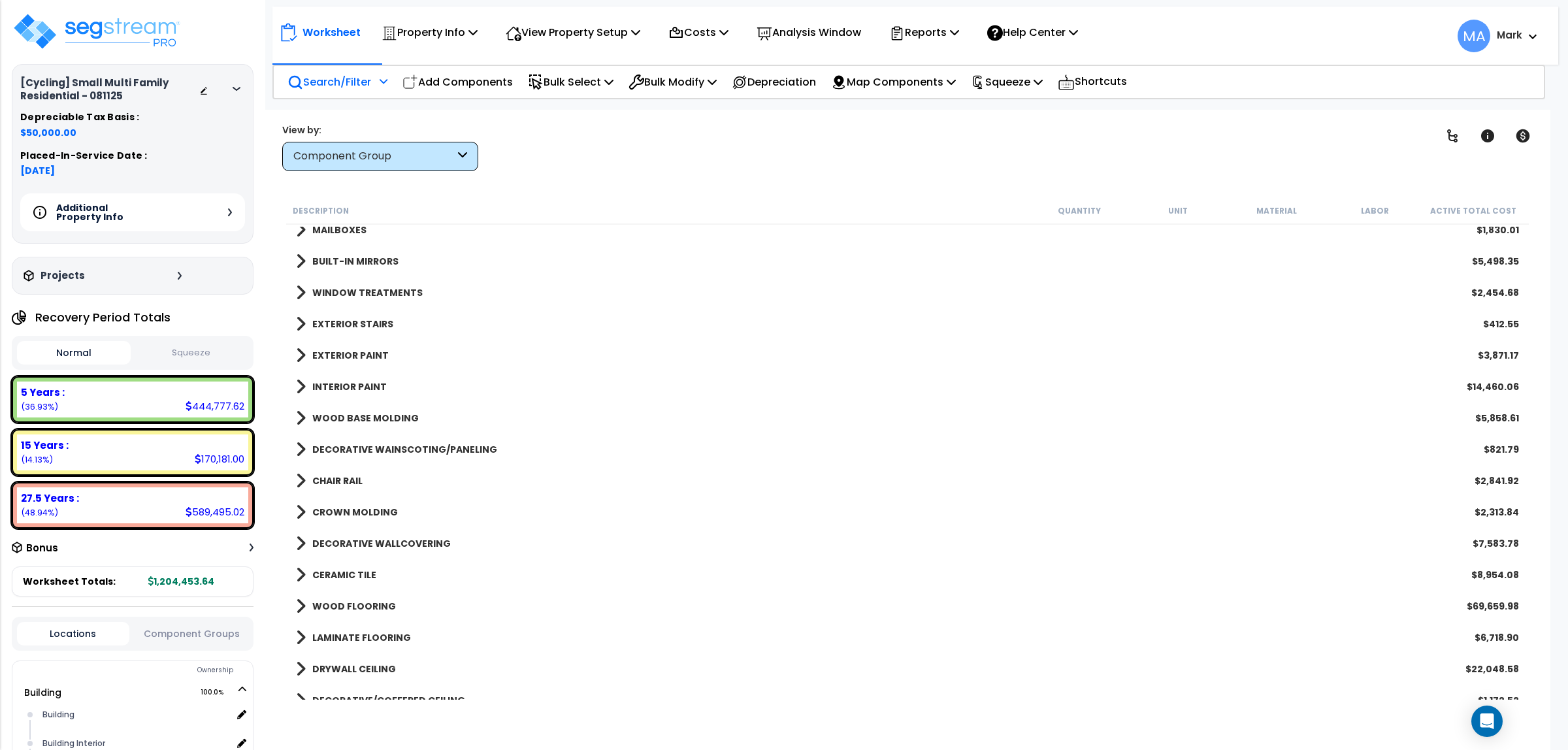
scroll to position [817, 0]
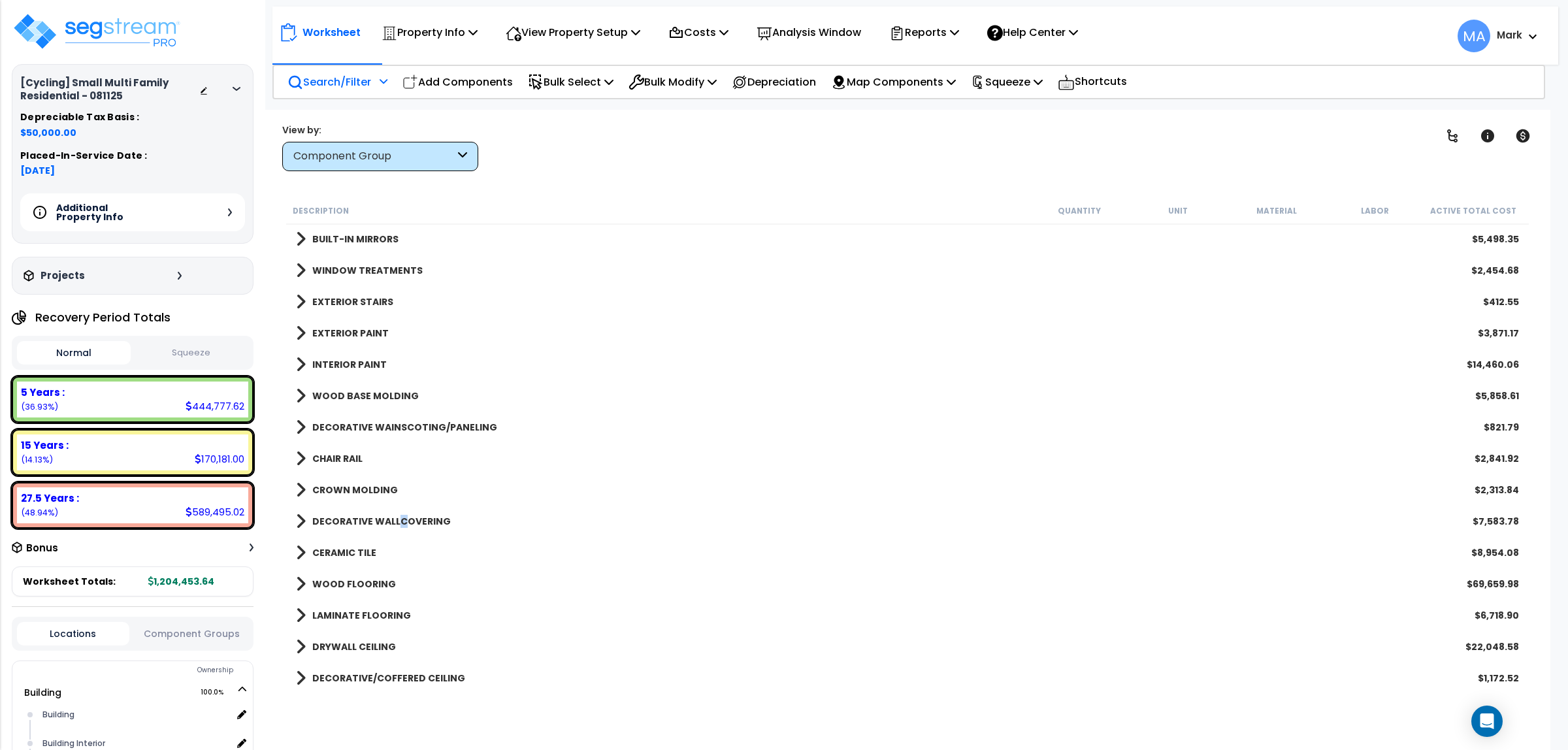
click at [401, 521] on b "DECORATIVE WALLCOVERING" at bounding box center [381, 522] width 139 height 13
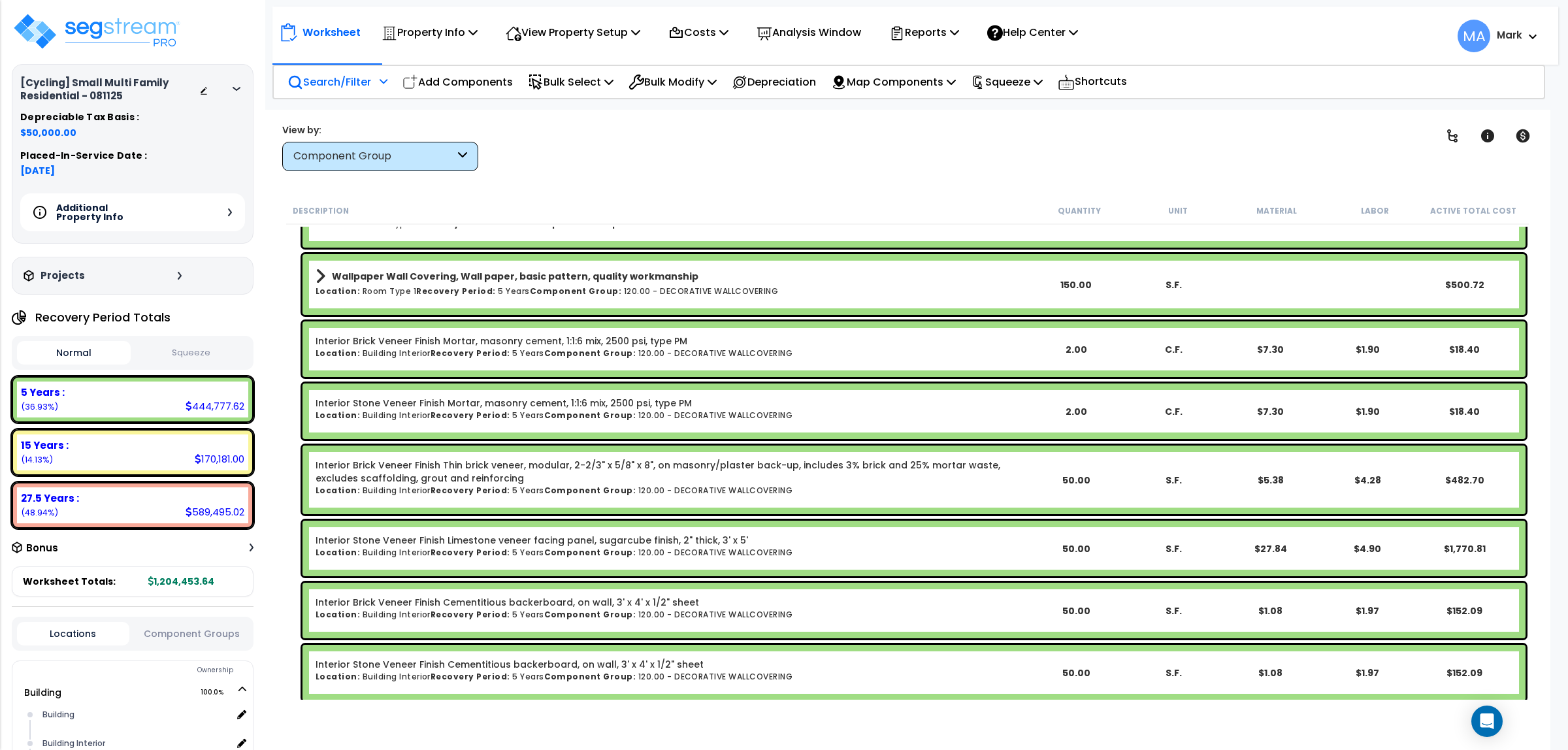
scroll to position [1552, 0]
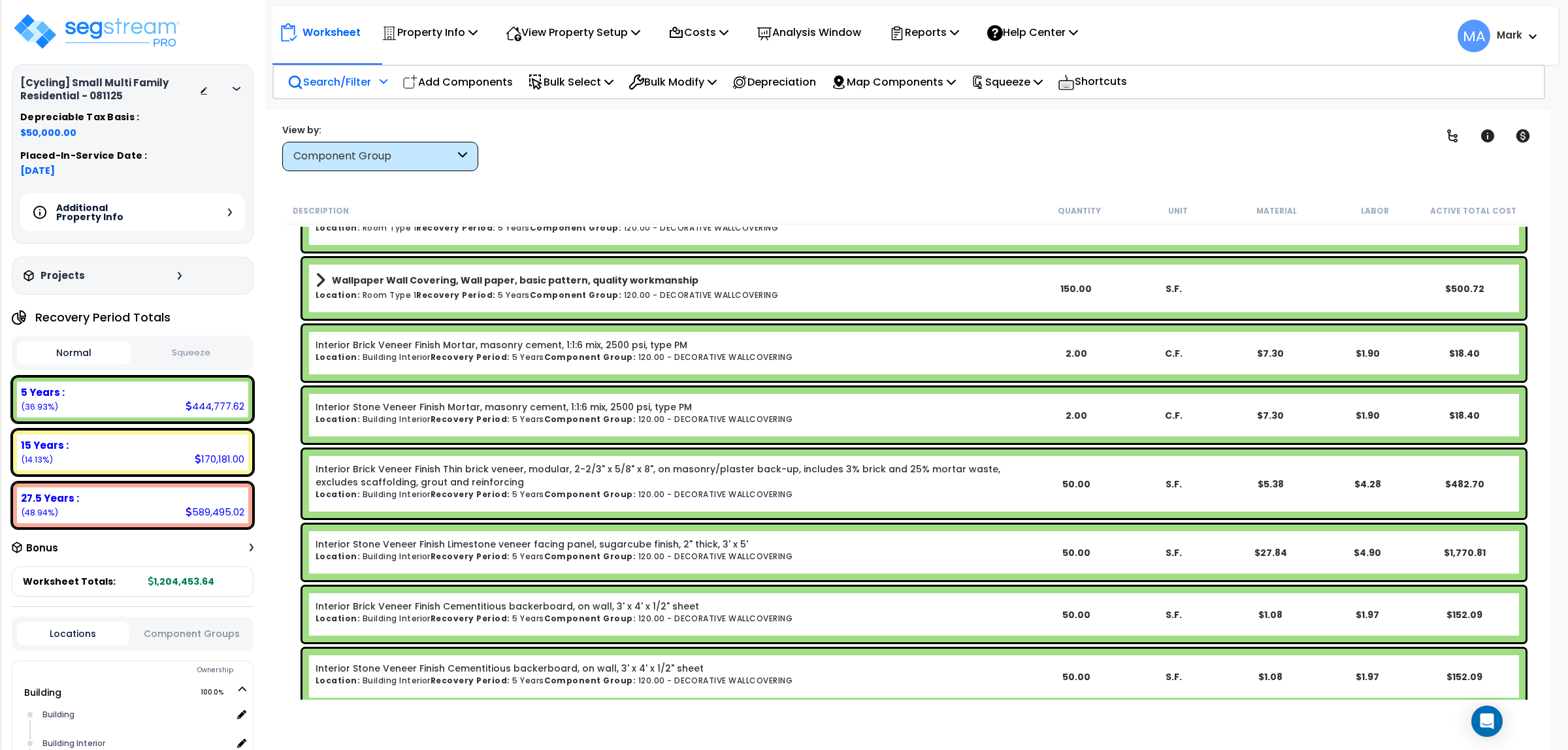
click at [347, 73] on p "Search/Filter" at bounding box center [329, 81] width 84 height 17
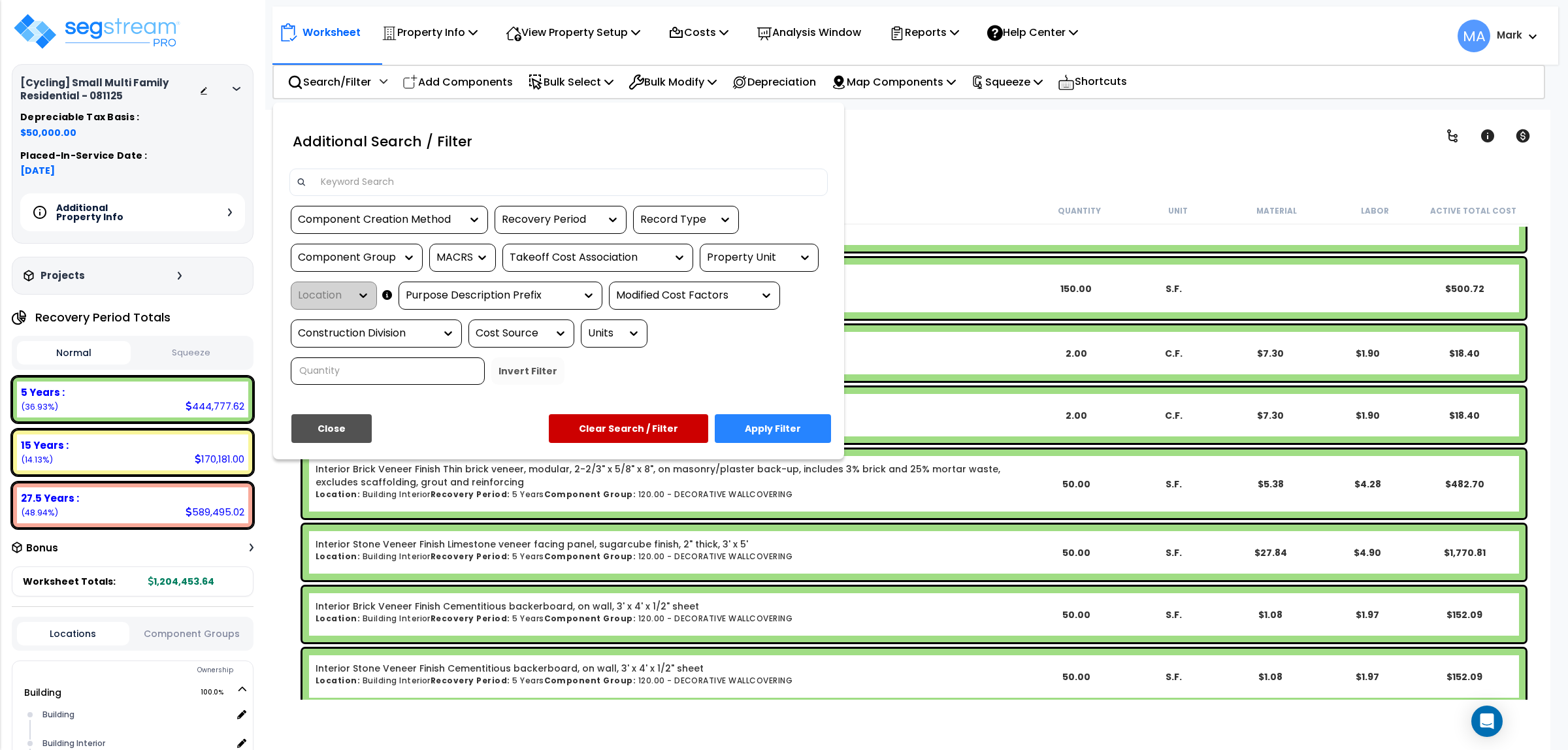
click at [358, 174] on input at bounding box center [567, 182] width 508 height 20
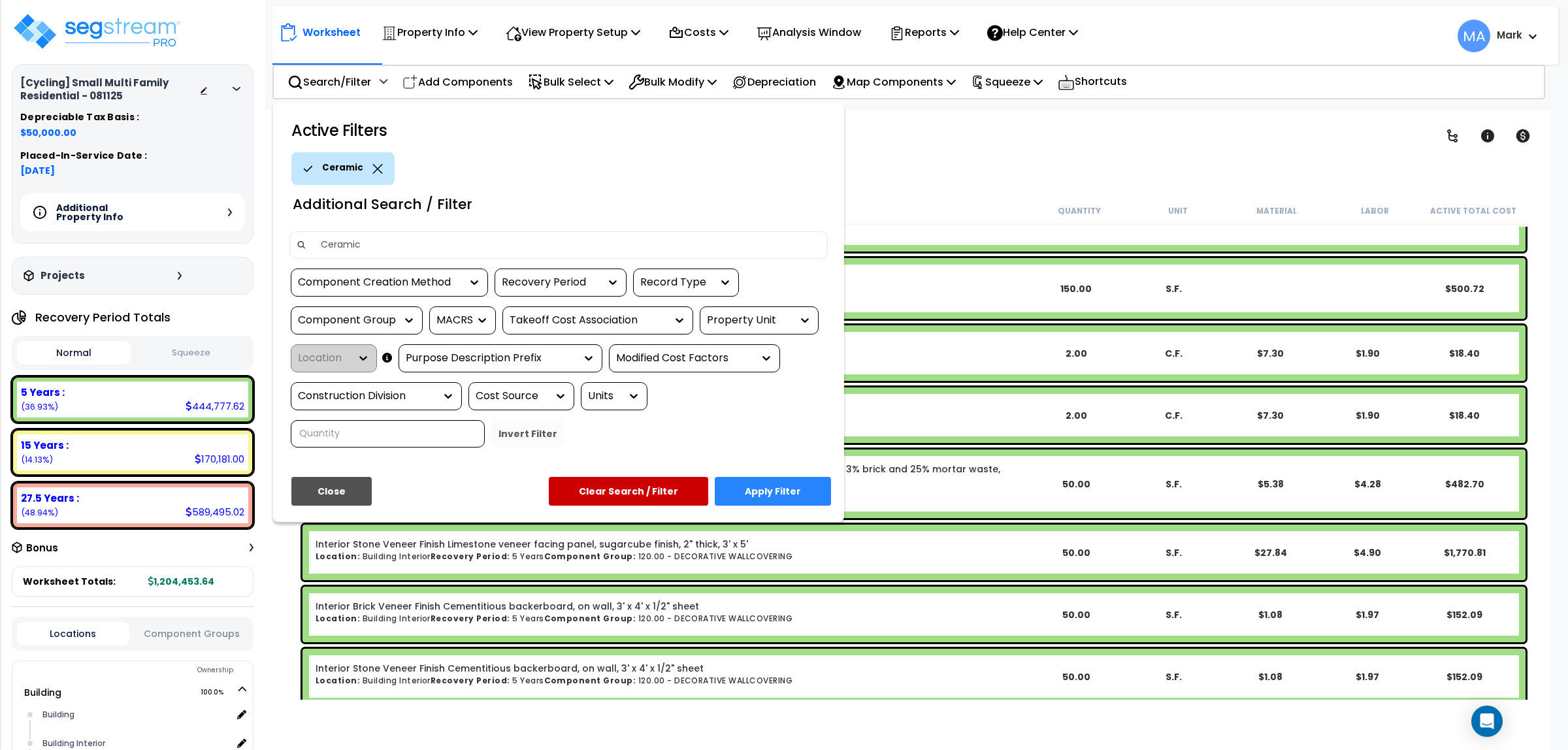
type input "Ceramic"
click at [809, 478] on button "Apply Filter" at bounding box center [773, 491] width 117 height 29
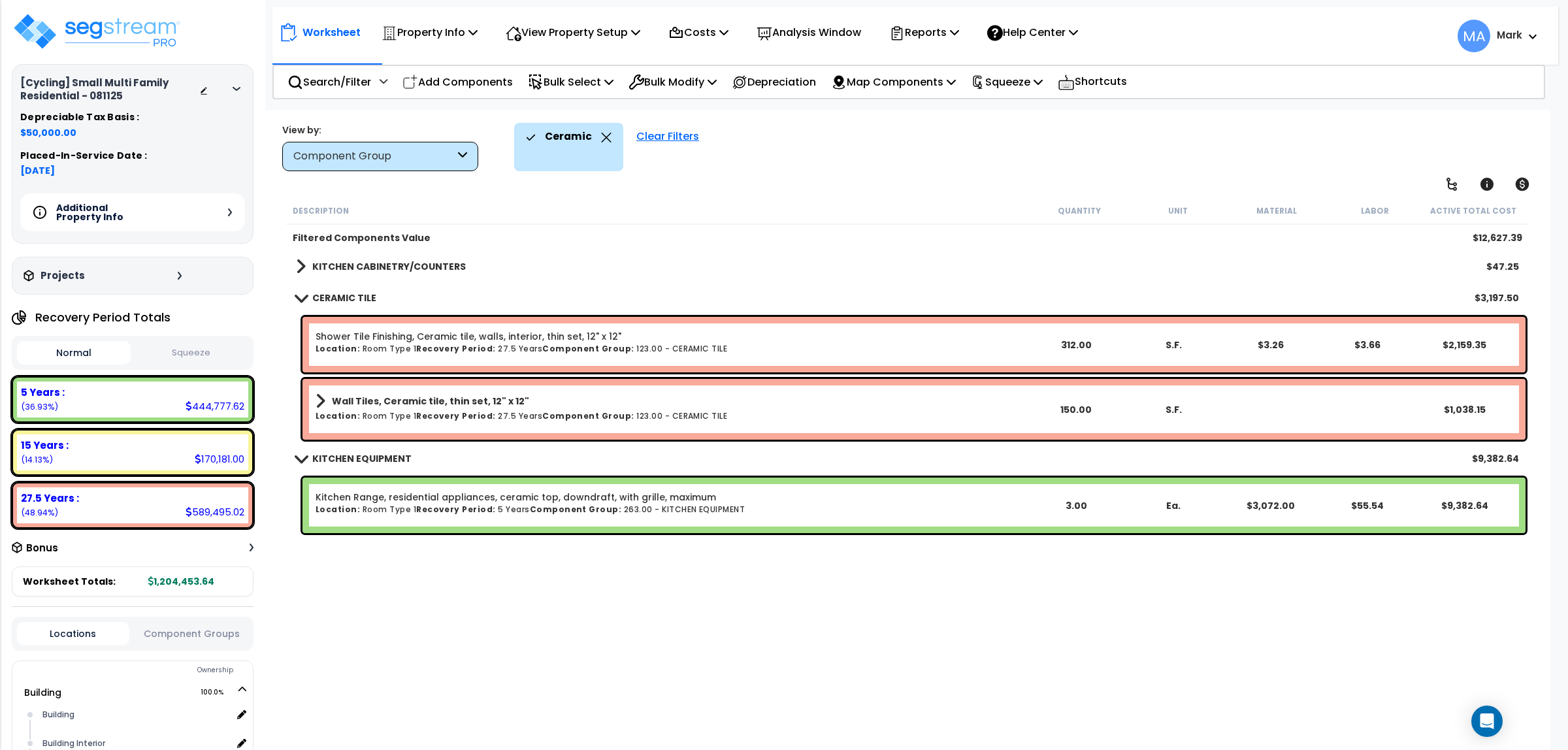
scroll to position [0, 0]
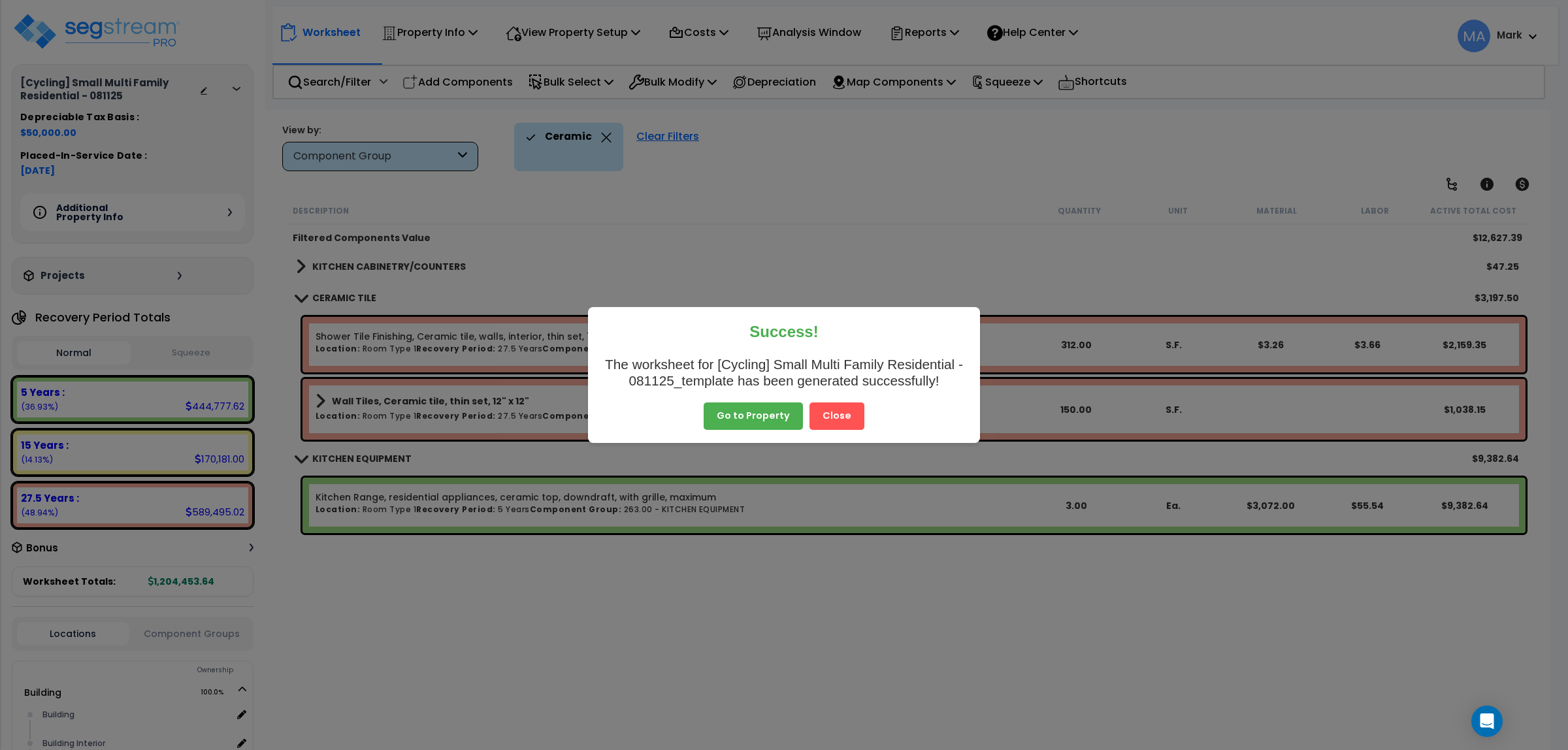
click at [835, 412] on button "Close" at bounding box center [837, 416] width 55 height 27
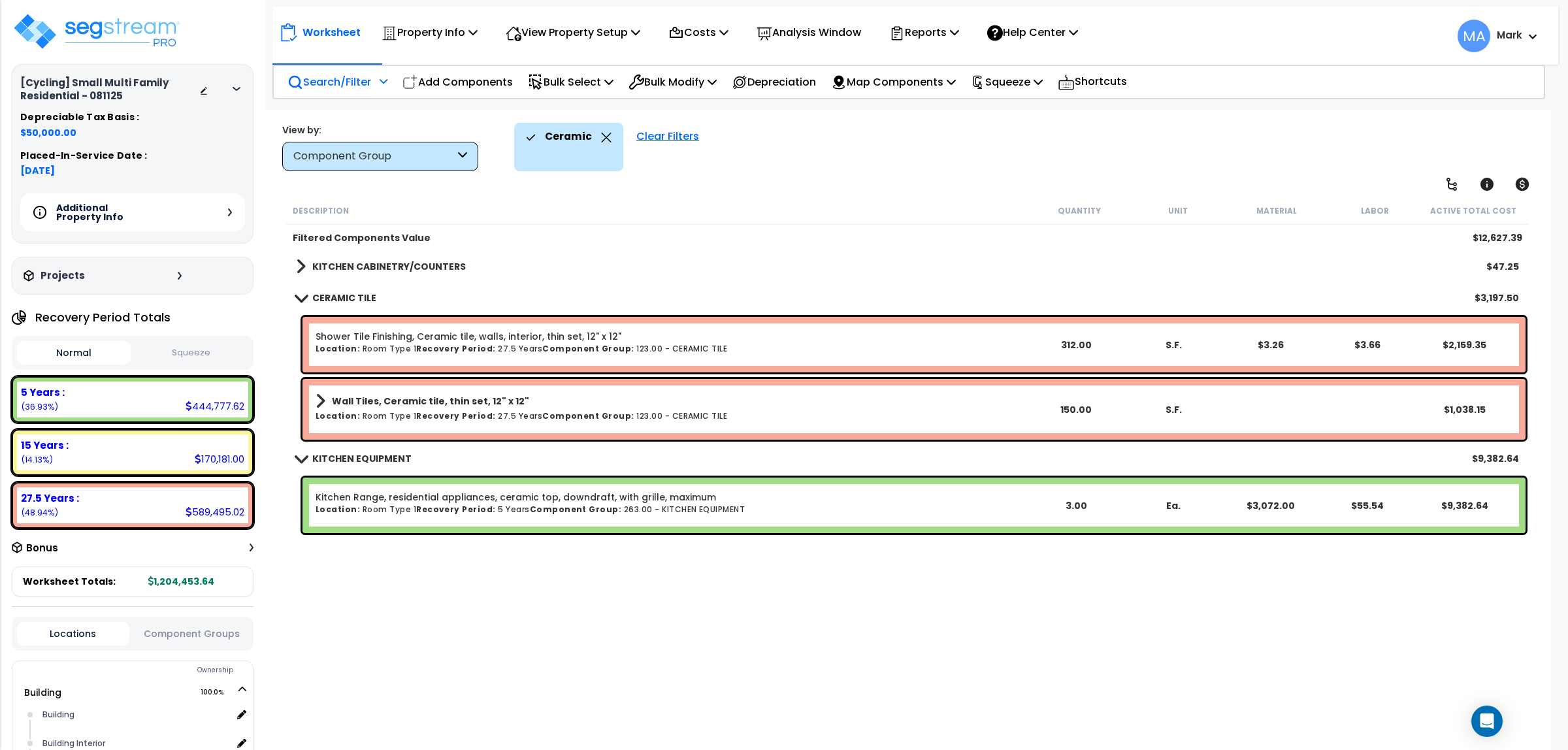
click at [365, 85] on p "Search/Filter" at bounding box center [329, 81] width 84 height 17
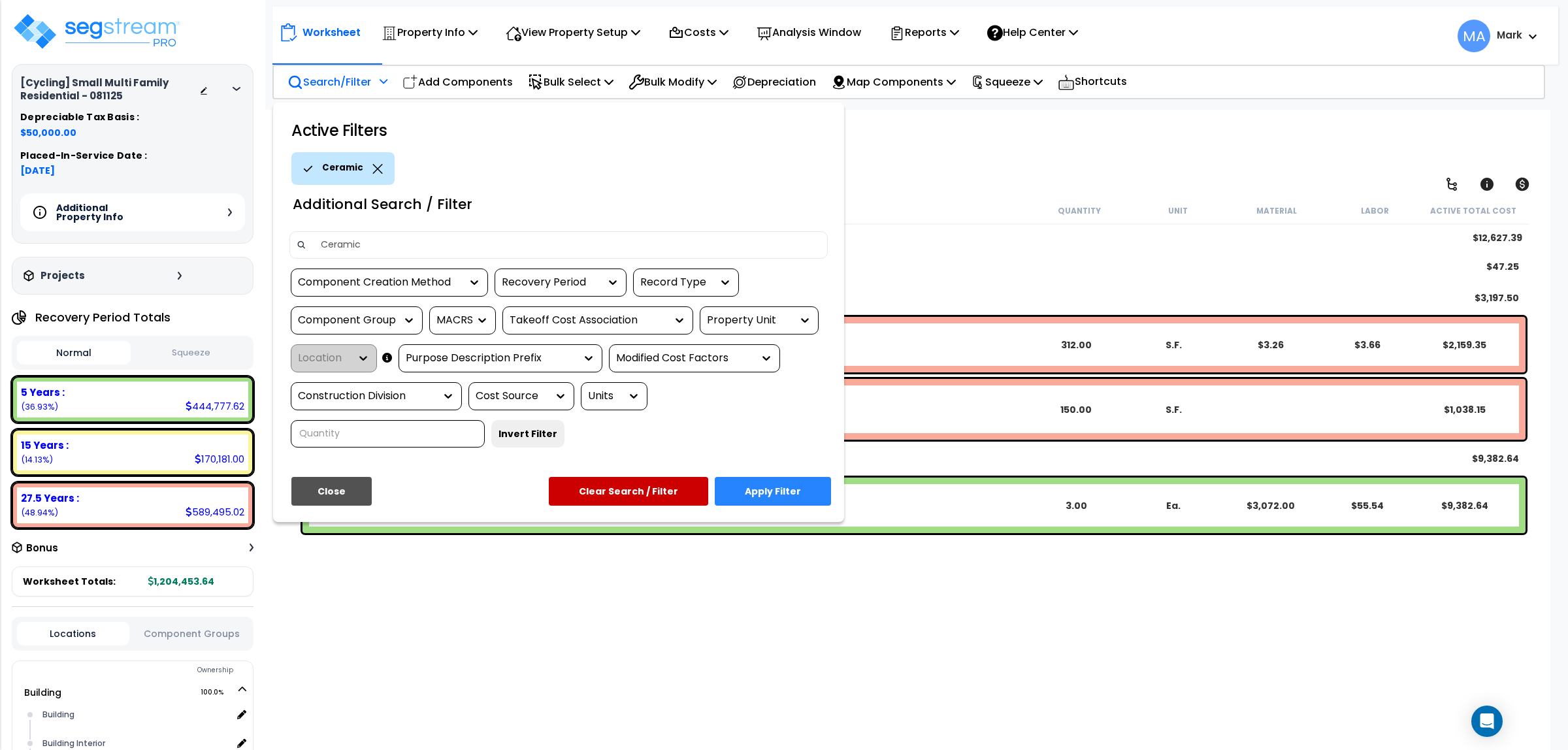
click at [383, 168] on div "Ceramic" at bounding box center [343, 168] width 103 height 33
click at [370, 159] on div "Ceramic" at bounding box center [343, 168] width 103 height 33
drag, startPoint x: 355, startPoint y: 148, endPoint x: 358, endPoint y: 155, distance: 7.6
click at [355, 149] on div "Active Filters Ceramic Additional Search / Filter Ceramic Component Creation Me…" at bounding box center [559, 312] width 571 height 420
click at [413, 213] on div "Additional Search / Filter" at bounding box center [382, 205] width 206 height 27
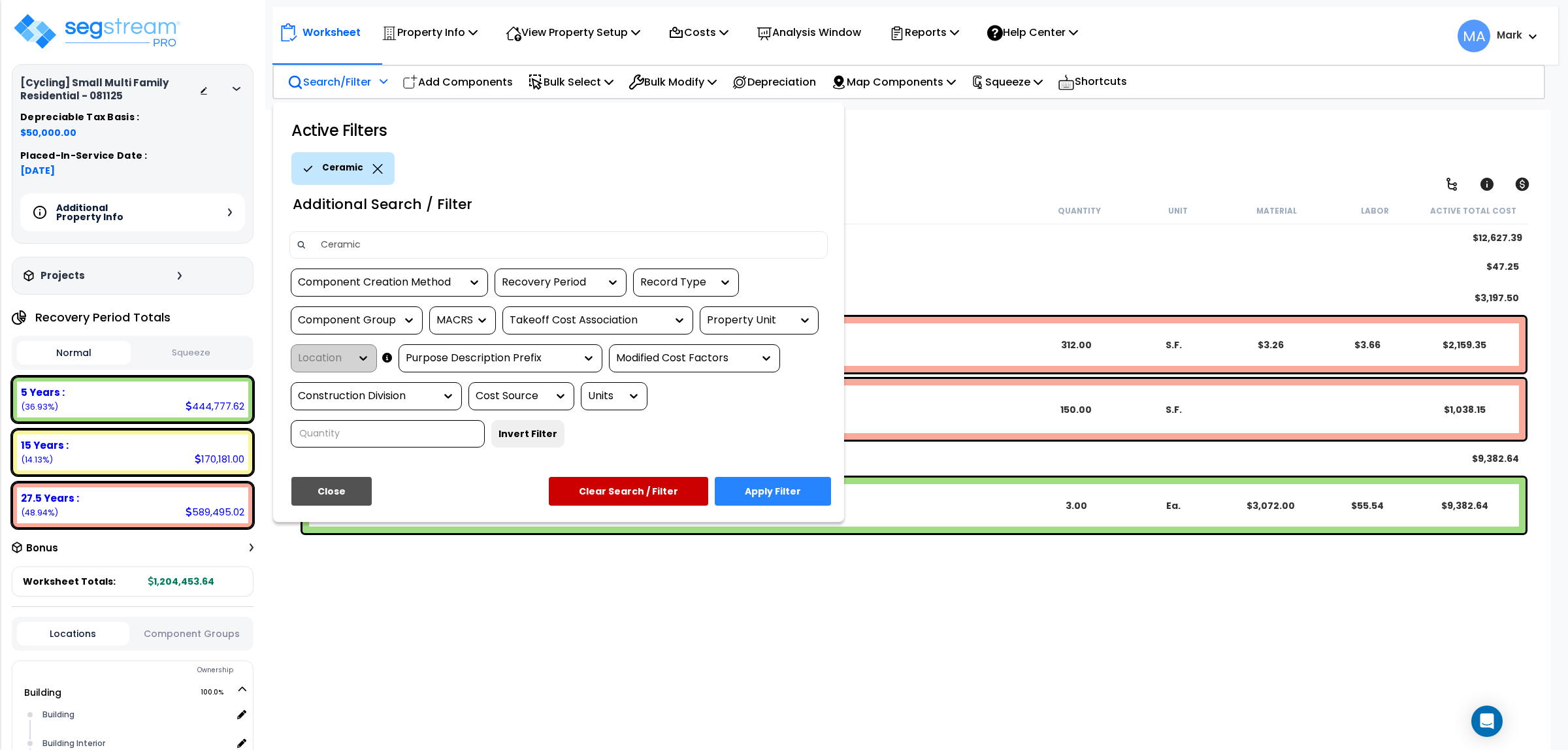
click at [380, 172] on div "Ceramic" at bounding box center [343, 168] width 103 height 33
click at [376, 168] on icon at bounding box center [377, 169] width 11 height 10
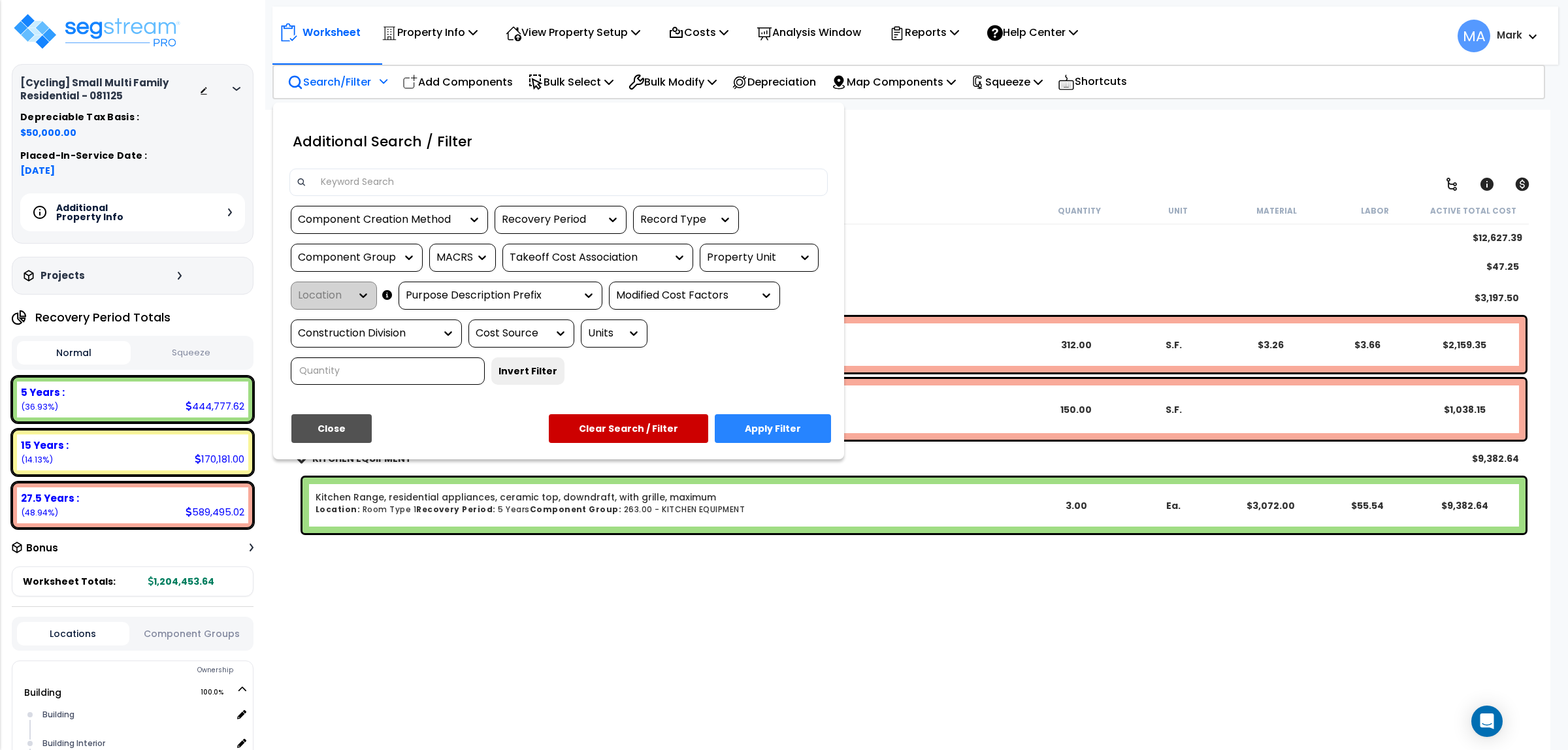
click at [384, 174] on input at bounding box center [567, 182] width 508 height 20
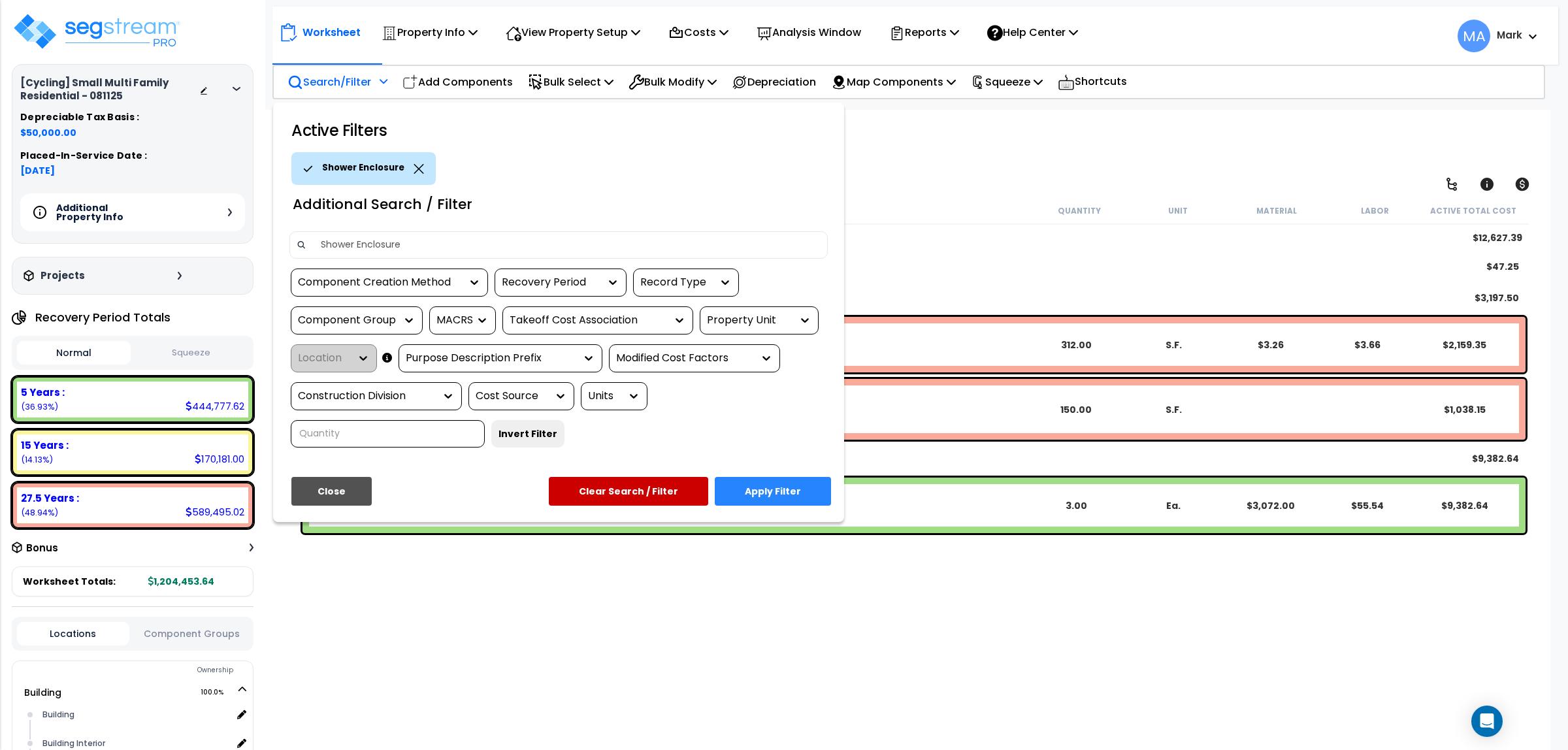
type input "Shower Enclosure"
click at [786, 481] on button "Apply Filter" at bounding box center [773, 491] width 117 height 29
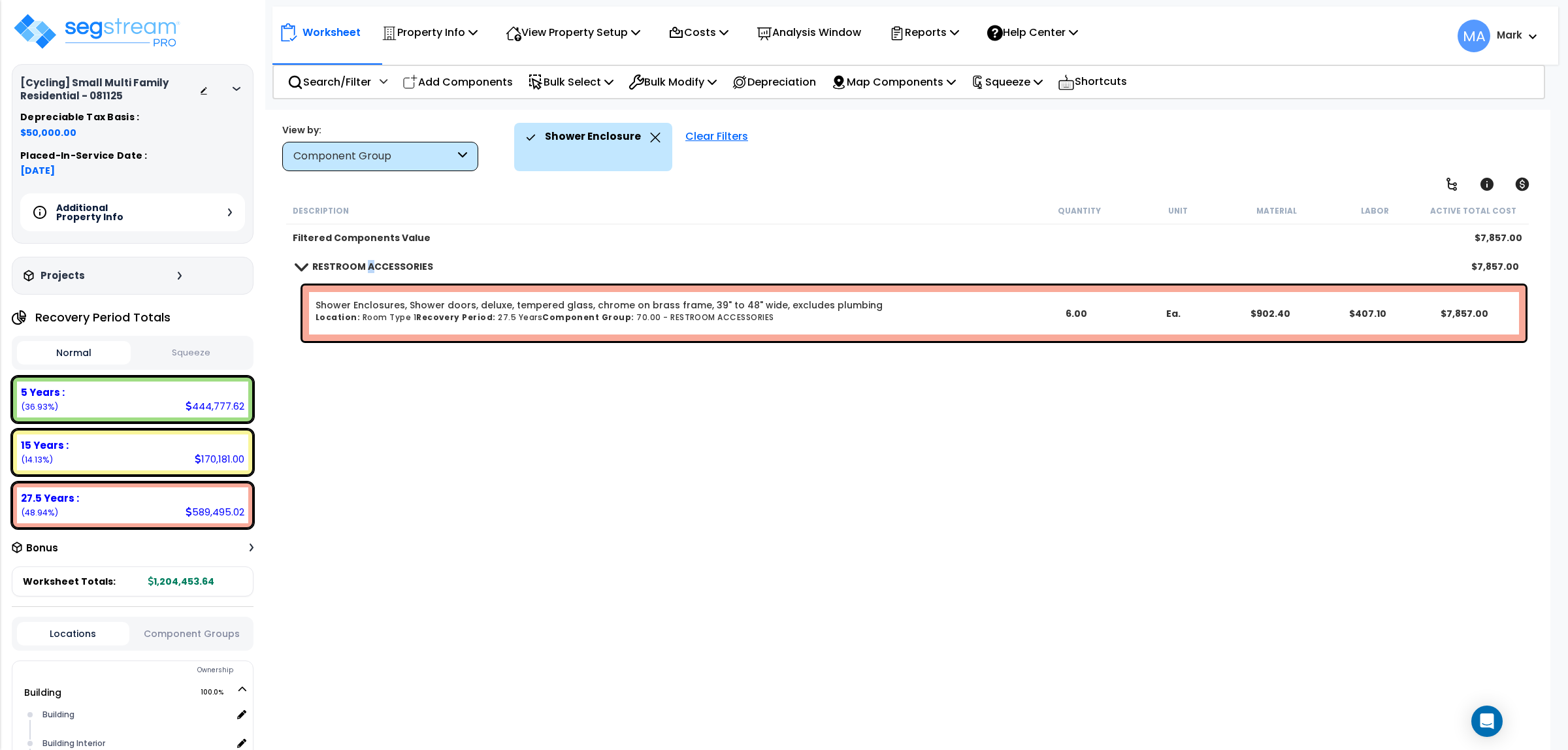
click at [367, 265] on b "RESTROOM ACCESSORIES" at bounding box center [372, 267] width 121 height 13
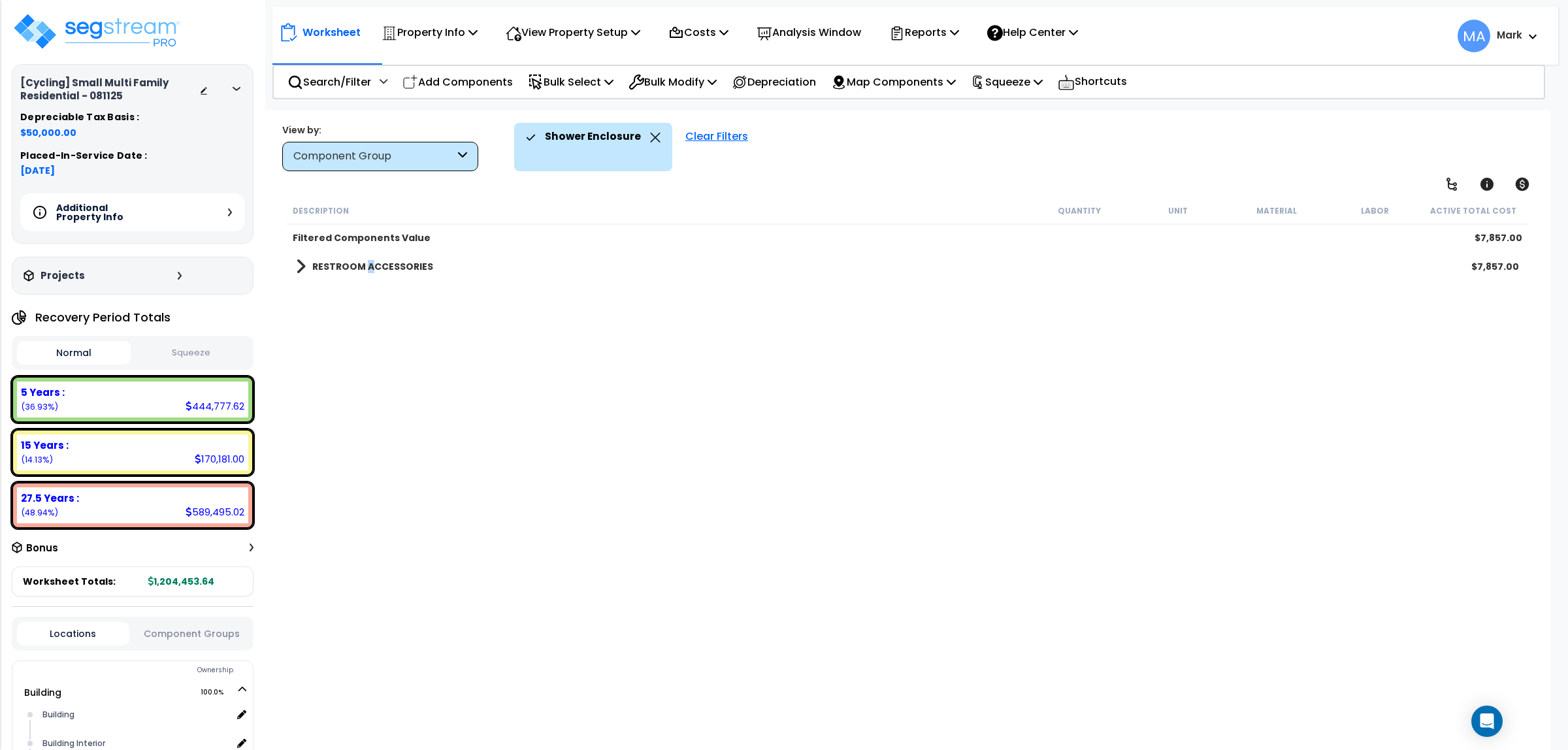
click at [367, 265] on b "RESTROOM ACCESSORIES" at bounding box center [372, 267] width 121 height 13
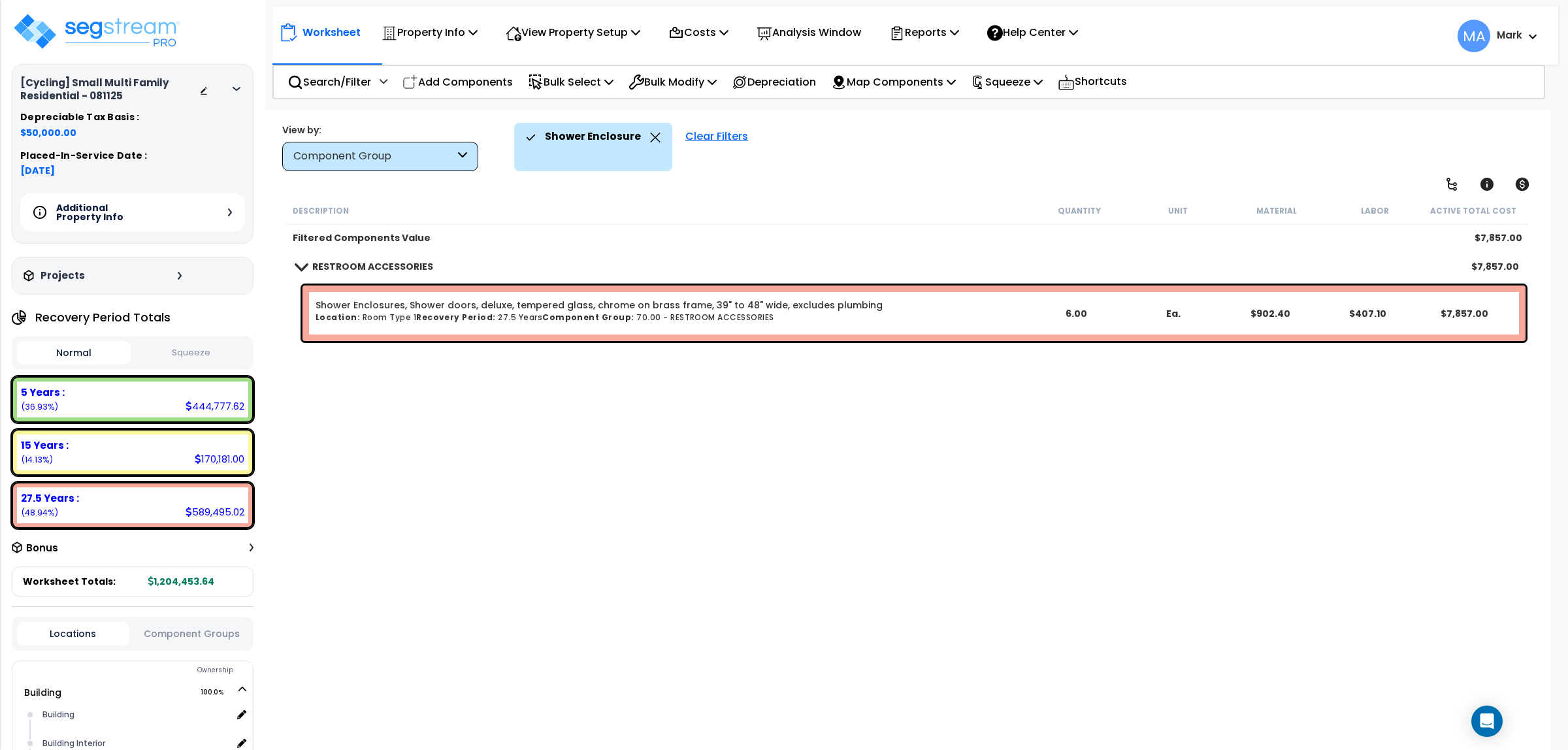
click at [652, 136] on icon at bounding box center [655, 137] width 10 height 10
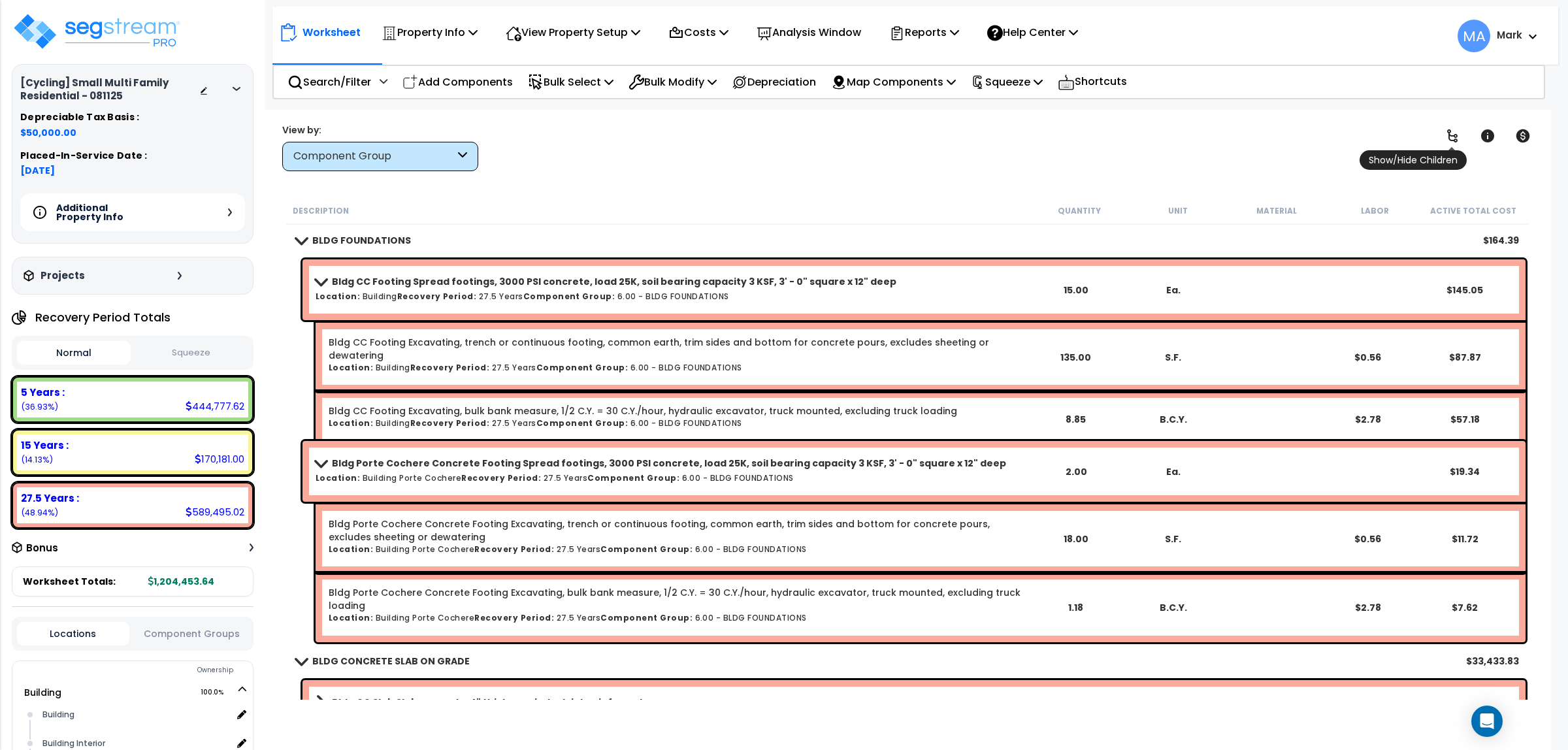
click at [1451, 139] on icon at bounding box center [1452, 136] width 16 height 16
click at [1451, 139] on icon at bounding box center [1452, 136] width 11 height 13
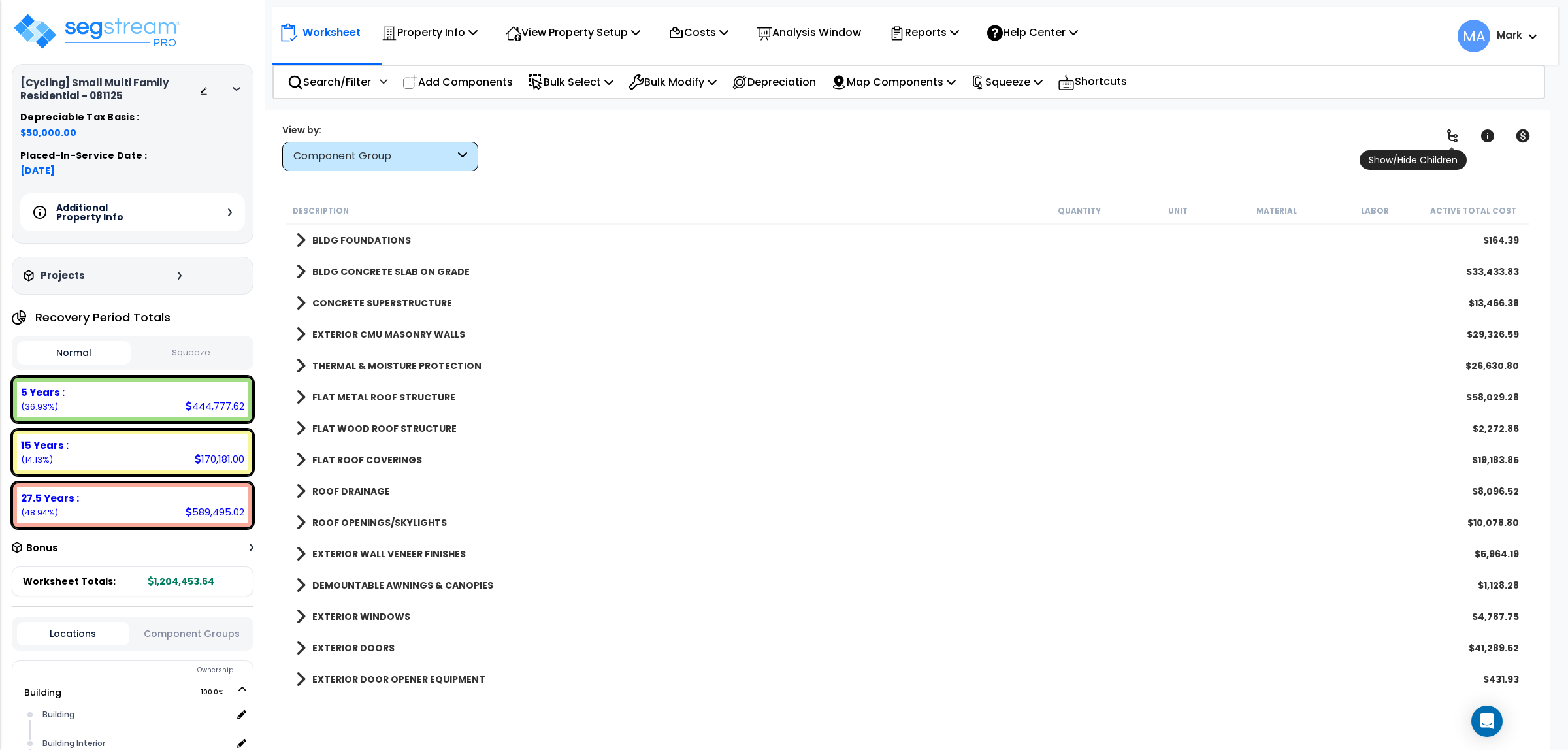
click at [1451, 139] on icon at bounding box center [1452, 136] width 11 height 13
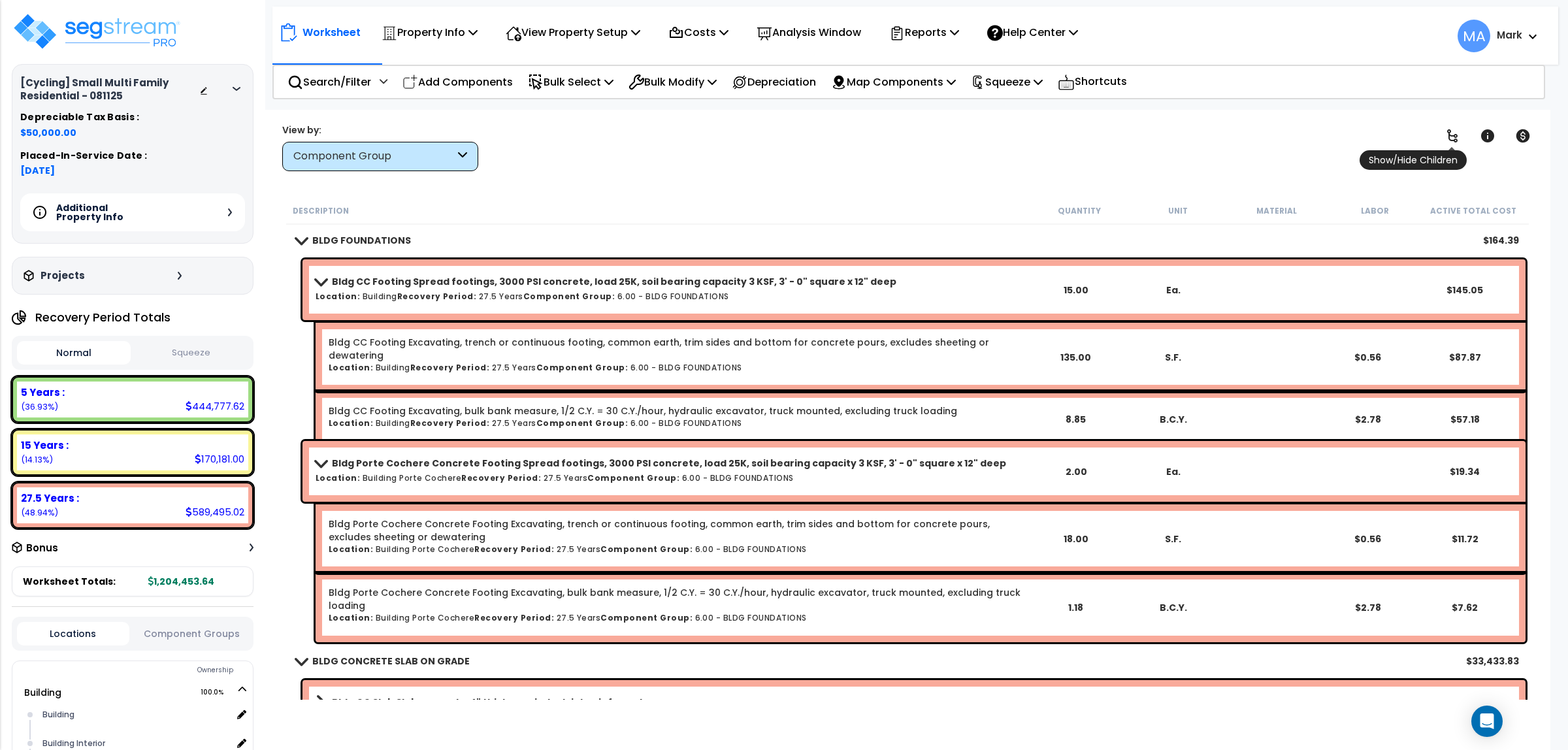
click at [1451, 139] on icon at bounding box center [1452, 136] width 11 height 13
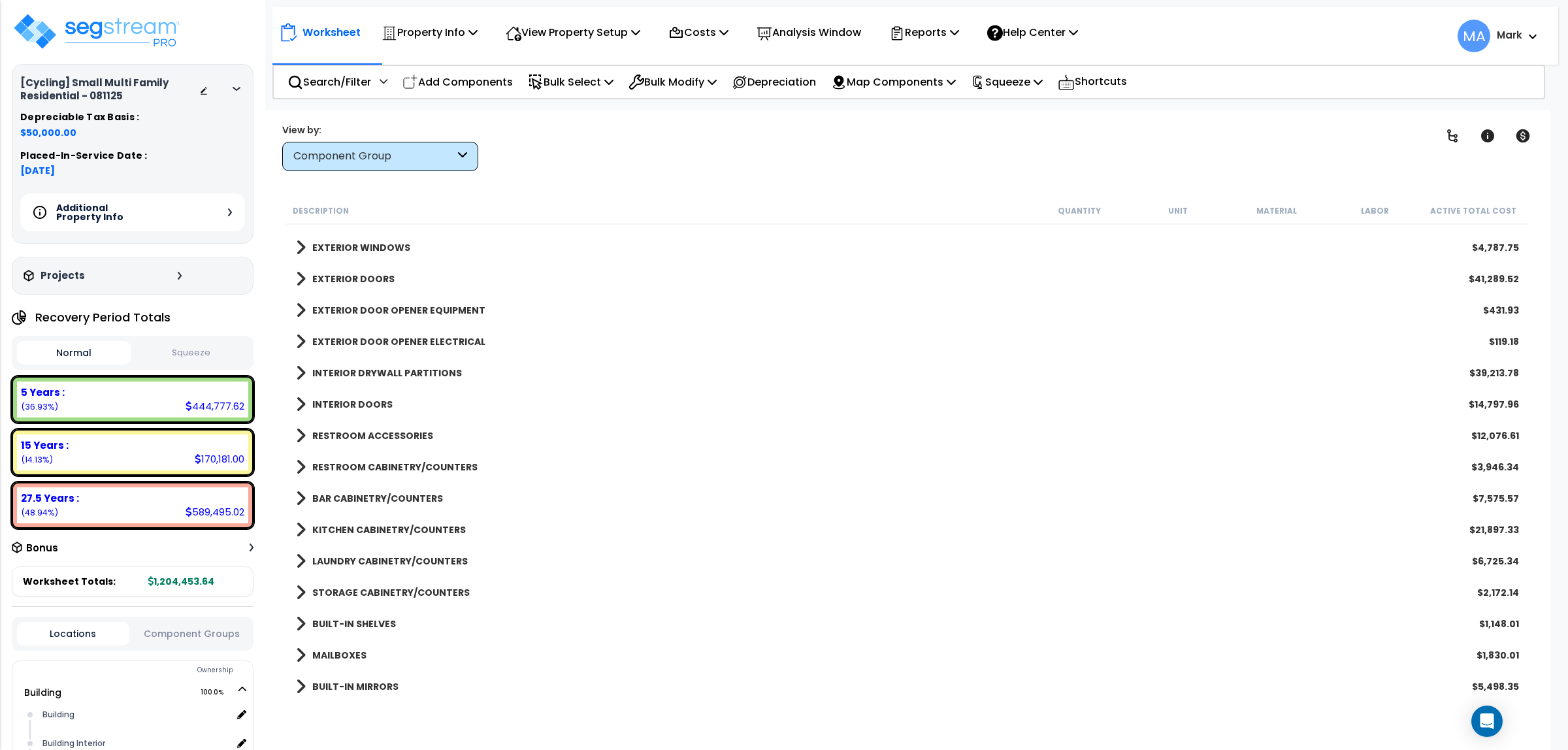
scroll to position [408, 0]
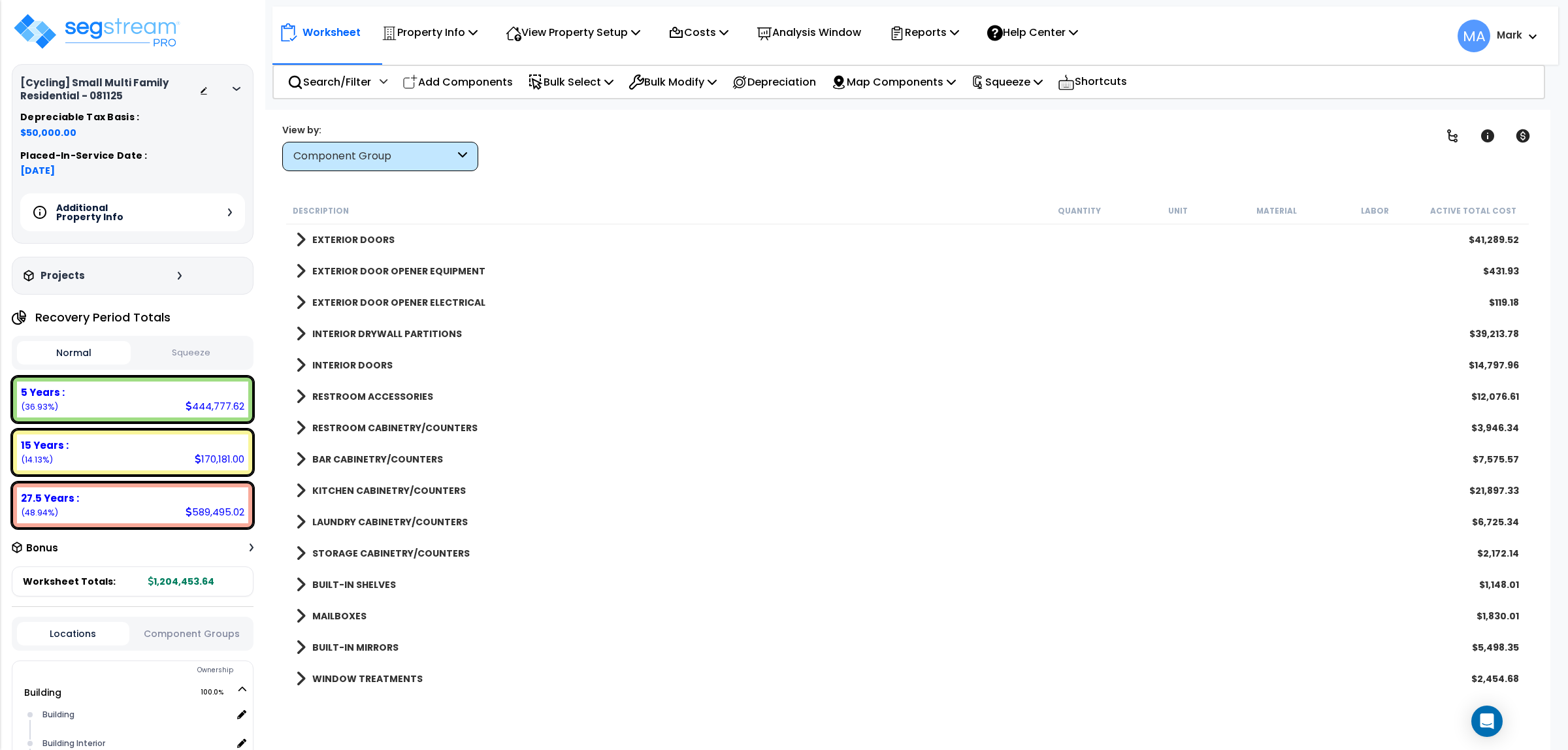
click at [392, 393] on b "RESTROOM ACCESSORIES" at bounding box center [372, 397] width 121 height 13
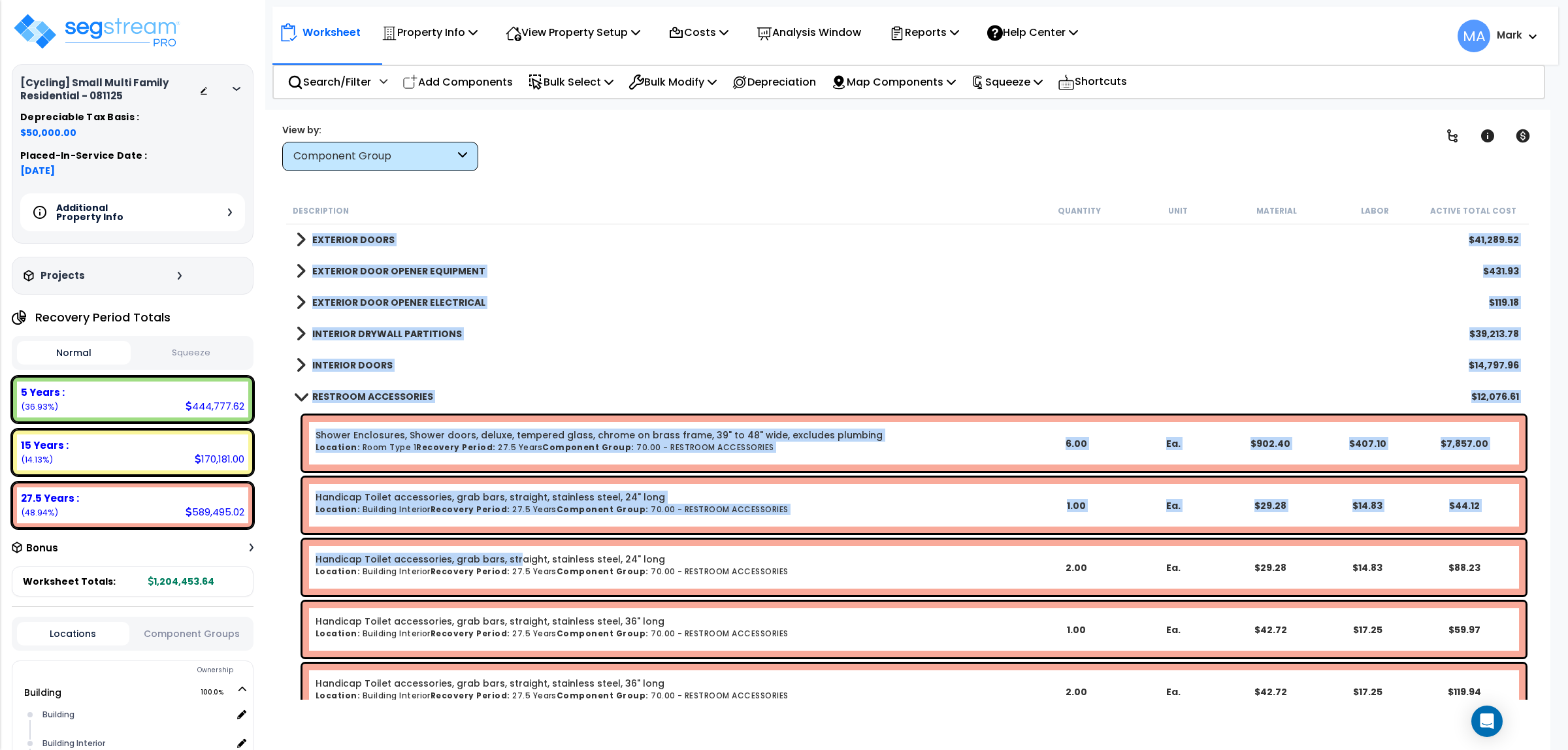
drag, startPoint x: 282, startPoint y: 381, endPoint x: 511, endPoint y: 556, distance: 288.2
click at [511, 556] on div "Description Quantity Unit Material Labor Active Total Cost ROOF DRAINAGE $8,096…" at bounding box center [908, 449] width 1260 height 503
click at [459, 378] on div "INTERIOR DOORS $14,797.96" at bounding box center [907, 366] width 1236 height 31
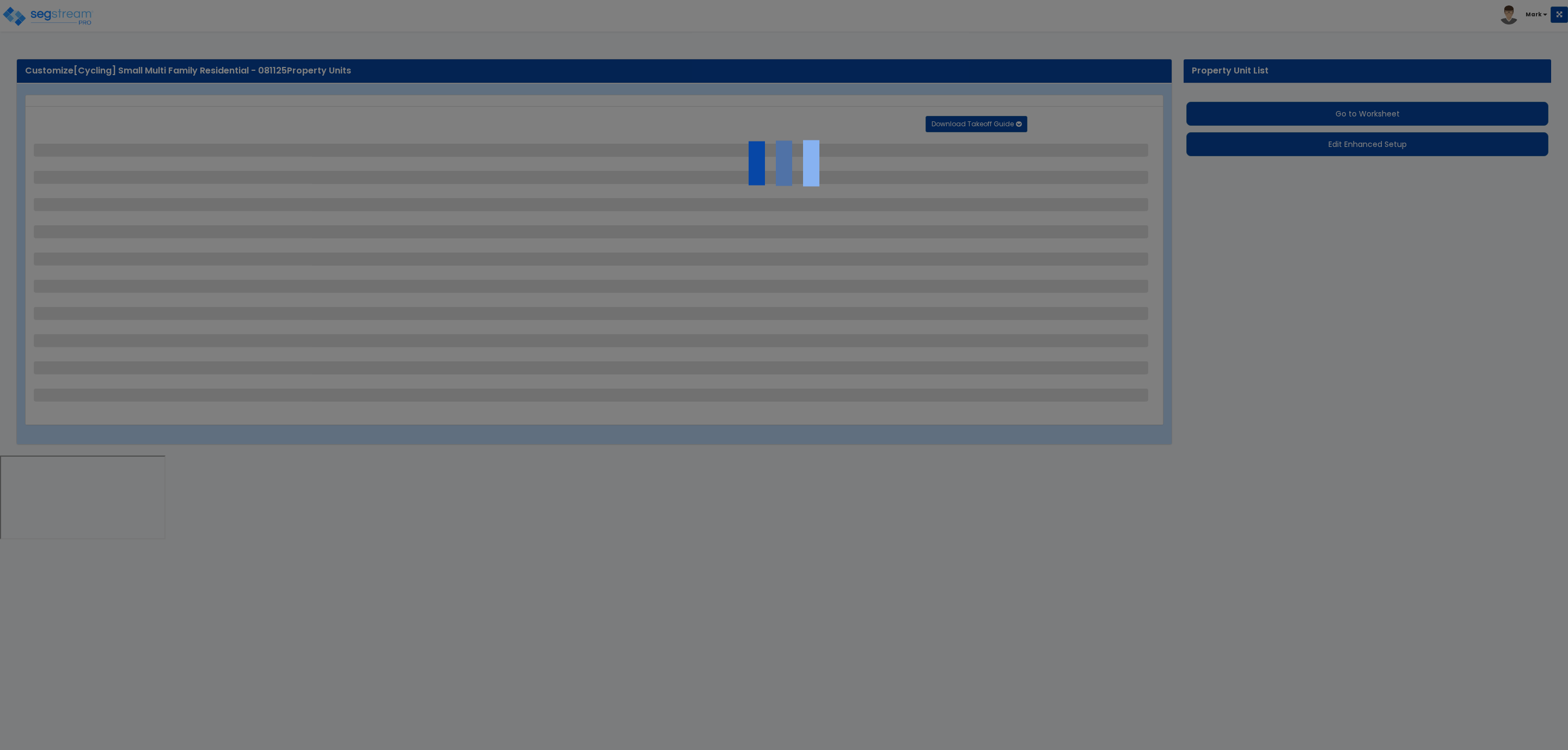
select select "2"
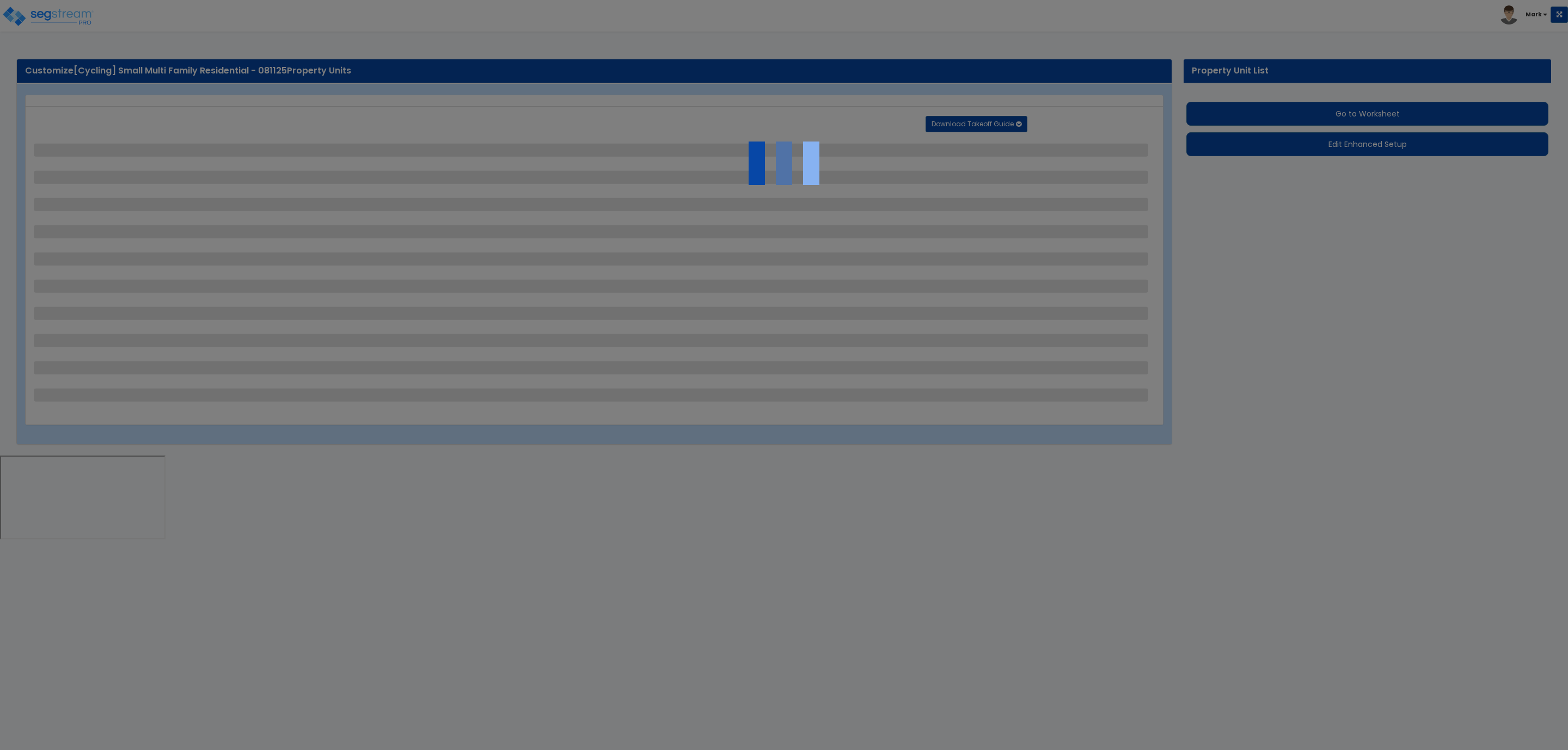
select select "1"
select select "2"
select select "1"
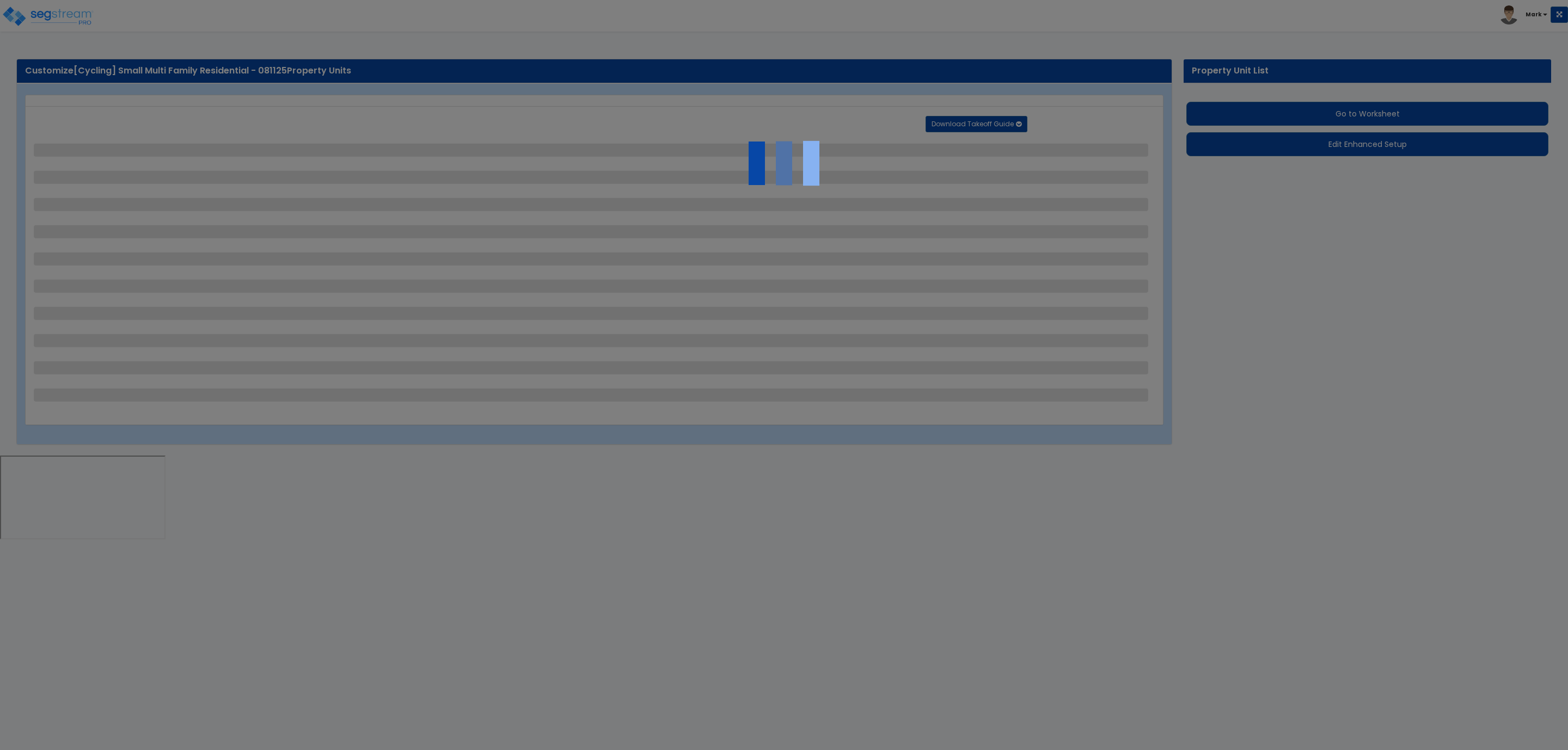
select select "1"
select select "2"
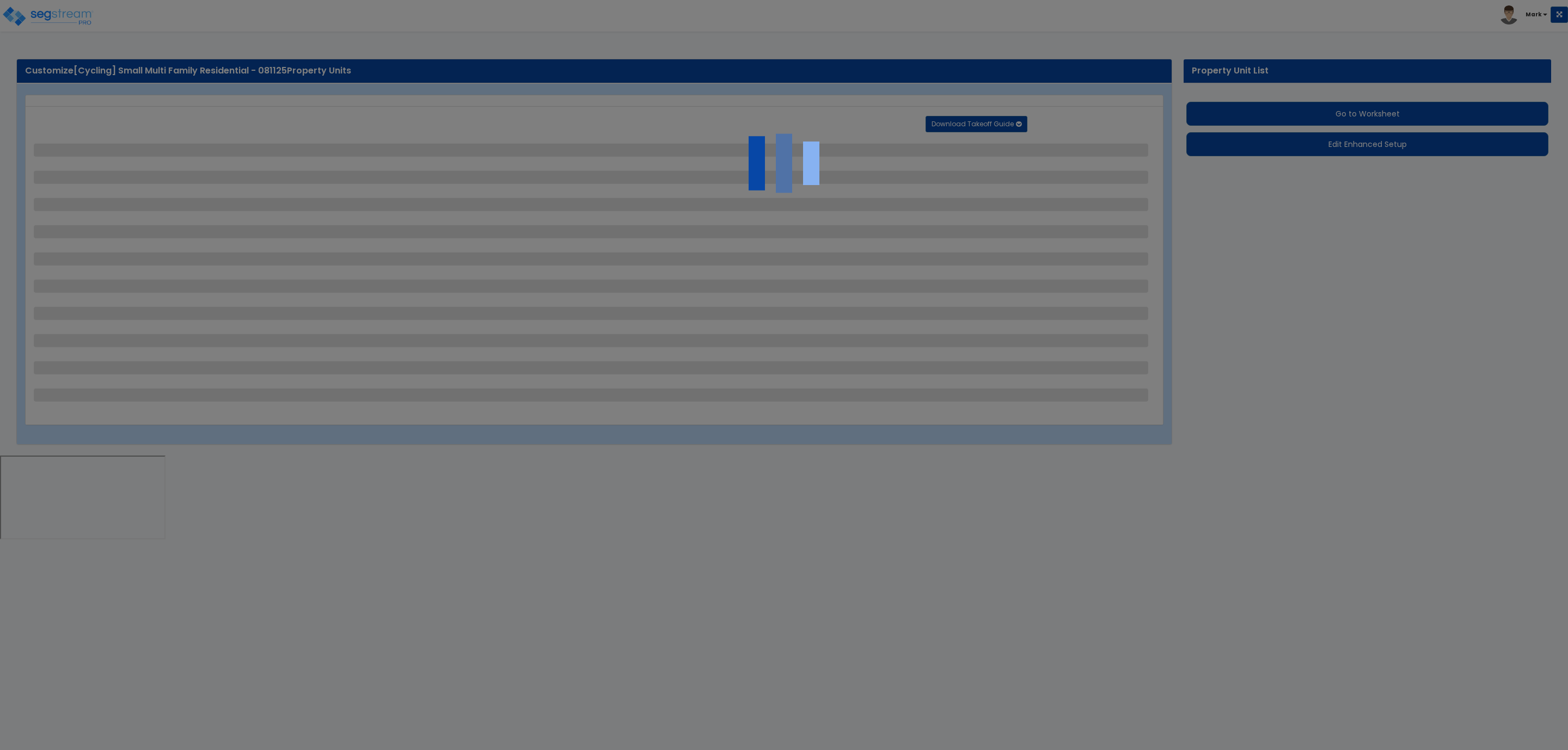
select select "2"
select select "1"
select select "2"
select select "1"
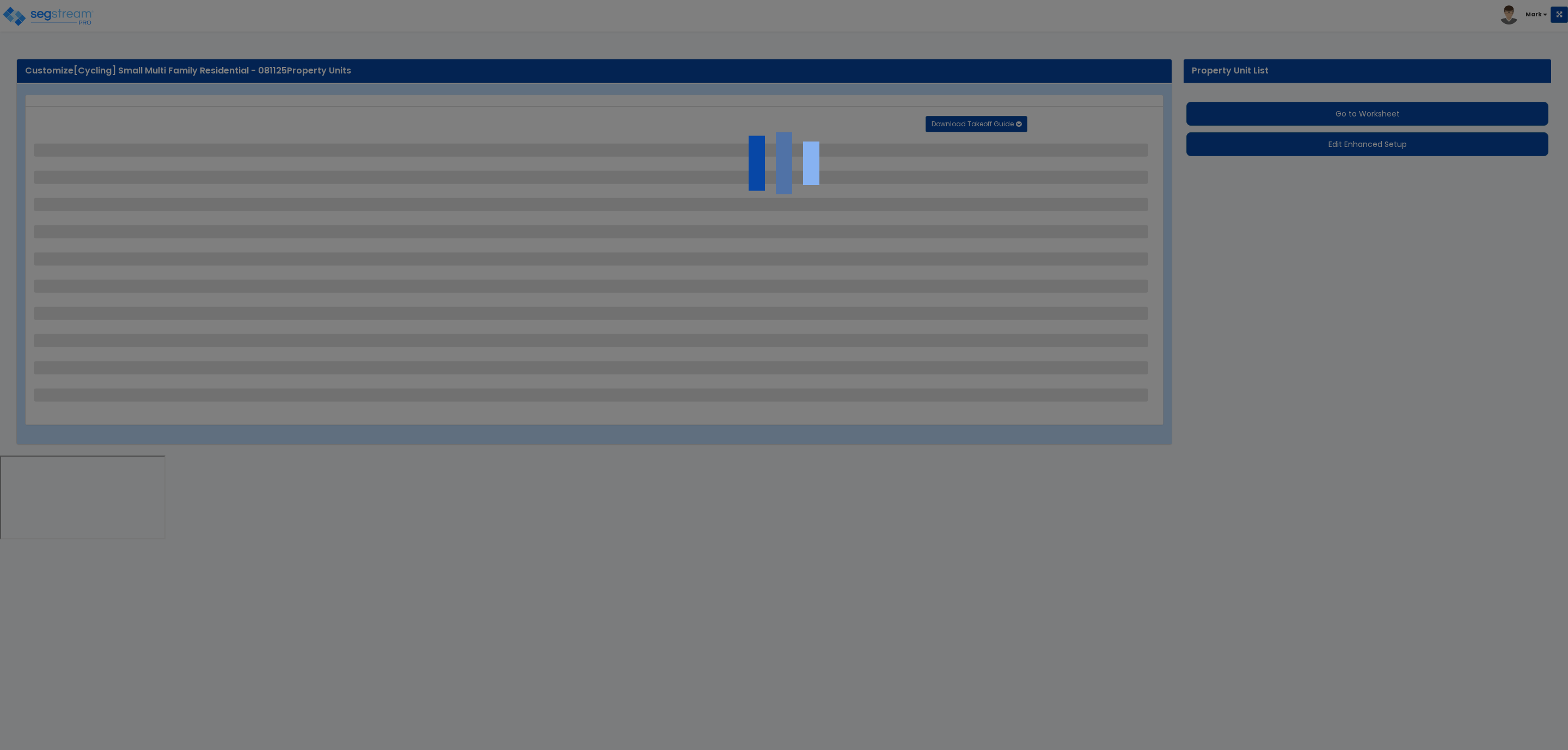
select select "1"
select select "2"
select select "1"
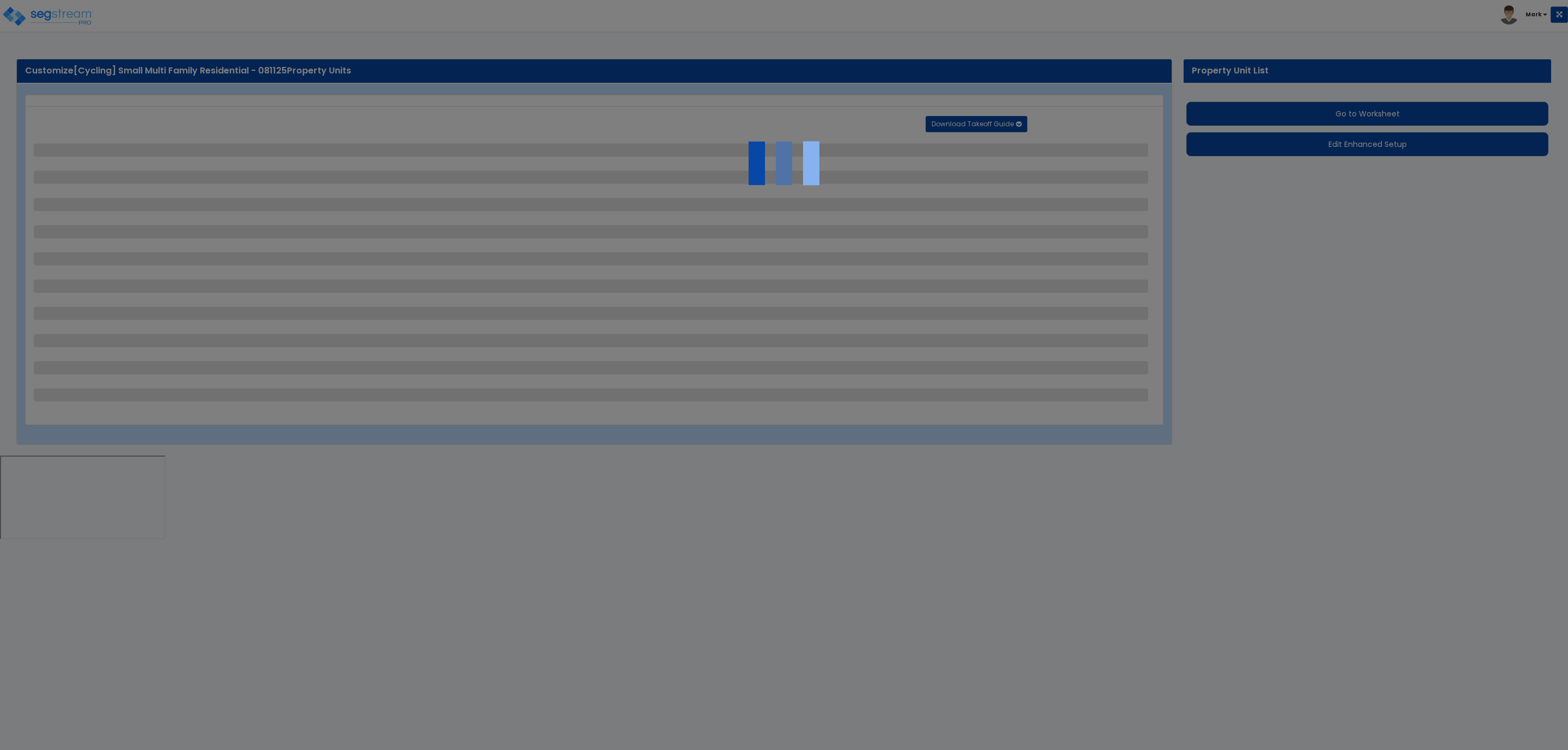
select select "2"
select select "1"
select select "4"
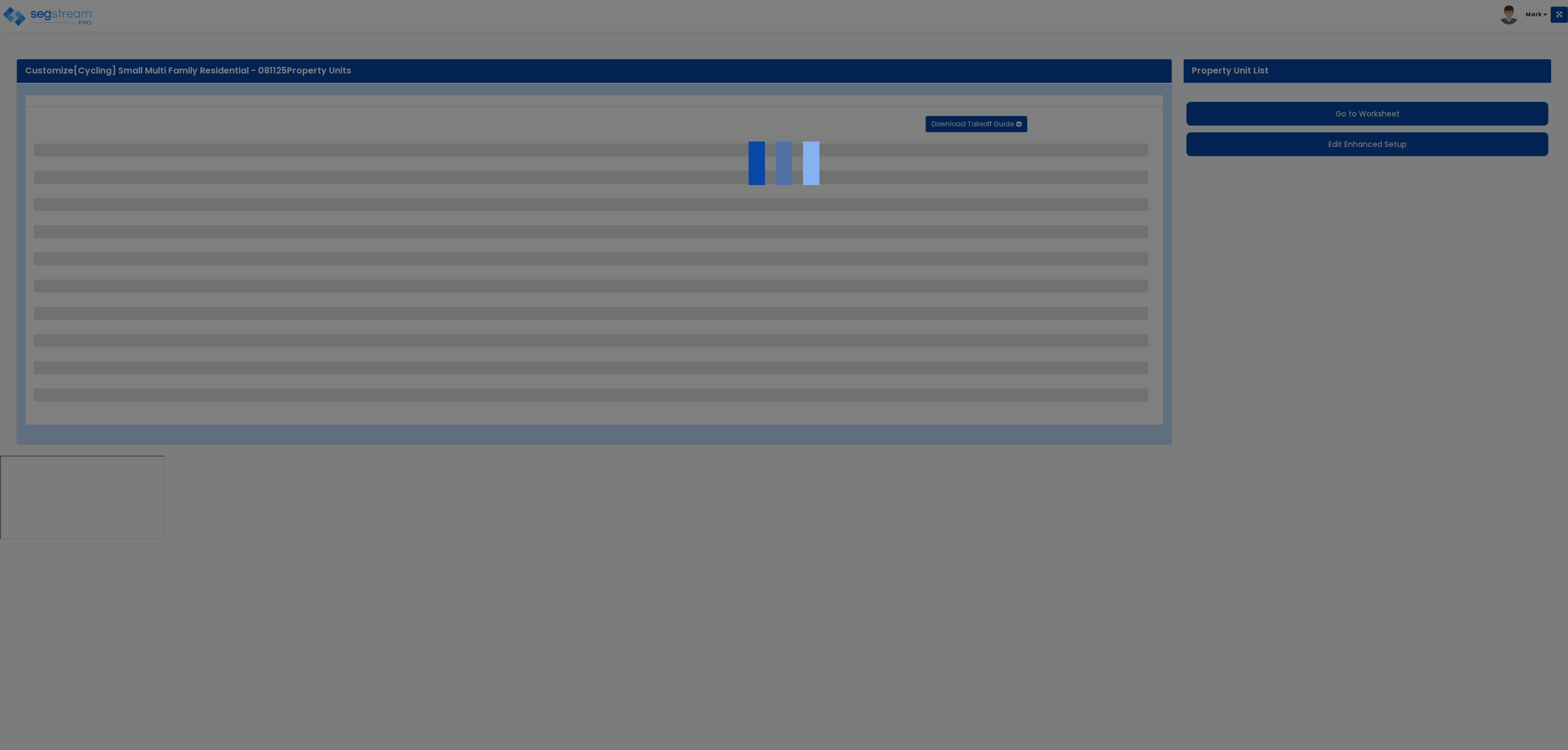
select select "4"
select select "1"
select select "2"
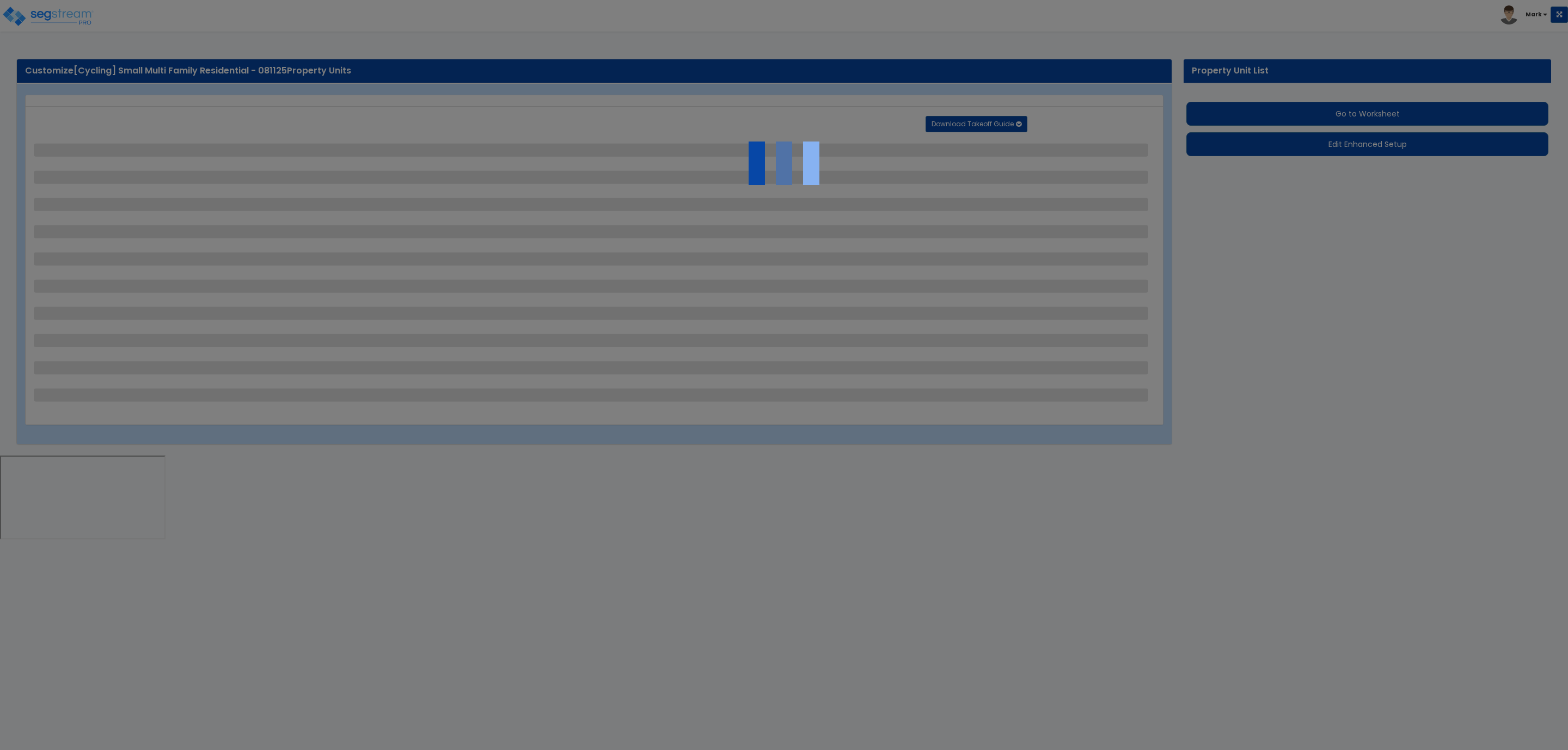
select select "1"
select select "6"
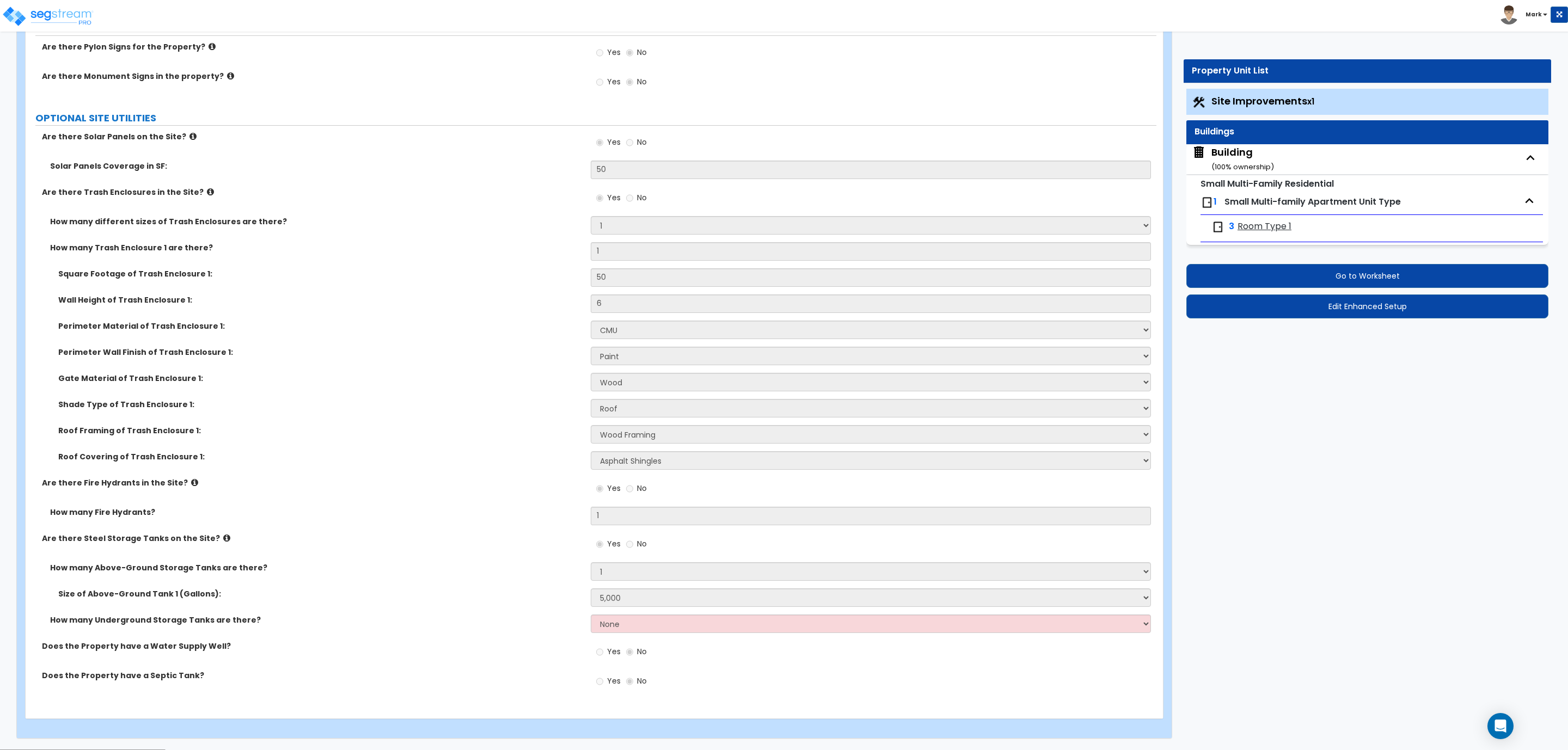
scroll to position [3439, 0]
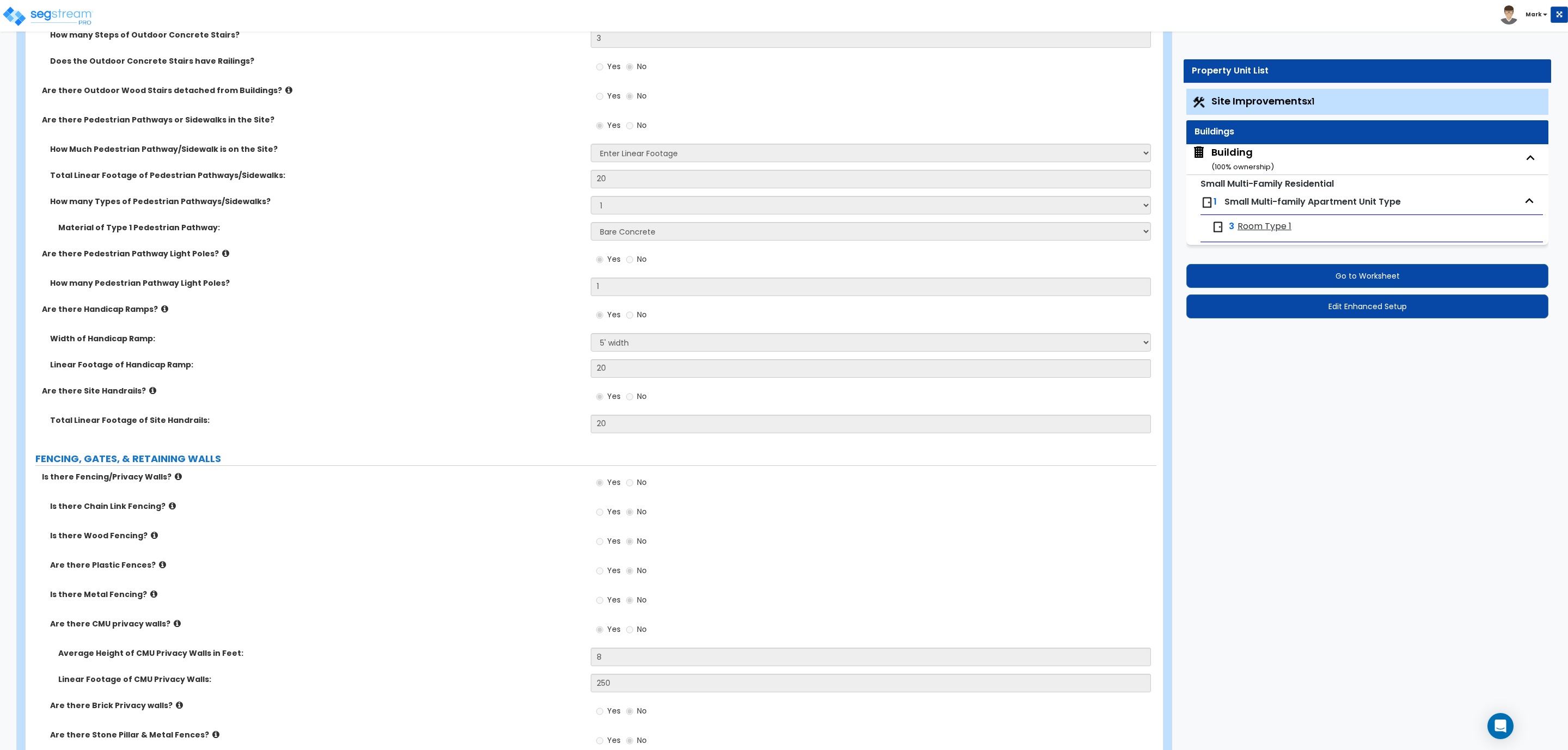
scroll to position [1806, 0]
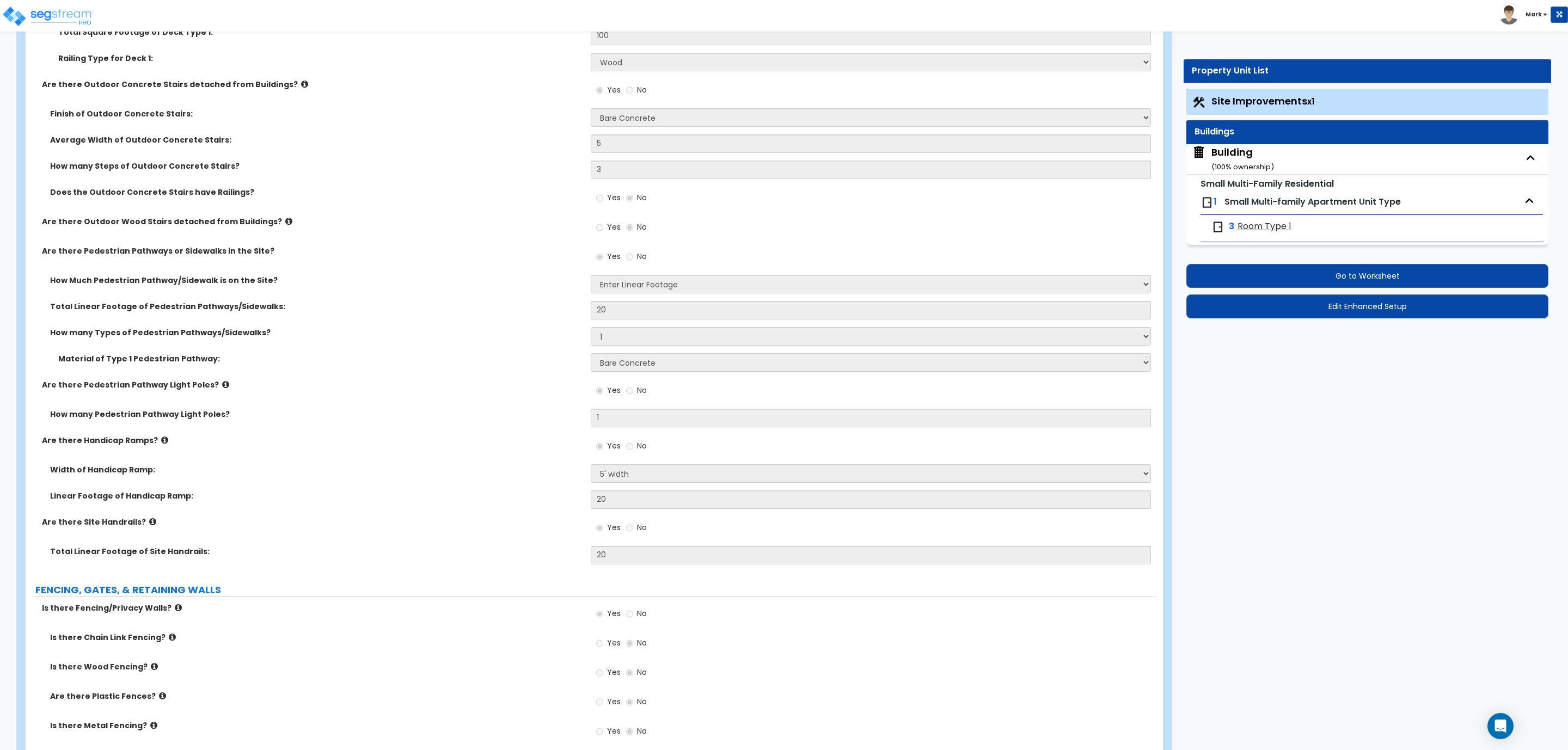
click at [1257, 151] on div "Building ( 100 % ownership)" at bounding box center [1242, 159] width 62 height 28
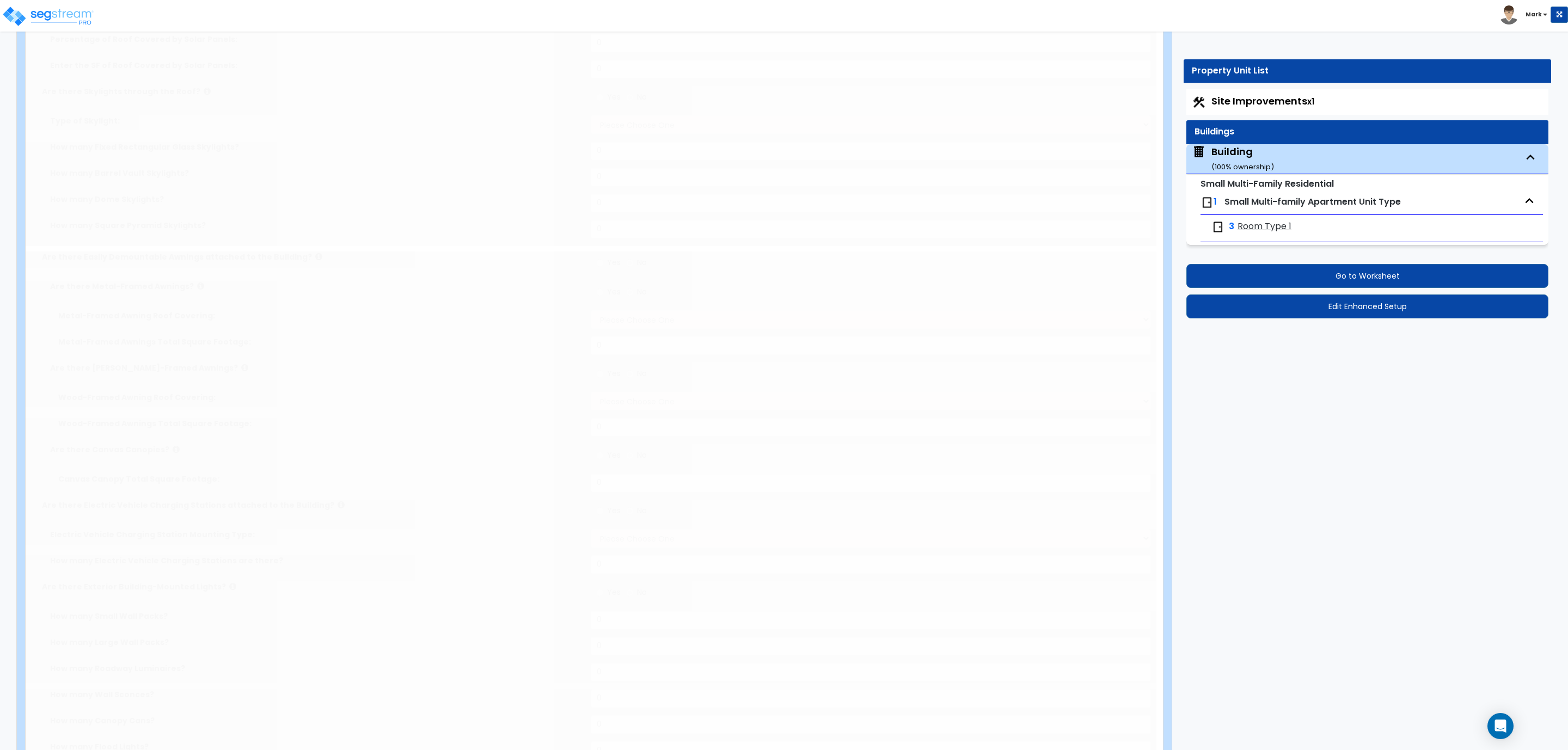
scroll to position [0, 0]
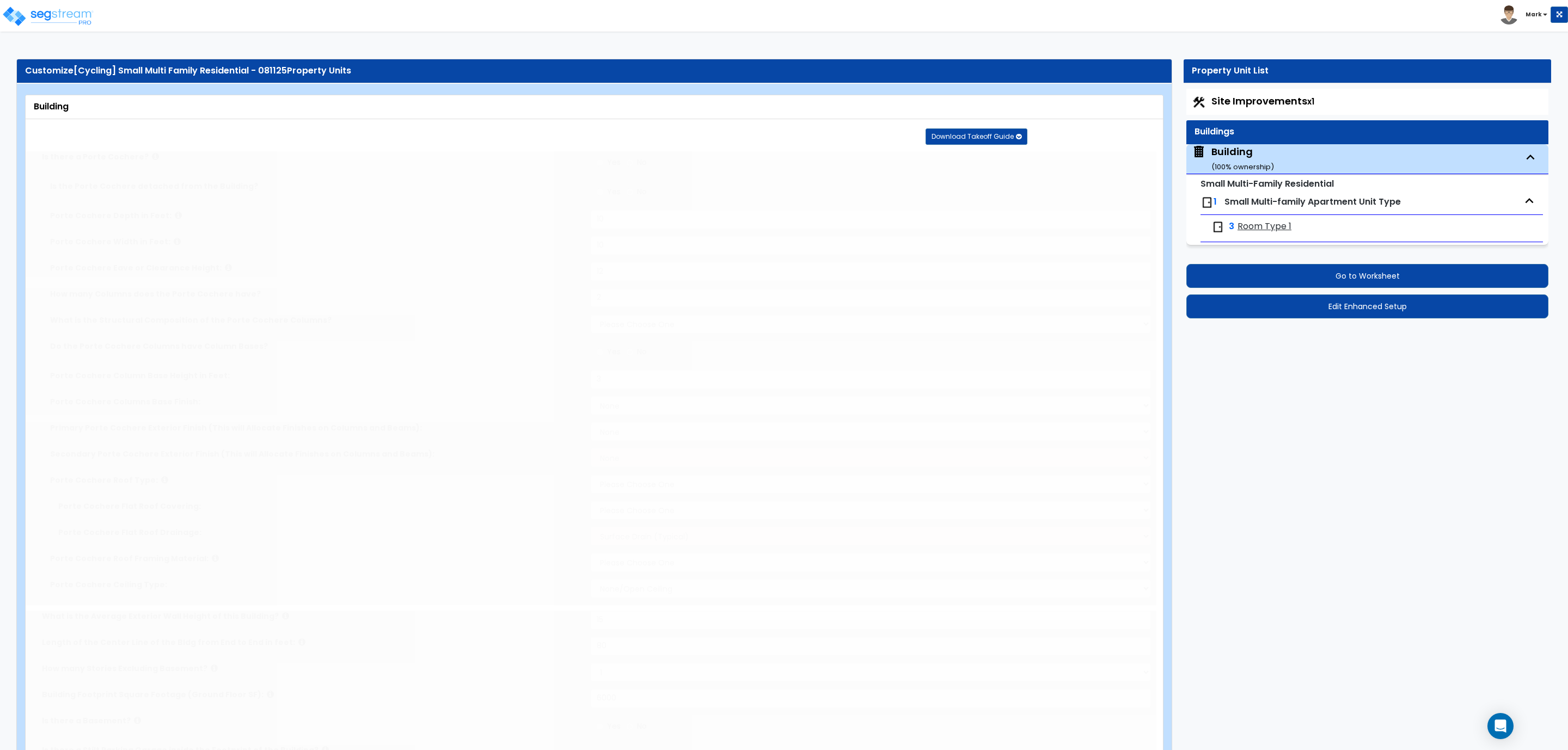
radio input "true"
type input "10"
type input "12"
type input "2"
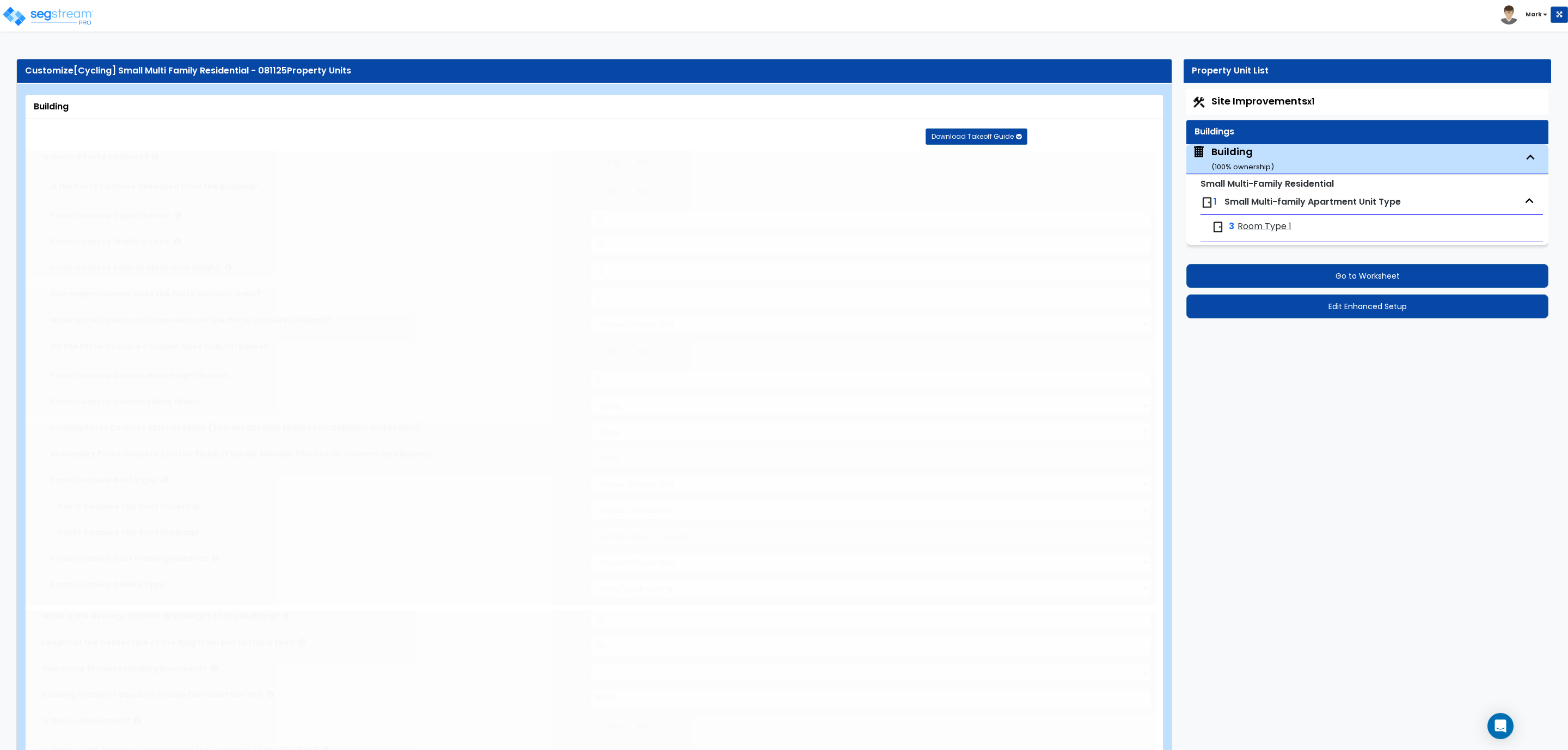
select select "3"
radio input "true"
type input "3"
select select "2"
select select "1"
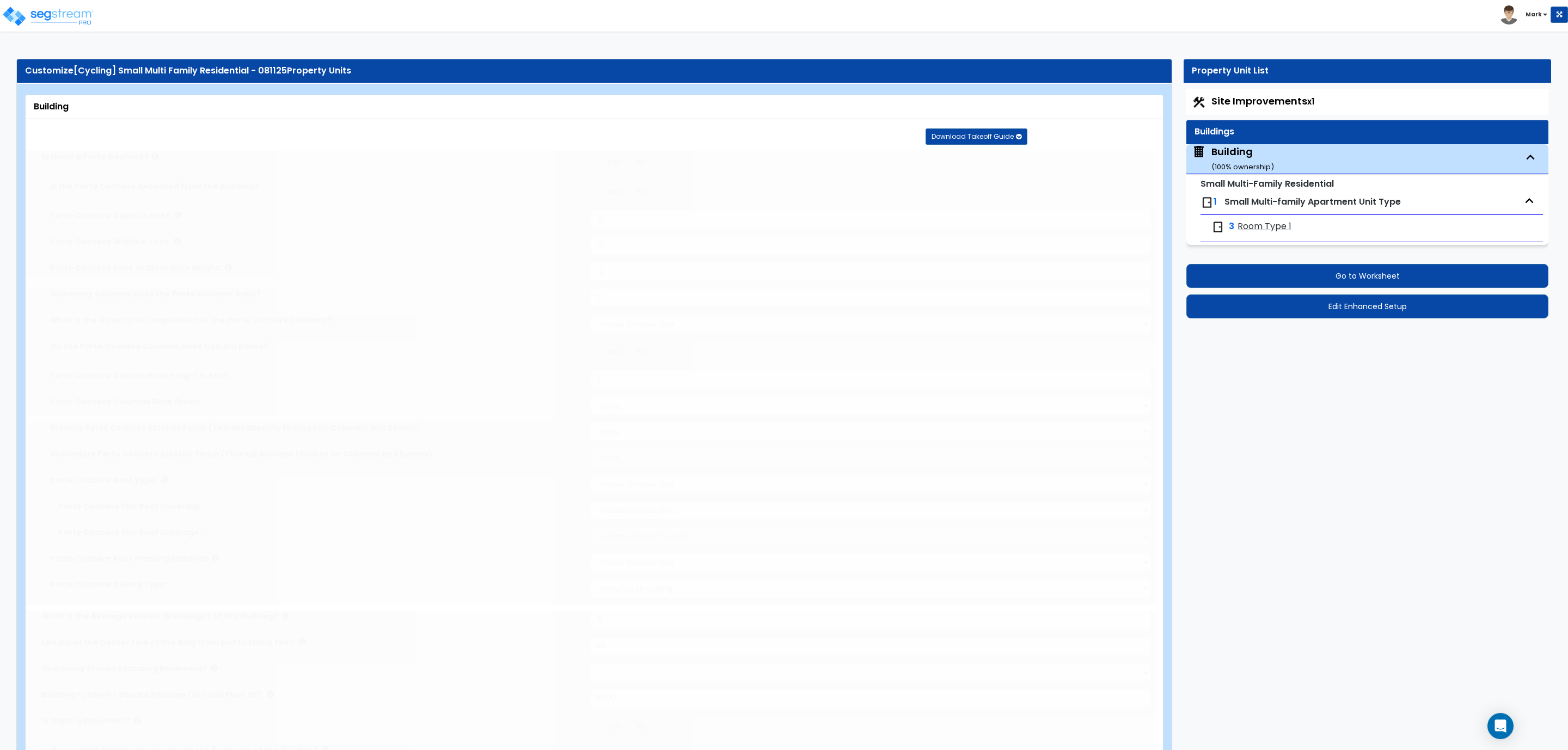
select select "2"
select select "1"
select select "2"
select select "1"
type input "15"
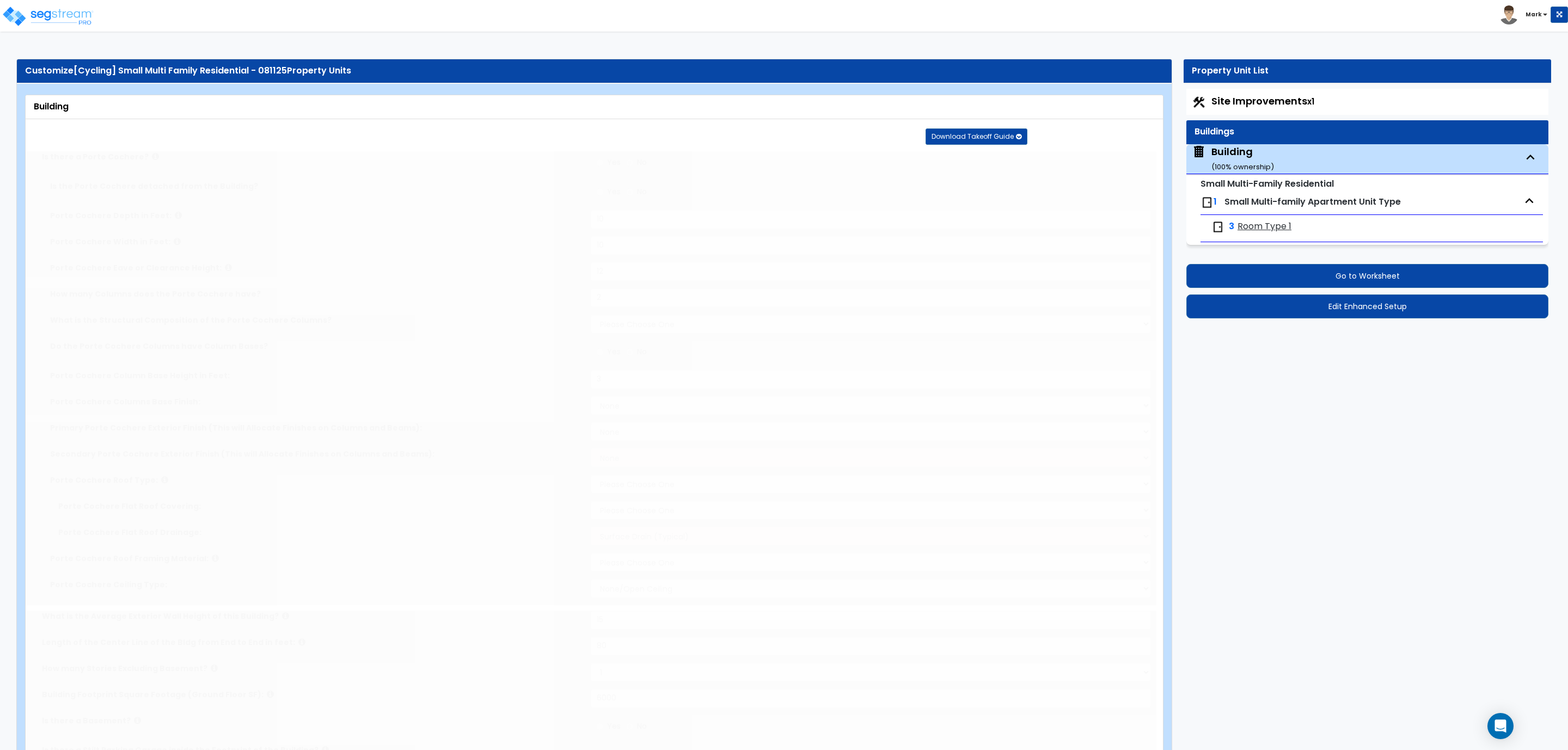
type input "80"
type input "6000"
select select "3"
select select "2"
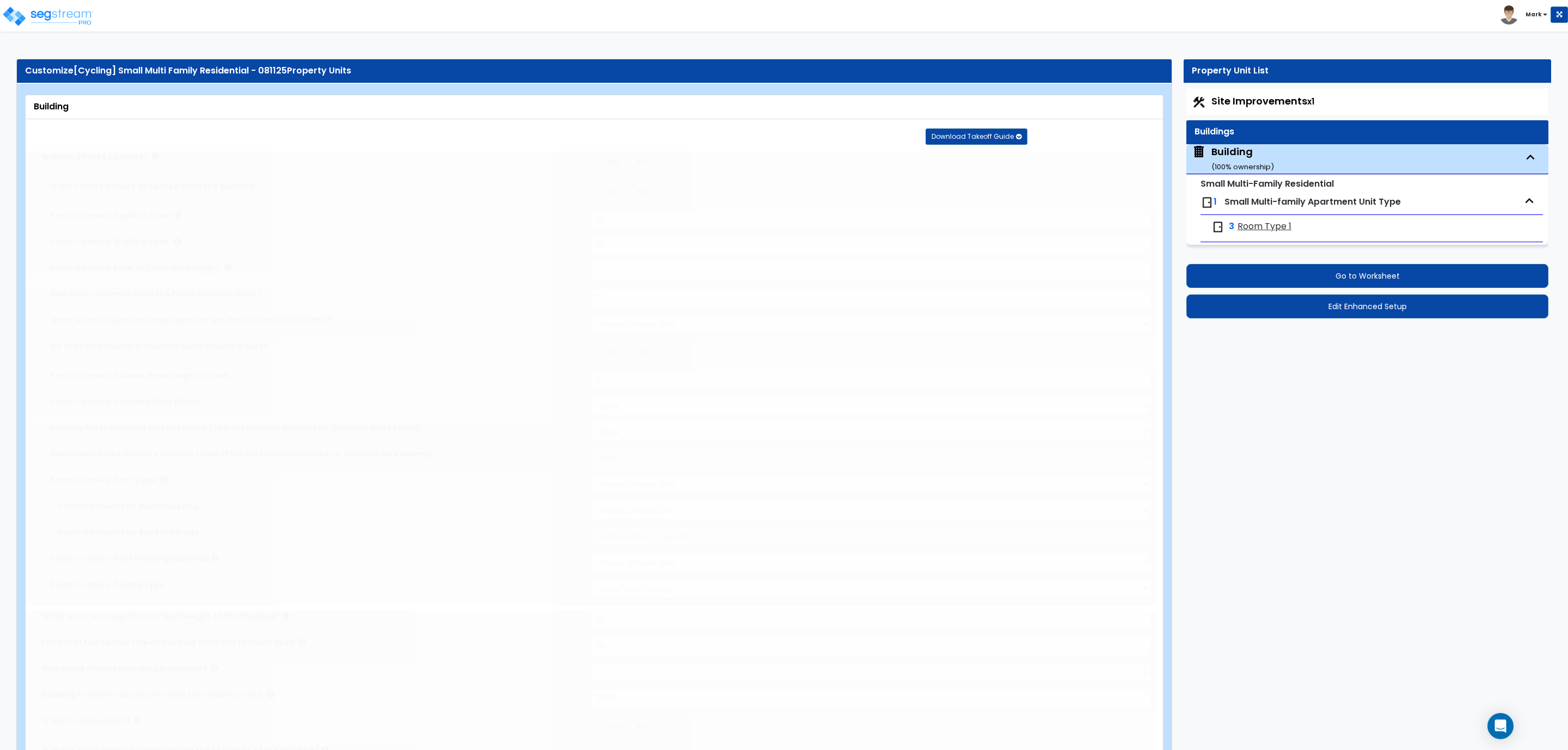
select select "1"
select select "10"
type input "75"
select select "5"
select select "2"
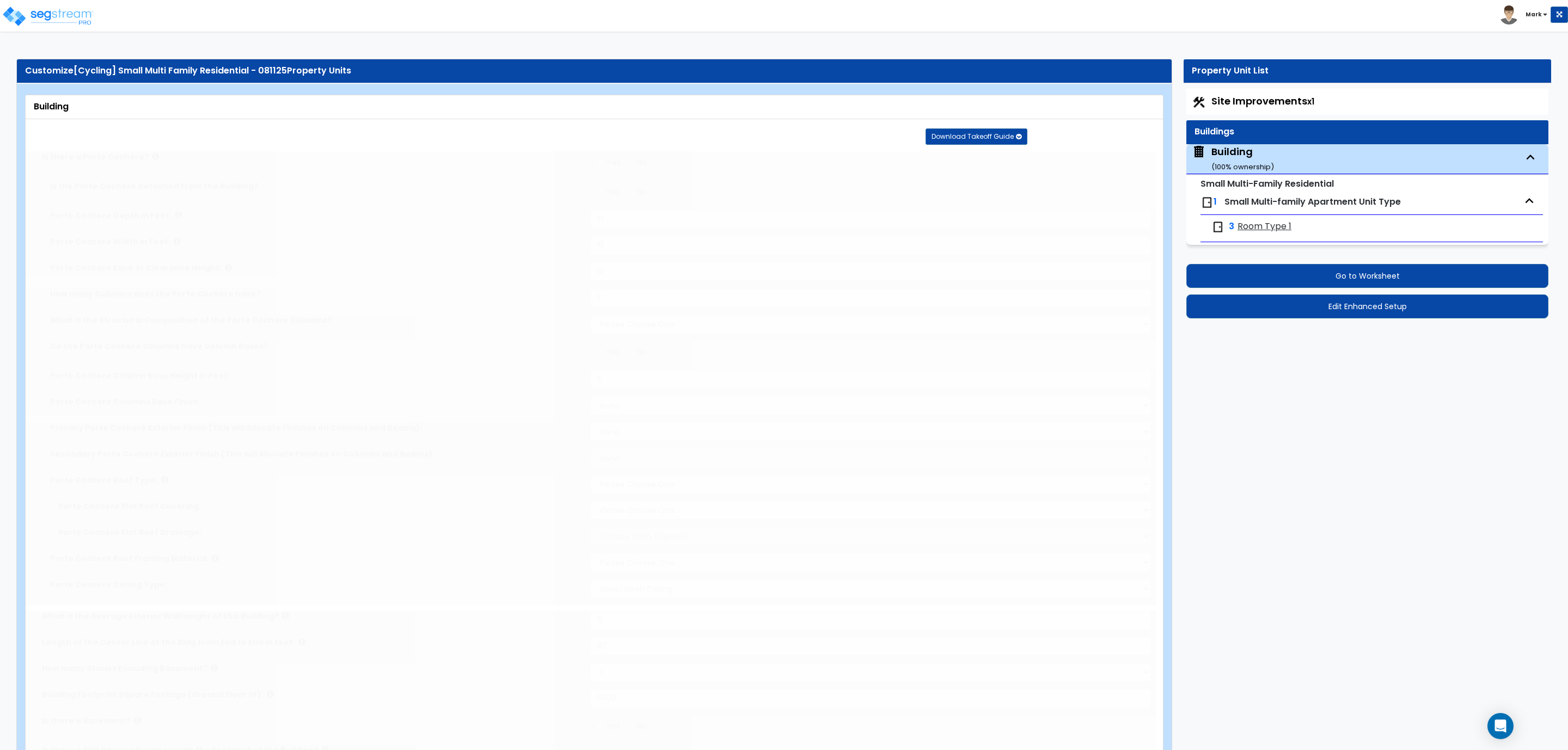
select select "1"
radio input "true"
select select "1"
type input "15"
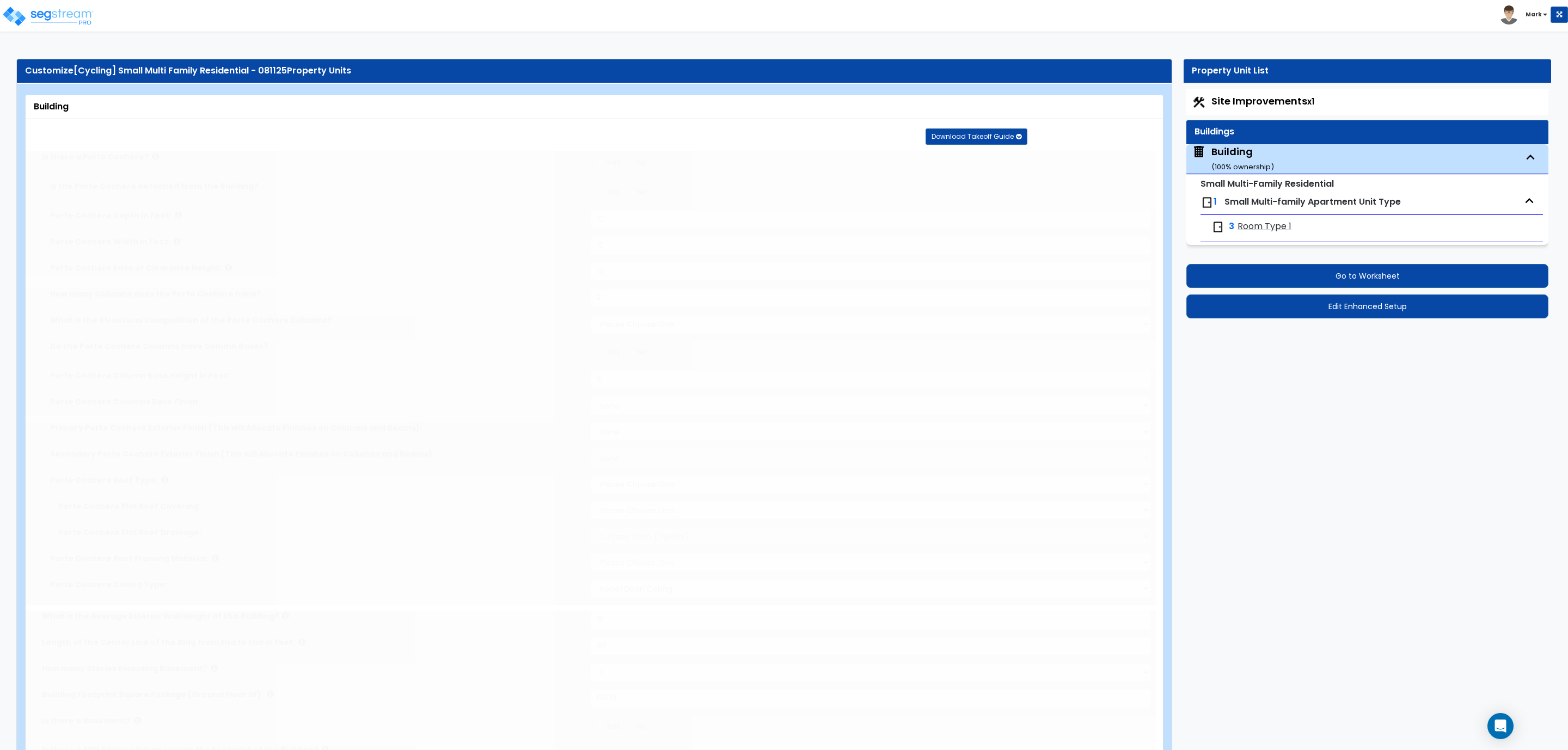
radio input "true"
select select "3"
type input "2"
radio input "true"
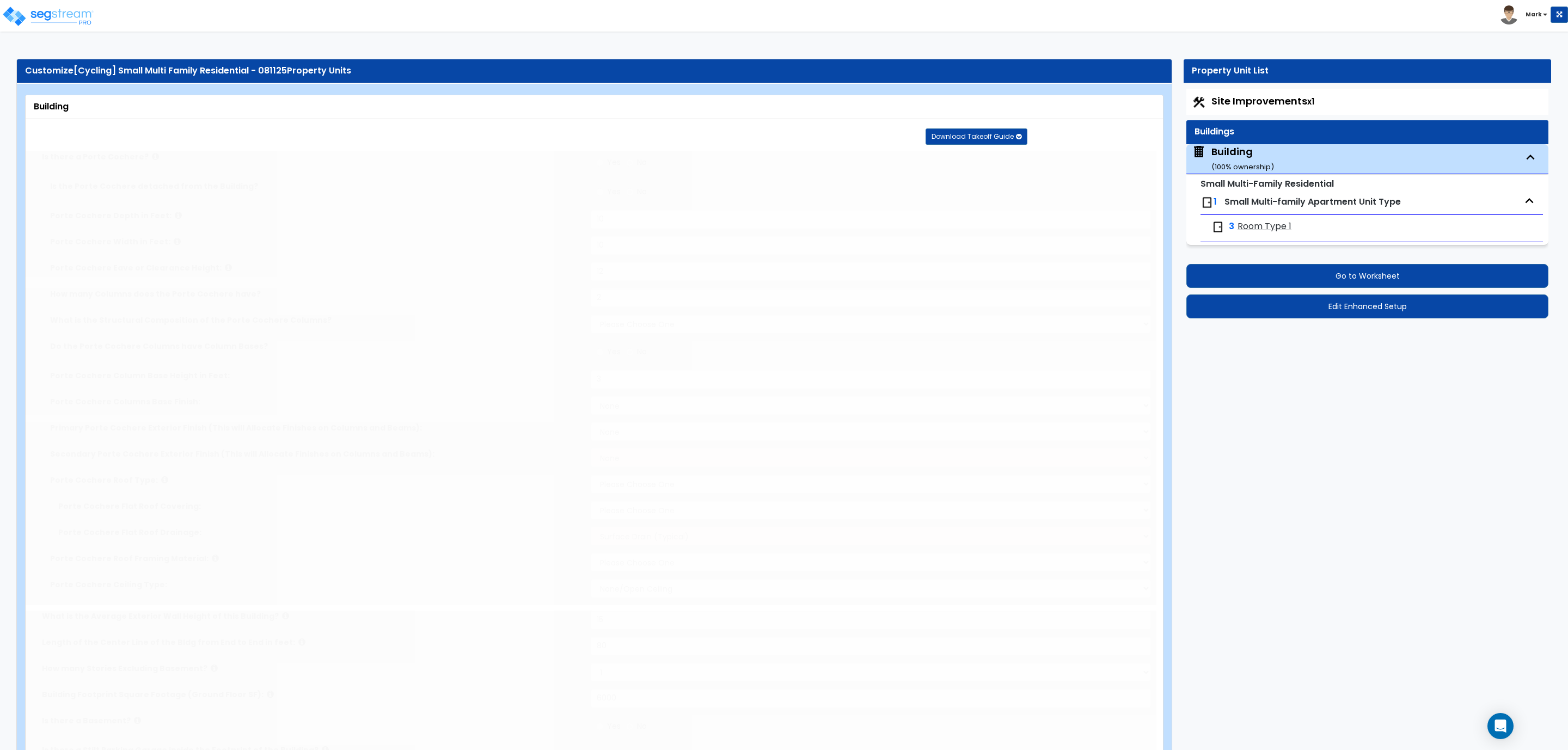
select select "2"
type input "50"
radio input "true"
select select "3"
type input "50"
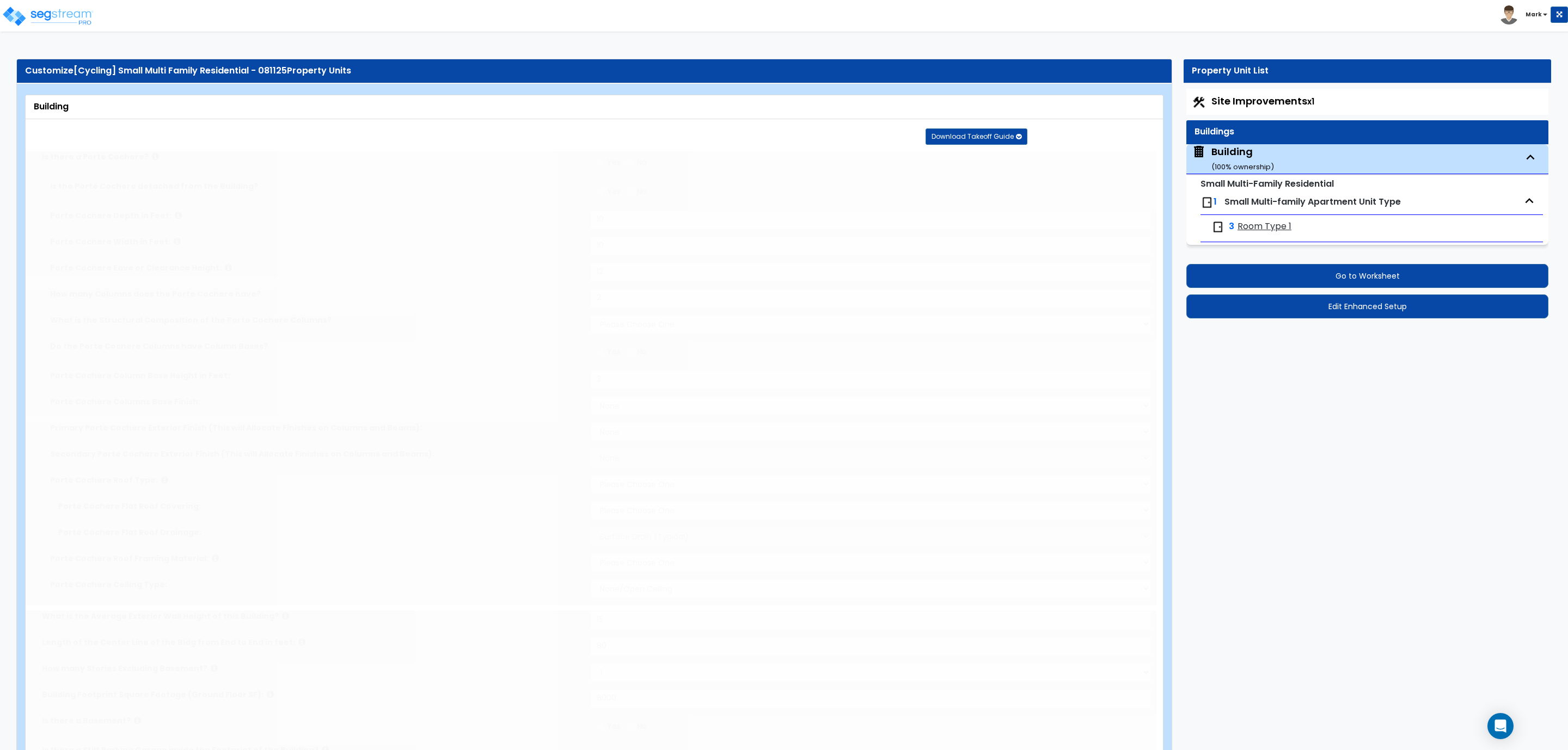
radio input "true"
type input "2"
type input "4"
type input "1"
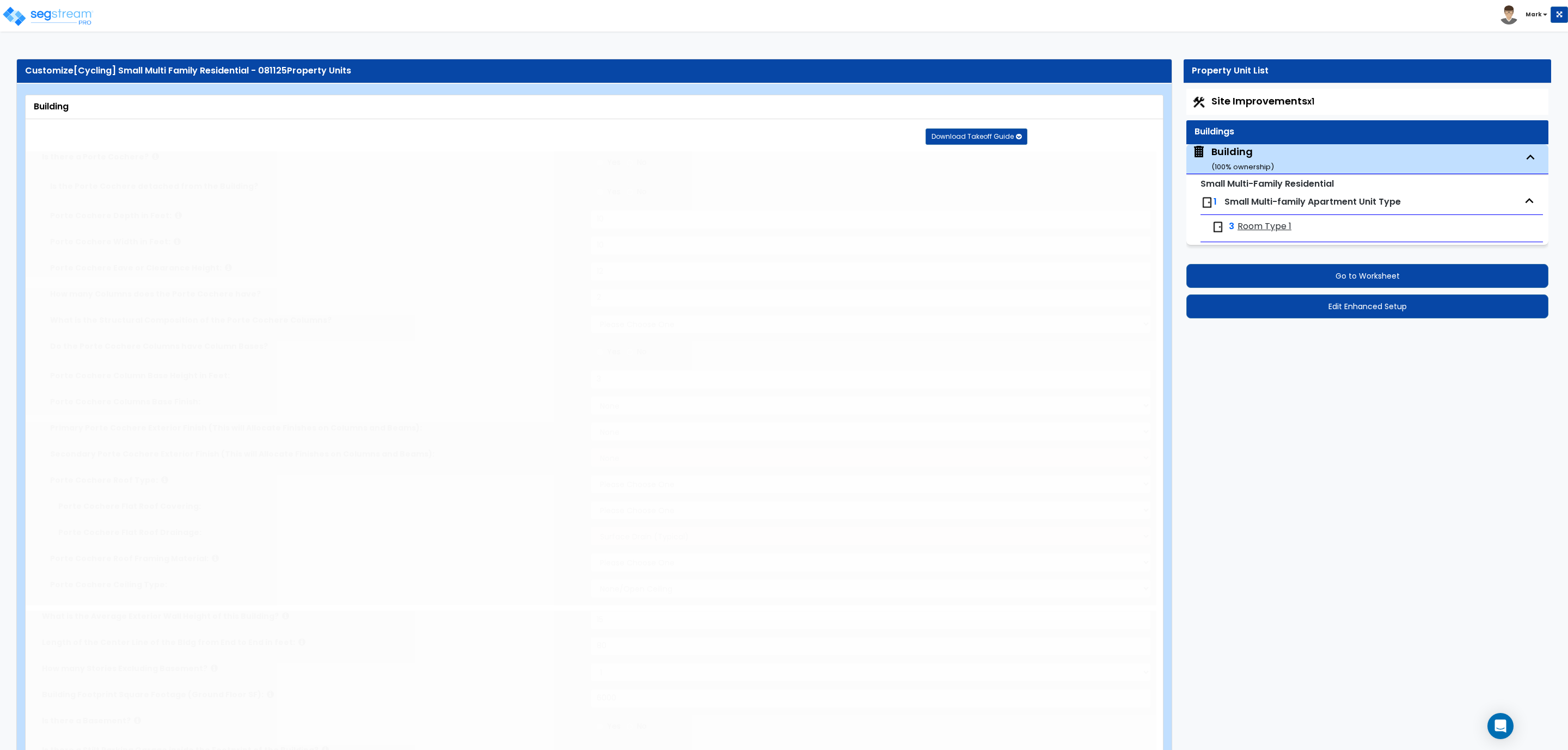
type input "1"
type input "3"
type input "1"
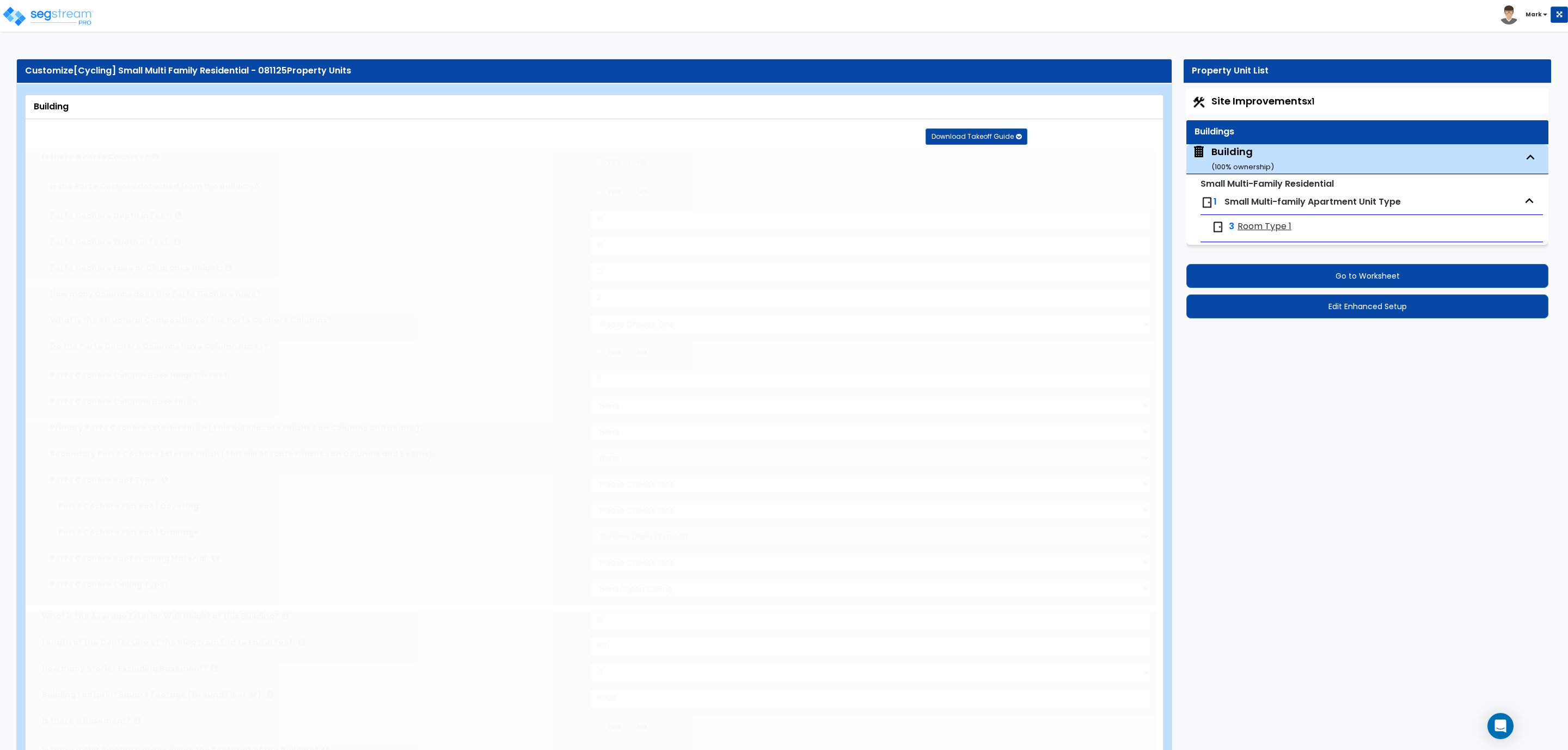
radio input "true"
type input "3"
radio input "true"
type input "4"
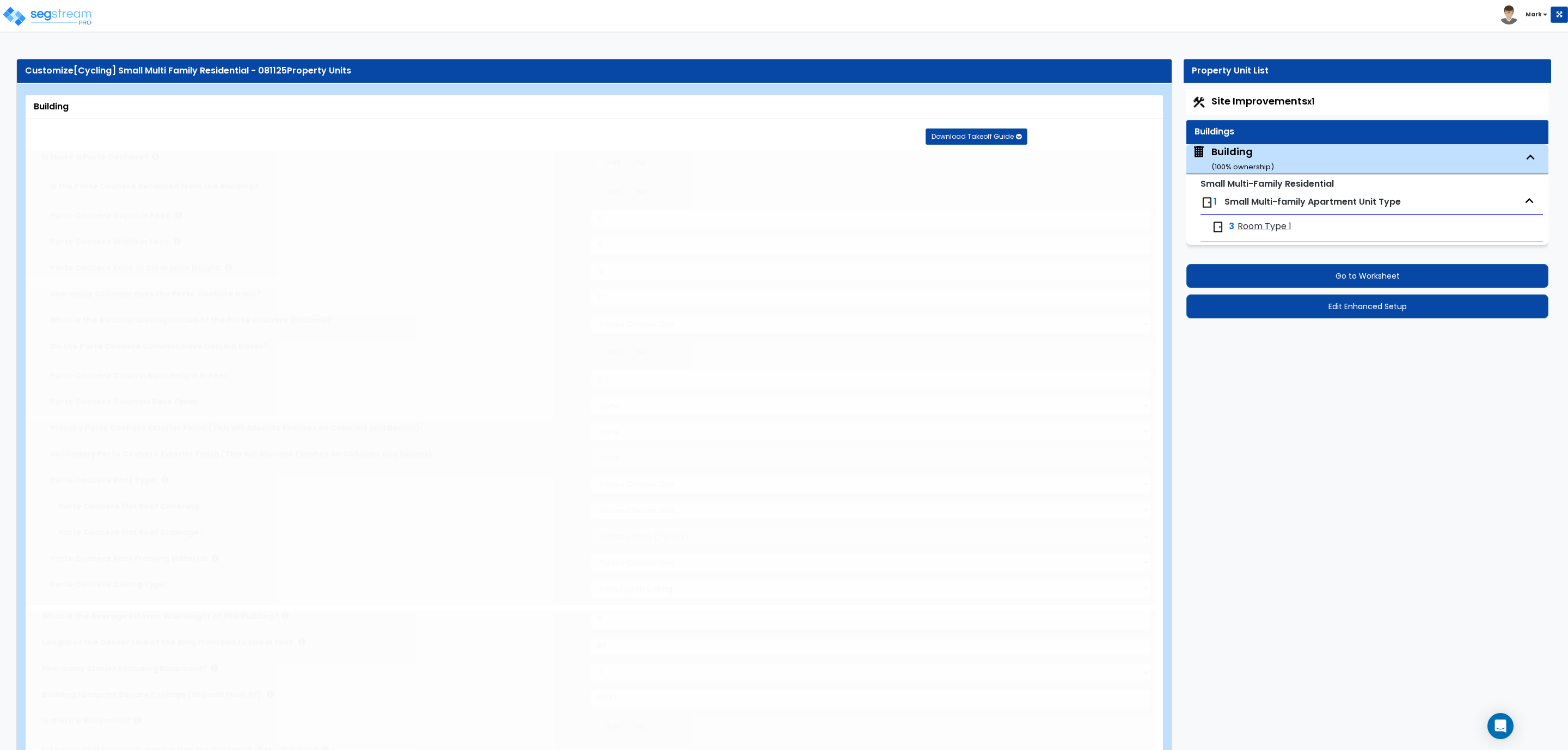
radio input "true"
type input "1"
type input "2"
radio input "true"
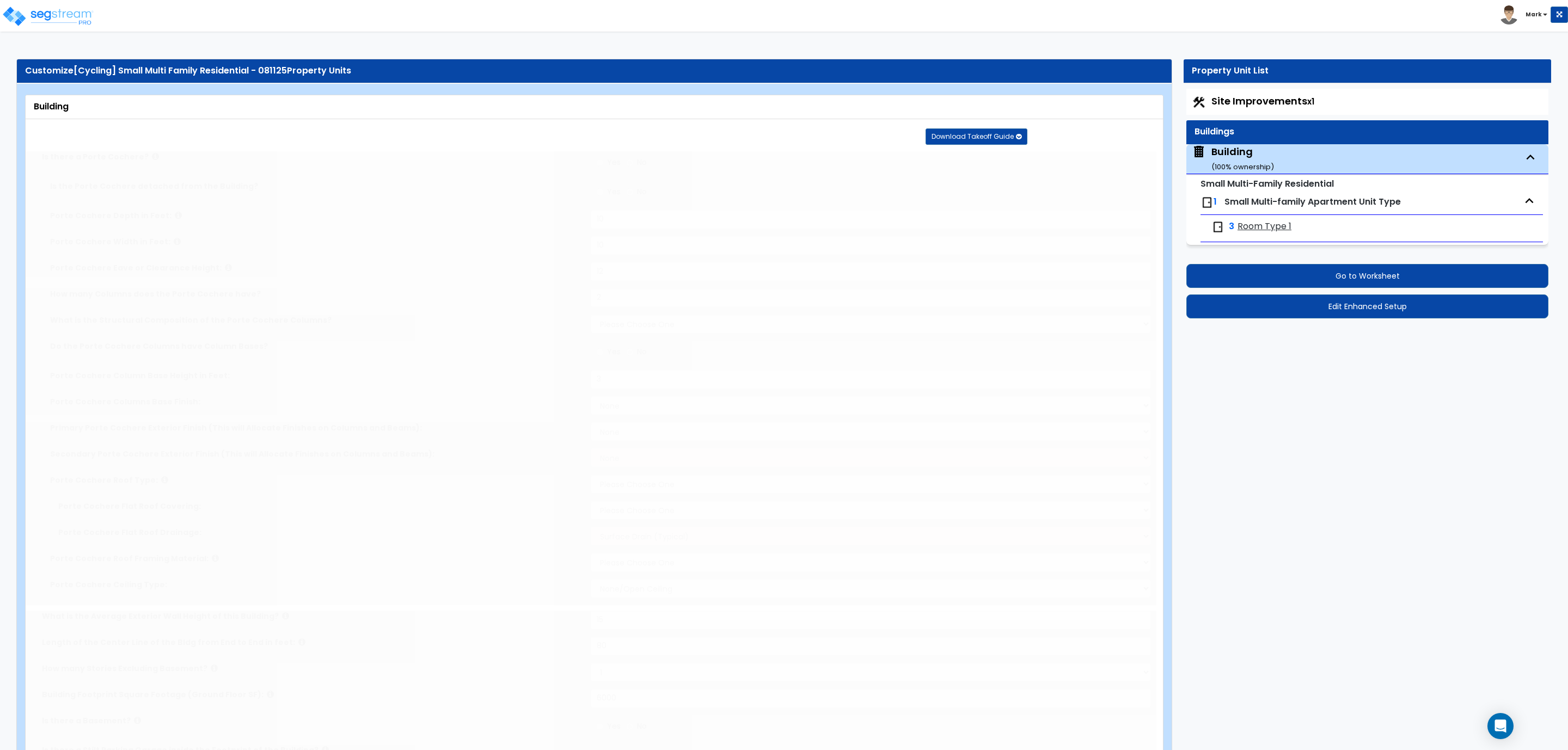
type input "2"
type input "1"
radio input "true"
type input "1"
select select "2"
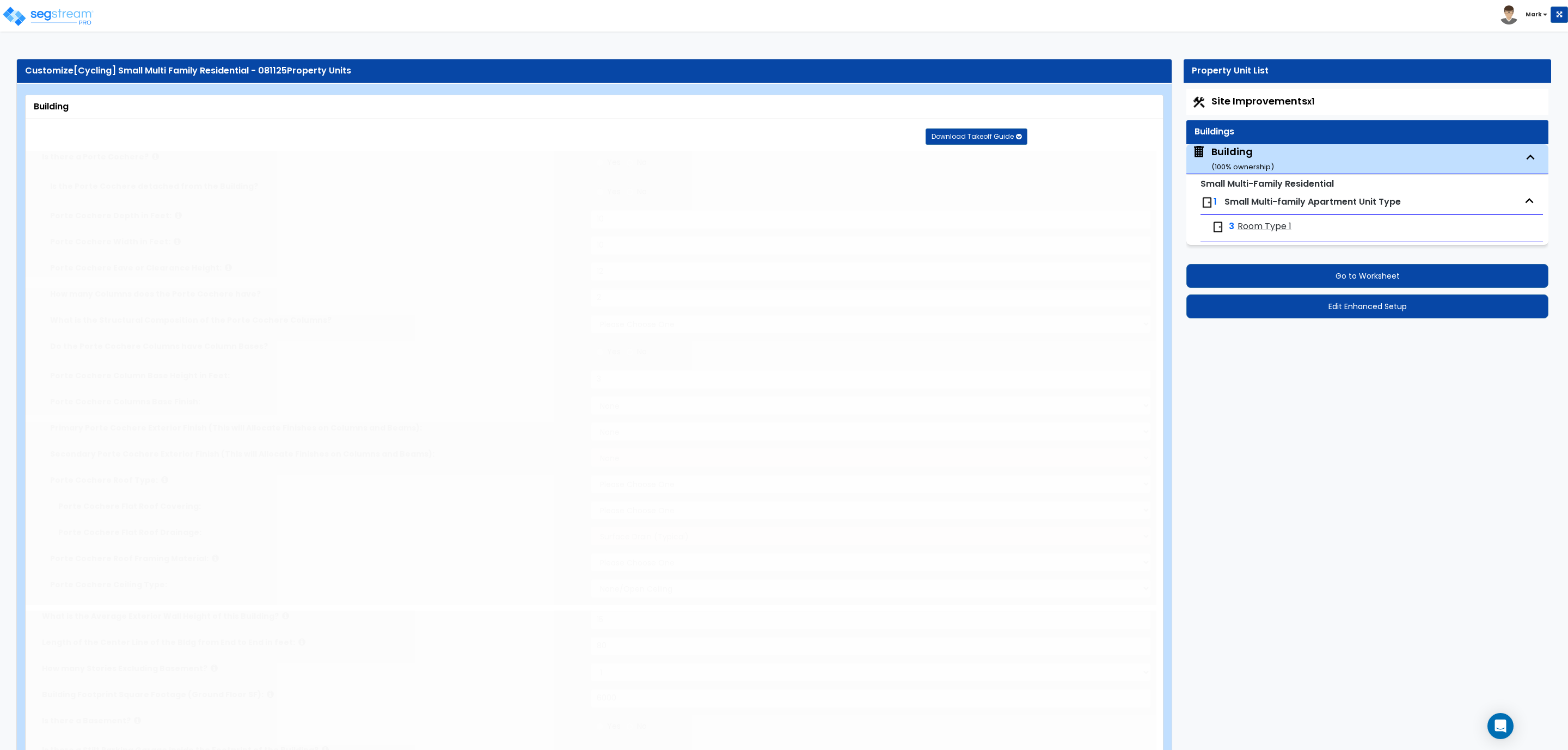
radio input "true"
type input "3"
radio input "true"
type input "3"
radio input "true"
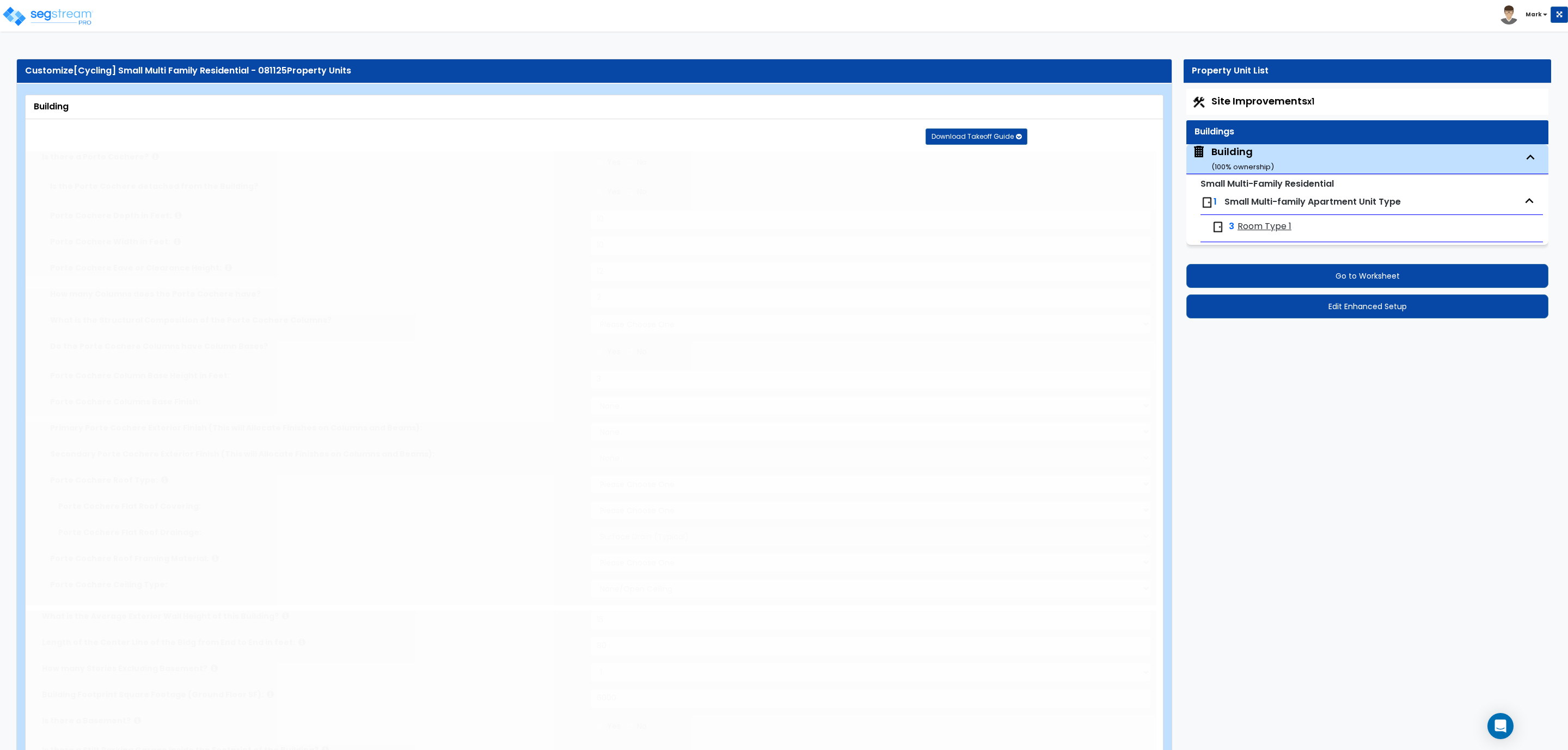
radio input "true"
type input "15"
type input "10"
radio input "true"
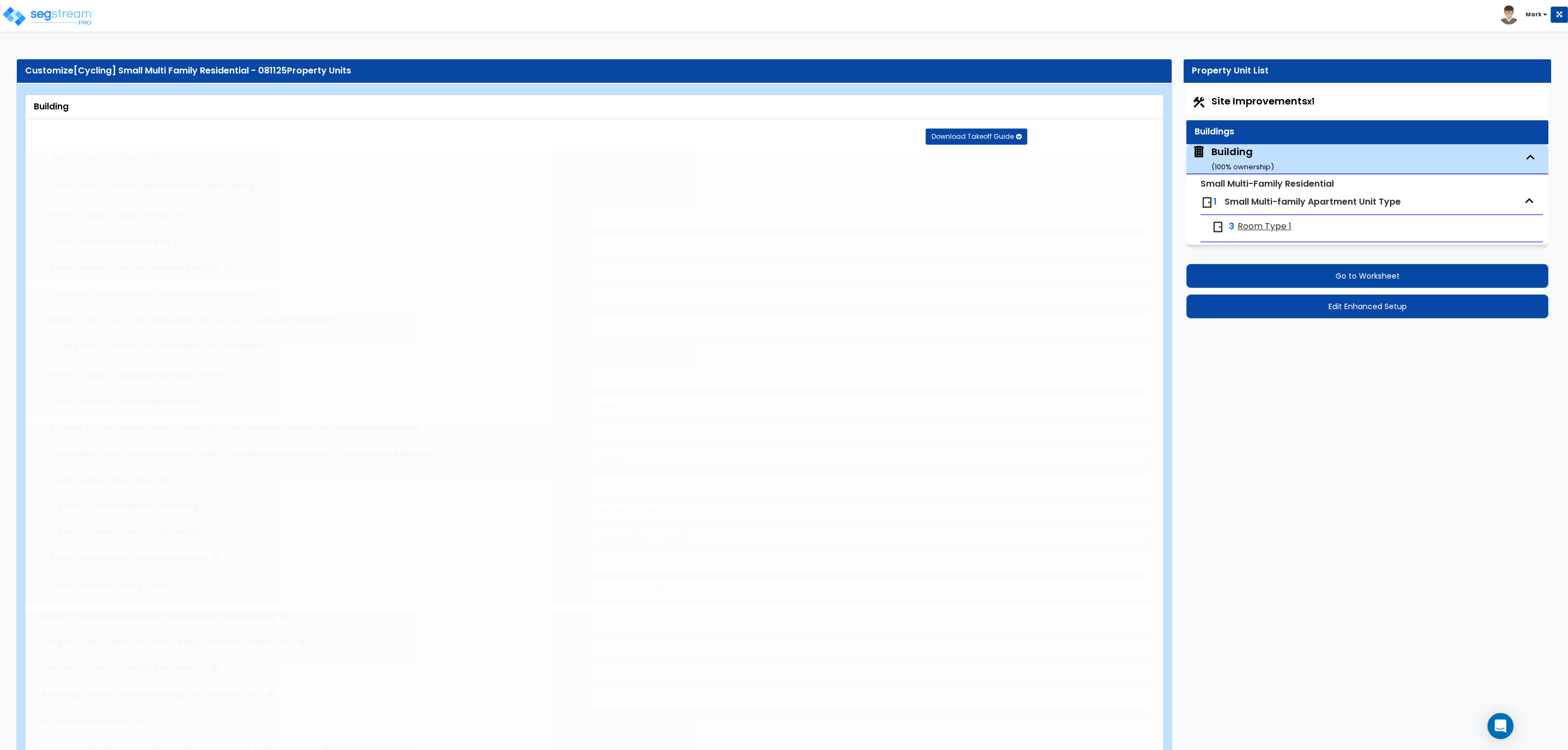
type input "4"
select select "2"
select select "4"
type input "8"
radio input "true"
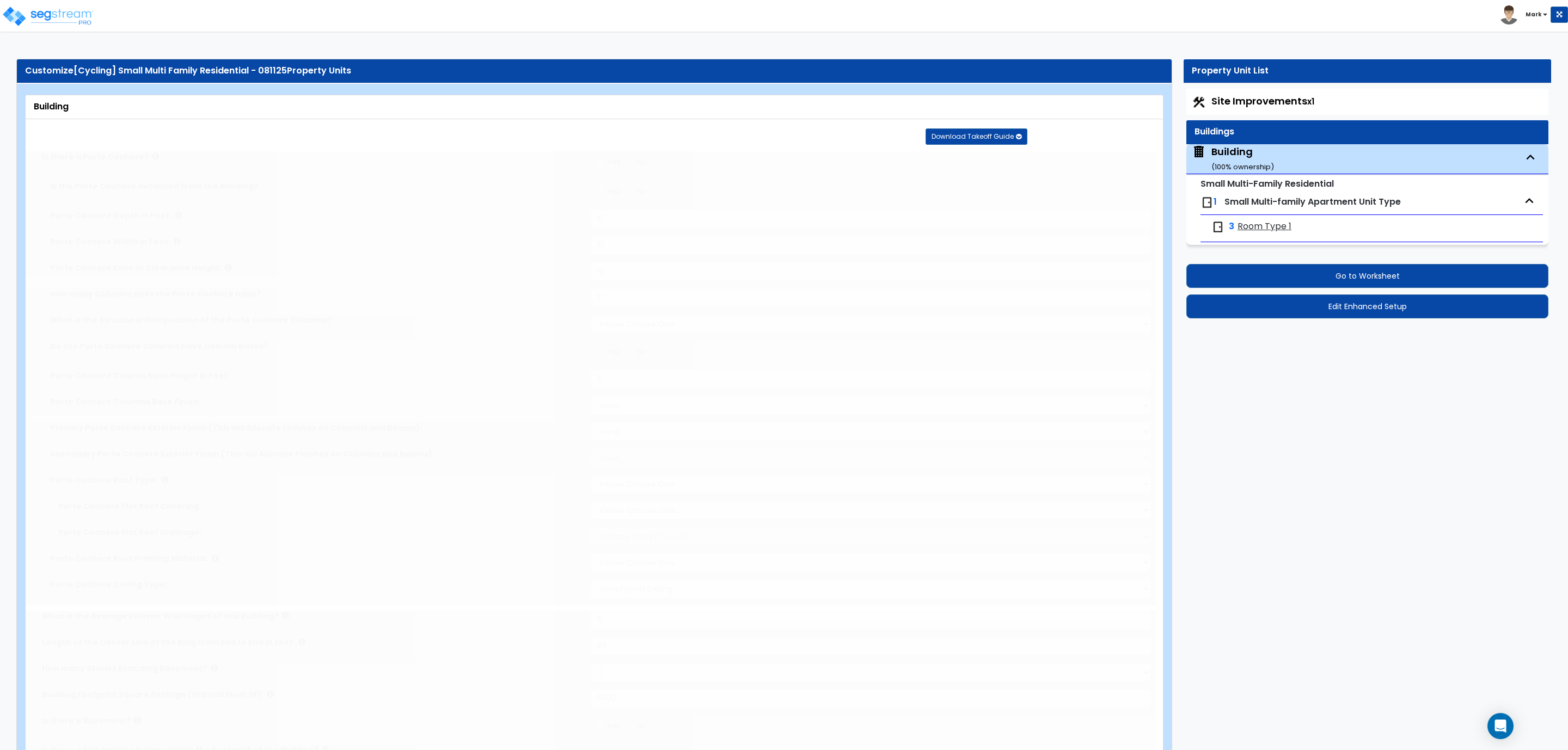
type input "8"
type input "2"
radio input "true"
select select "4"
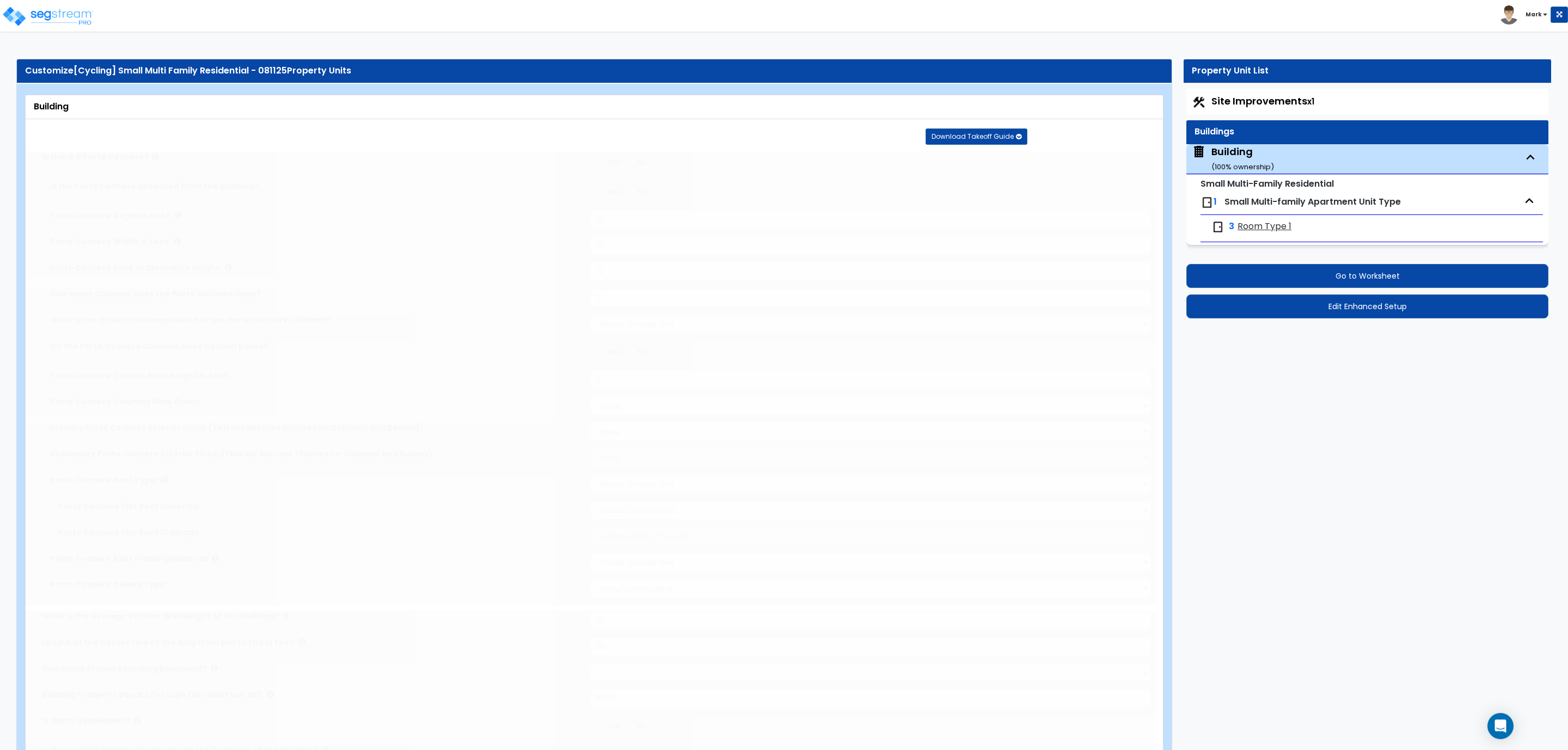
type input "8"
radio input "true"
type input "4"
select select "4"
radio input "true"
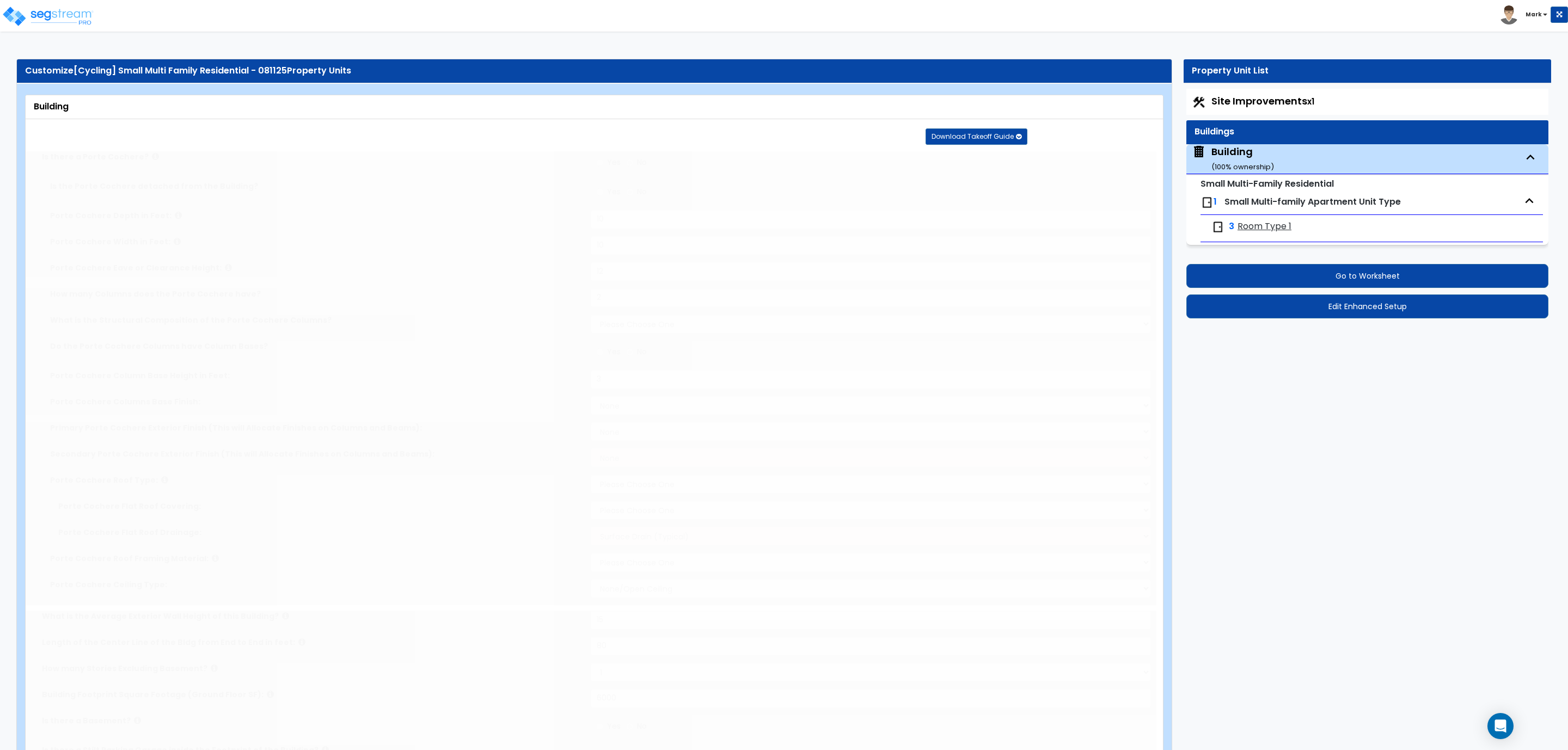
select select "1"
select select "2"
radio input "true"
select select "2"
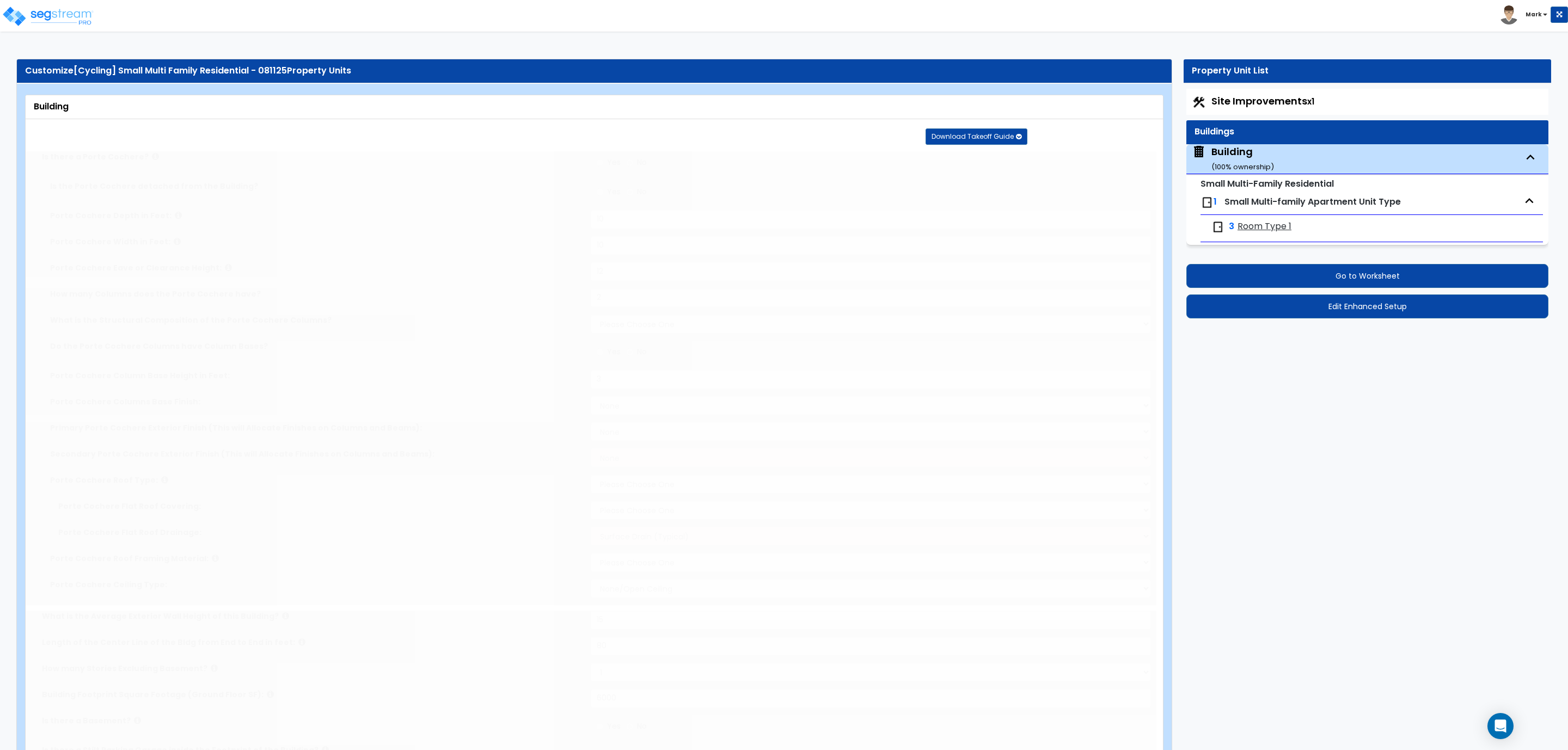
select select "1"
type input "85"
select select "2"
radio input "true"
type input "50"
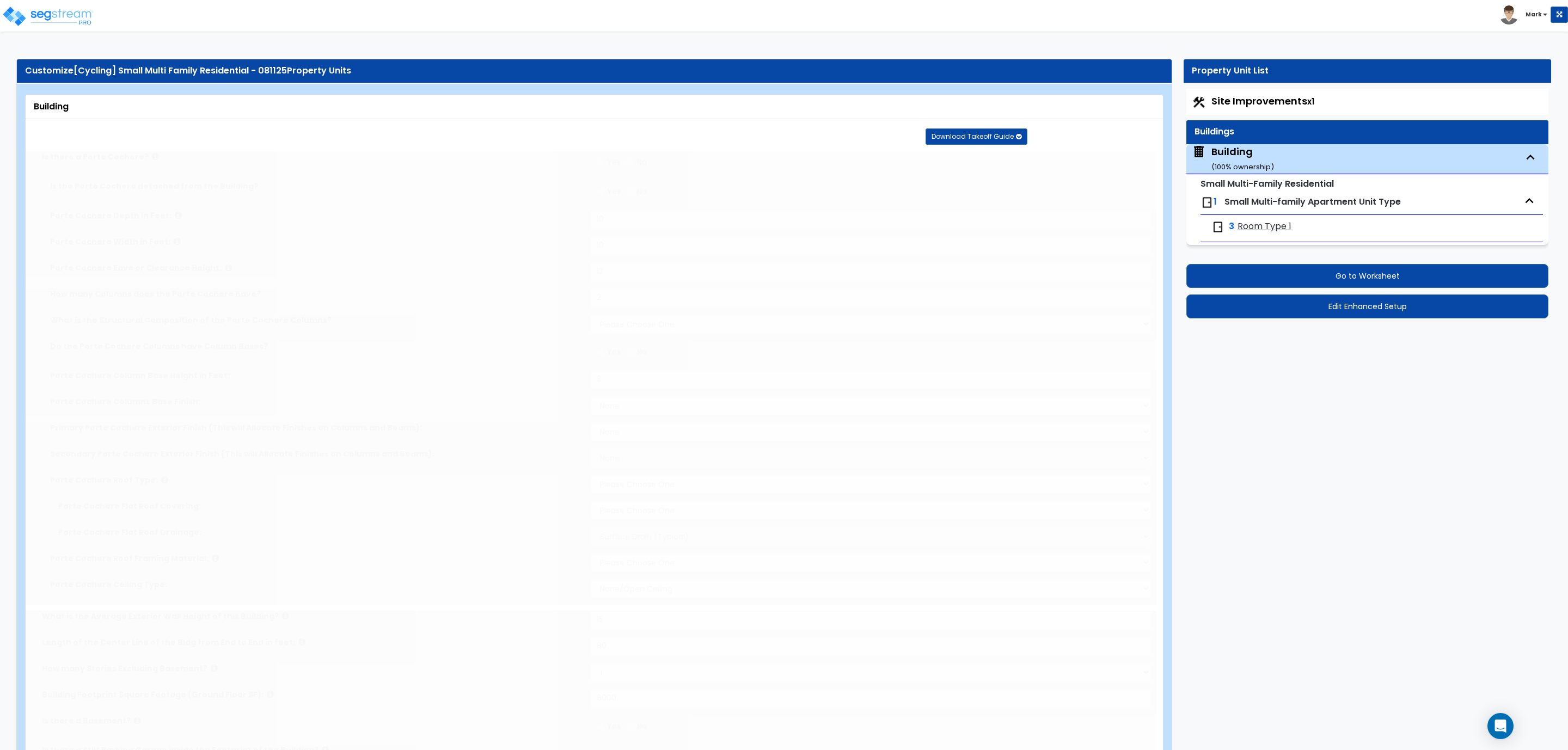
radio input "true"
type input "50"
radio input "true"
select select "2"
radio input "true"
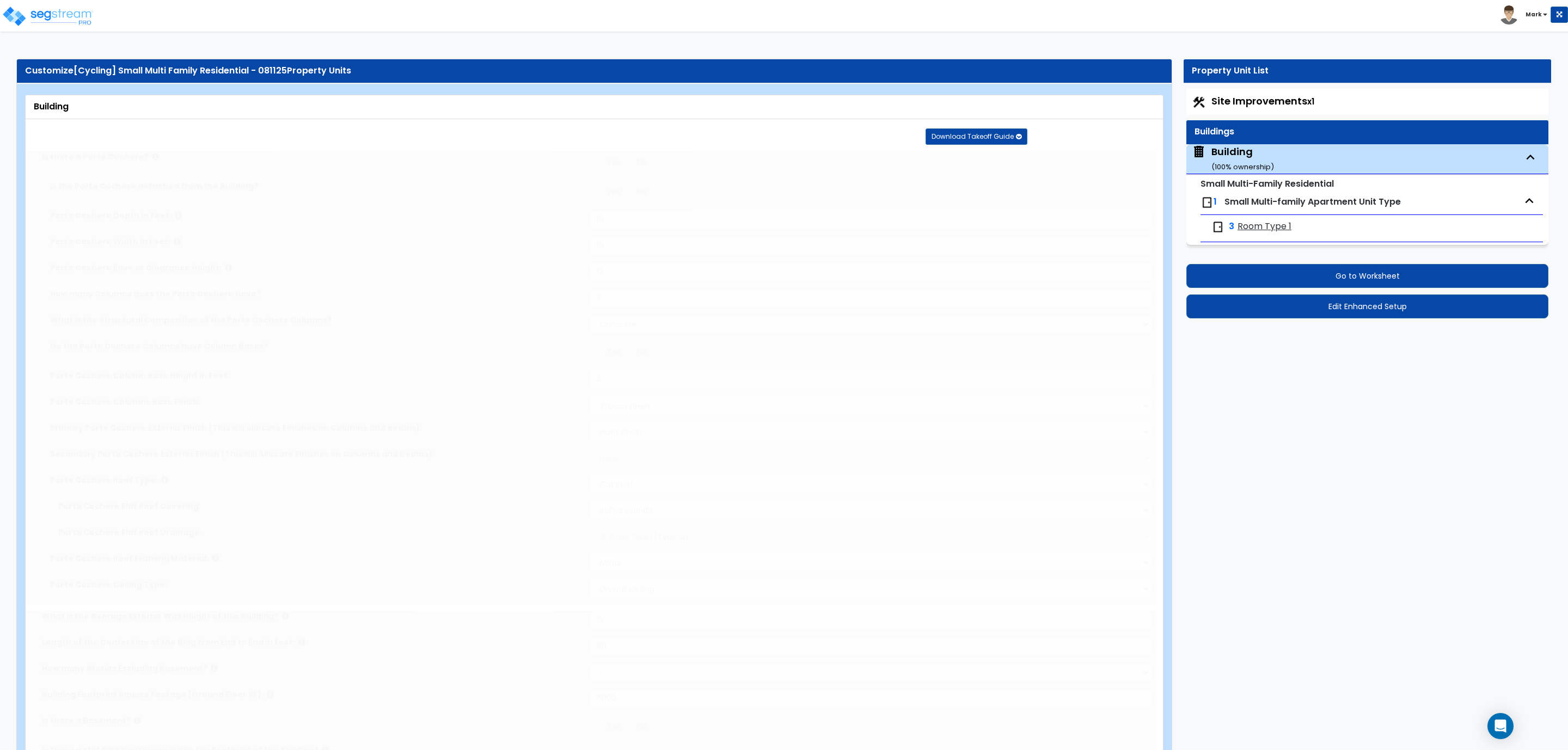
radio input "true"
select select "2"
type input "50"
select select "3"
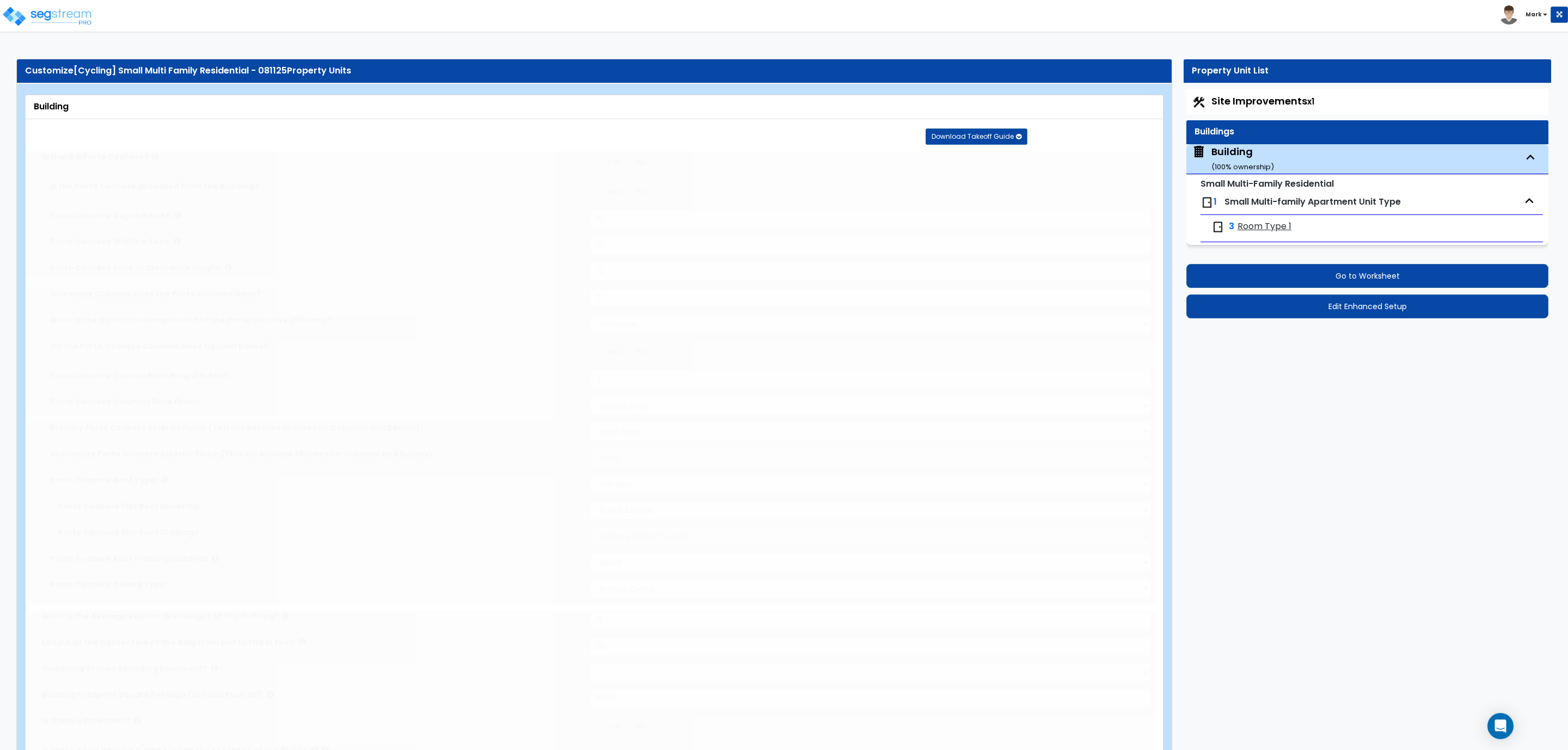
select select "2"
select select "5"
type input "50"
select select "1"
radio input "true"
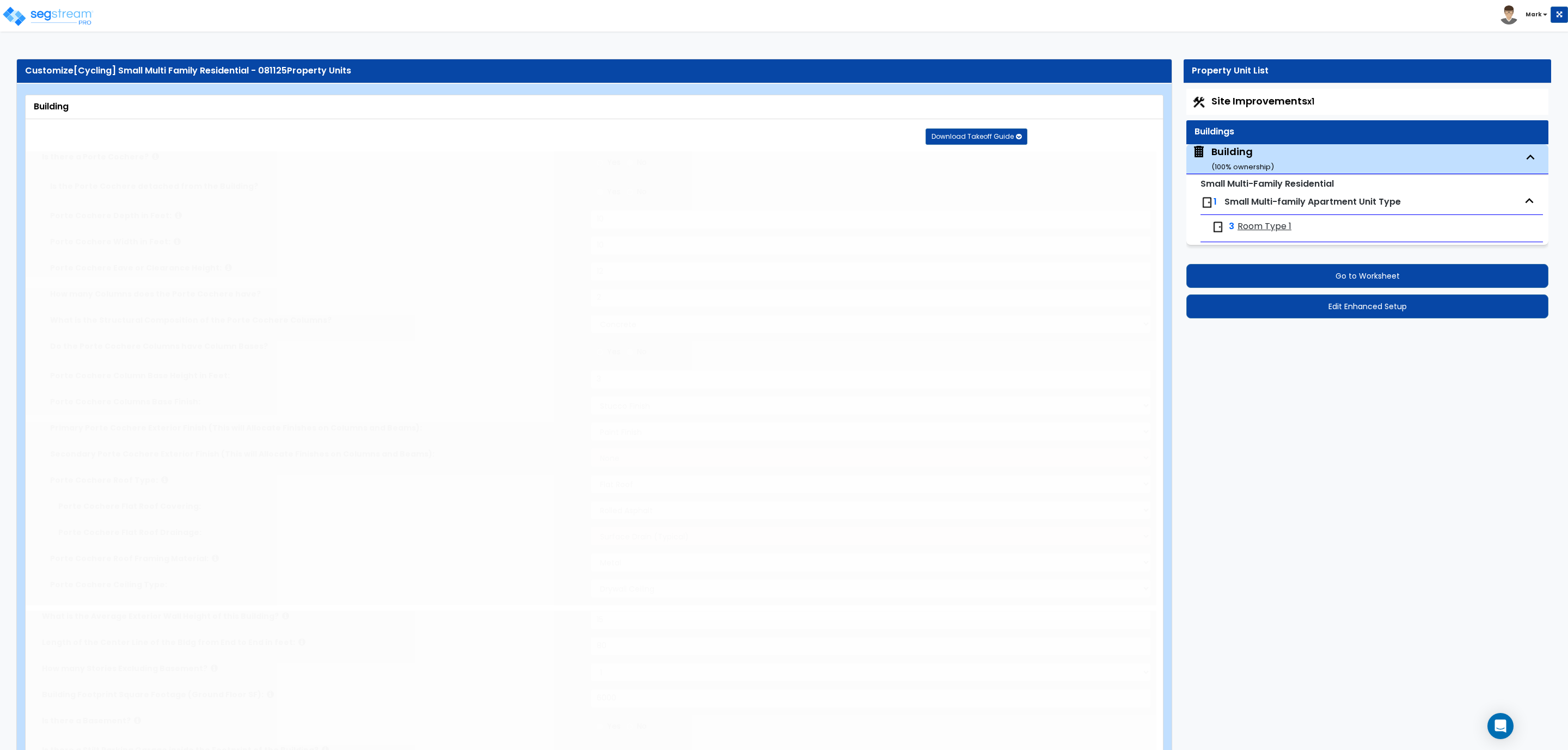
type input "16"
type input "3"
radio input "true"
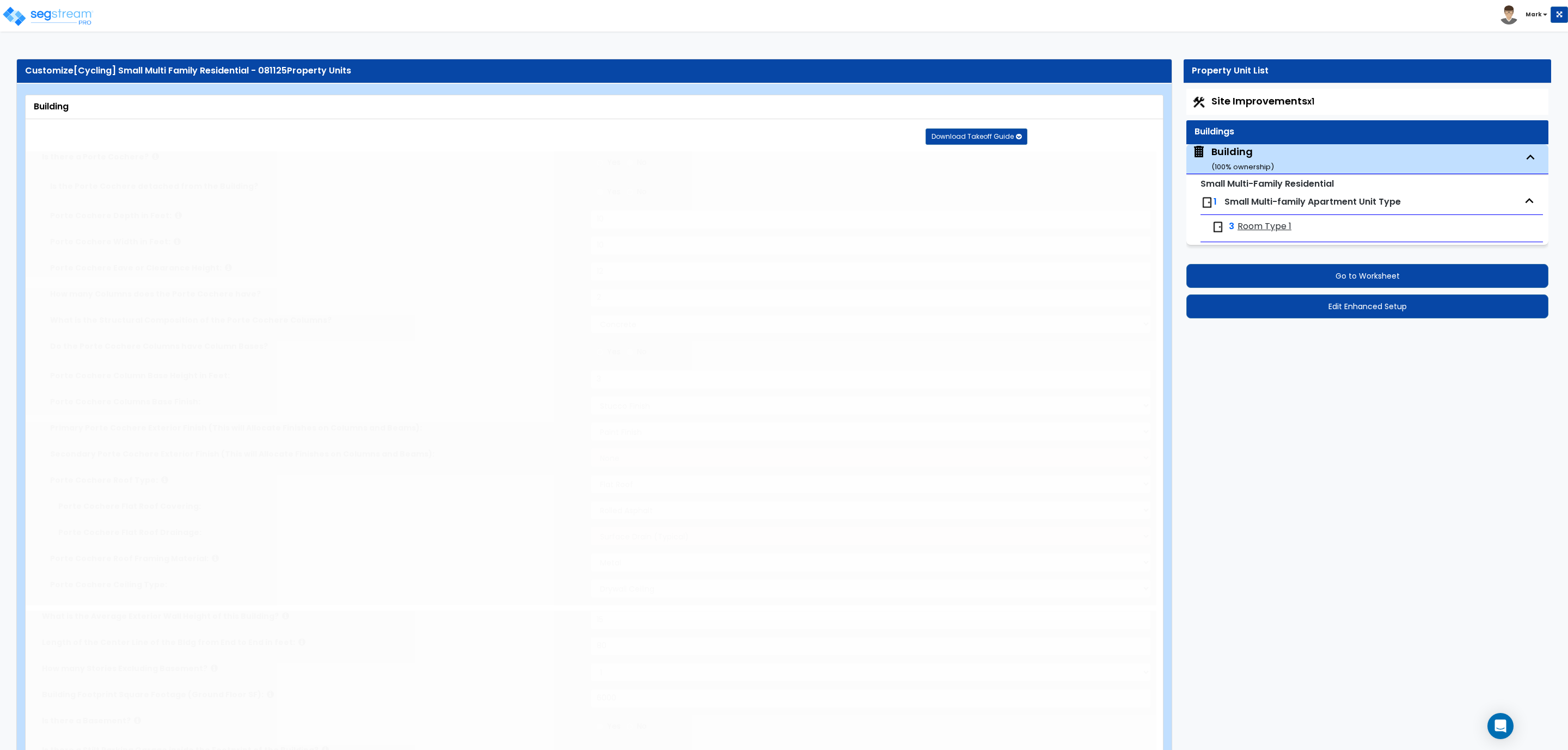
type input "3"
radio input "true"
type input "50"
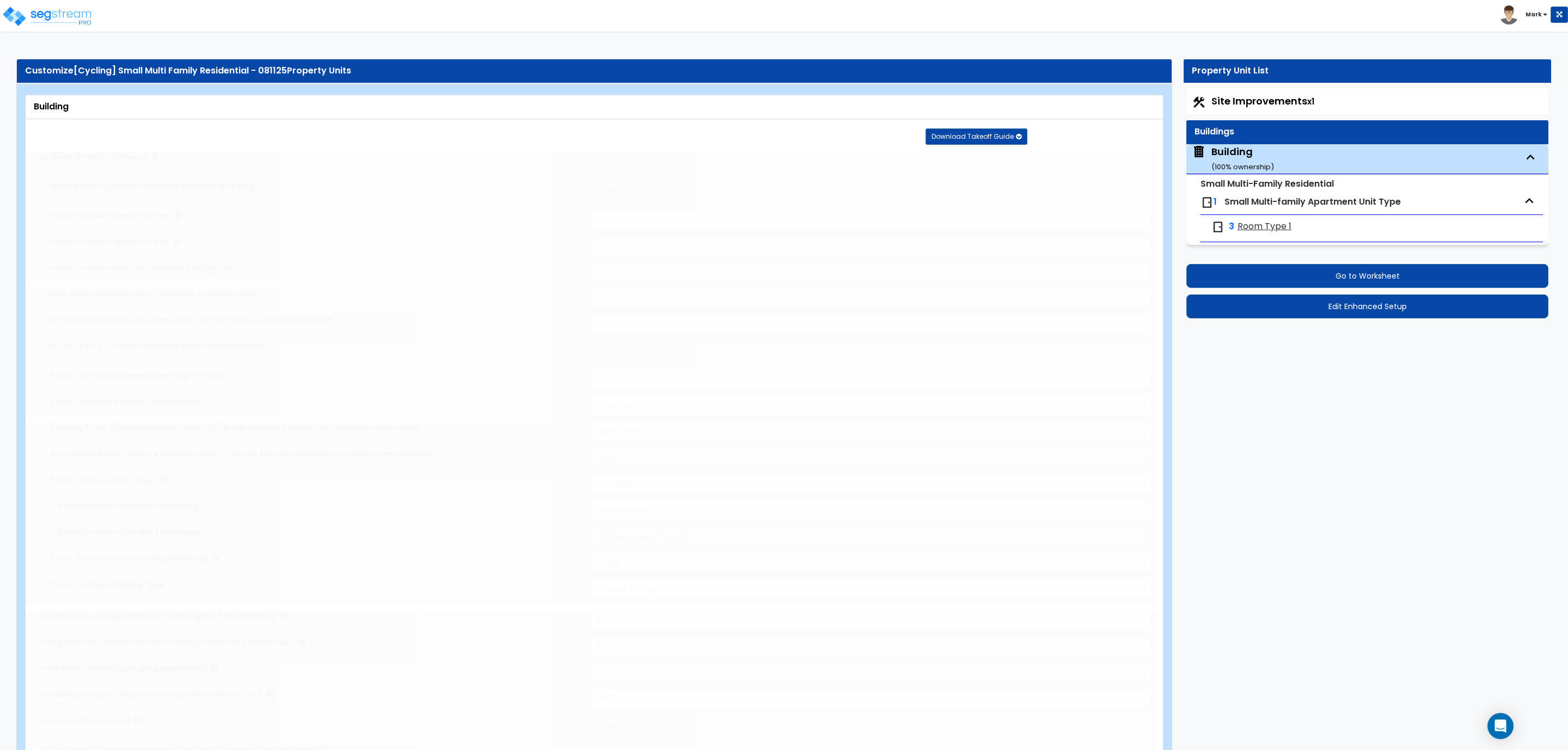
radio input "true"
type input "50"
radio input "true"
type input "50"
radio input "true"
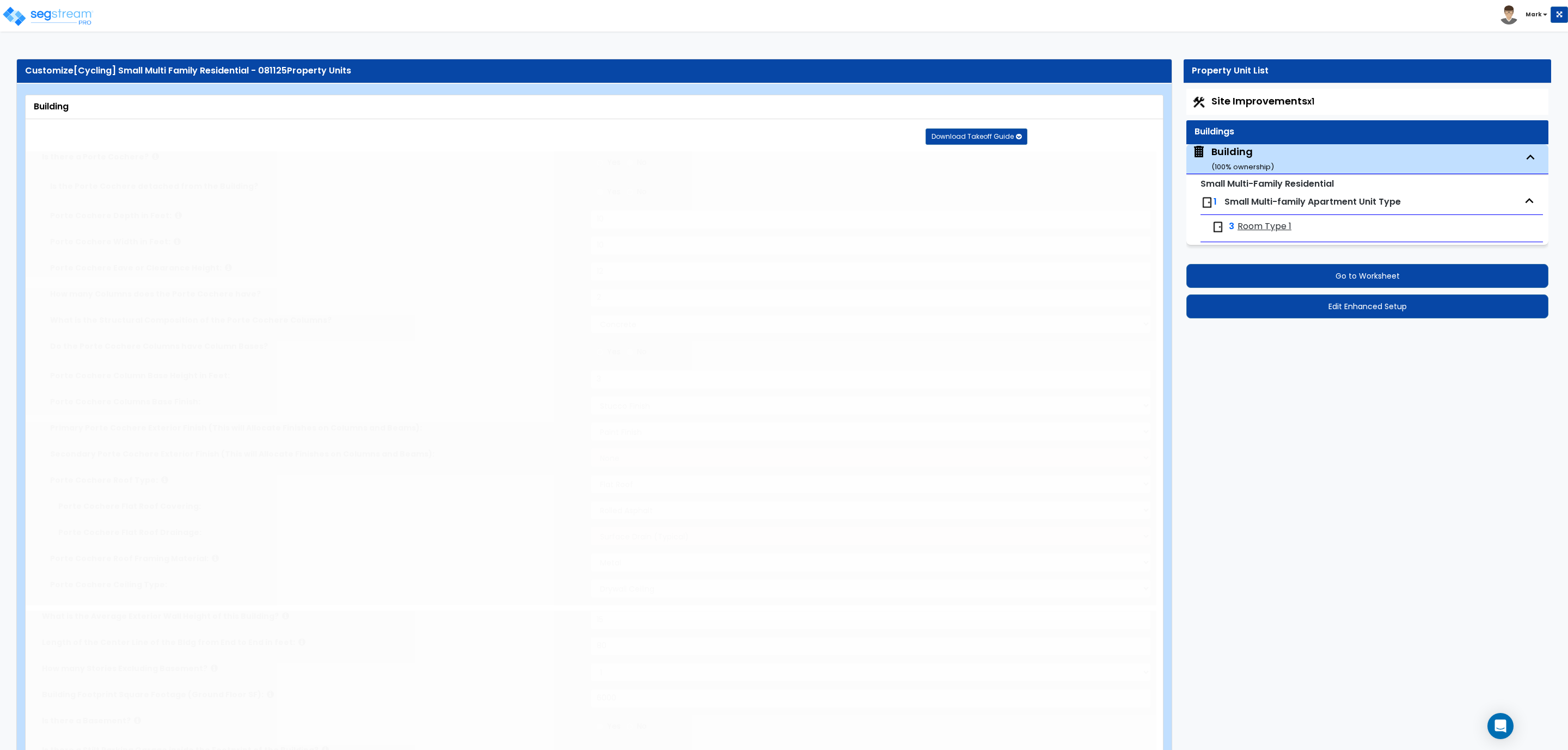
type input "50"
radio input "true"
type input "1"
select select "2"
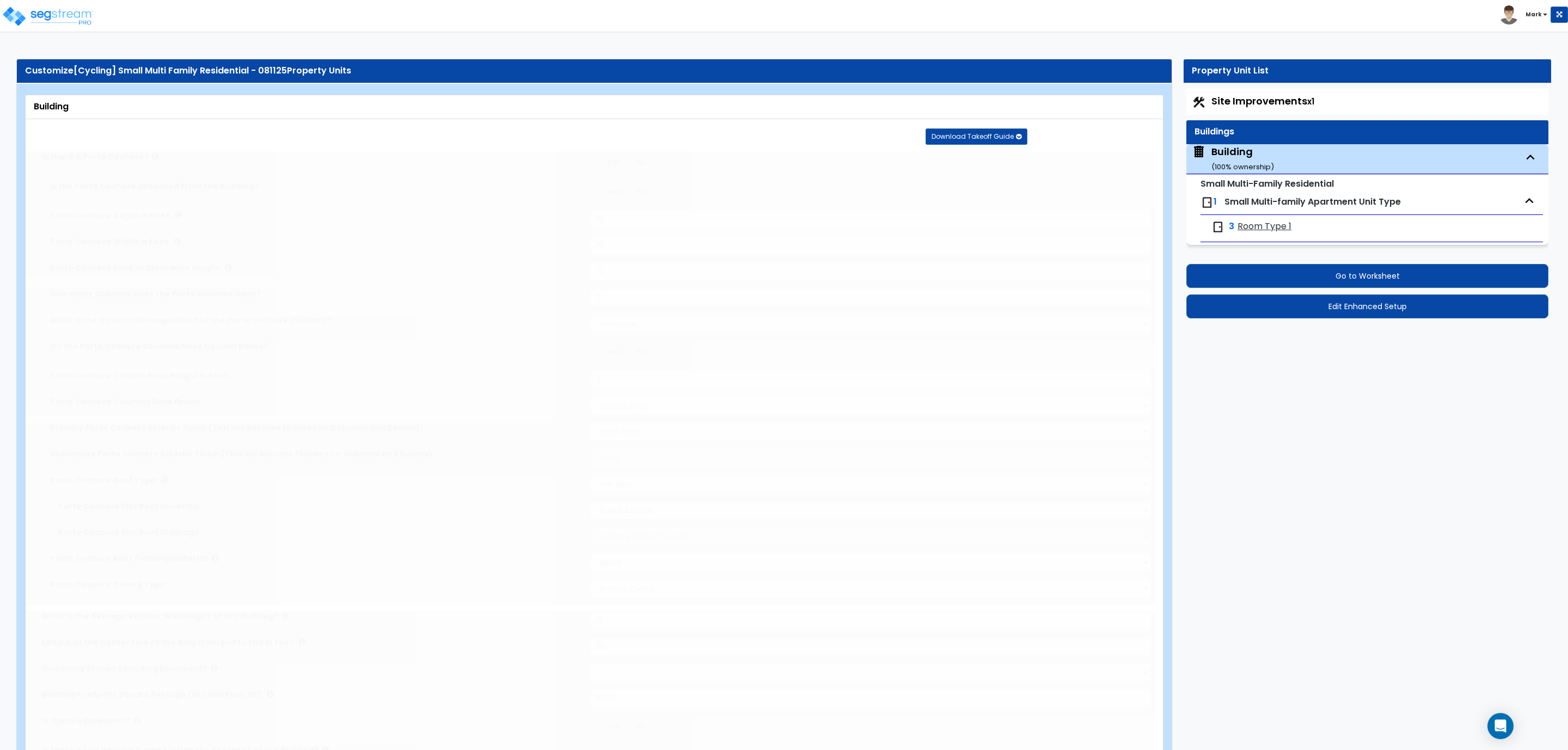
select select "4"
radio input "true"
type input "1"
radio input "true"
type input "1"
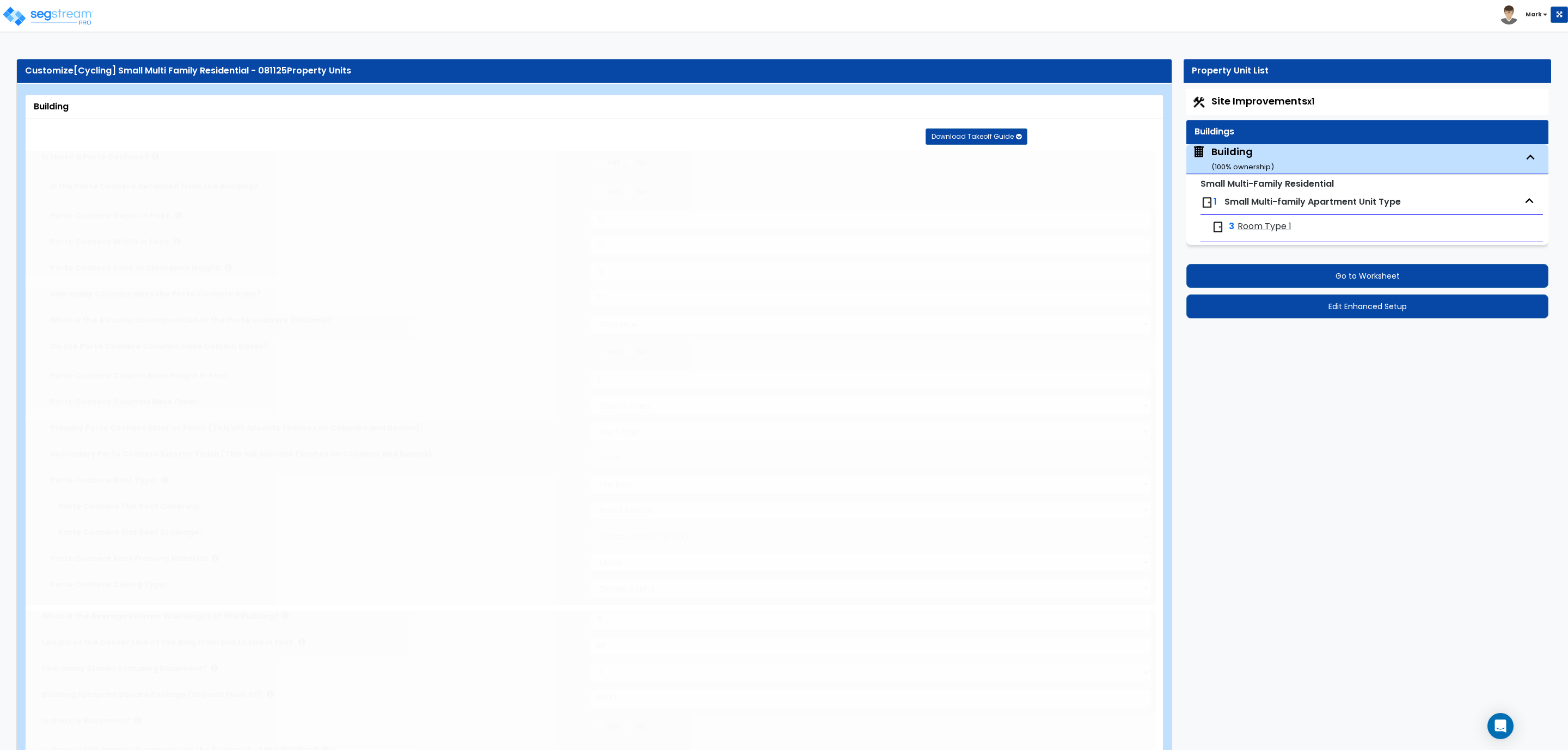
type input "3"
type input "2"
select select "1"
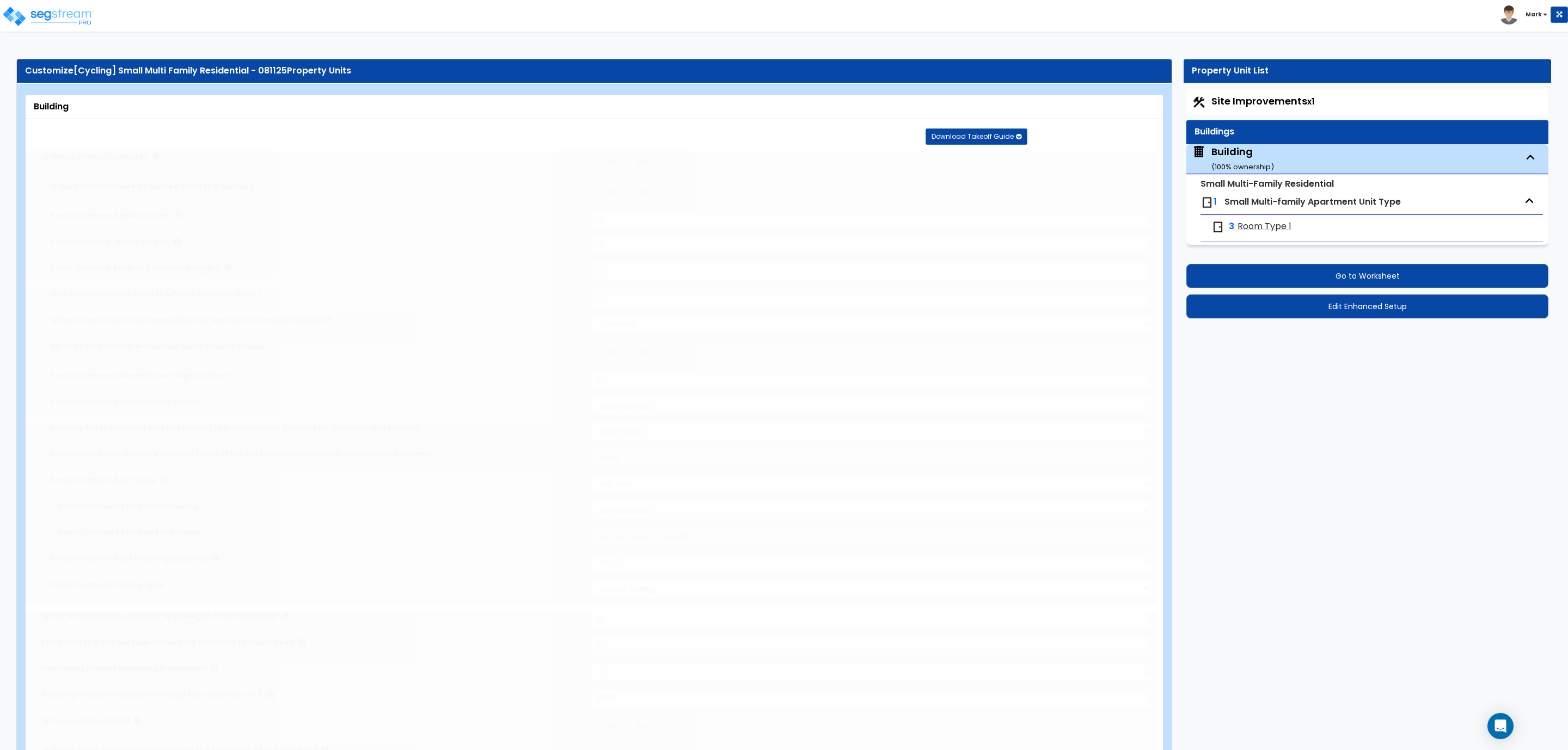
radio input "true"
type input "1"
radio input "true"
select select "3"
select select "4"
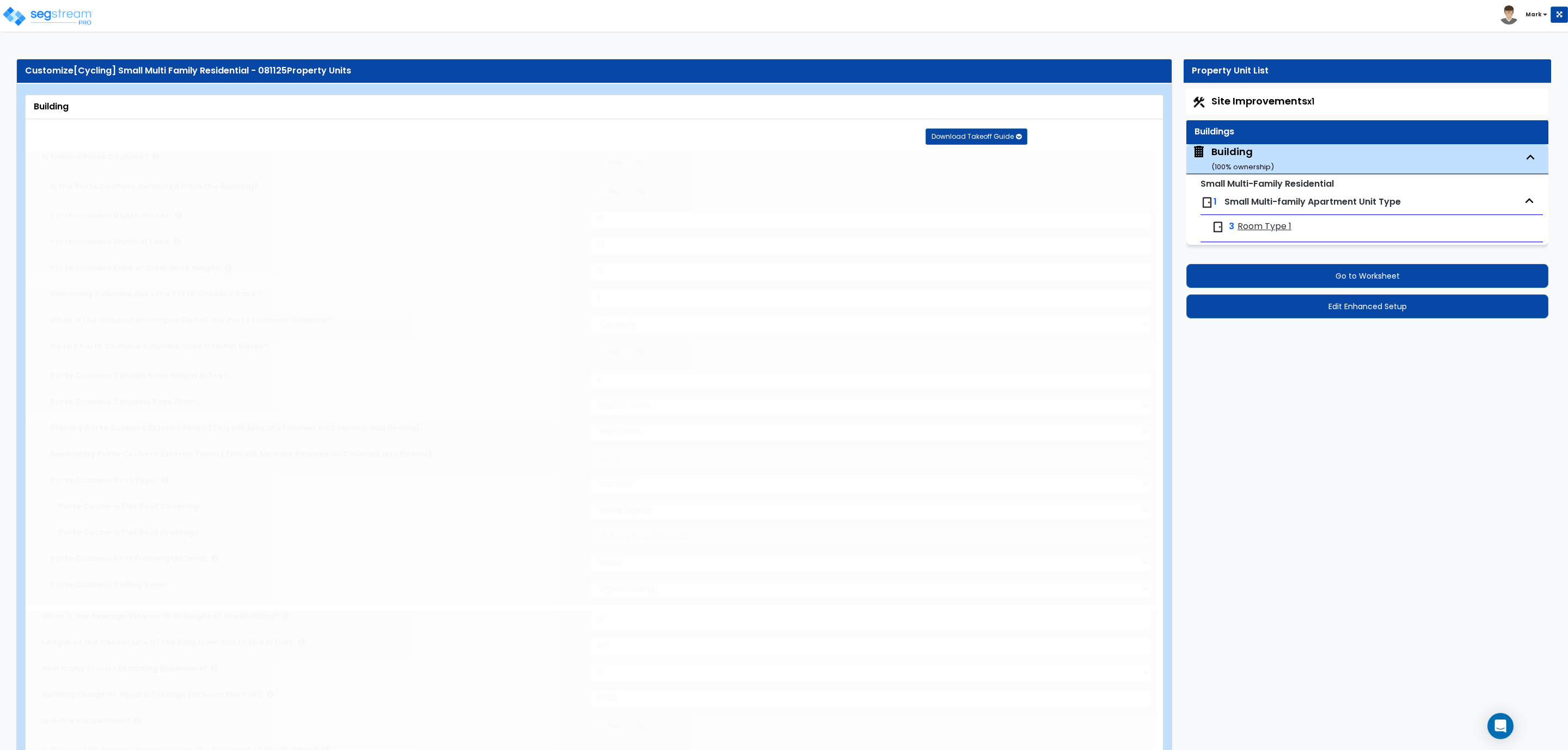
type input "3"
type input "5"
radio input "true"
type input "30"
select select "1"
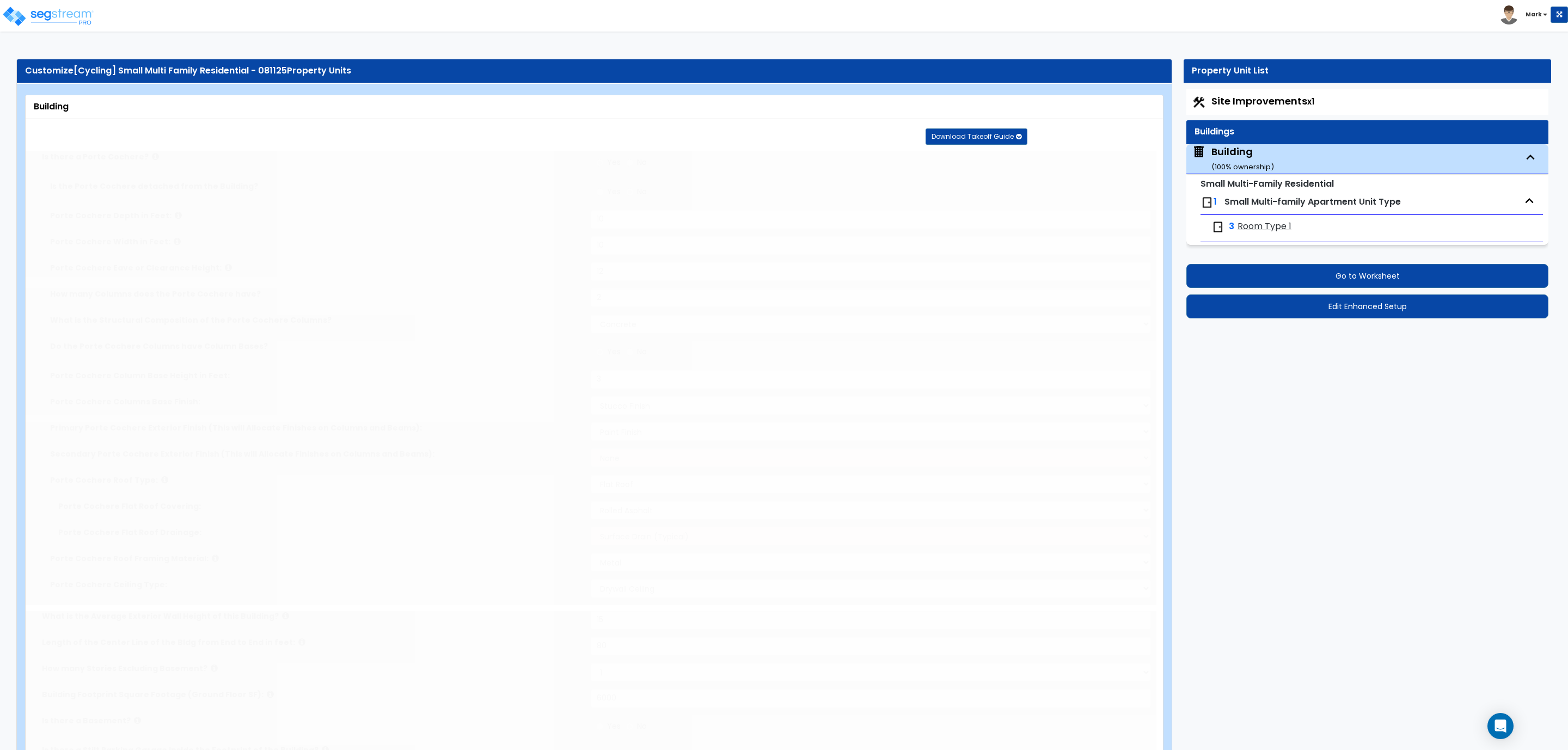
select select "1"
select select "2"
radio input "true"
select select "1"
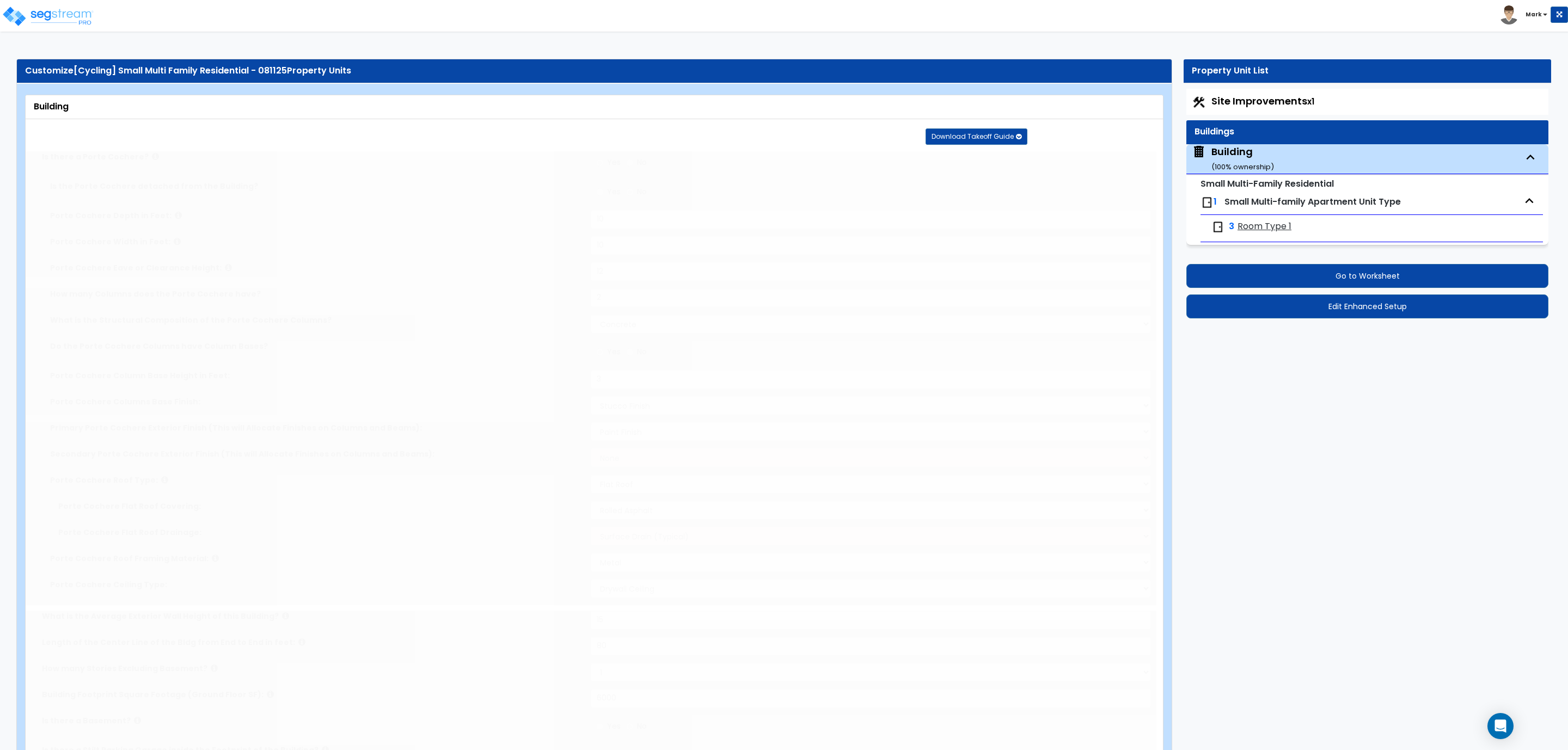
radio input "true"
select select "2"
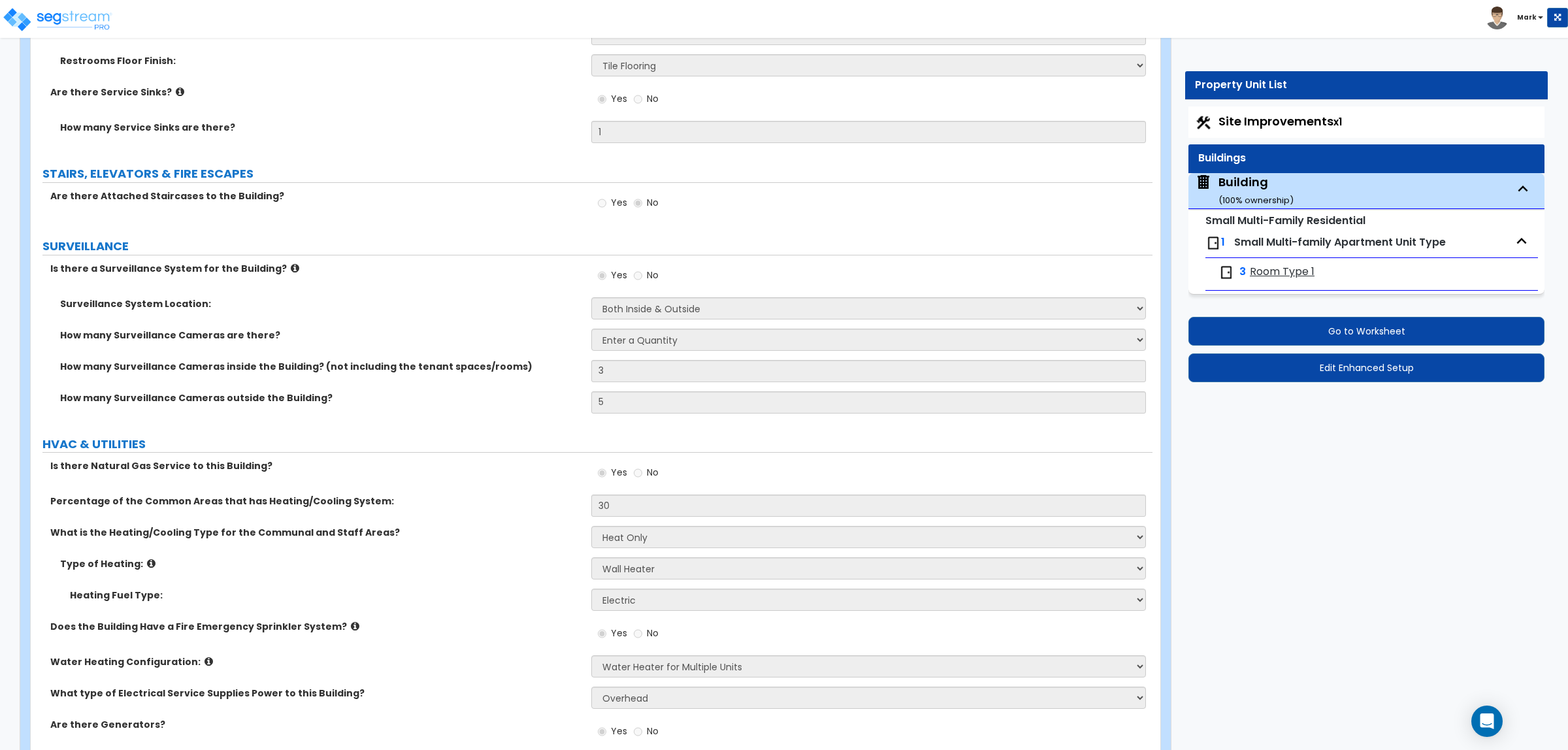
scroll to position [6095, 0]
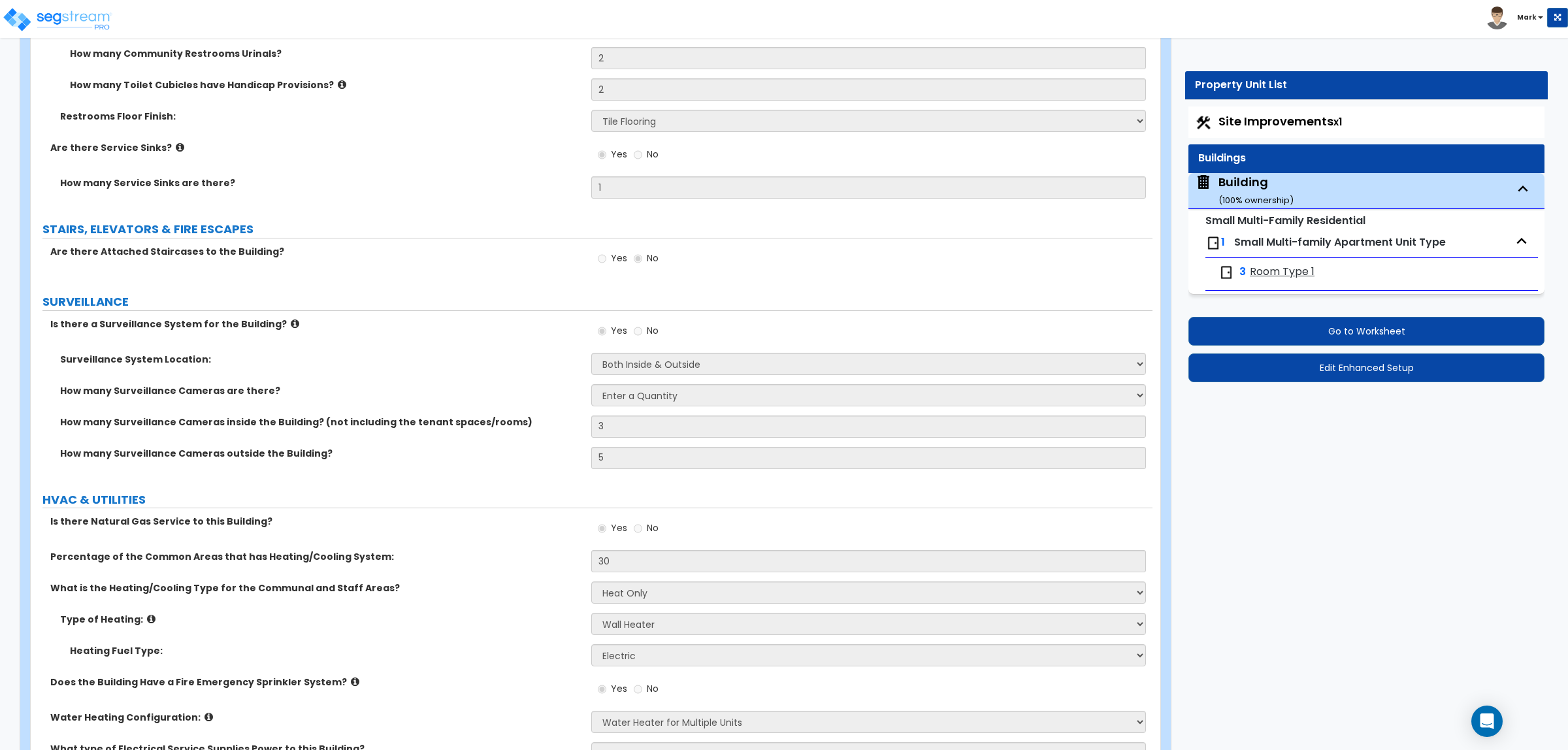
click at [504, 274] on div "Are there Attached Staircases to the Building? Yes No" at bounding box center [591, 262] width 1122 height 35
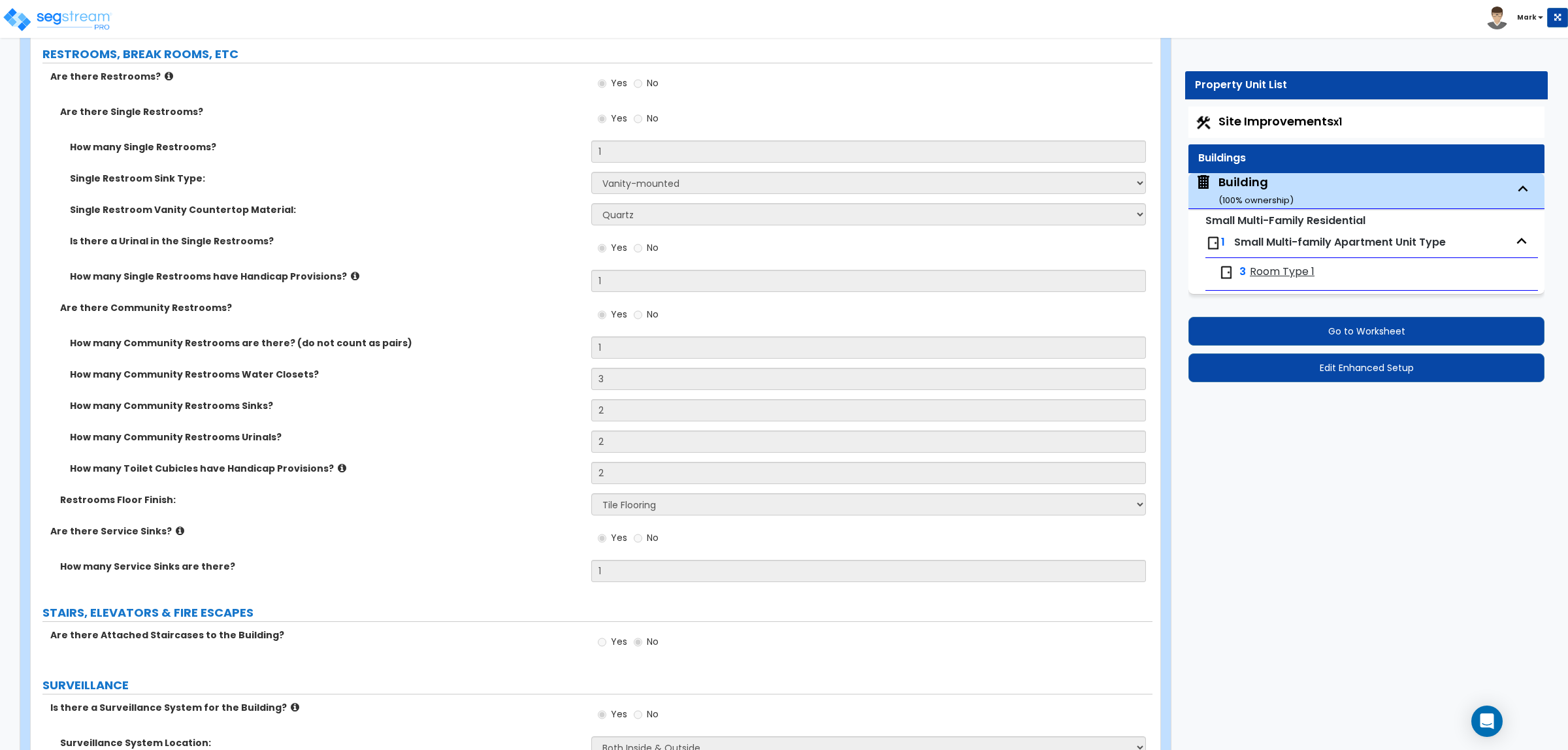
scroll to position [6341, 0]
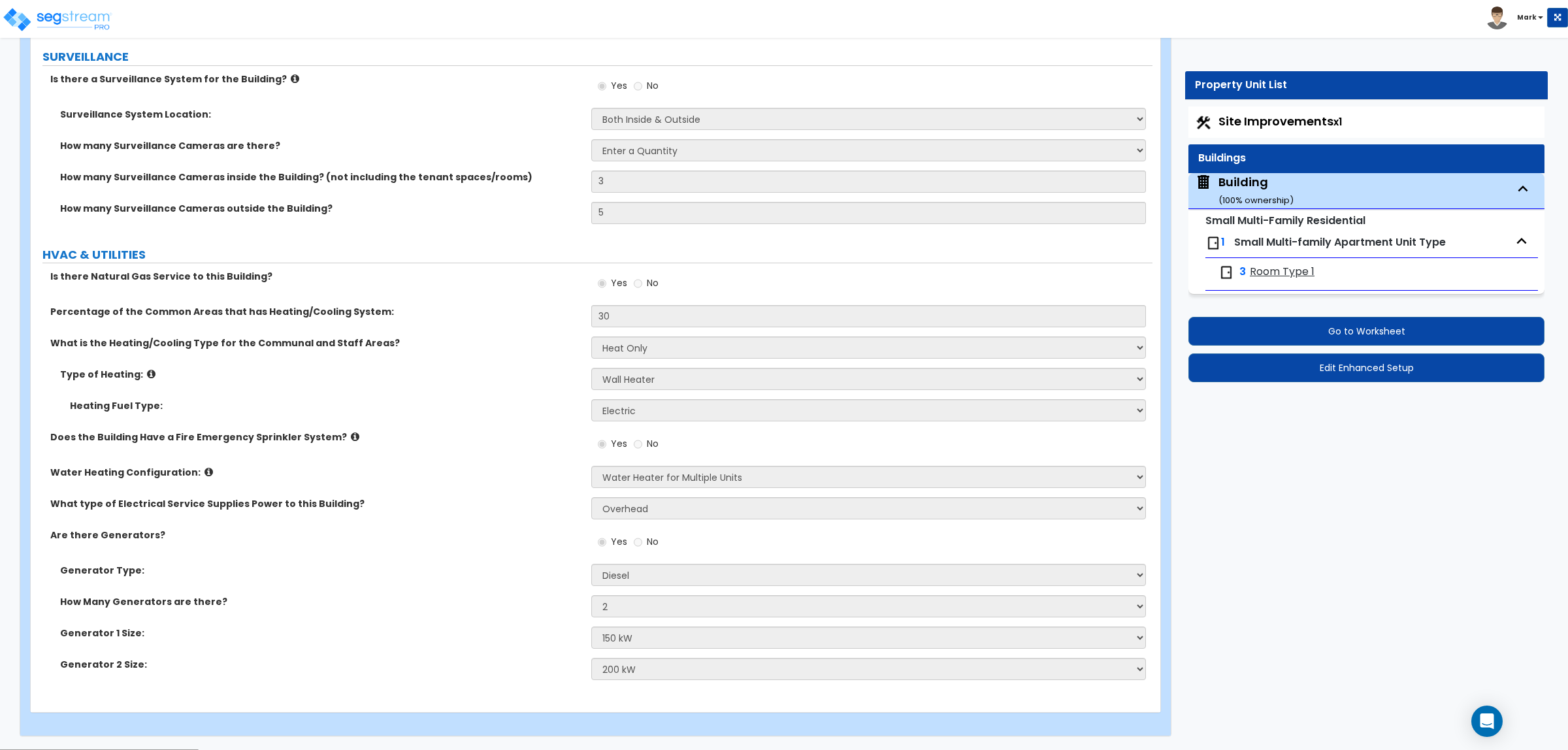
click at [1279, 272] on span "Room Type 1" at bounding box center [1282, 272] width 65 height 15
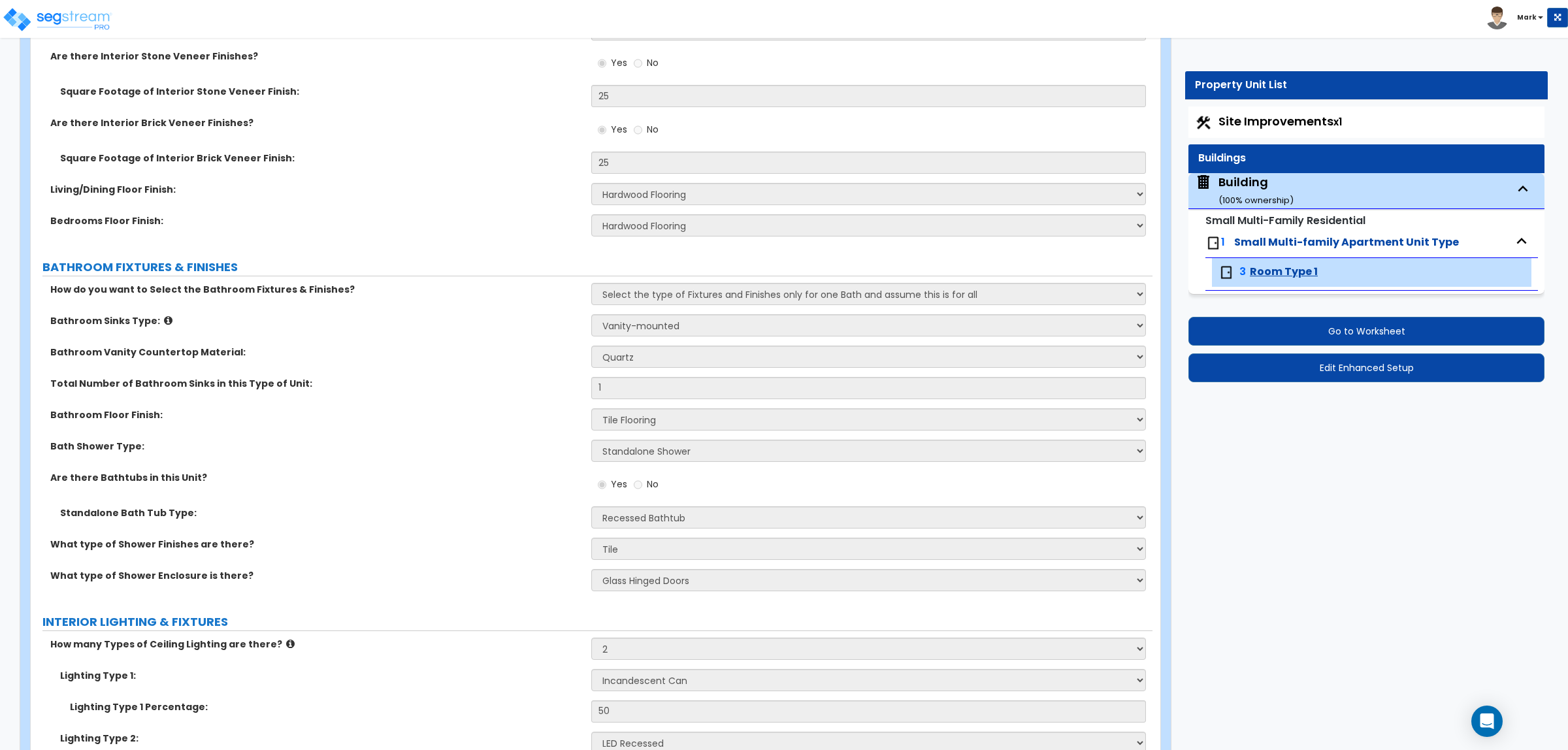
scroll to position [1143, 0]
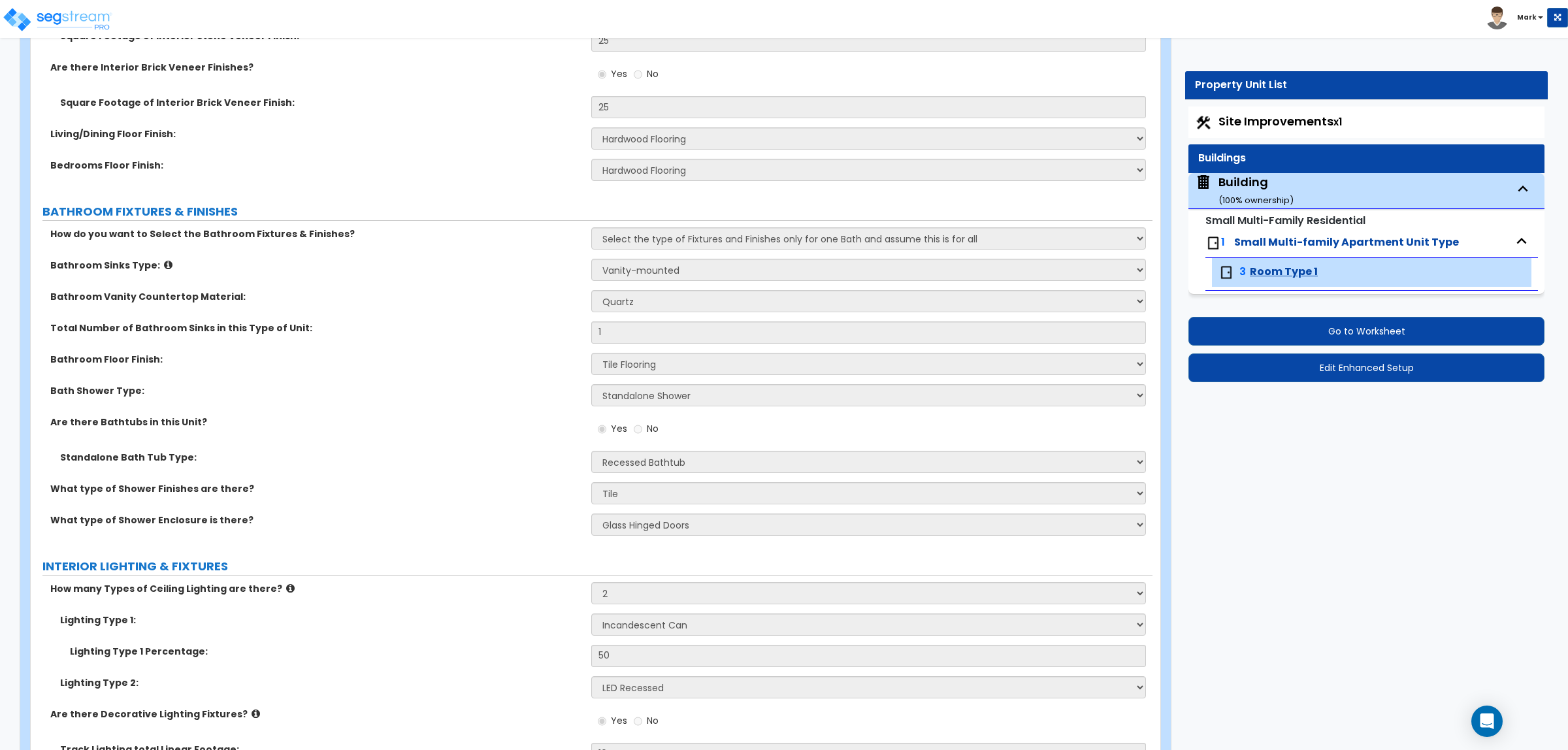
click at [331, 309] on div "Bathroom Vanity Countertop Material: None Plastic Laminate Solid Surface Stone …" at bounding box center [591, 306] width 1122 height 31
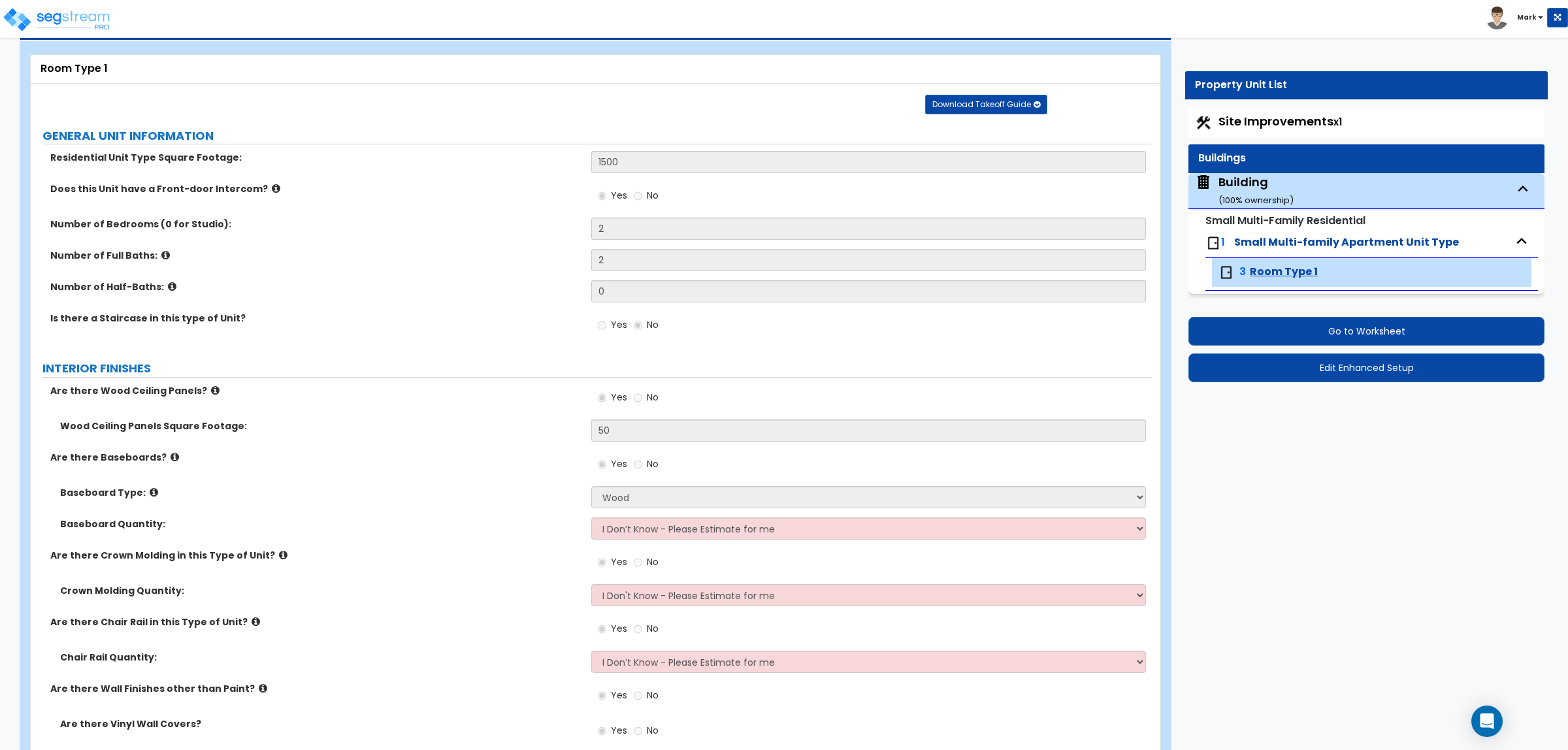
scroll to position [0, 0]
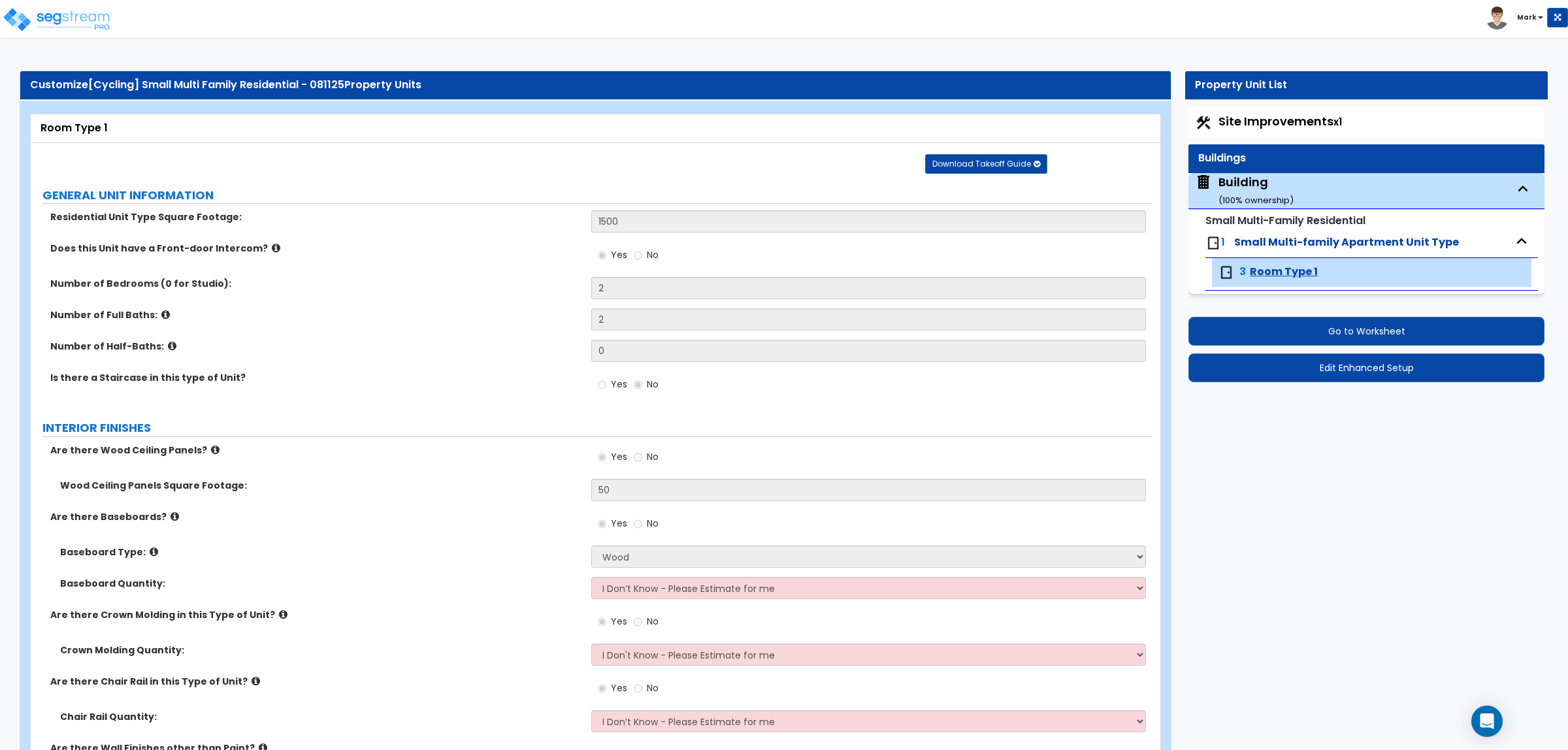
click at [1240, 184] on div "Building ( 100 % ownership)" at bounding box center [1256, 191] width 75 height 34
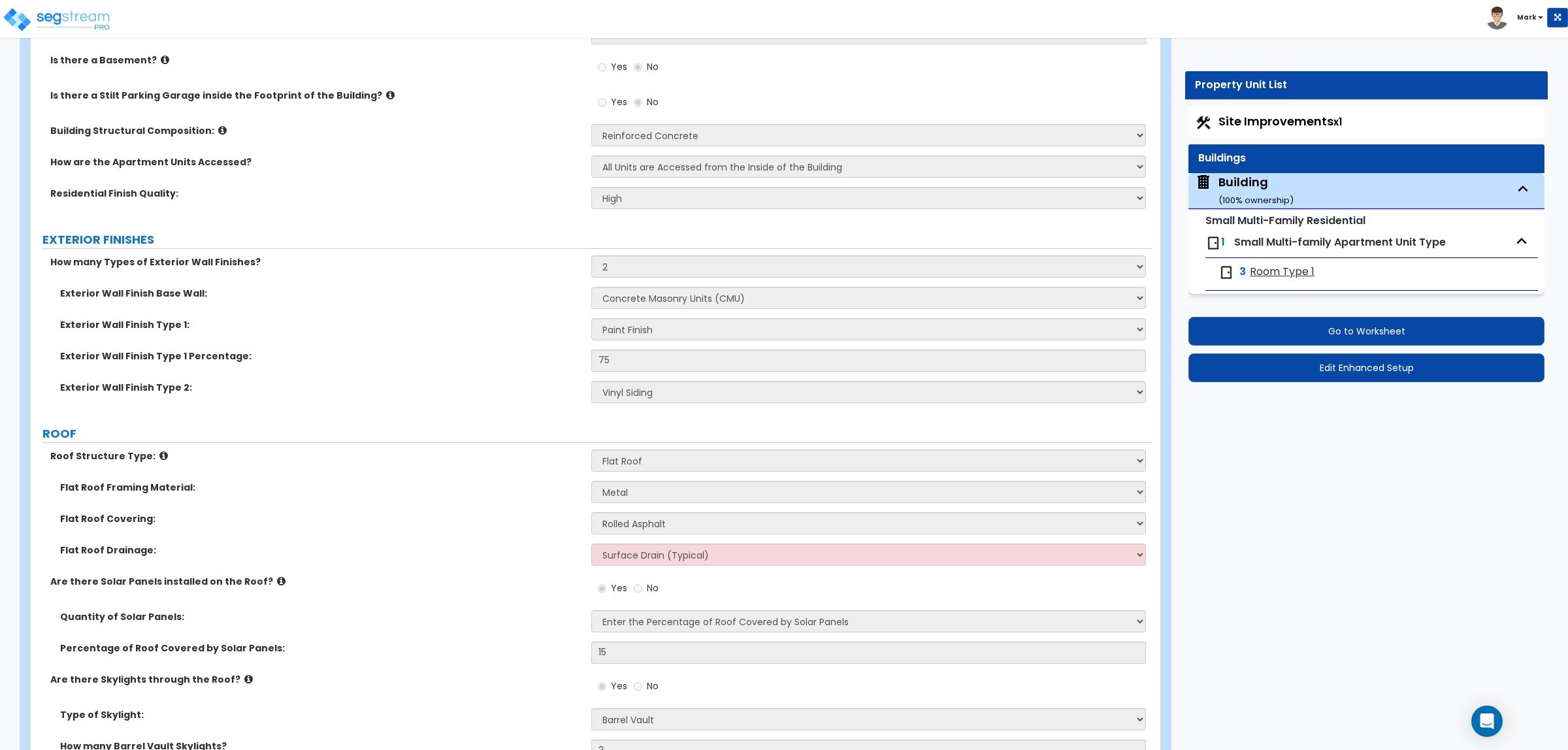
scroll to position [899, 0]
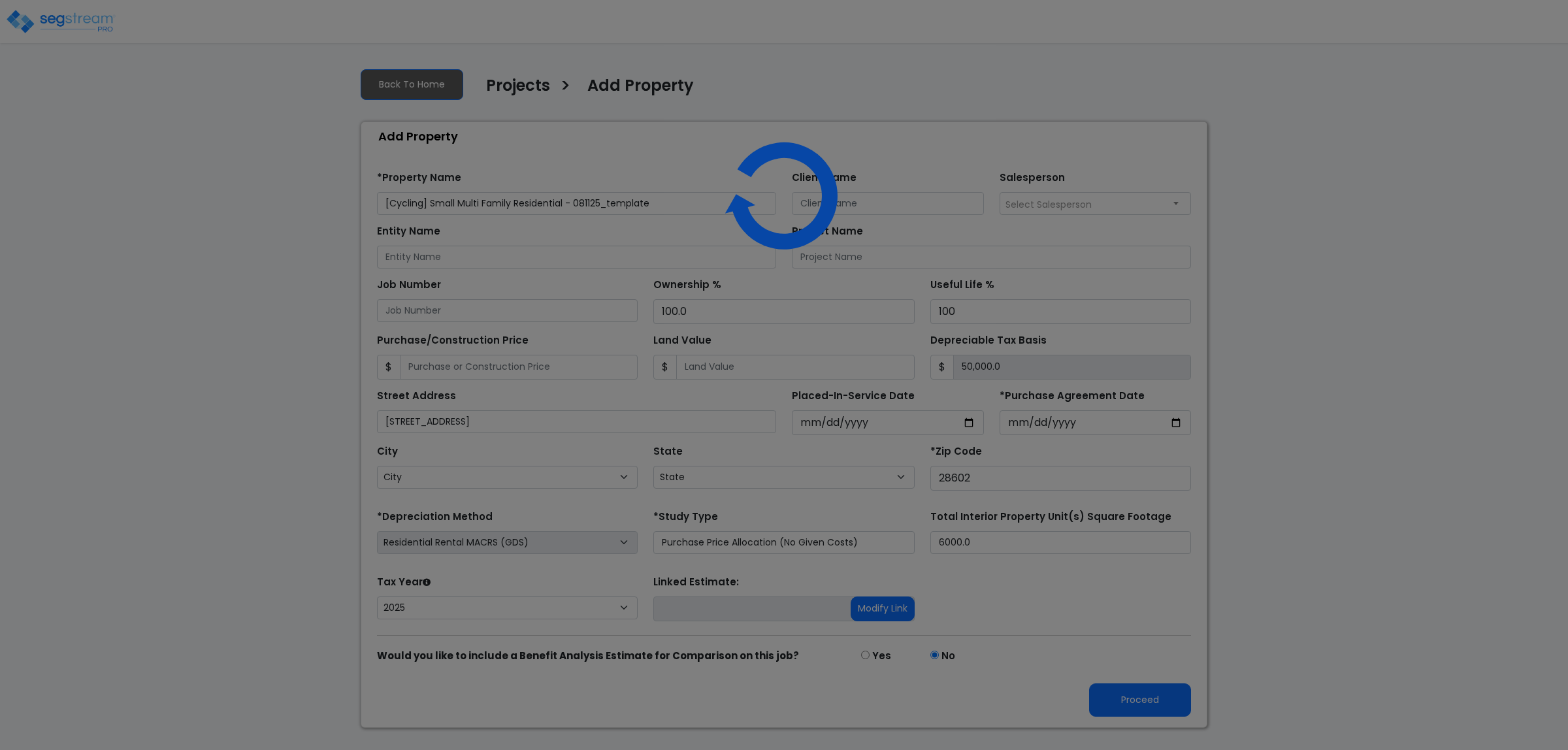
select select "CRM(_5"
select select "2025"
select select "NC"
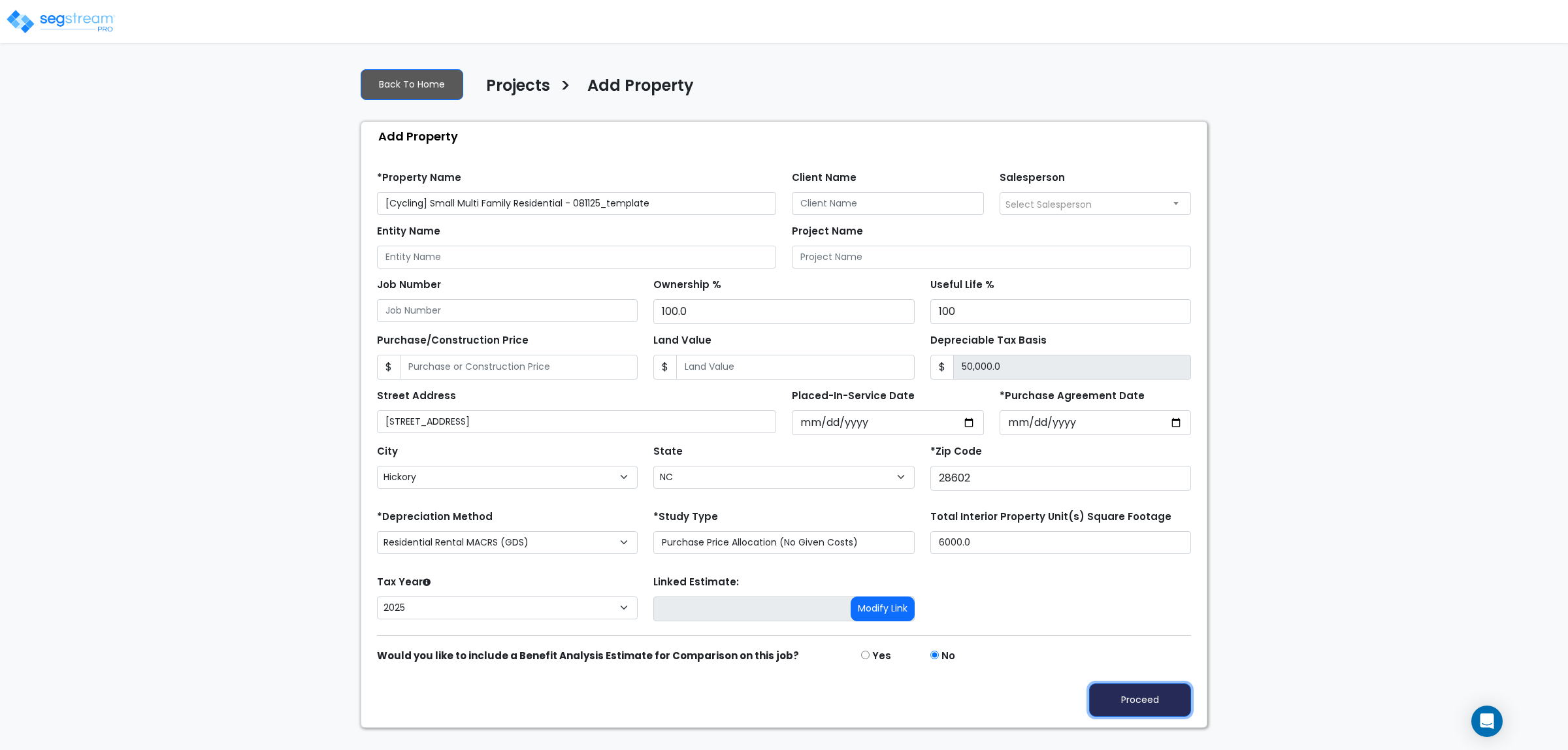
click at [1124, 688] on button "Proceed" at bounding box center [1140, 700] width 102 height 34
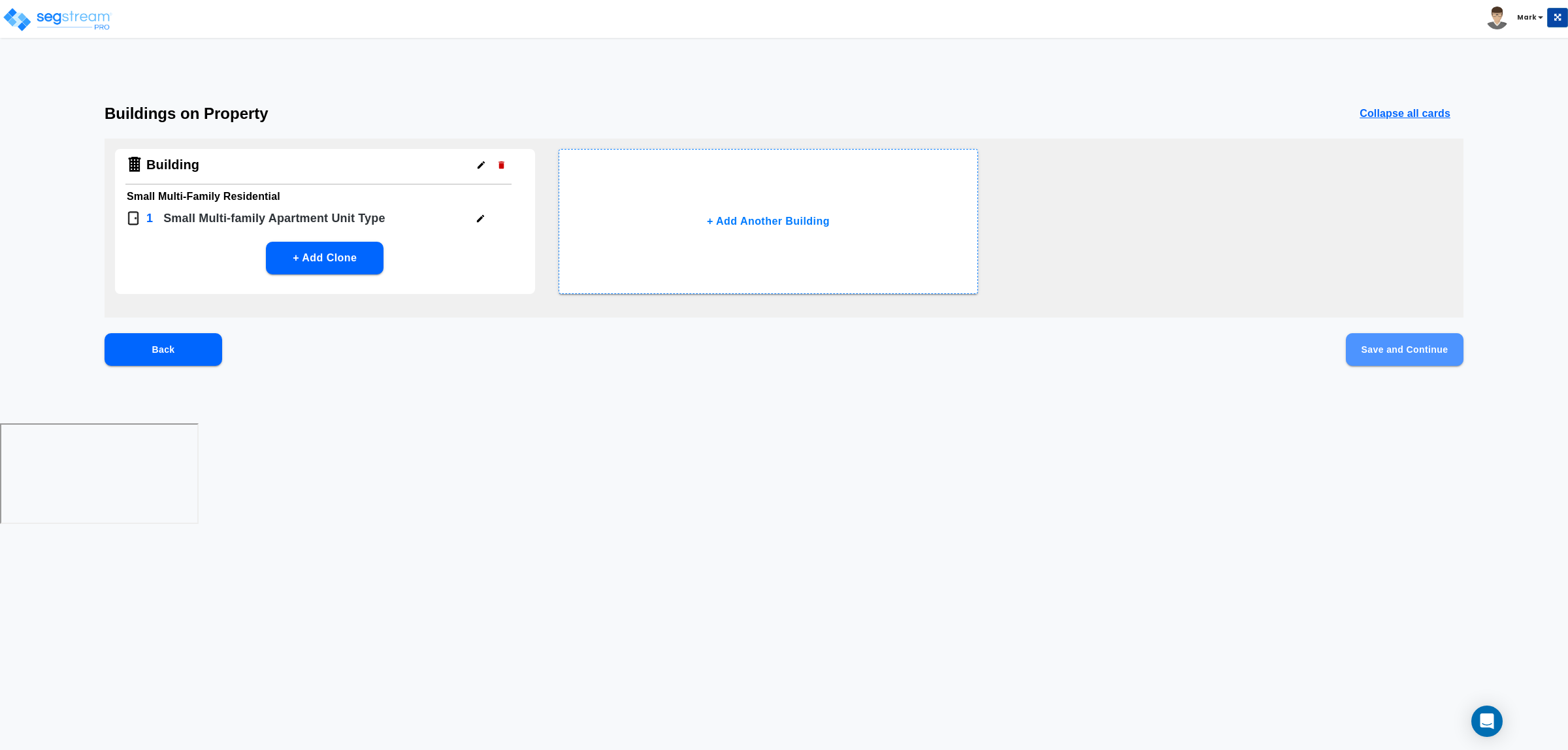
click at [1381, 340] on button "Save and Continue" at bounding box center [1405, 350] width 117 height 33
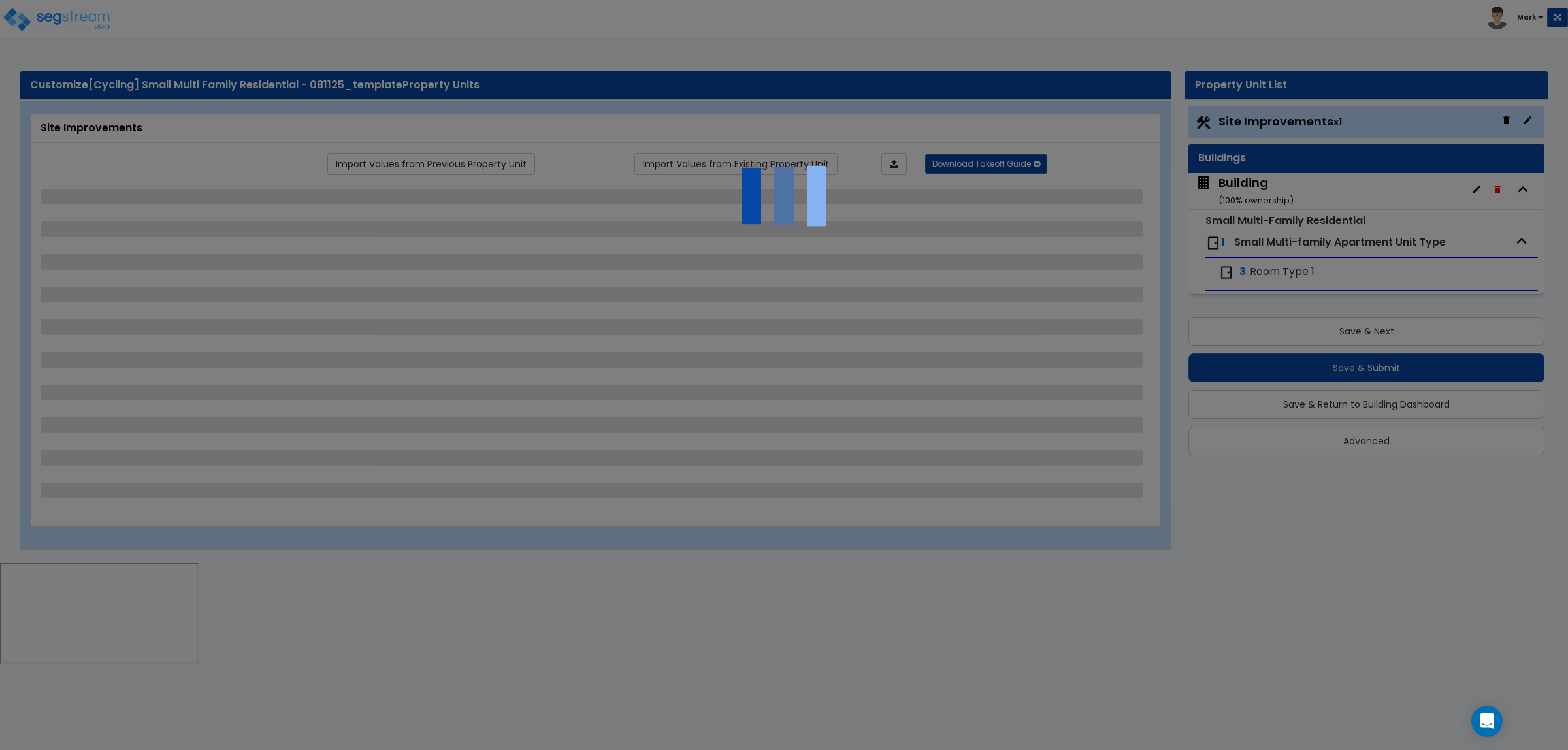
select select "2"
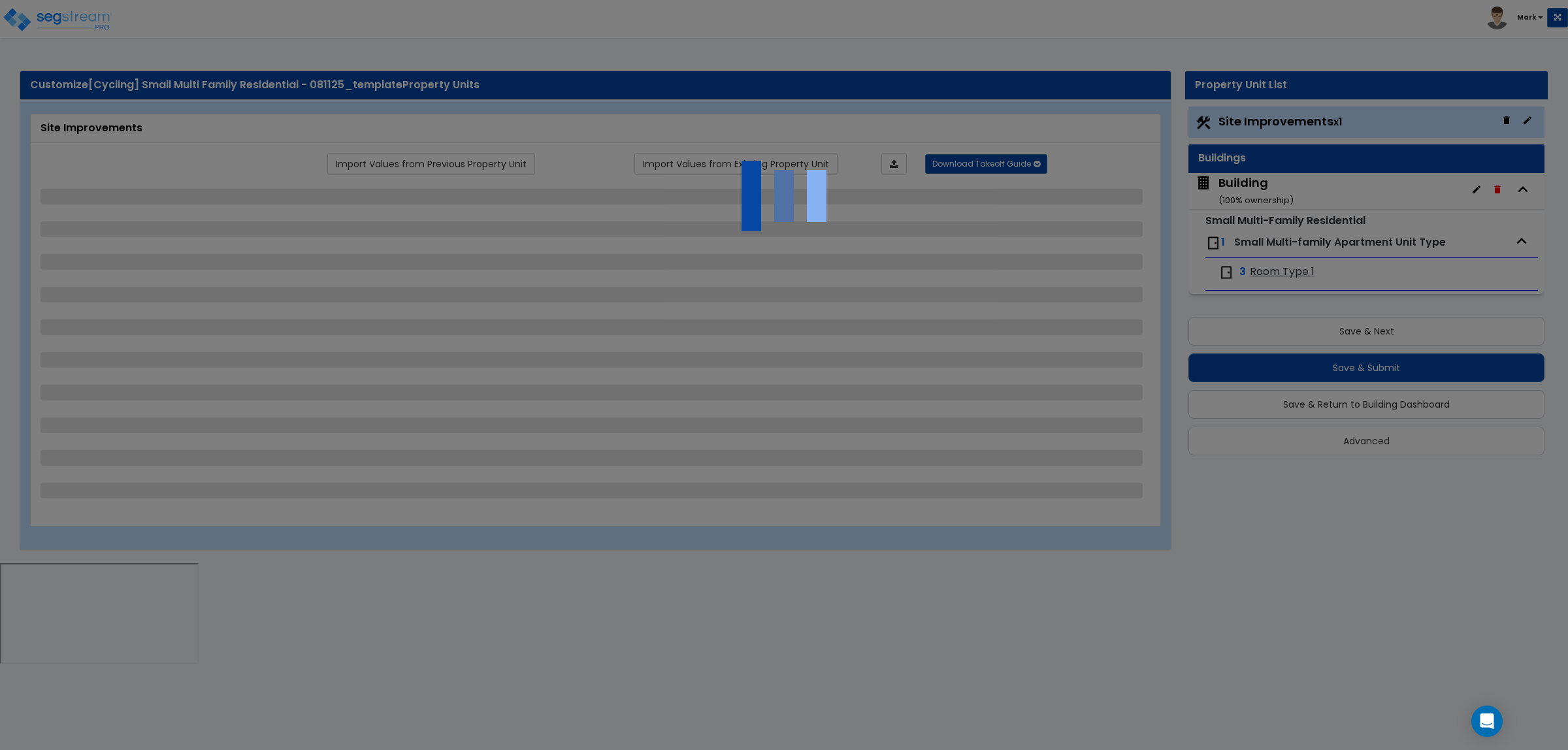
select select "1"
select select "2"
select select "1"
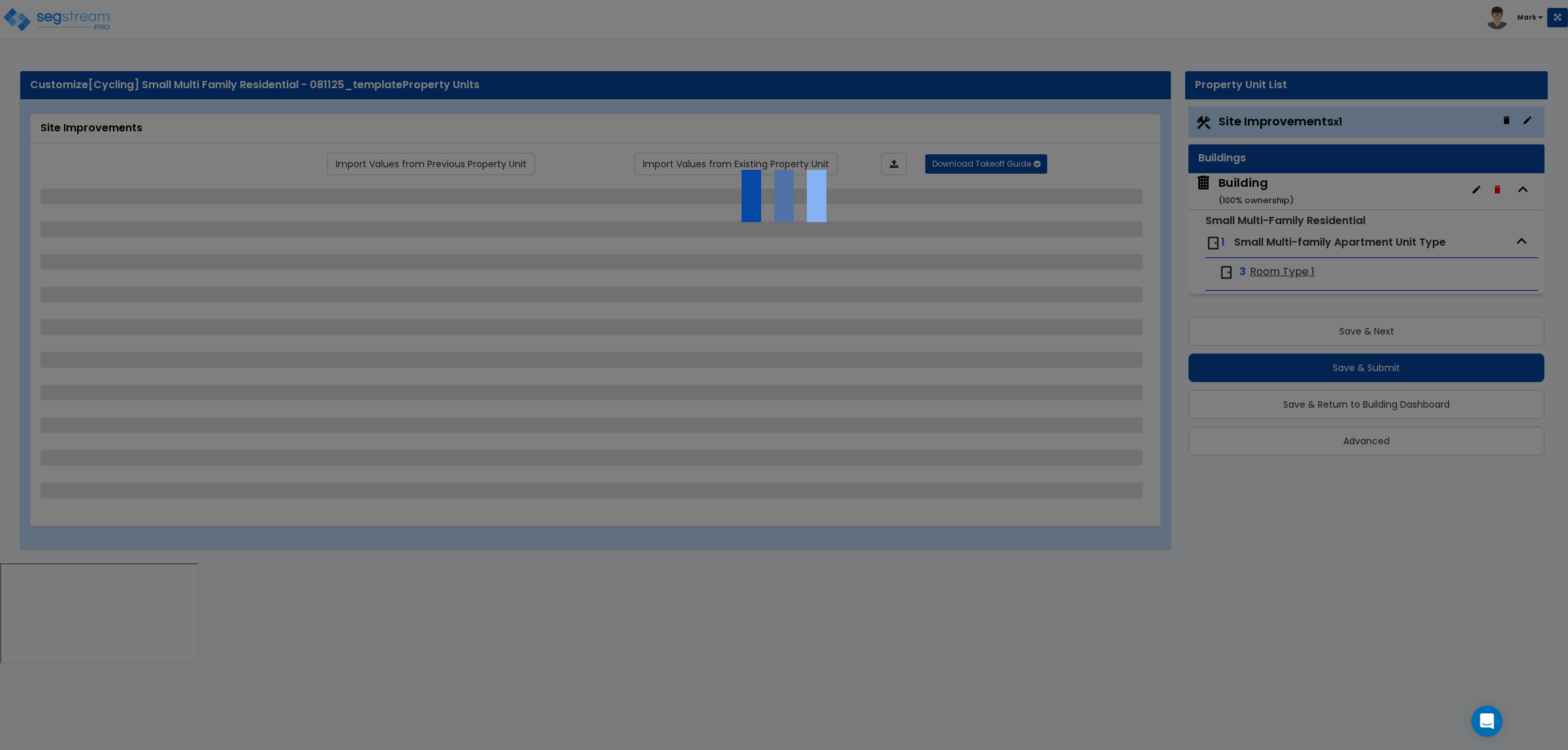
select select "1"
select select "2"
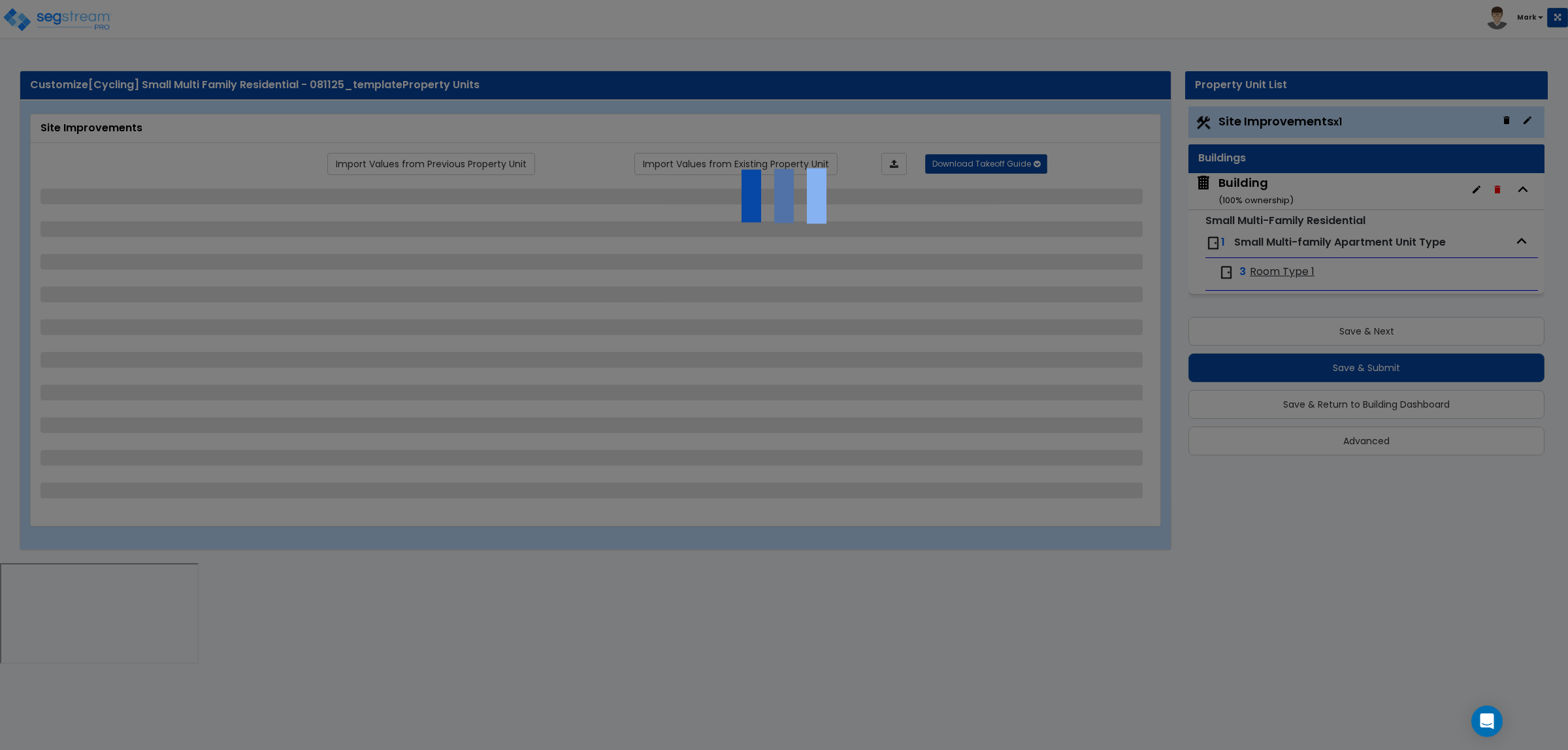
select select "2"
select select "1"
select select "2"
select select "1"
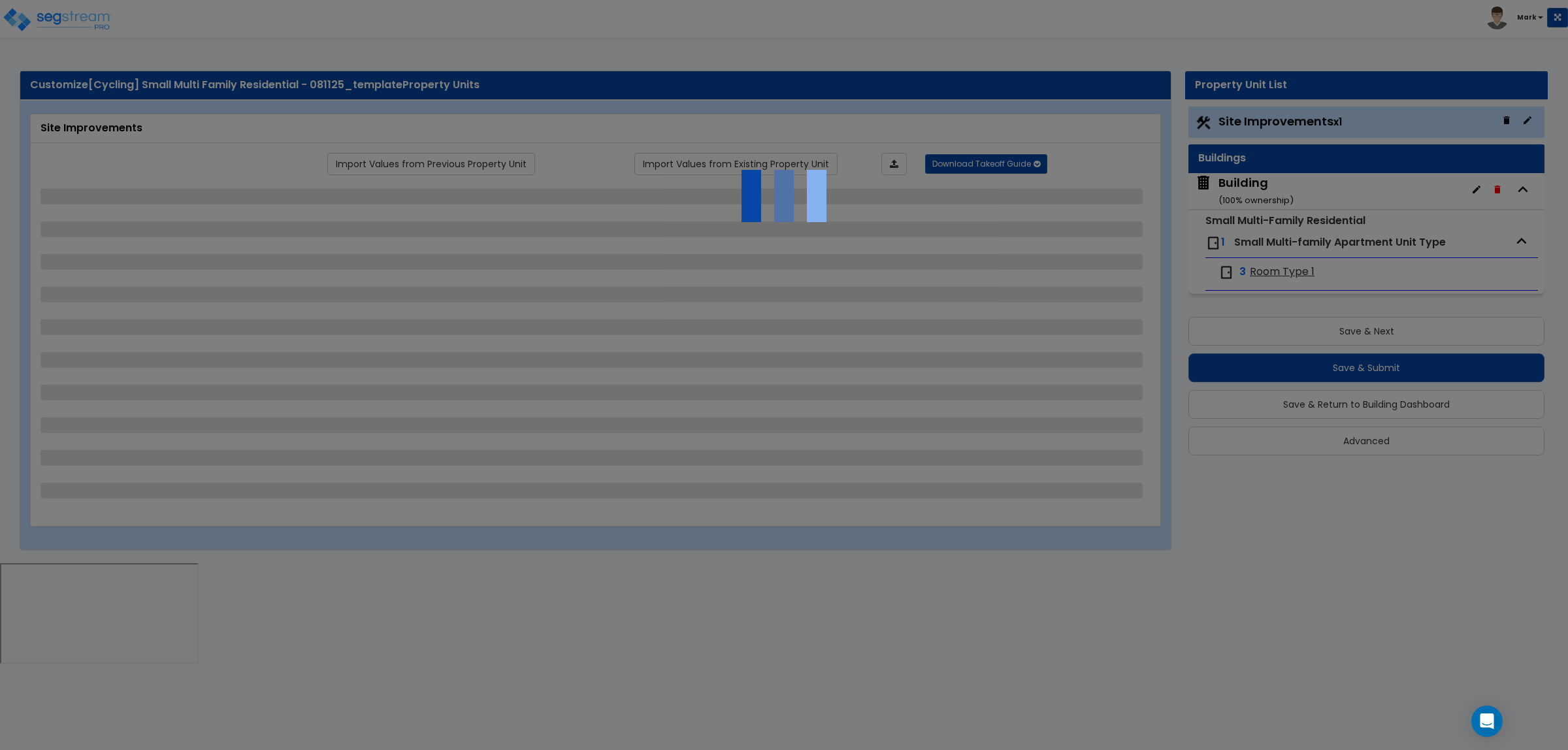
select select "1"
select select "2"
select select "1"
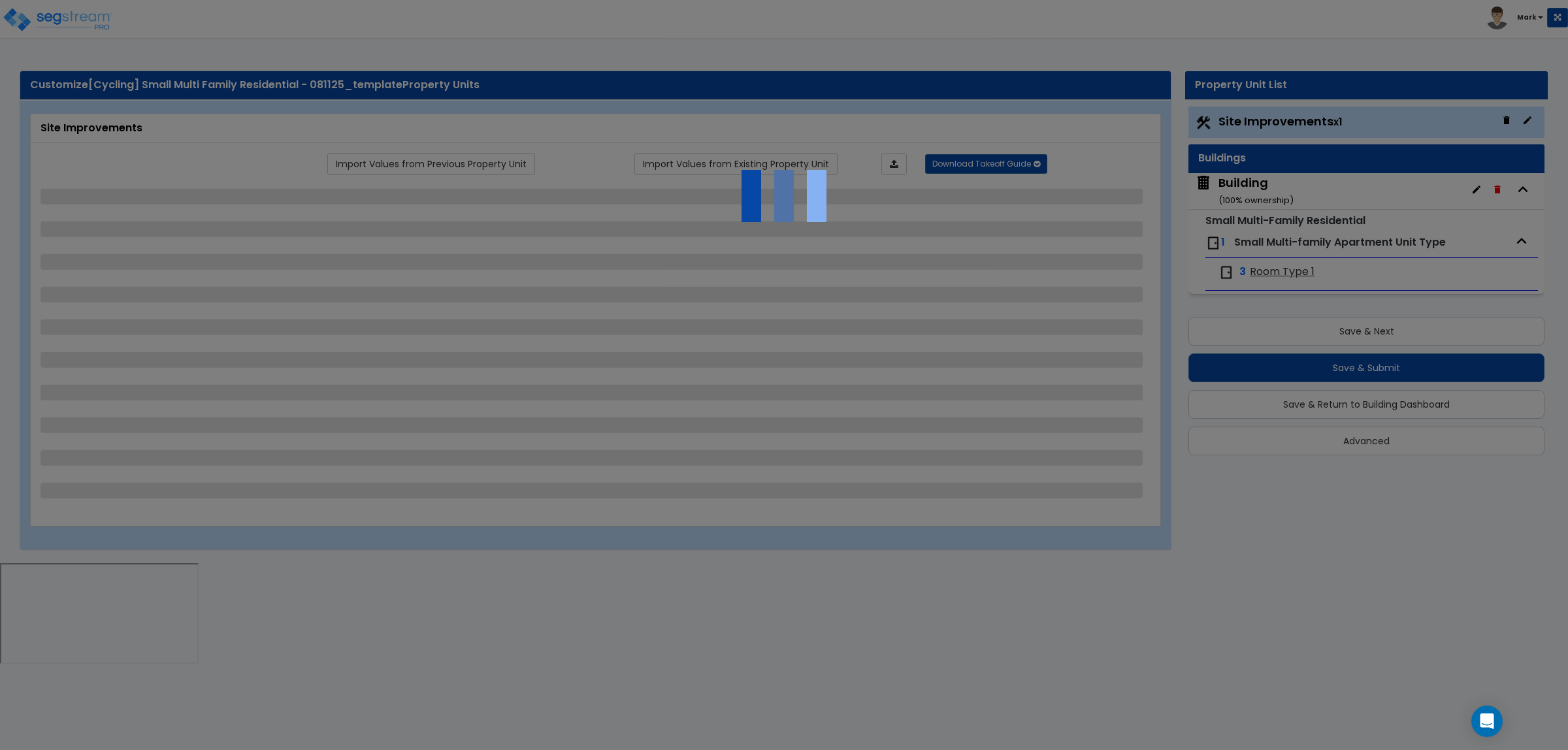
select select "2"
select select "1"
select select "4"
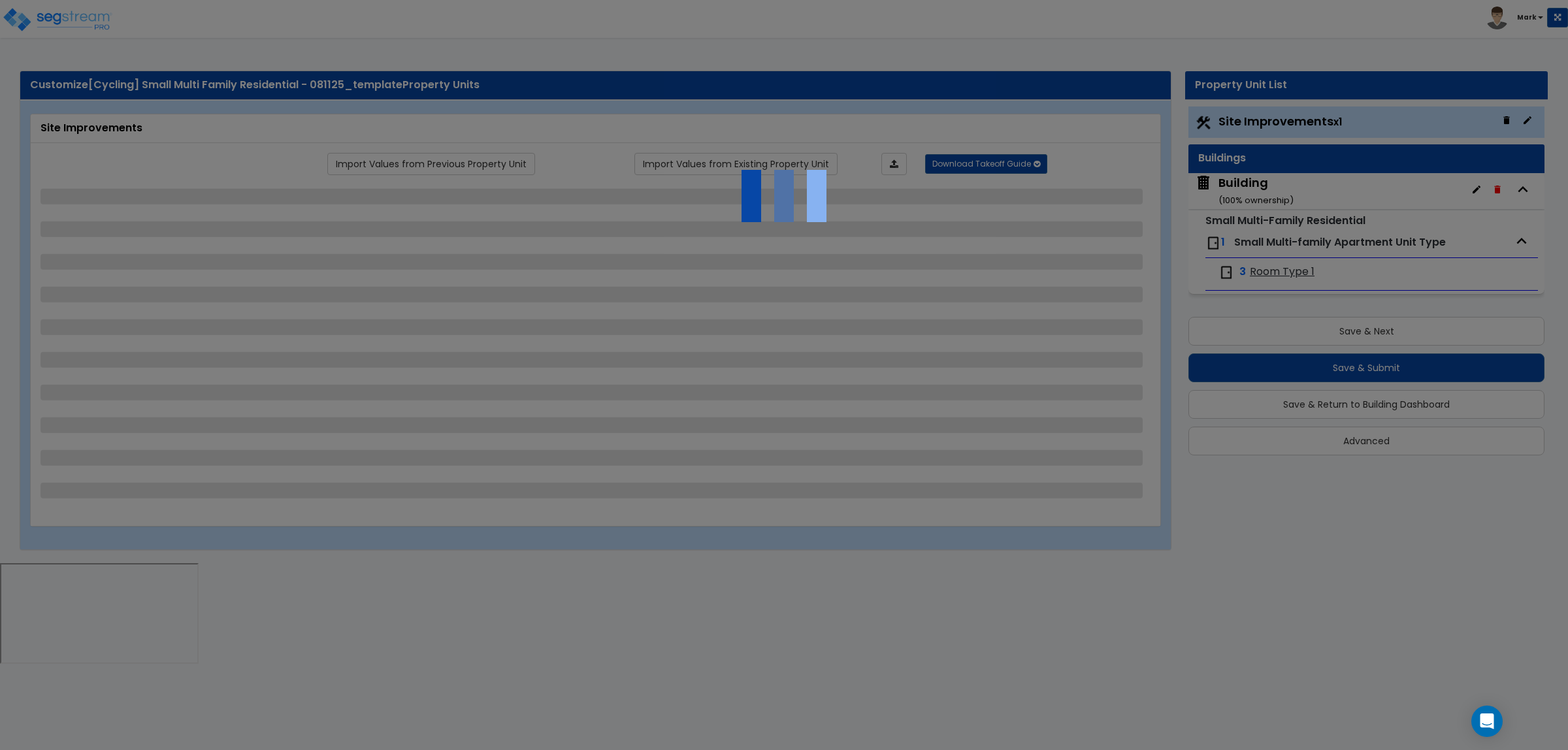
select select "4"
select select "1"
select select "2"
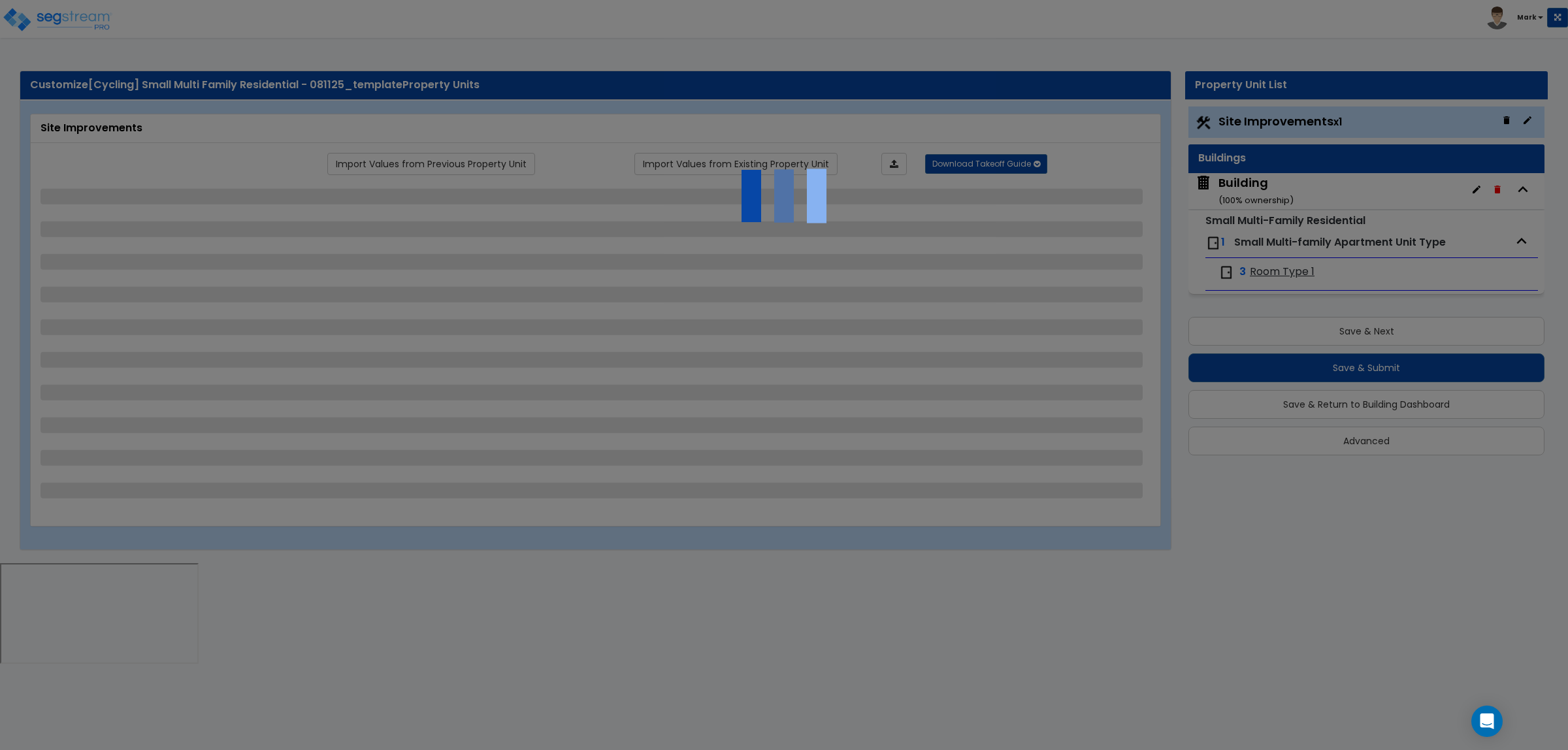
select select "1"
select select "6"
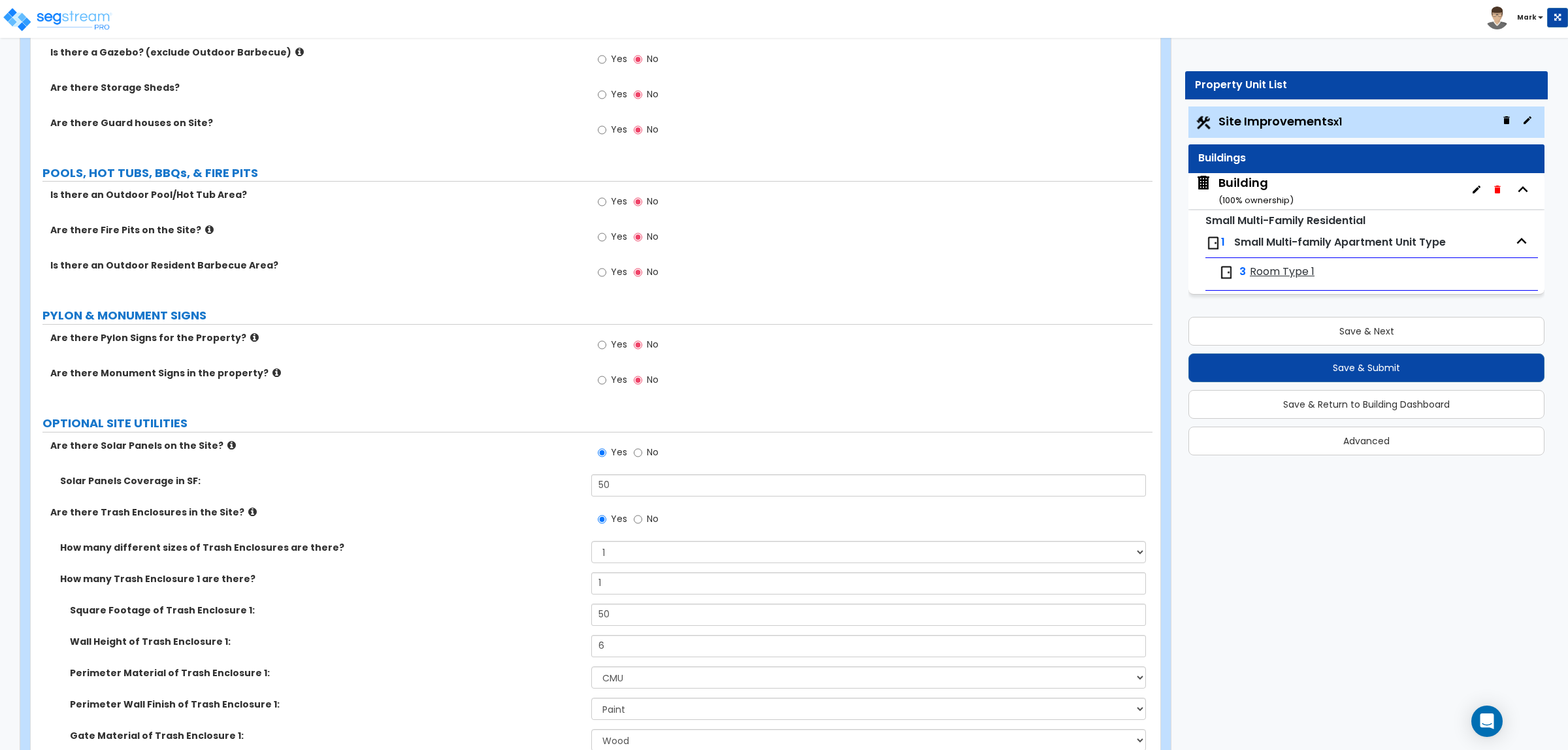
scroll to position [3921, 0]
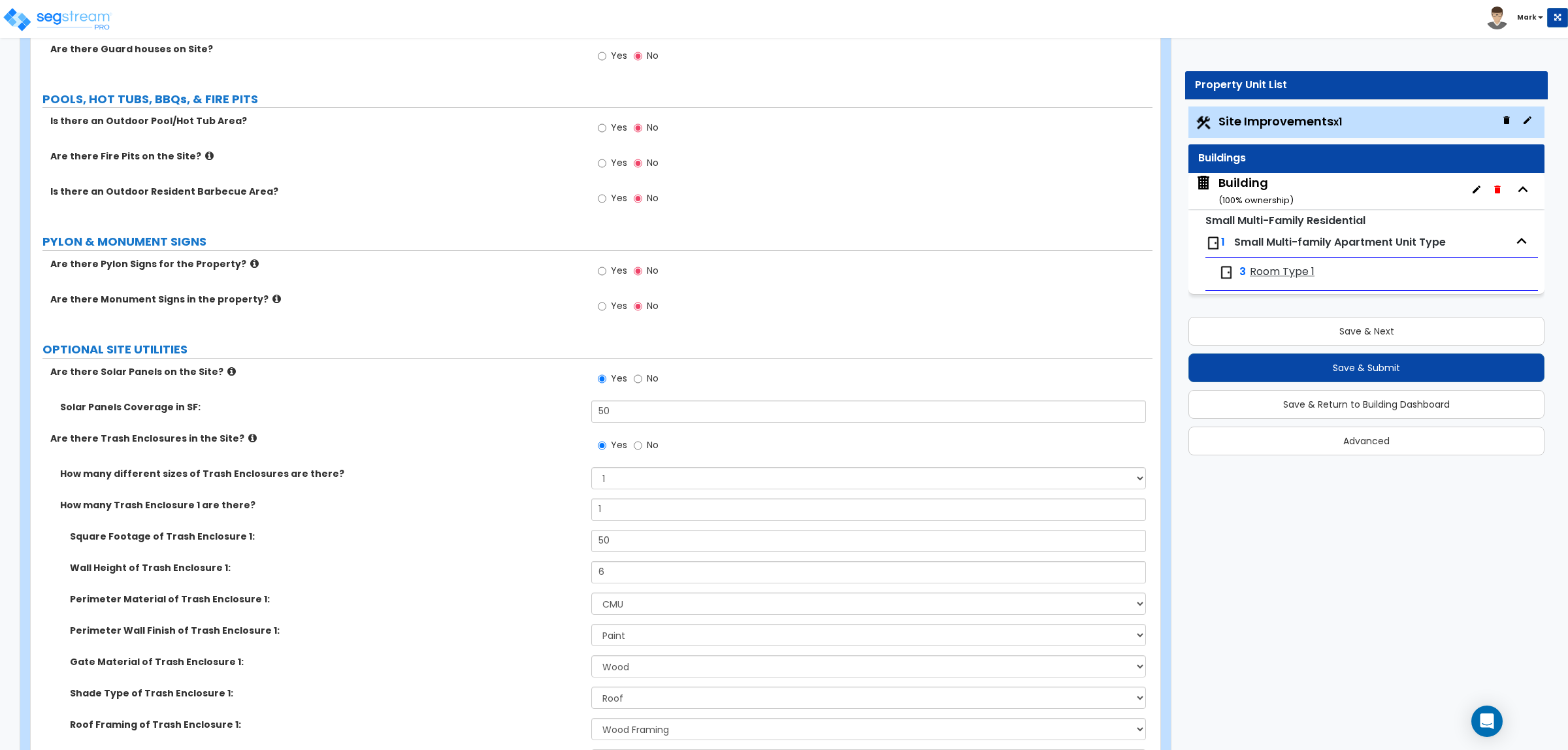
click at [1249, 193] on div "Building ( 100 % ownership)" at bounding box center [1256, 191] width 75 height 34
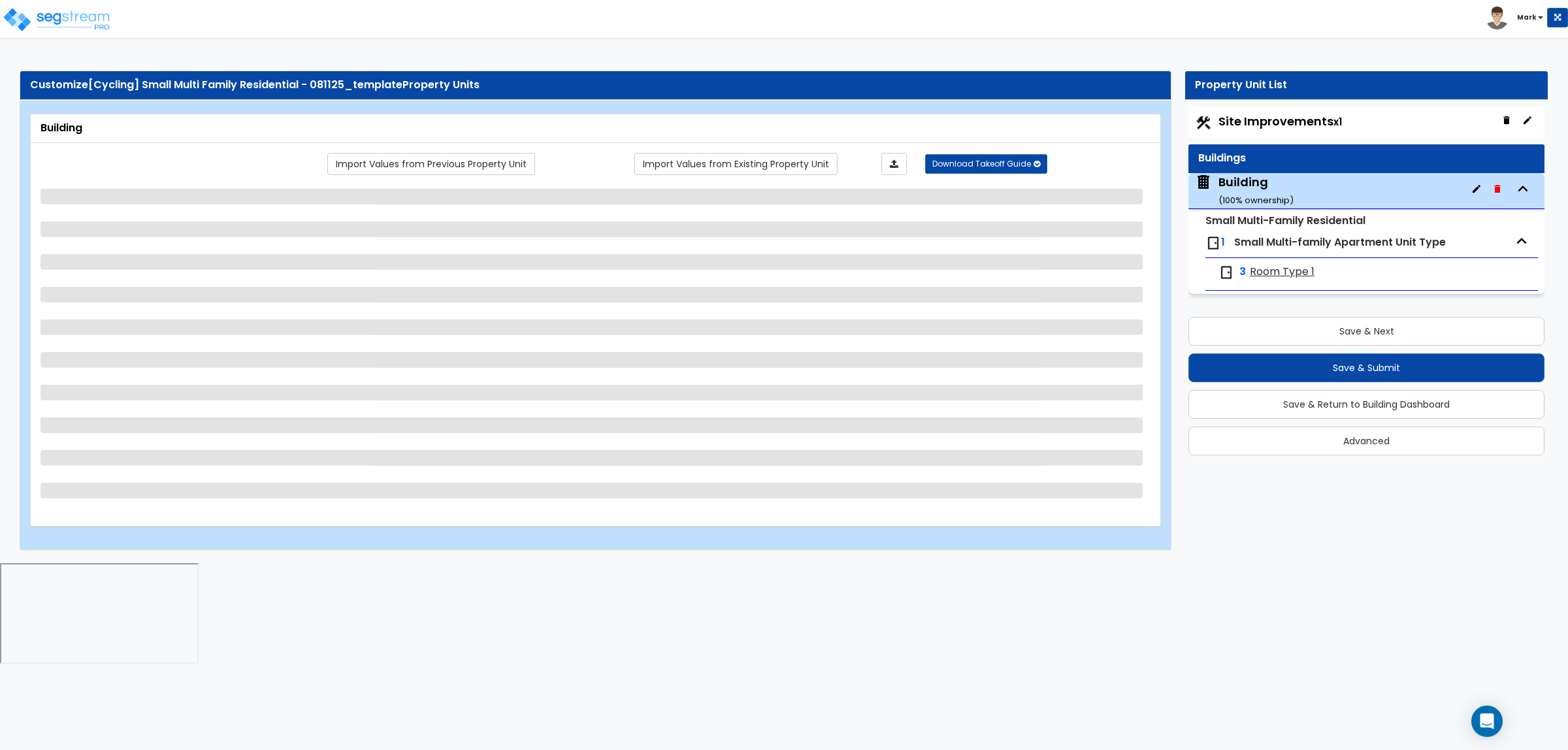
select select "3"
select select "2"
select select "1"
select select "2"
select select "1"
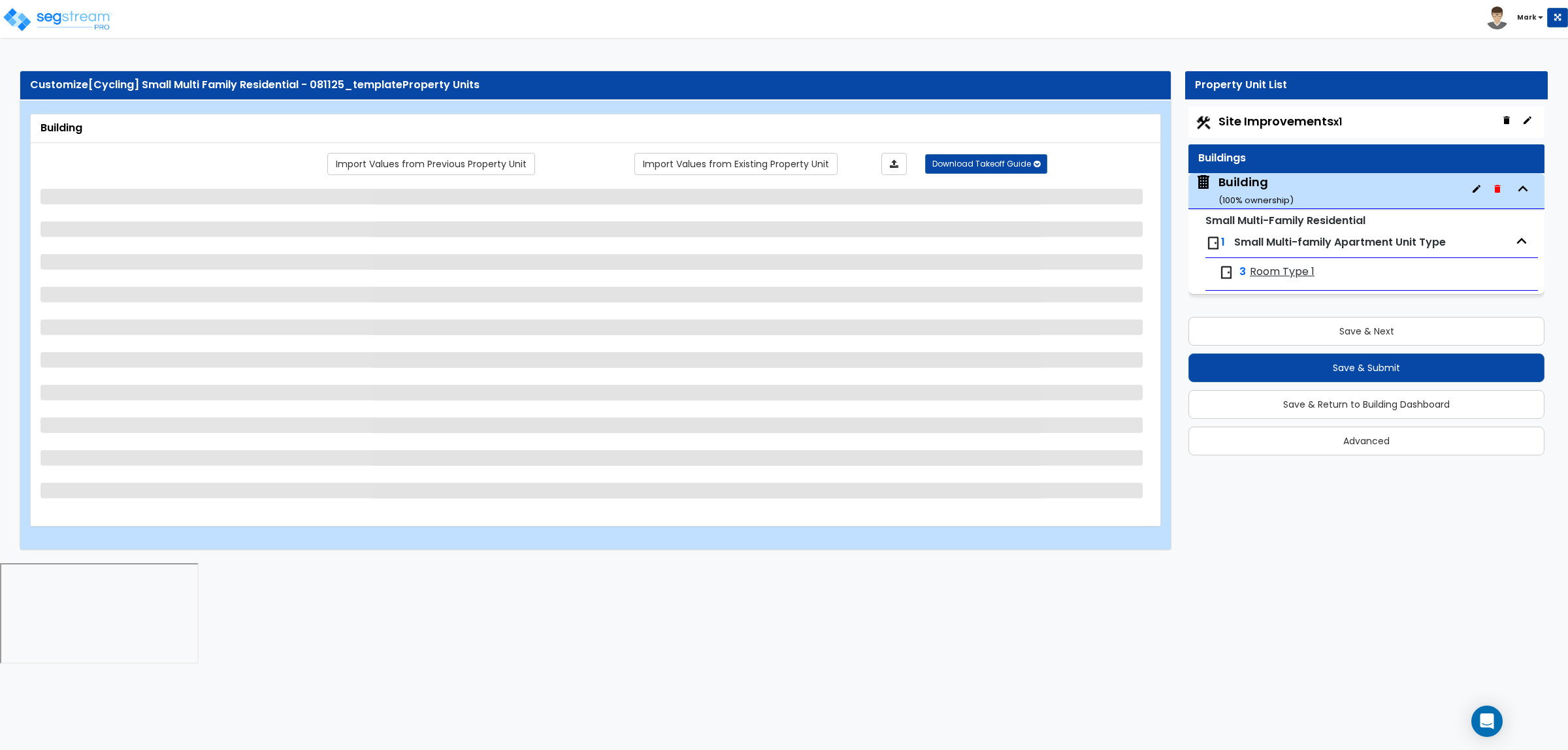
select select "2"
select select "1"
select select "3"
select select "2"
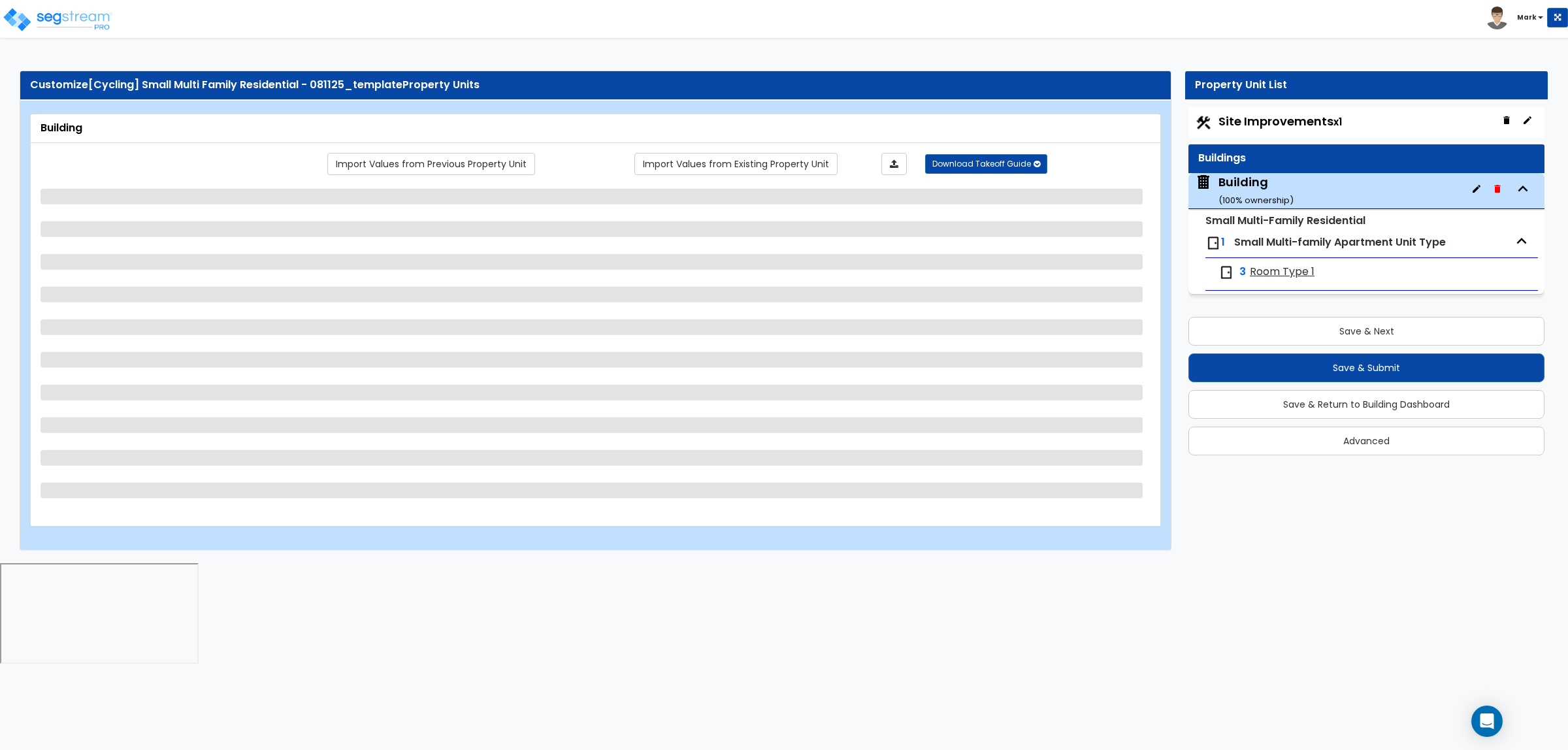
select select "1"
select select "10"
select select "5"
select select "2"
select select "1"
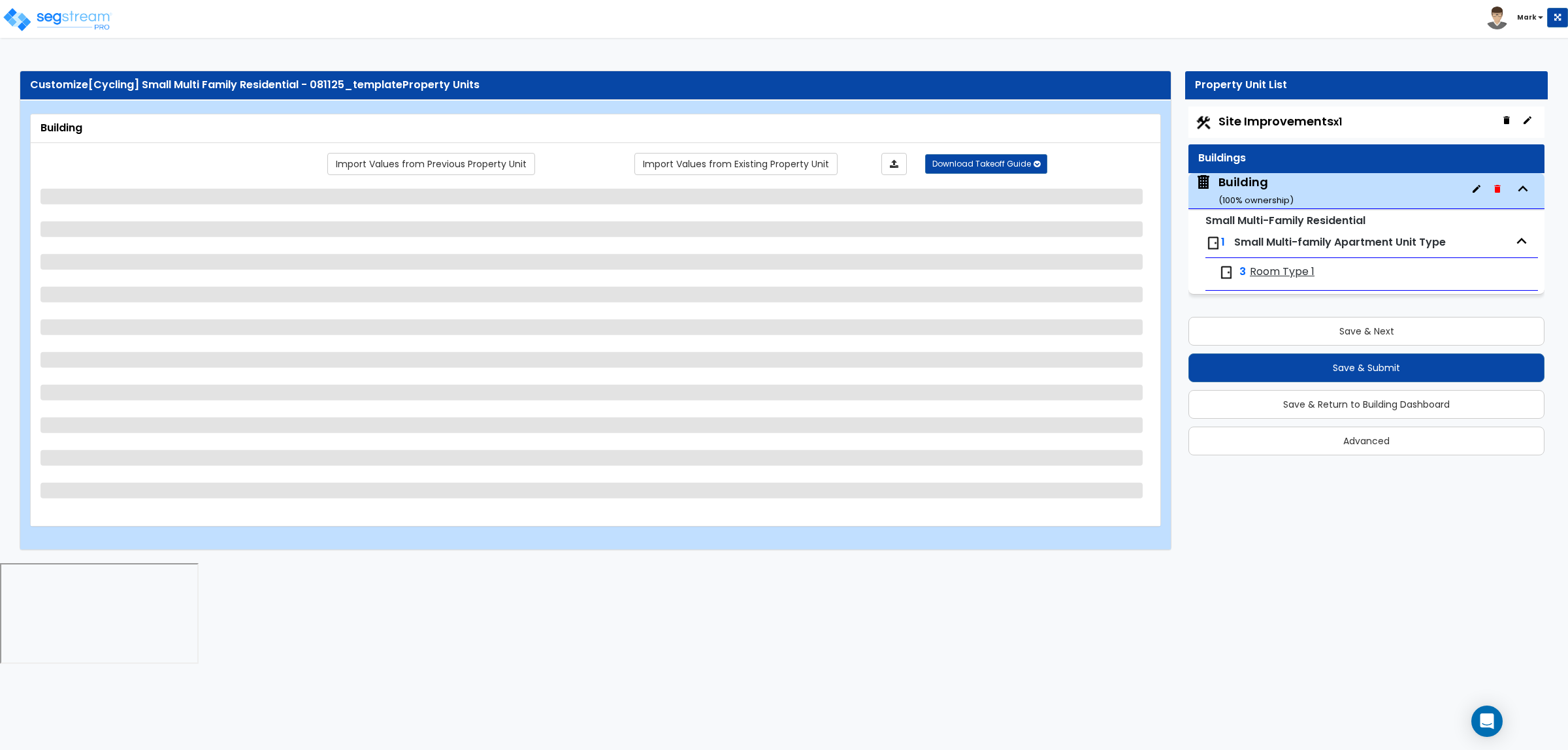
select select "1"
select select "3"
select select "2"
select select "3"
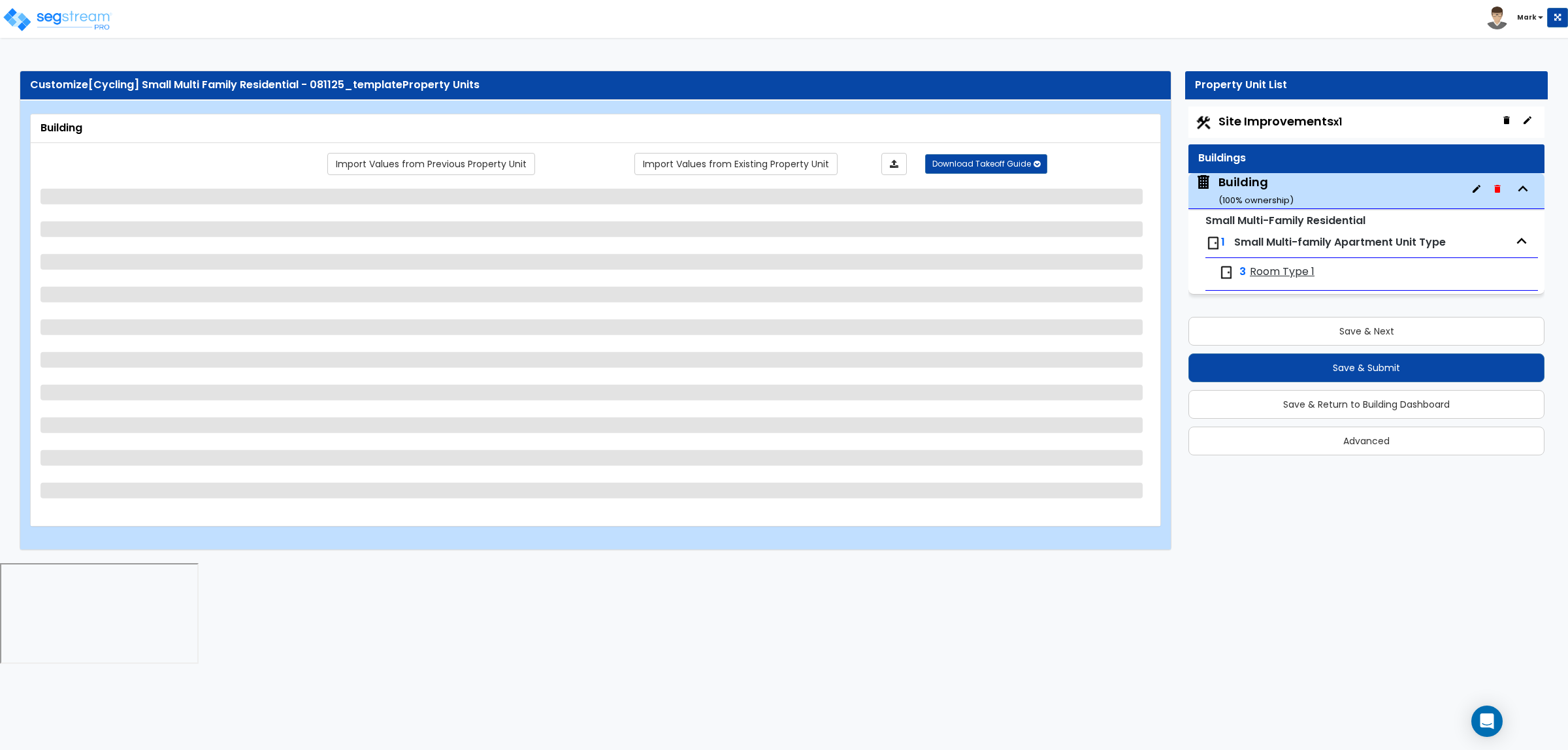
select select "2"
select select "4"
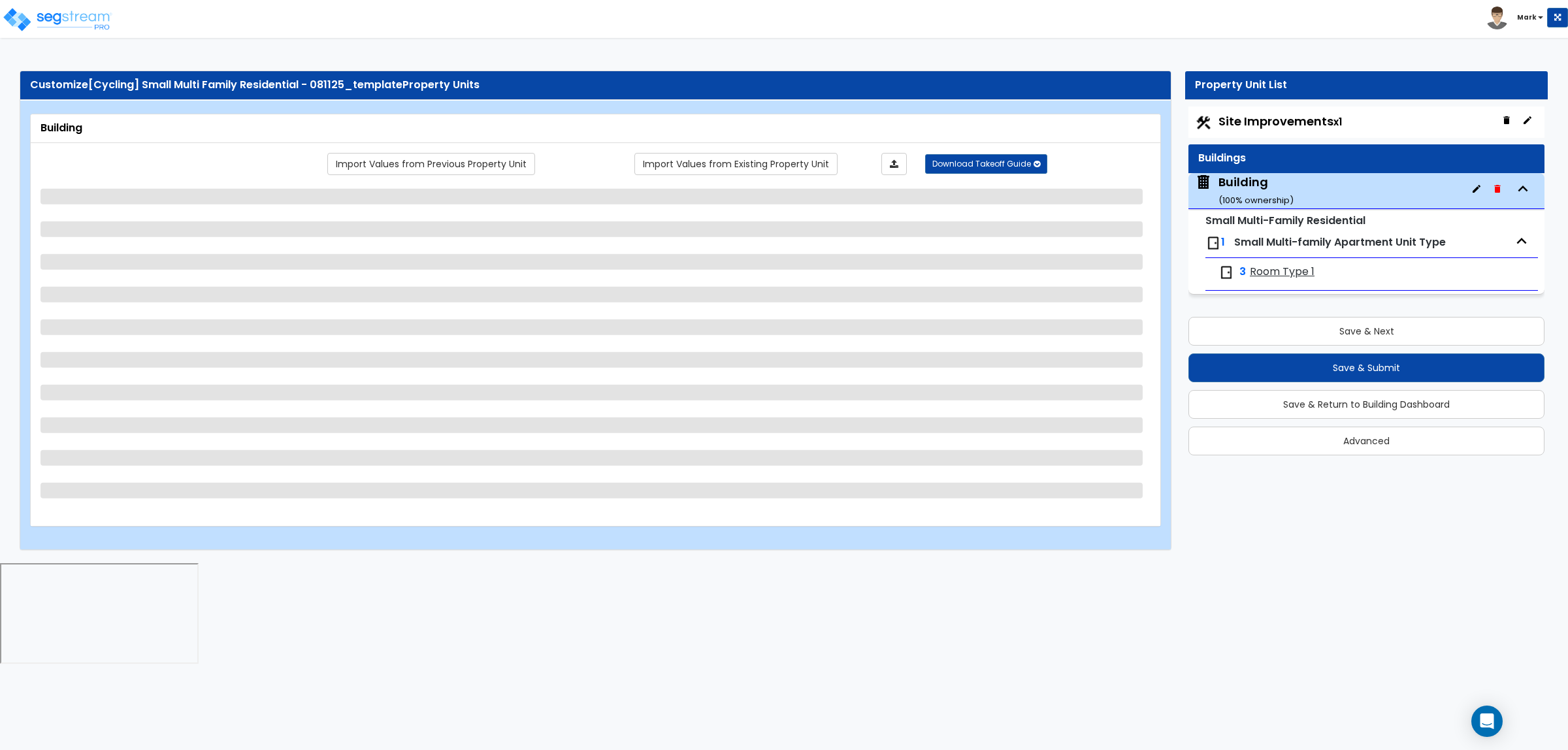
select select "1"
select select "2"
select select "1"
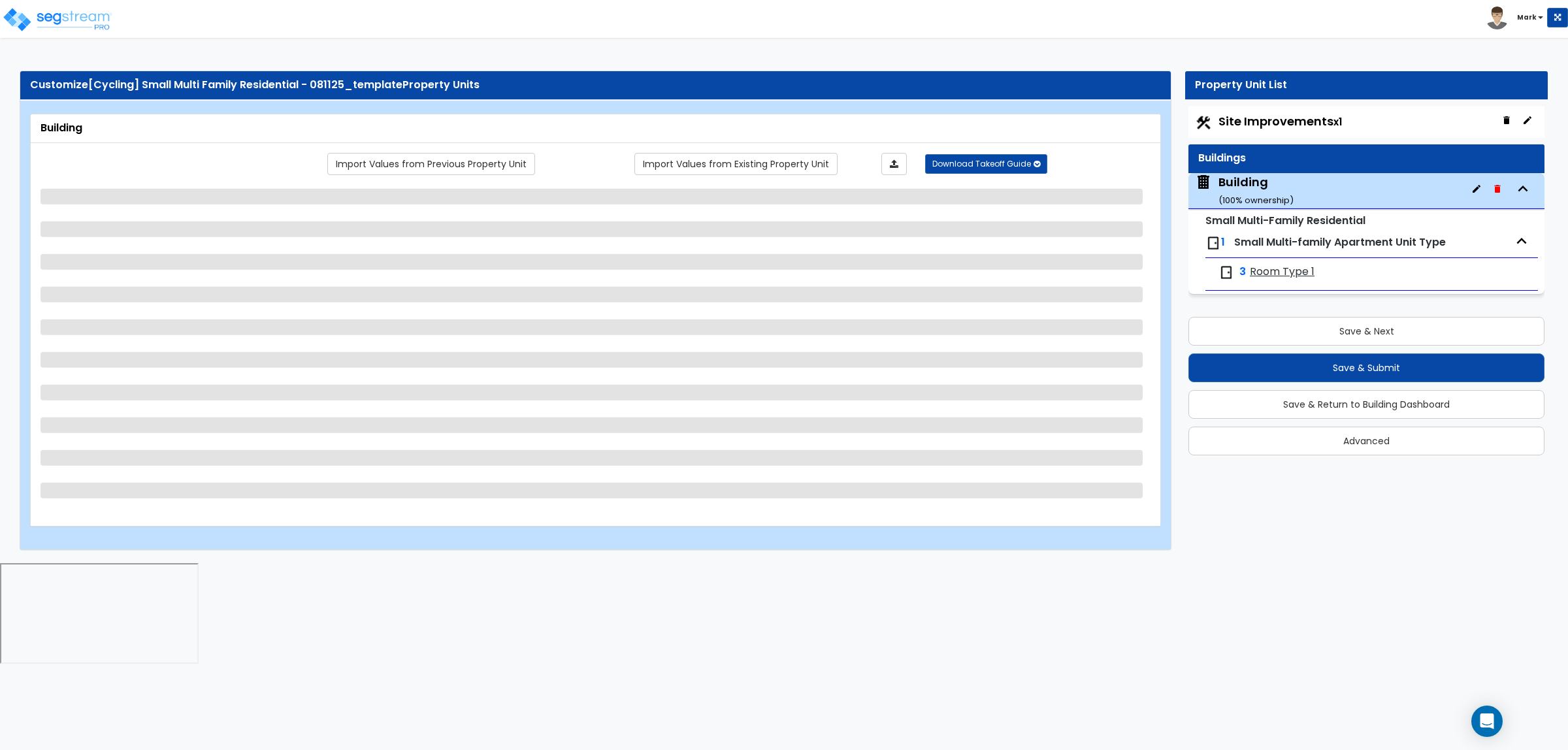
select select "2"
select select "3"
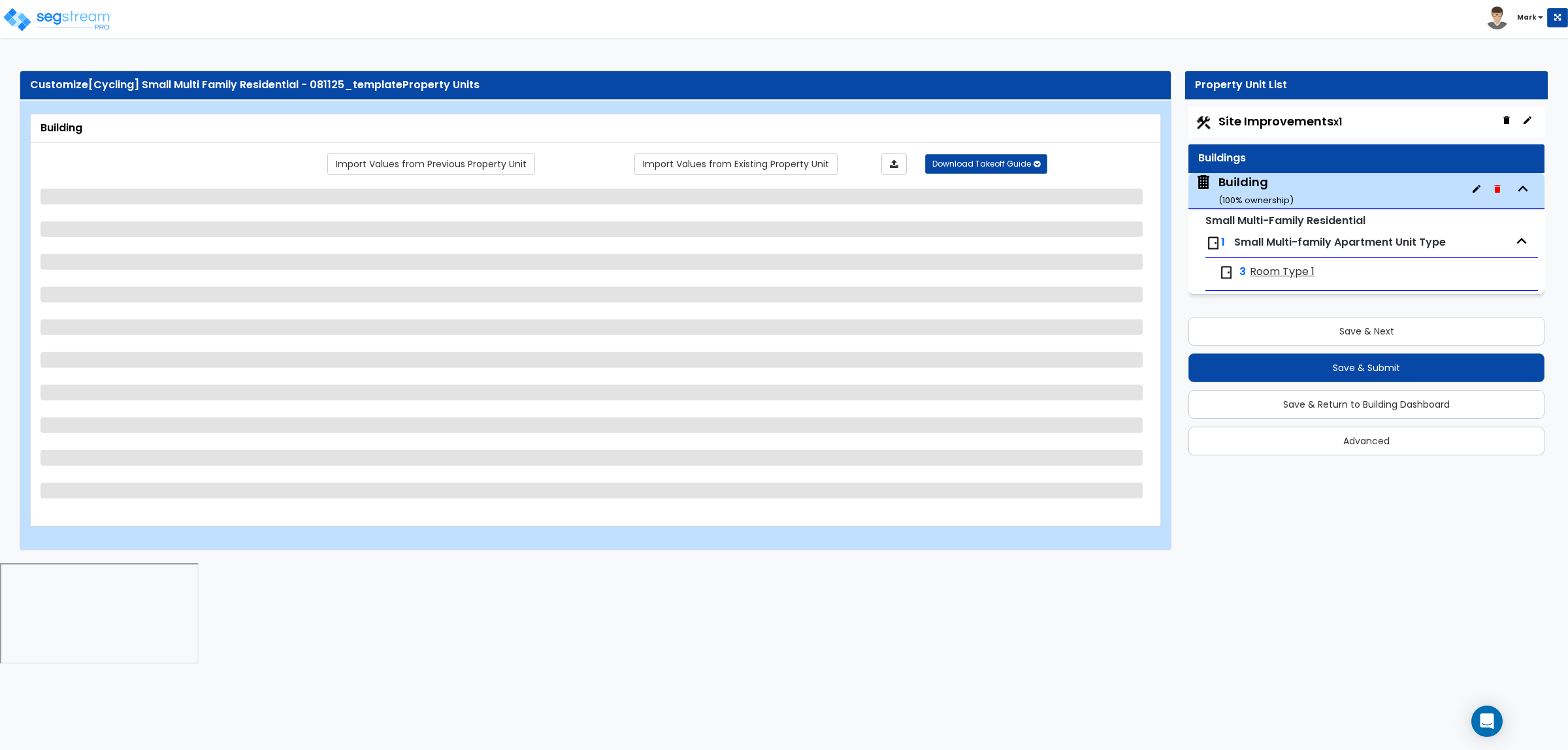
select select "2"
select select "5"
select select "1"
select select "2"
select select "4"
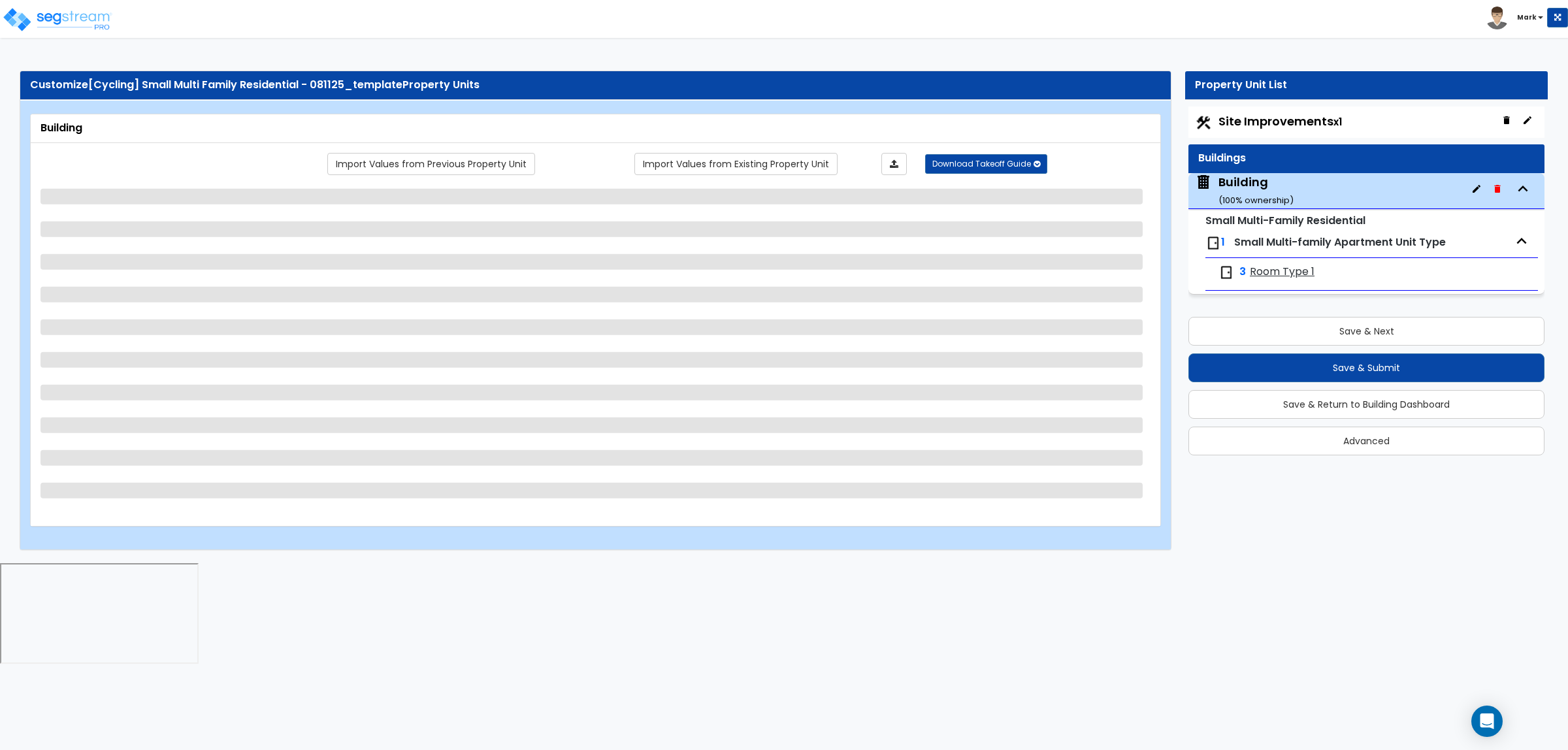
select select "1"
select select "3"
select select "4"
select select "1"
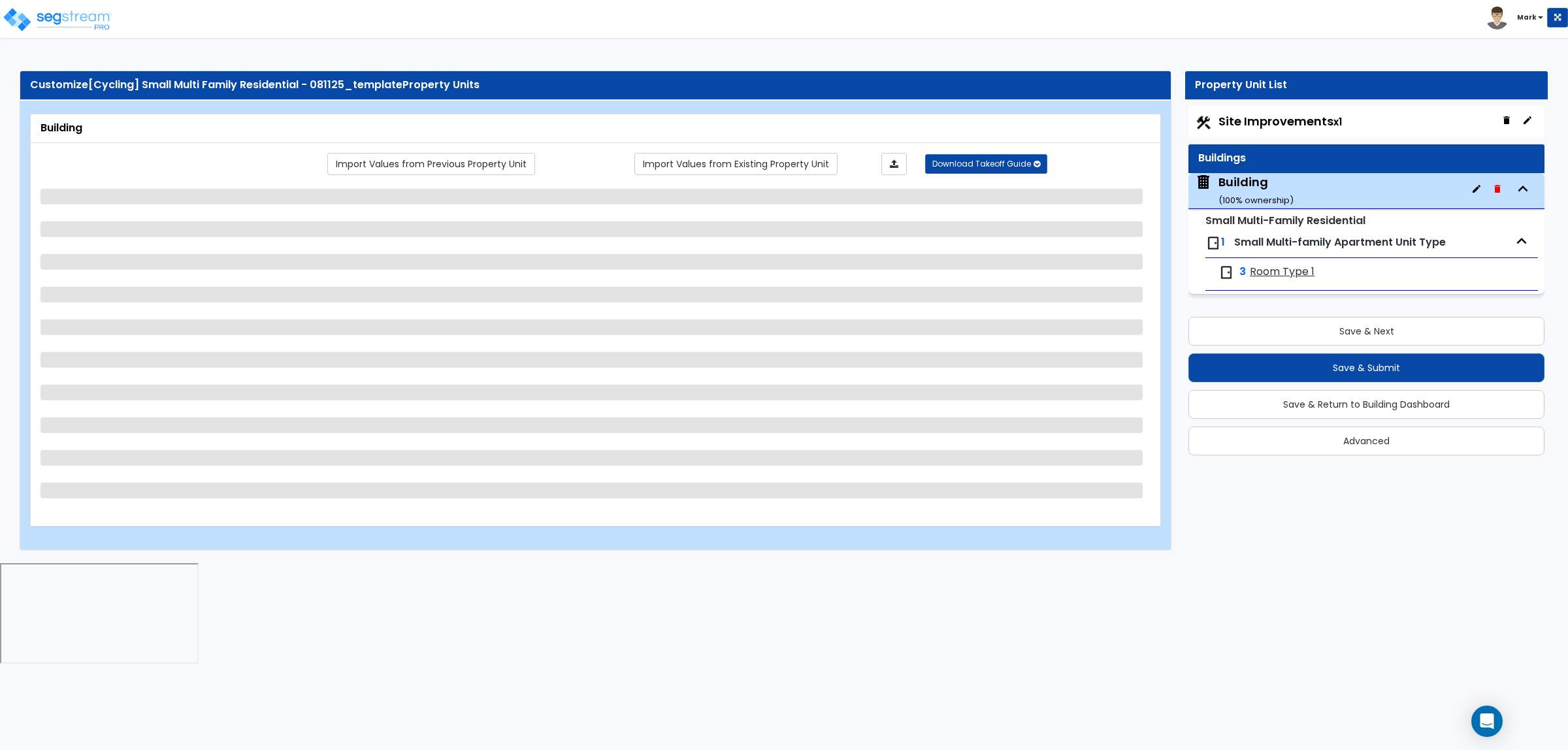
select select "2"
select select "1"
select select "2"
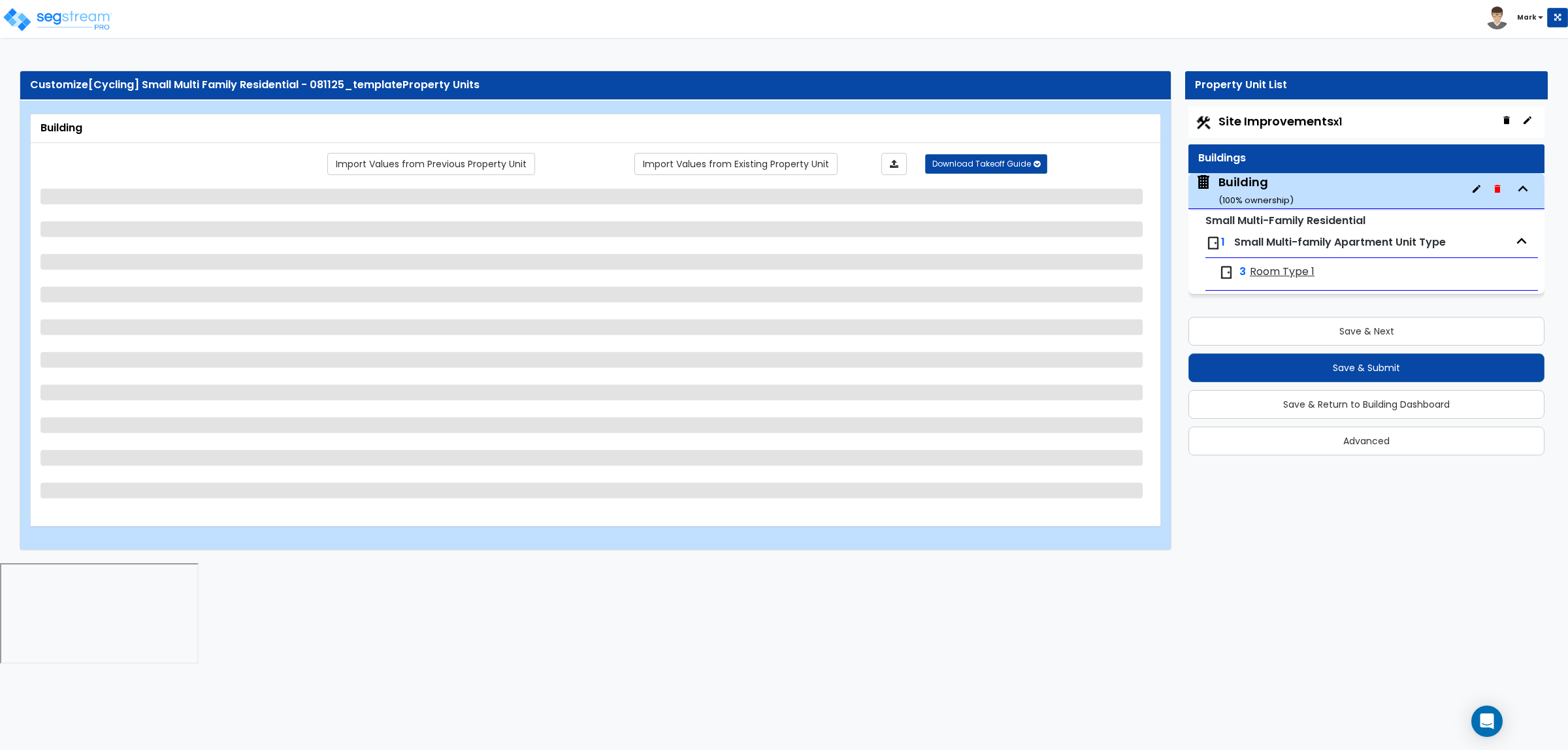
select select "6"
select select "8"
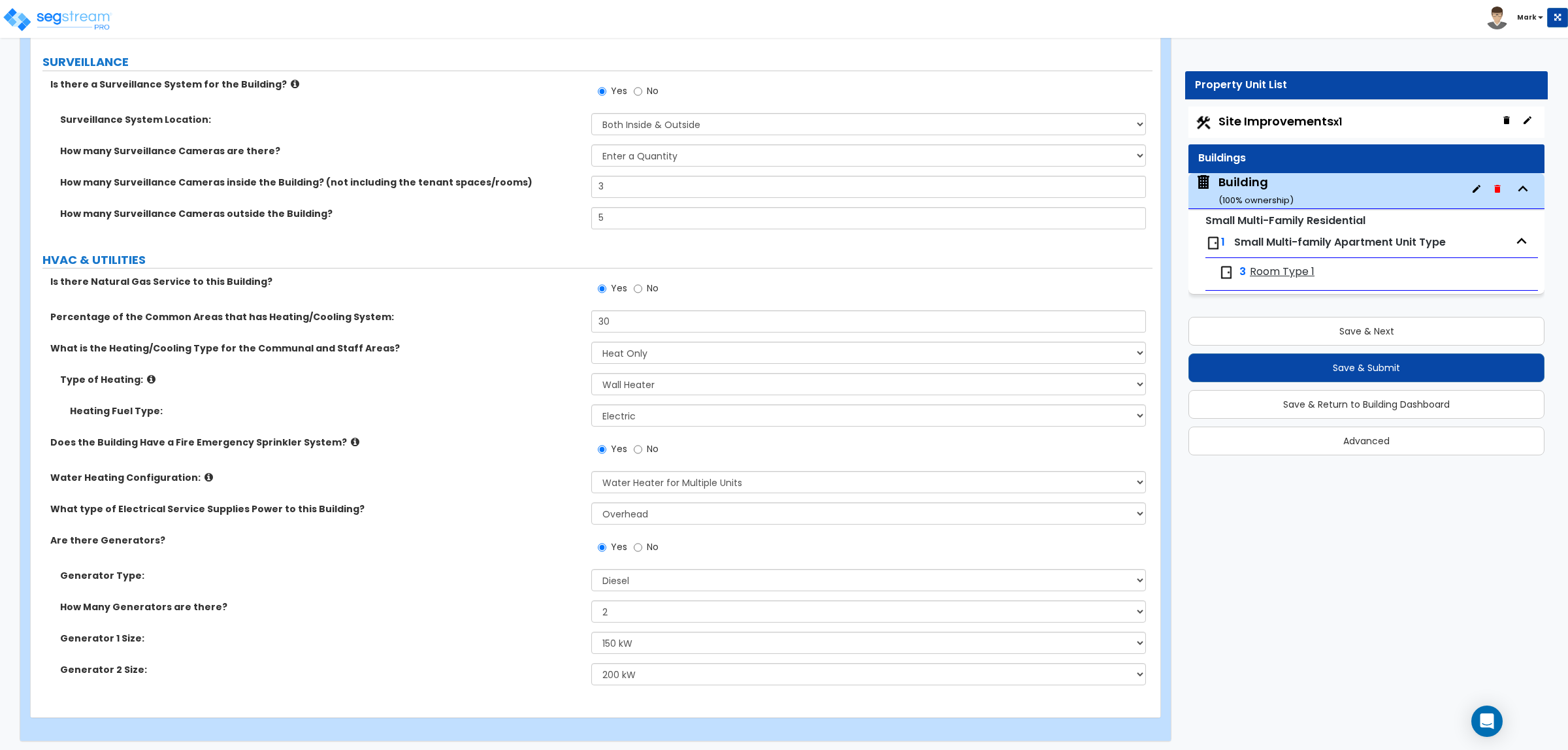
scroll to position [6343, 0]
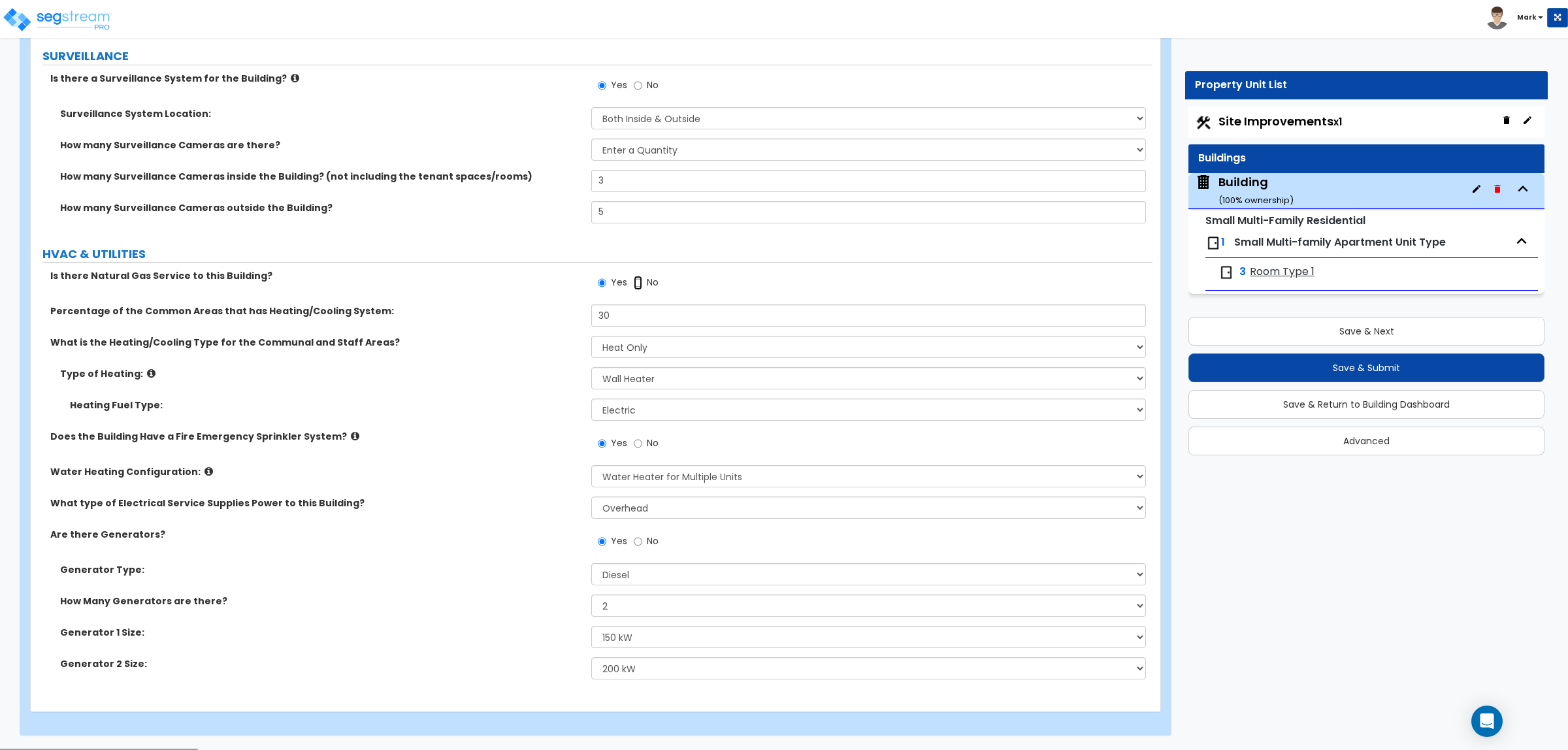
click at [635, 285] on input "No" at bounding box center [638, 283] width 8 height 15
radio input "false"
radio input "true"
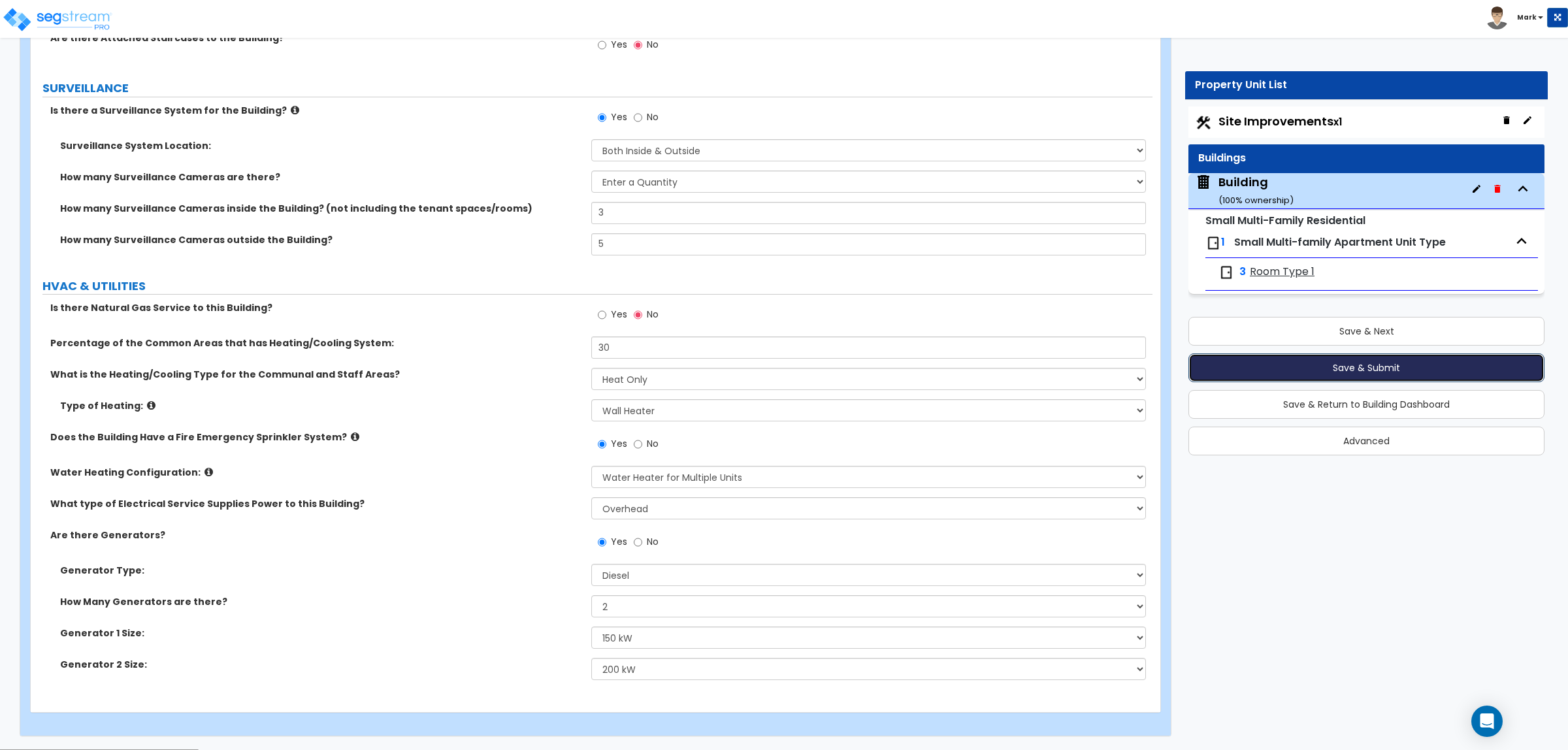
click at [1351, 366] on button "Save & Submit" at bounding box center [1367, 367] width 356 height 29
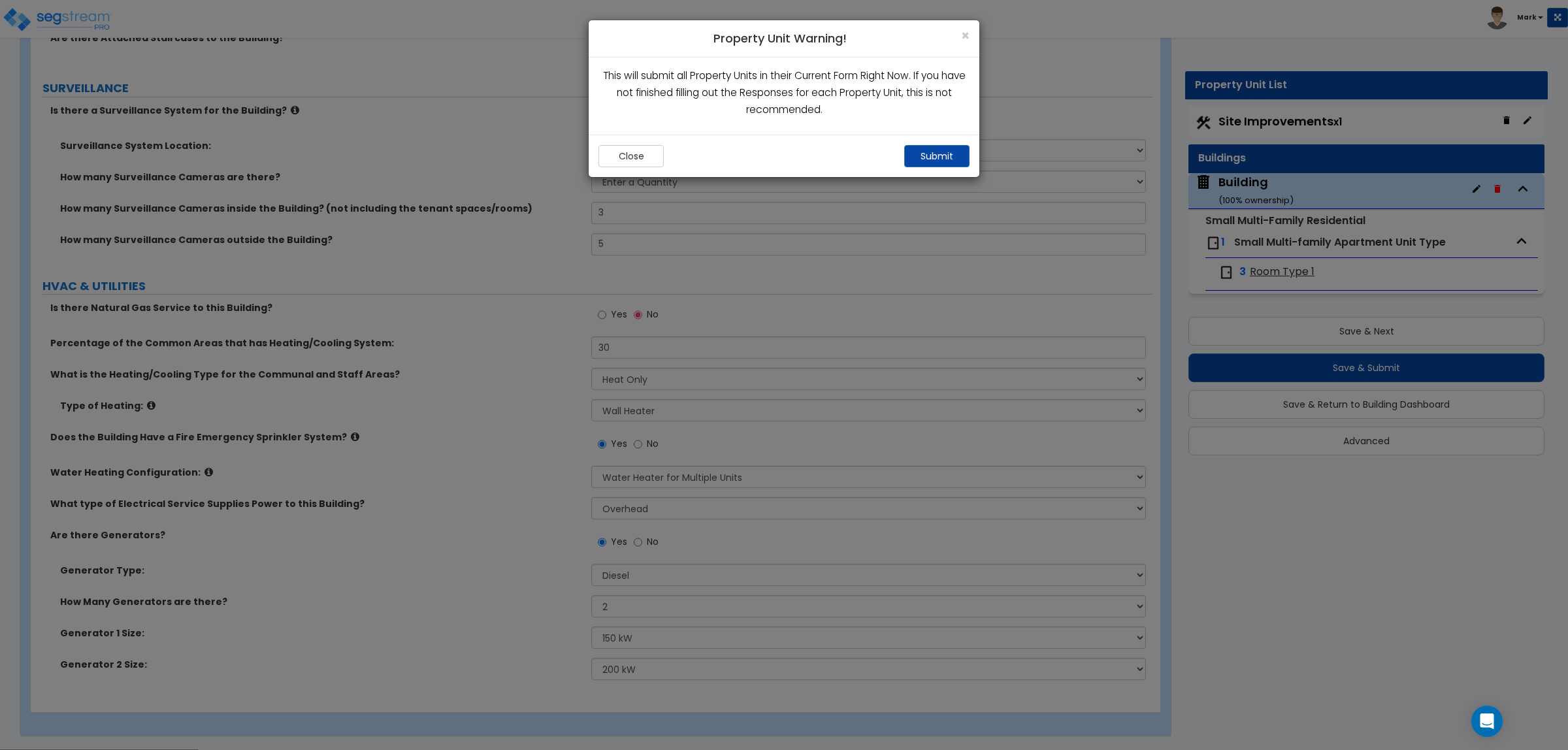
click at [960, 145] on div "Close Submit" at bounding box center [784, 156] width 391 height 43
click at [938, 164] on button "Submit" at bounding box center [937, 156] width 66 height 22
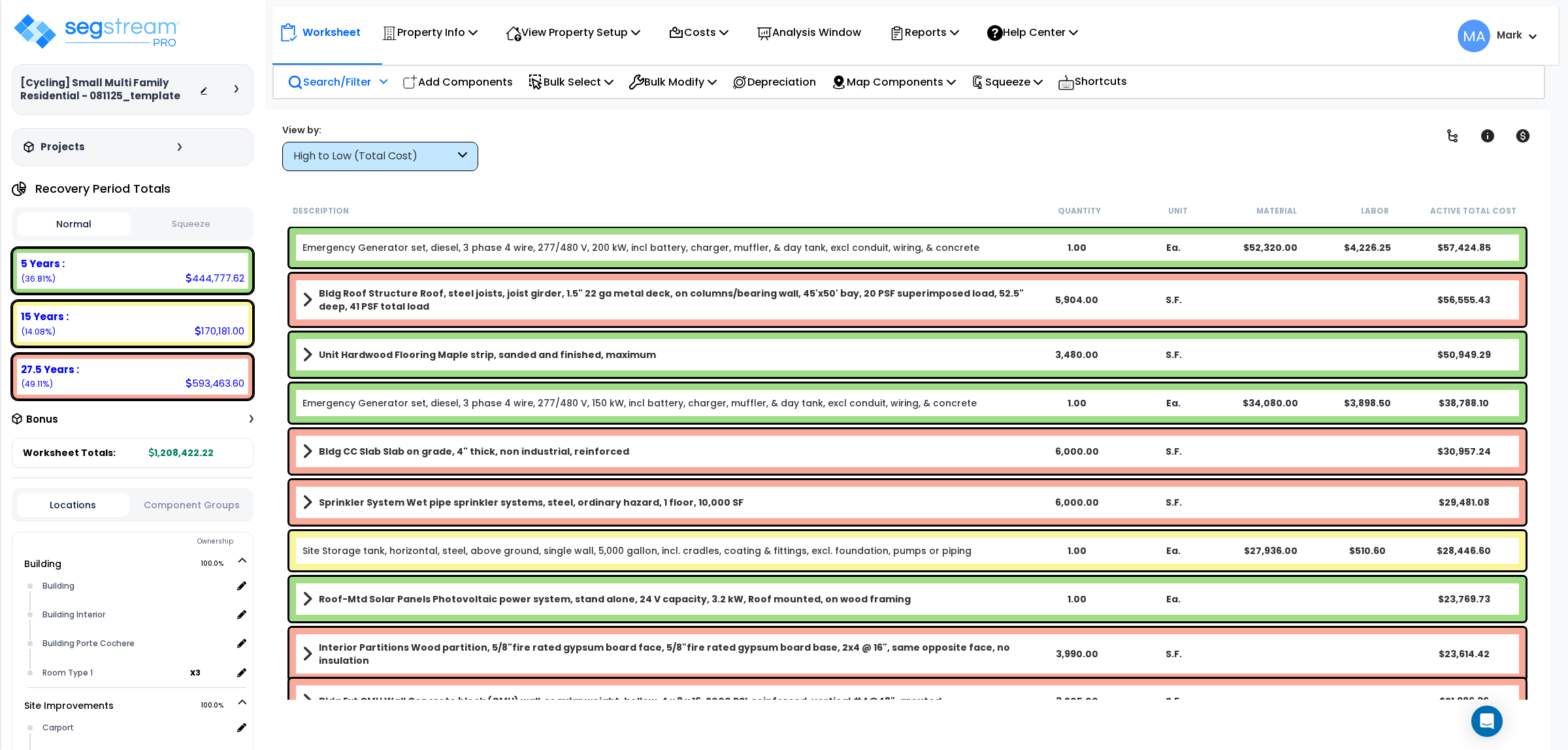
click at [375, 71] on div "Search/Filter Additional Search / Filter" at bounding box center [338, 81] width 100 height 30
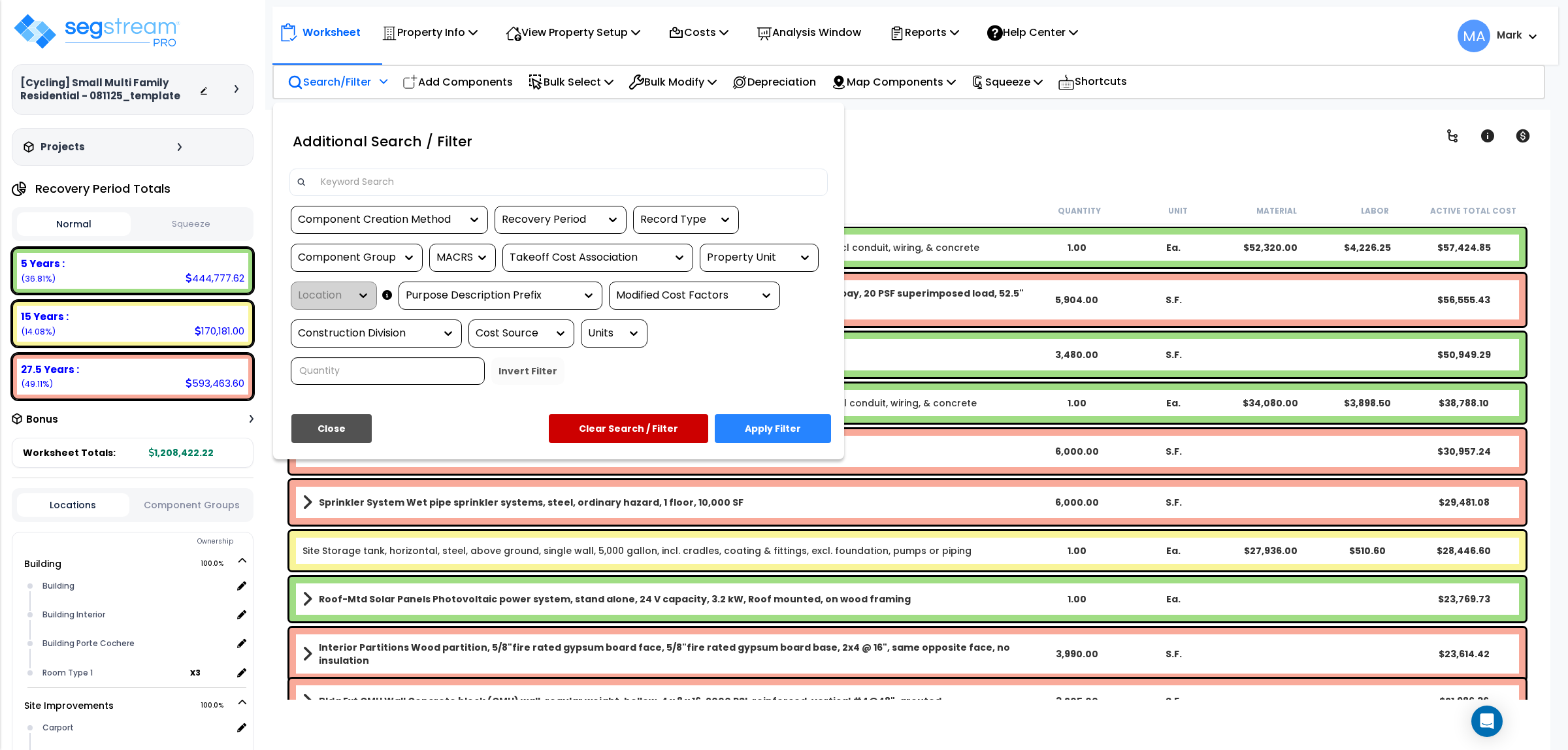
click at [343, 188] on input at bounding box center [567, 182] width 508 height 20
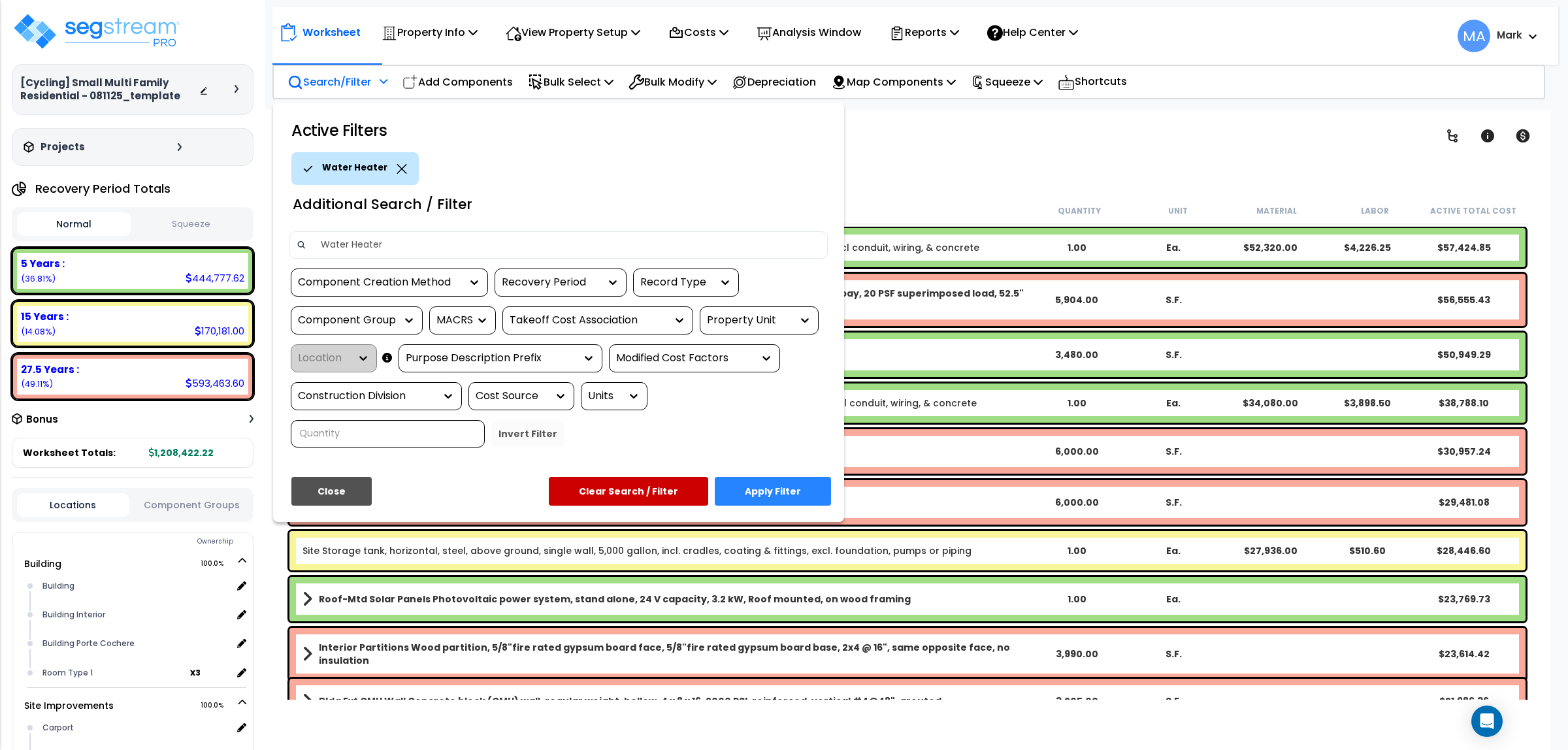
type input "Water Heater"
click at [812, 478] on button "Apply Filter" at bounding box center [773, 491] width 117 height 29
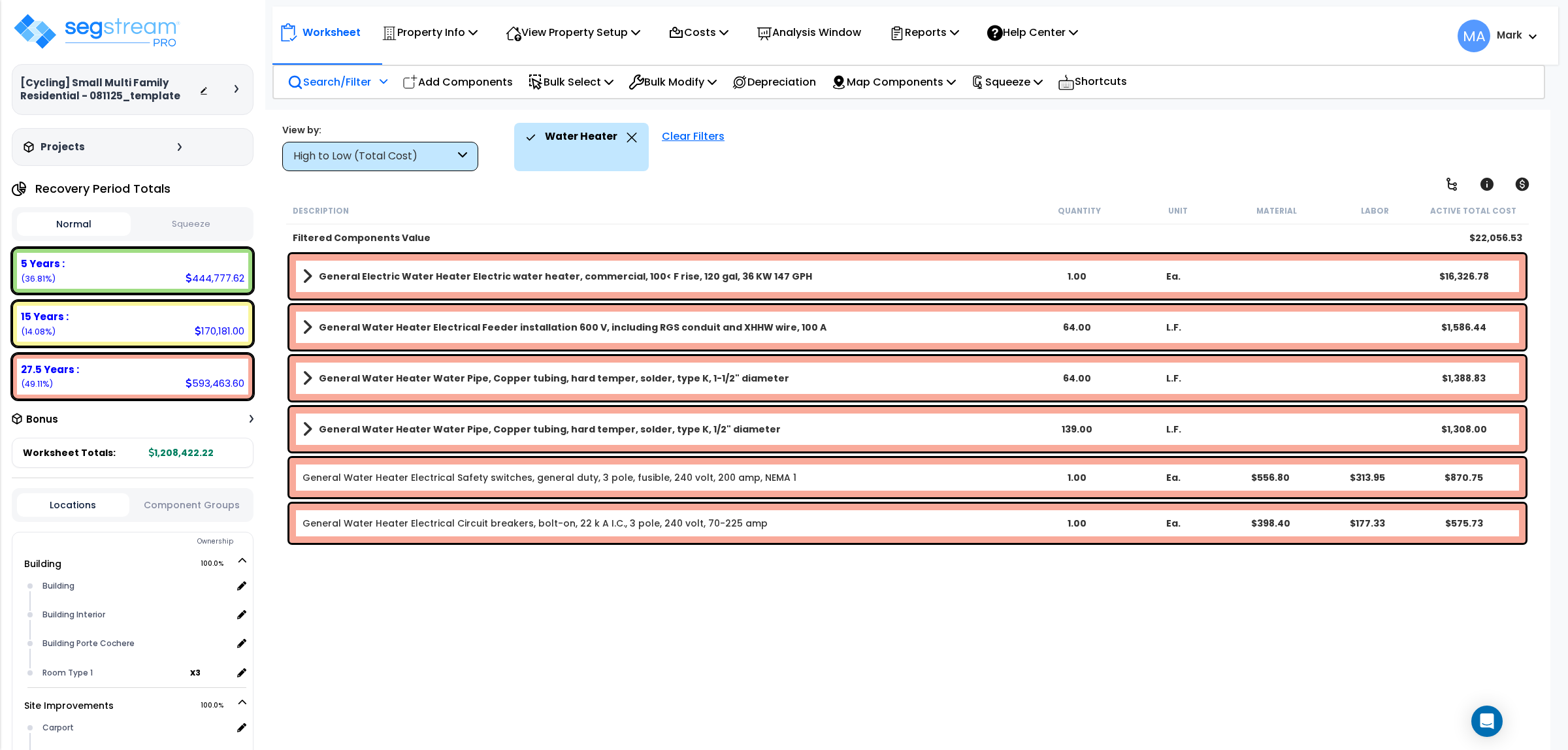
click at [379, 72] on div "Search/Filter Additional Search / Filter" at bounding box center [338, 81] width 100 height 30
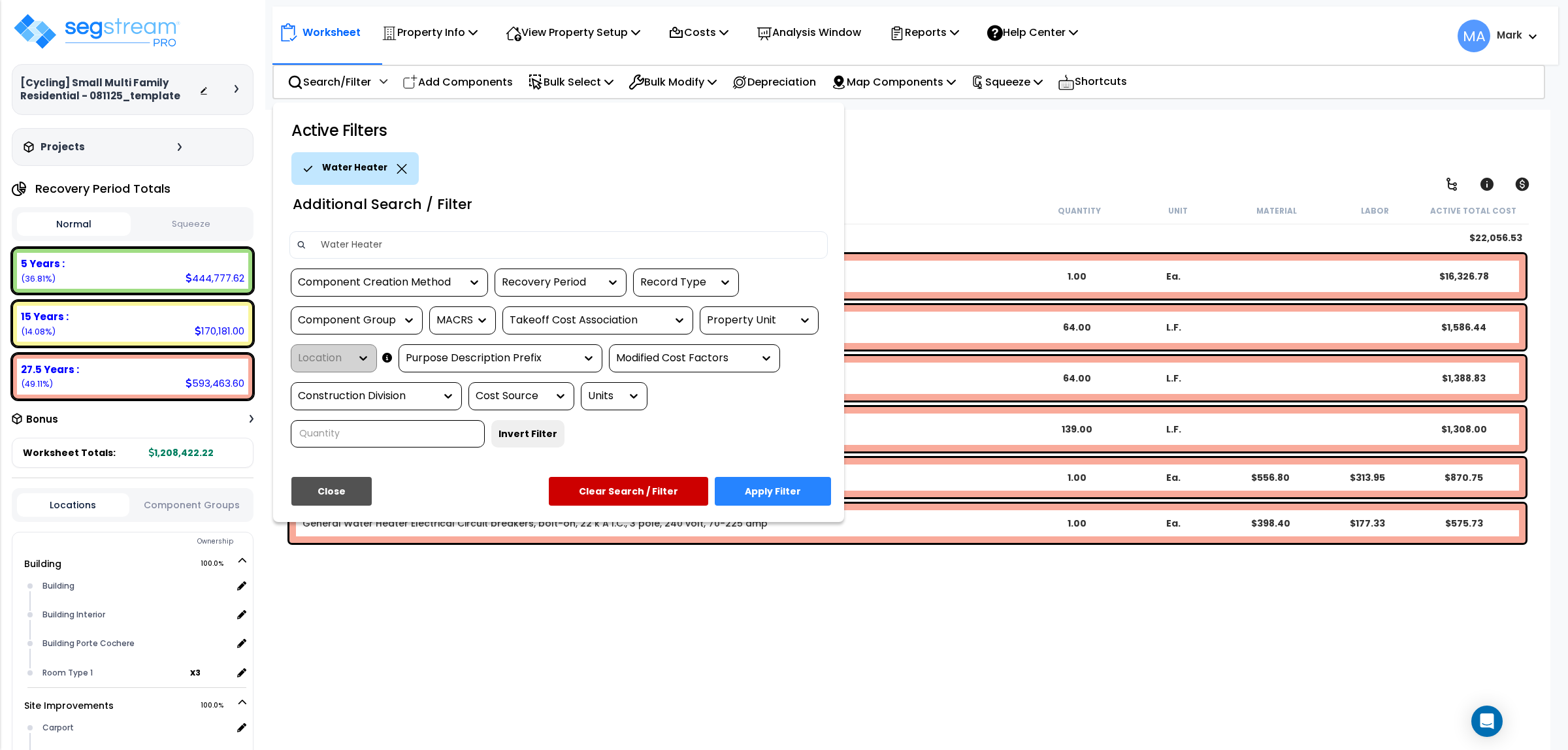
click at [375, 247] on input "Water Heater" at bounding box center [567, 245] width 508 height 20
drag, startPoint x: 380, startPoint y: 238, endPoint x: 311, endPoint y: 229, distance: 69.6
click at [311, 229] on div "Additional Search / Filter Water Heater Component Creation Method Recovery Peri…" at bounding box center [558, 321] width 558 height 273
type input "Gas"
click at [788, 484] on button "Apply Filter" at bounding box center [773, 491] width 117 height 29
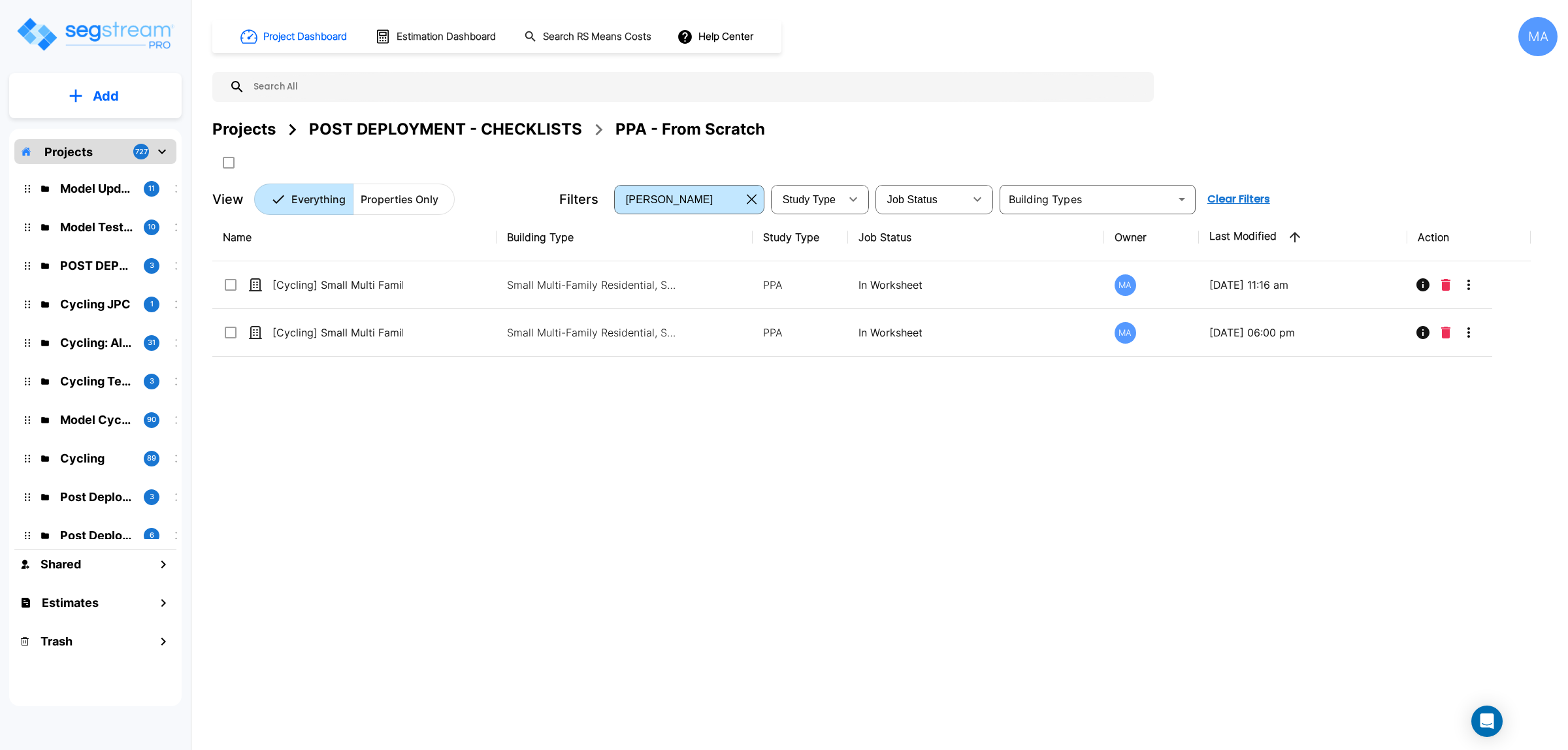
click at [249, 122] on div "Projects" at bounding box center [244, 129] width 63 height 24
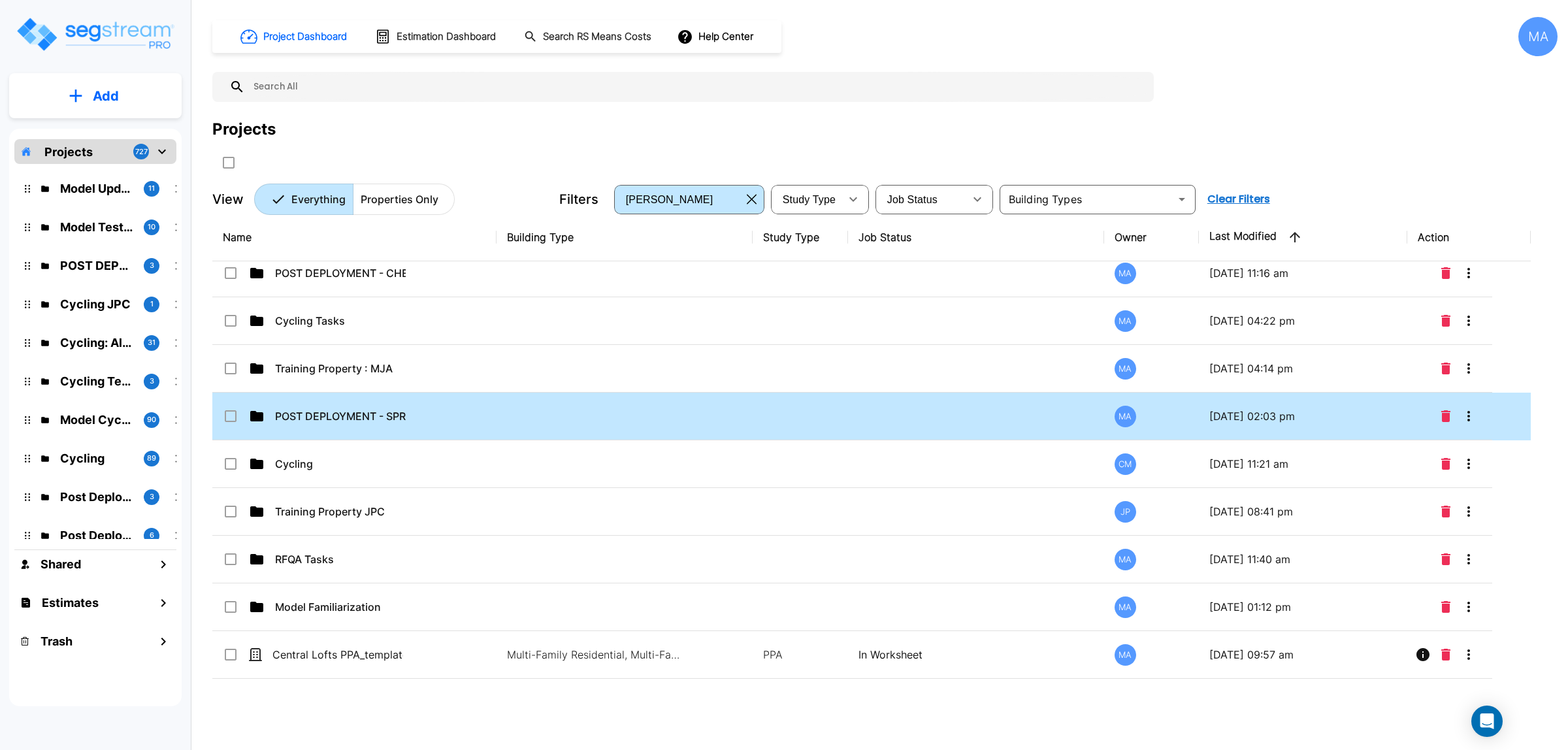
scroll to position [13, 0]
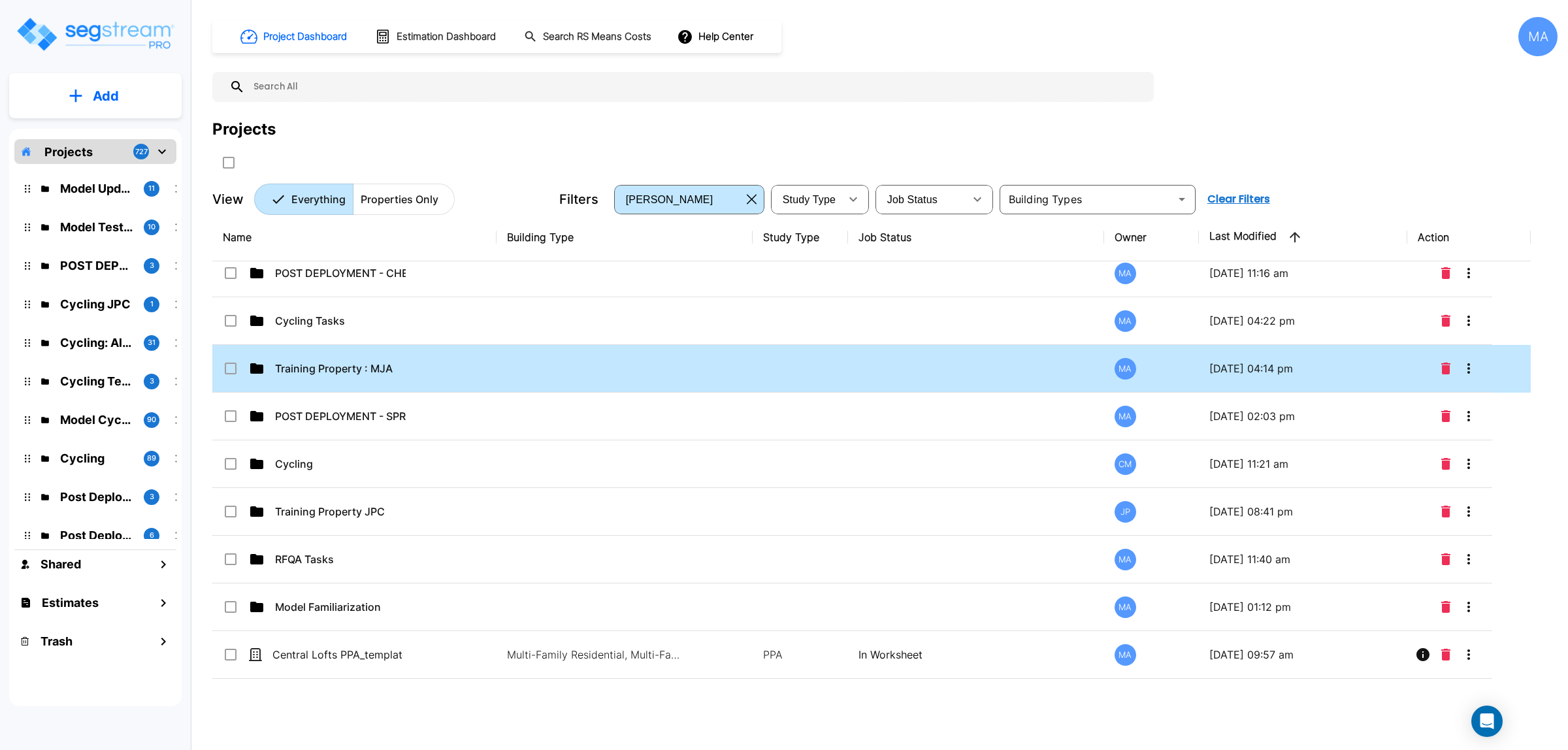
click at [337, 369] on p "Training Property : MJA" at bounding box center [340, 368] width 131 height 16
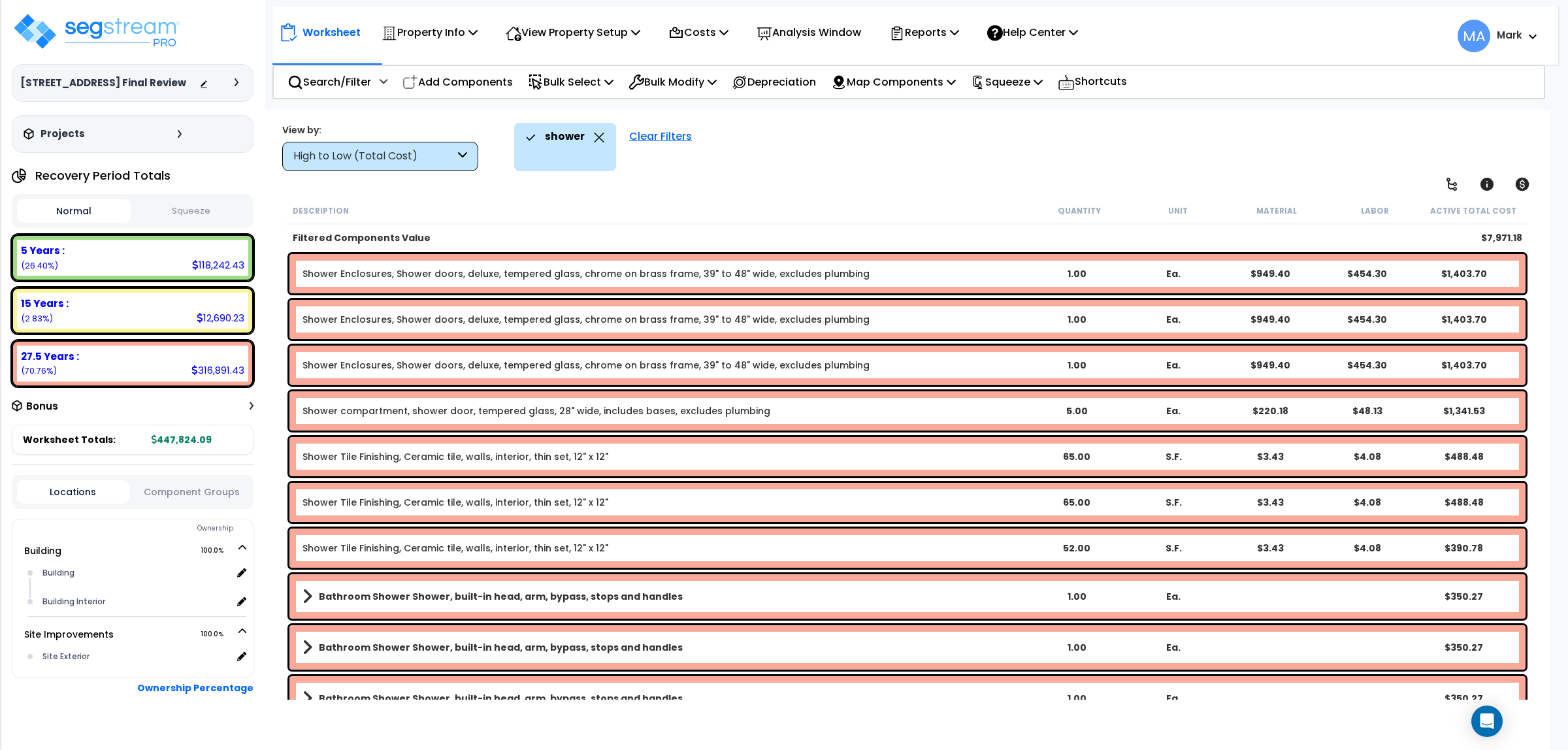
click at [594, 139] on icon at bounding box center [599, 137] width 11 height 10
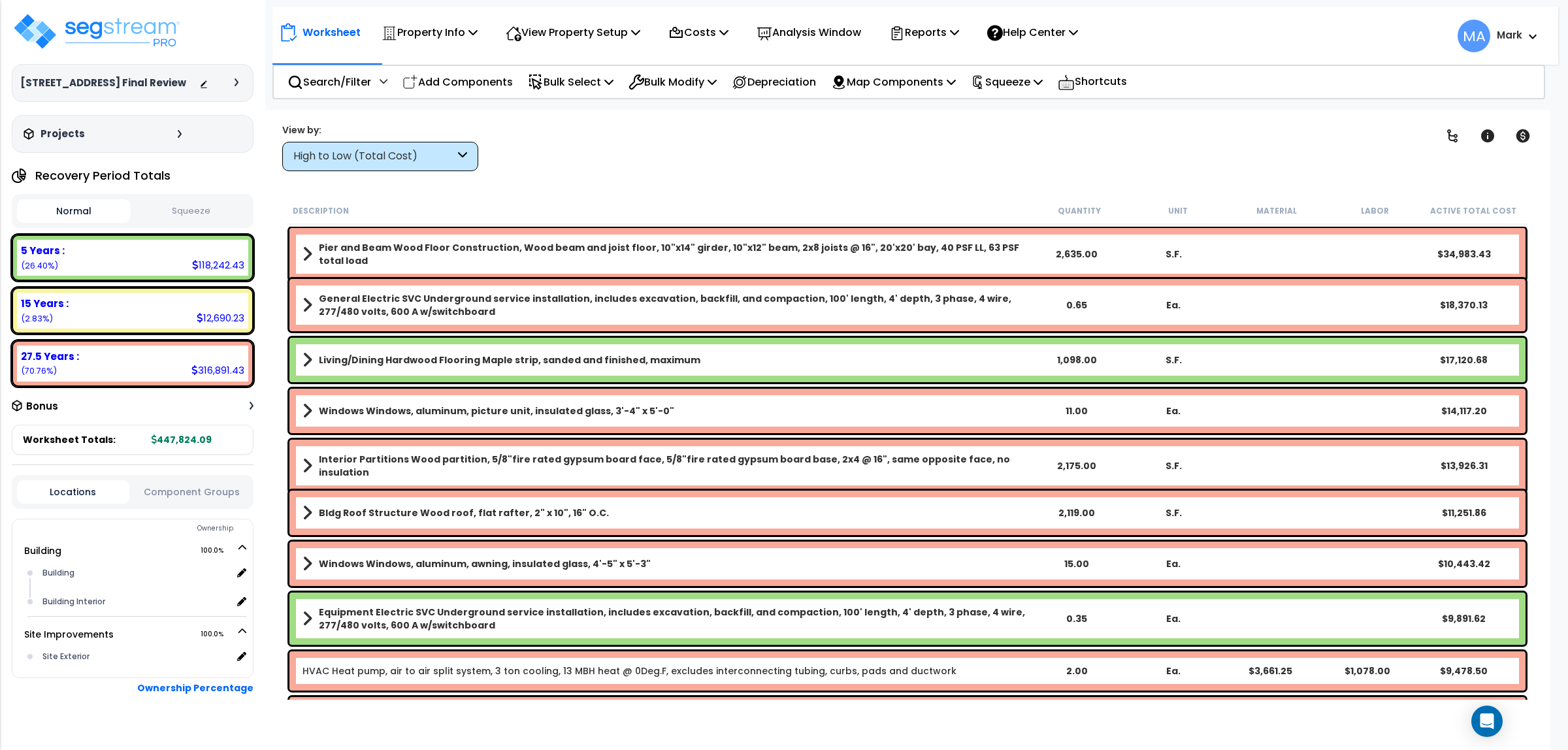
click at [375, 152] on div "High to Low (Total Cost)" at bounding box center [374, 156] width 161 height 15
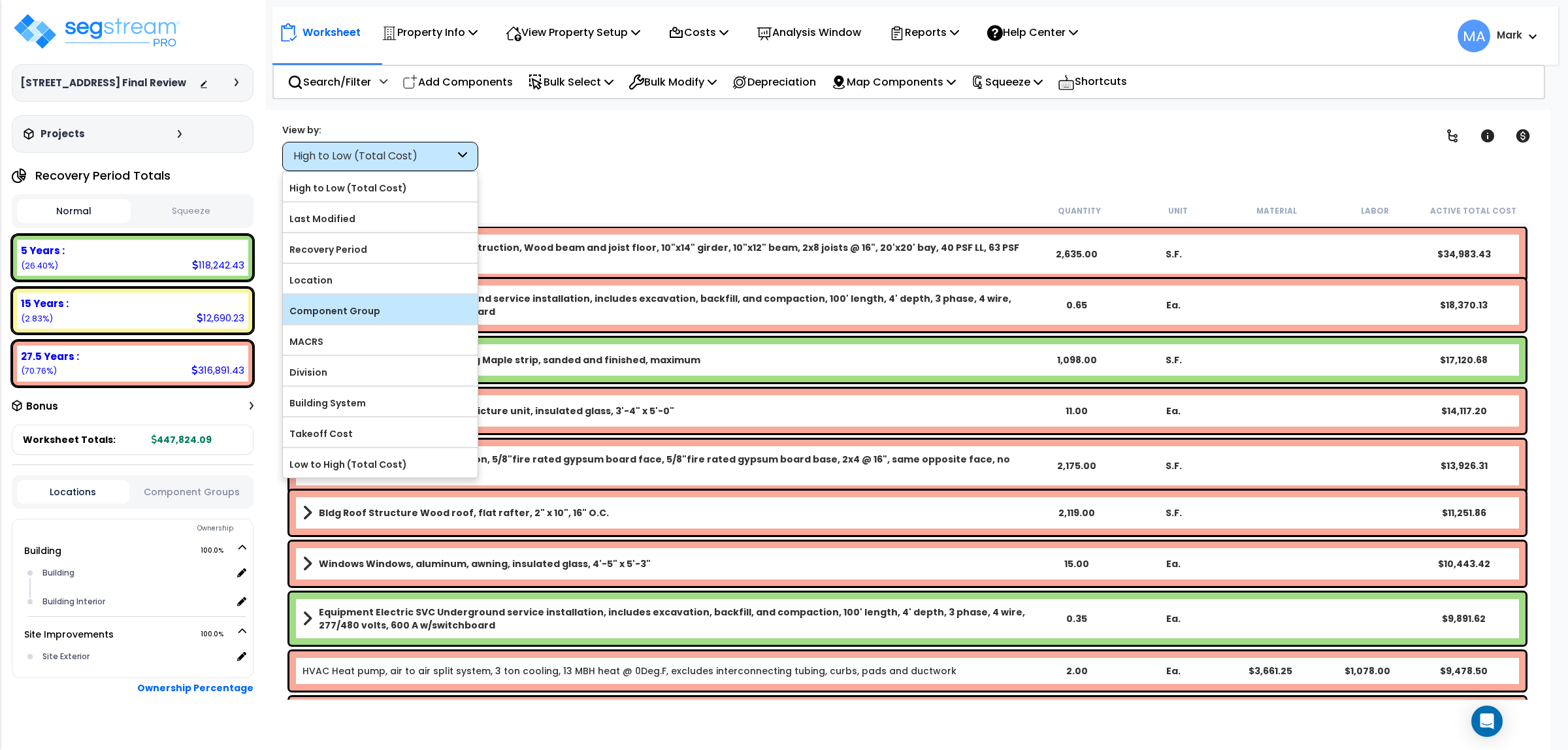
click at [331, 319] on label "Component Group" at bounding box center [379, 311] width 195 height 20
click at [0, 0] on input "Component Group" at bounding box center [0, 0] width 0 height 0
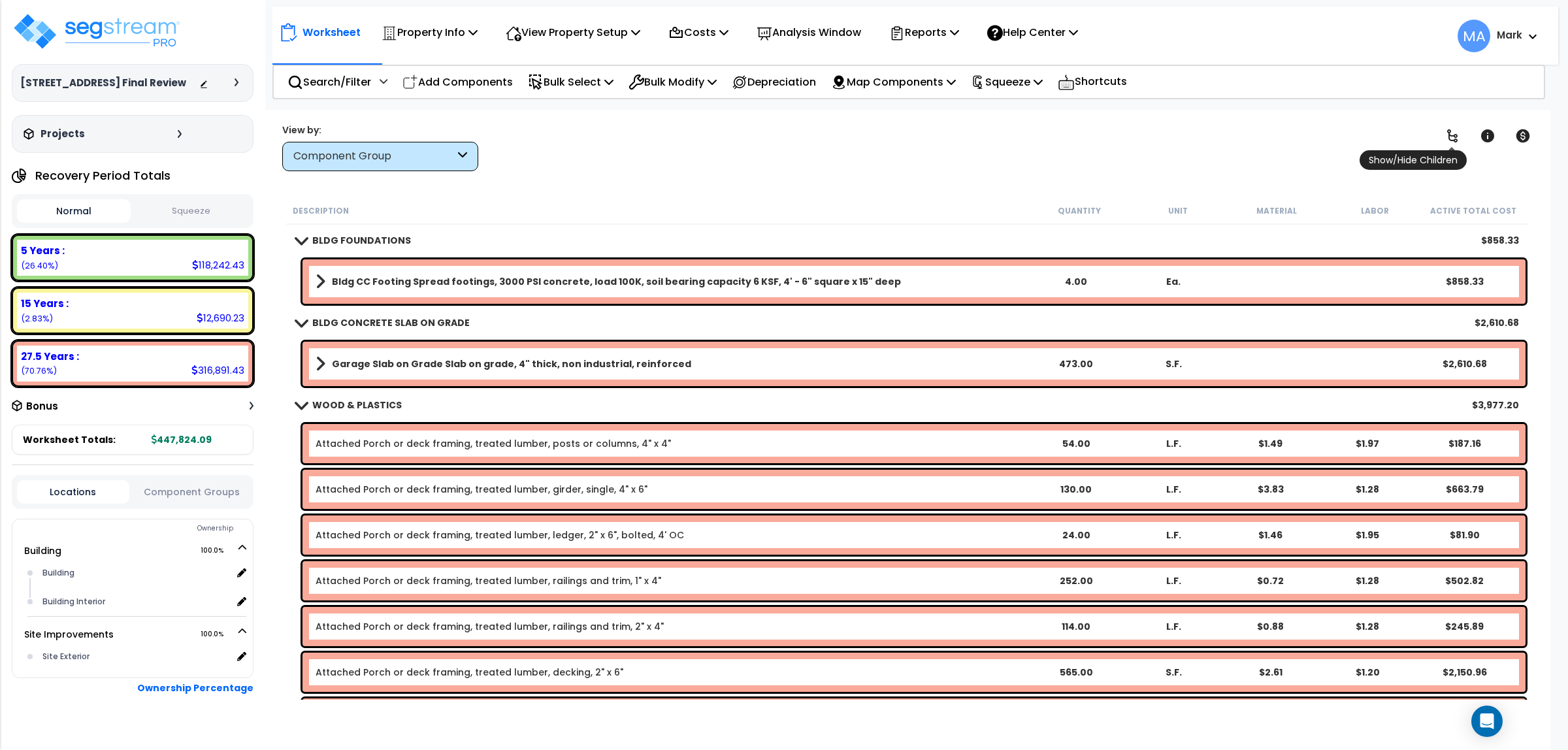
click at [1454, 140] on icon at bounding box center [1452, 136] width 16 height 16
click at [1454, 140] on icon at bounding box center [1452, 136] width 11 height 13
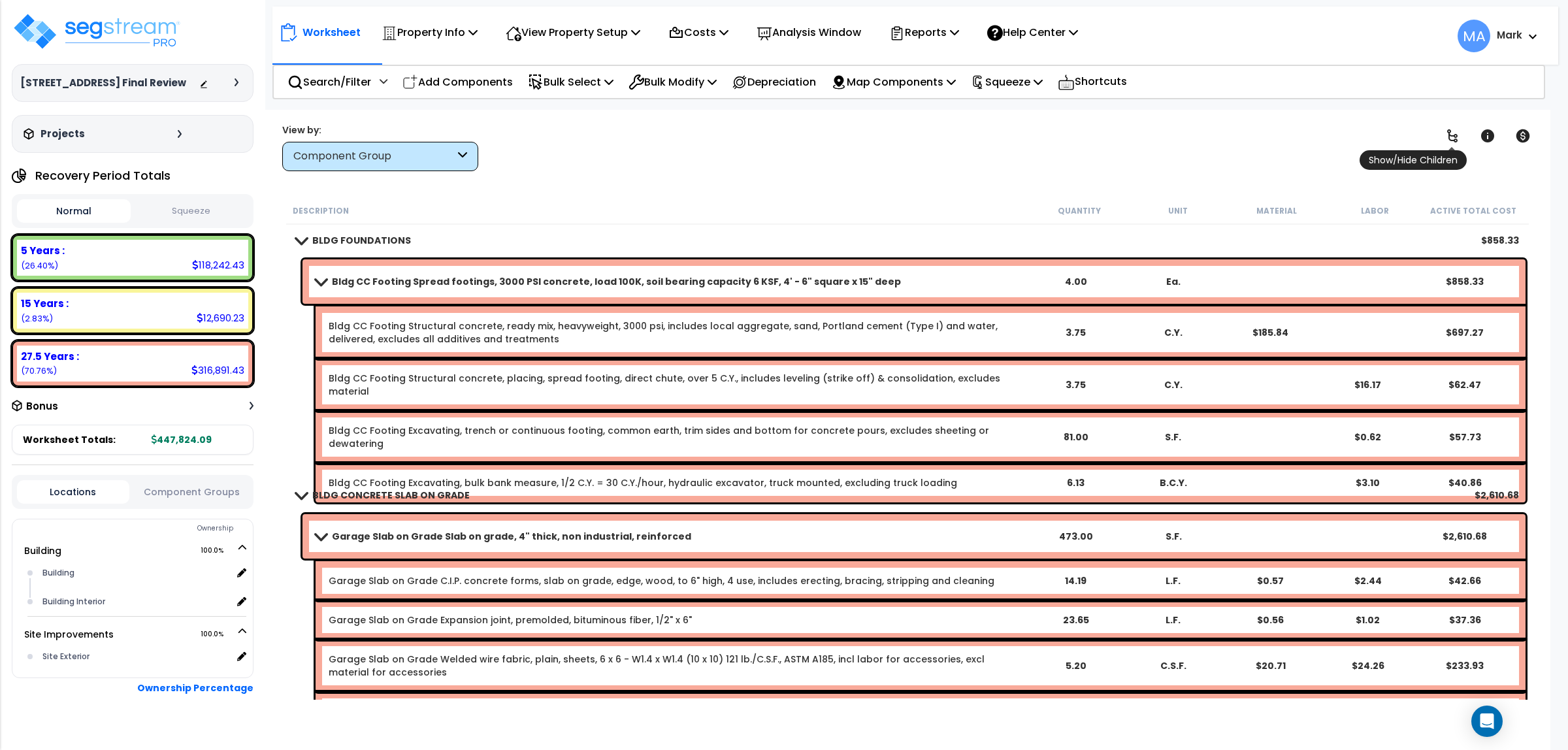
click at [1451, 131] on icon at bounding box center [1452, 136] width 11 height 13
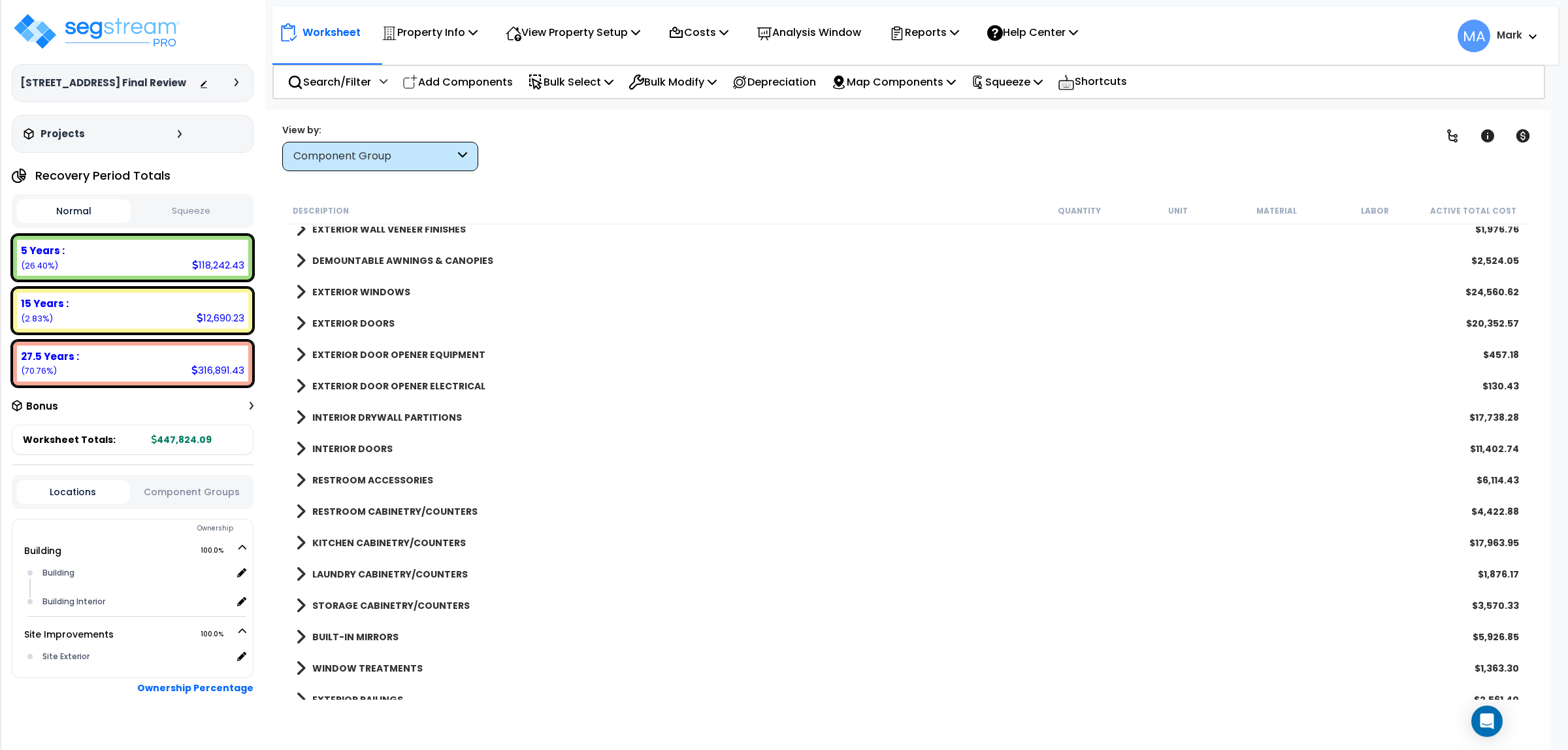
scroll to position [327, 0]
click at [414, 477] on b "RESTROOM ACCESSORIES" at bounding box center [372, 478] width 121 height 13
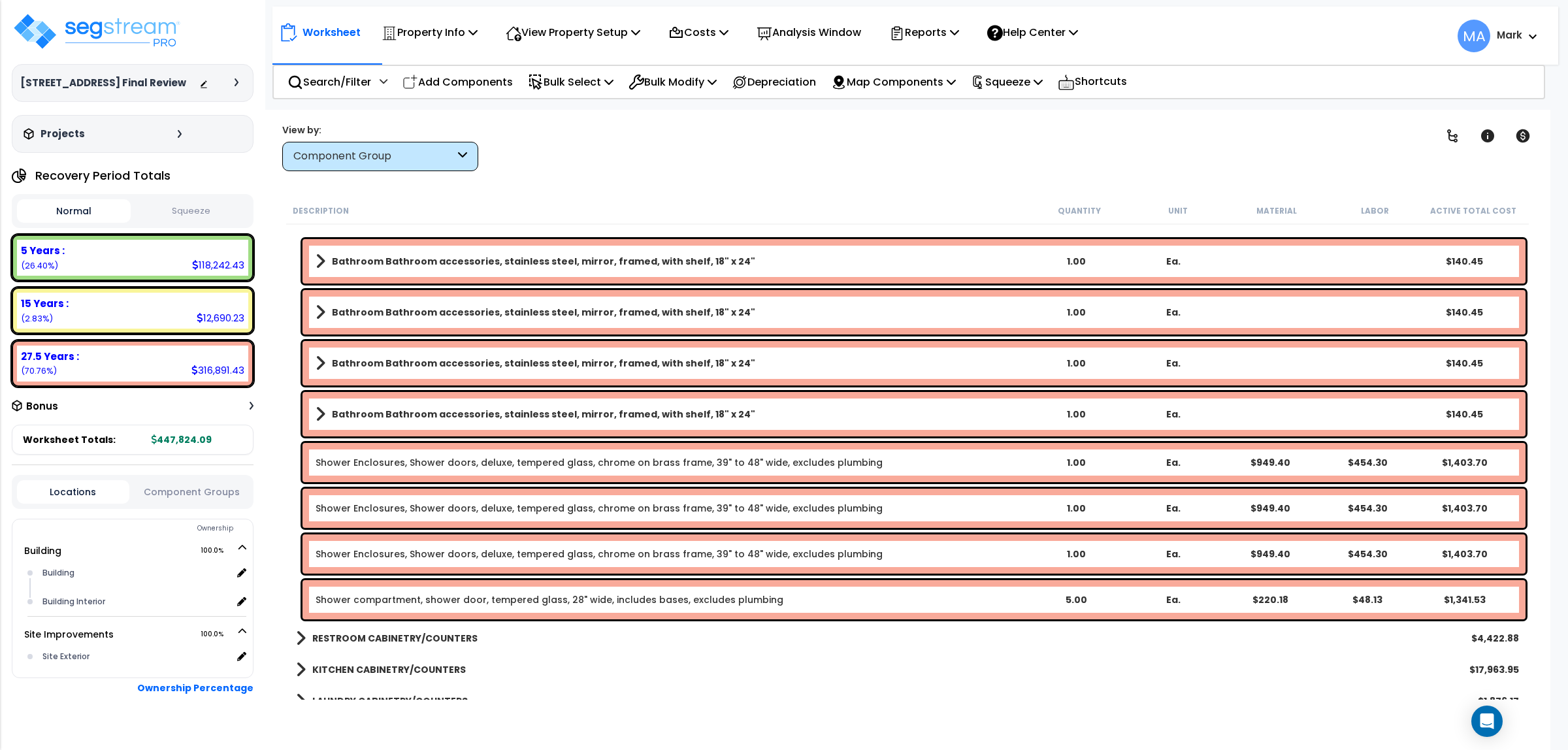
scroll to position [572, 0]
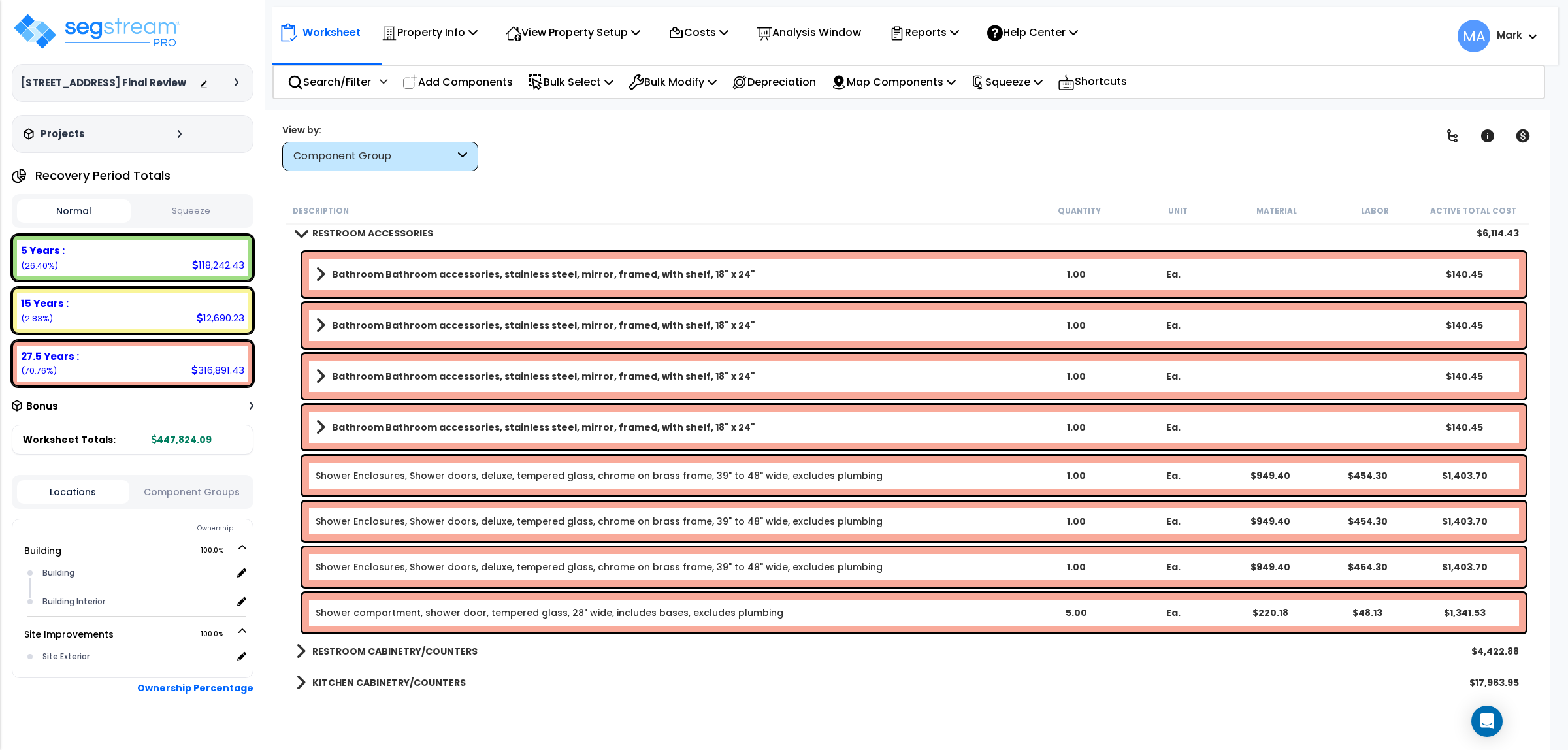
click at [593, 416] on div "Bathroom Bathroom accessories, stainless steel, mirror, framed, with shelf, 18"…" at bounding box center [913, 427] width 1223 height 44
click at [596, 417] on div "Bathroom Bathroom accessories, stainless steel, mirror, framed, with shelf, 18"…" at bounding box center [913, 427] width 1223 height 44
click at [501, 423] on b "Bathroom Bathroom accessories, stainless steel, mirror, framed, with shelf, 18"…" at bounding box center [543, 427] width 423 height 13
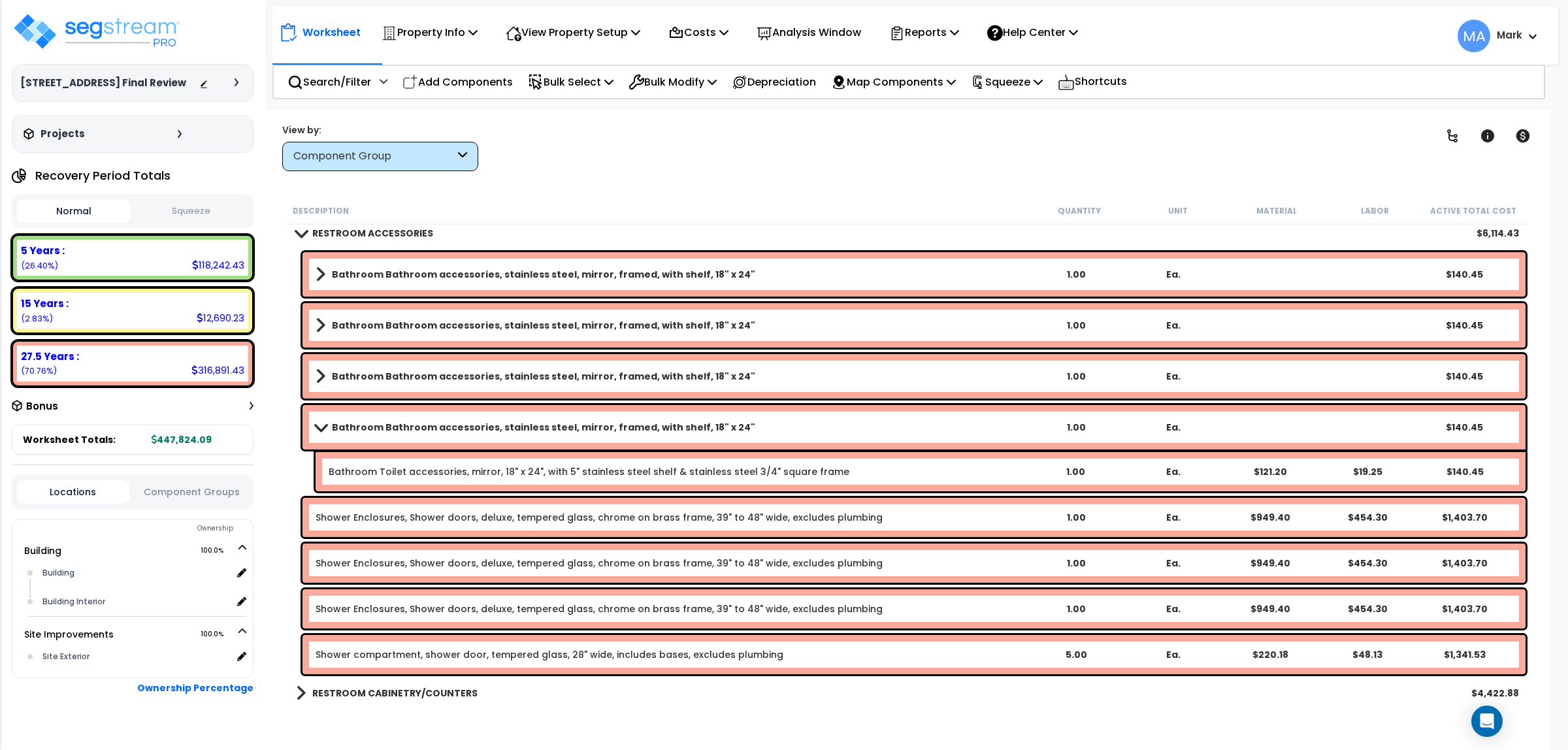
click at [501, 423] on b "Bathroom Bathroom accessories, stainless steel, mirror, framed, with shelf, 18"…" at bounding box center [543, 427] width 423 height 13
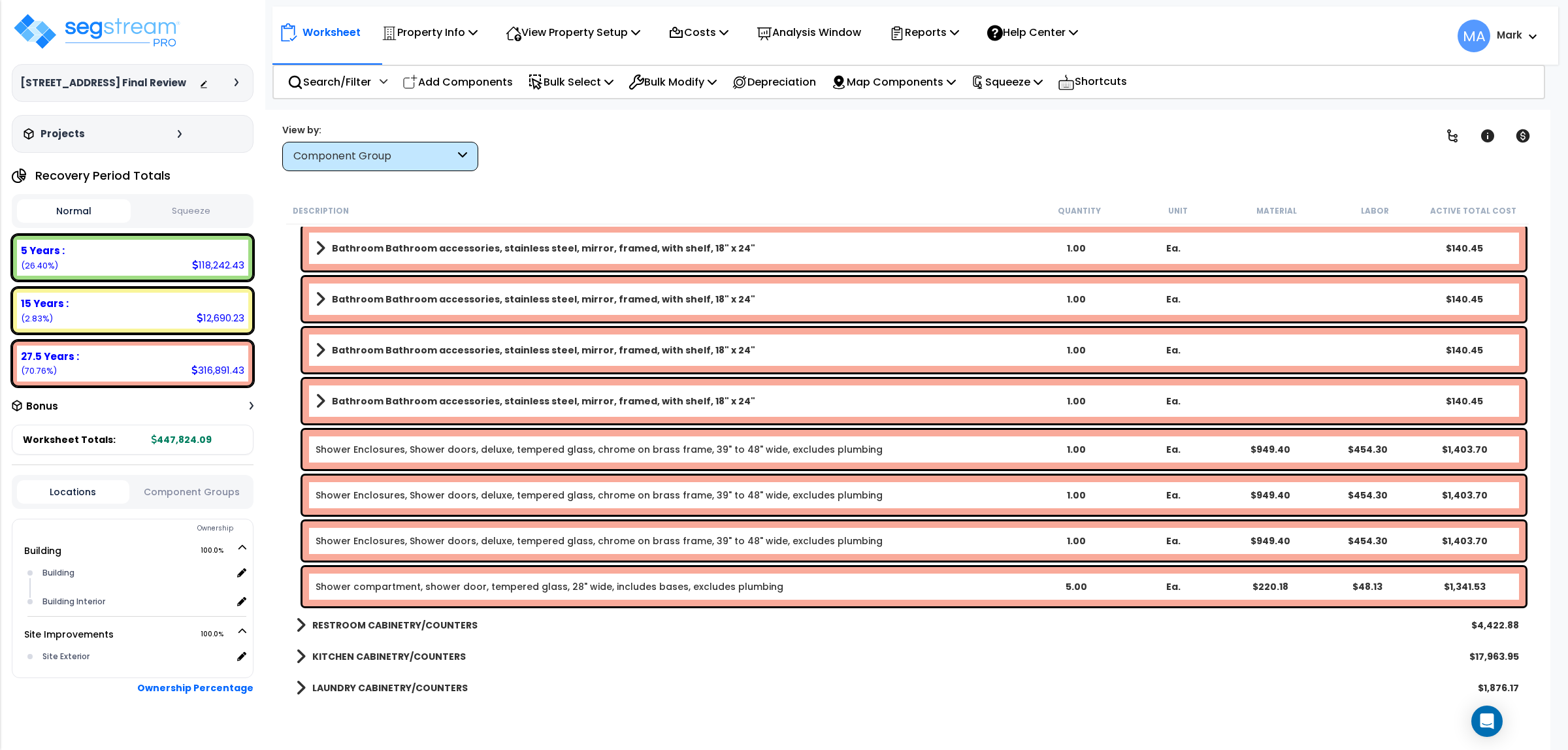
scroll to position [653, 0]
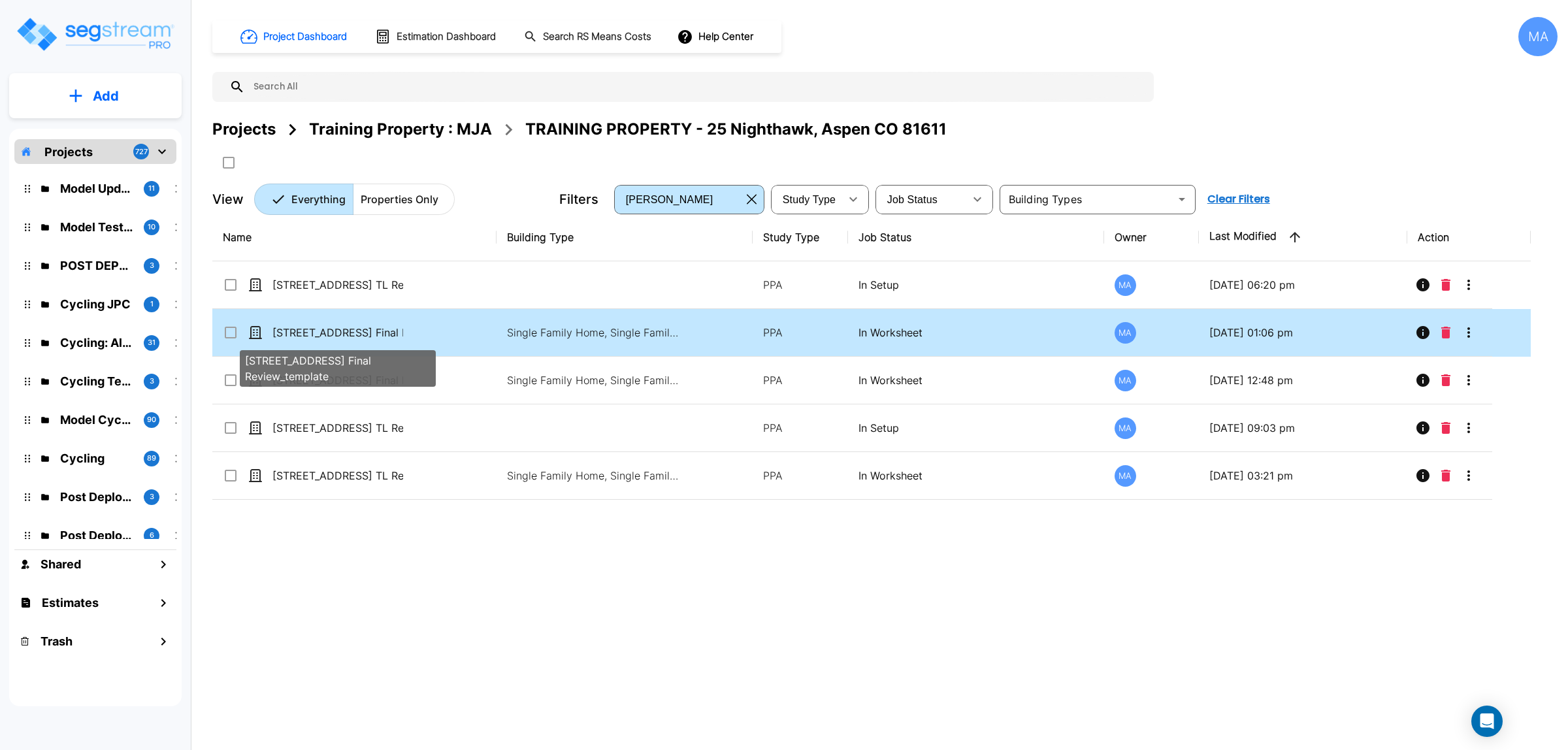
click at [378, 338] on p "25 Nighthawk Dr, Aspen, CO 81611_for Final Review_template" at bounding box center [338, 332] width 131 height 16
checkbox input "true"
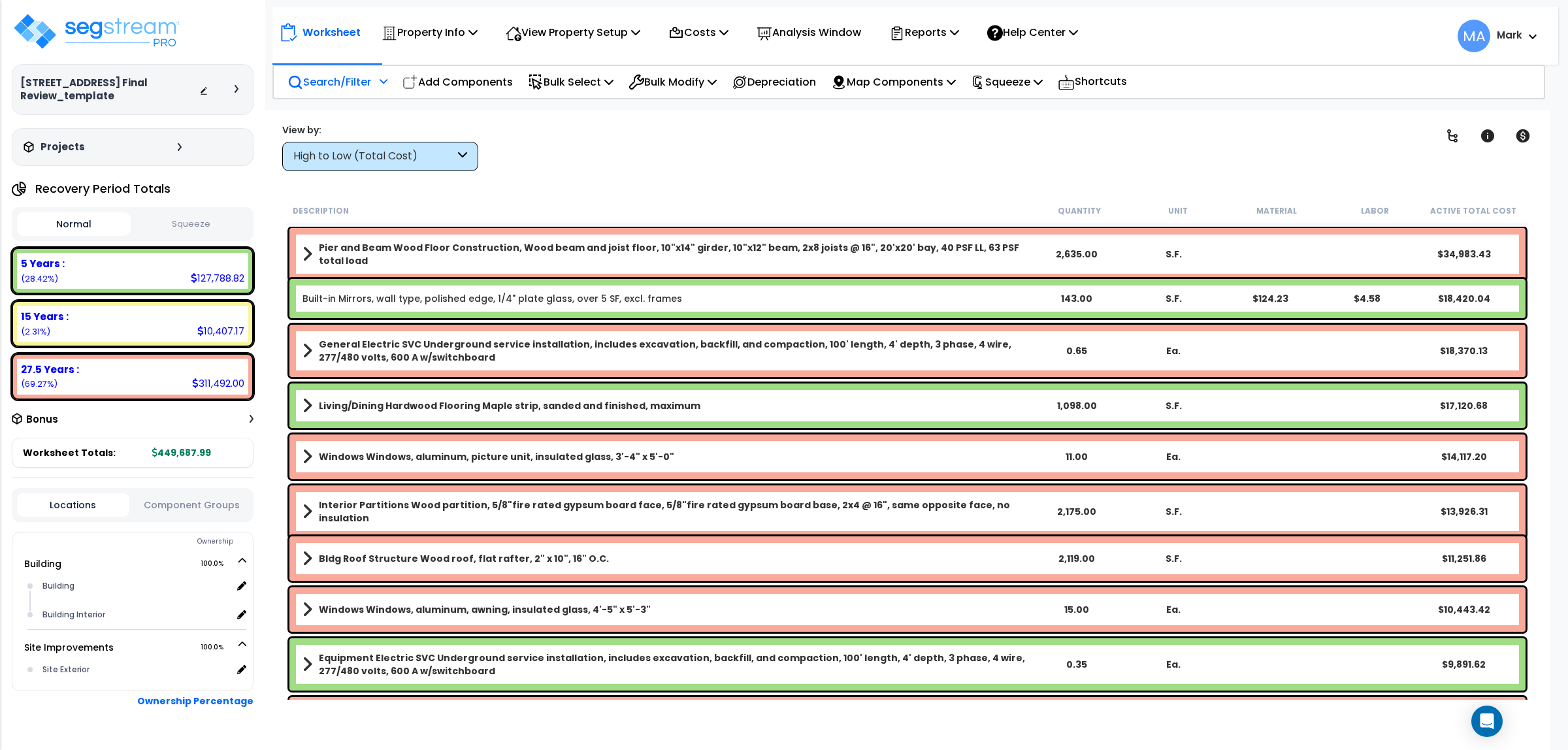
click at [345, 76] on p "Search/Filter" at bounding box center [329, 81] width 84 height 17
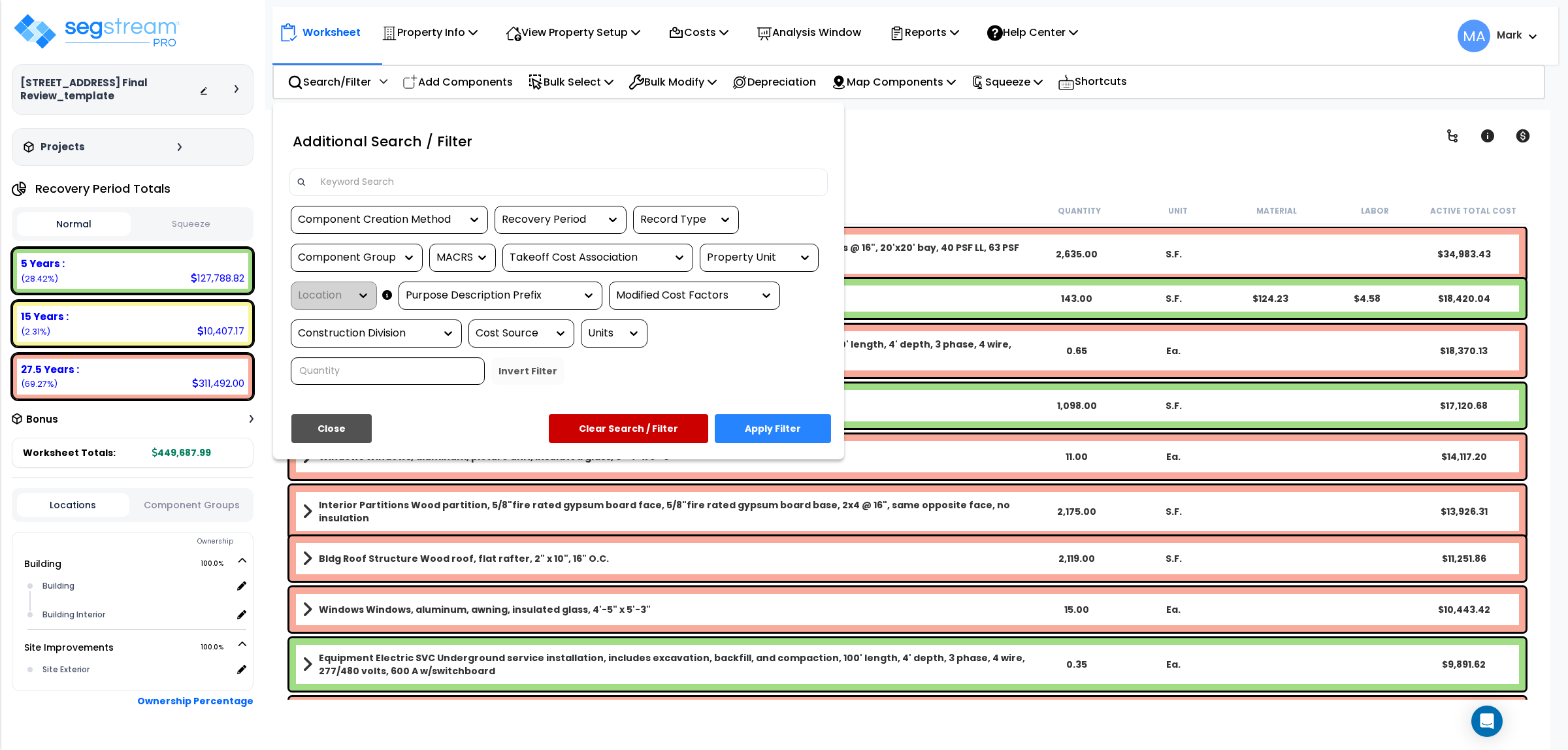
click at [1178, 119] on div at bounding box center [784, 375] width 1568 height 750
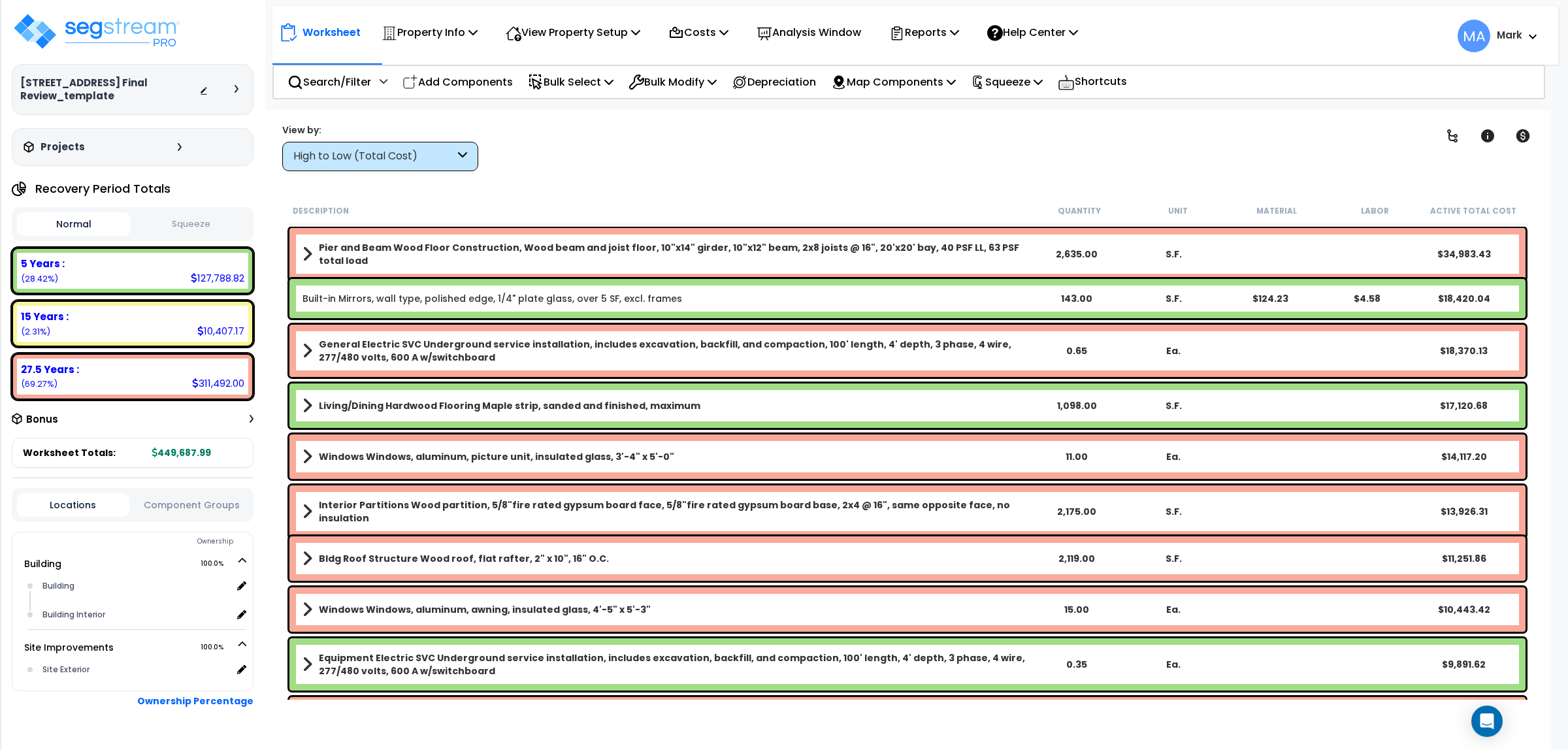
click at [409, 147] on div "High to Low (Total Cost)" at bounding box center [380, 157] width 196 height 30
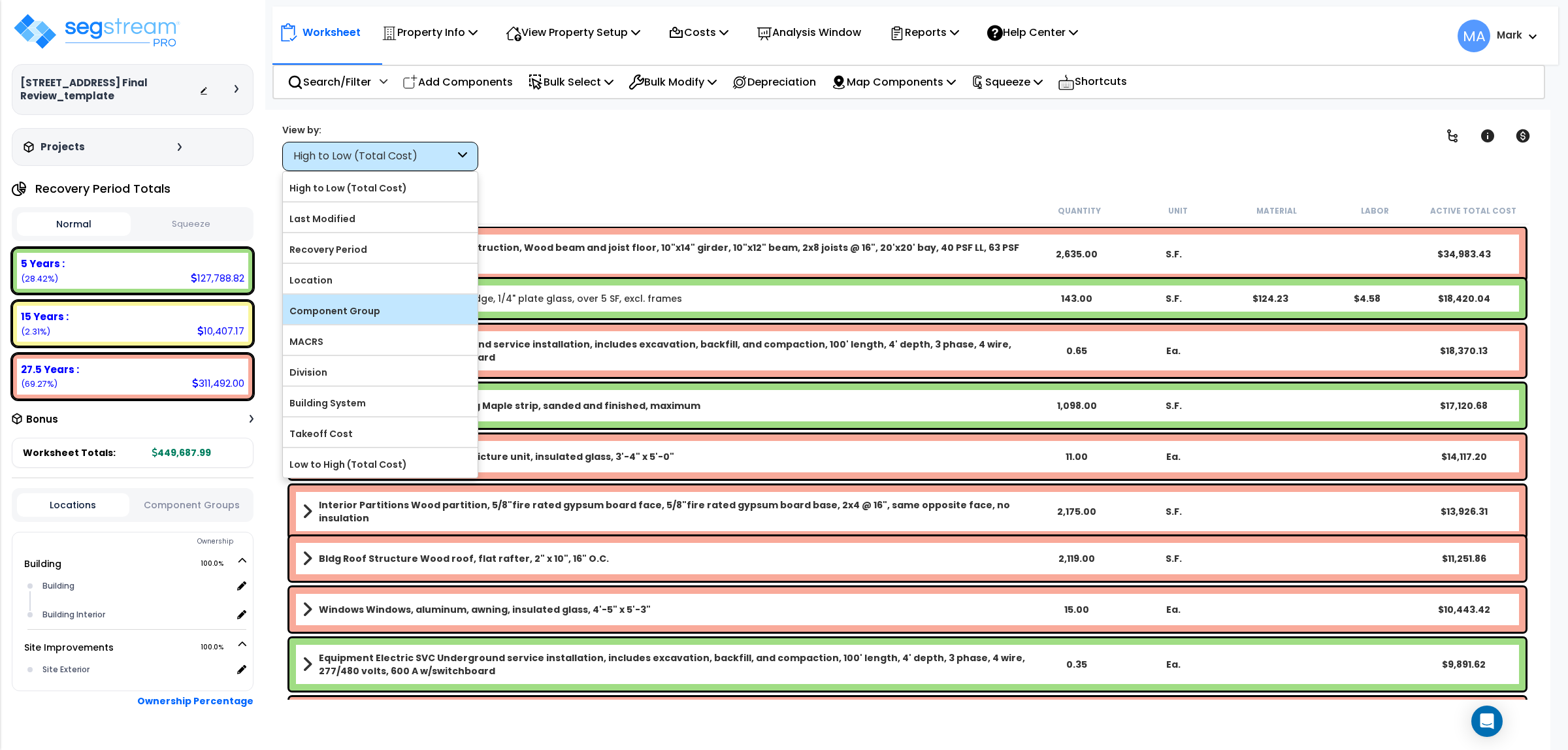
click at [363, 321] on label "Component Group" at bounding box center [379, 311] width 195 height 20
click at [0, 0] on input "Component Group" at bounding box center [0, 0] width 0 height 0
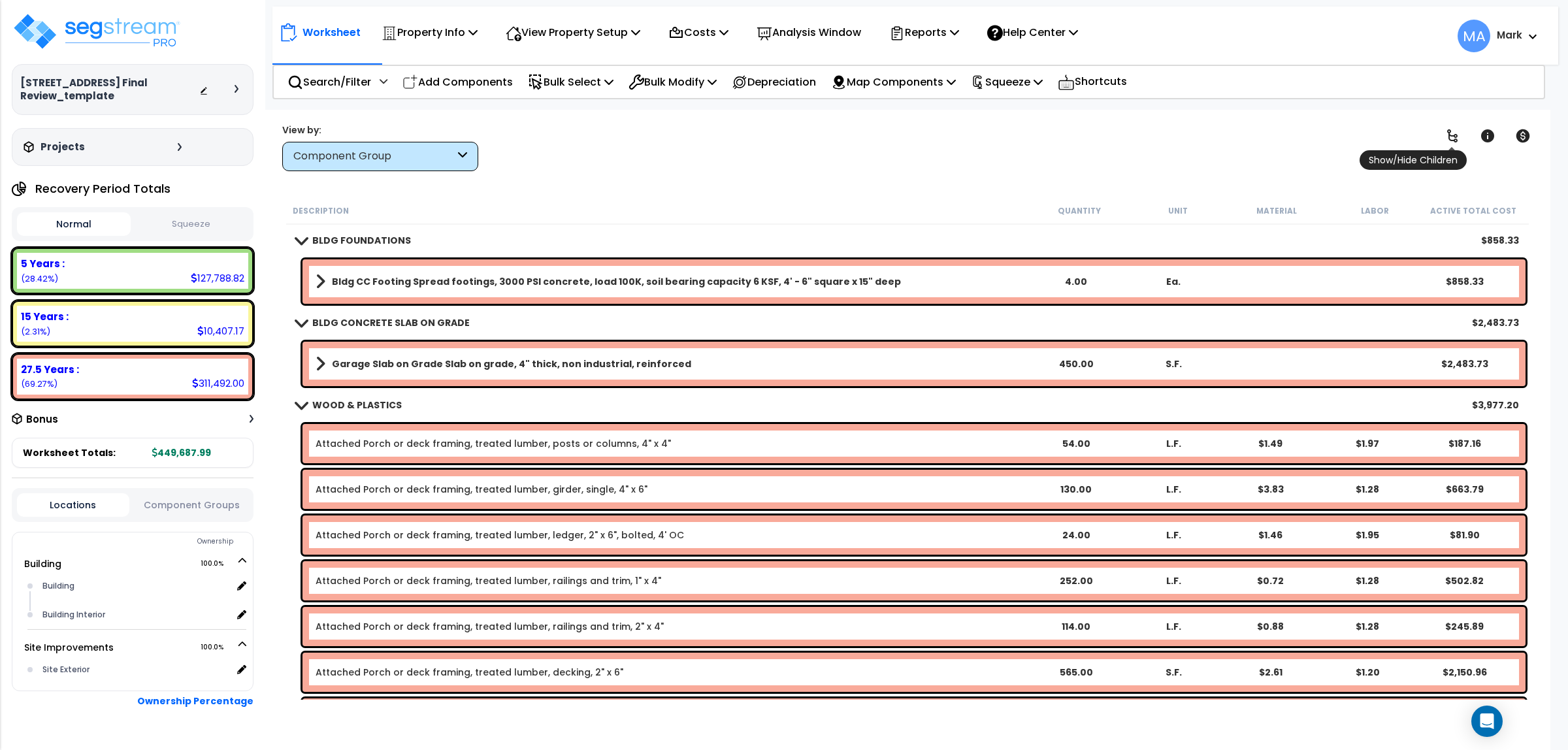
click at [1451, 129] on icon at bounding box center [1452, 136] width 16 height 16
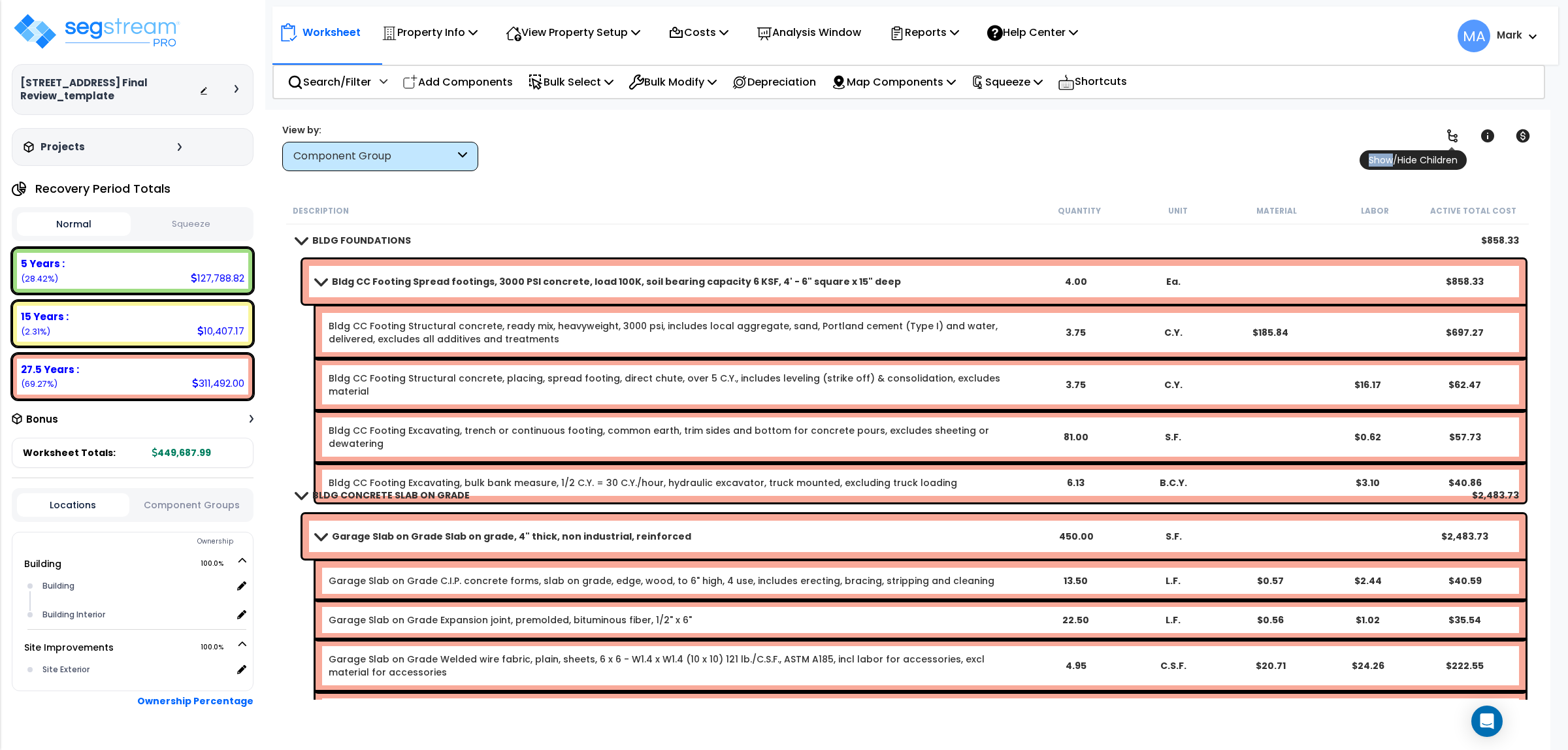
click at [1451, 129] on icon at bounding box center [1452, 136] width 16 height 16
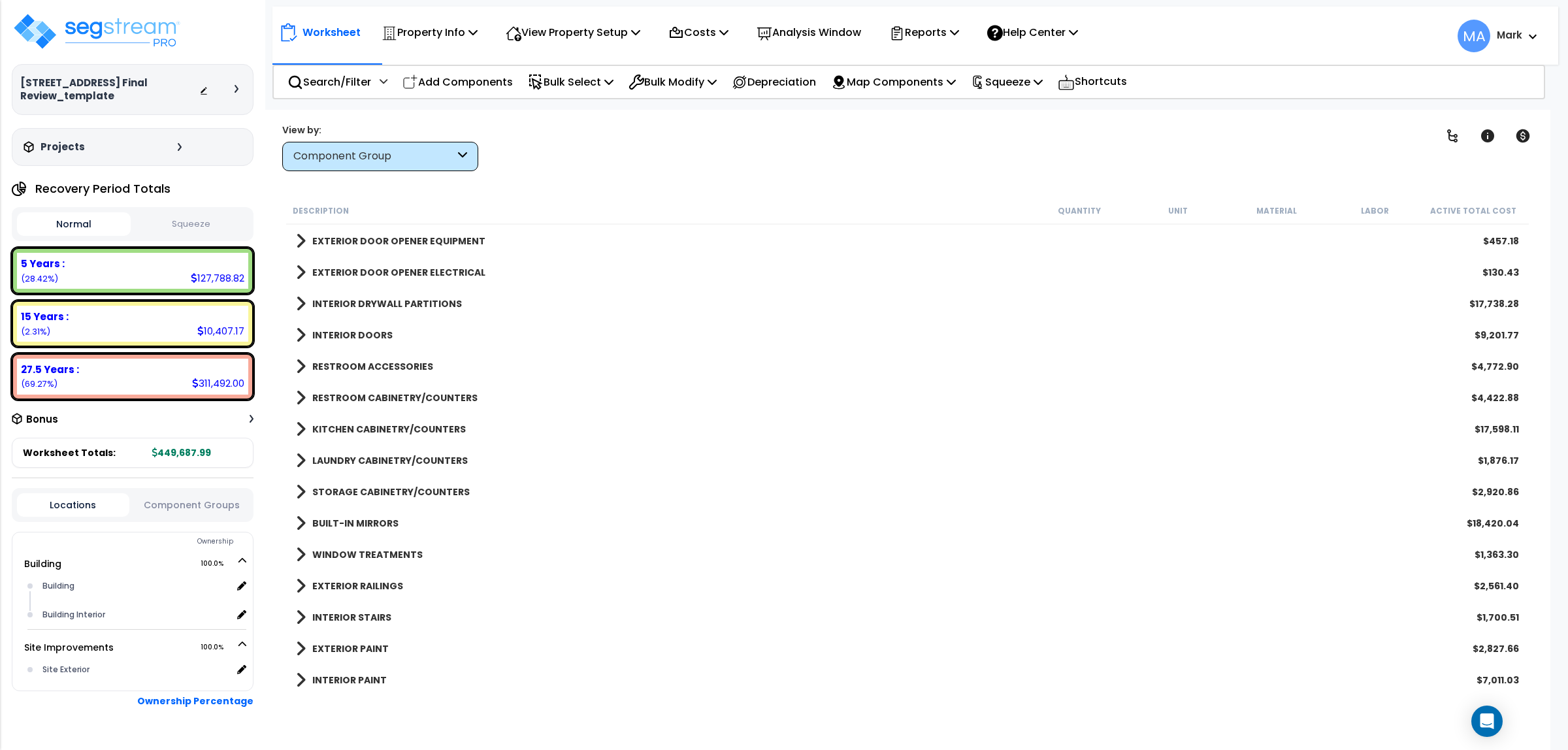
scroll to position [408, 0]
click at [388, 359] on b "RESTROOM ACCESSORIES" at bounding box center [372, 366] width 121 height 13
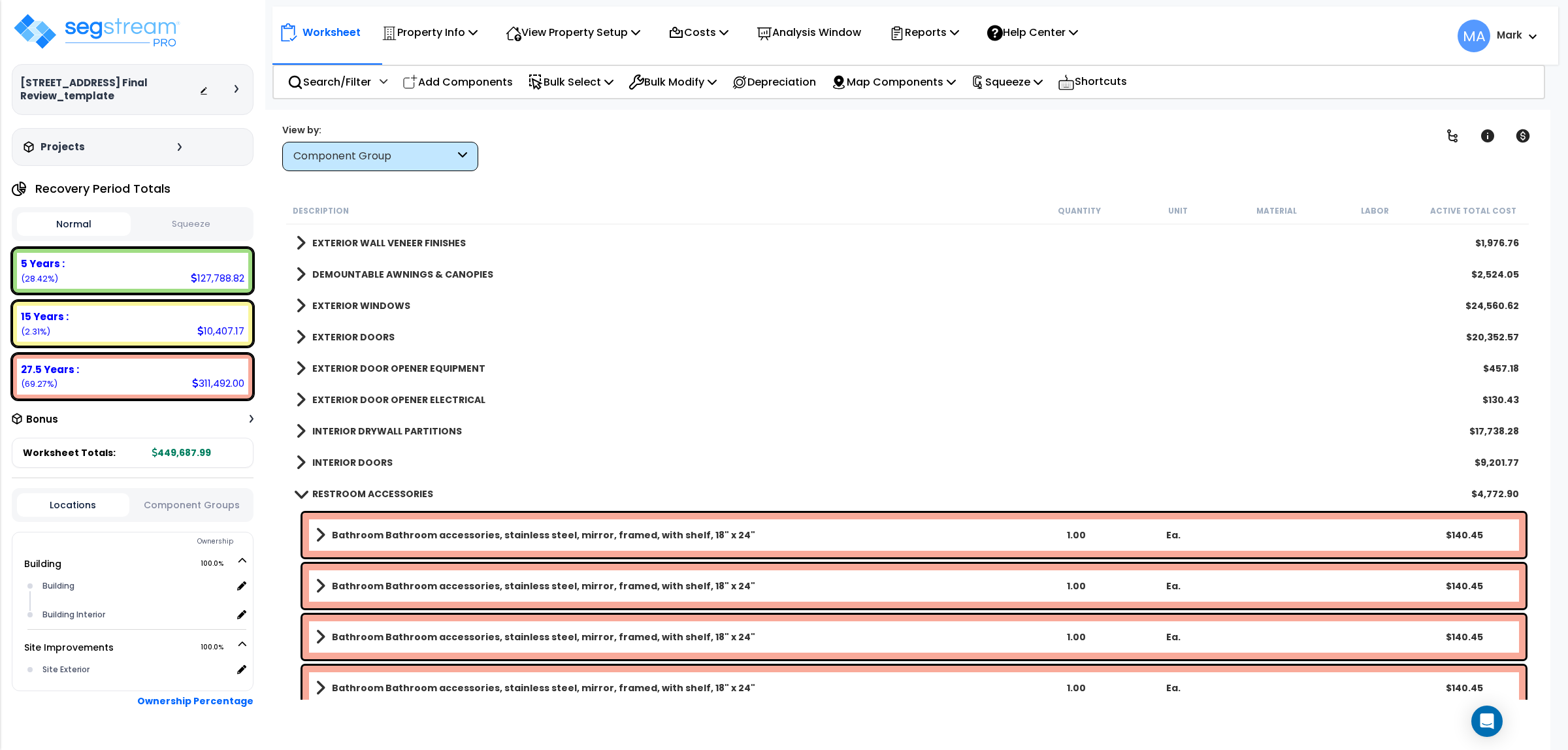
scroll to position [245, 0]
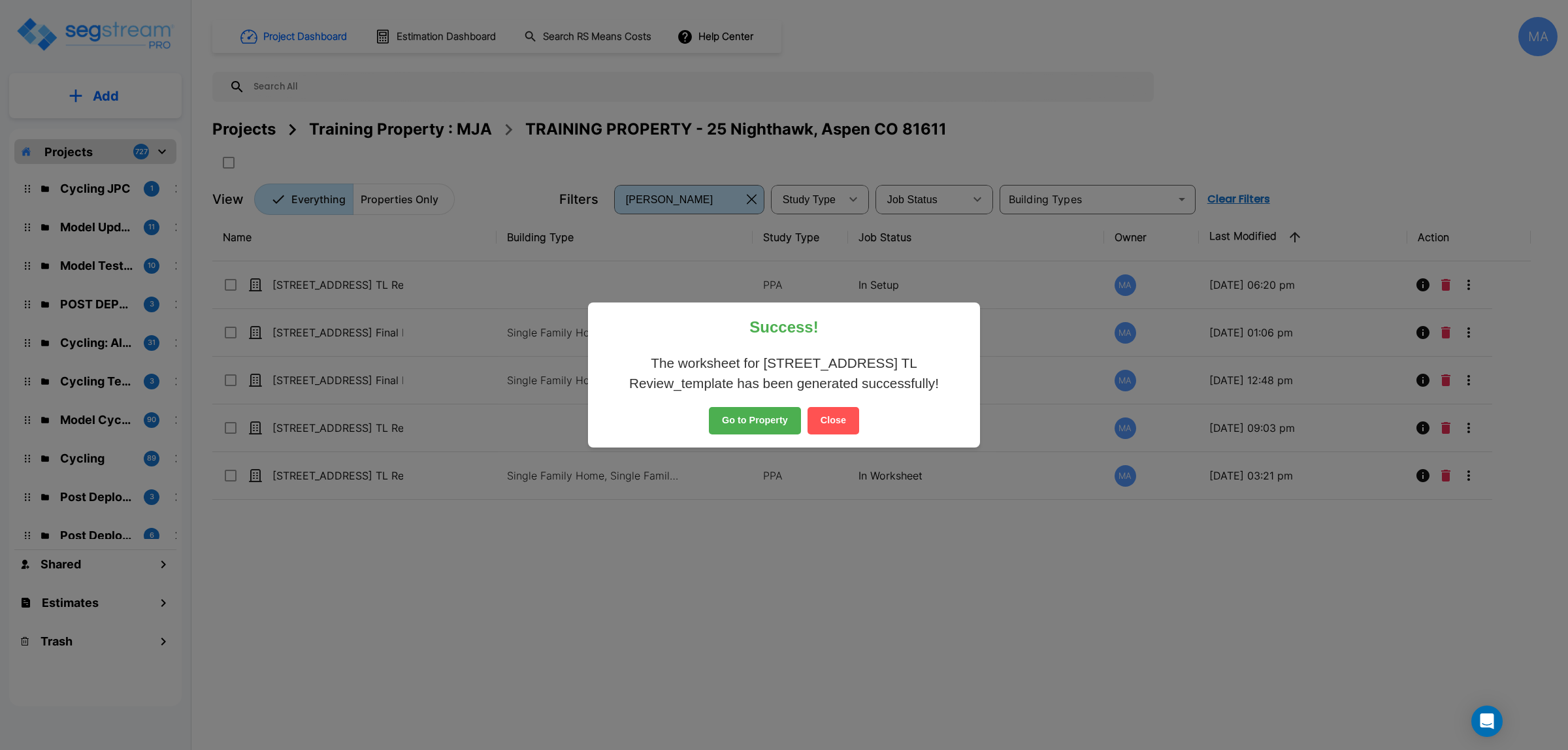
click at [848, 418] on button "Close" at bounding box center [833, 421] width 52 height 27
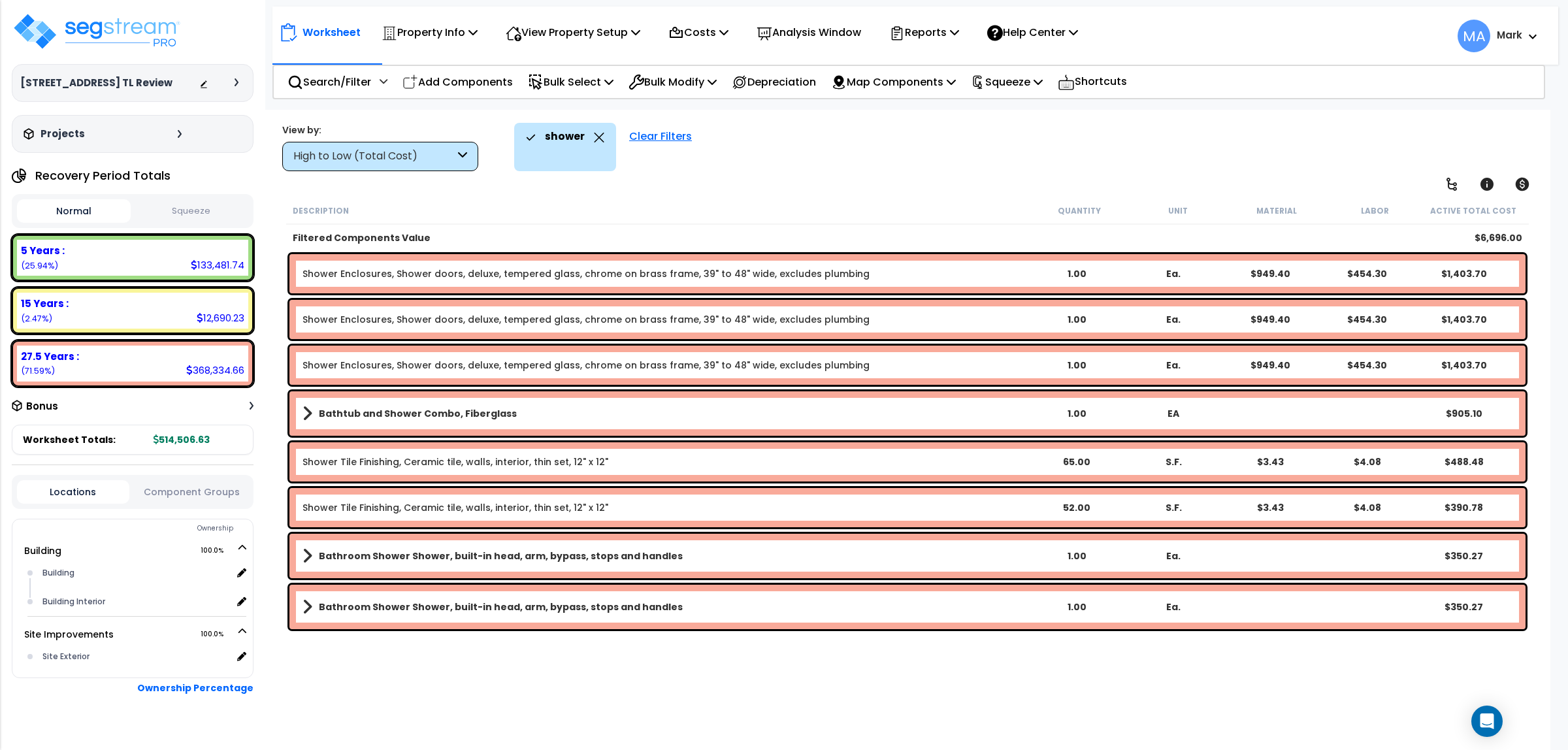
click at [405, 415] on b "Bathtub and Shower Combo, Fiberglass" at bounding box center [417, 414] width 198 height 13
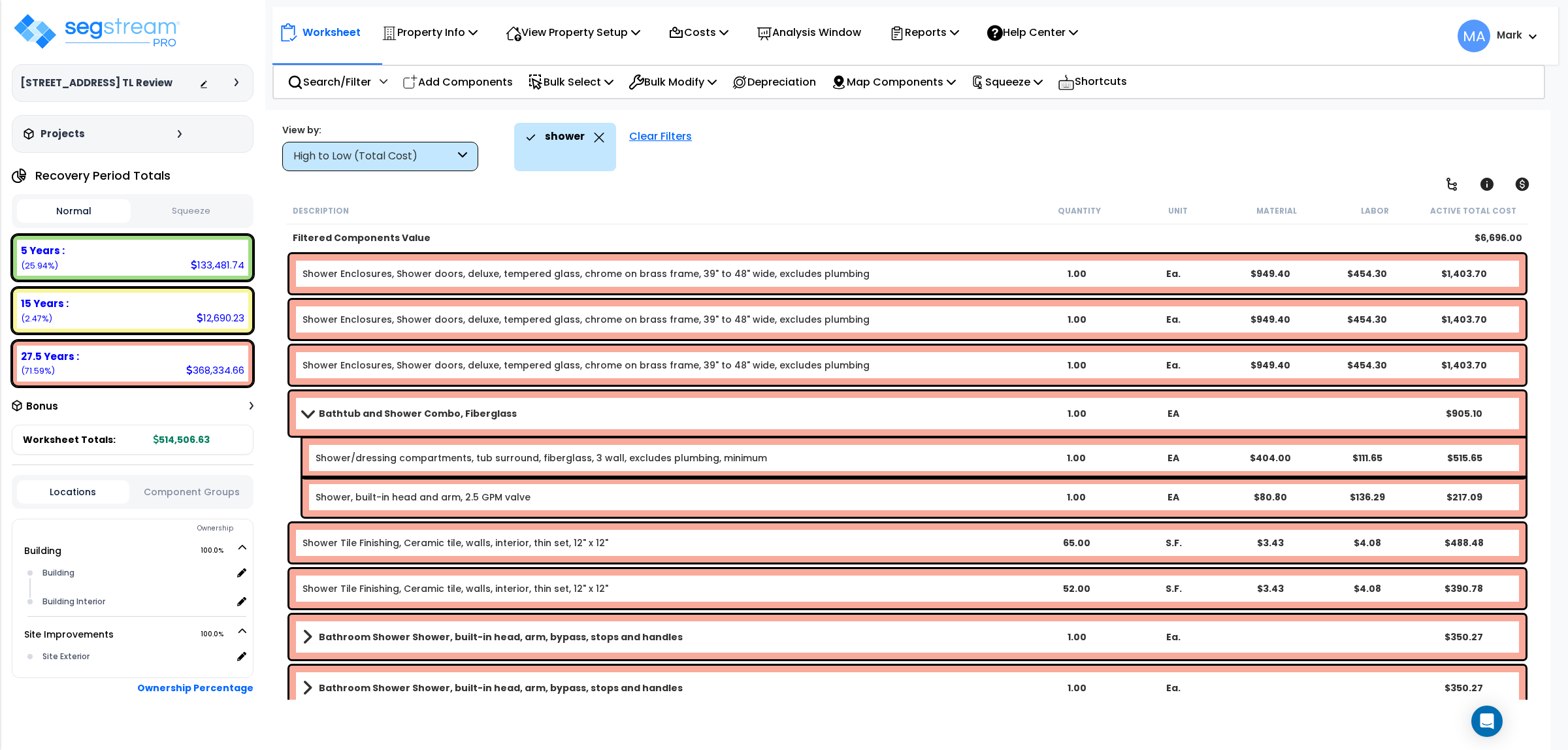
click at [594, 138] on icon at bounding box center [599, 137] width 11 height 10
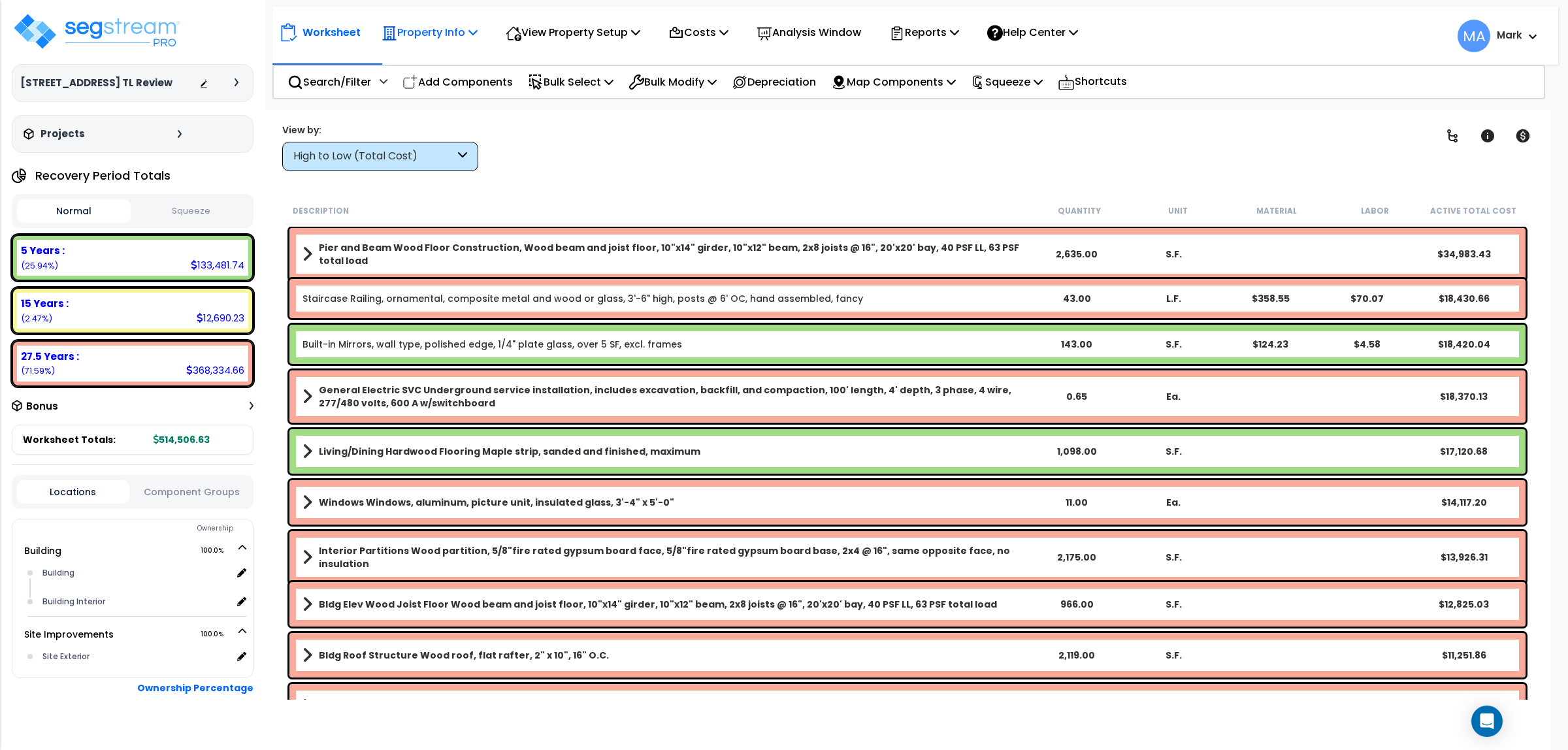
click at [471, 34] on icon at bounding box center [472, 32] width 9 height 11
click at [458, 113] on link "Template property" at bounding box center [440, 117] width 130 height 26
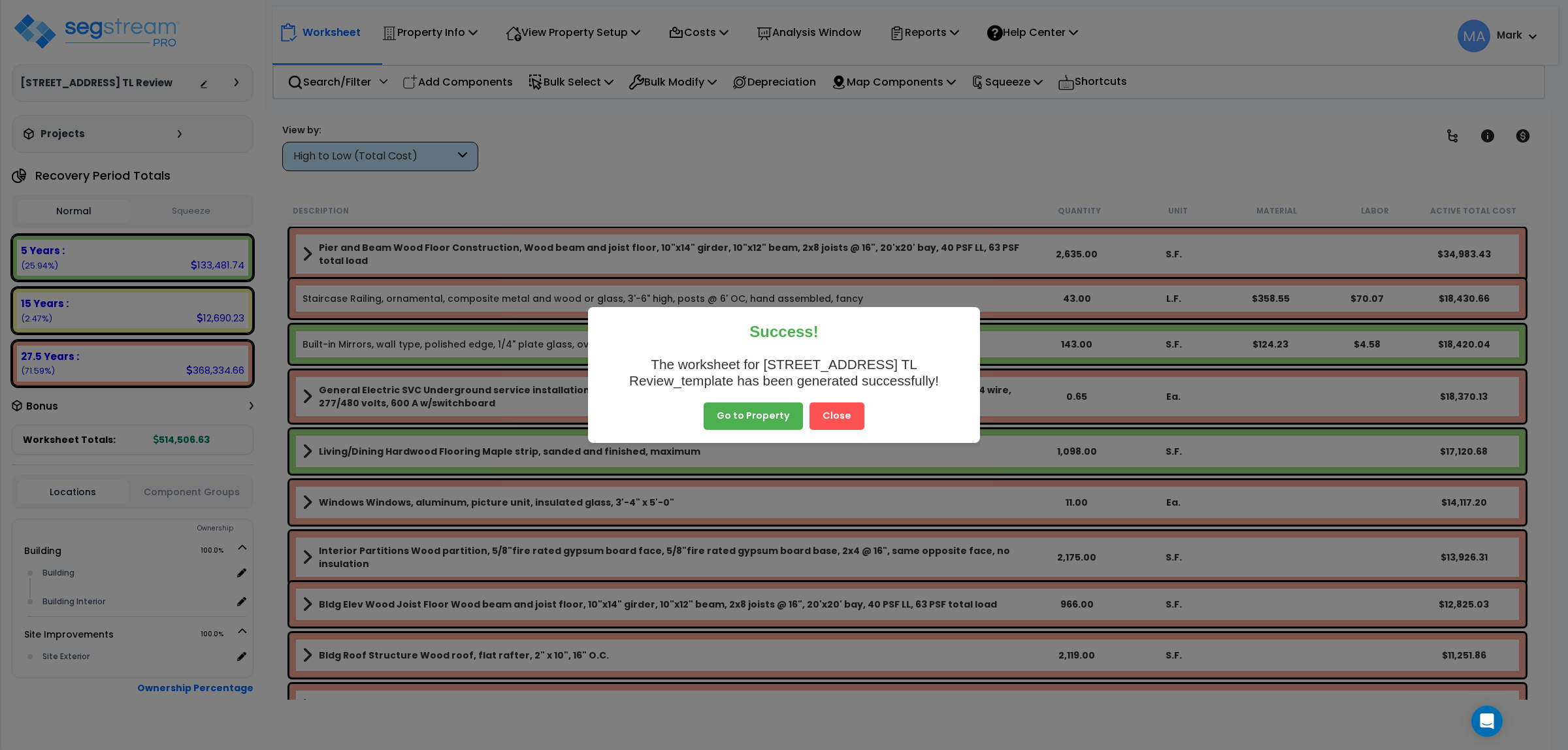
click at [850, 416] on button "Close" at bounding box center [837, 416] width 55 height 27
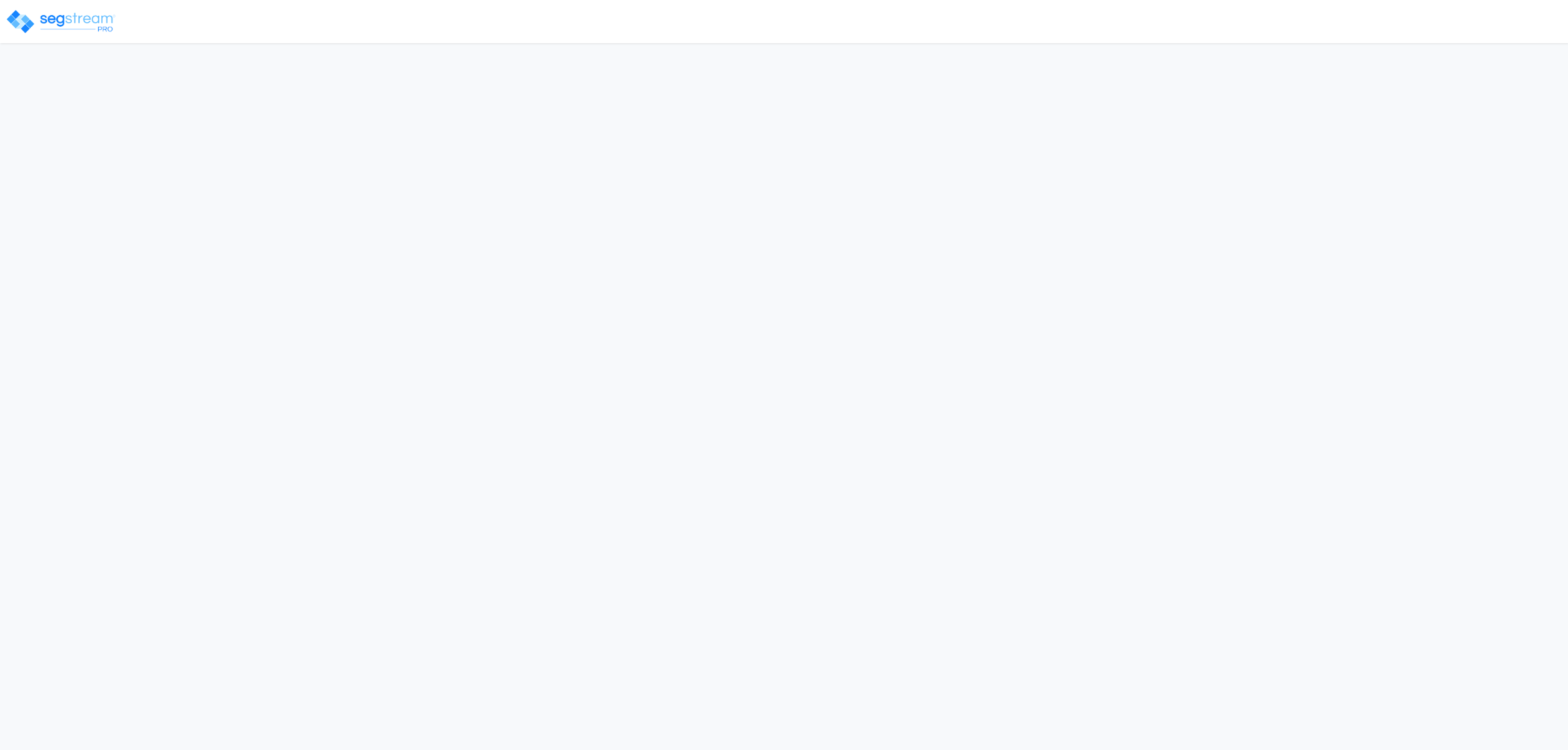
select select "CRM(_5"
select select "2025"
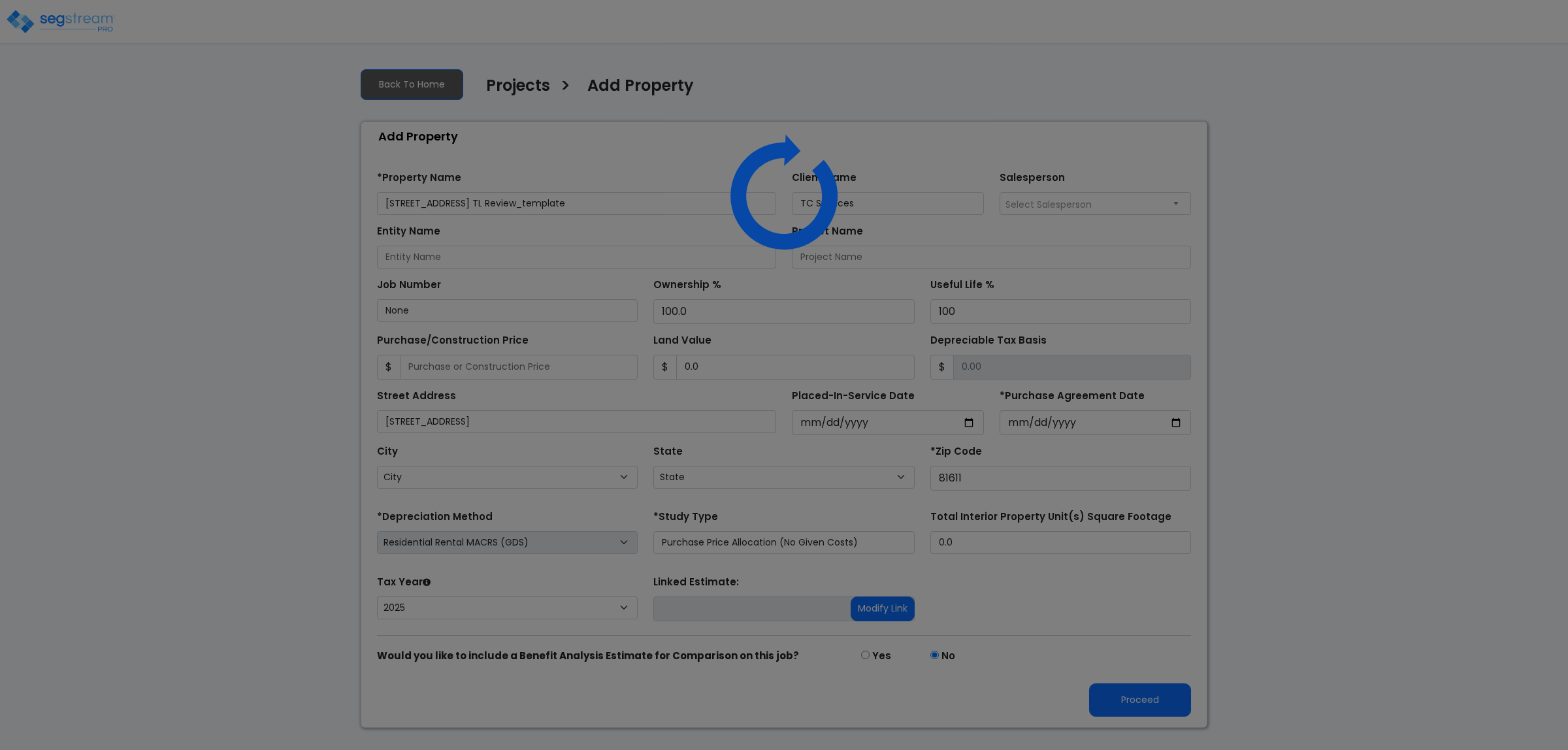
select select "CO"
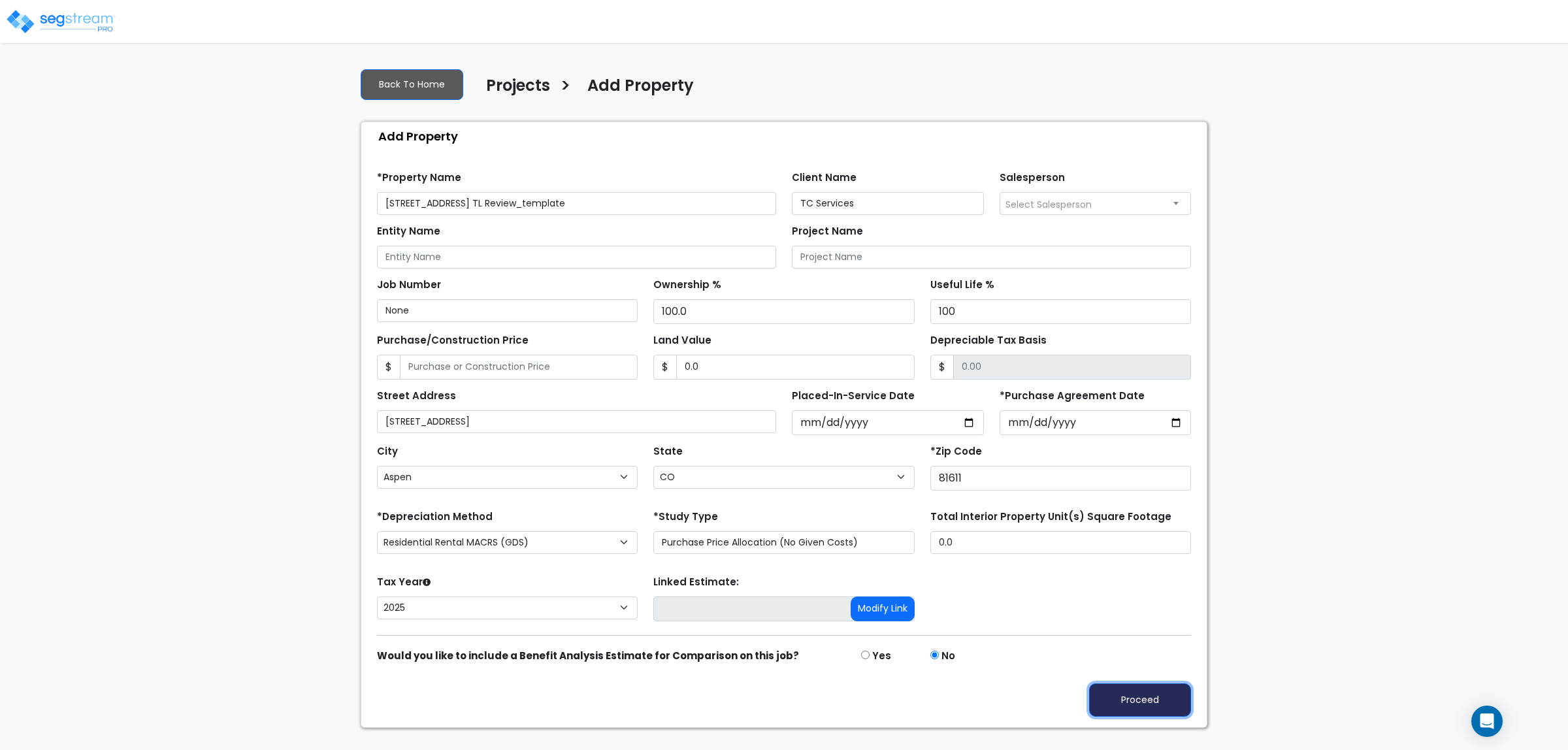
click at [1152, 701] on button "Proceed" at bounding box center [1140, 700] width 102 height 34
type input "0"
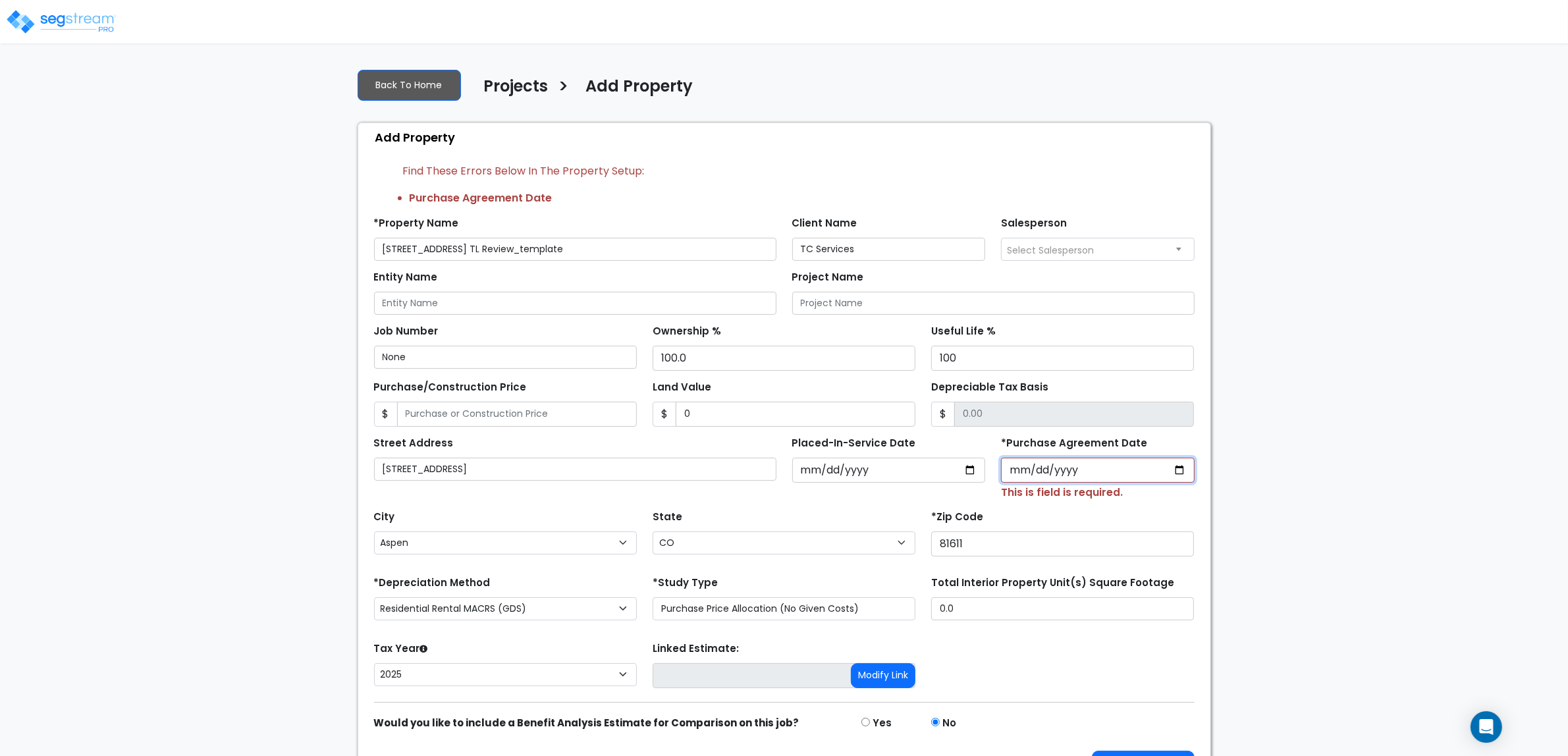
click at [1183, 469] on input "*Purchase Agreement Date" at bounding box center [1098, 470] width 194 height 25
click at [1181, 468] on input "[DATE]" at bounding box center [1098, 470] width 194 height 25
type input "[DATE]"
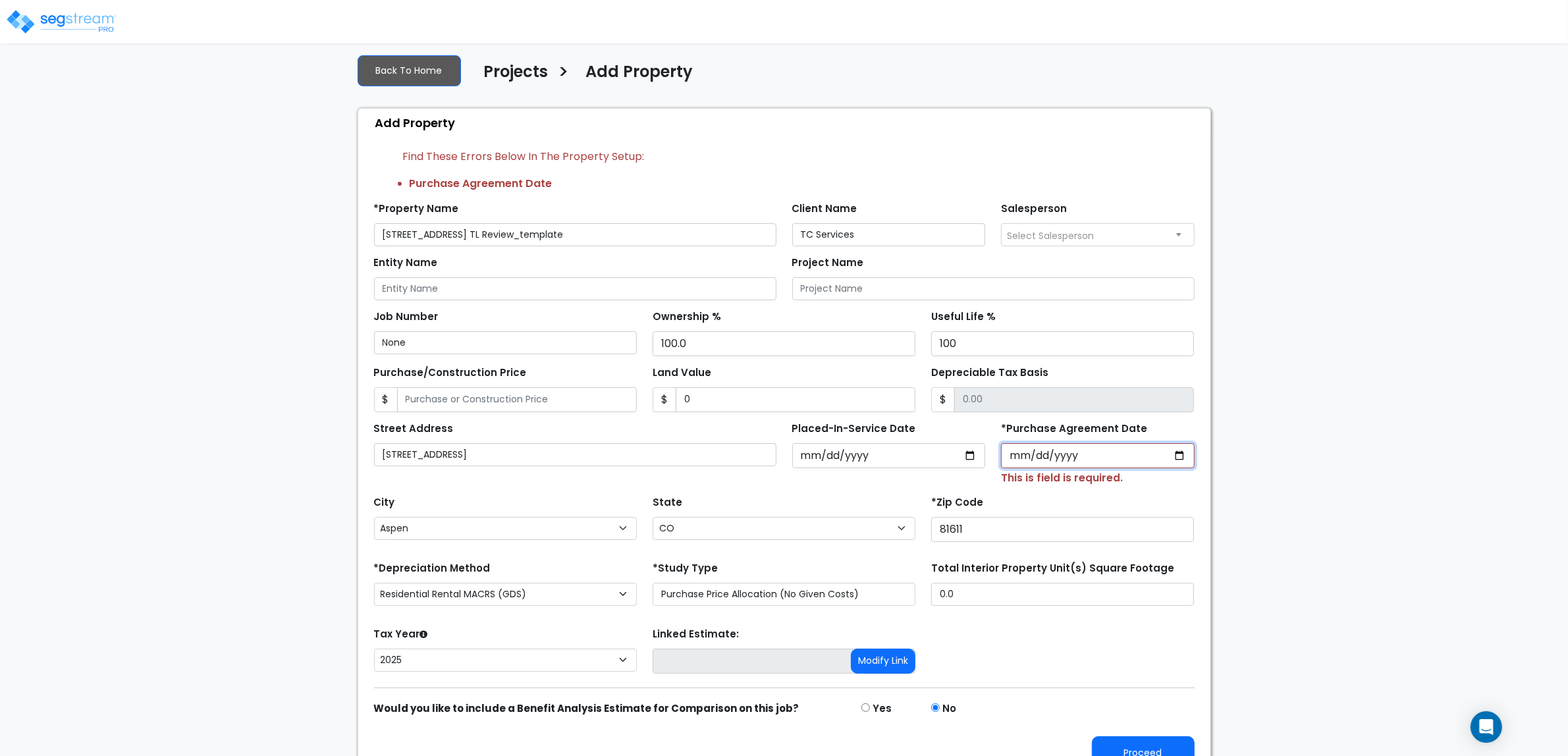
scroll to position [41, 0]
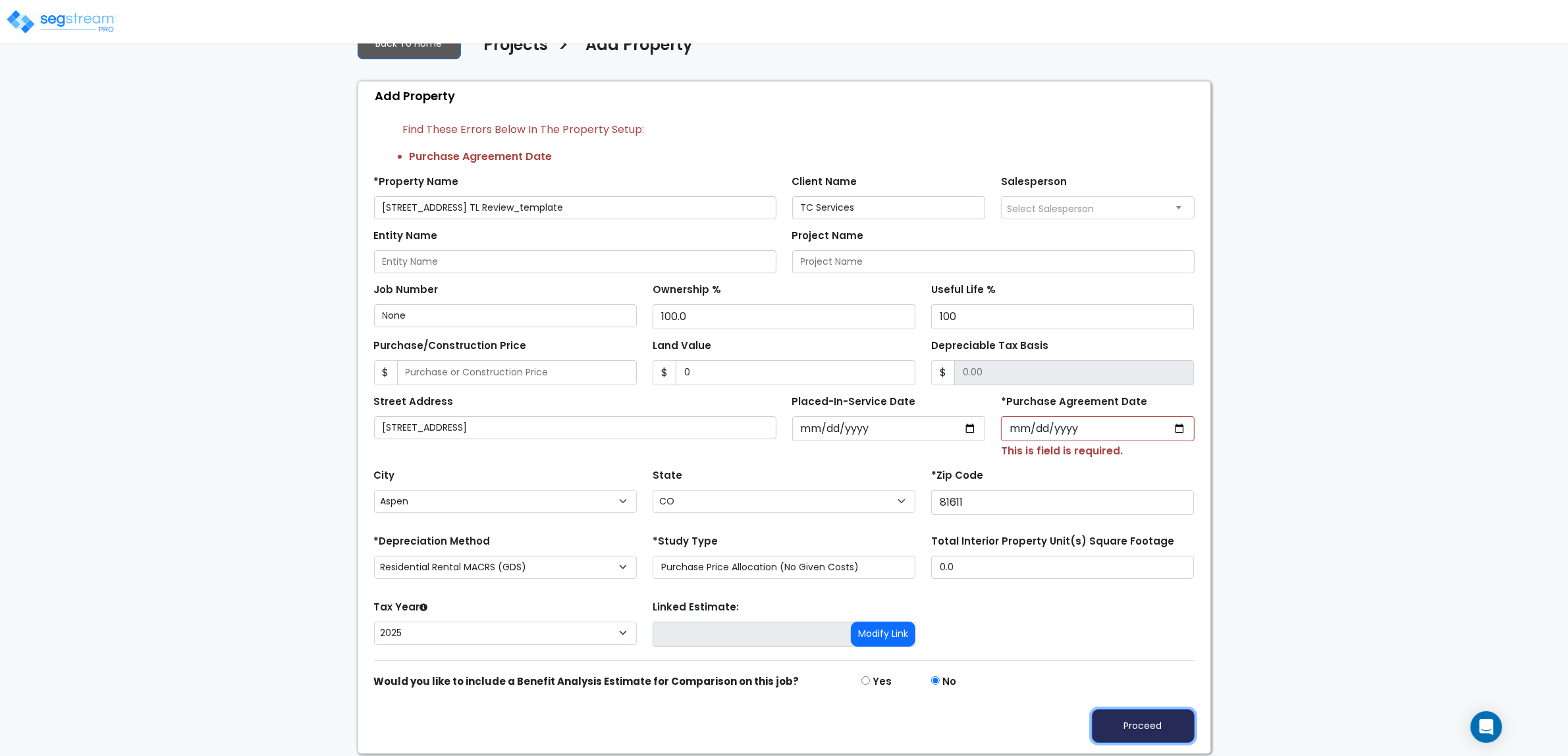
click at [1147, 733] on button "Proceed" at bounding box center [1143, 726] width 103 height 34
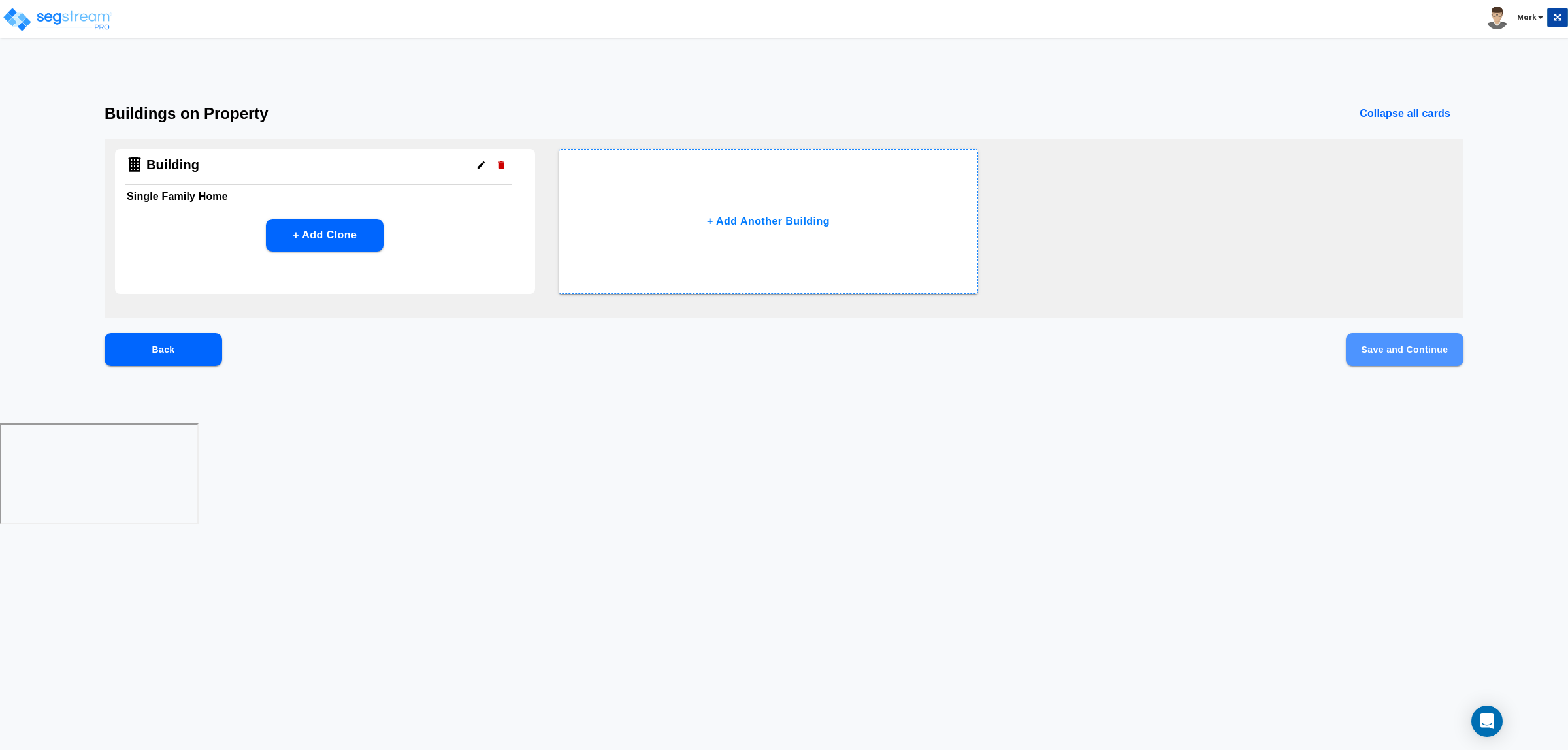
click at [1405, 340] on button "Save and Continue" at bounding box center [1405, 350] width 117 height 33
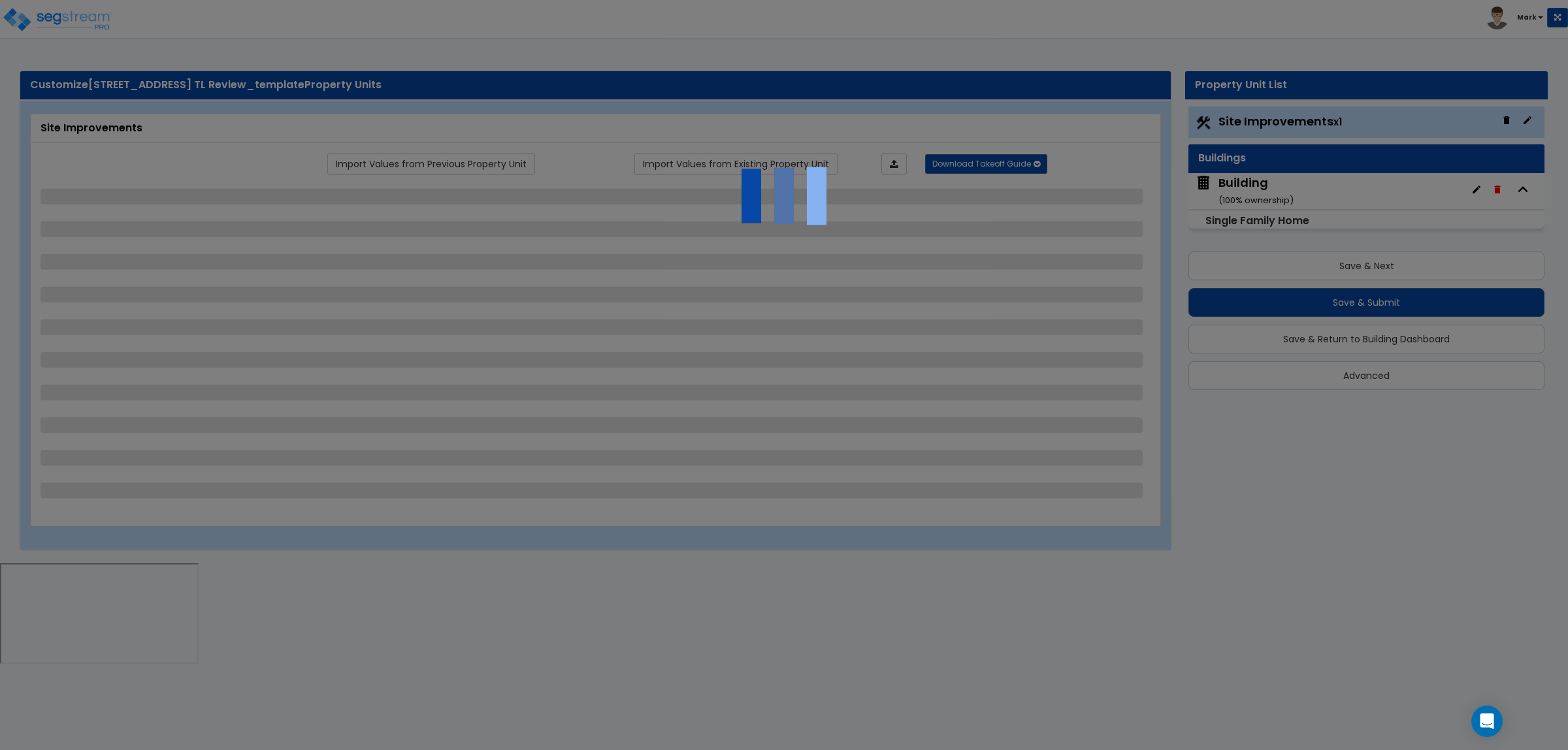
select select "2"
select select "1"
select select "3"
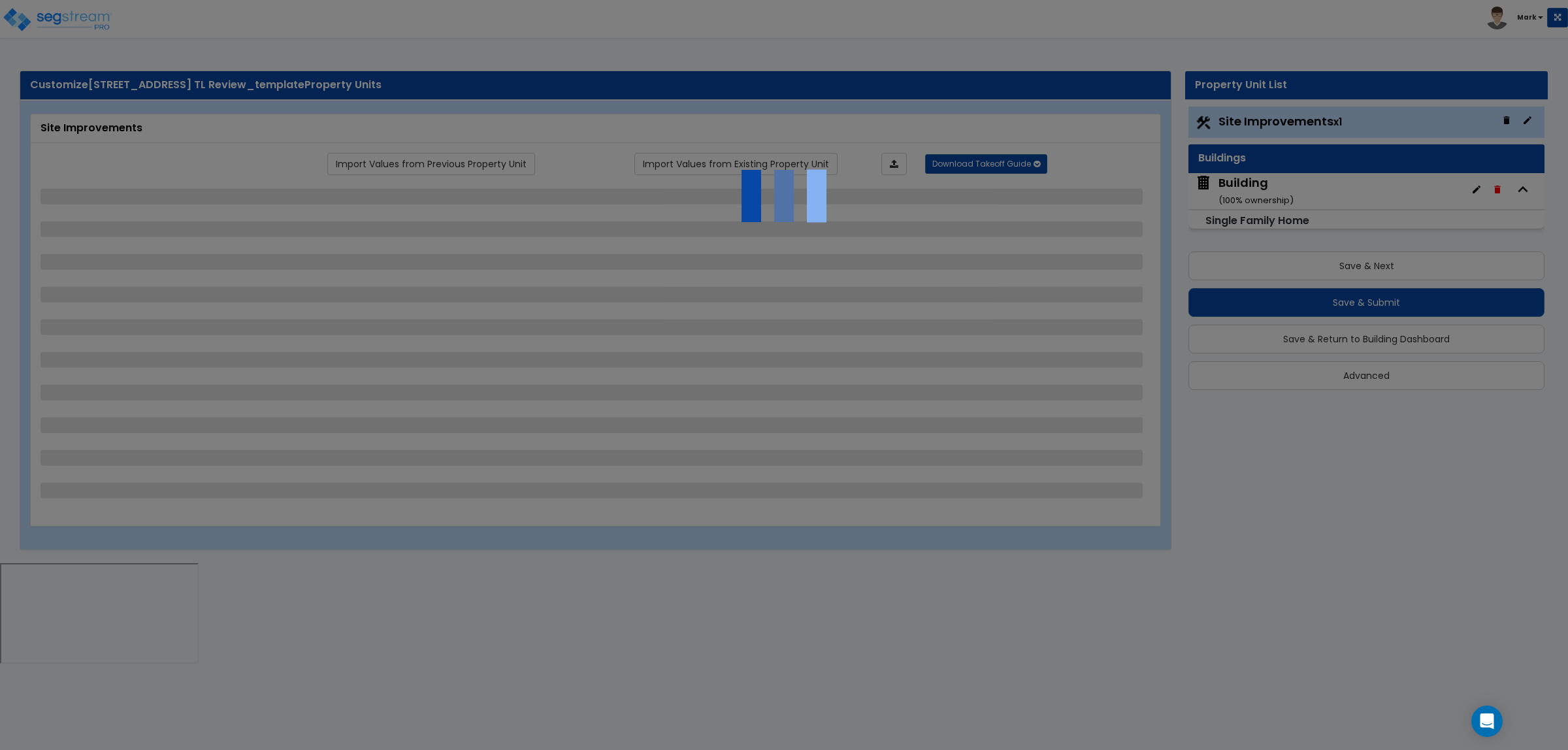
select select "2"
select select "1"
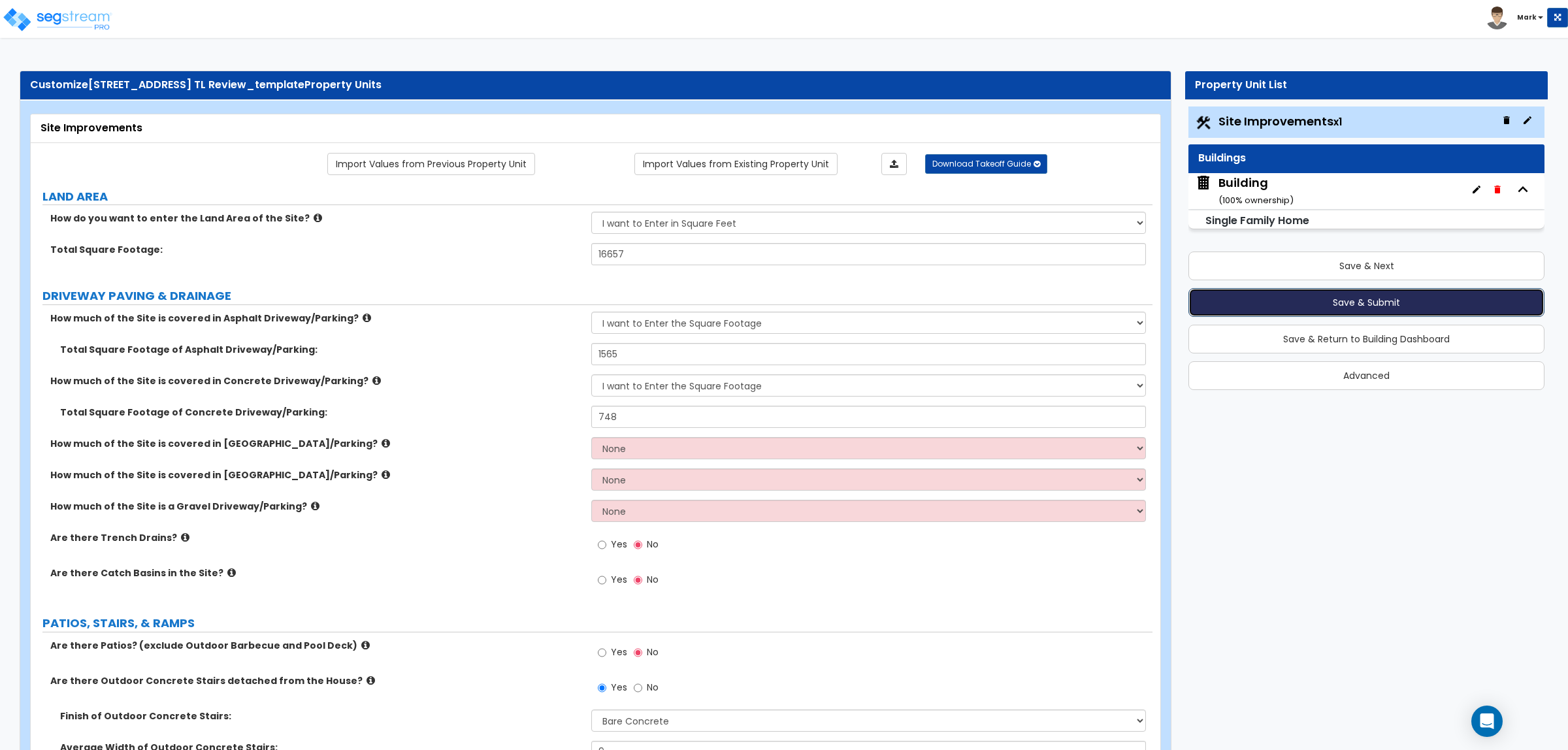
click at [1397, 292] on button "Save & Submit" at bounding box center [1367, 302] width 356 height 29
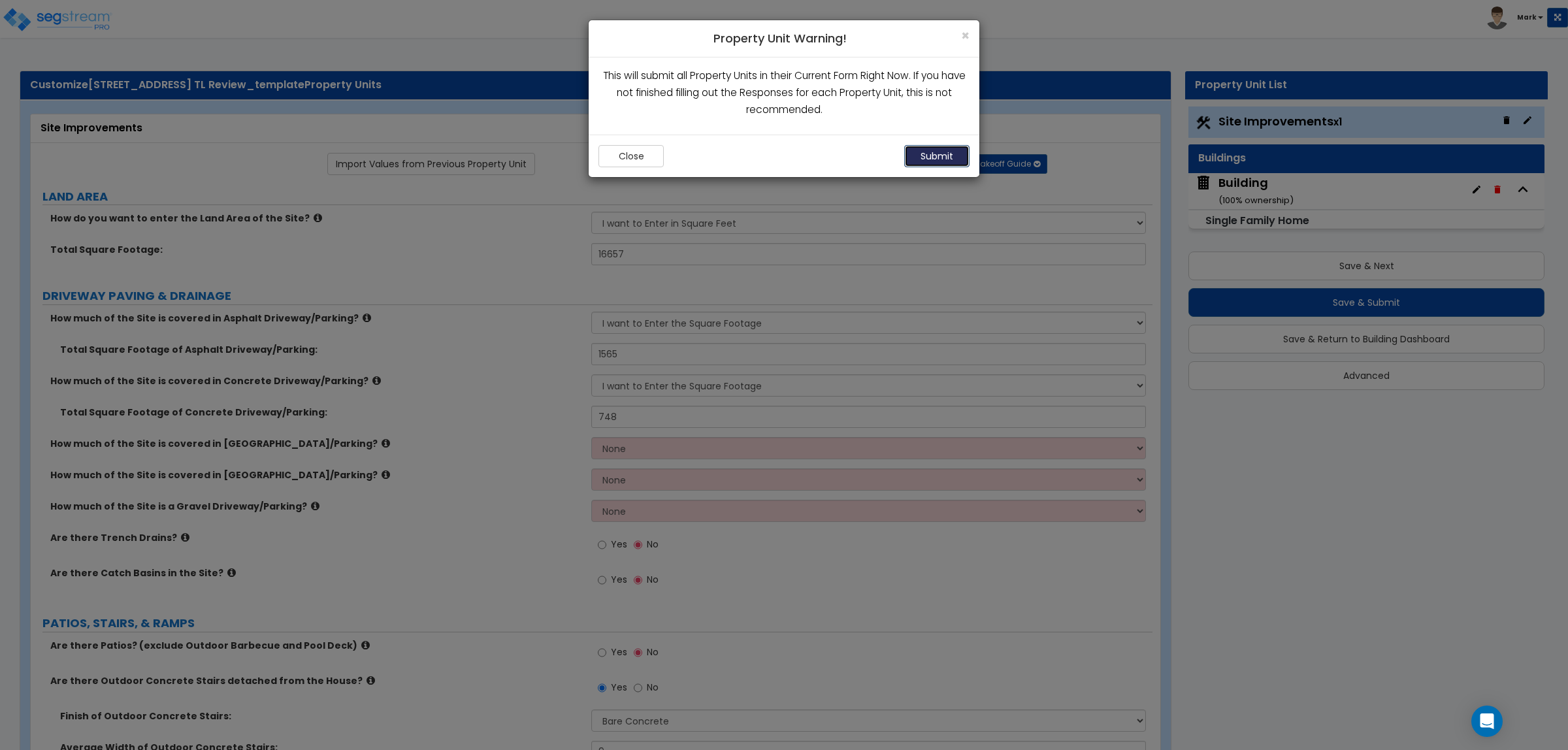
click at [944, 162] on button "Submit" at bounding box center [937, 156] width 66 height 22
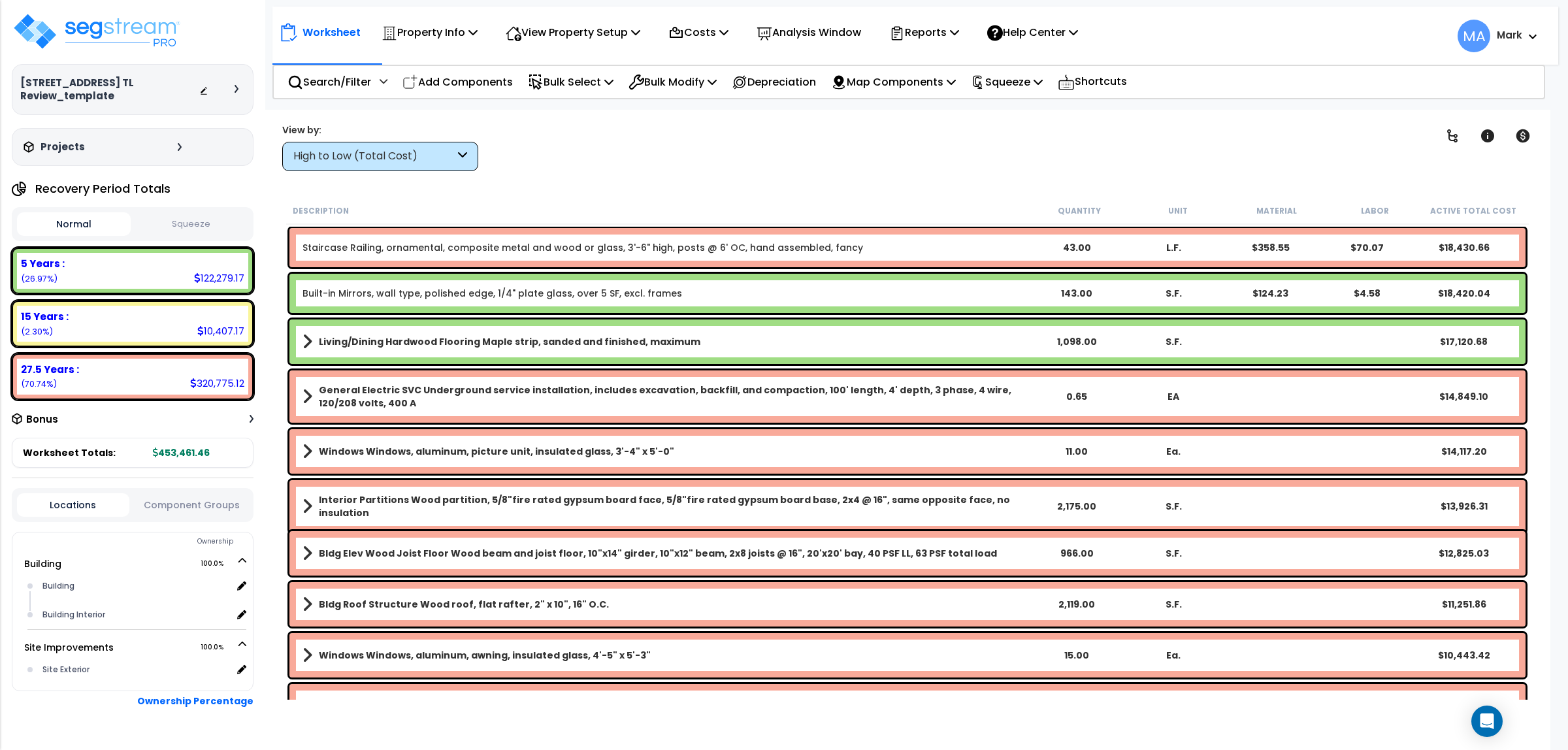
click at [416, 145] on div "High to Low (Total Cost)" at bounding box center [380, 157] width 196 height 30
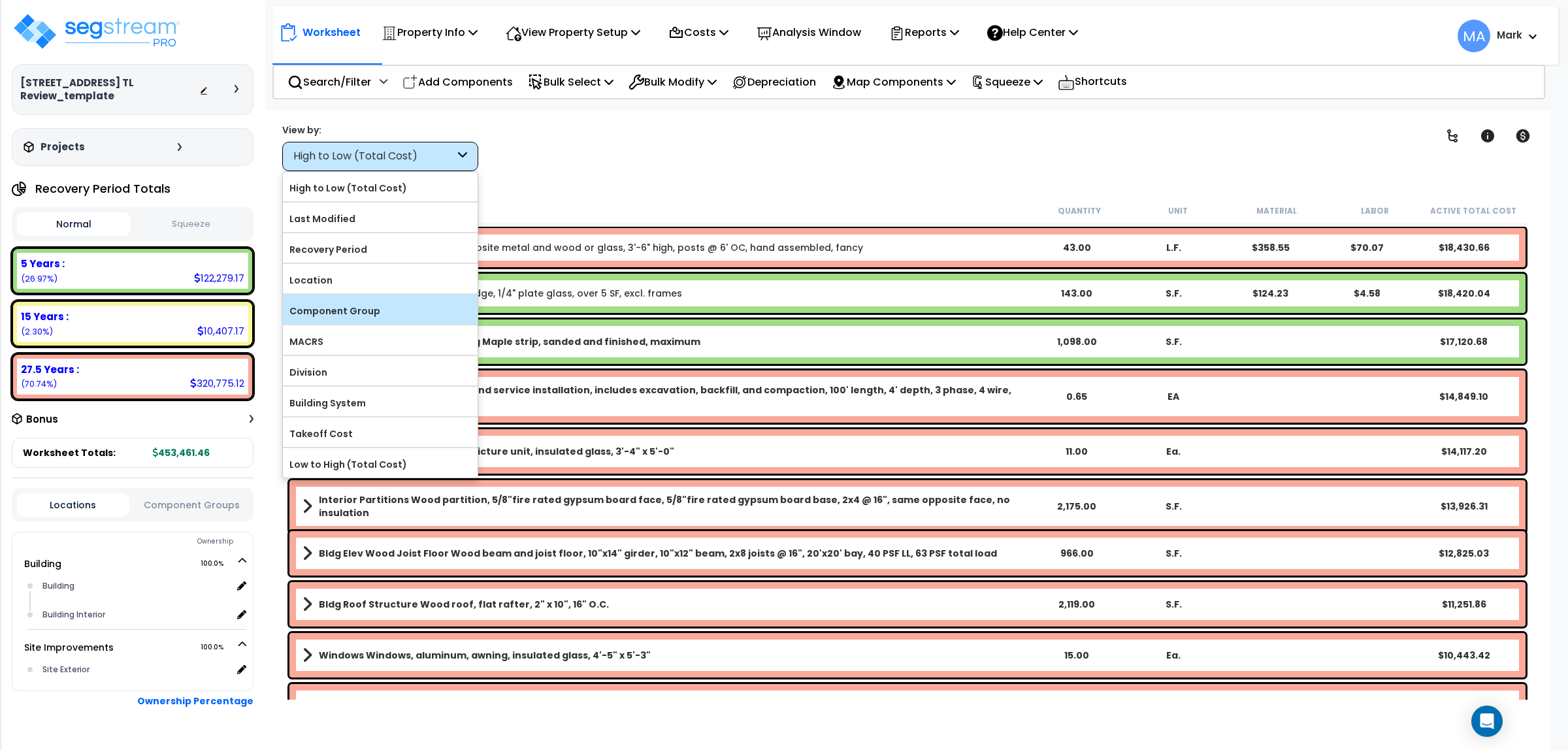
click at [395, 318] on label "Component Group" at bounding box center [379, 311] width 195 height 20
click at [0, 0] on input "Component Group" at bounding box center [0, 0] width 0 height 0
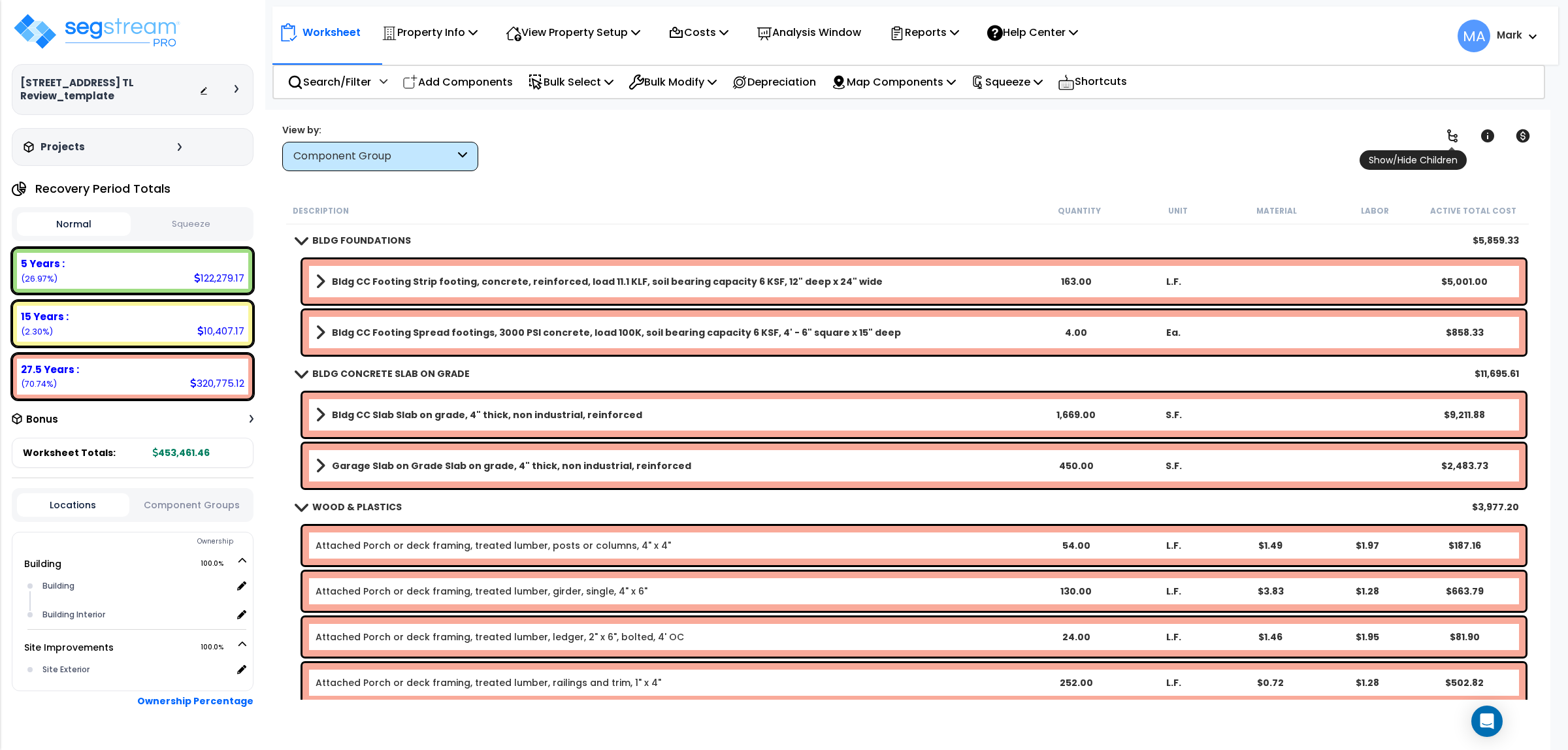
click at [1457, 142] on icon at bounding box center [1452, 136] width 16 height 16
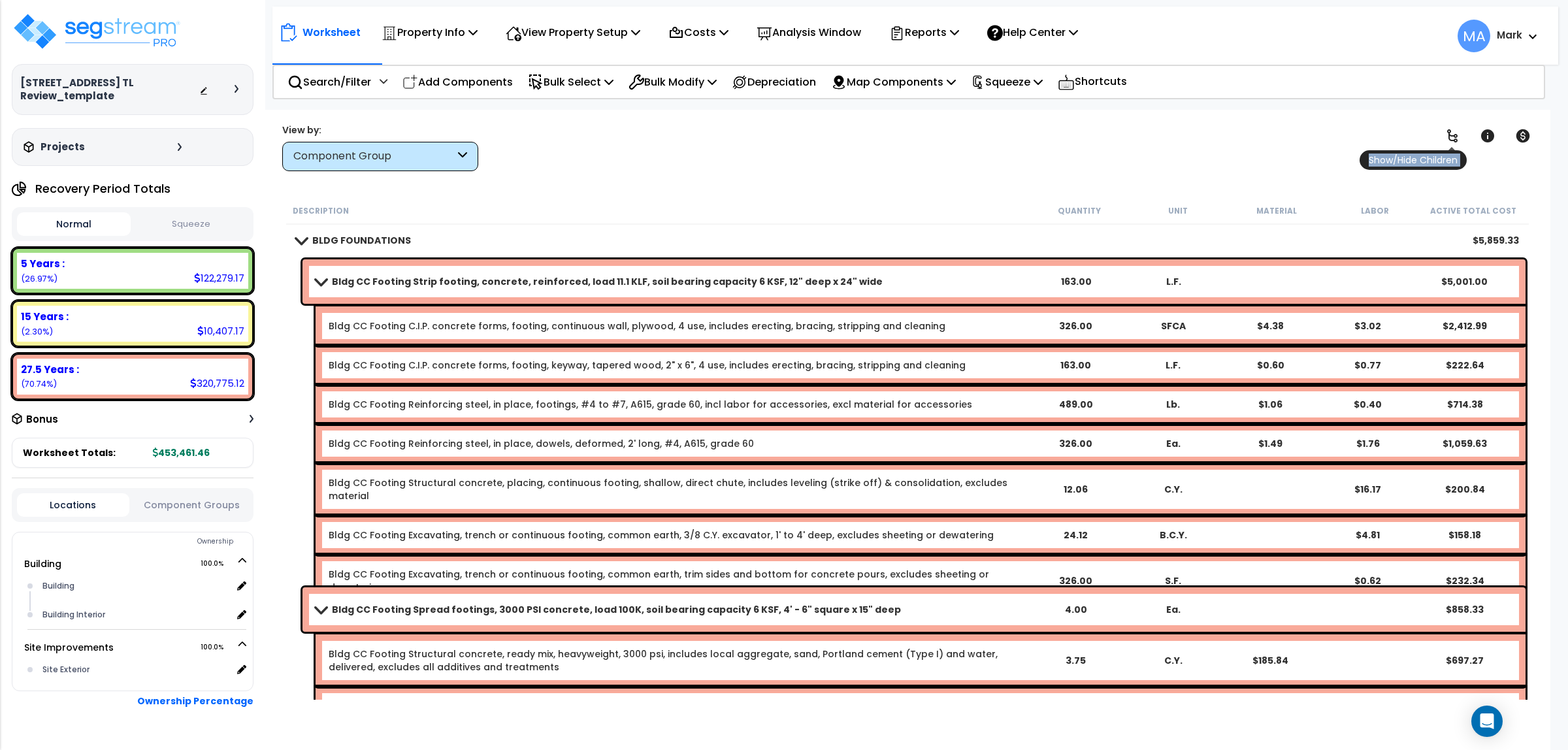
click at [1457, 142] on icon at bounding box center [1452, 136] width 16 height 16
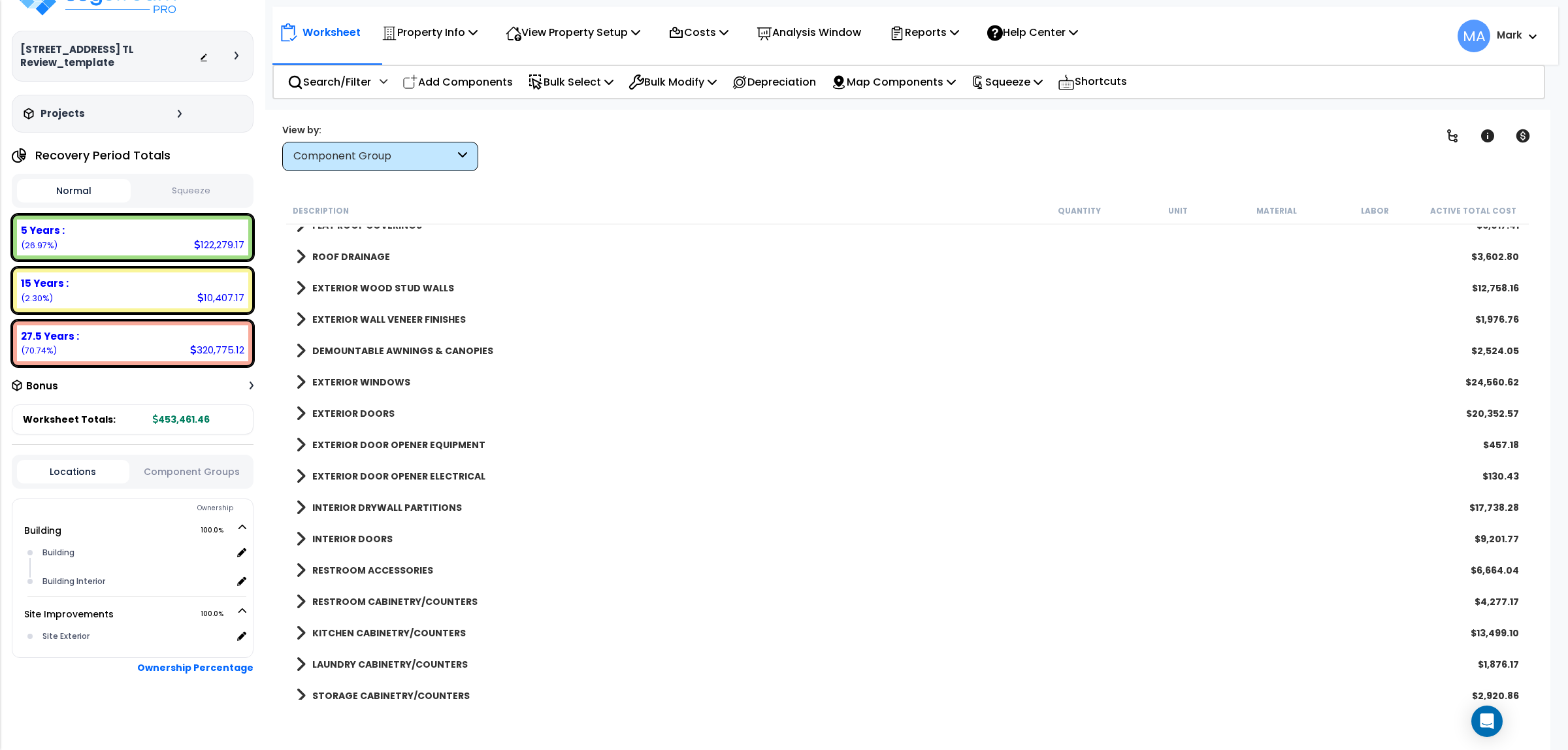
scroll to position [327, 0]
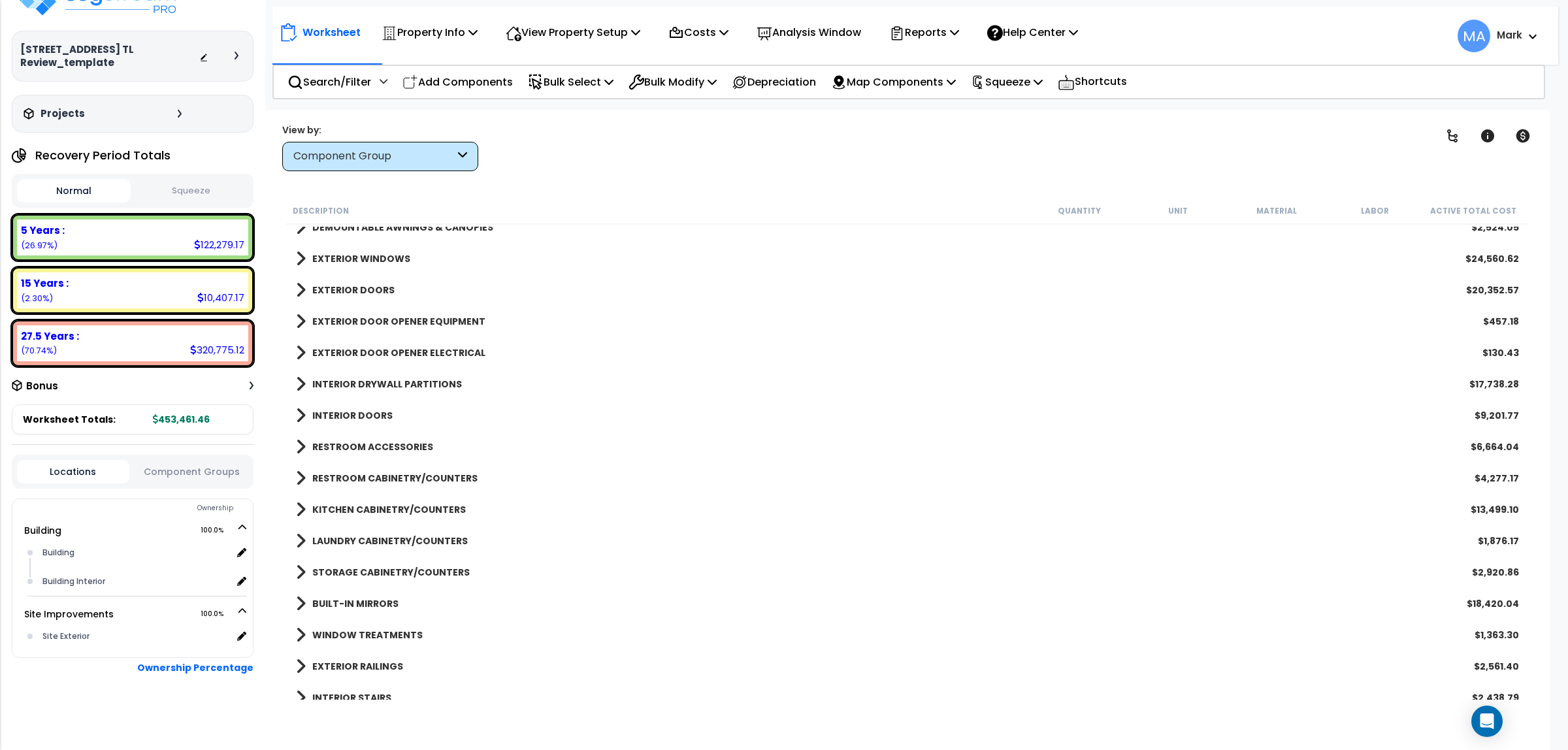
click at [443, 445] on div "RESTROOM ACCESSORIES $6,664.04" at bounding box center [907, 447] width 1236 height 31
click at [404, 438] on link "RESTROOM ACCESSORIES" at bounding box center [364, 447] width 137 height 18
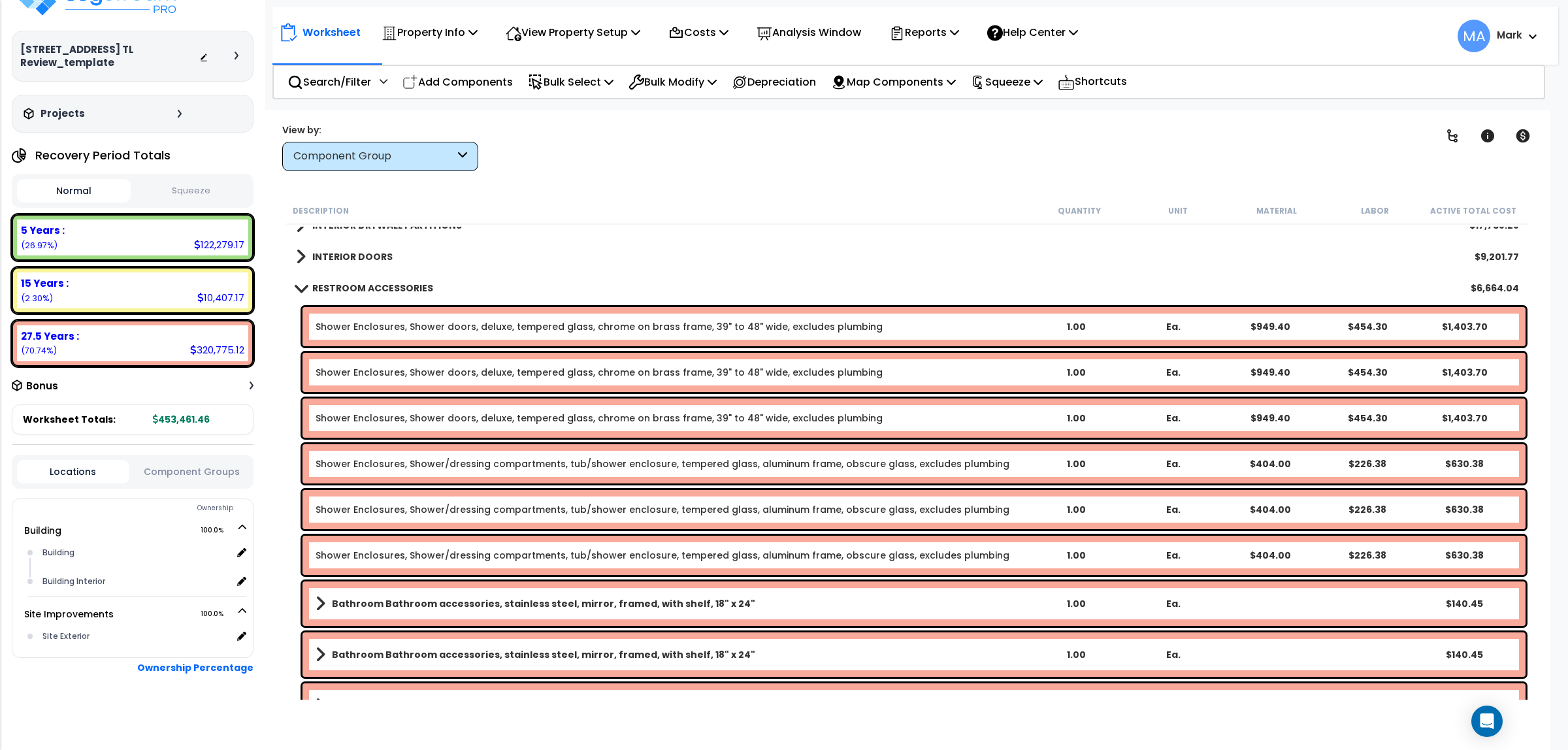
scroll to position [490, 0]
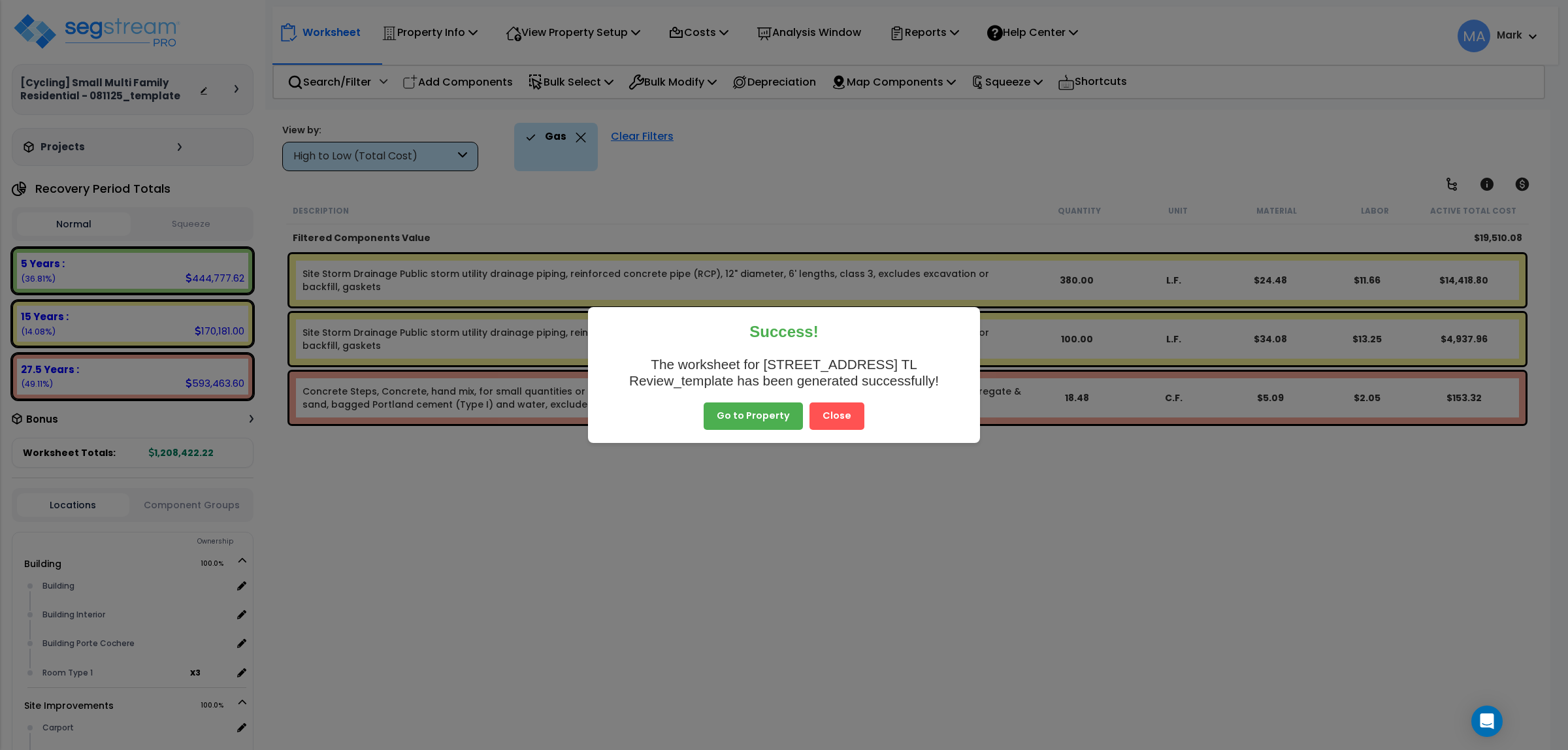
click at [856, 416] on button "Close" at bounding box center [837, 416] width 55 height 27
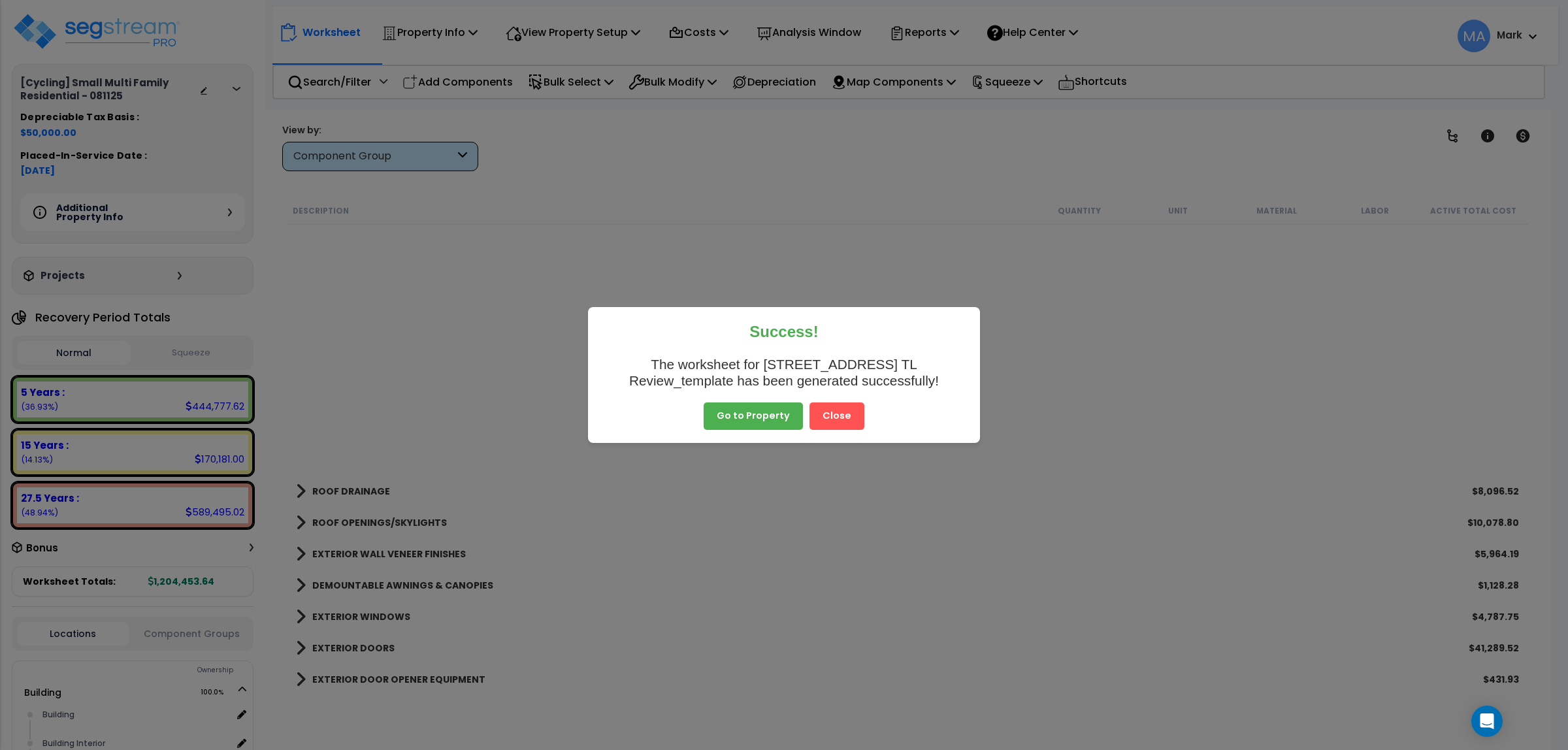
scroll to position [408, 0]
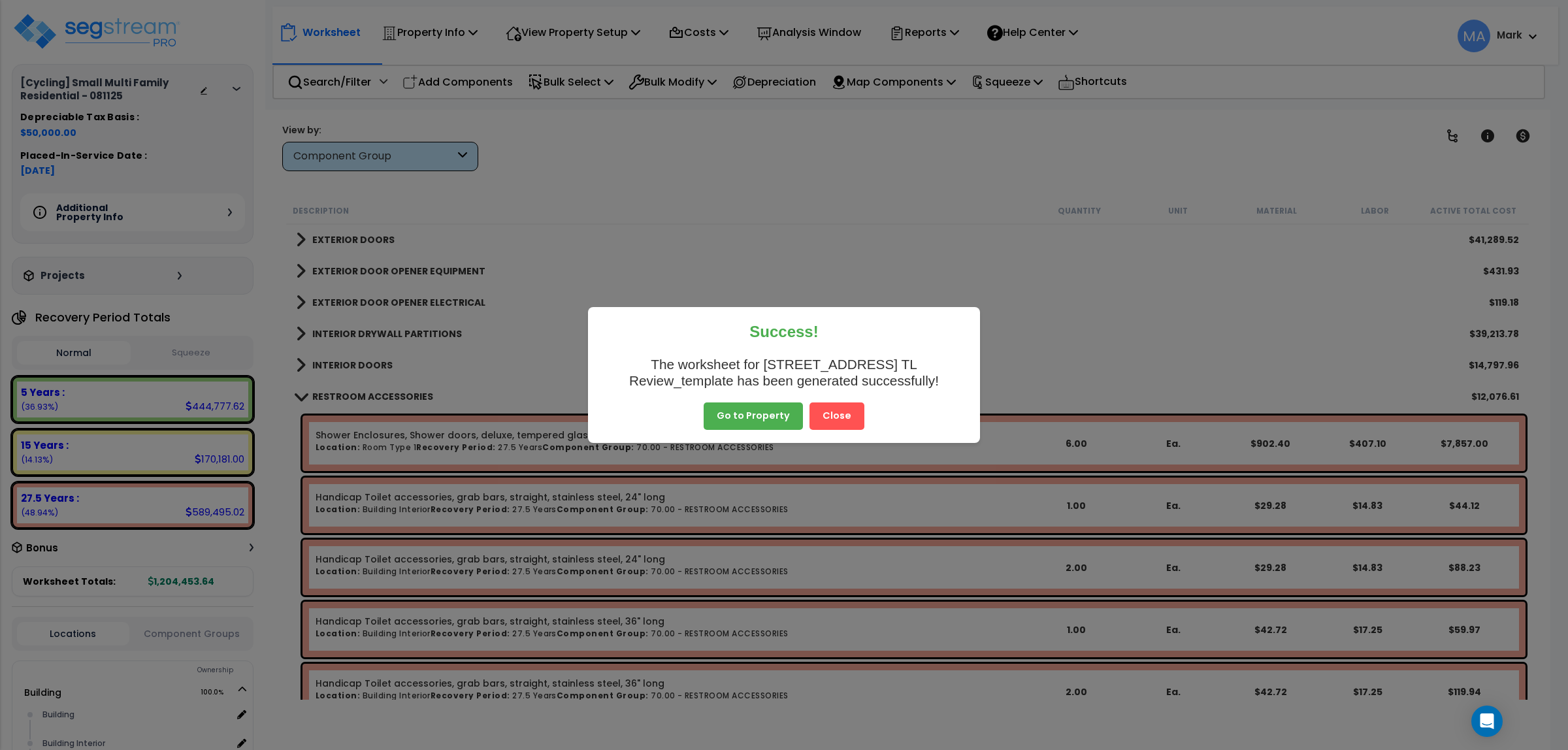
click at [841, 409] on button "Close" at bounding box center [837, 416] width 55 height 27
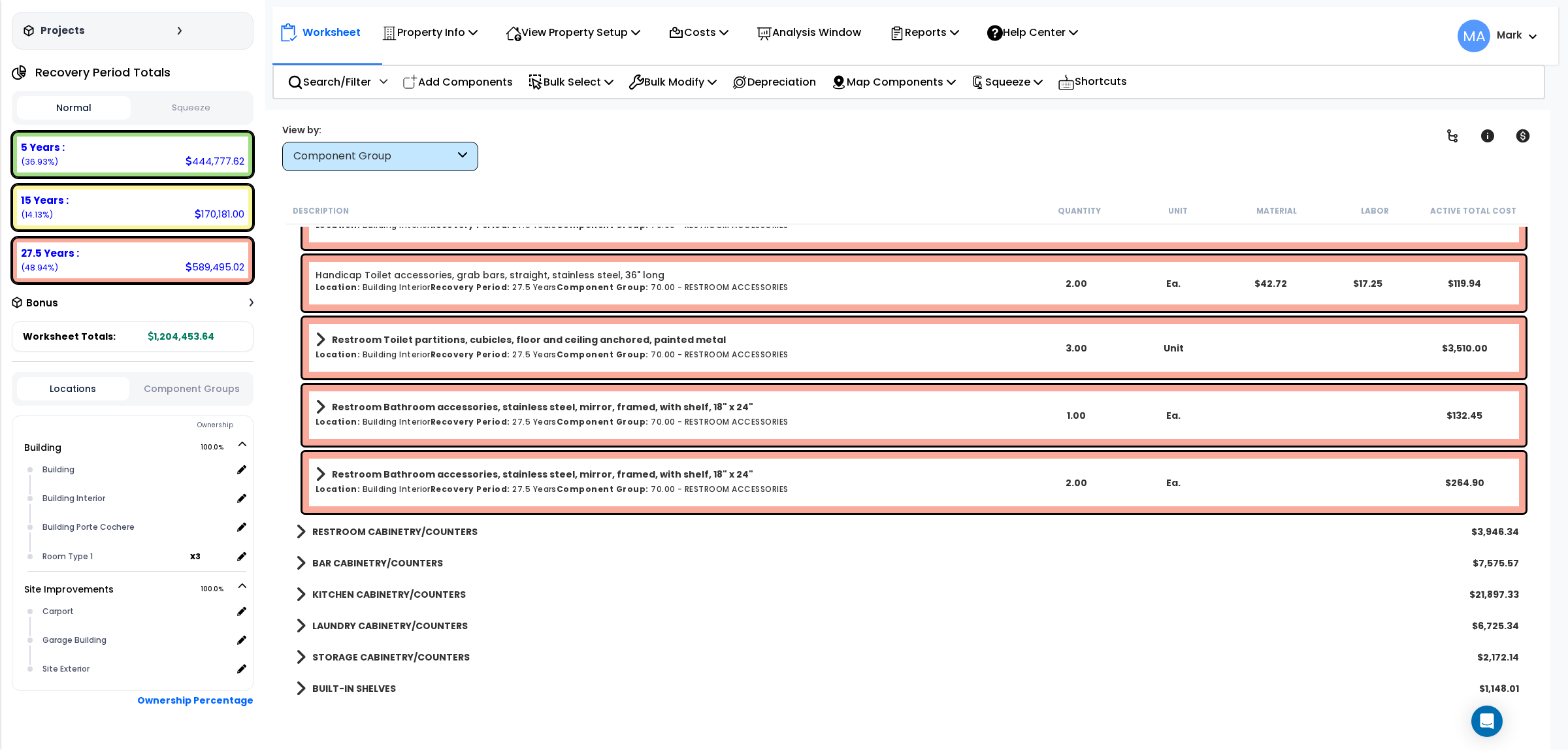
scroll to position [980, 0]
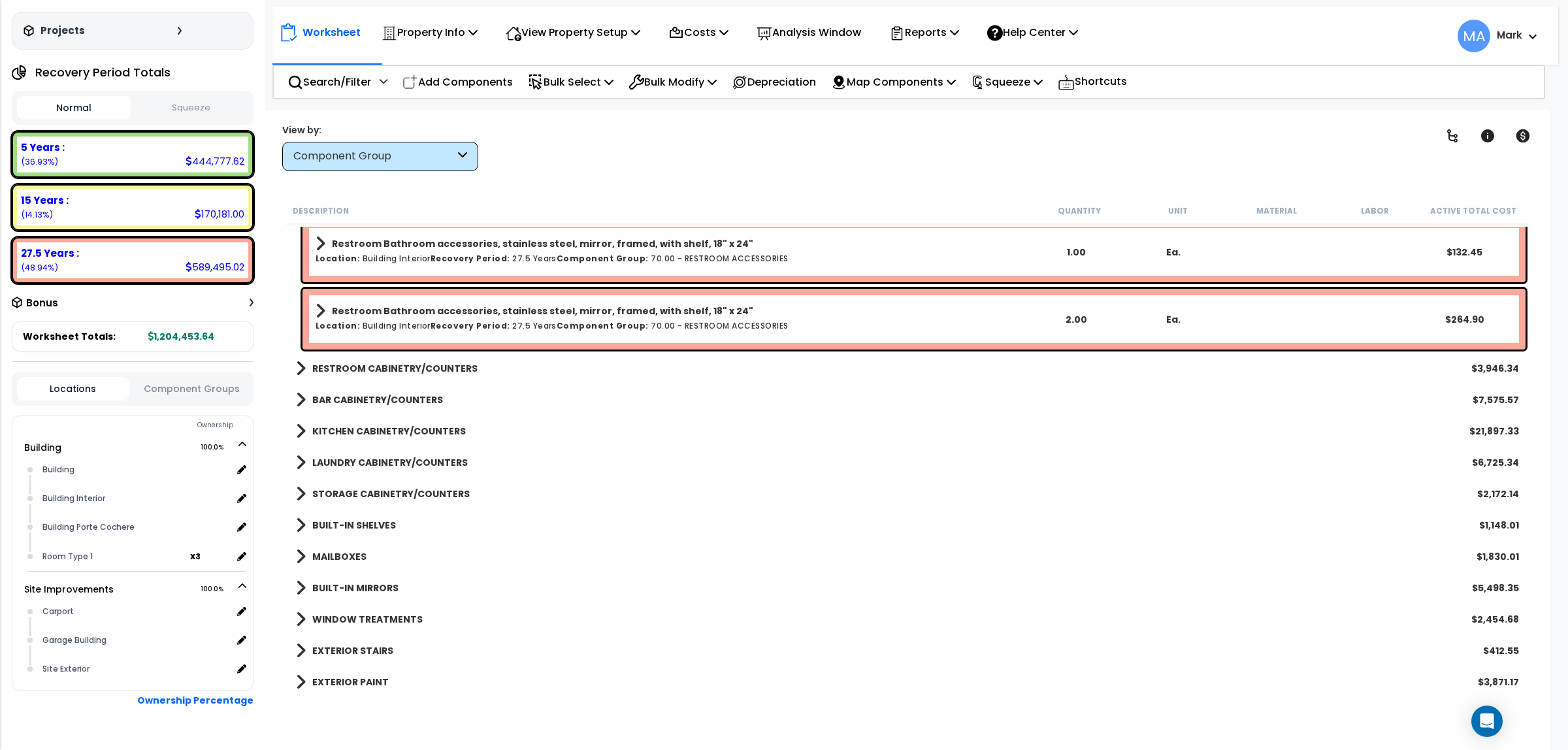
click at [407, 360] on link "RESTROOM CABINETRY/COUNTERS" at bounding box center [386, 369] width 182 height 18
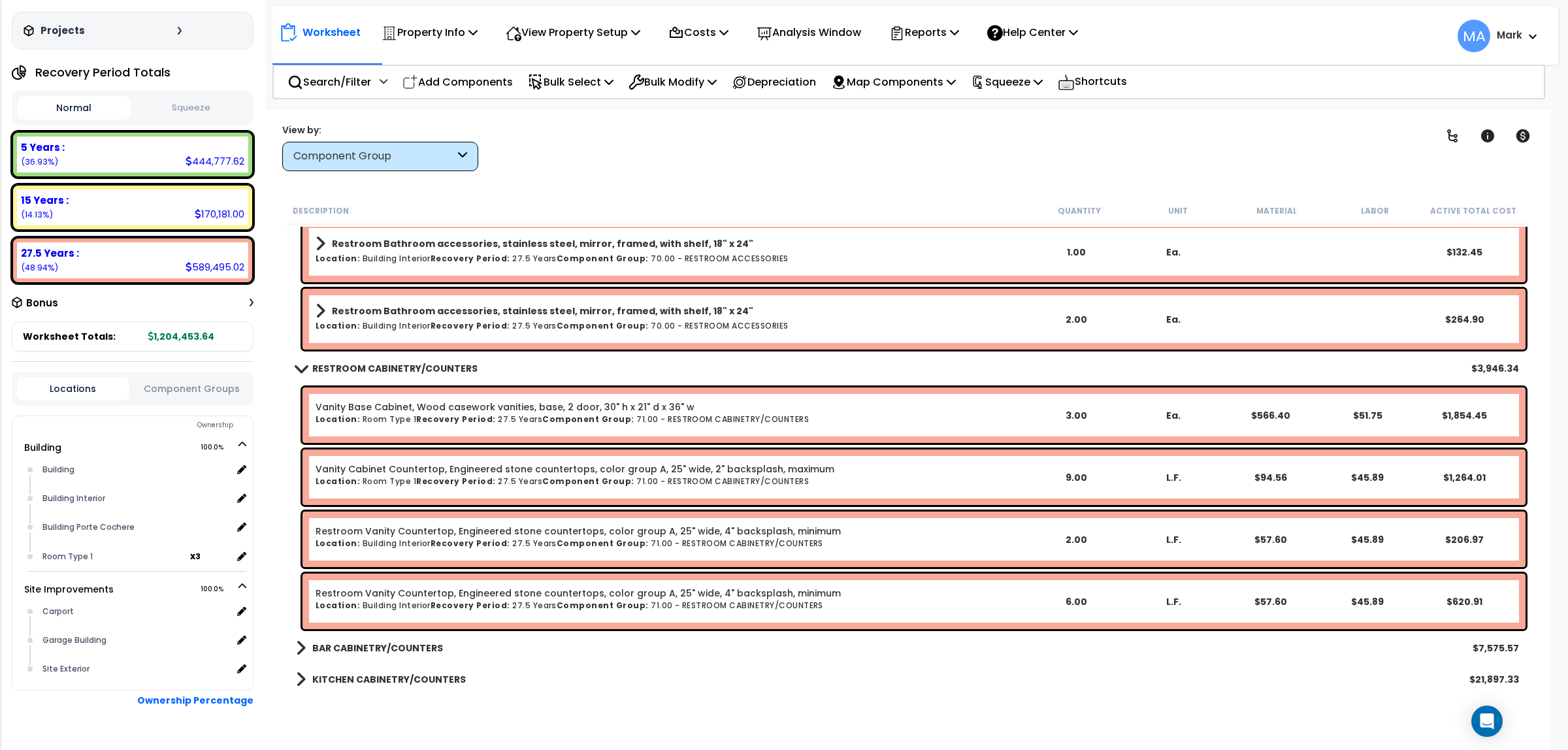
click at [413, 654] on b "BAR CABINETRY/COUNTERS" at bounding box center [377, 648] width 131 height 13
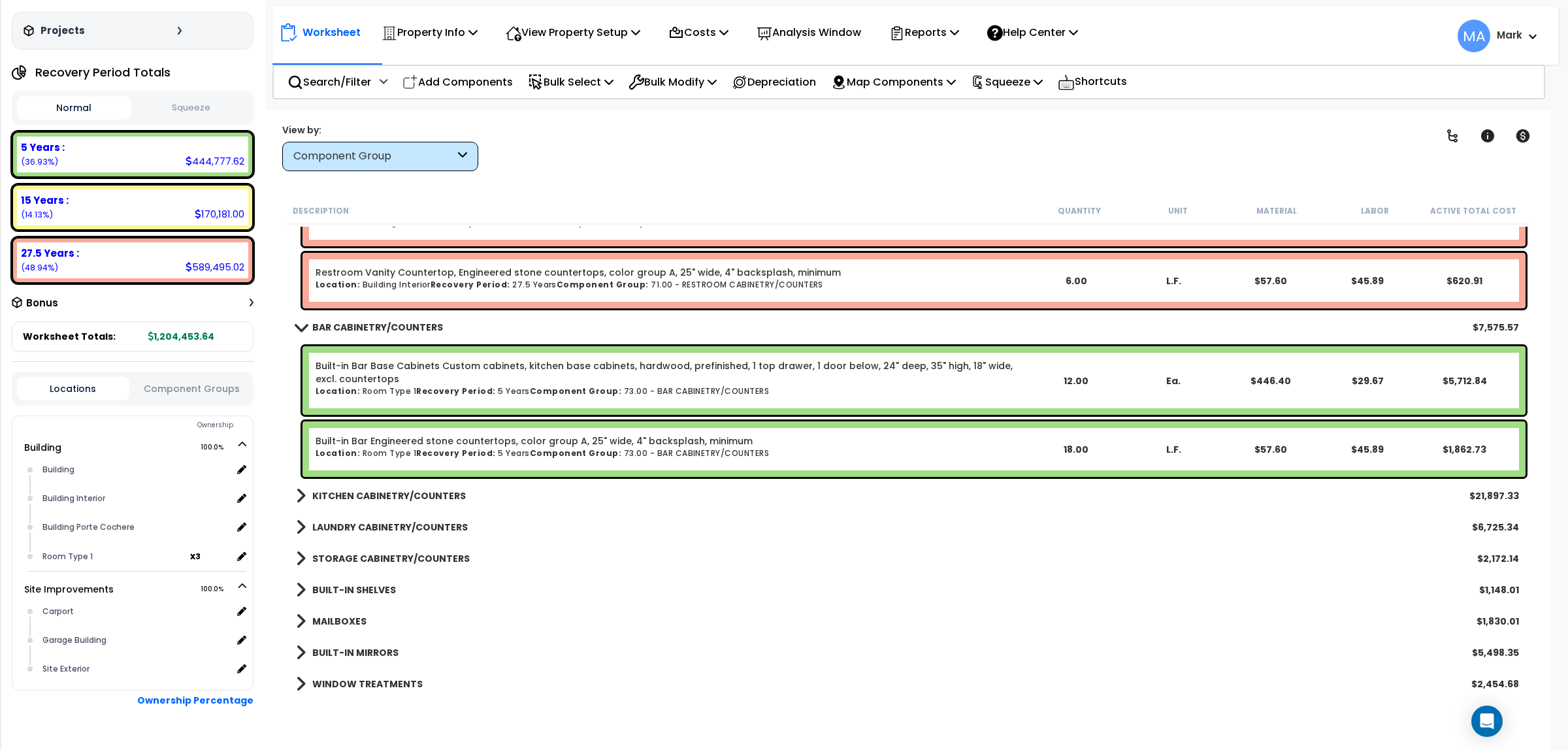
scroll to position [1307, 0]
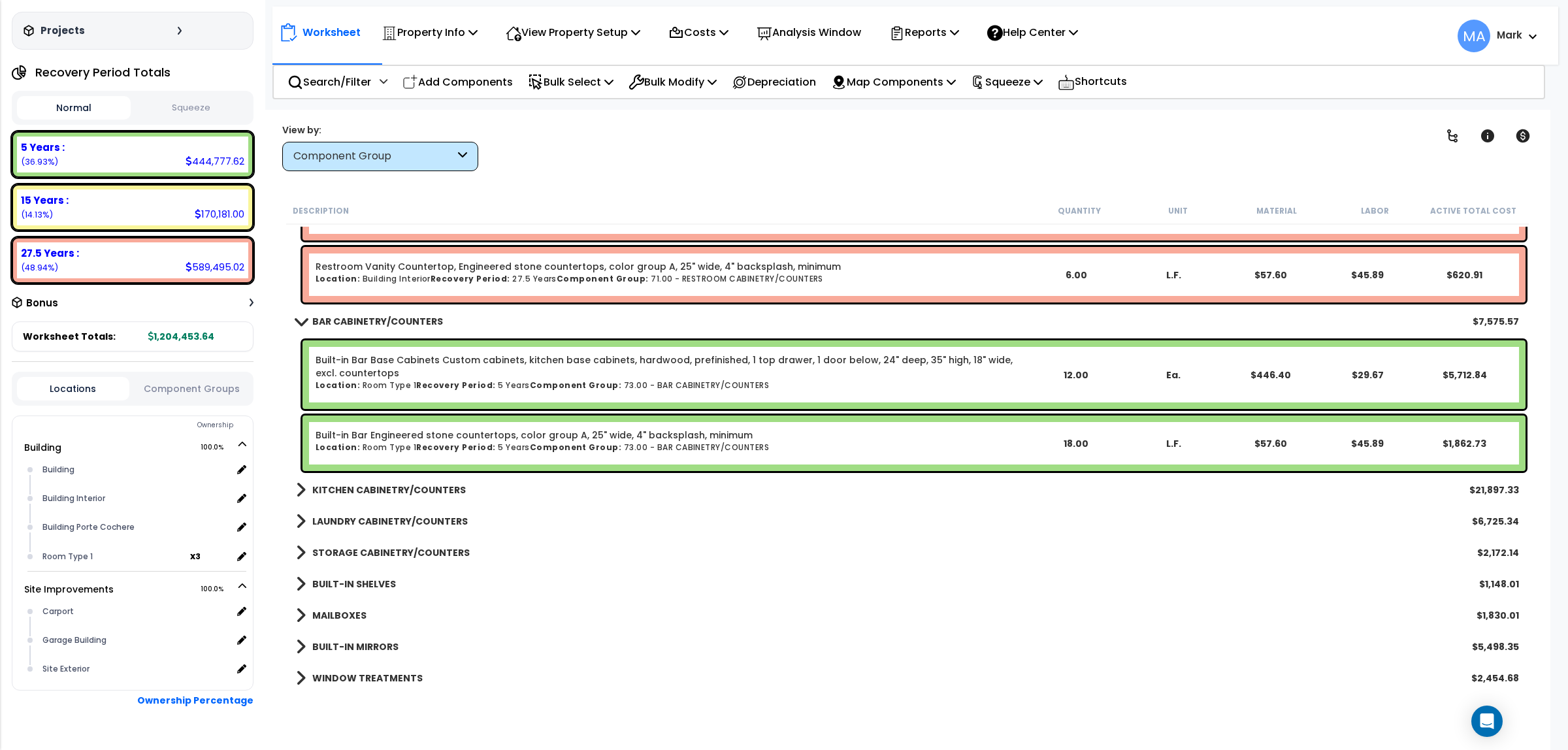
click at [397, 489] on b "KITCHEN CABINETRY/COUNTERS" at bounding box center [389, 490] width 154 height 13
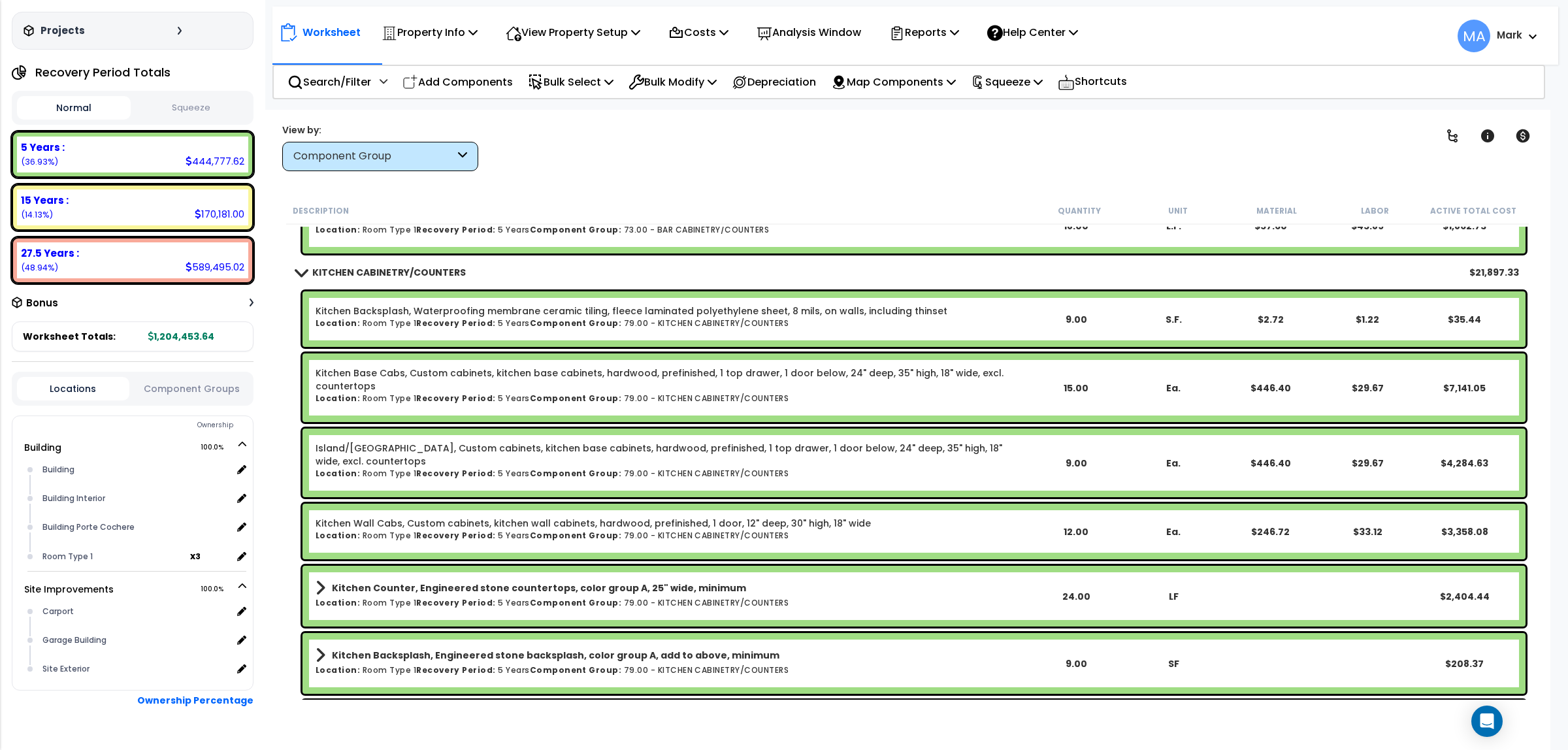
scroll to position [1470, 0]
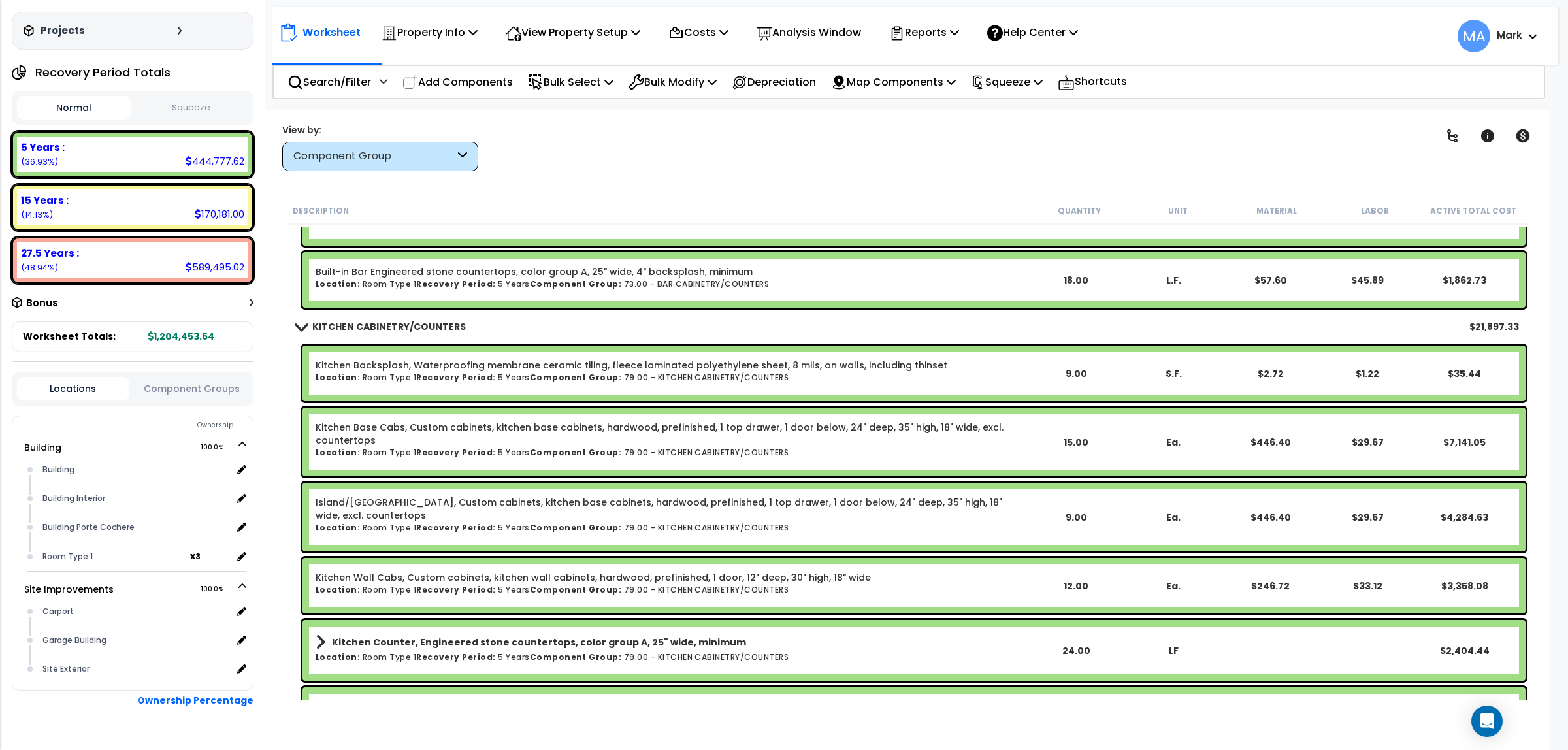
click at [382, 324] on b "KITCHEN CABINETRY/COUNTERS" at bounding box center [389, 327] width 154 height 13
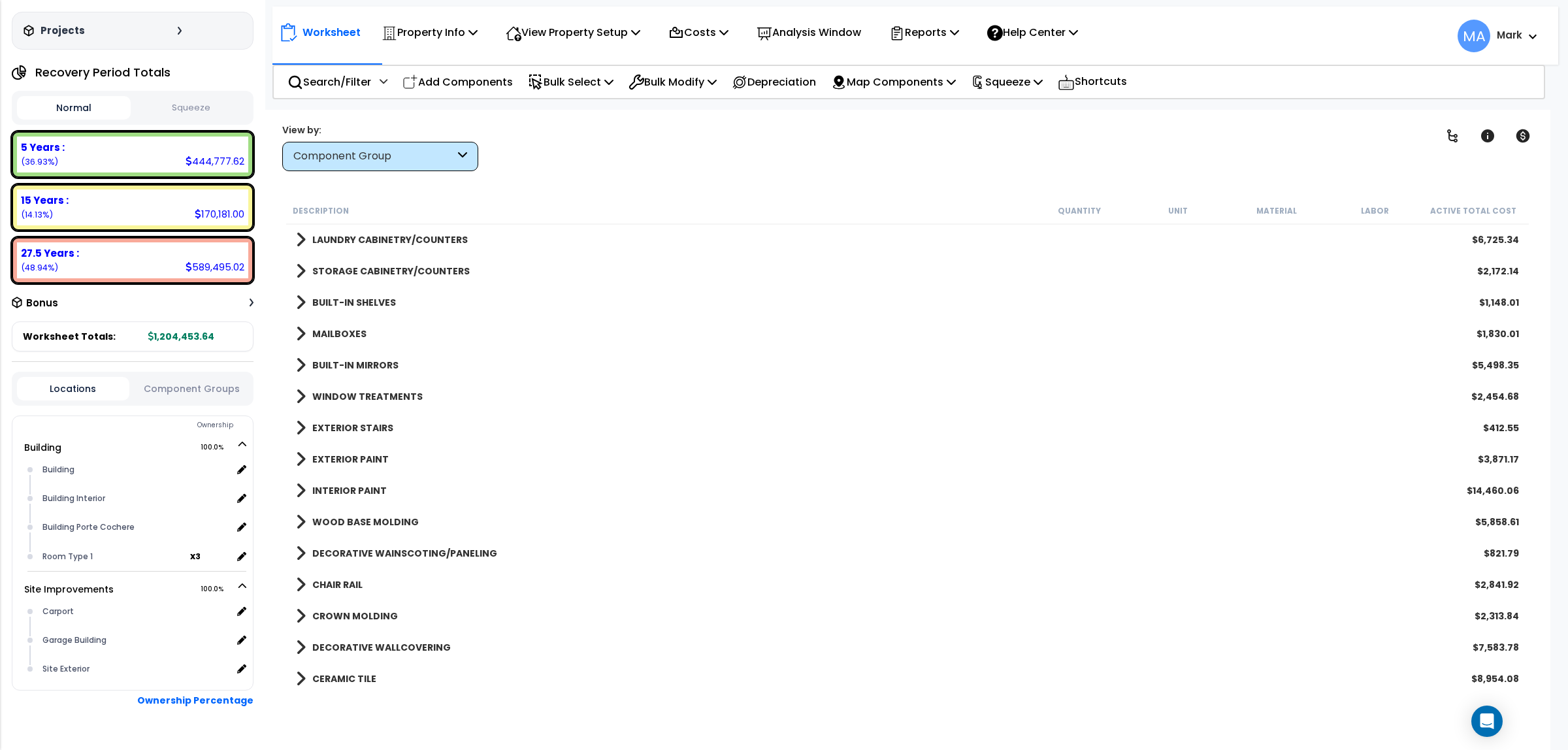
scroll to position [1634, 0]
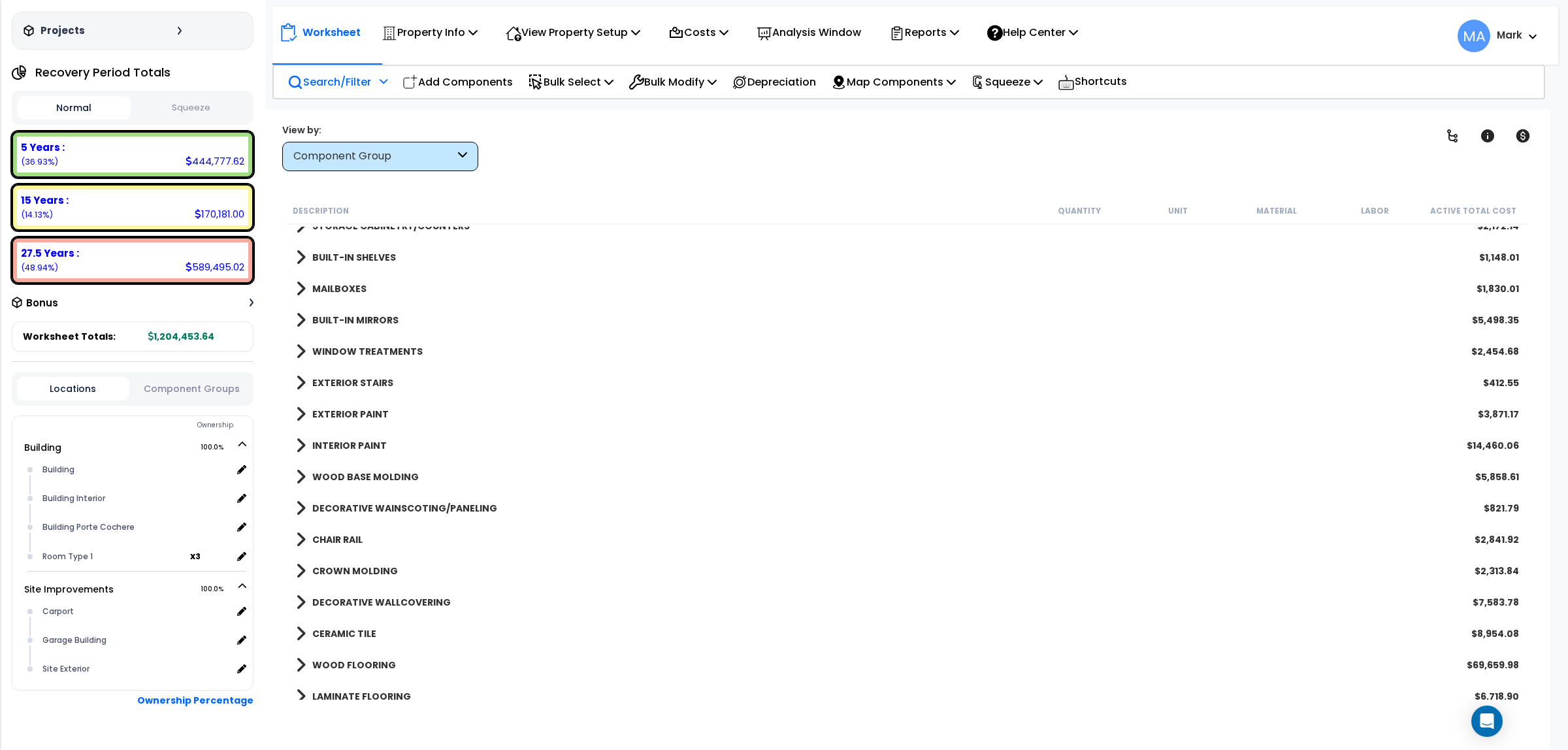
click at [356, 71] on div "Search/Filter Additional Search / Filter" at bounding box center [338, 81] width 100 height 30
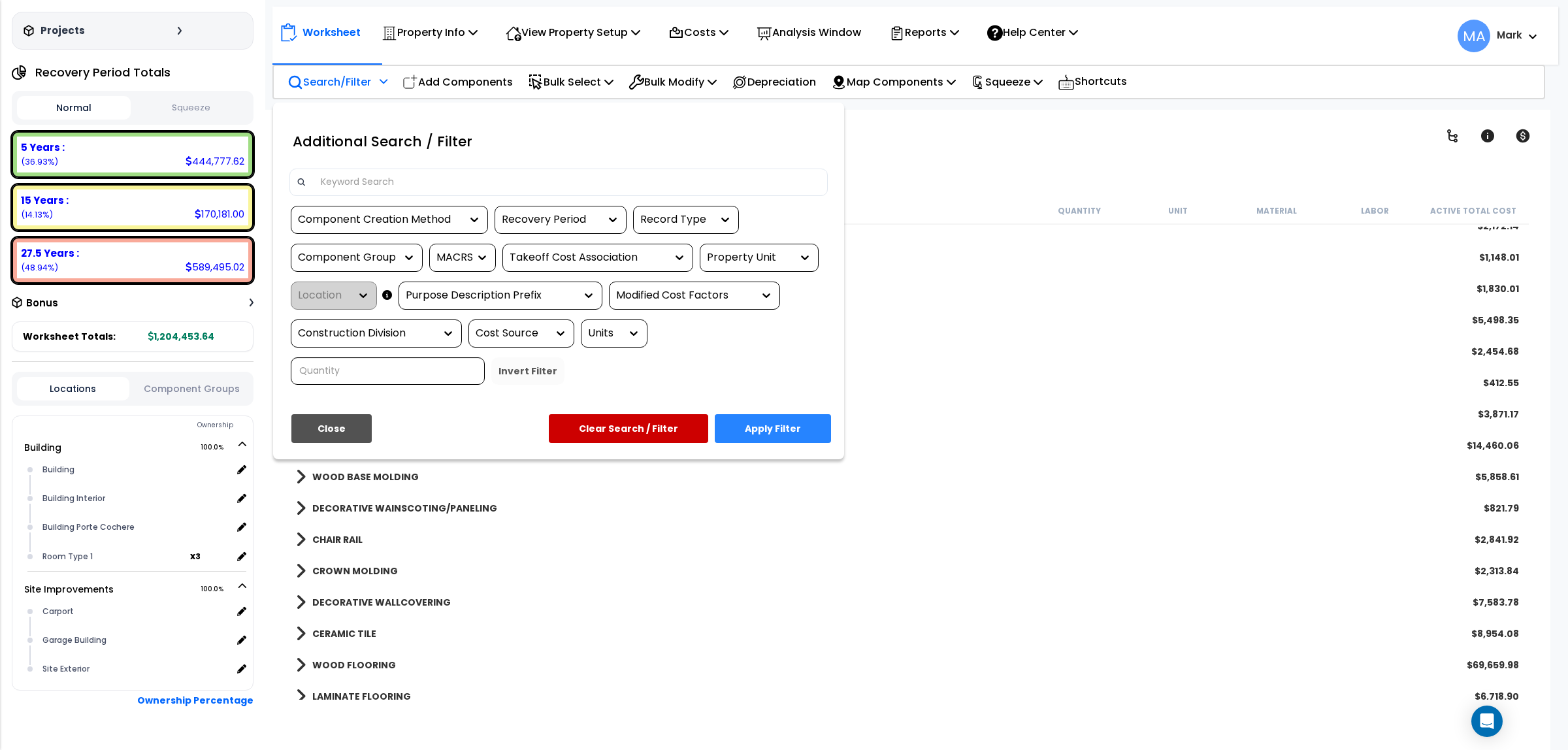
click at [351, 175] on input at bounding box center [567, 182] width 508 height 20
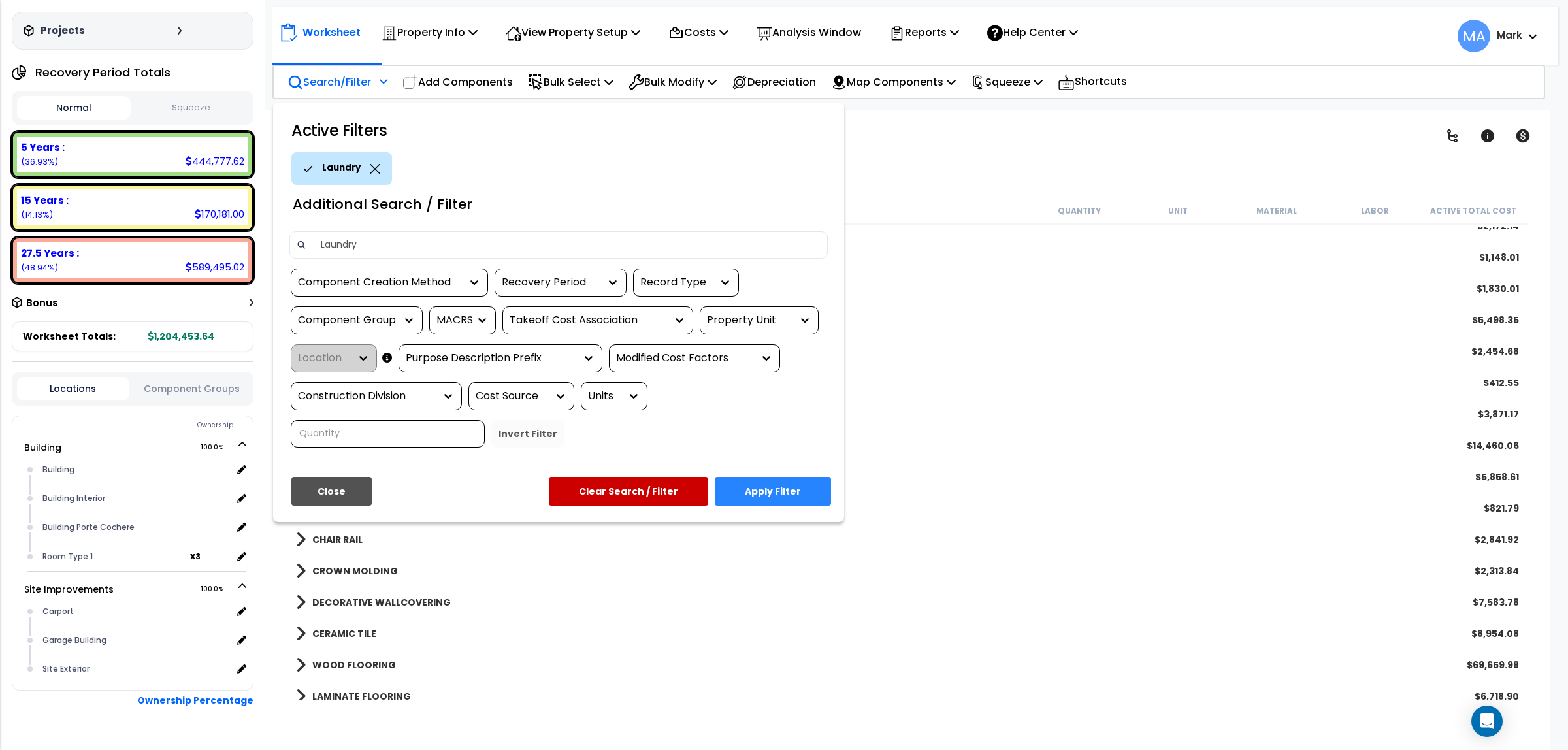
type input "Laundry"
click at [766, 494] on button "Apply Filter" at bounding box center [773, 491] width 117 height 29
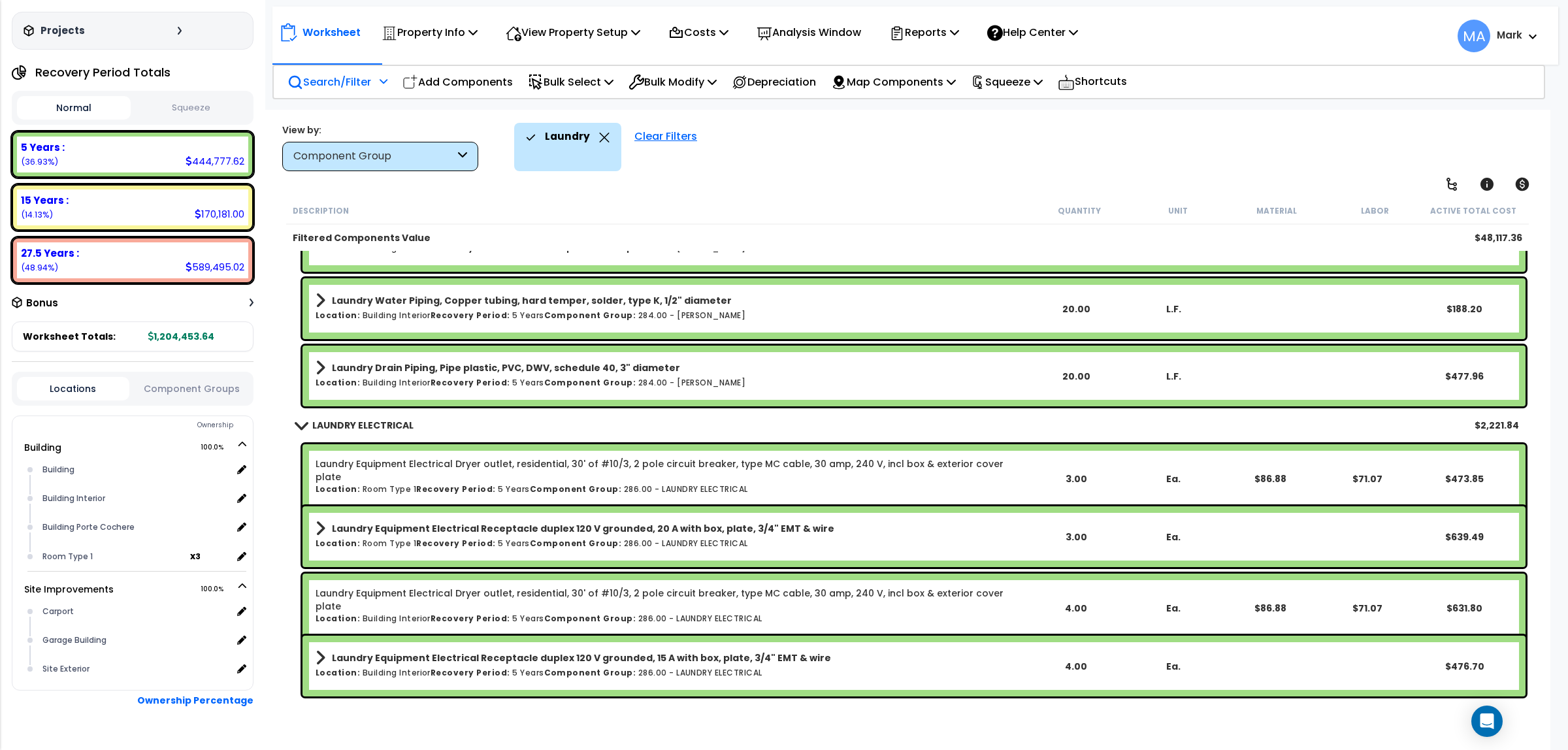
scroll to position [628, 0]
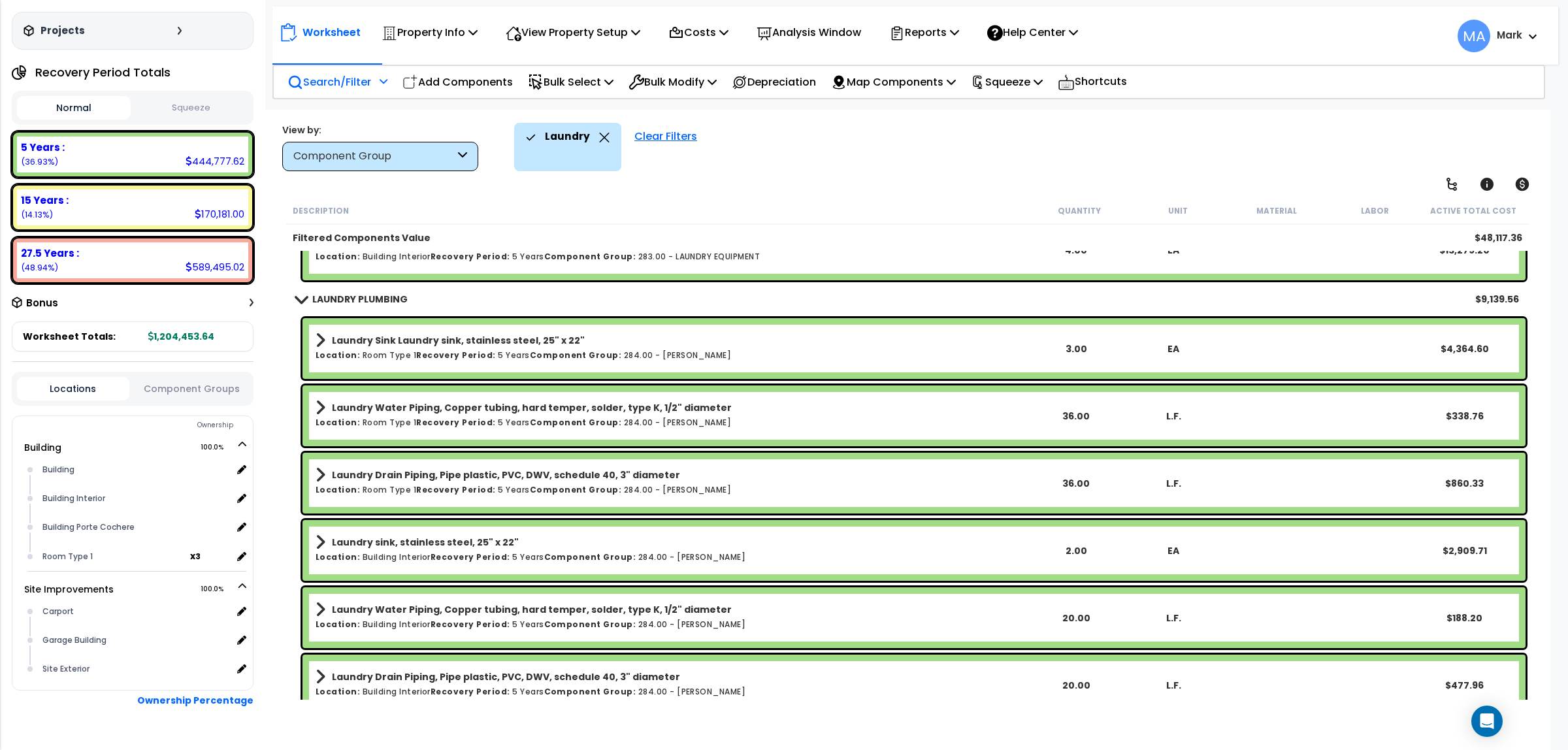
click at [590, 177] on div "Worksheet Property Info Property Setup Add Property Unit Template property Clon…" at bounding box center [908, 485] width 1286 height 750
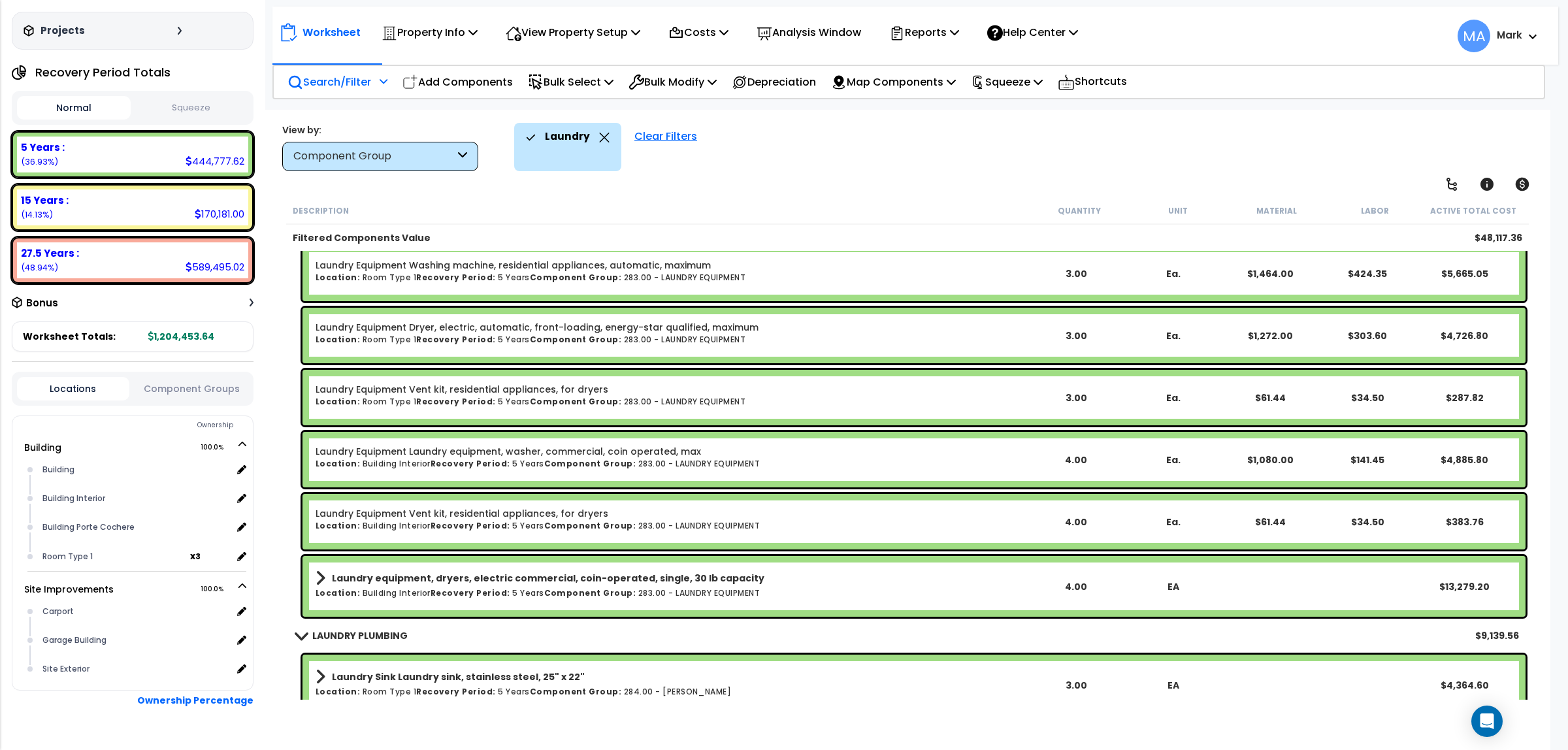
scroll to position [490, 0]
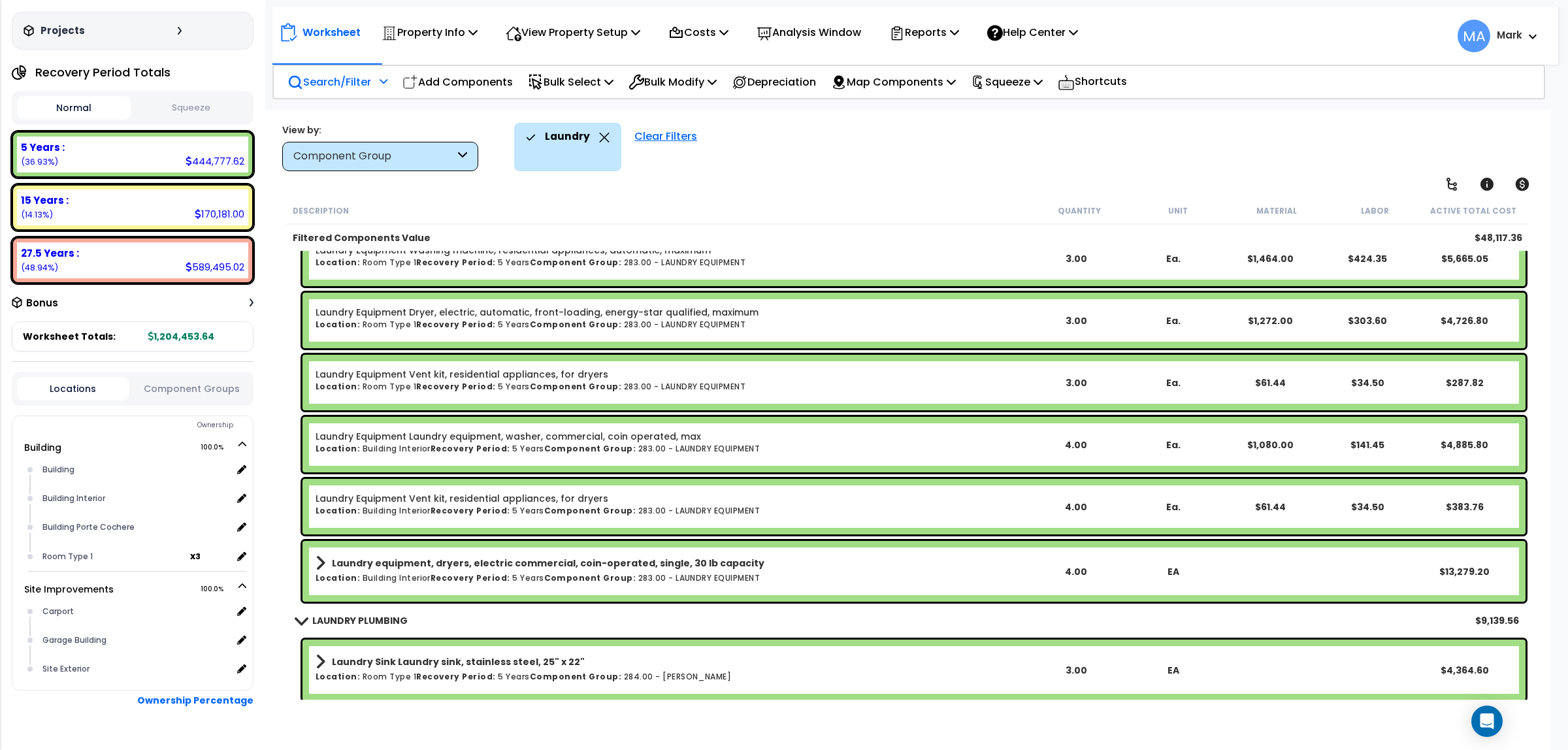
click at [599, 139] on icon at bounding box center [604, 137] width 11 height 10
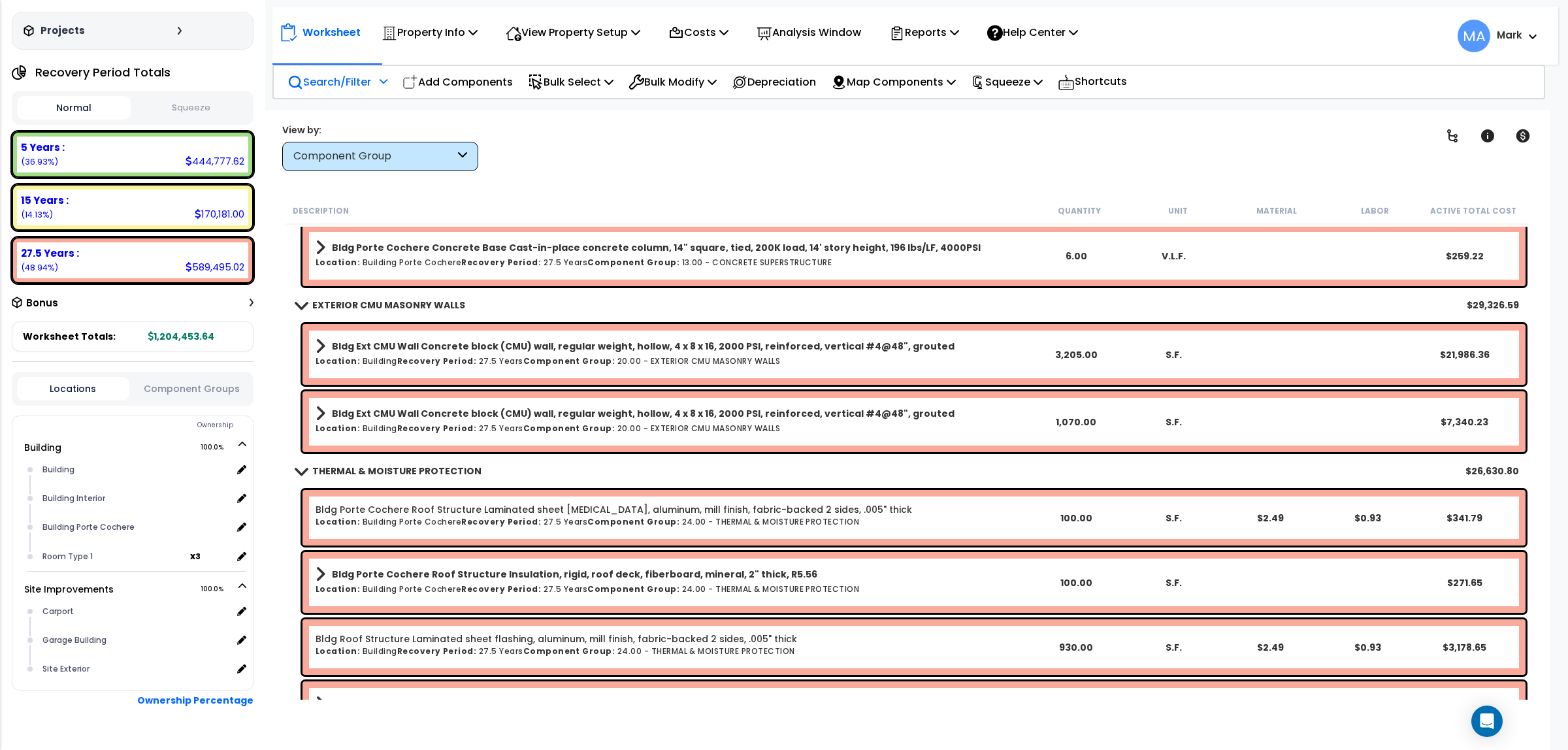
click at [348, 85] on p "Search/Filter" at bounding box center [329, 81] width 84 height 17
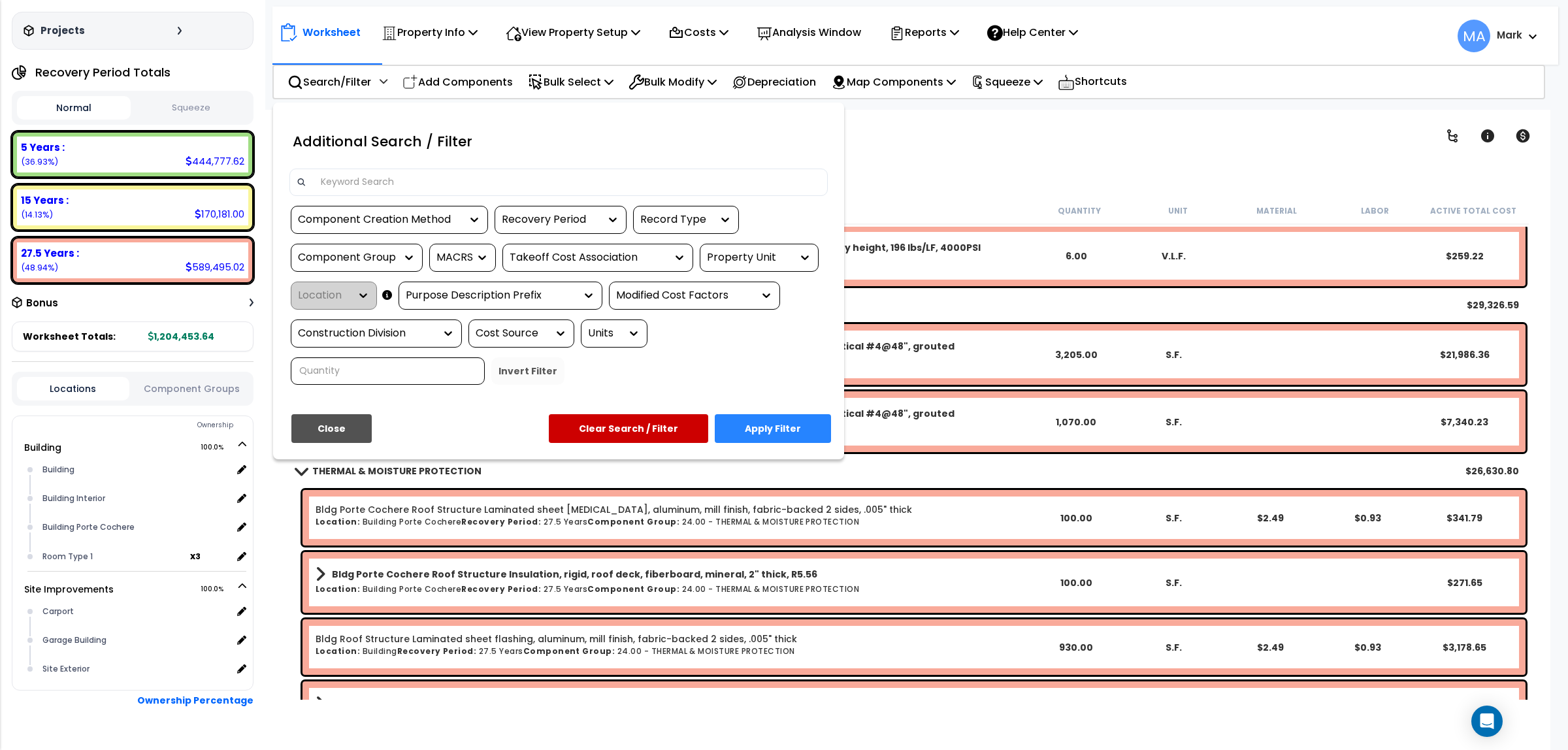
click at [375, 180] on input at bounding box center [567, 182] width 508 height 20
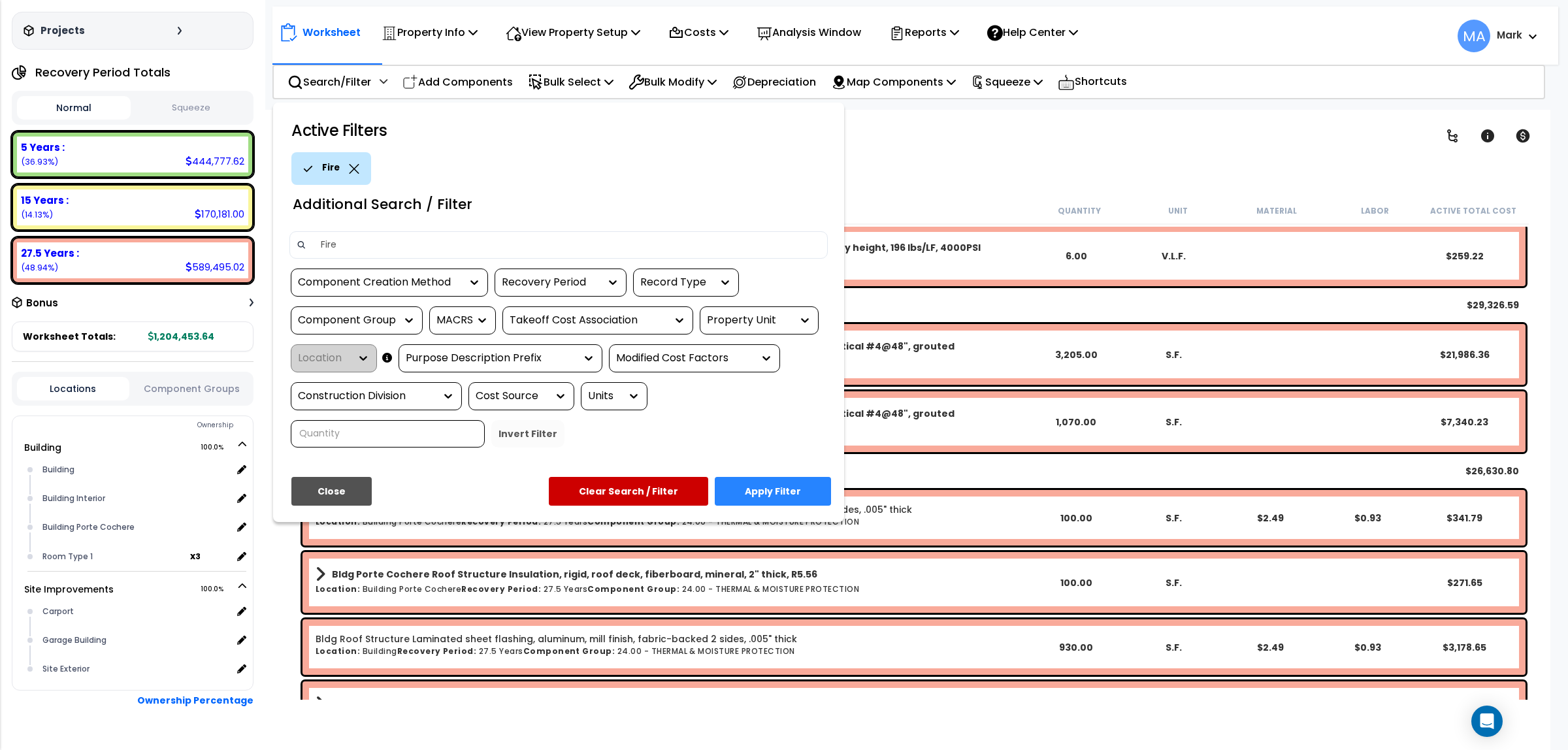
type input "Fireplace"
click at [772, 490] on button "Apply Filter" at bounding box center [773, 491] width 117 height 29
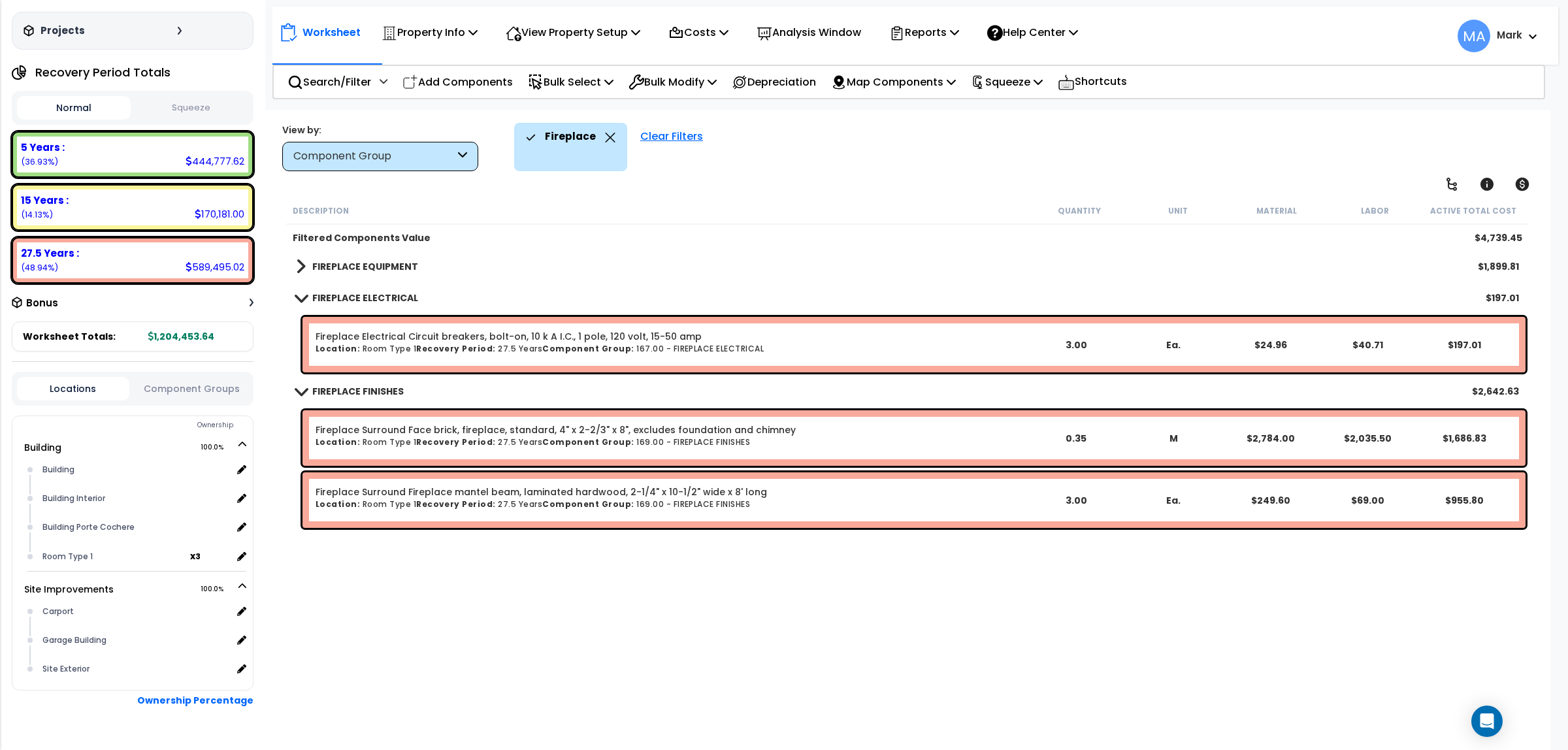
click at [1109, 554] on div "Description Quantity Unit Material Labor Active Total Cost Filtered Components …" at bounding box center [908, 449] width 1247 height 503
click at [383, 388] on b "FIREPLACE FINISHES" at bounding box center [357, 392] width 91 height 13
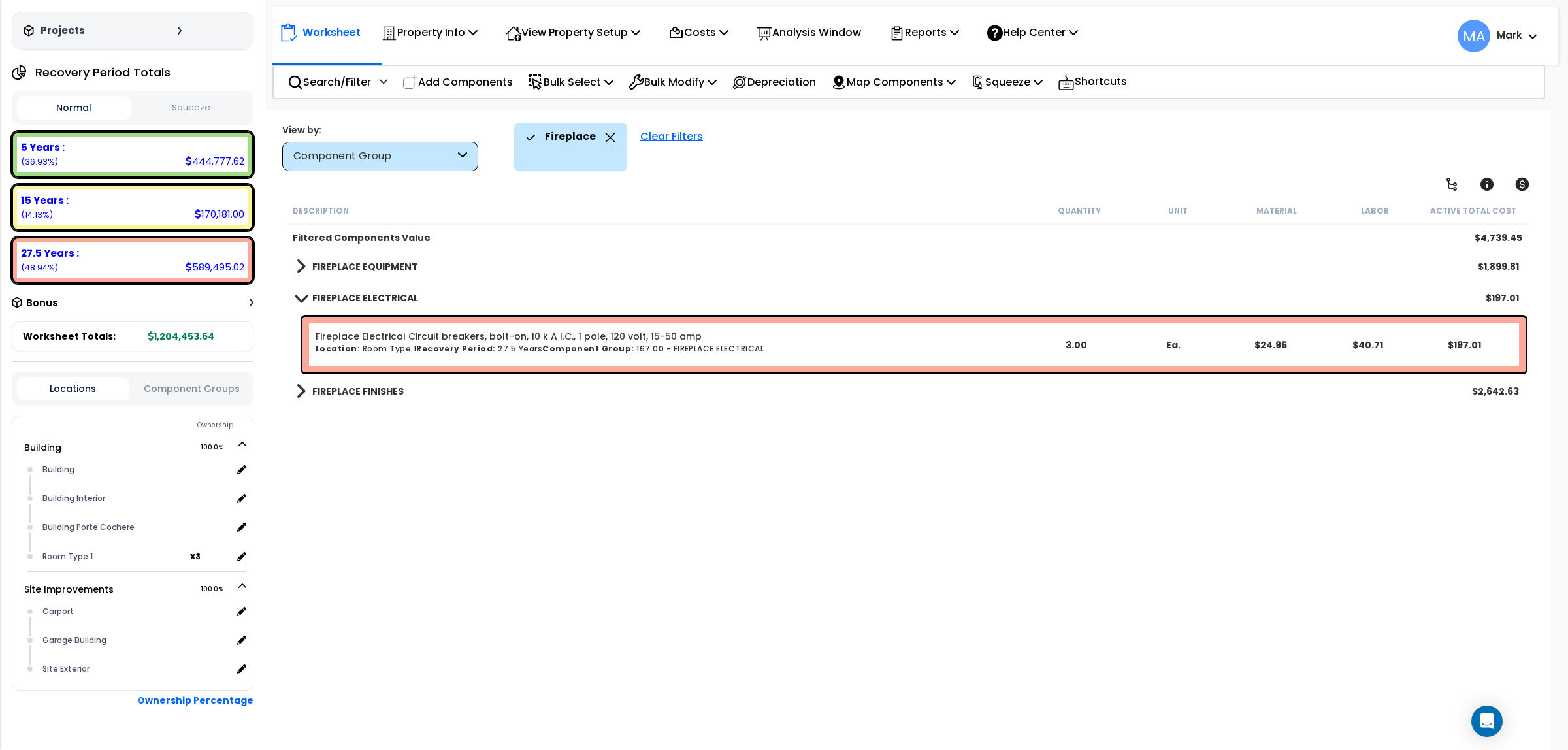
click at [383, 388] on b "FIREPLACE FINISHES" at bounding box center [357, 392] width 91 height 13
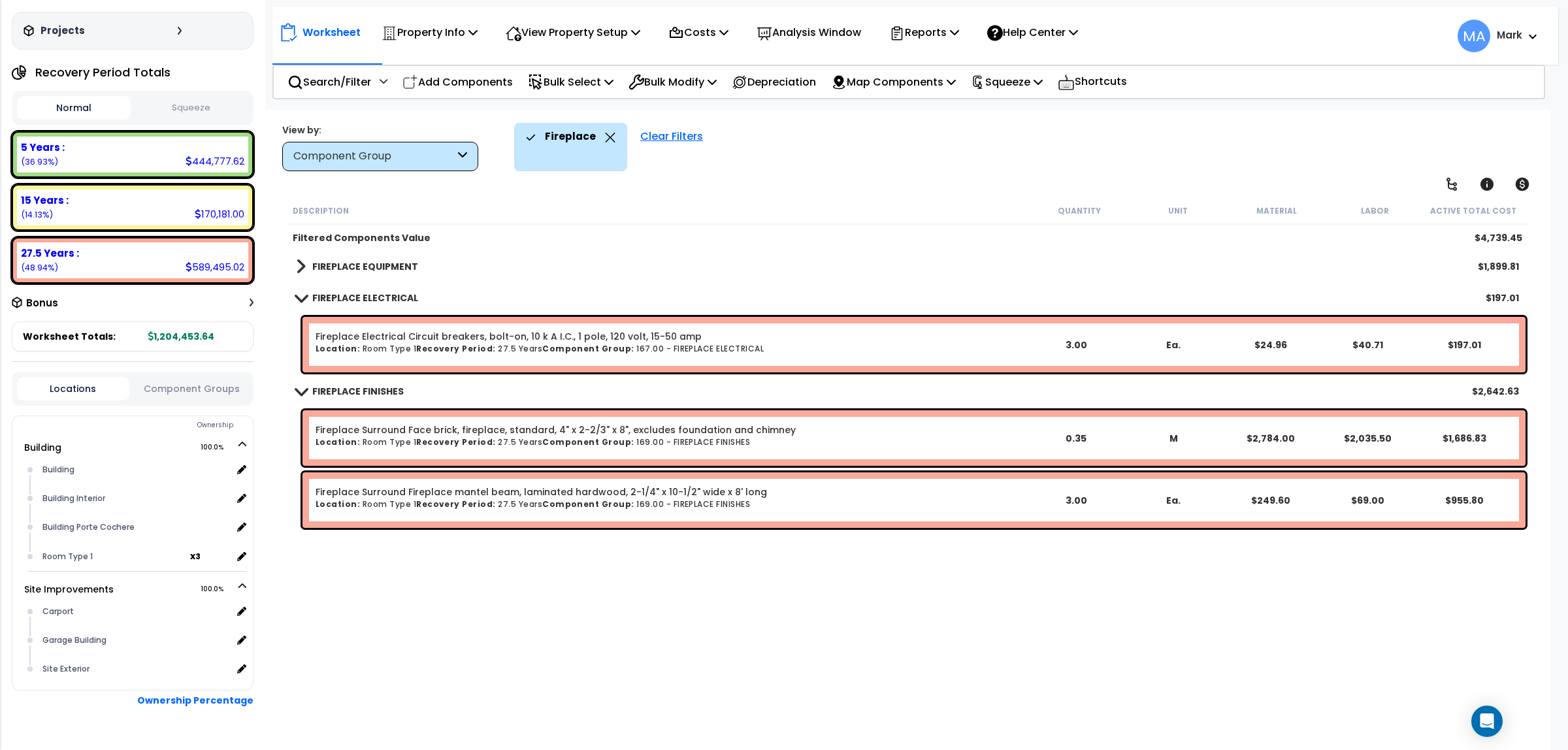
click at [361, 257] on link "FIREPLACE EQUIPMENT" at bounding box center [356, 266] width 122 height 18
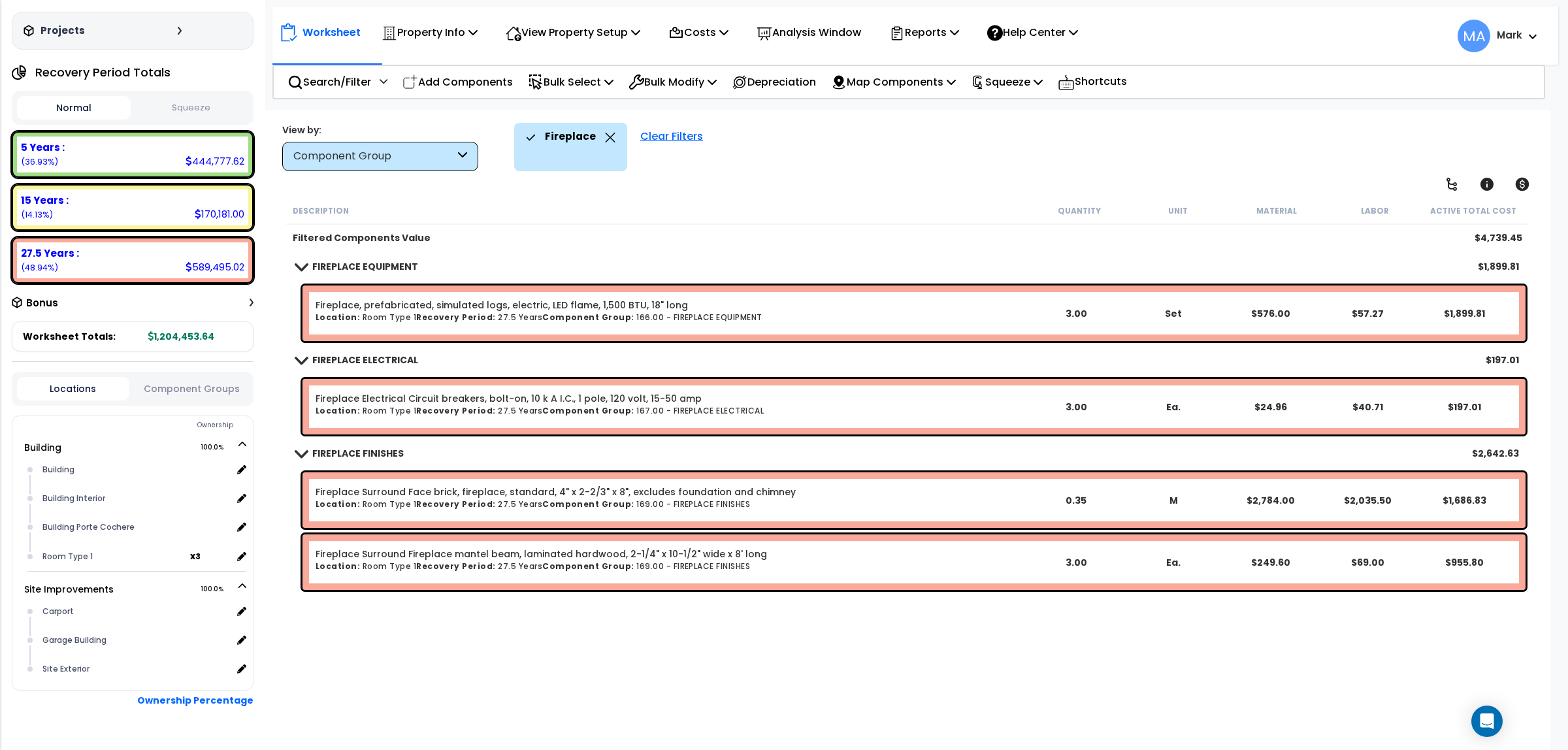
click at [605, 136] on icon at bounding box center [610, 137] width 11 height 10
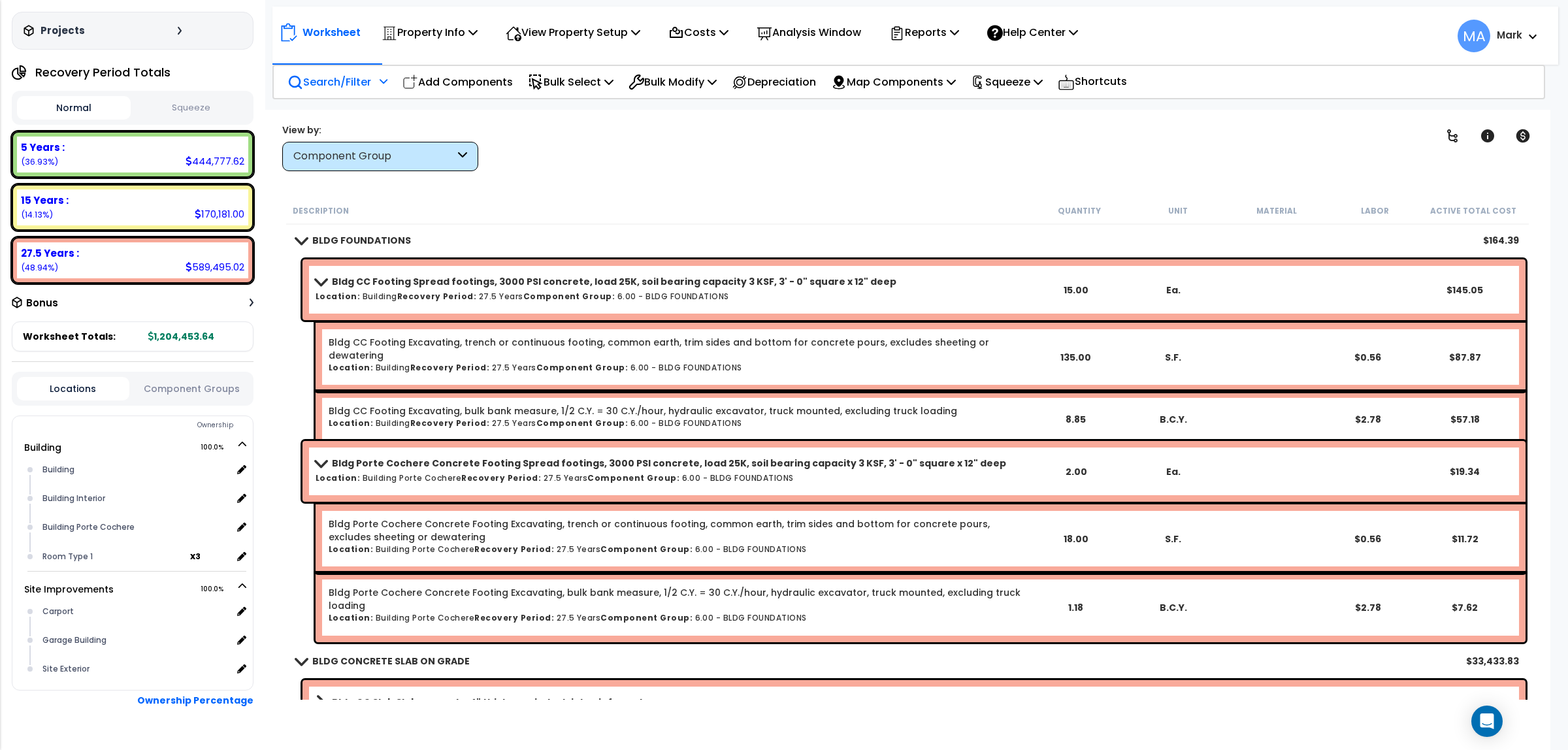
click at [366, 79] on p "Search/Filter" at bounding box center [329, 81] width 84 height 17
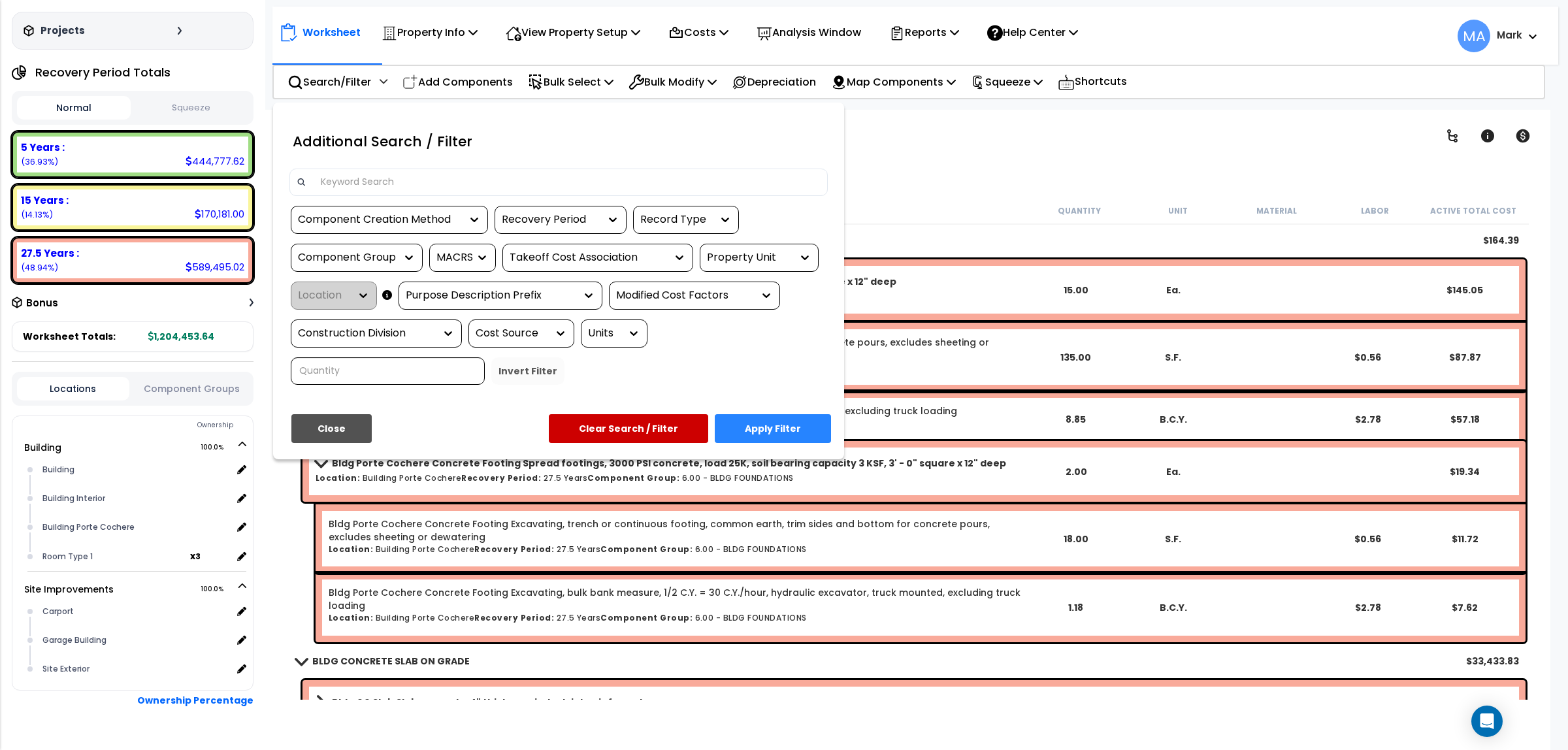
click at [370, 187] on input at bounding box center [567, 182] width 508 height 20
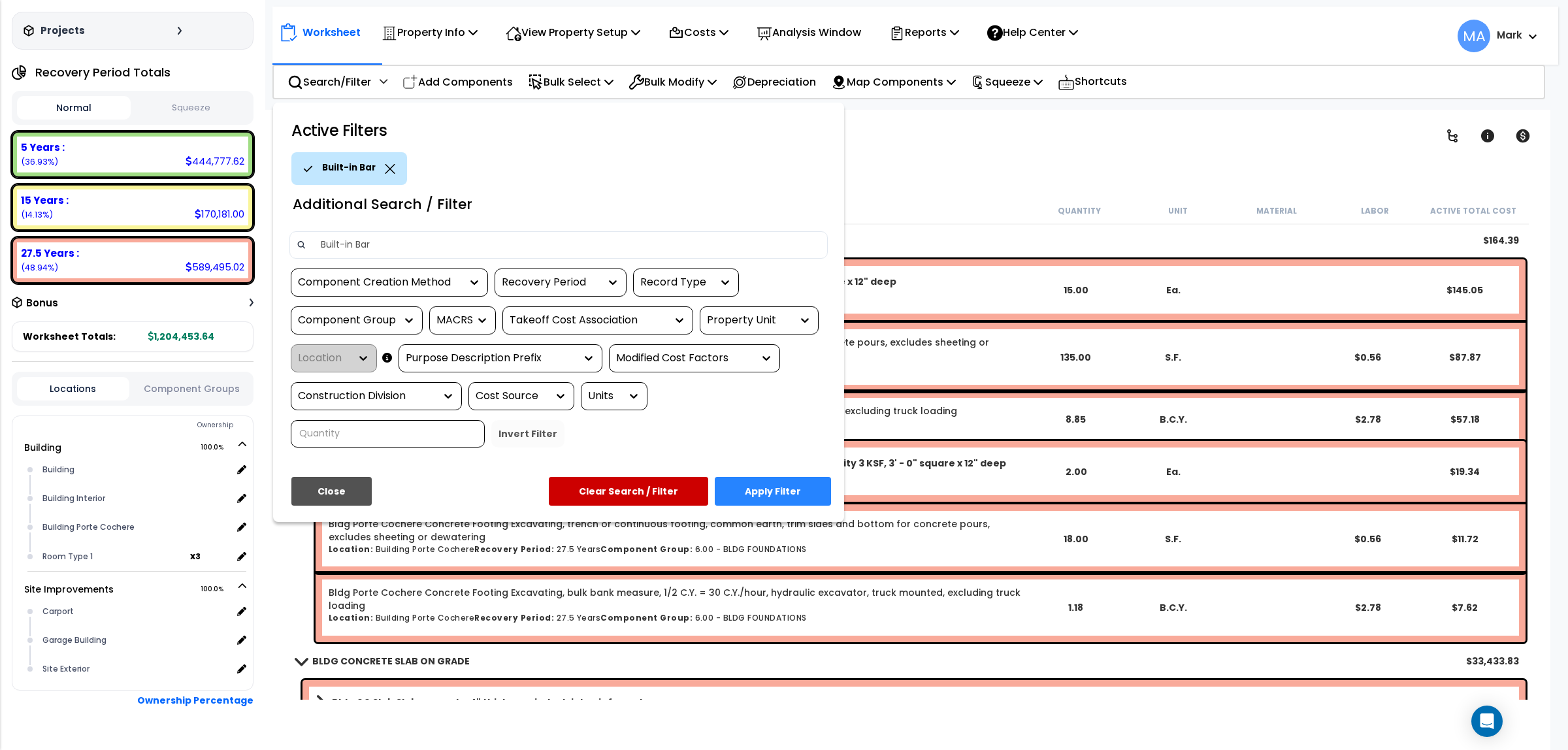
type input "Built-in Bar"
click at [770, 485] on button "Apply Filter" at bounding box center [773, 491] width 117 height 29
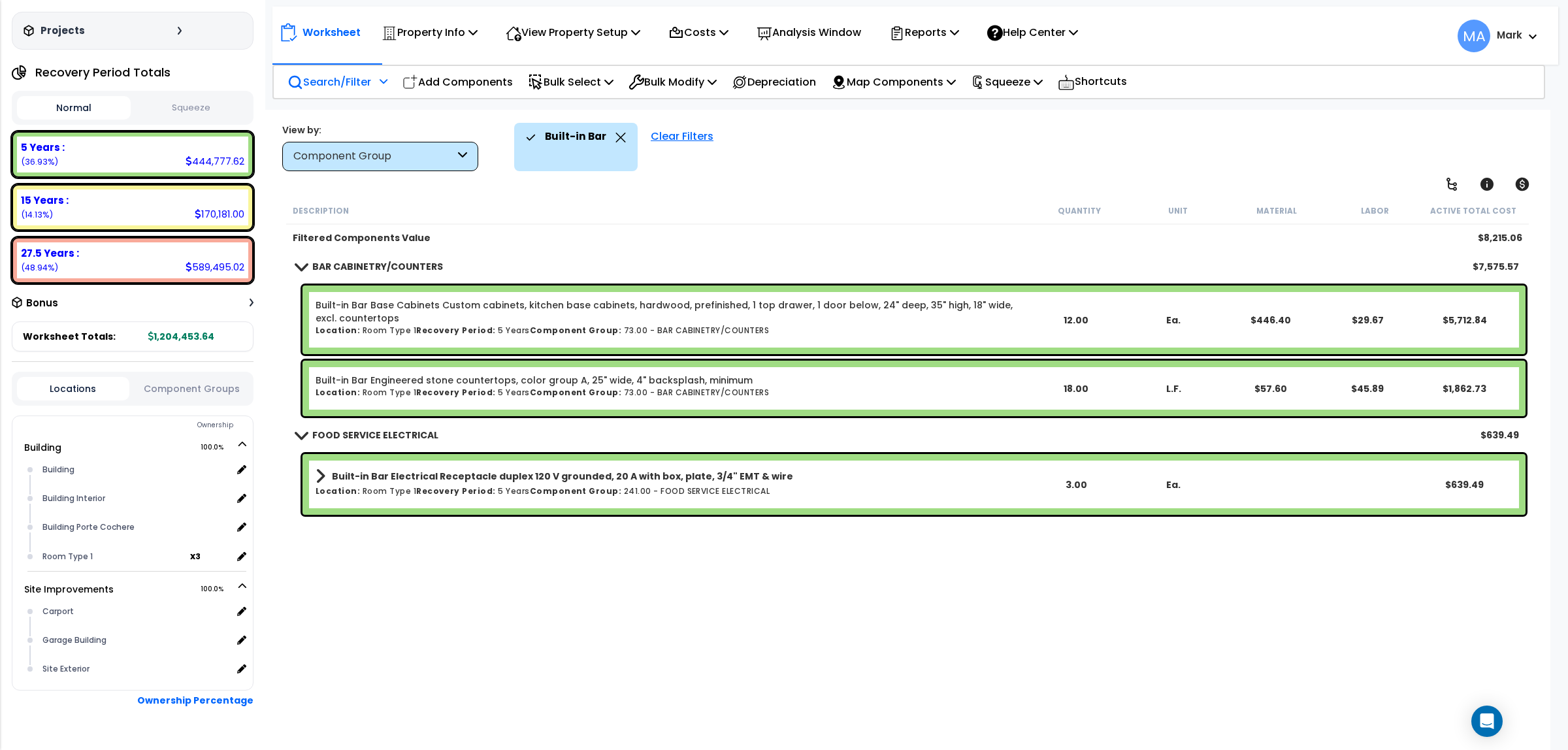
click at [340, 88] on p "Search/Filter" at bounding box center [329, 81] width 84 height 17
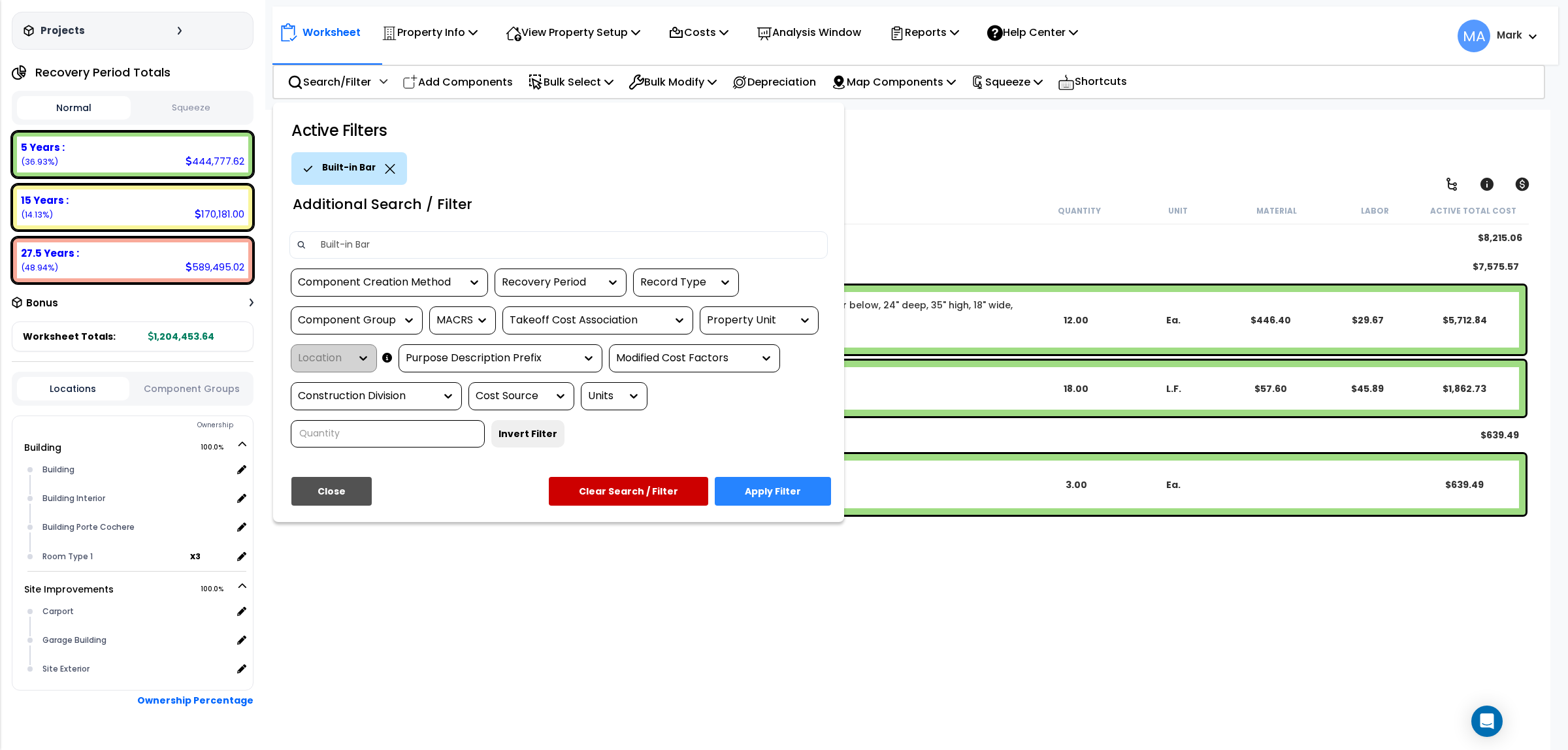
click at [392, 168] on div "Built-in Bar" at bounding box center [349, 168] width 116 height 33
click at [386, 165] on icon at bounding box center [390, 169] width 11 height 10
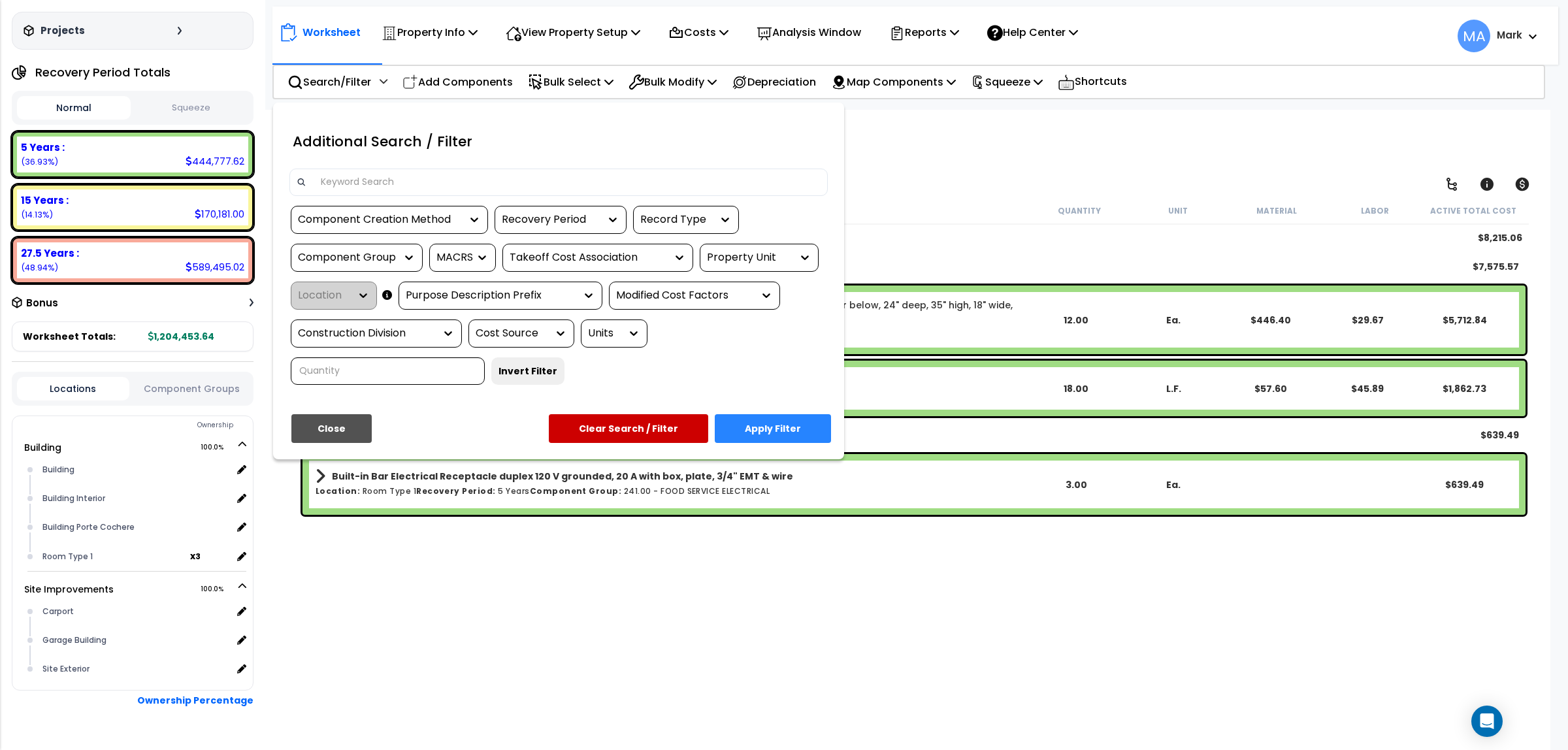
click at [358, 182] on input at bounding box center [567, 182] width 508 height 20
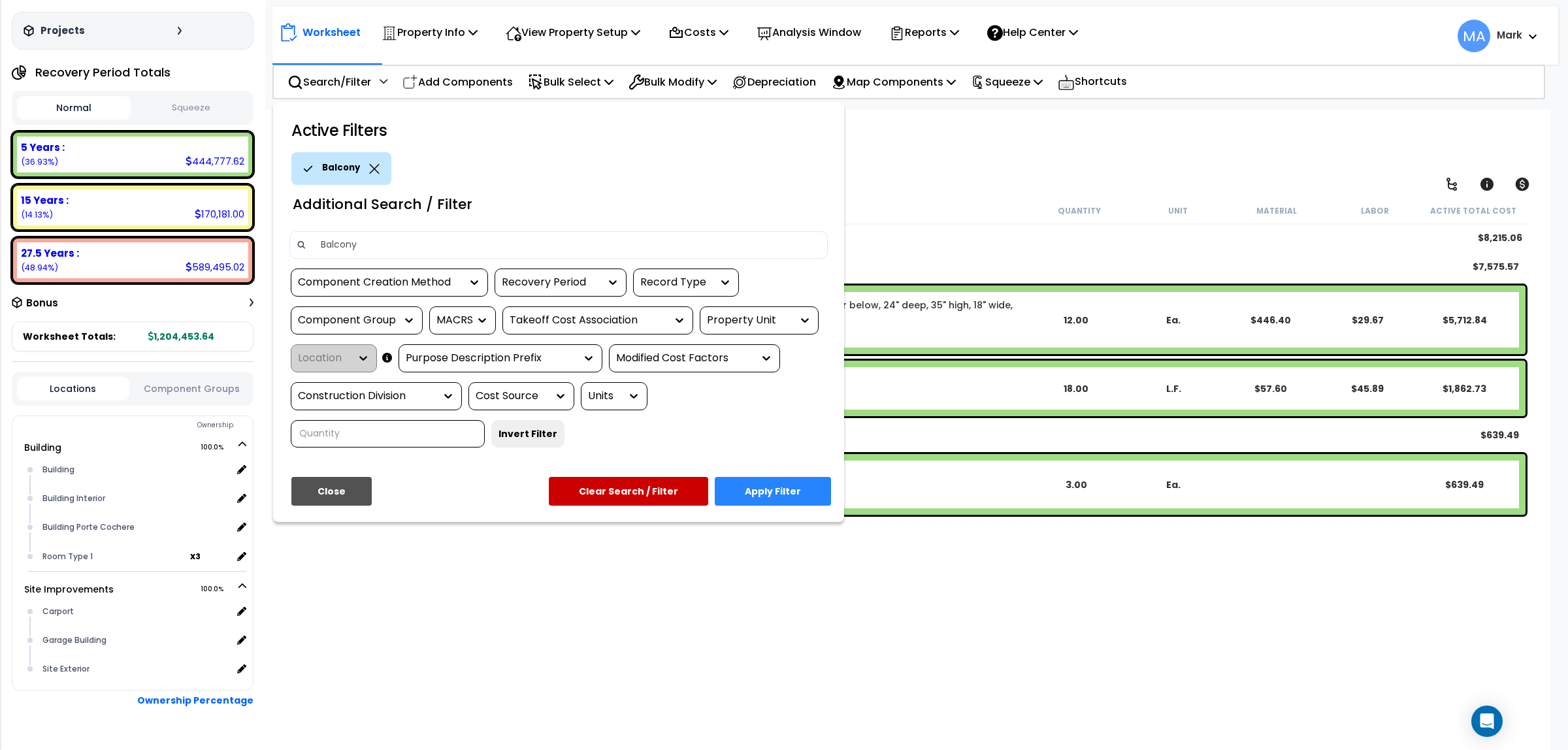
type input "Balcony"
click at [765, 478] on button "Apply Filter" at bounding box center [773, 491] width 117 height 29
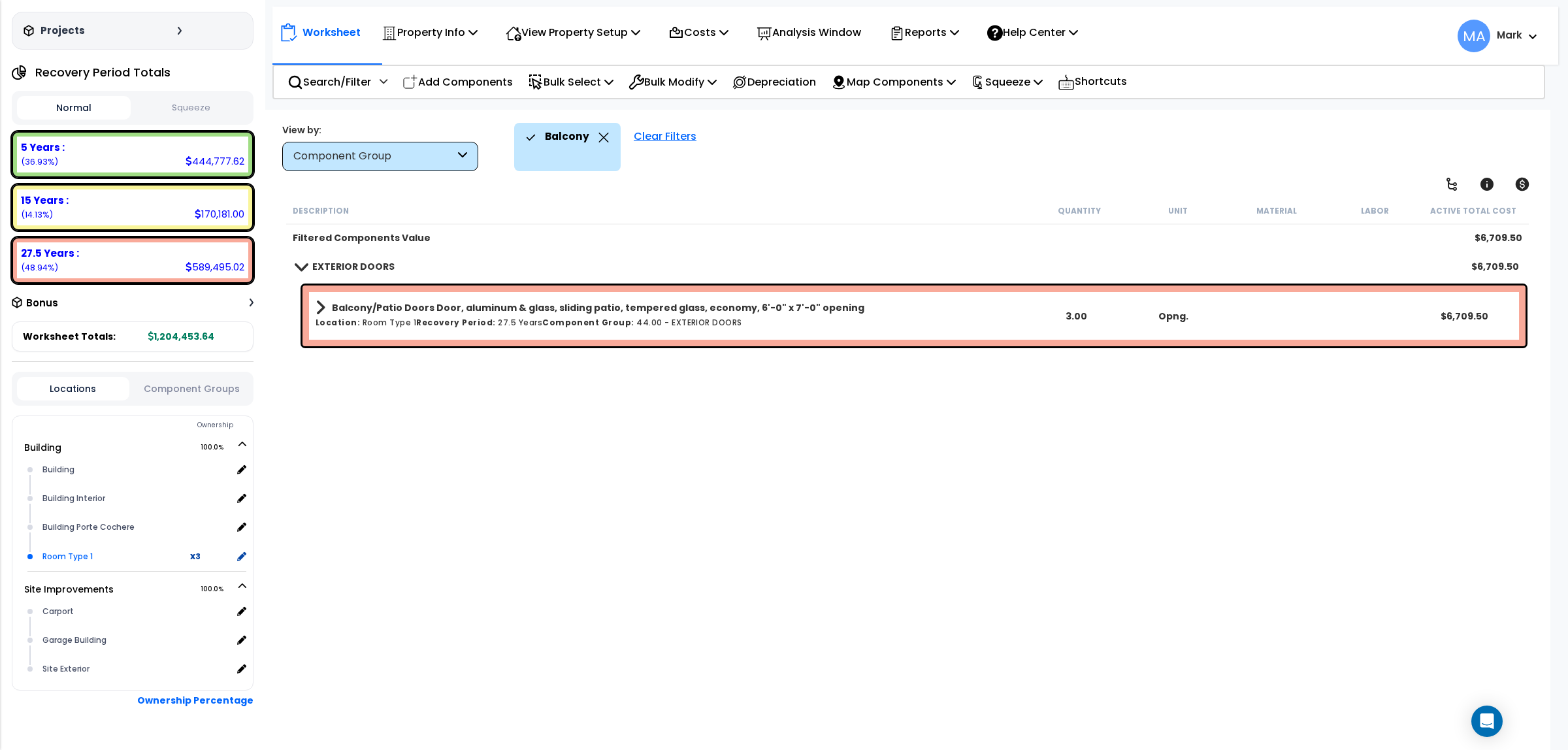
click at [100, 545] on div "Room Type 1 x 3" at bounding box center [143, 556] width 207 height 30
click at [62, 563] on div "Room Type 1 x 3" at bounding box center [143, 556] width 207 height 30
click at [600, 132] on icon at bounding box center [604, 137] width 11 height 10
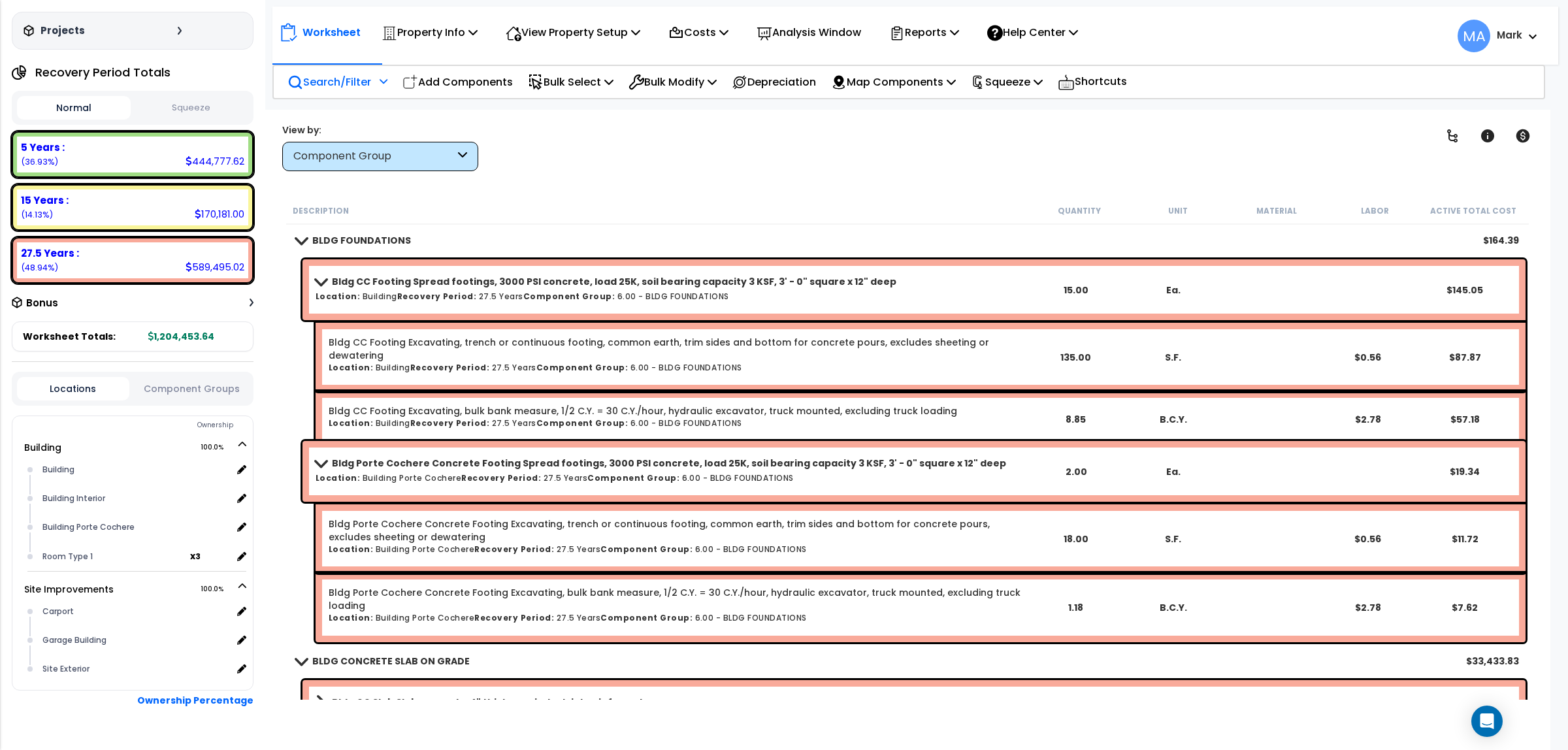
click at [331, 71] on div "Search/Filter Additional Search / Filter" at bounding box center [338, 81] width 100 height 30
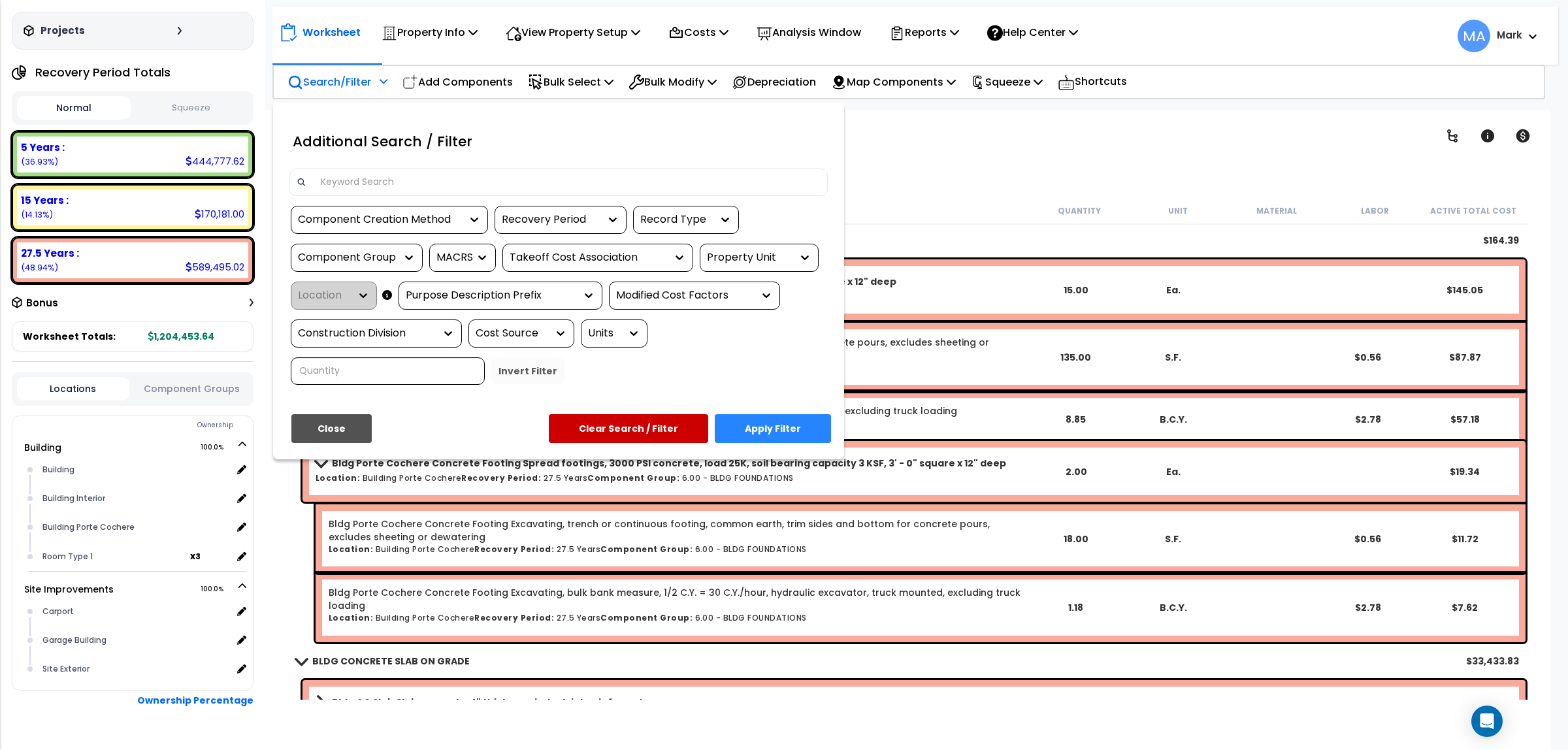
click at [379, 182] on input at bounding box center [567, 182] width 508 height 20
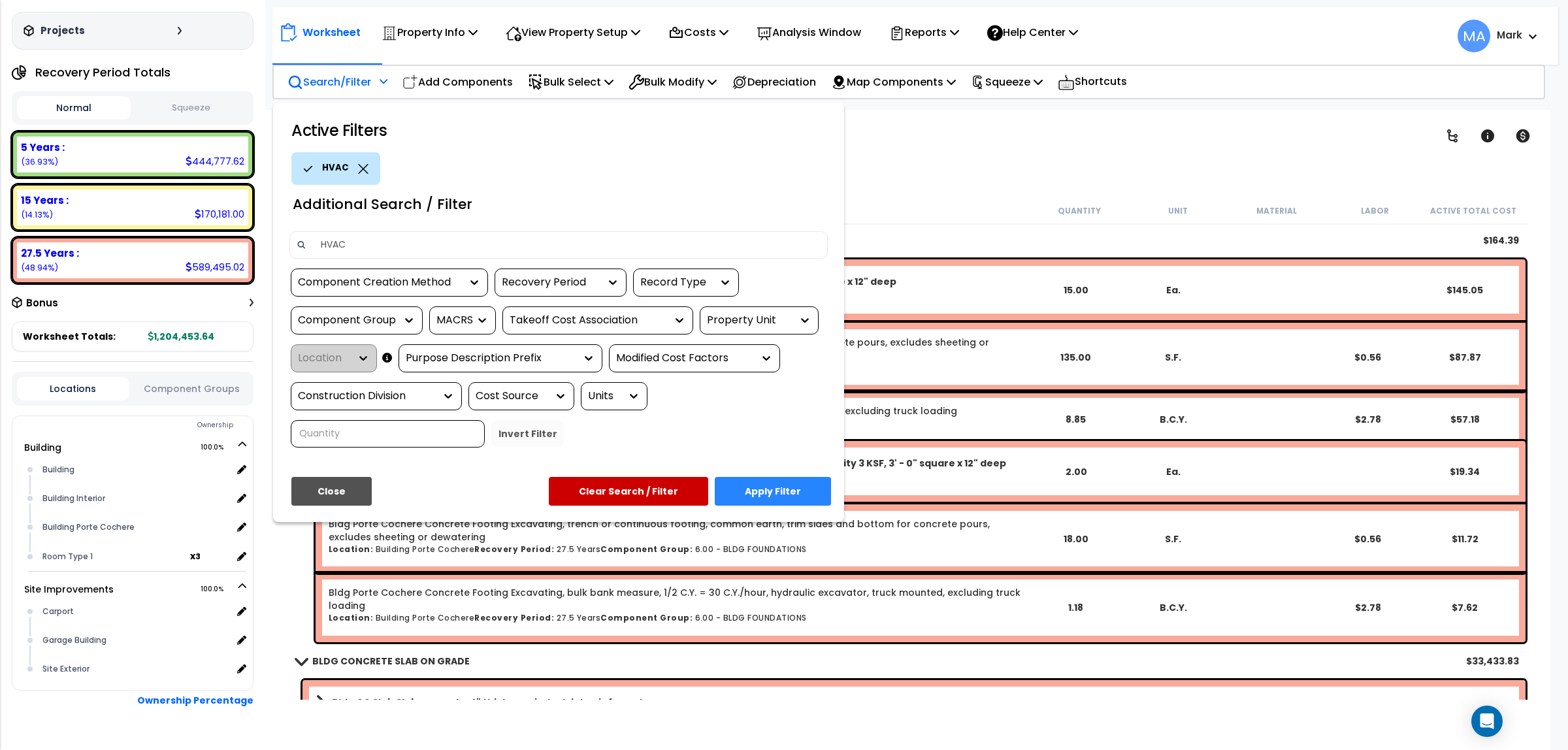
type input "HVAC"
click at [775, 481] on button "Apply Filter" at bounding box center [773, 491] width 117 height 29
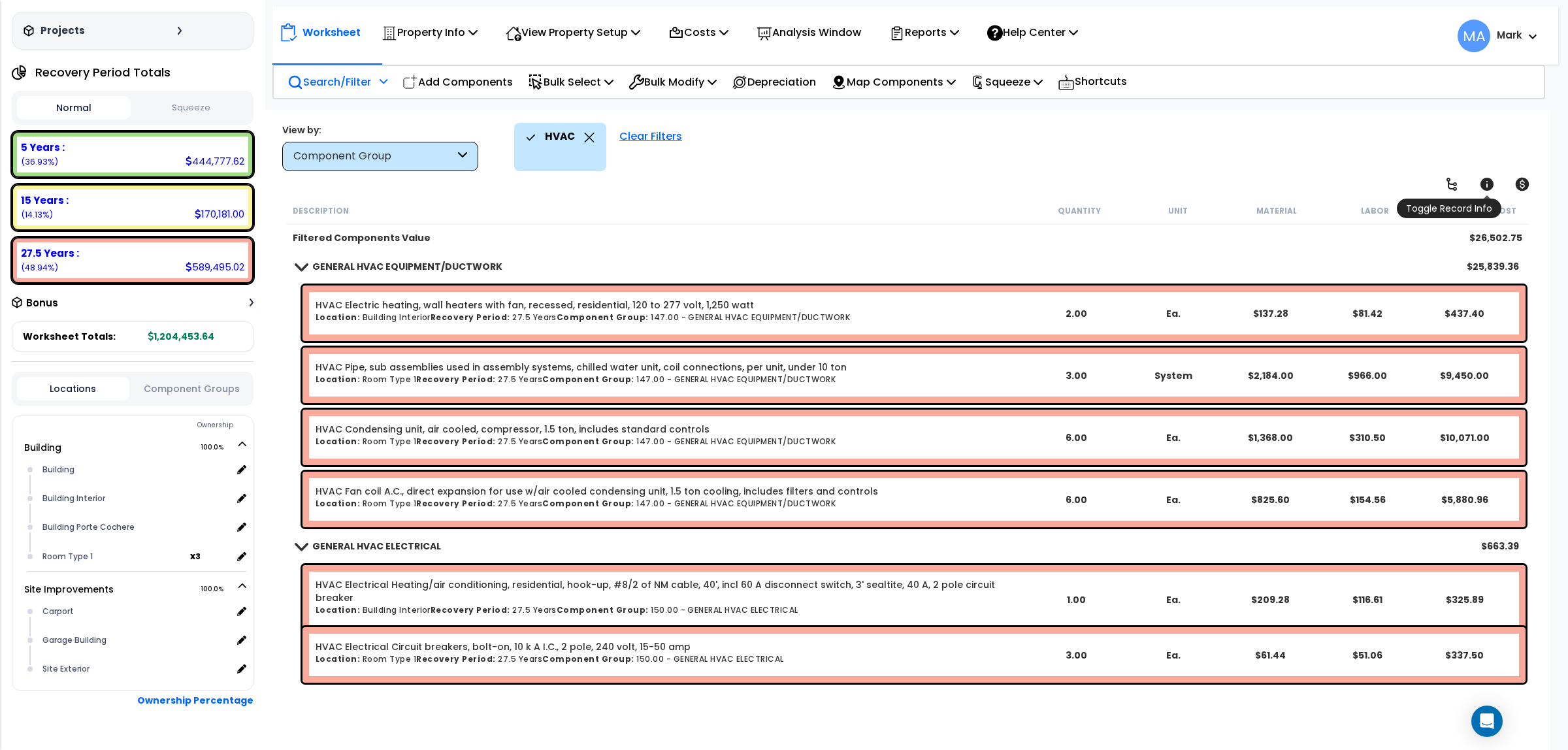
click at [1481, 196] on link at bounding box center [1487, 184] width 29 height 29
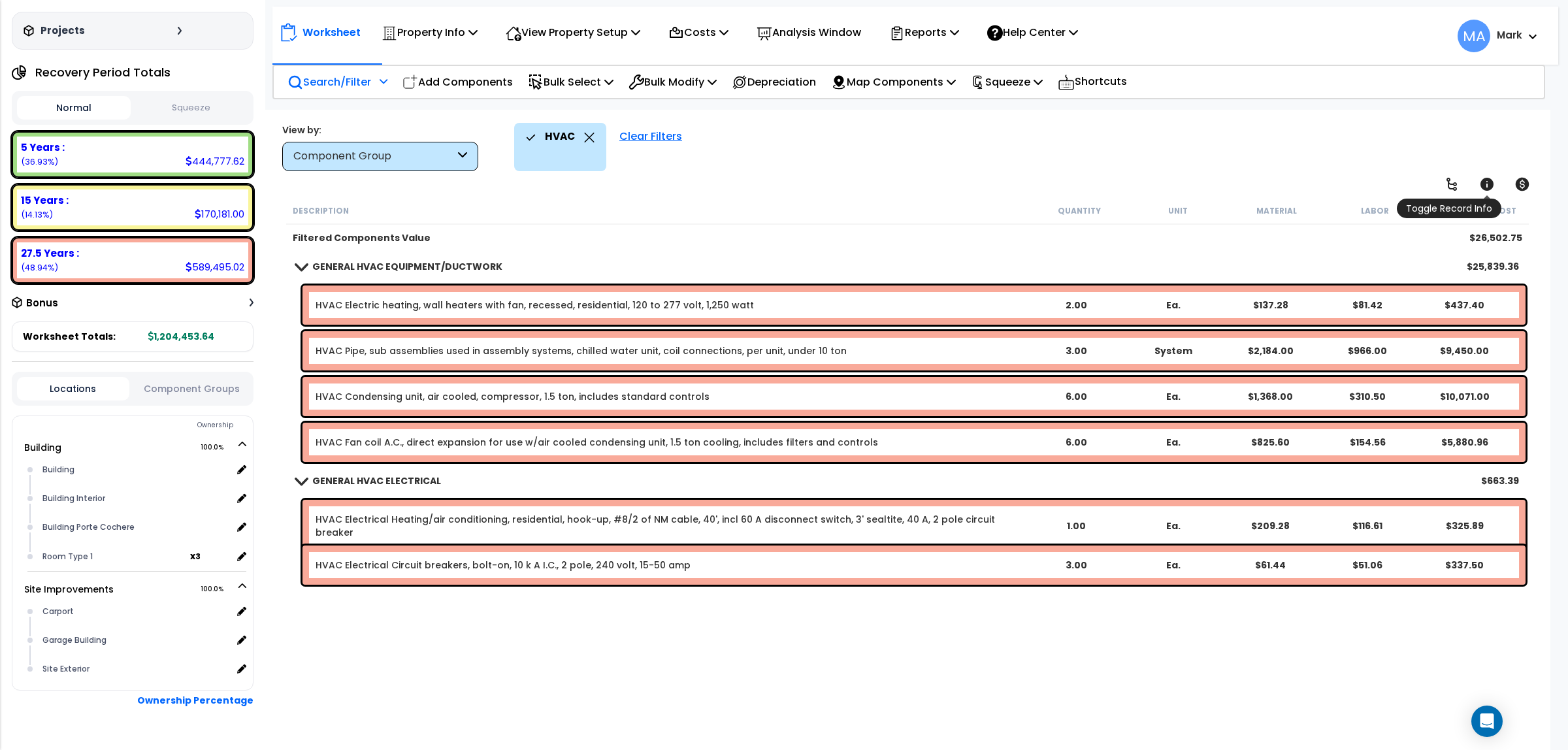
click at [1485, 180] on icon at bounding box center [1488, 184] width 13 height 13
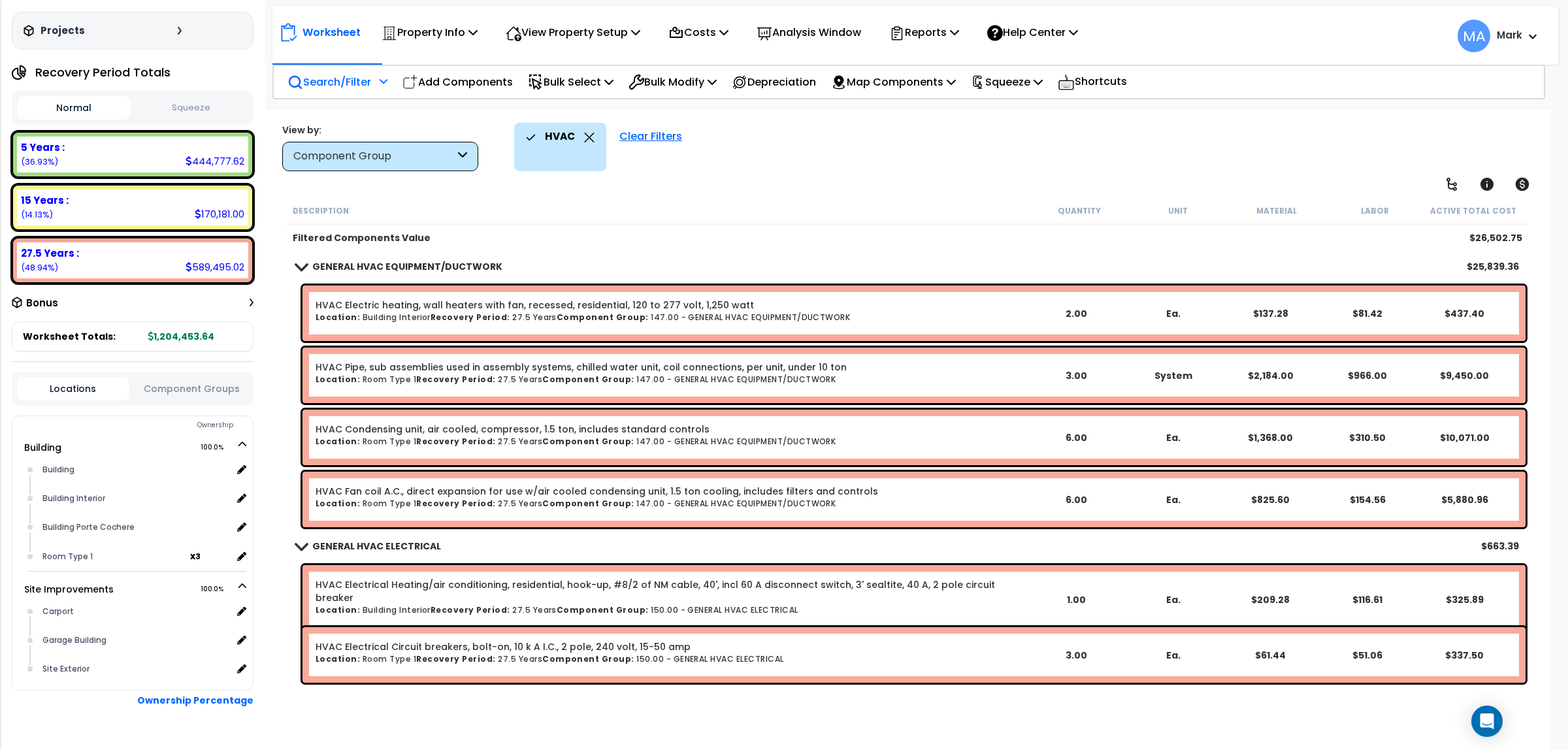
scroll to position [57, 0]
click at [590, 136] on icon at bounding box center [590, 137] width 10 height 10
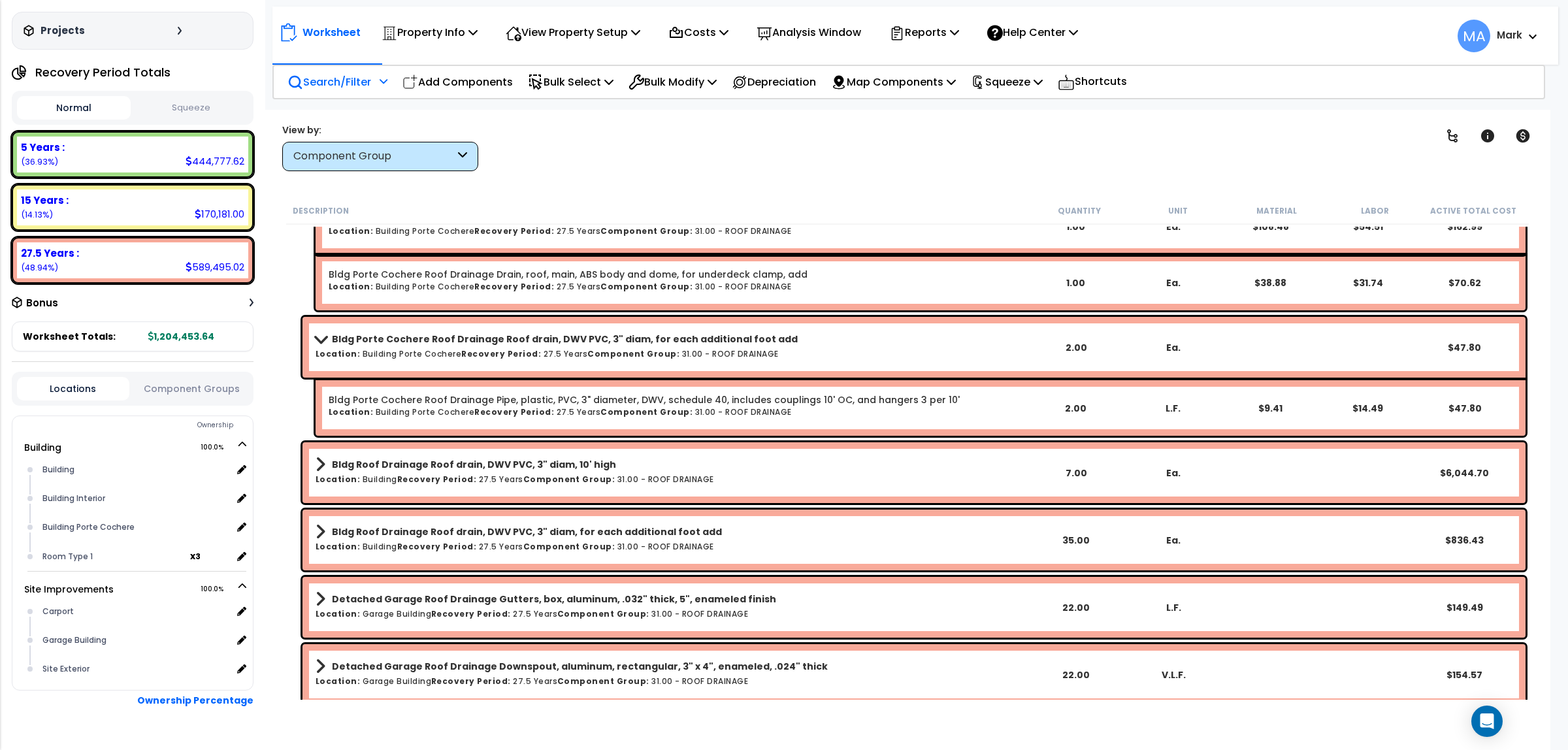
scroll to position [3104, 0]
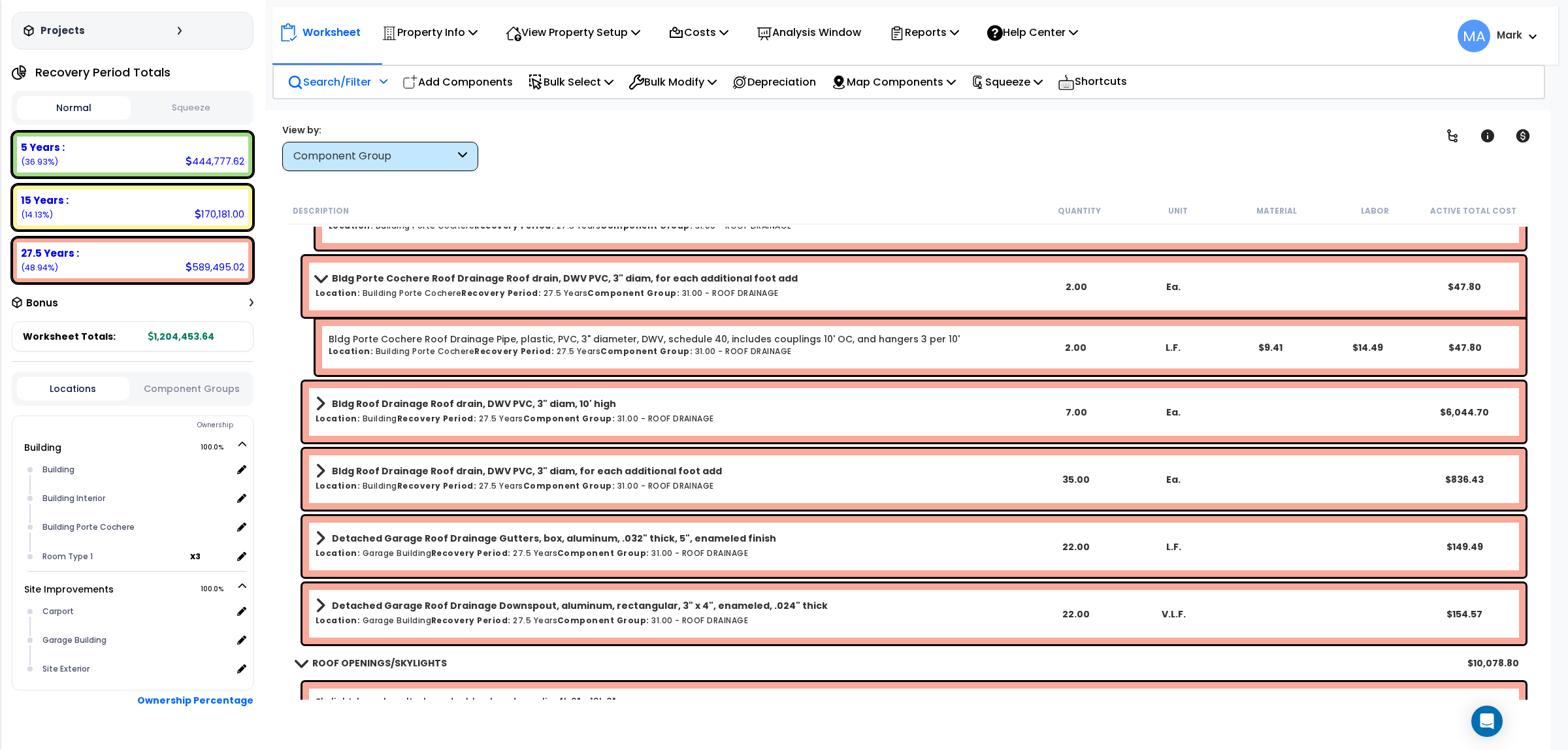
click at [579, 419] on b "Component Group:" at bounding box center [569, 419] width 92 height 12
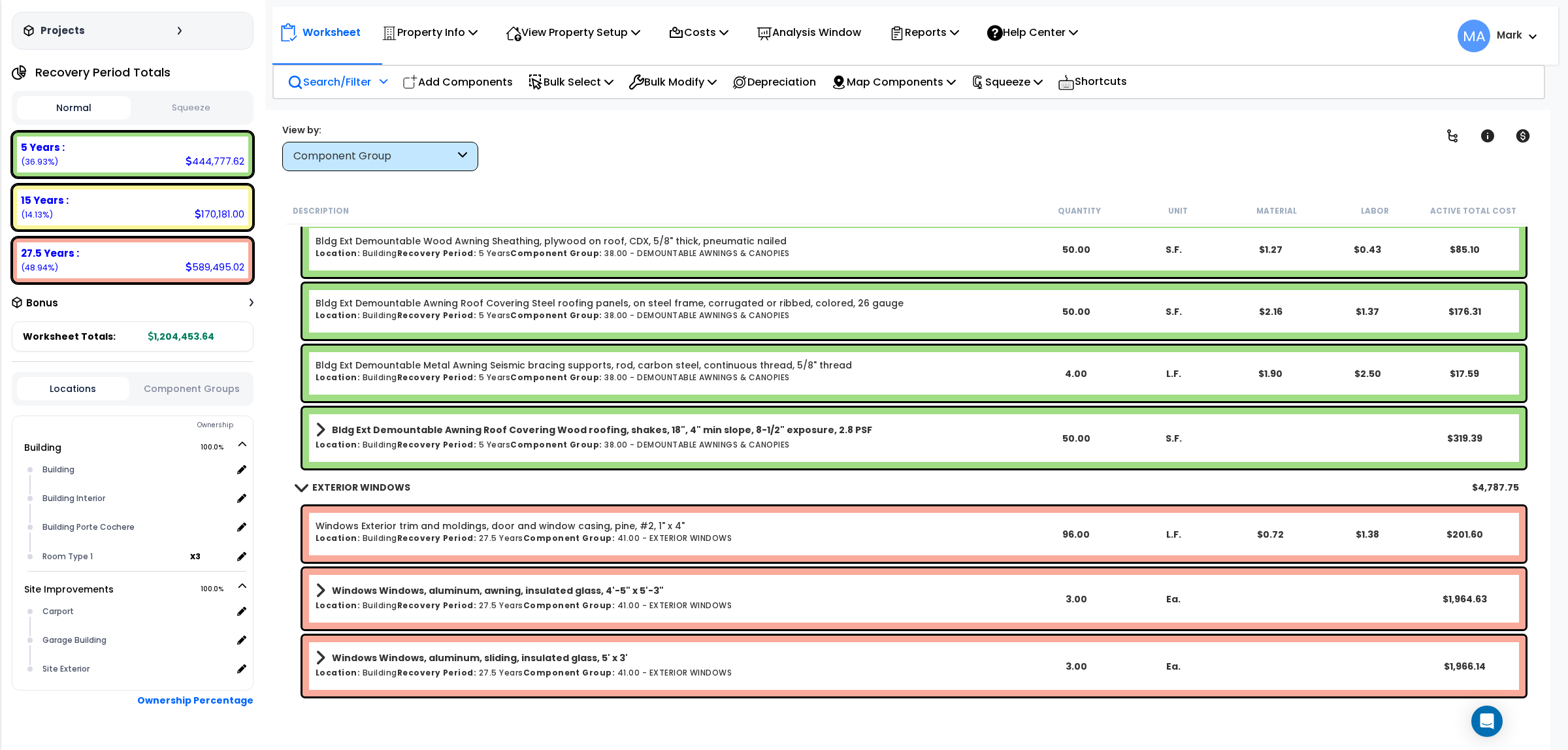
scroll to position [4411, 0]
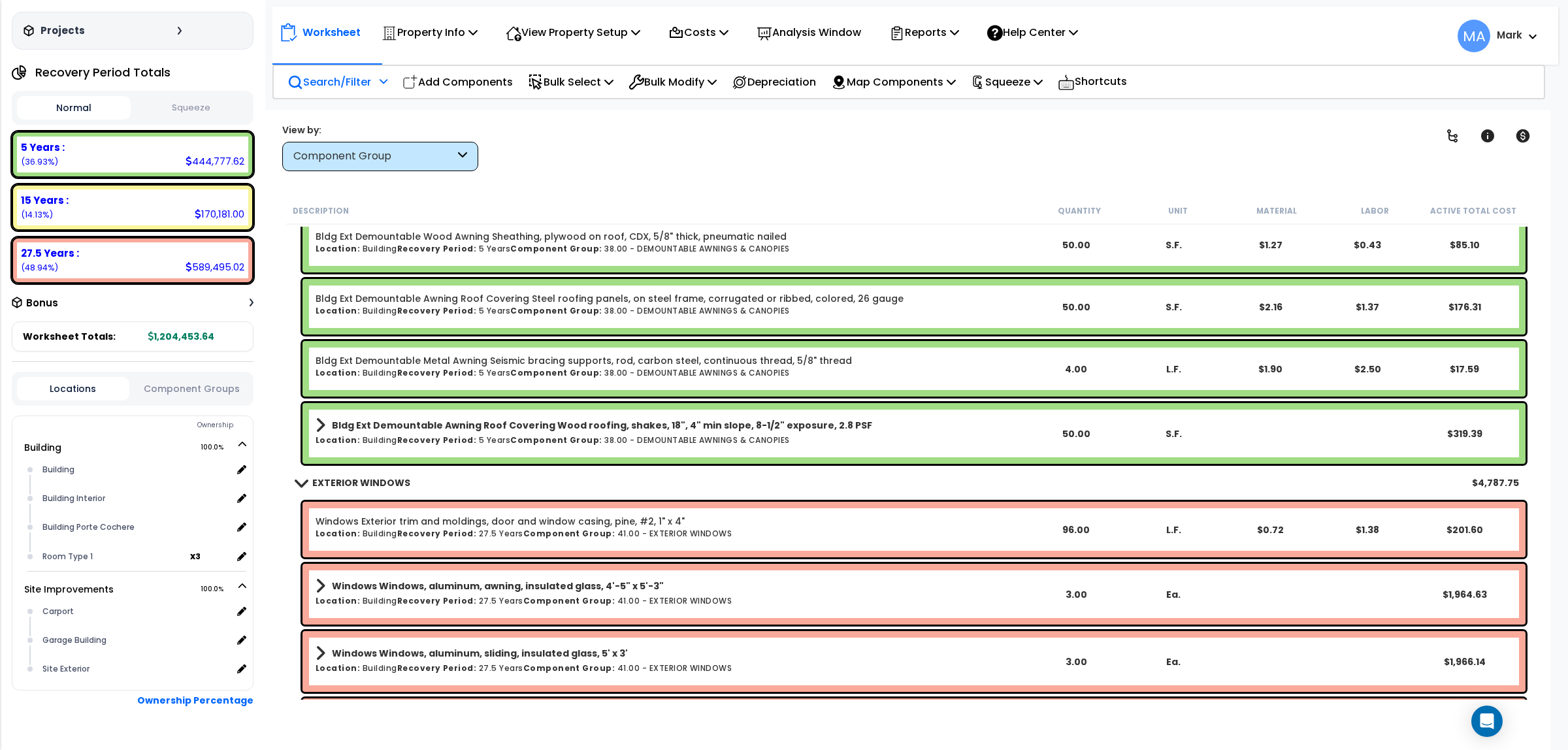
click at [329, 86] on p "Search/Filter" at bounding box center [329, 81] width 84 height 17
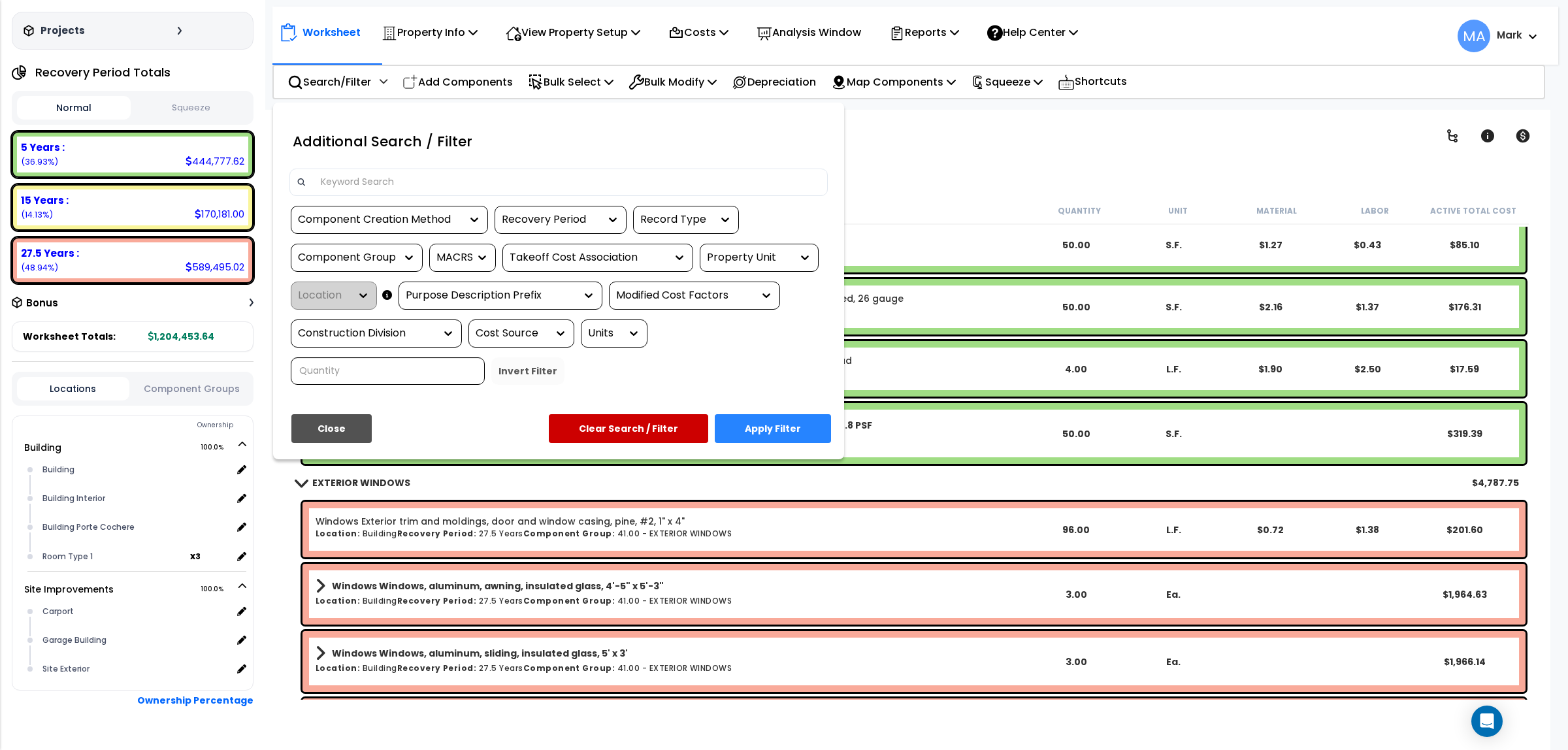
click at [352, 181] on input at bounding box center [567, 182] width 508 height 20
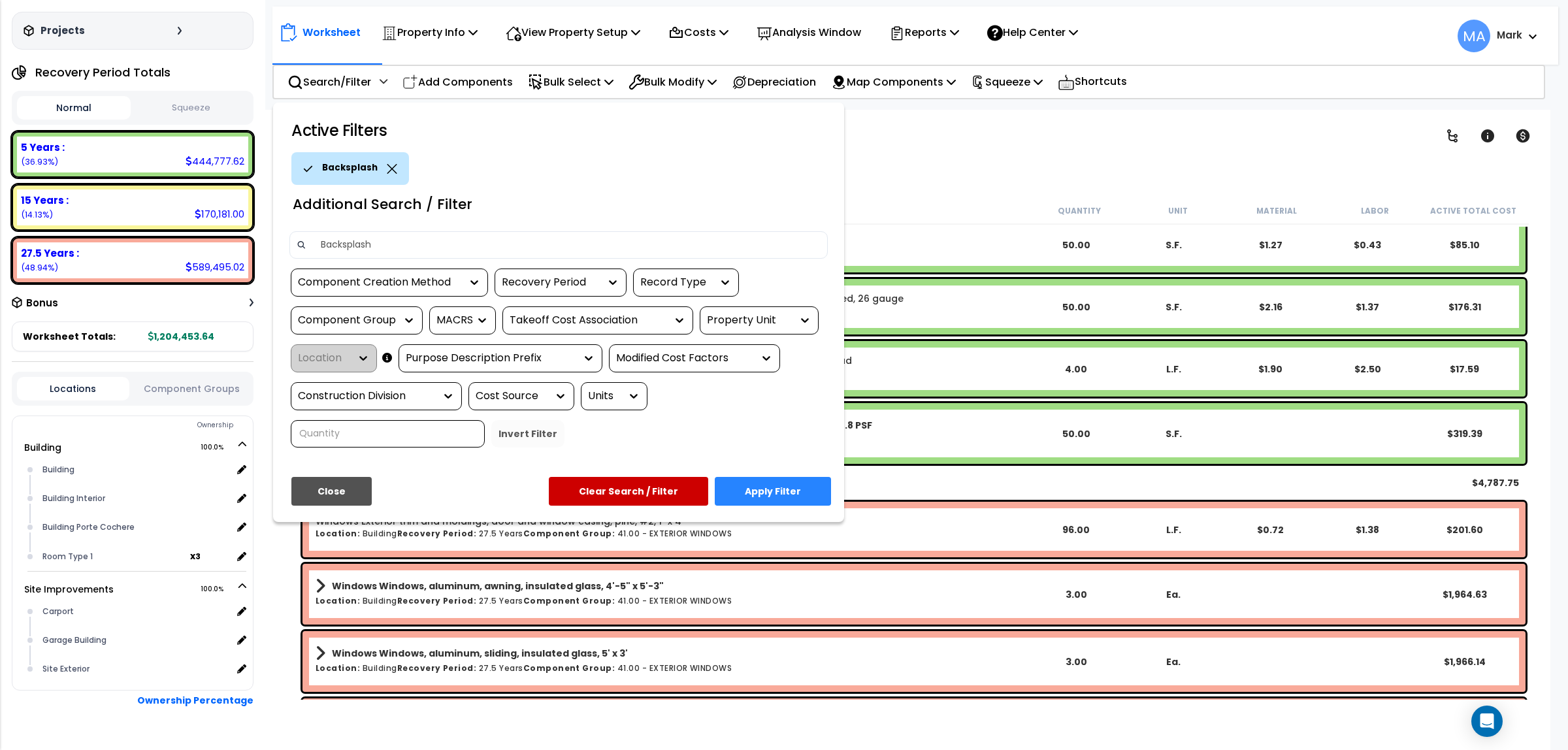
type input "Backsplash"
click at [768, 501] on button "Apply Filter" at bounding box center [773, 491] width 117 height 29
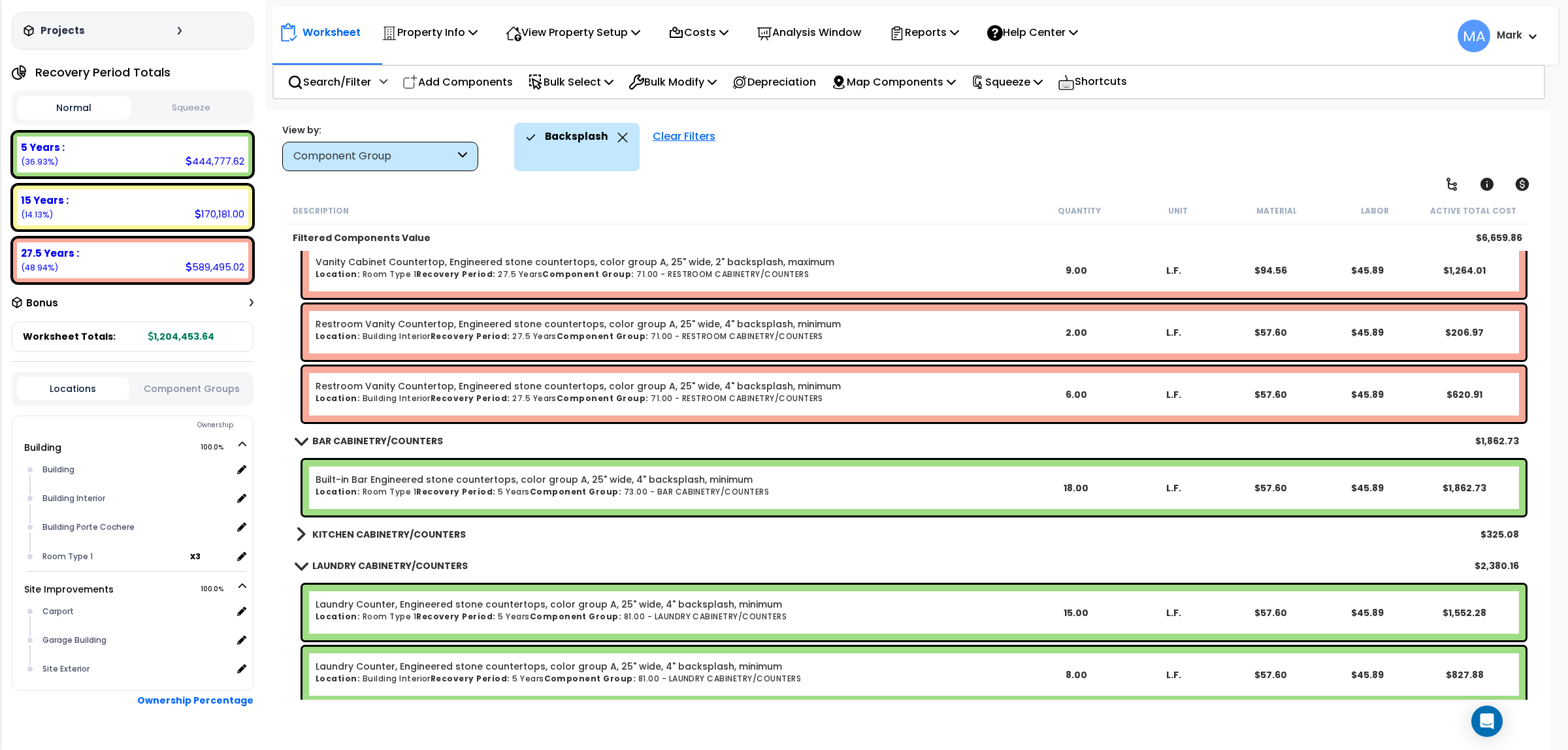
scroll to position [48, 0]
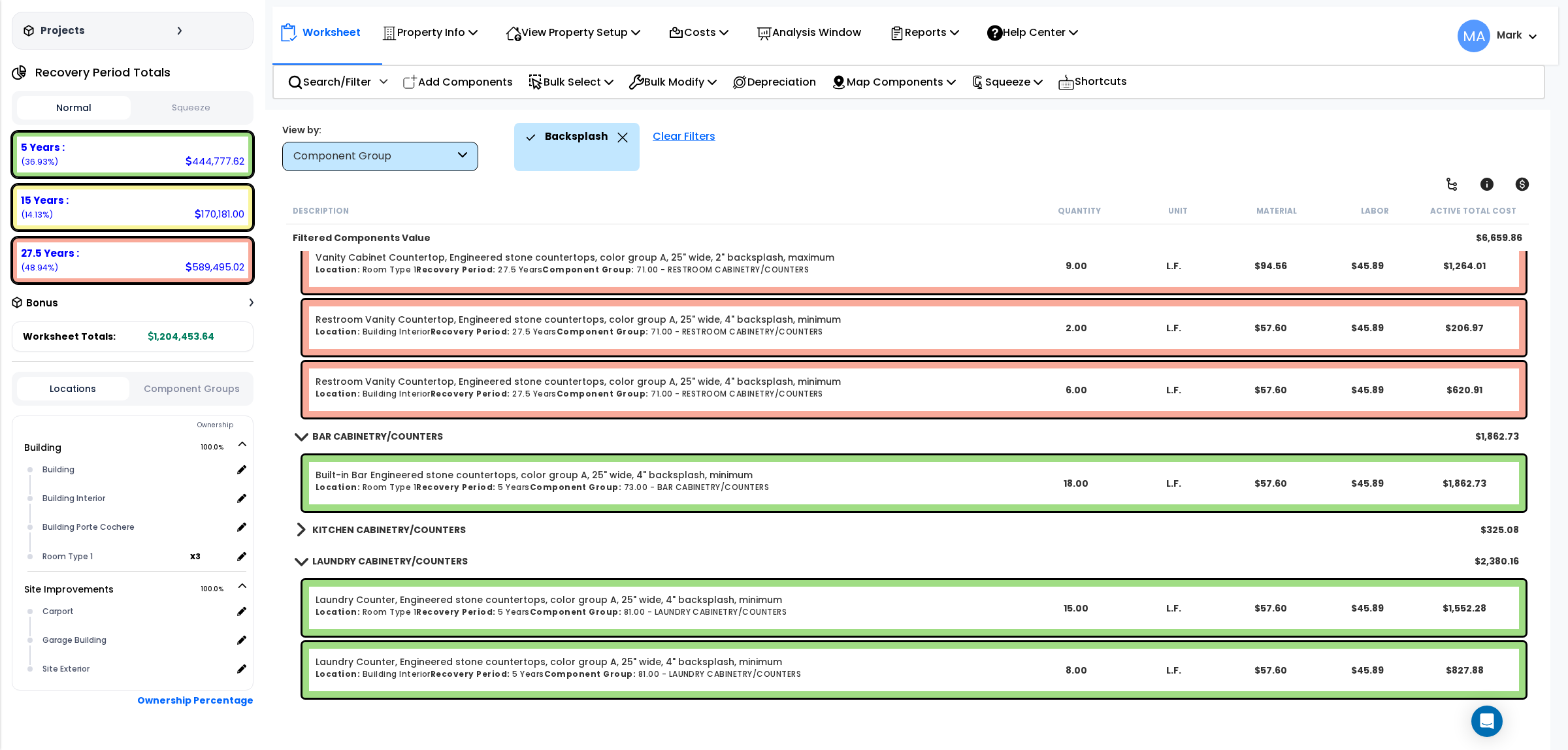
click at [388, 524] on b "KITCHEN CABINETRY/COUNTERS" at bounding box center [389, 530] width 154 height 13
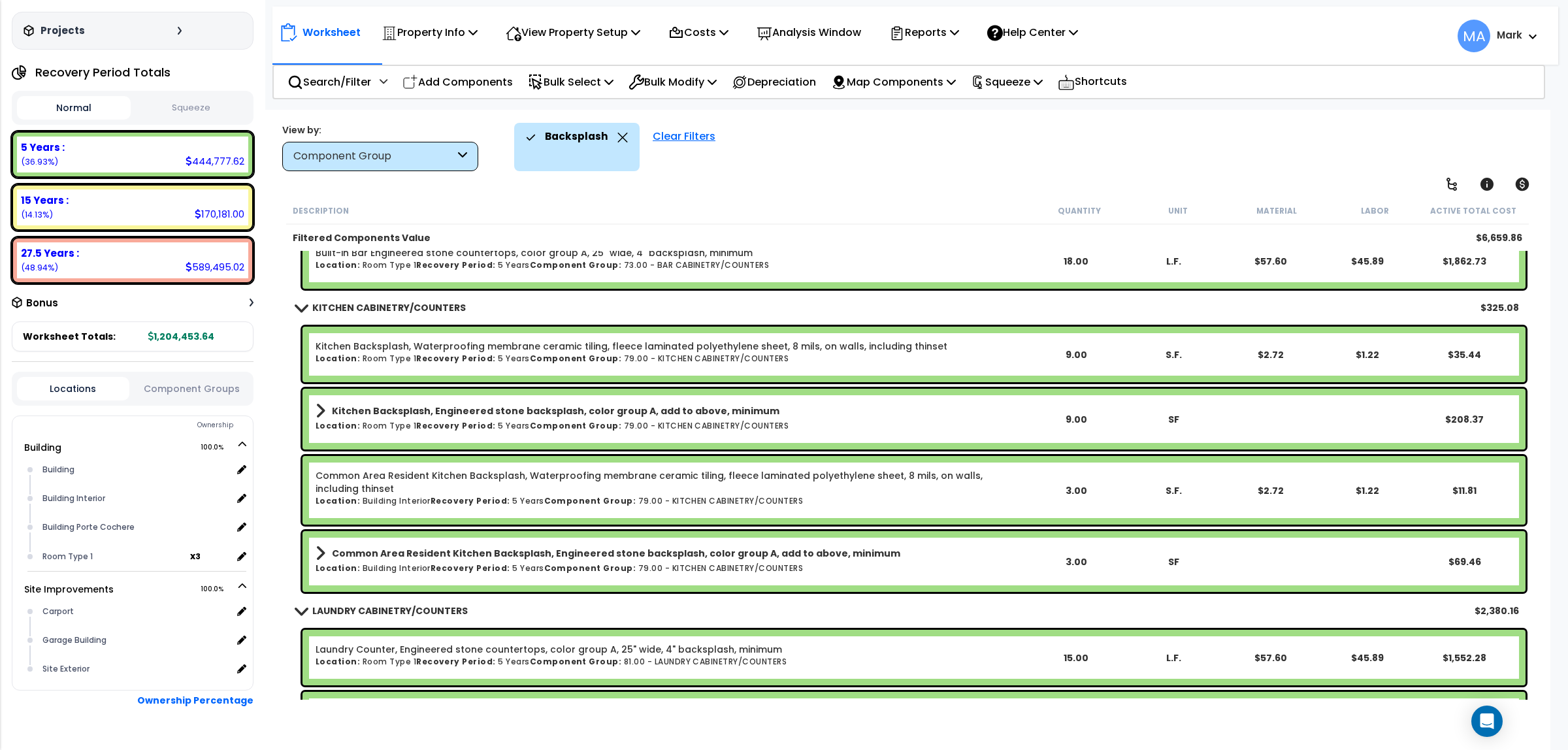
scroll to position [292, 0]
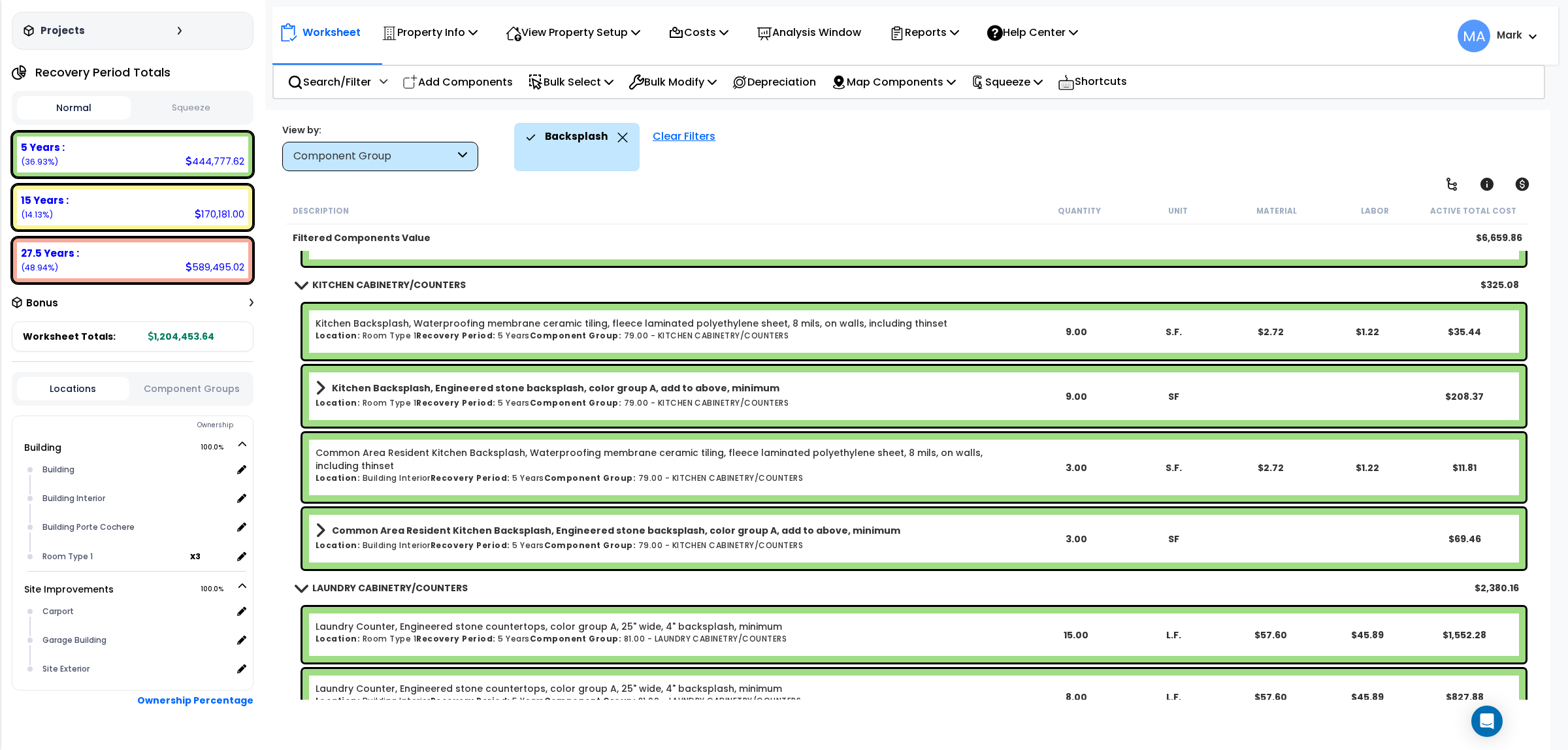
click at [378, 543] on h6 "Location: Building Interior Recovery Period: 5 Years Component Group: 79.00 - K…" at bounding box center [671, 545] width 711 height 8
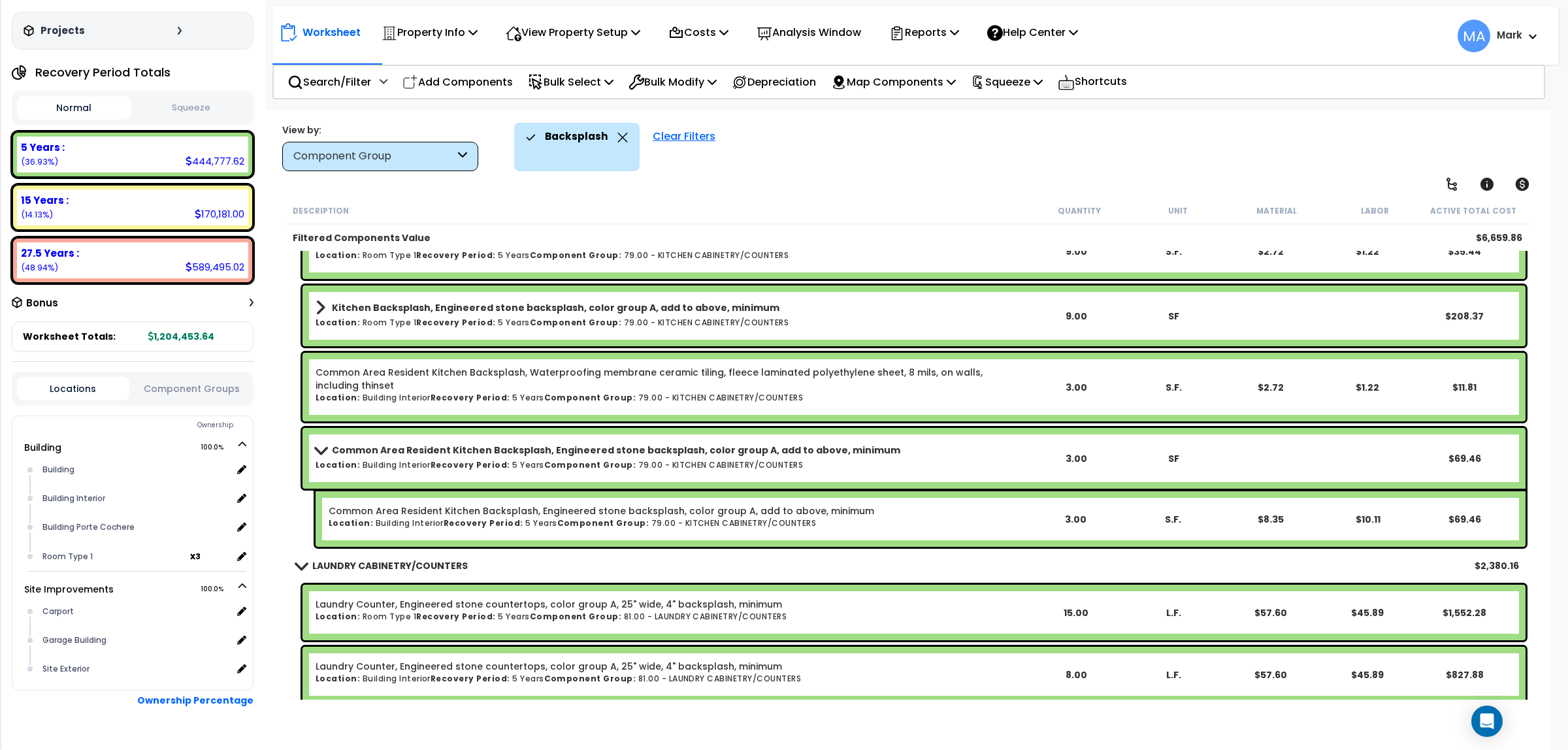
scroll to position [378, 0]
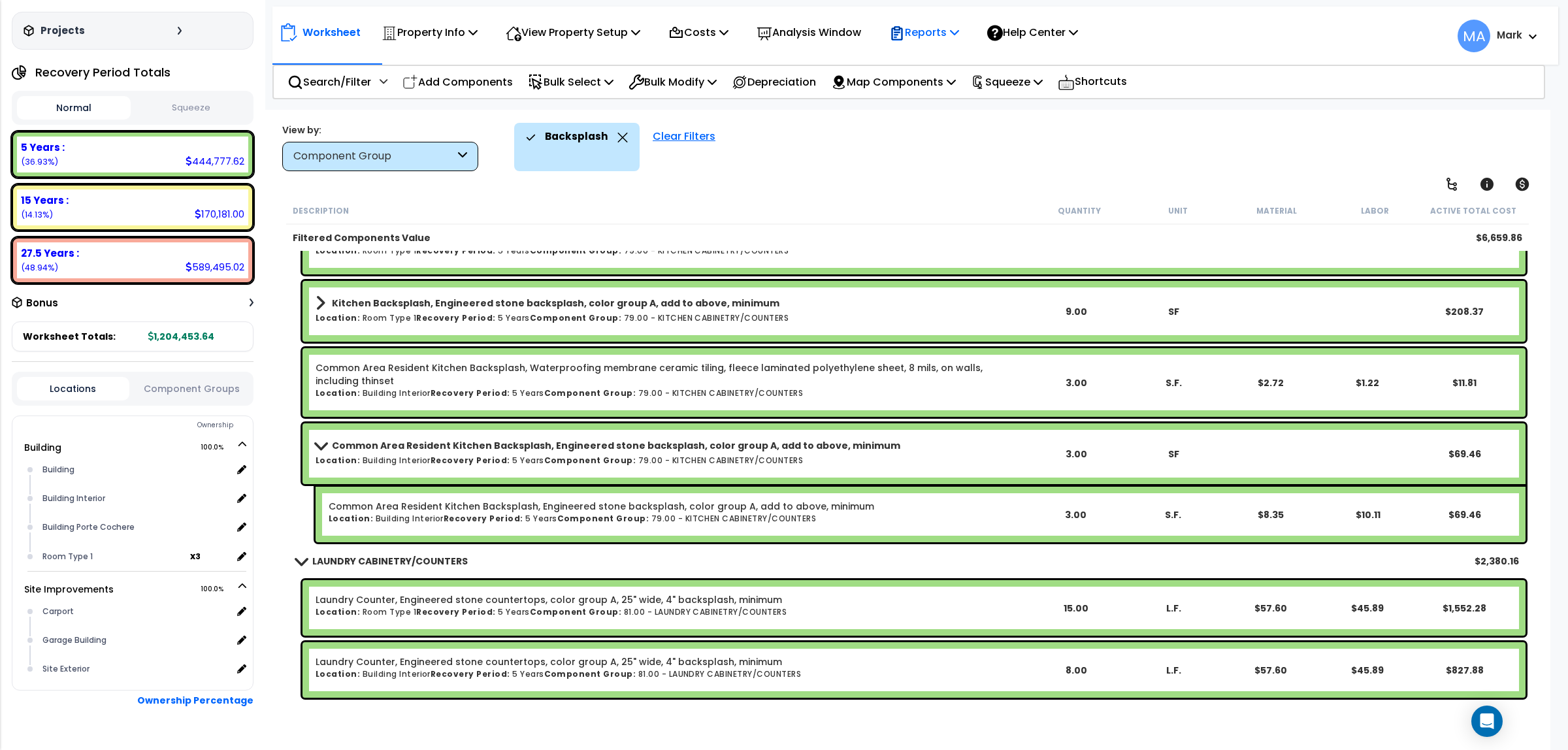
click at [922, 25] on p "Reports" at bounding box center [924, 32] width 70 height 17
click at [946, 98] on link "Manage Report Images" at bounding box center [948, 90] width 130 height 26
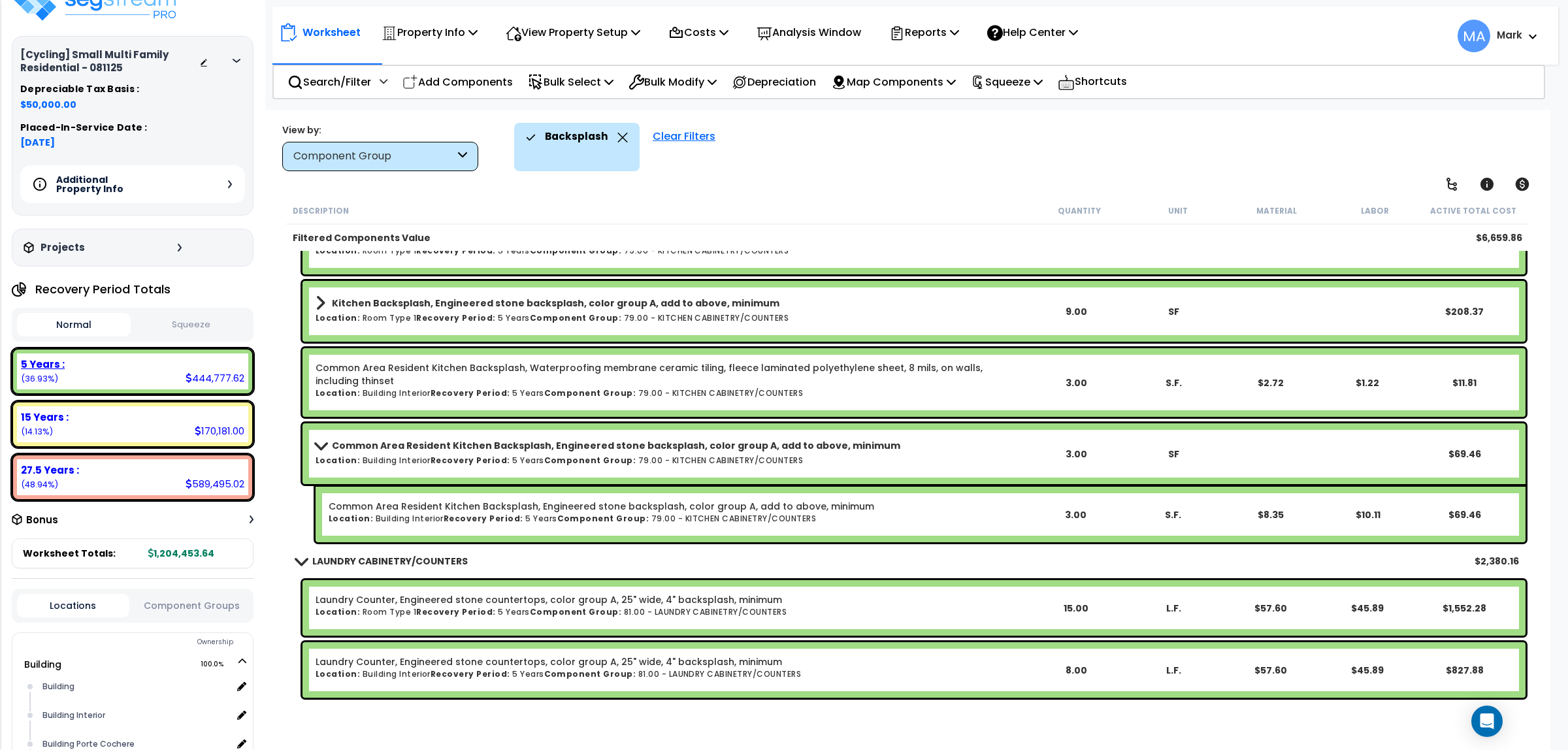
scroll to position [0, 0]
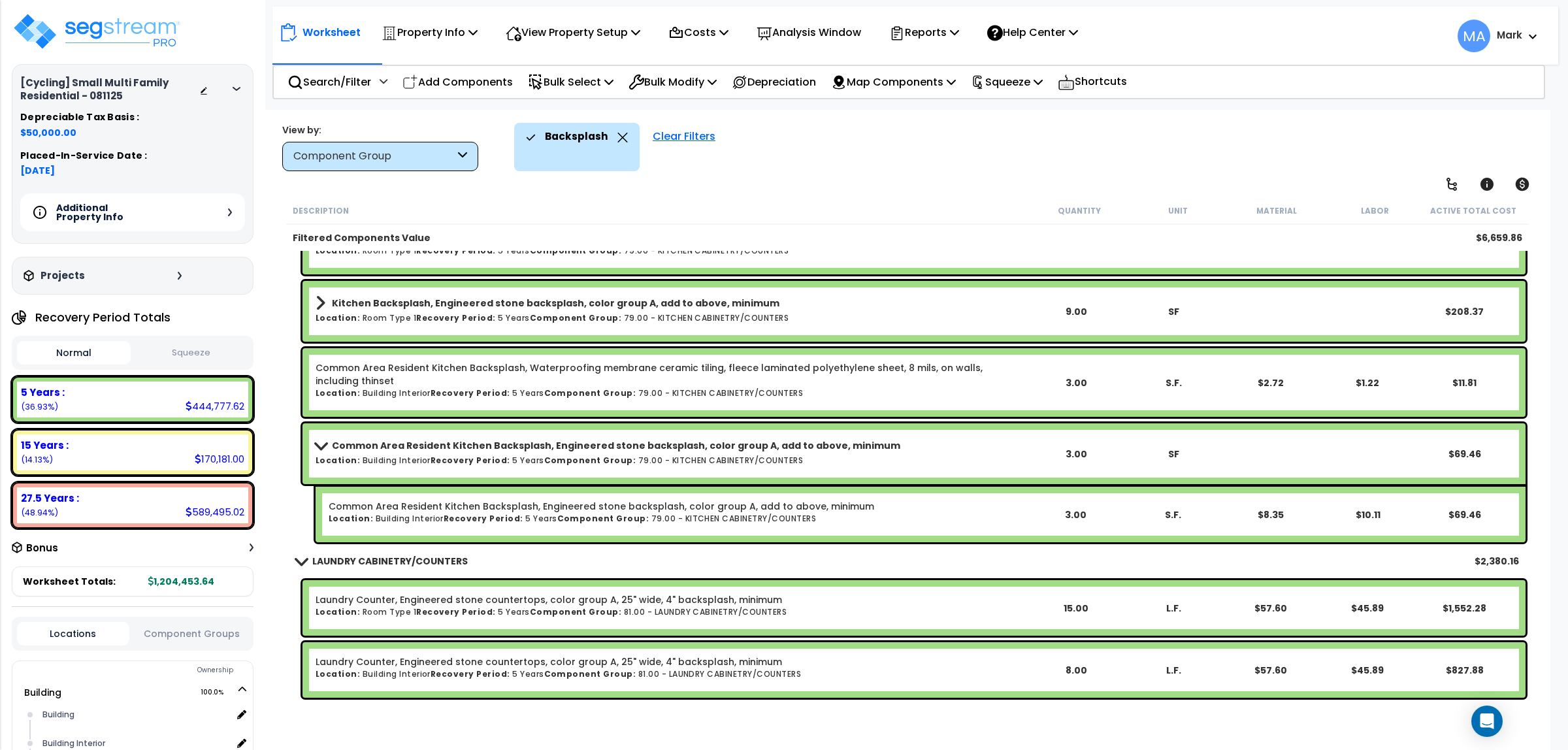
click at [622, 139] on icon at bounding box center [623, 137] width 10 height 10
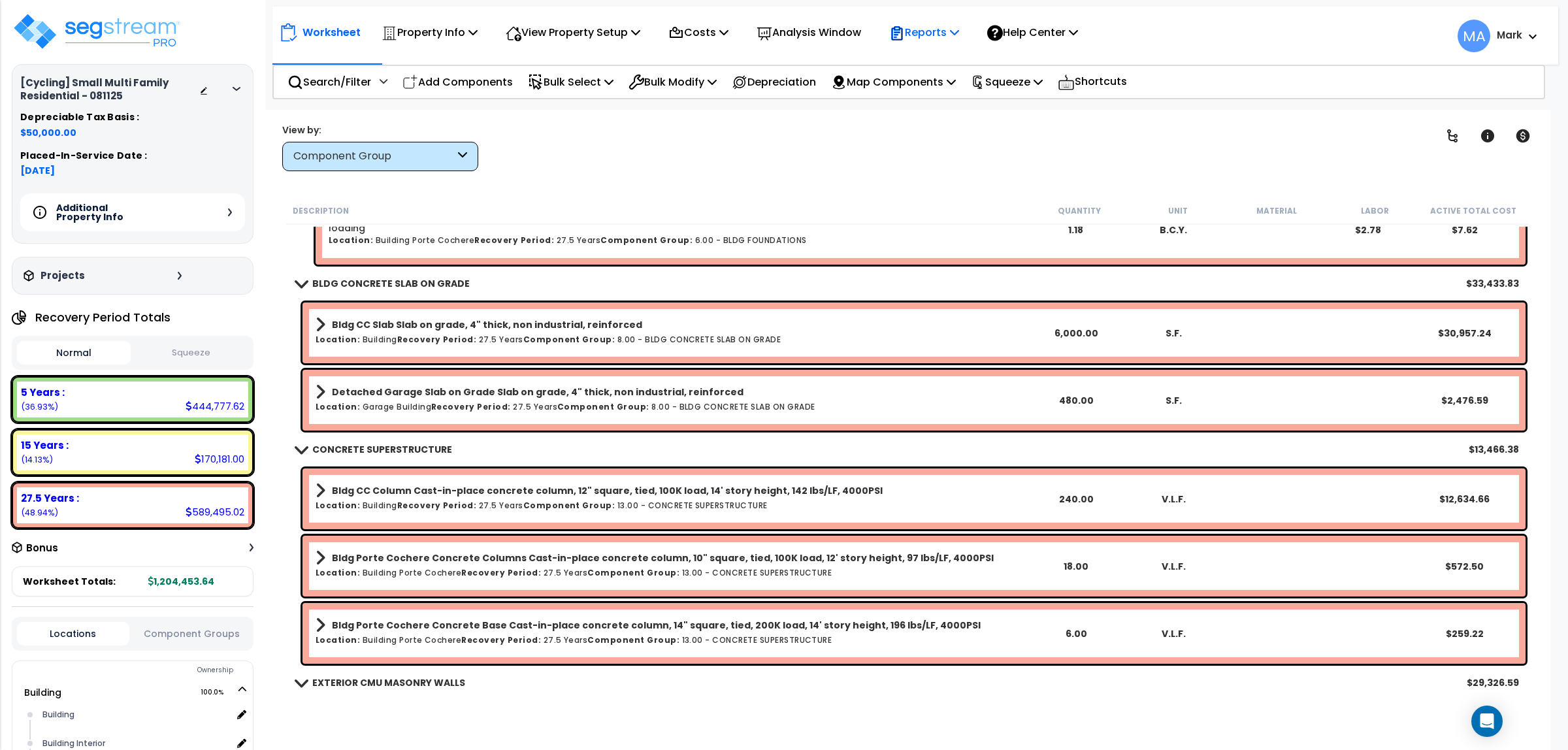
click at [938, 30] on p "Reports" at bounding box center [924, 32] width 70 height 17
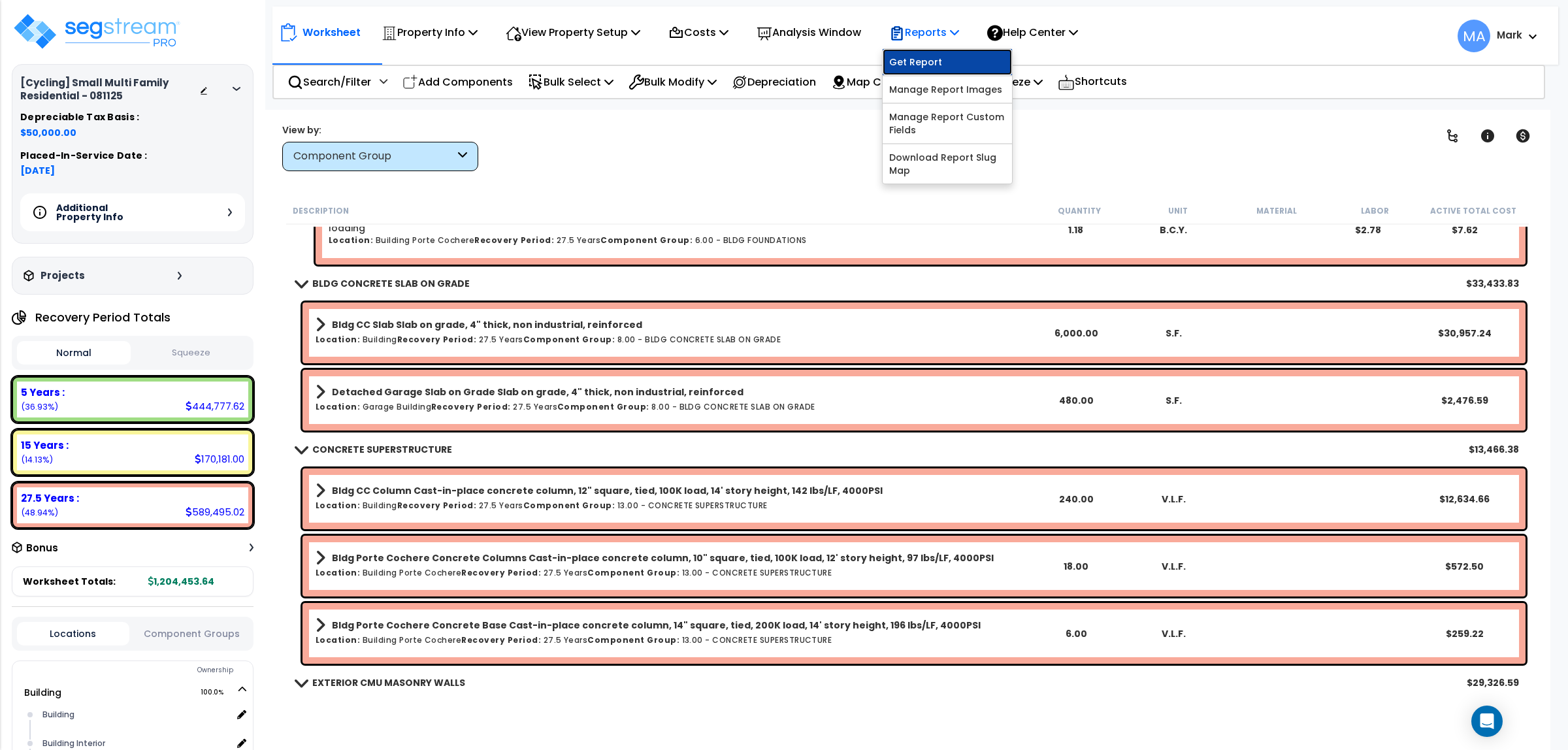
click at [945, 61] on link "Get Report" at bounding box center [948, 62] width 130 height 26
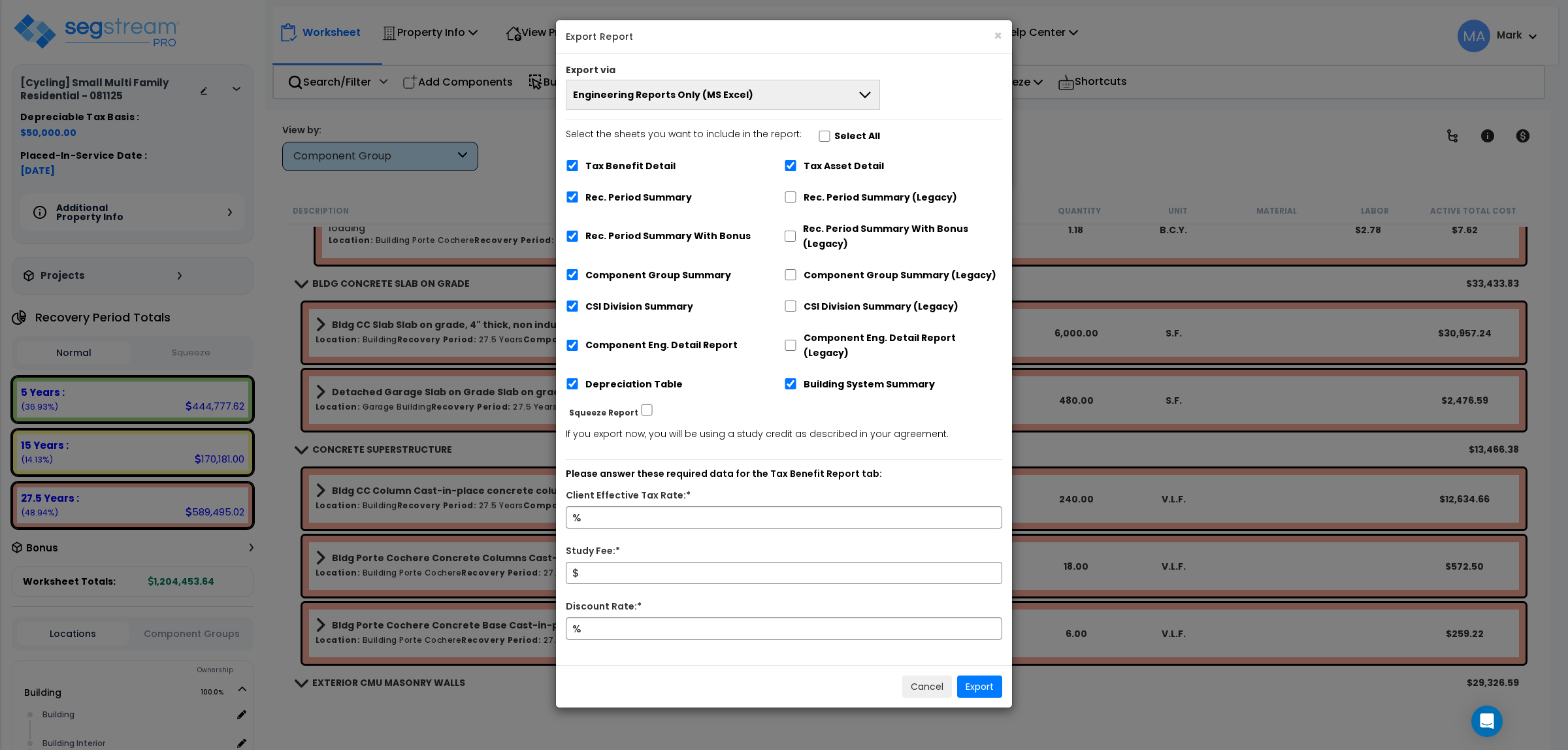
click at [733, 93] on span "Engineering Reports Only (MS Excel)" at bounding box center [664, 94] width 181 height 13
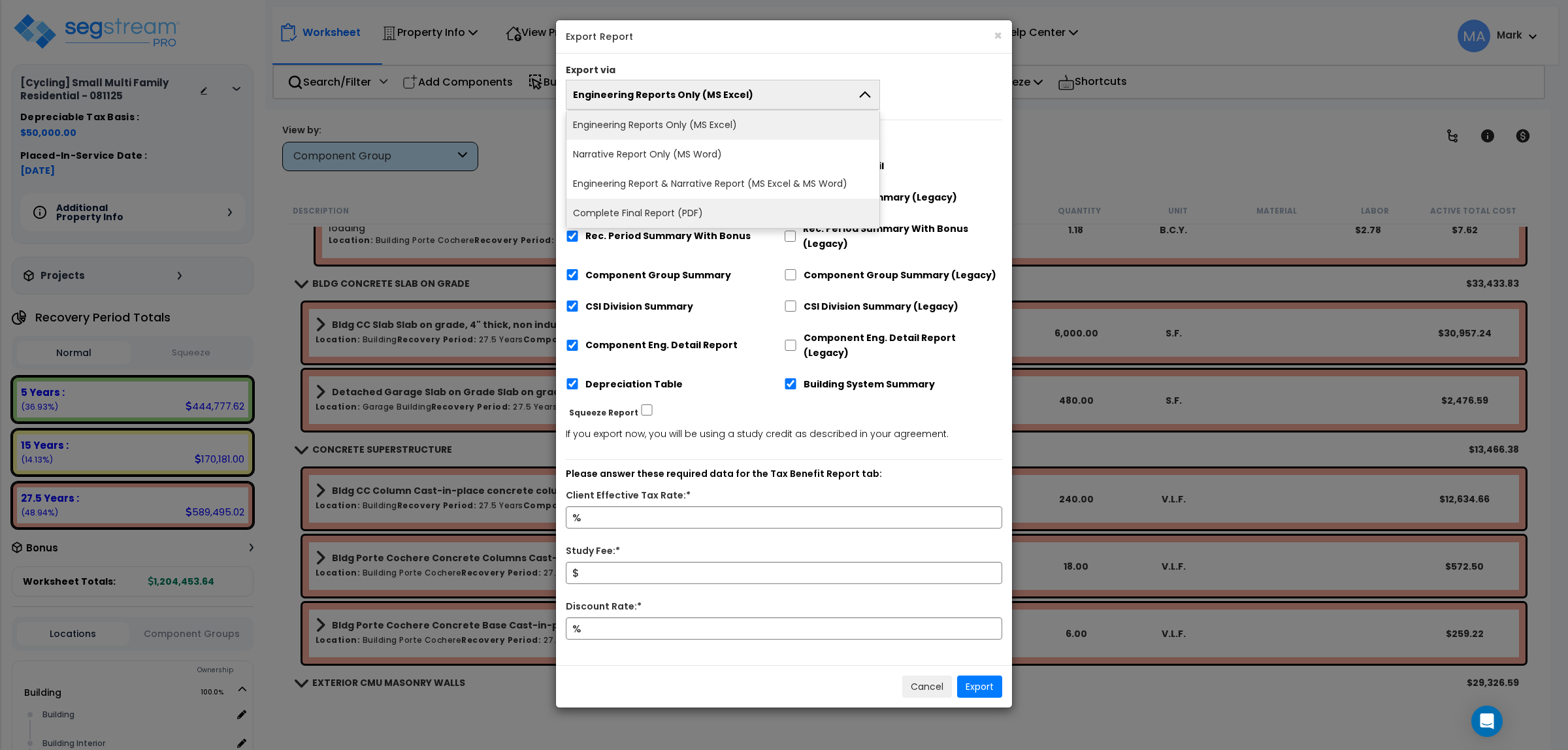
click at [695, 209] on li "Complete Final Report (PDF)" at bounding box center [723, 214] width 313 height 30
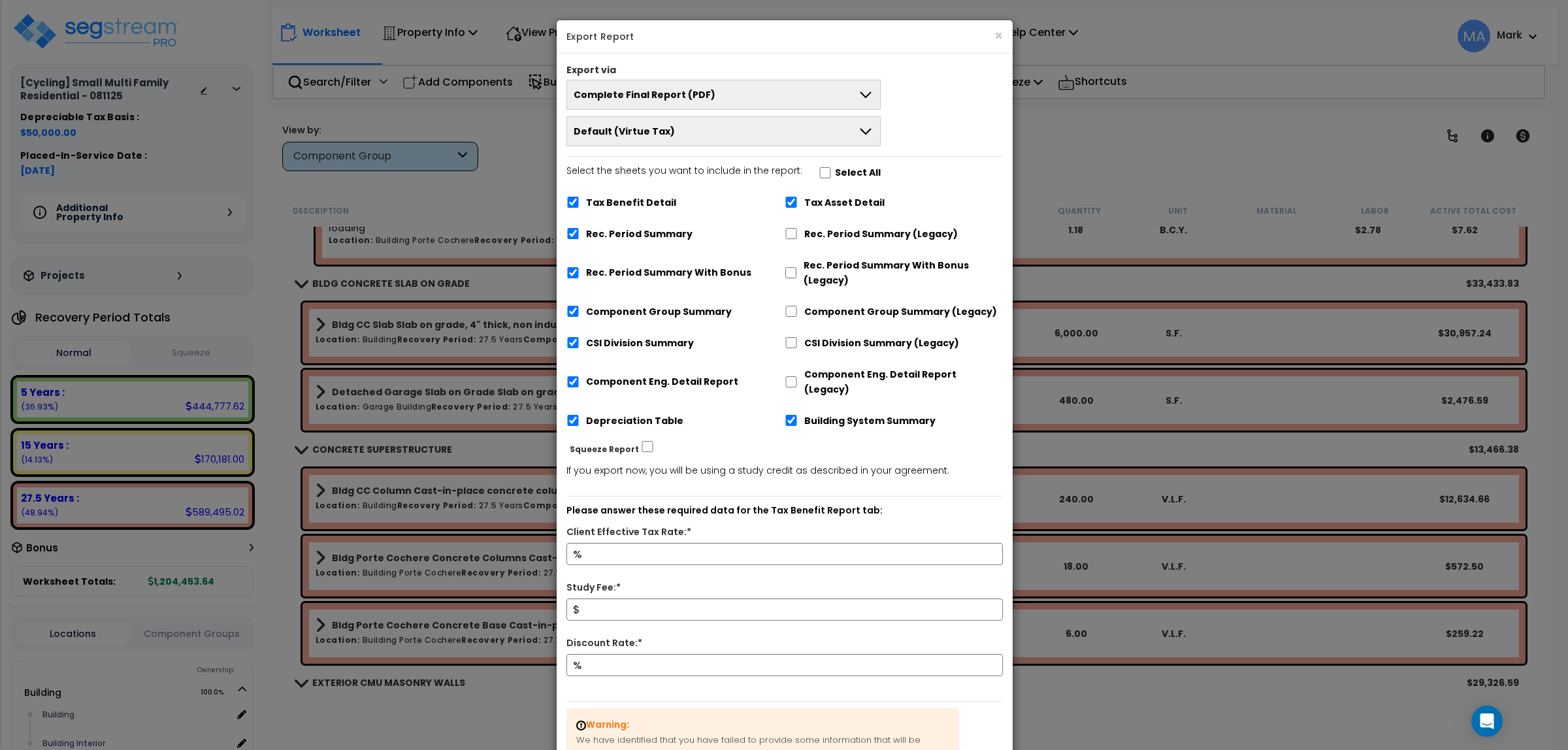
click at [674, 119] on button "Default (Virtue Tax)" at bounding box center [724, 131] width 315 height 30
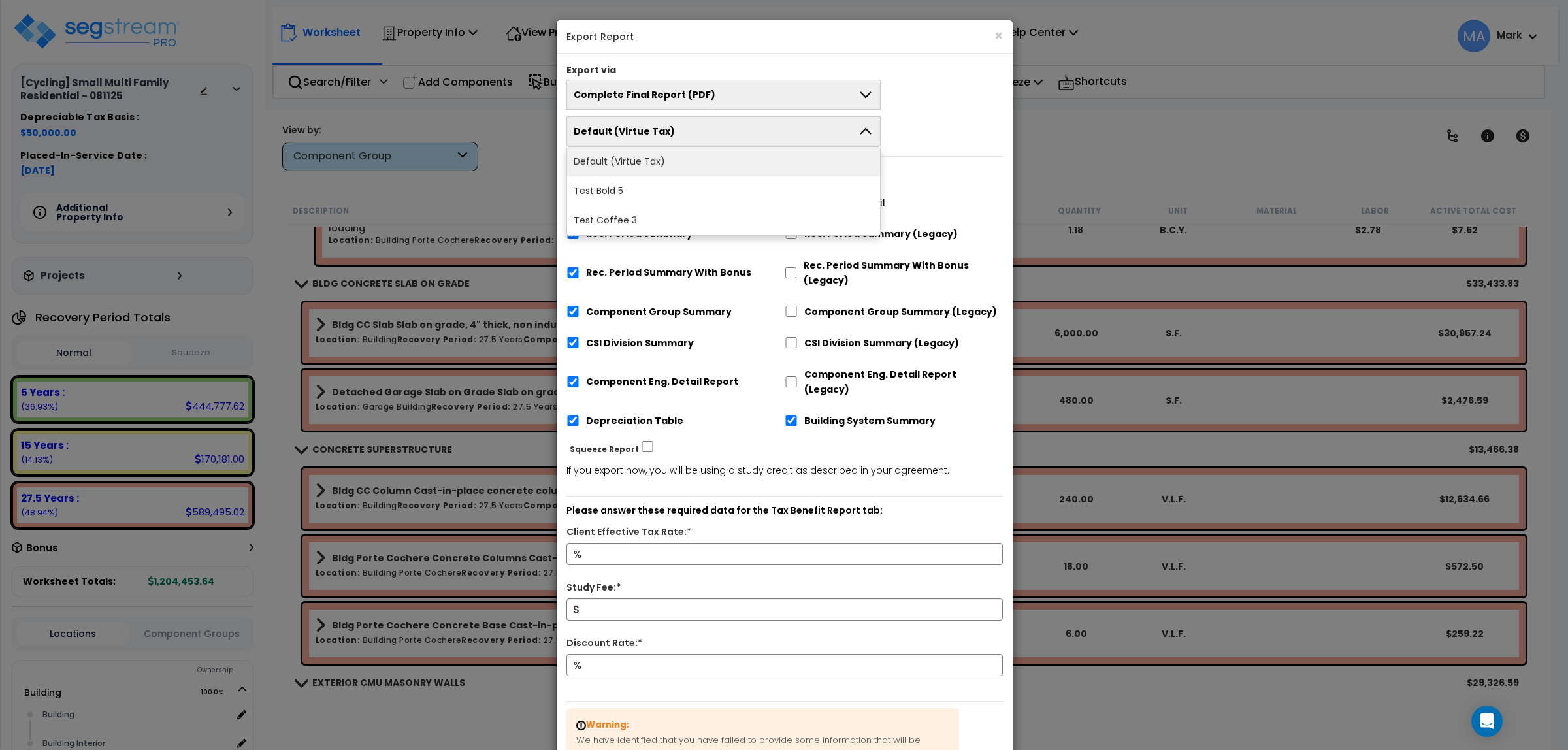
click at [960, 115] on div "Complete Final Report (PDF) Engineering Reports Only (MS Excel) Narrative Repor…" at bounding box center [784, 113] width 456 height 67
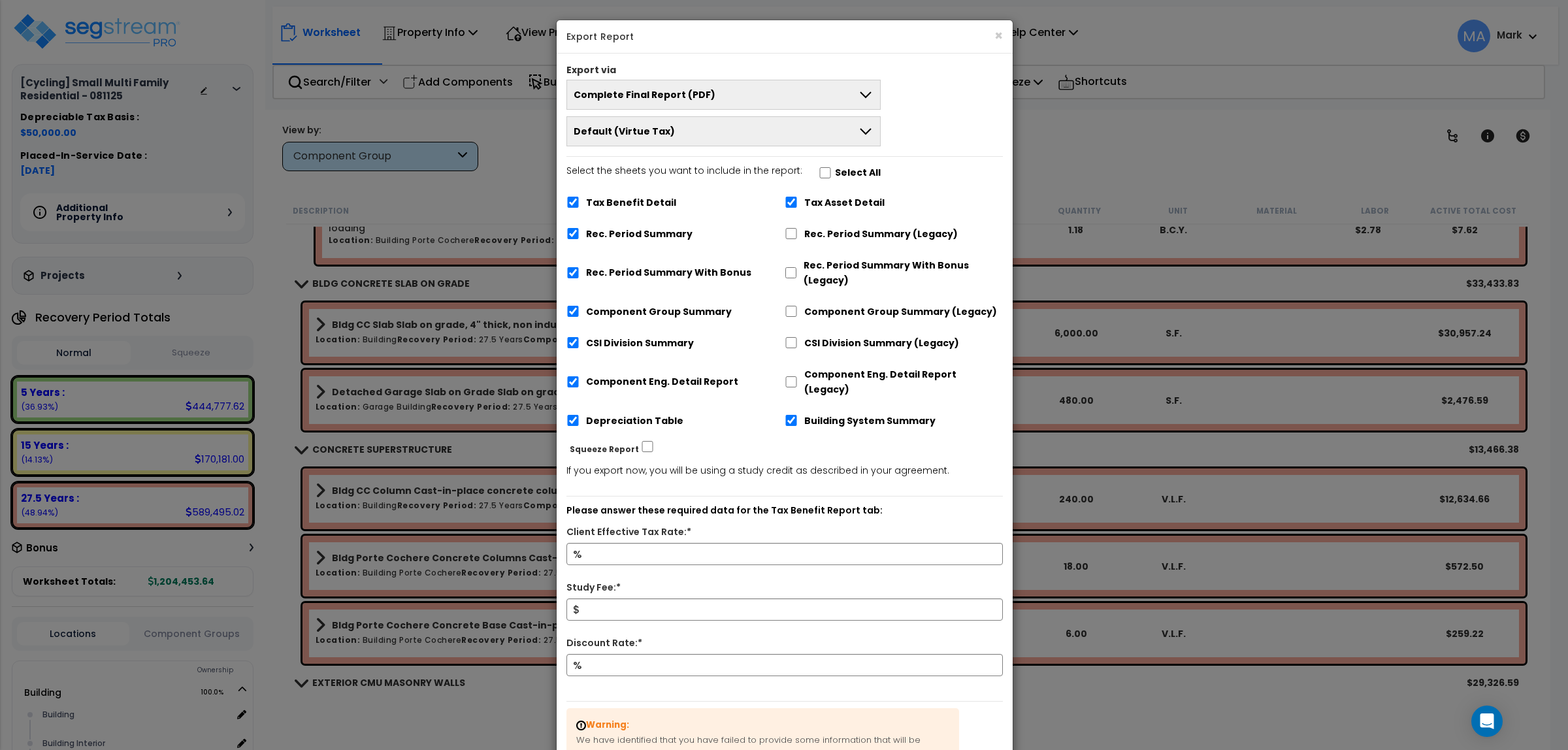
click at [835, 173] on label "Select All" at bounding box center [858, 173] width 46 height 15
click at [832, 173] on input "Select the sheets you want to include in the report: Select All" at bounding box center [825, 173] width 13 height 12
checkbox input "true"
click at [636, 543] on input "Client Effective Tax Rate:*" at bounding box center [784, 554] width 436 height 22
type input "12"
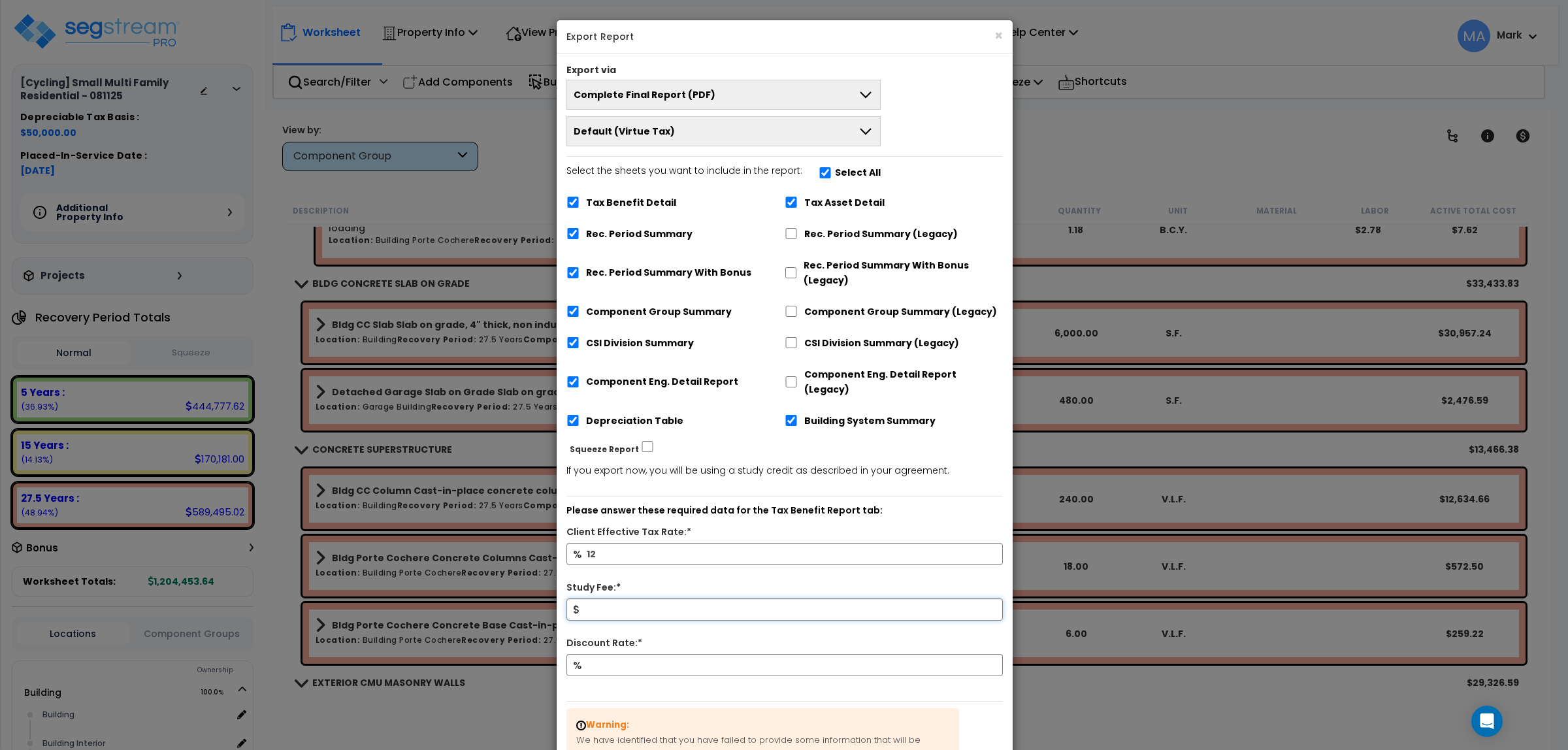
click at [639, 599] on input "Study Fee:*" at bounding box center [784, 610] width 436 height 22
type input "10,000"
click at [644, 660] on input "Discount Rate:*" at bounding box center [784, 665] width 436 height 22
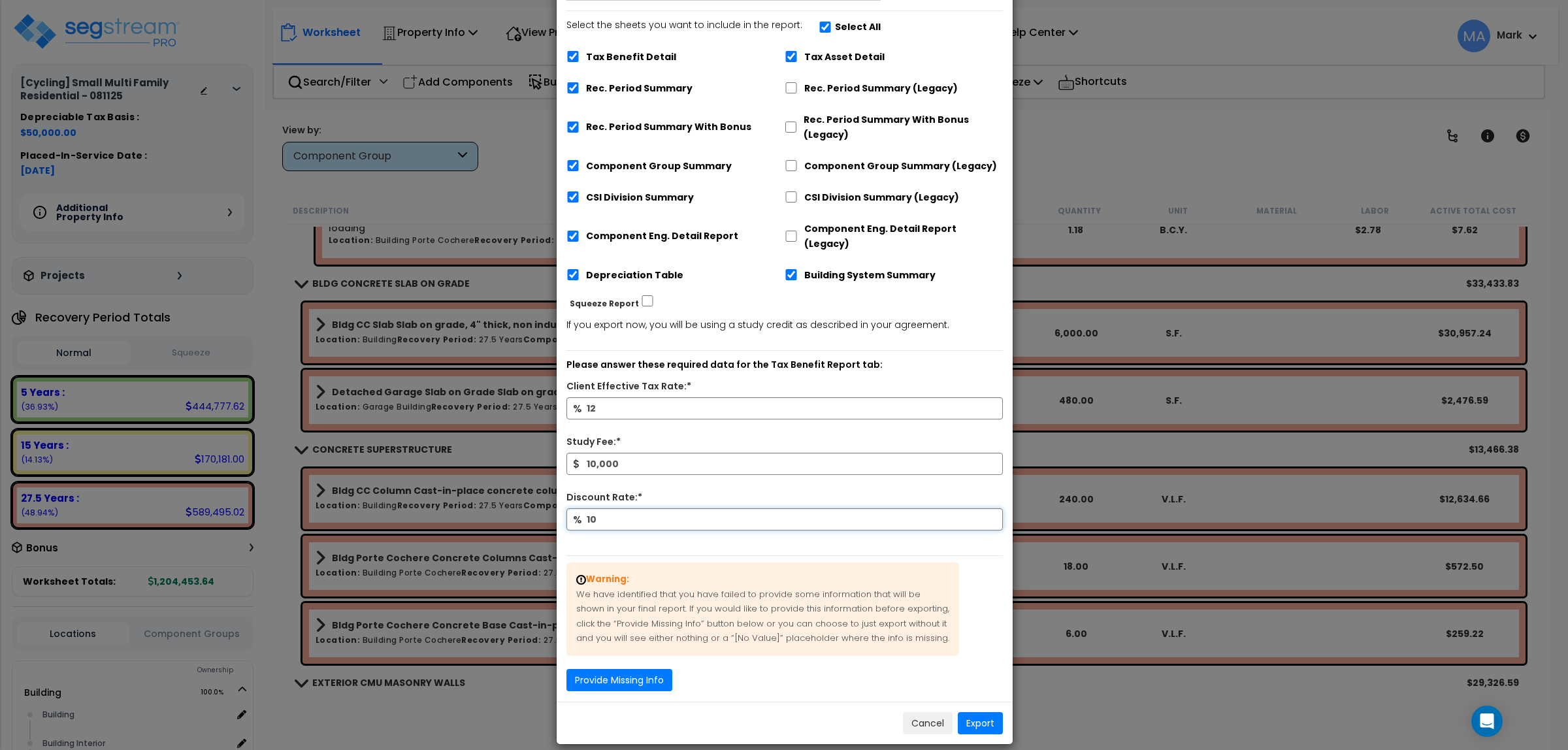
scroll to position [147, 0]
type input "10"
click at [665, 668] on button "Provide Missing Info" at bounding box center [619, 679] width 106 height 22
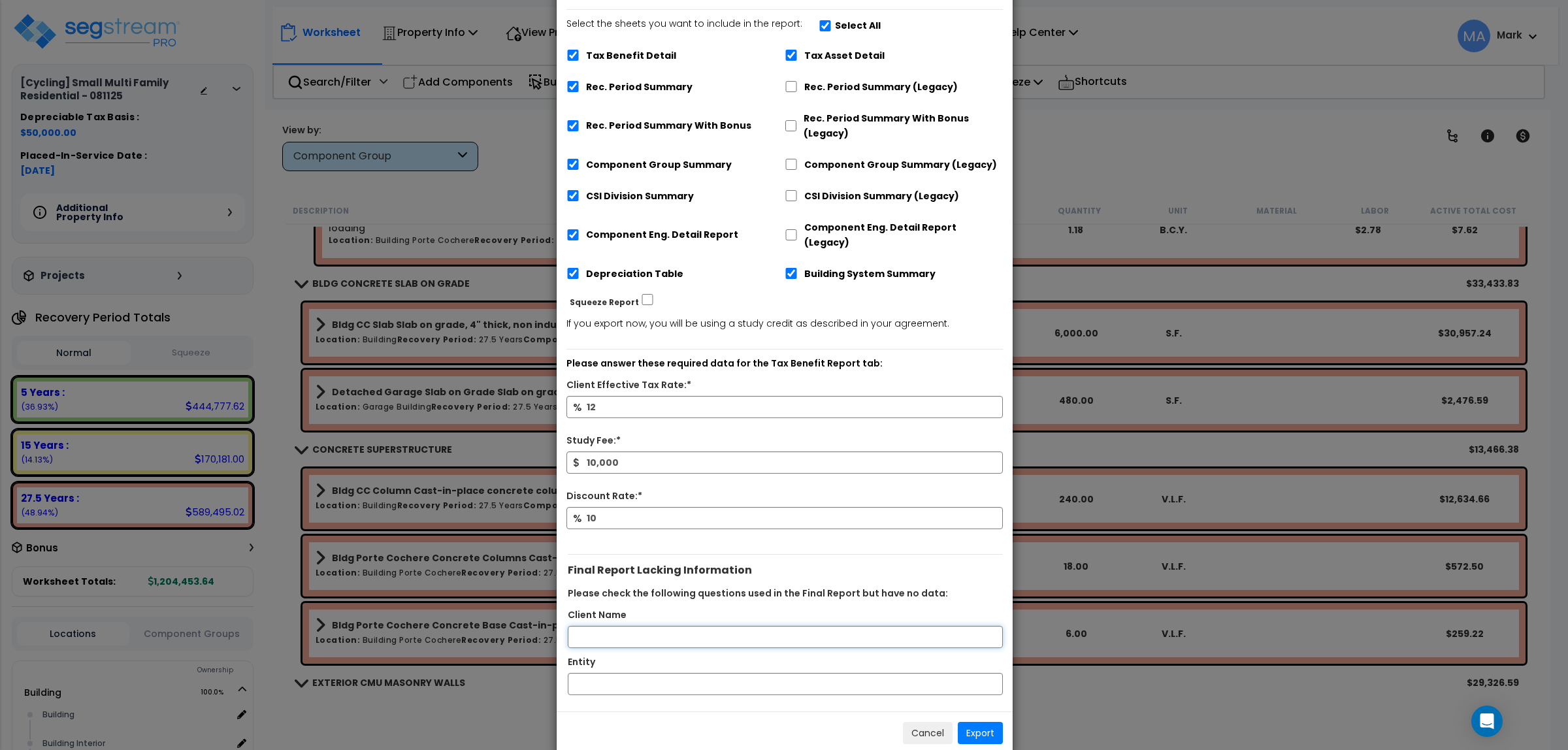
click at [632, 631] on input "Client Name" at bounding box center [785, 637] width 435 height 22
type input "Sanya Lopez"
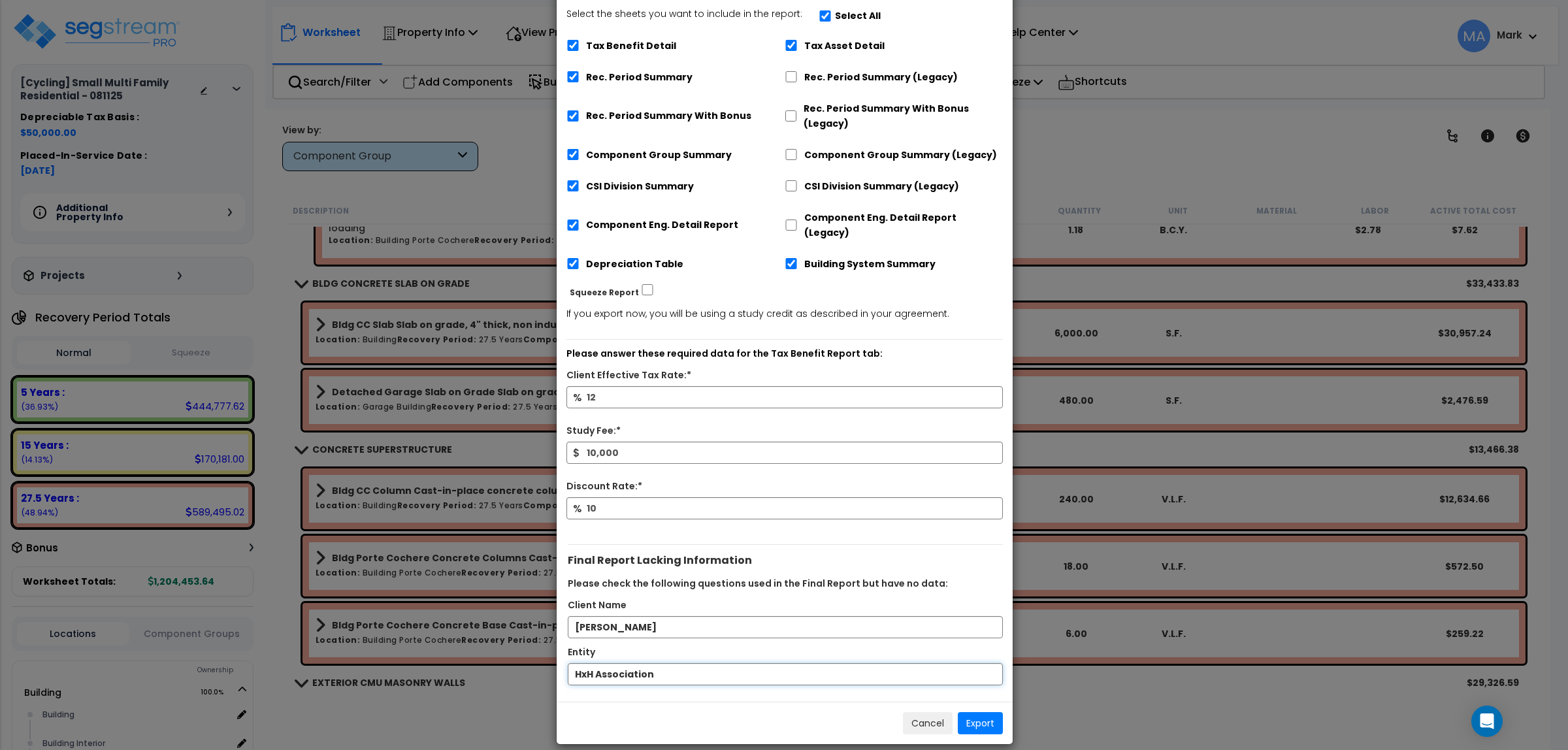
scroll to position [159, 0]
type input "HxH Association"
click at [984, 711] on button "Export" at bounding box center [980, 721] width 45 height 22
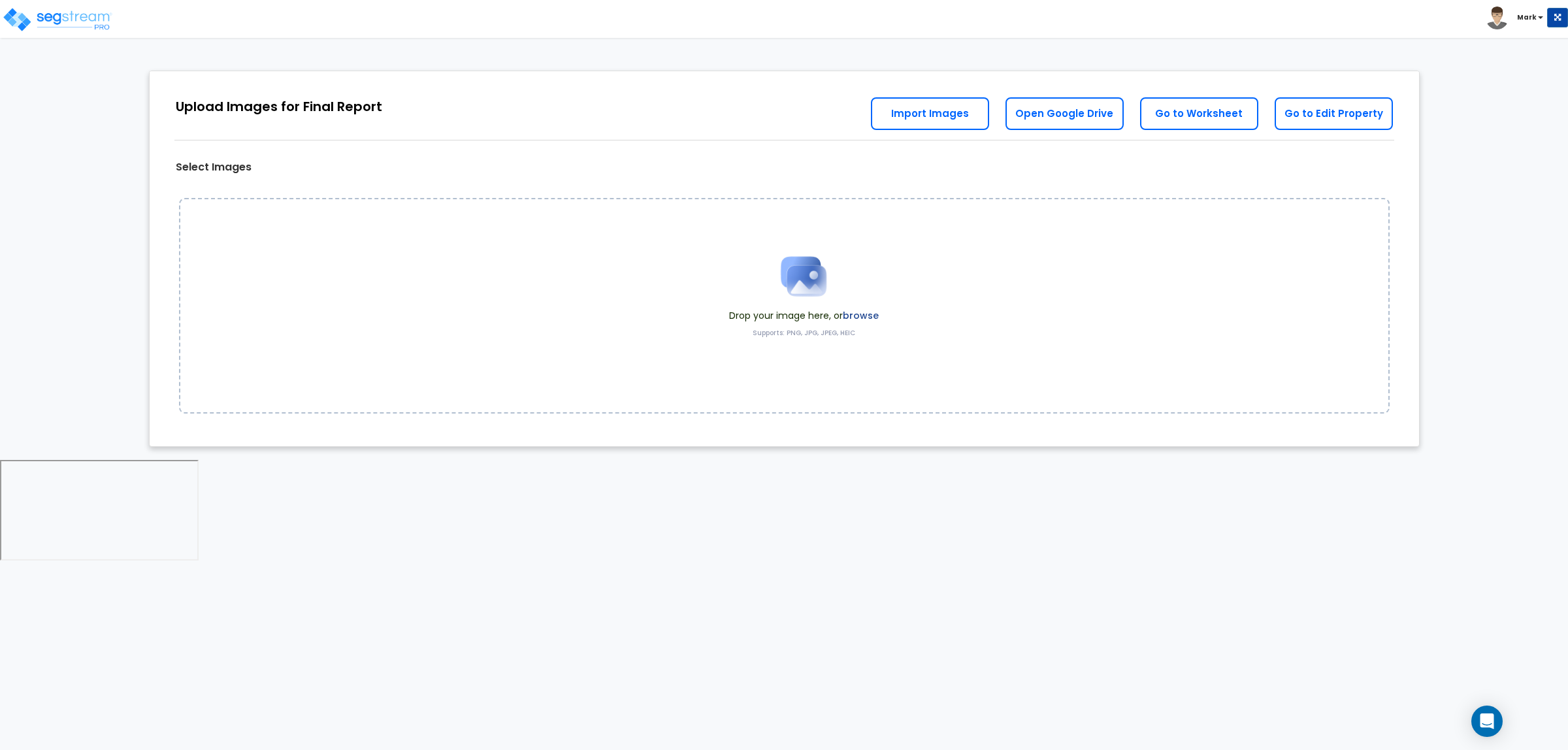
click at [853, 319] on label "browse" at bounding box center [861, 315] width 36 height 13
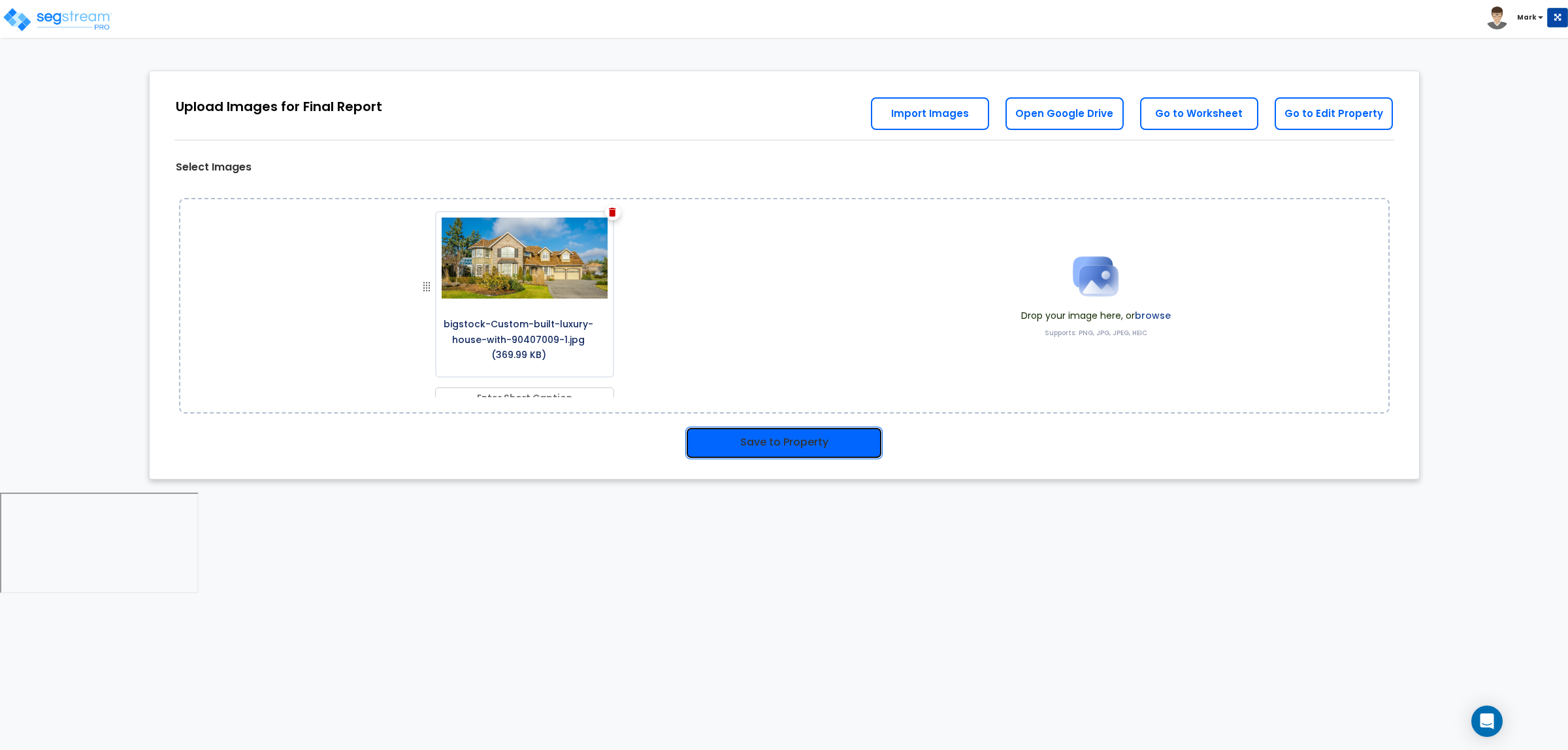
click at [786, 452] on button "Save to Property" at bounding box center [784, 443] width 197 height 33
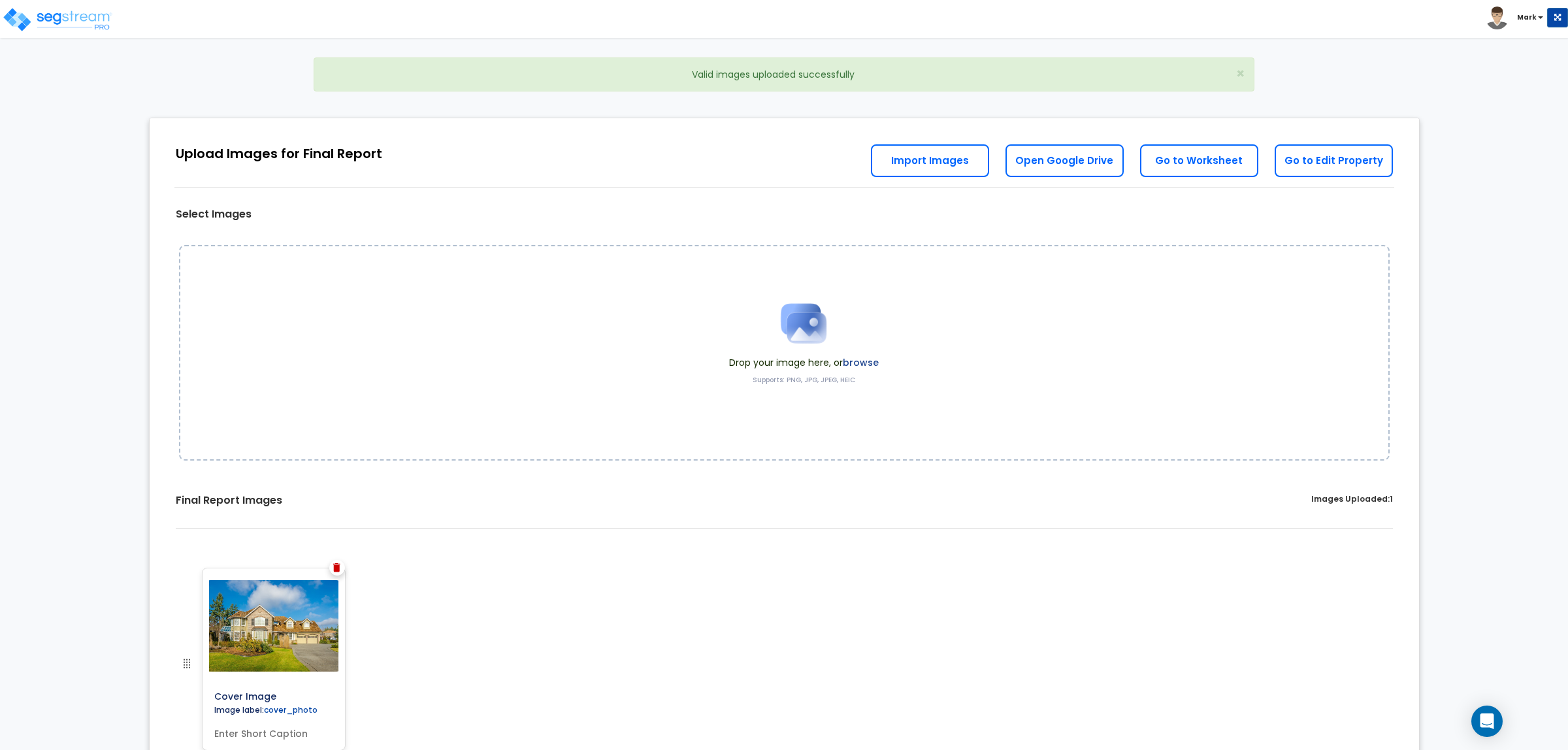
click at [1065, 160] on link "Open Google Drive" at bounding box center [1064, 161] width 118 height 33
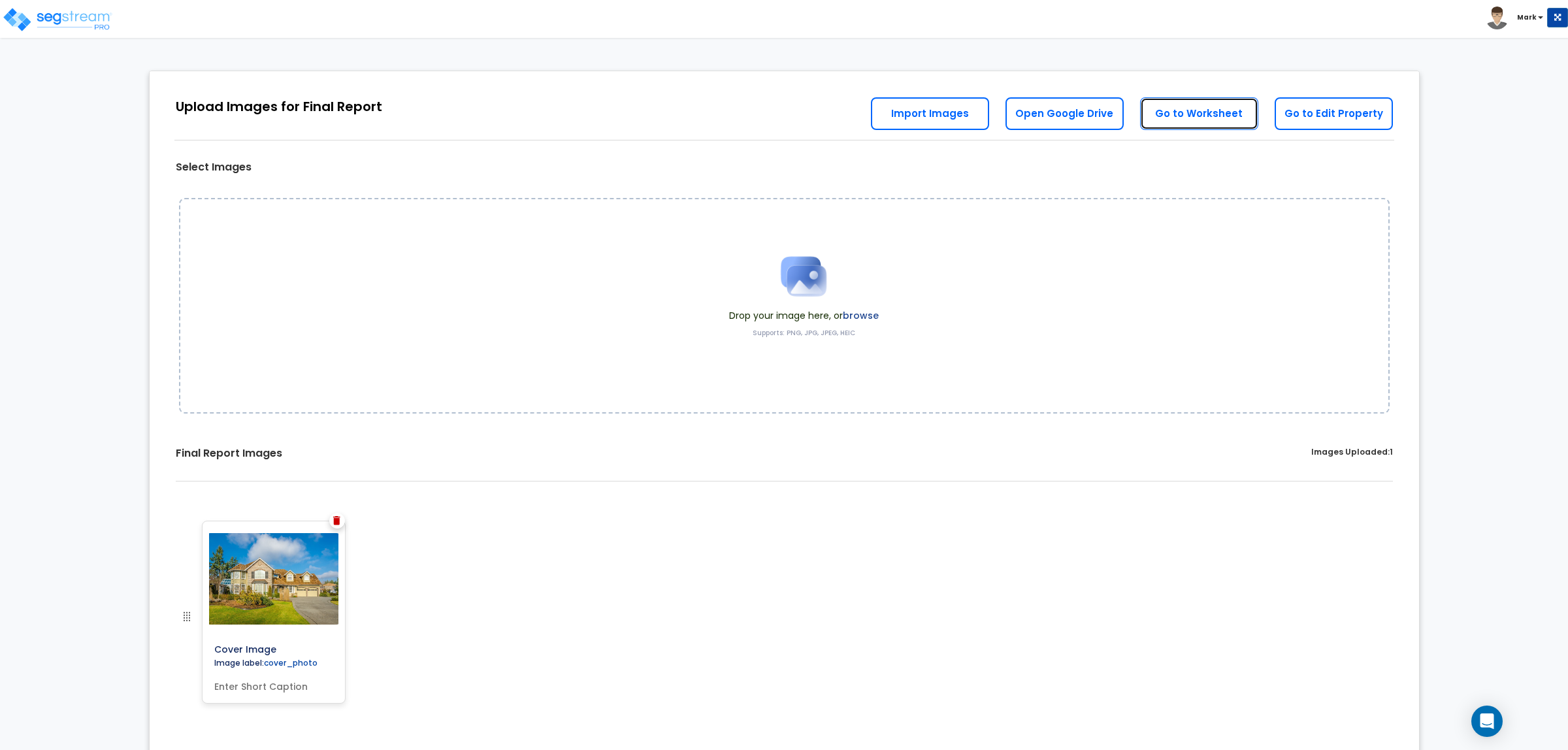
click at [1201, 112] on link "Go to Worksheet" at bounding box center [1199, 114] width 118 height 33
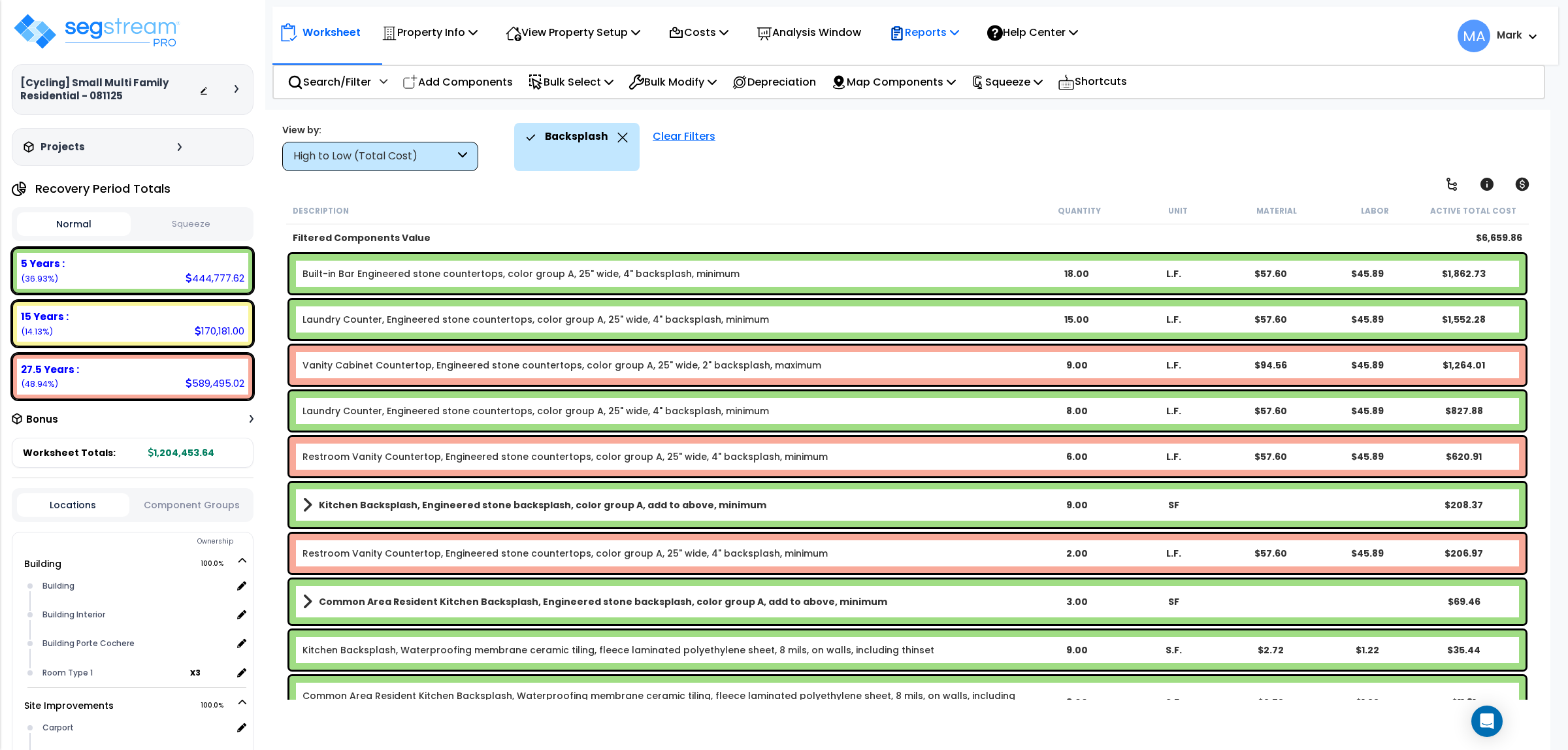
click at [925, 36] on p "Reports" at bounding box center [924, 32] width 70 height 17
click at [791, 164] on div "Backsplash Clear Filters" at bounding box center [1018, 147] width 1008 height 48
click at [905, 38] on icon at bounding box center [897, 33] width 16 height 16
click at [781, 158] on div "Backsplash Clear Filters" at bounding box center [1018, 147] width 1008 height 48
click at [927, 38] on p "Reports" at bounding box center [924, 32] width 70 height 17
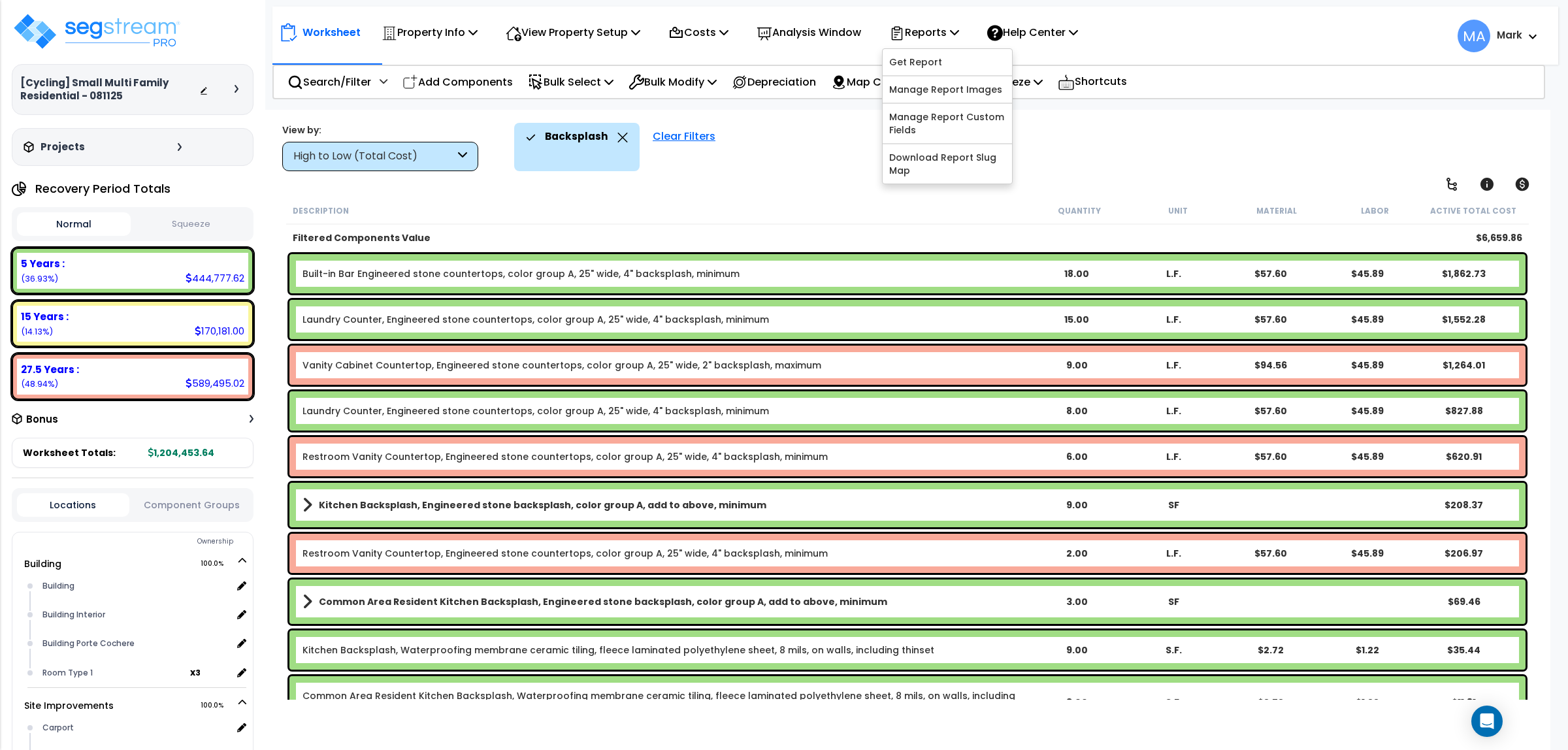
click at [778, 187] on div "Worksheet Property Info Property Setup Add Property Unit Template property Clon…" at bounding box center [908, 485] width 1286 height 750
click at [905, 40] on icon at bounding box center [897, 33] width 16 height 16
click at [1008, 177] on link "Download Report Slug Map" at bounding box center [948, 164] width 130 height 39
click at [448, 162] on div "High to Low (Total Cost)" at bounding box center [374, 156] width 161 height 15
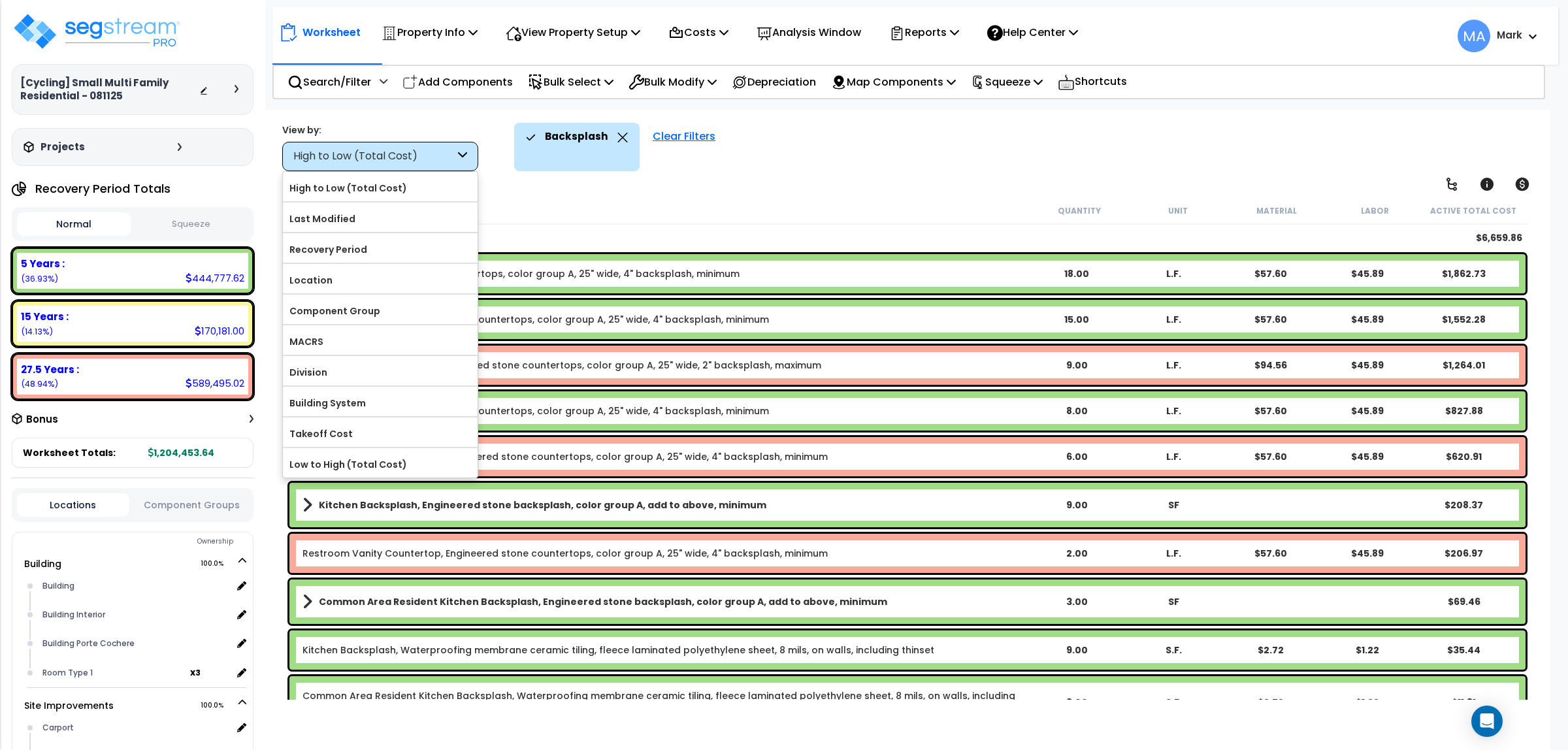
click at [568, 204] on div "Description" at bounding box center [661, 210] width 738 height 13
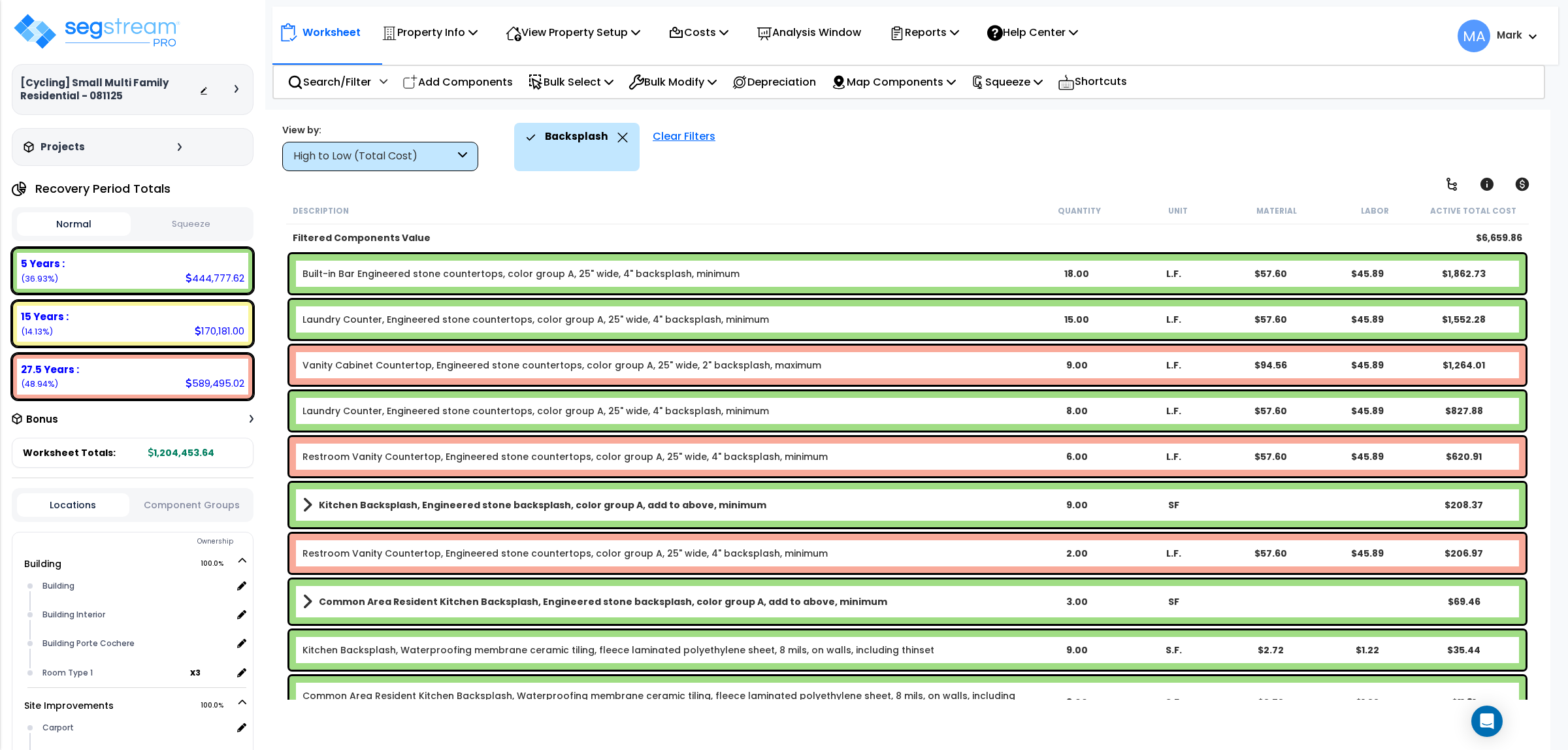
click at [621, 145] on div "Backsplash" at bounding box center [577, 137] width 102 height 29
click at [618, 138] on icon at bounding box center [623, 137] width 10 height 10
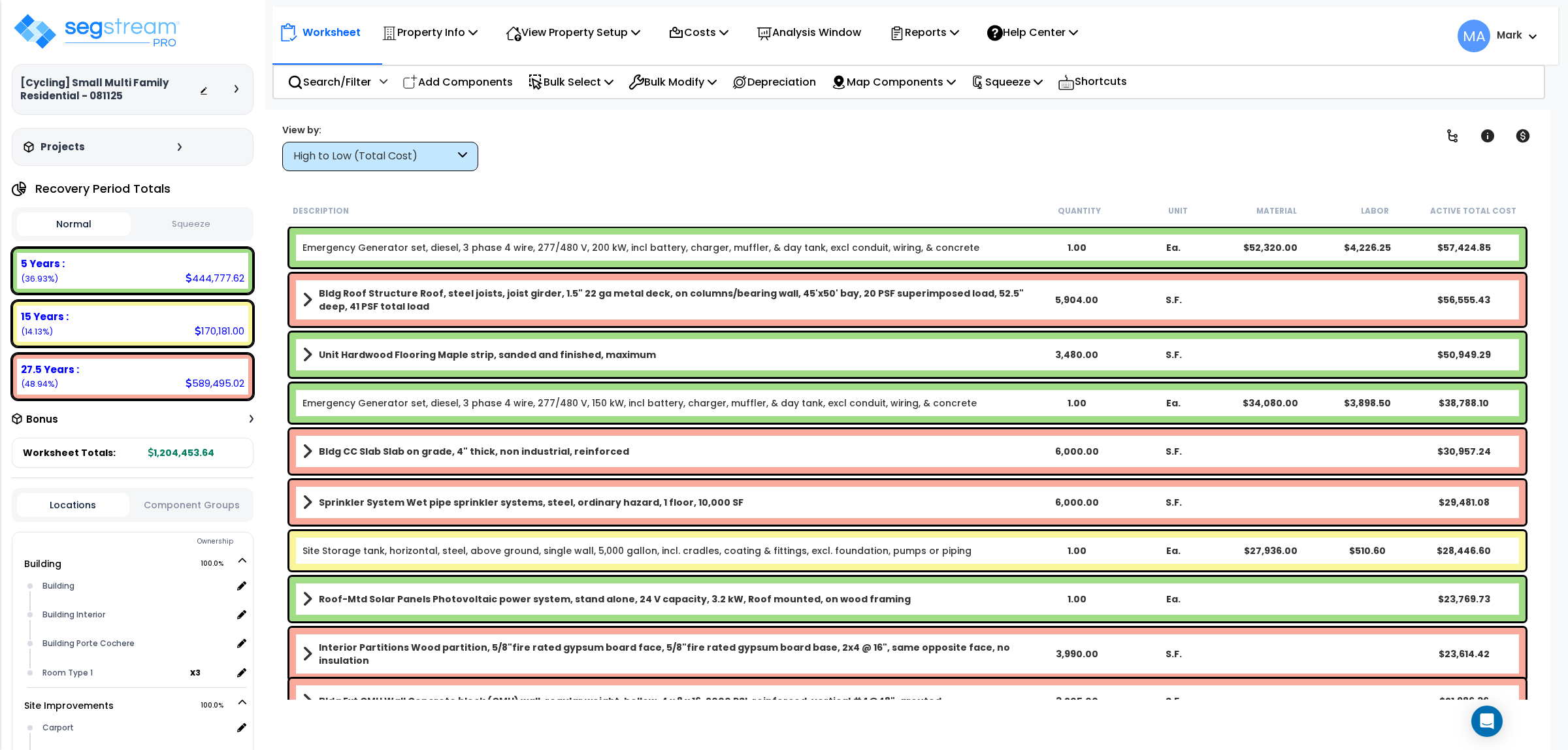
click at [448, 157] on div "High to Low (Total Cost)" at bounding box center [374, 156] width 161 height 15
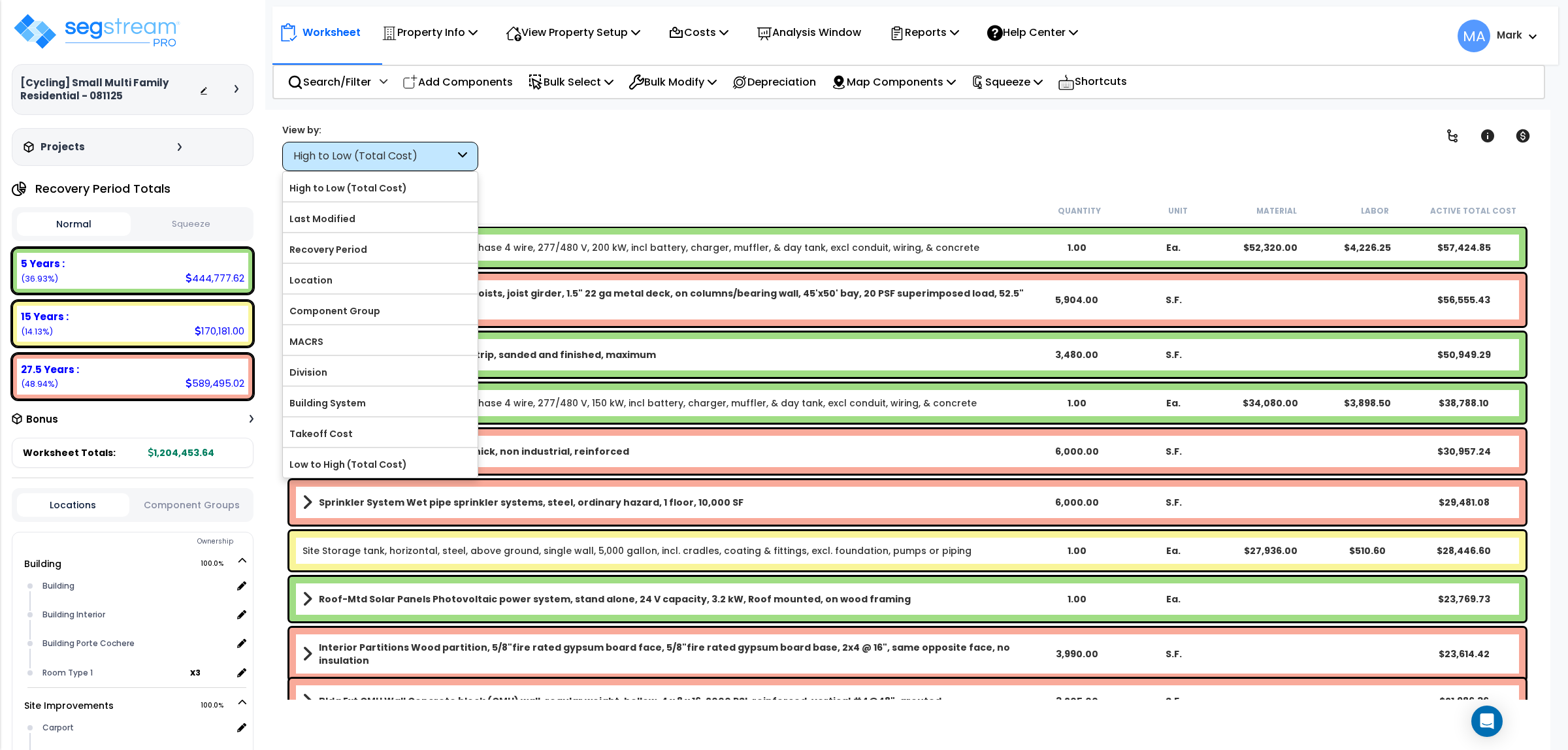
click at [532, 152] on div "Clear Filters" at bounding box center [954, 147] width 915 height 48
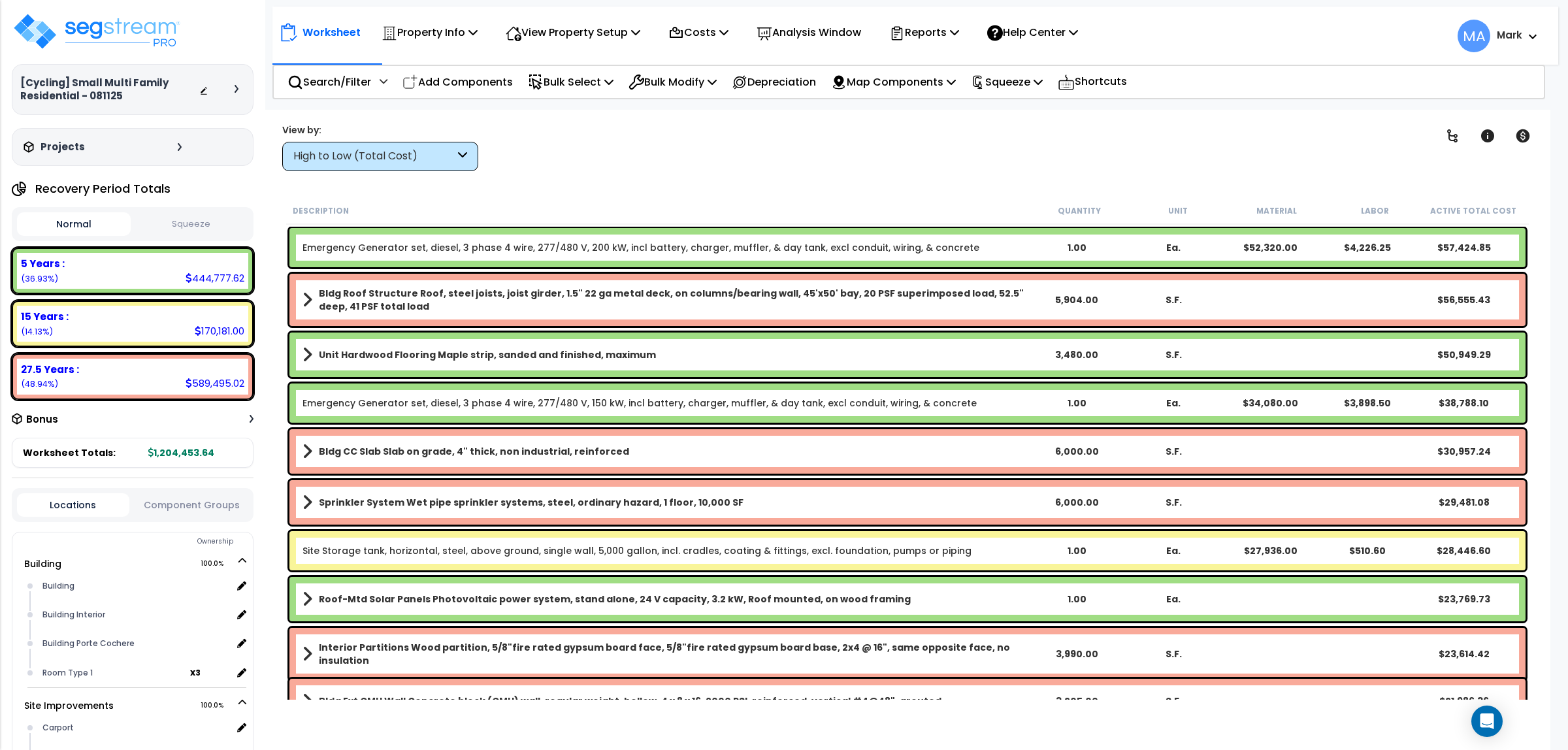
click at [445, 161] on div "High to Low (Total Cost)" at bounding box center [374, 156] width 161 height 15
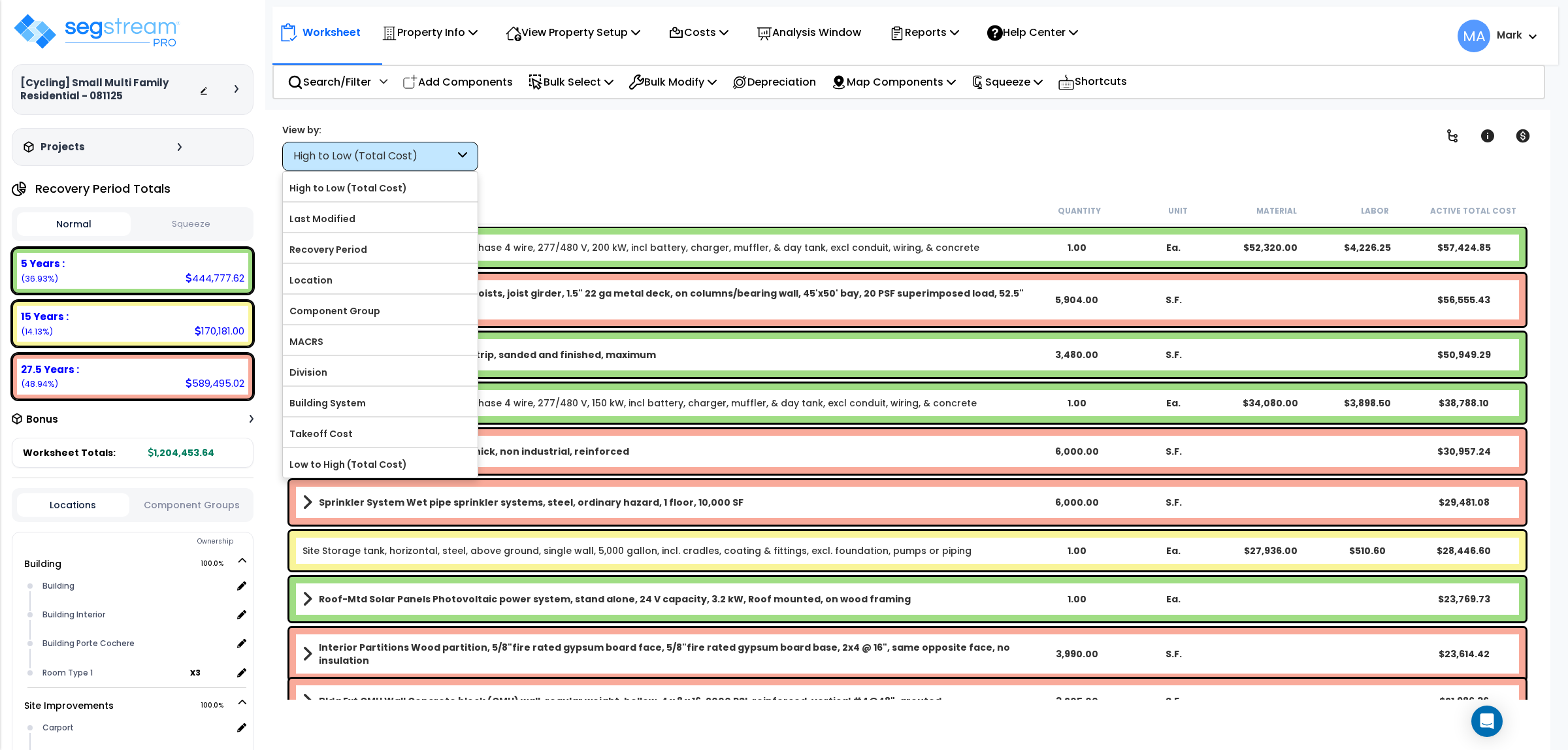
click at [533, 152] on div "Clear Filters" at bounding box center [954, 147] width 915 height 48
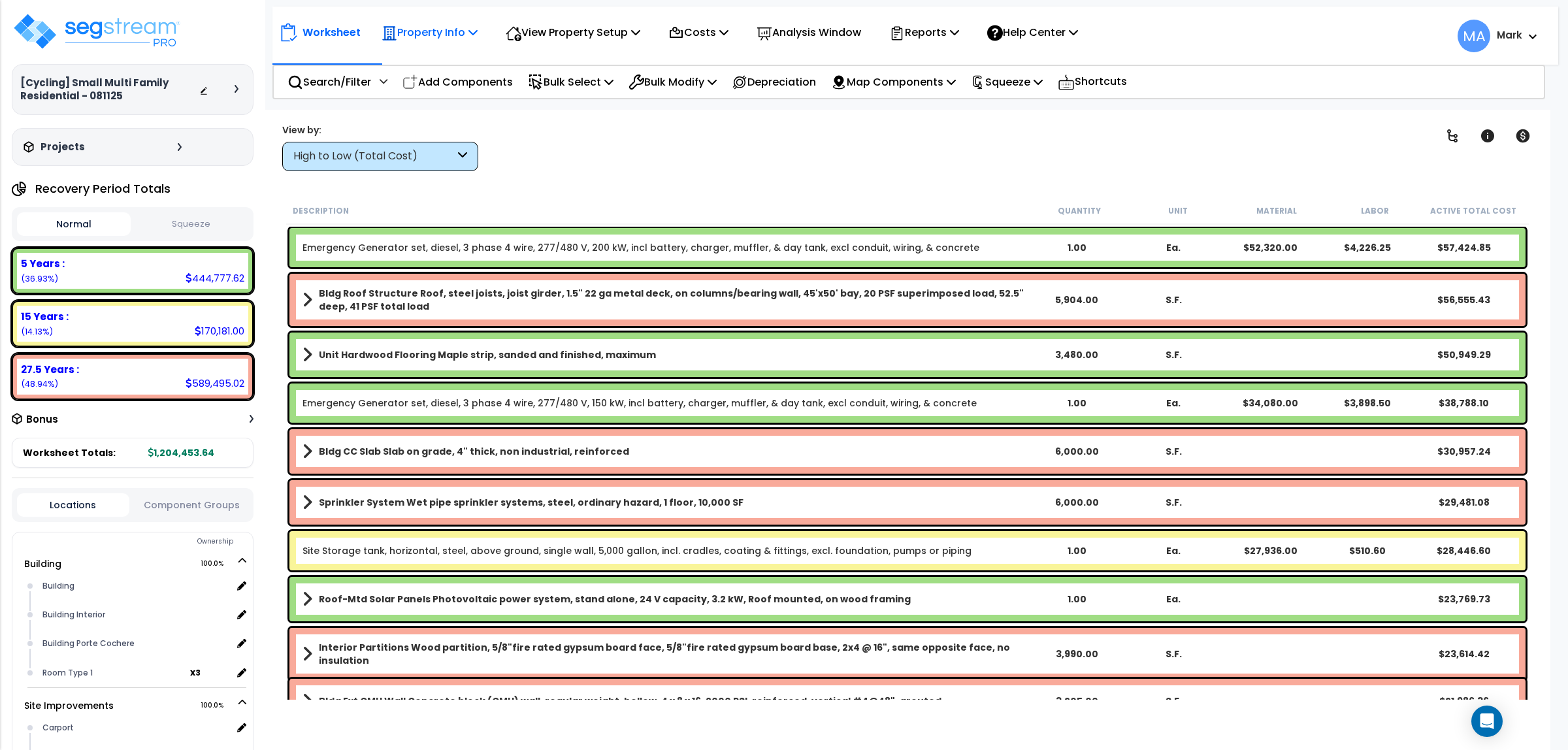
click at [444, 24] on p "Property Info" at bounding box center [430, 32] width 96 height 17
click at [538, 149] on div "Clear Filters" at bounding box center [954, 147] width 915 height 48
click at [449, 150] on div "High to Low (Total Cost)" at bounding box center [374, 156] width 161 height 15
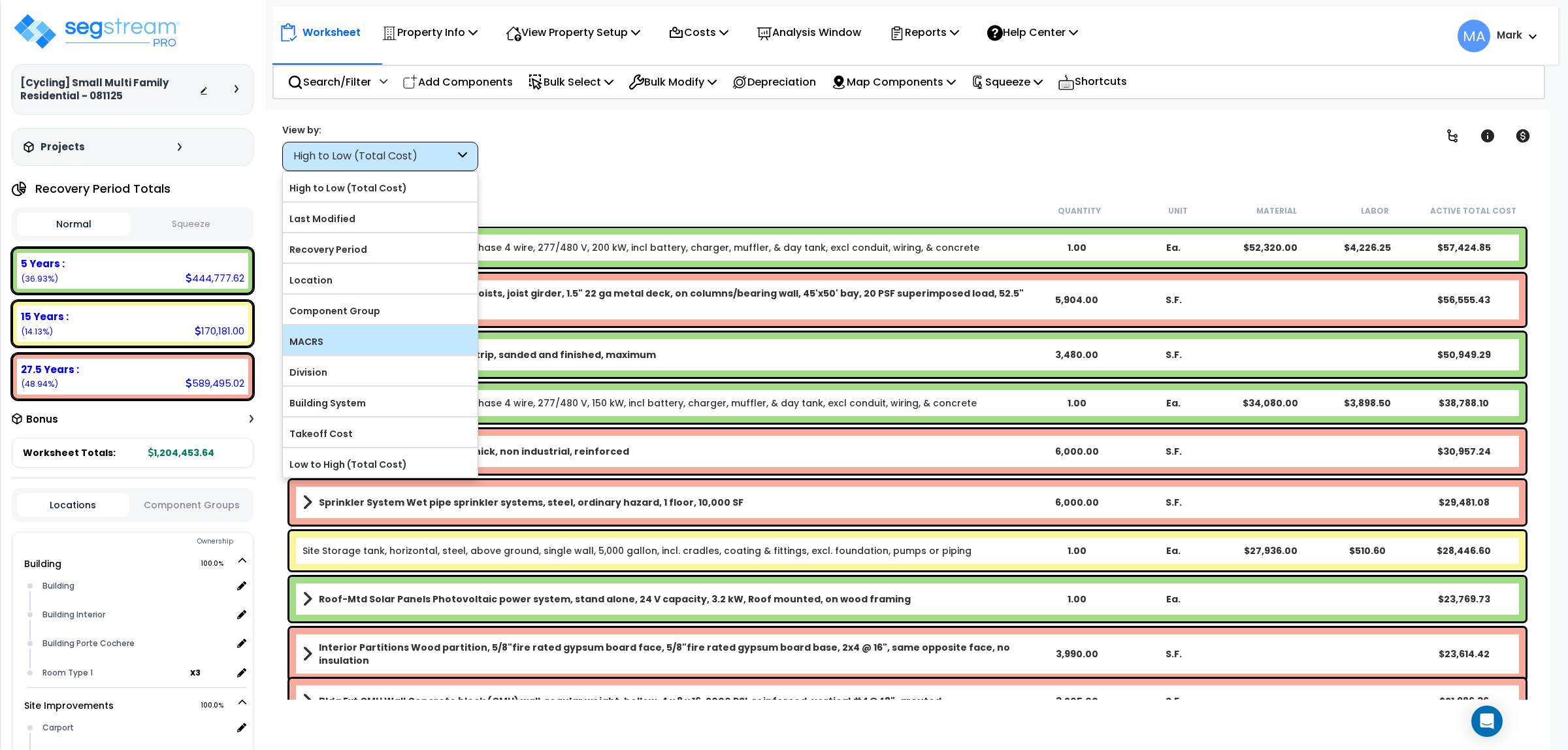
scroll to position [57, 0]
click at [566, 159] on div "Clear Filters" at bounding box center [954, 147] width 915 height 48
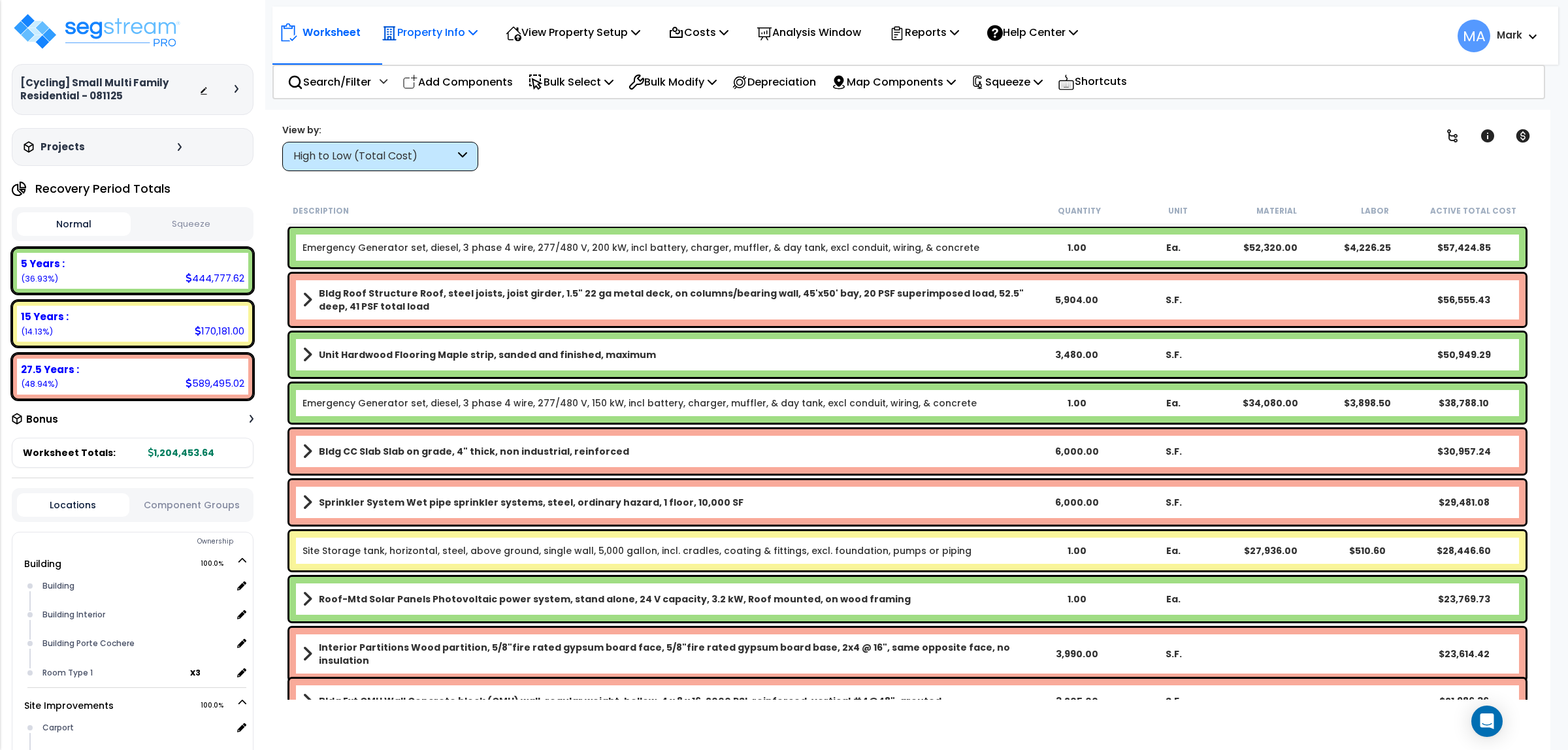
click at [462, 26] on p "Property Info" at bounding box center [430, 32] width 96 height 17
click at [589, 185] on div "Worksheet Property Info Property Setup Add Property Unit Template property Clon…" at bounding box center [908, 485] width 1286 height 750
click at [383, 89] on div at bounding box center [382, 86] width 11 height 23
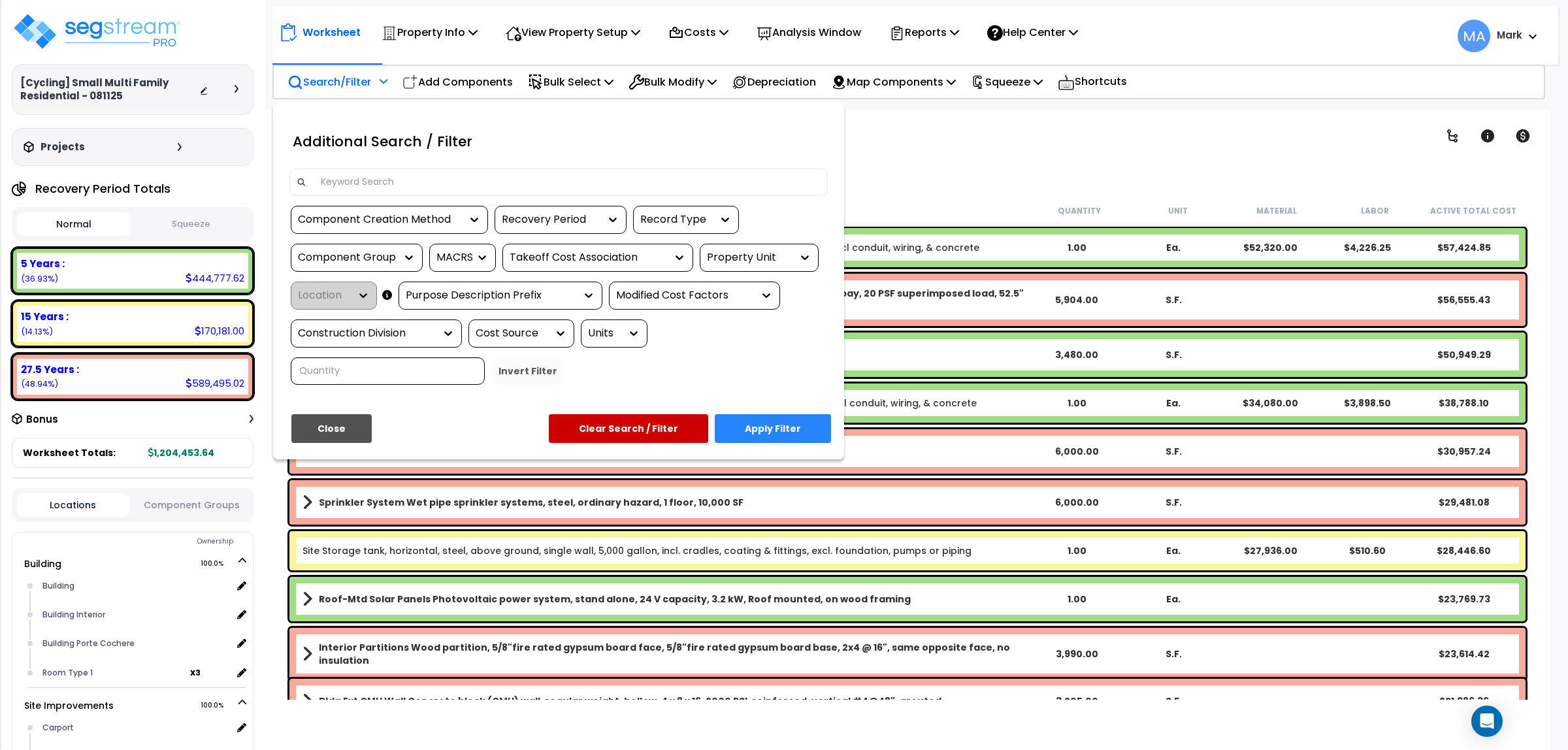
click at [945, 167] on div at bounding box center [784, 375] width 1568 height 750
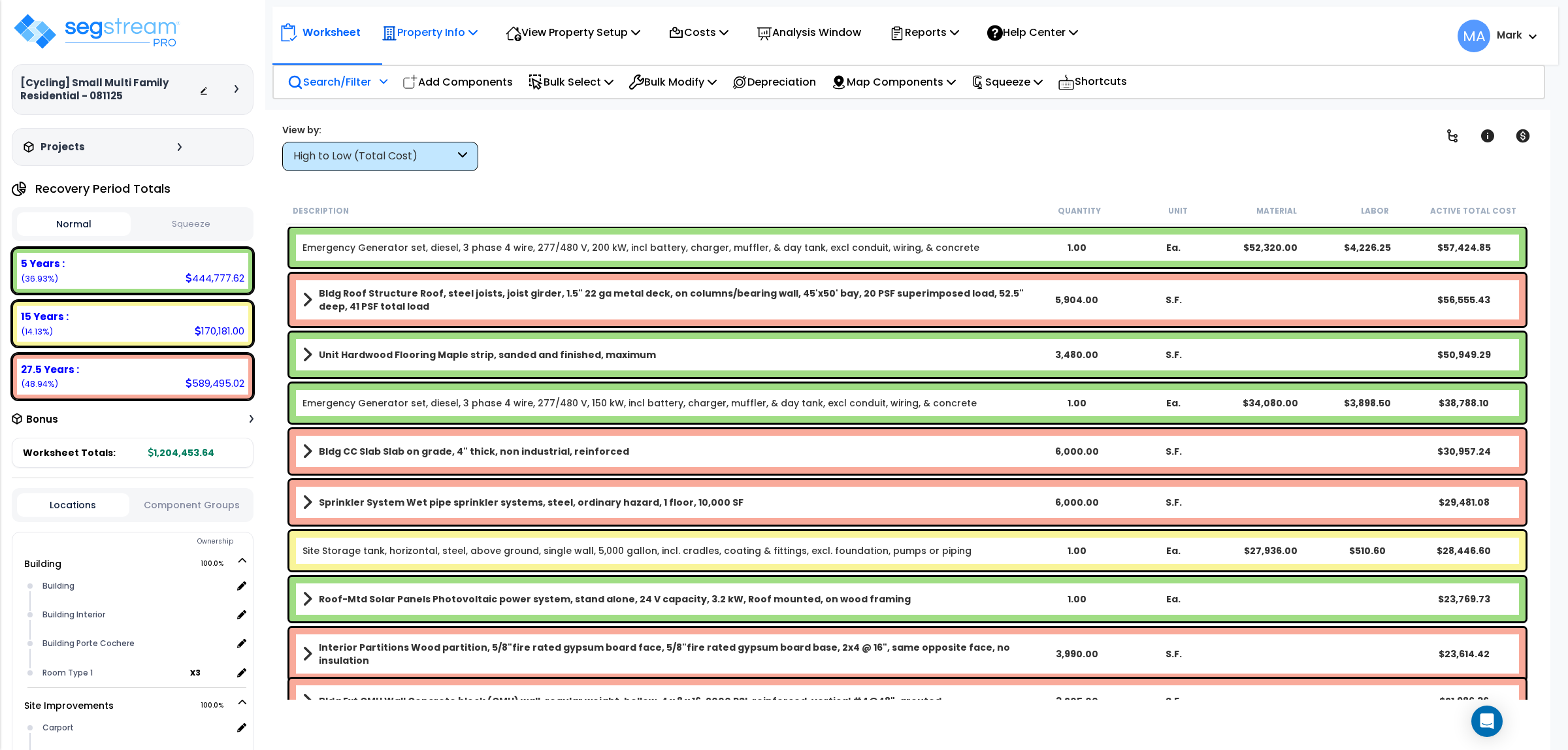
click at [425, 34] on p "Property Info" at bounding box center [430, 32] width 96 height 17
drag, startPoint x: 632, startPoint y: 154, endPoint x: 639, endPoint y: 155, distance: 7.1
click at [639, 155] on div "Clear Filters" at bounding box center [954, 147] width 915 height 48
click at [417, 37] on p "Property Info" at bounding box center [430, 32] width 96 height 17
click at [619, 122] on div "Worksheet Property Info Property Setup Add Property Unit Template property Clon…" at bounding box center [908, 485] width 1286 height 750
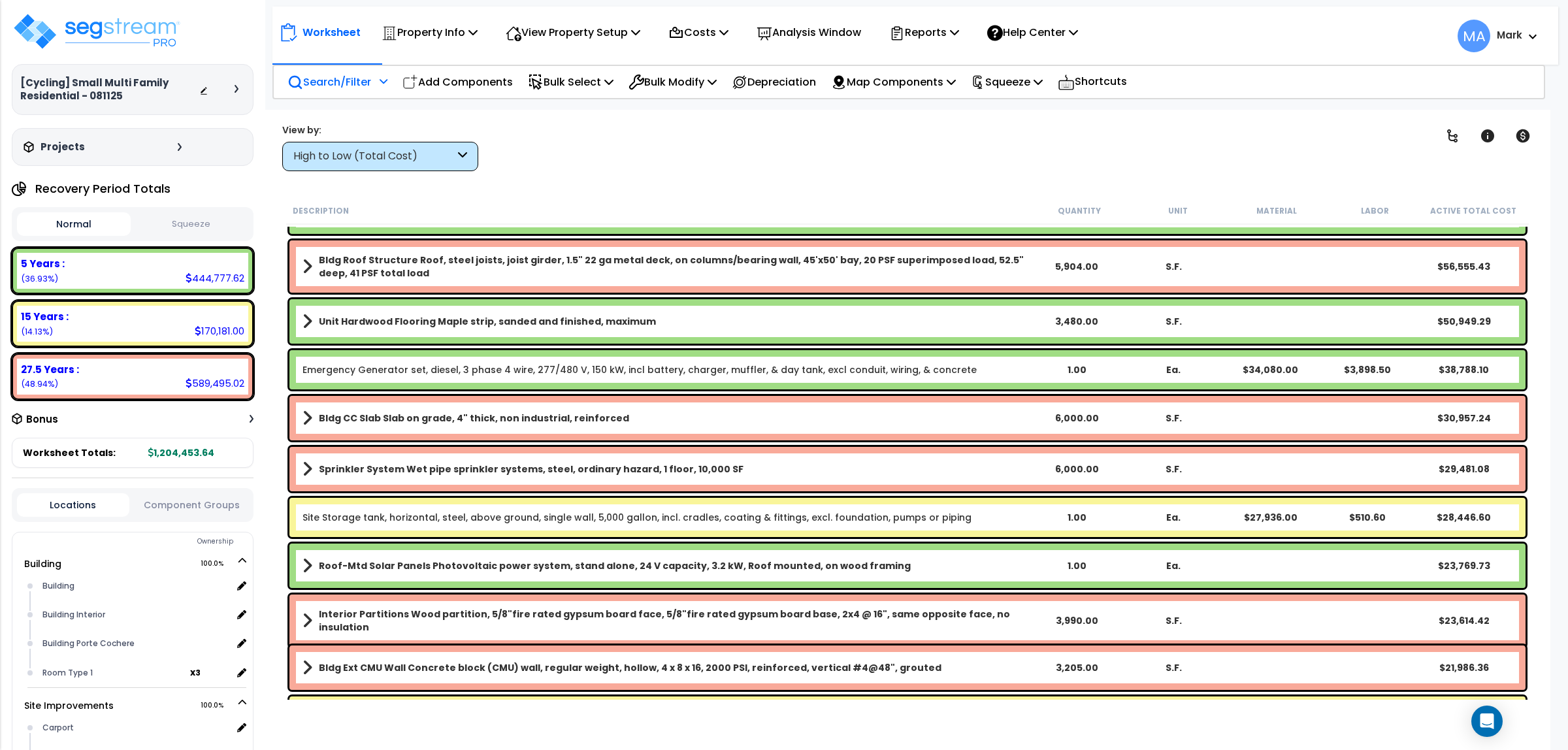
scroll to position [0, 0]
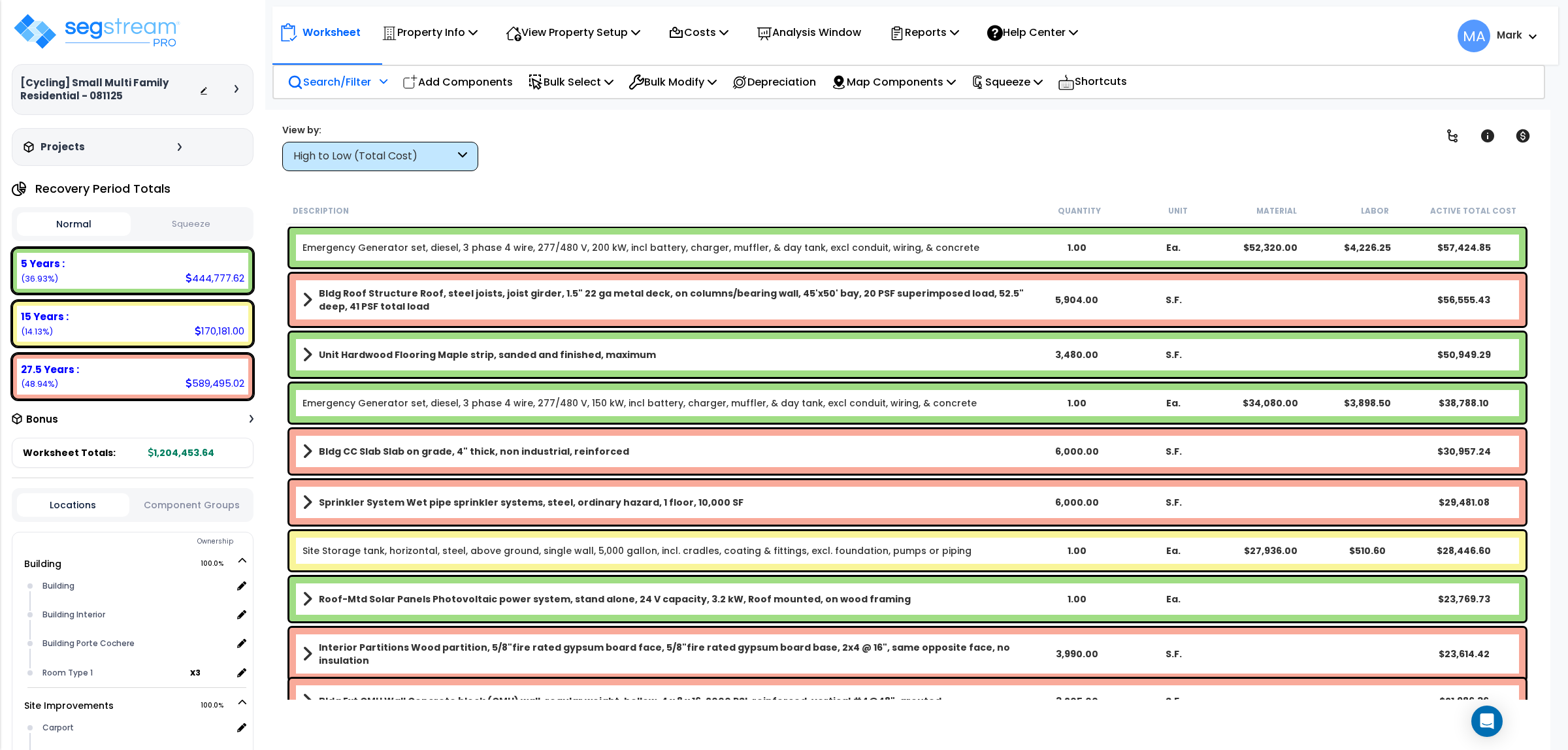
click at [675, 149] on div "Clear Filters" at bounding box center [954, 147] width 915 height 48
click at [402, 167] on div "High to Low (Total Cost)" at bounding box center [380, 157] width 196 height 30
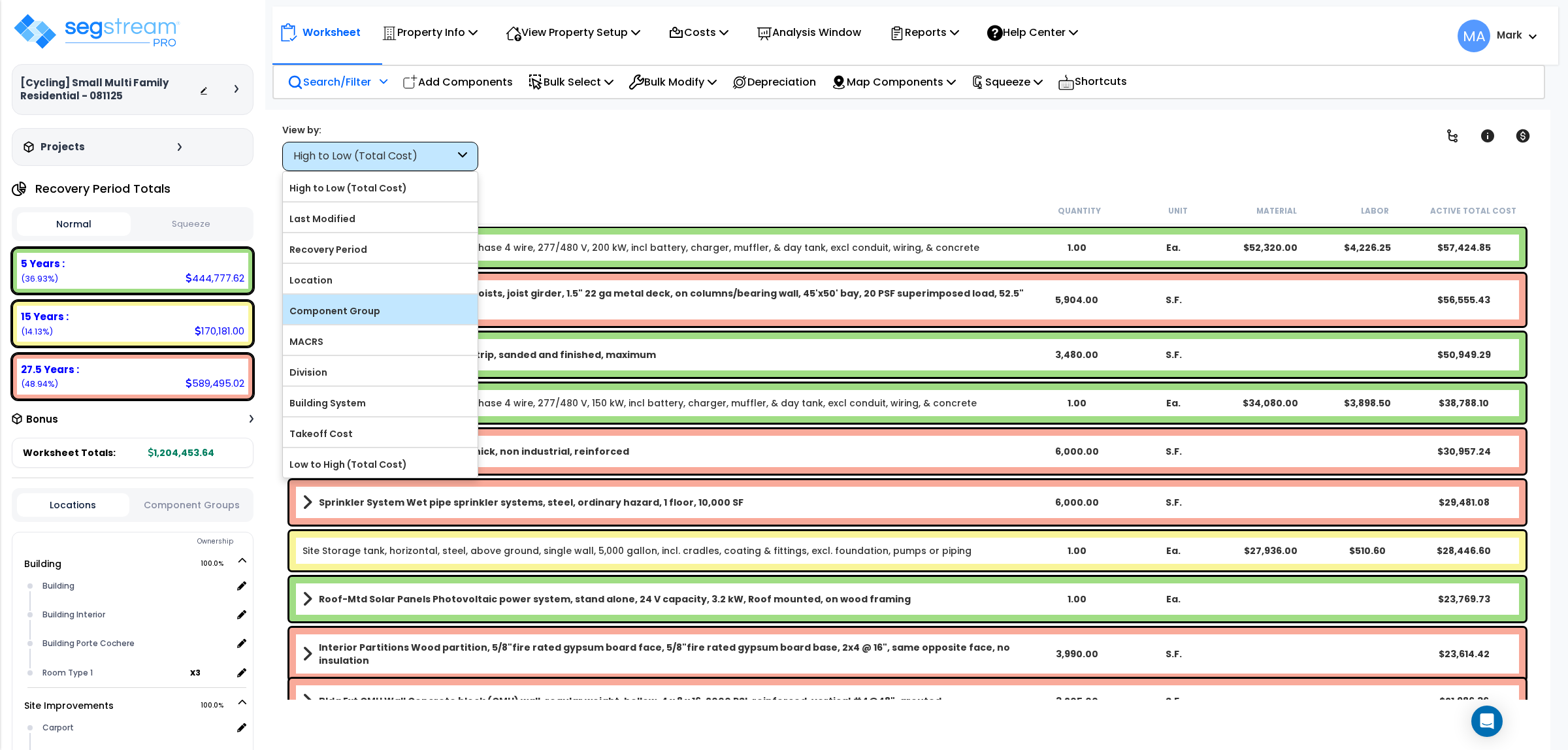
click at [389, 318] on label "Component Group" at bounding box center [379, 311] width 195 height 20
click at [0, 0] on input "Component Group" at bounding box center [0, 0] width 0 height 0
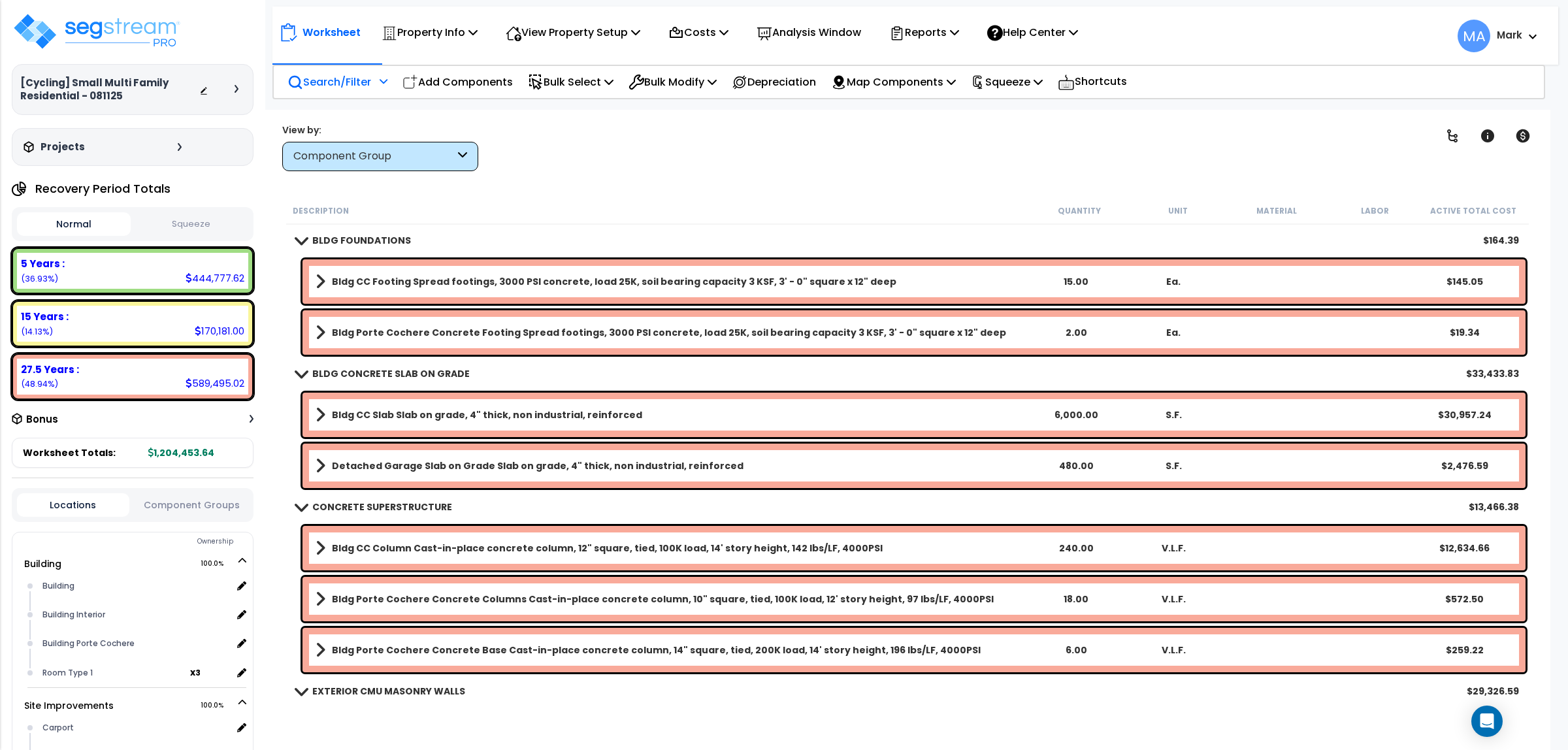
scroll to position [2, 0]
click at [595, 152] on div "Clear Filters" at bounding box center [954, 147] width 915 height 48
click at [945, 39] on p "Reports" at bounding box center [924, 32] width 70 height 17
